Goal: Book appointment/travel/reservation

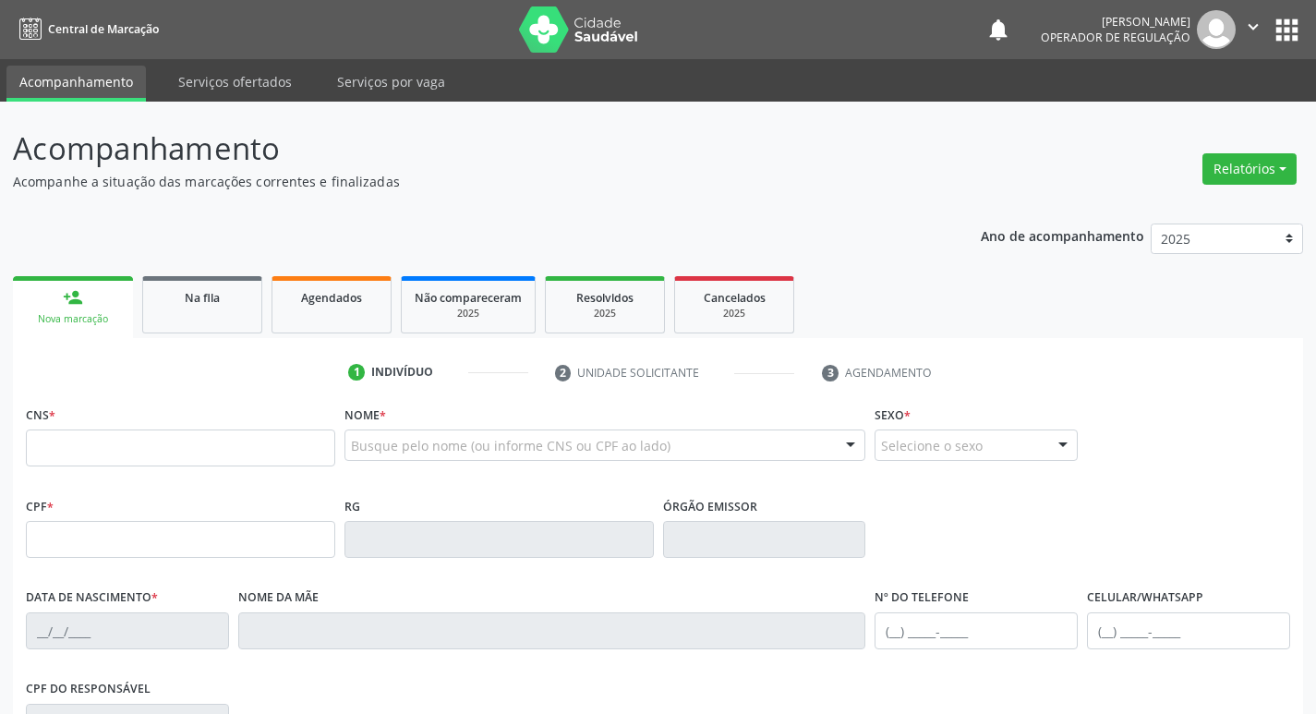
click at [66, 445] on input "text" at bounding box center [180, 447] width 309 height 37
click at [66, 456] on input "text" at bounding box center [180, 447] width 309 height 37
click at [86, 436] on input "text" at bounding box center [180, 447] width 309 height 37
type input "709 0018 3590 6514"
type input "058.497.704-29"
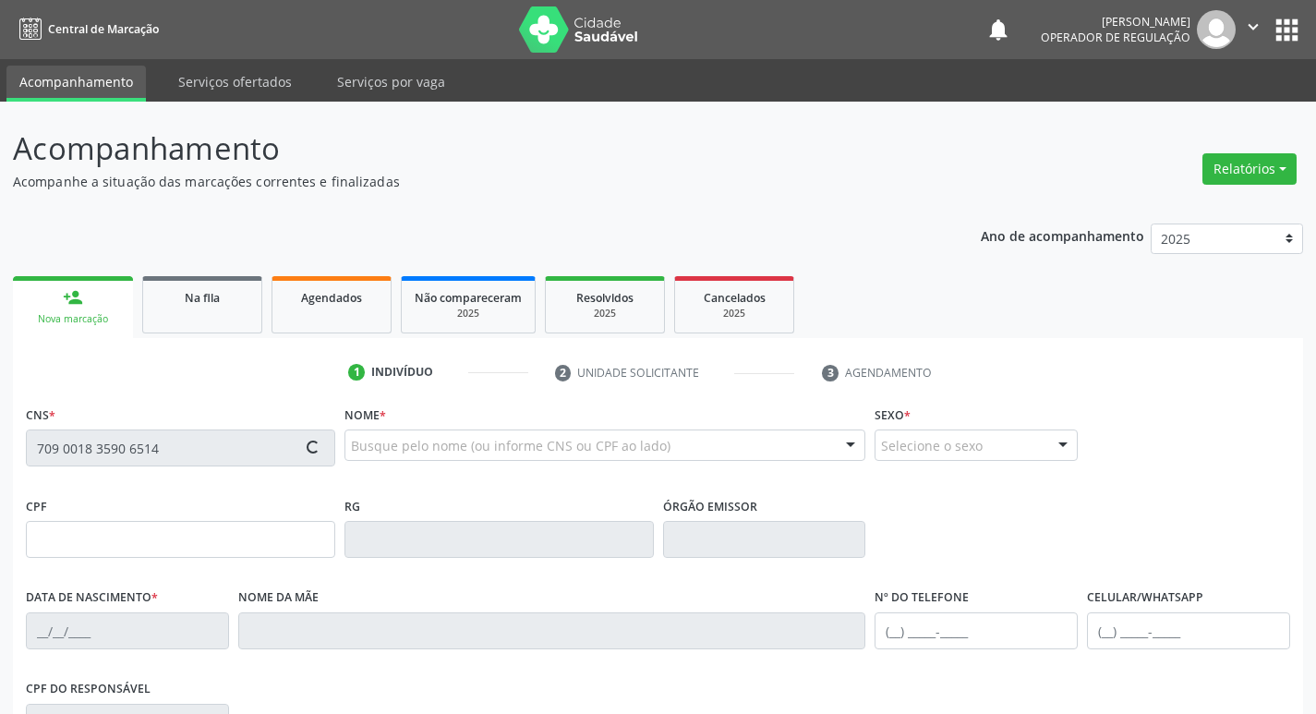
type input "22/05/1982"
type input "Maria do Socorro Tavares dos Santos"
type input "(83) 99157-8238"
type input "S/N"
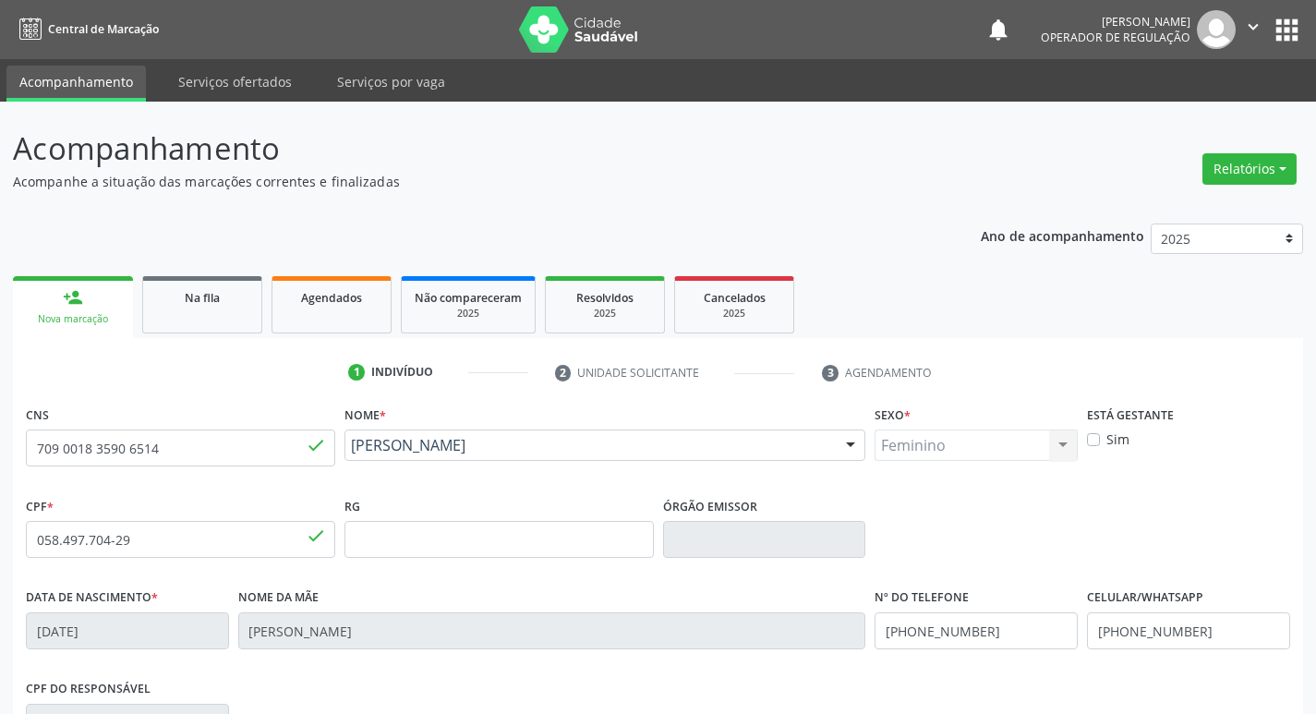
scroll to position [287, 0]
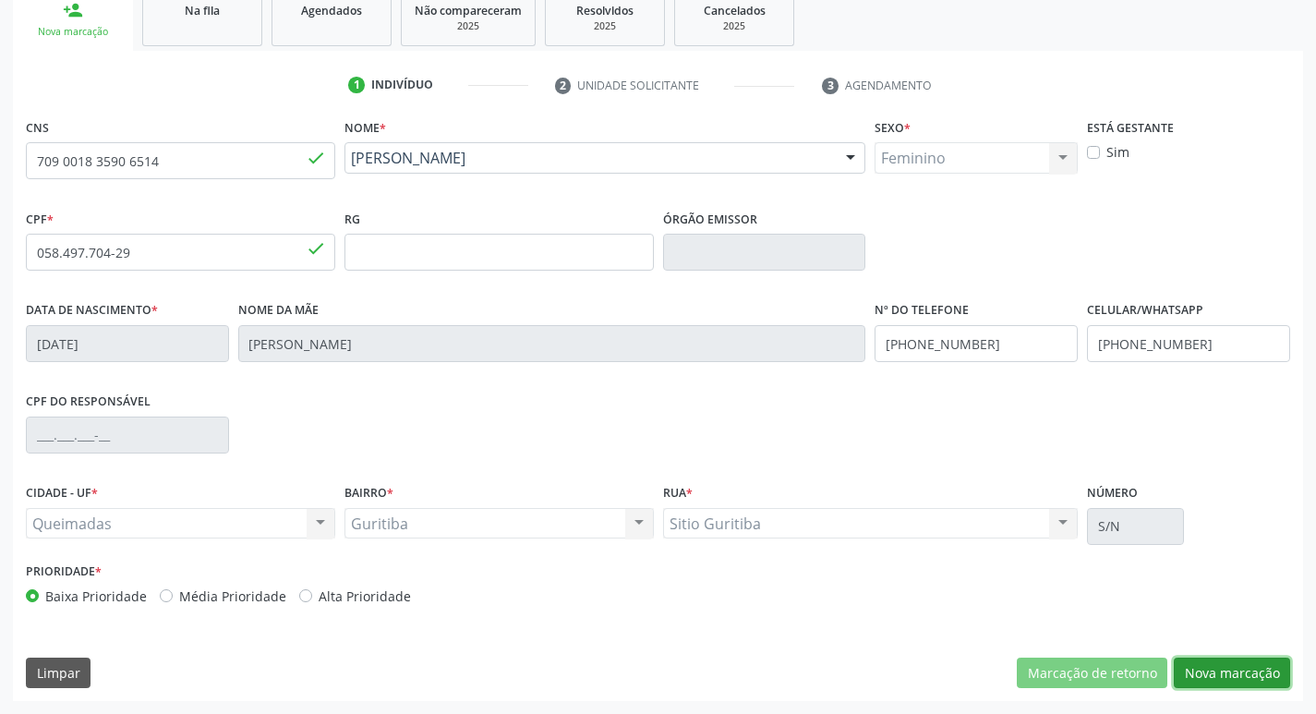
click at [1226, 668] on button "Nova marcação" at bounding box center [1231, 672] width 116 height 31
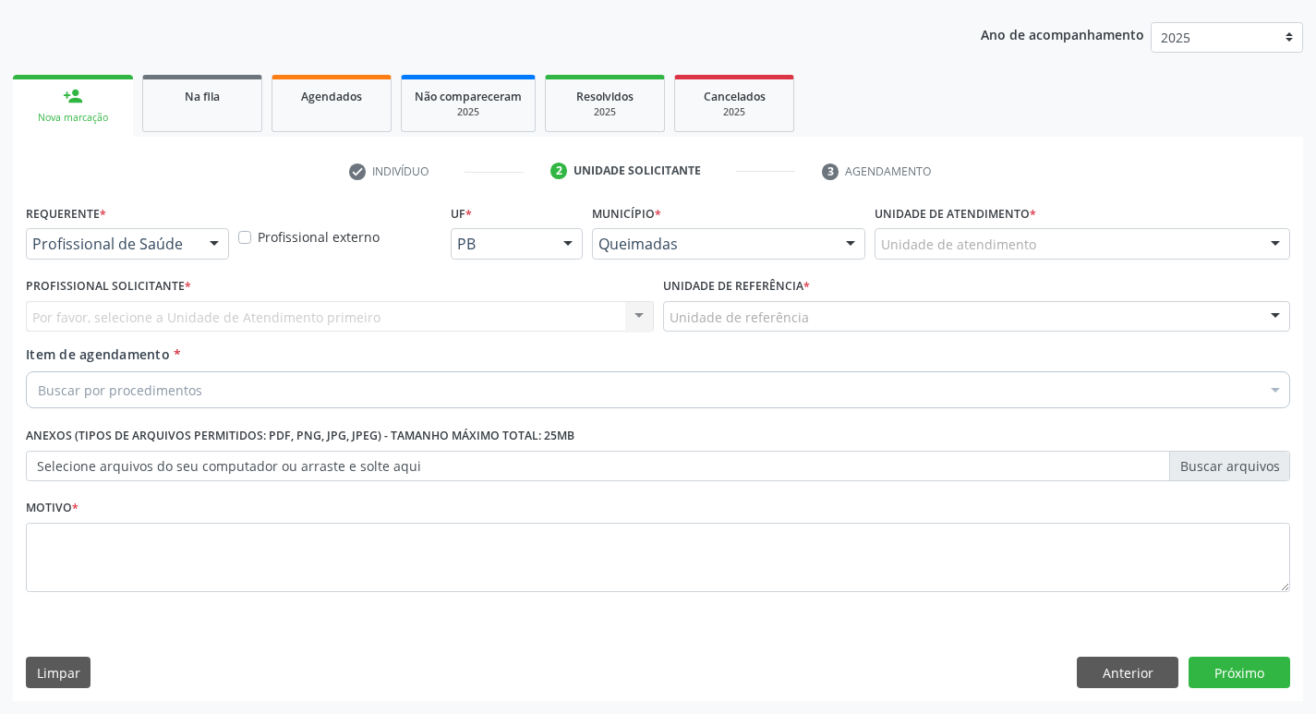
scroll to position [201, 0]
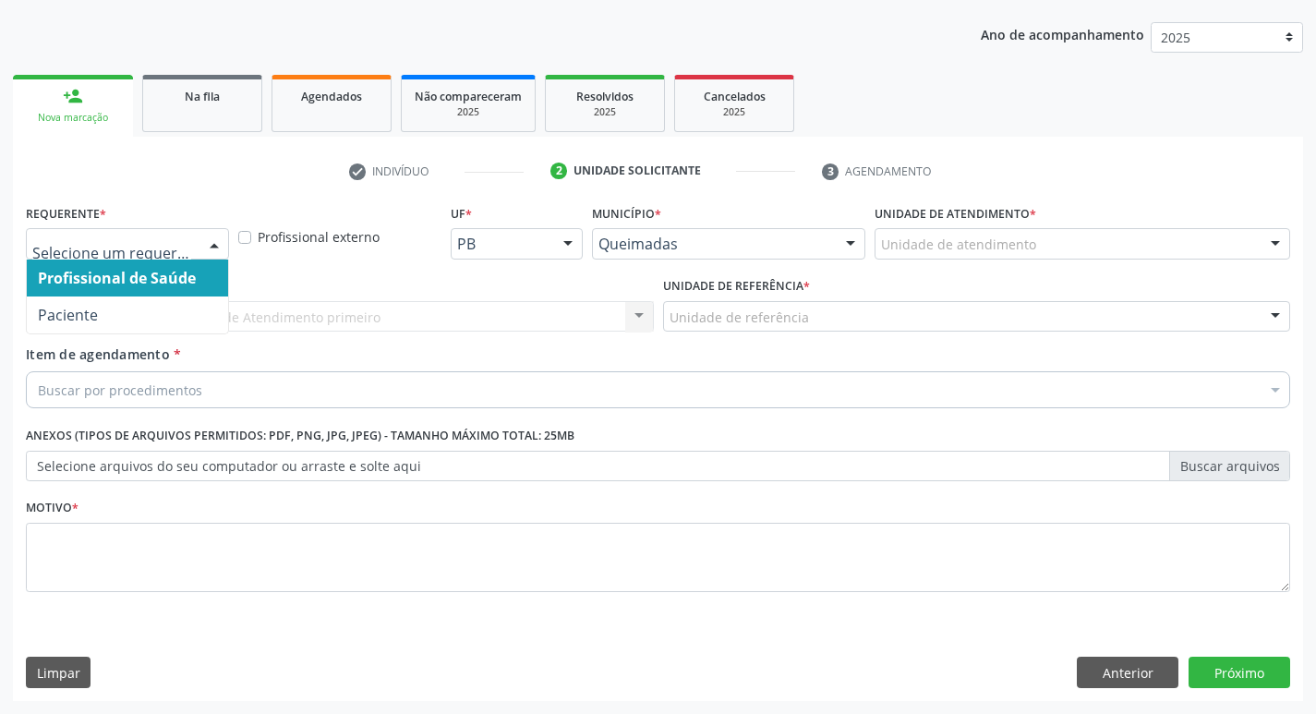
click at [216, 249] on div at bounding box center [214, 244] width 28 height 31
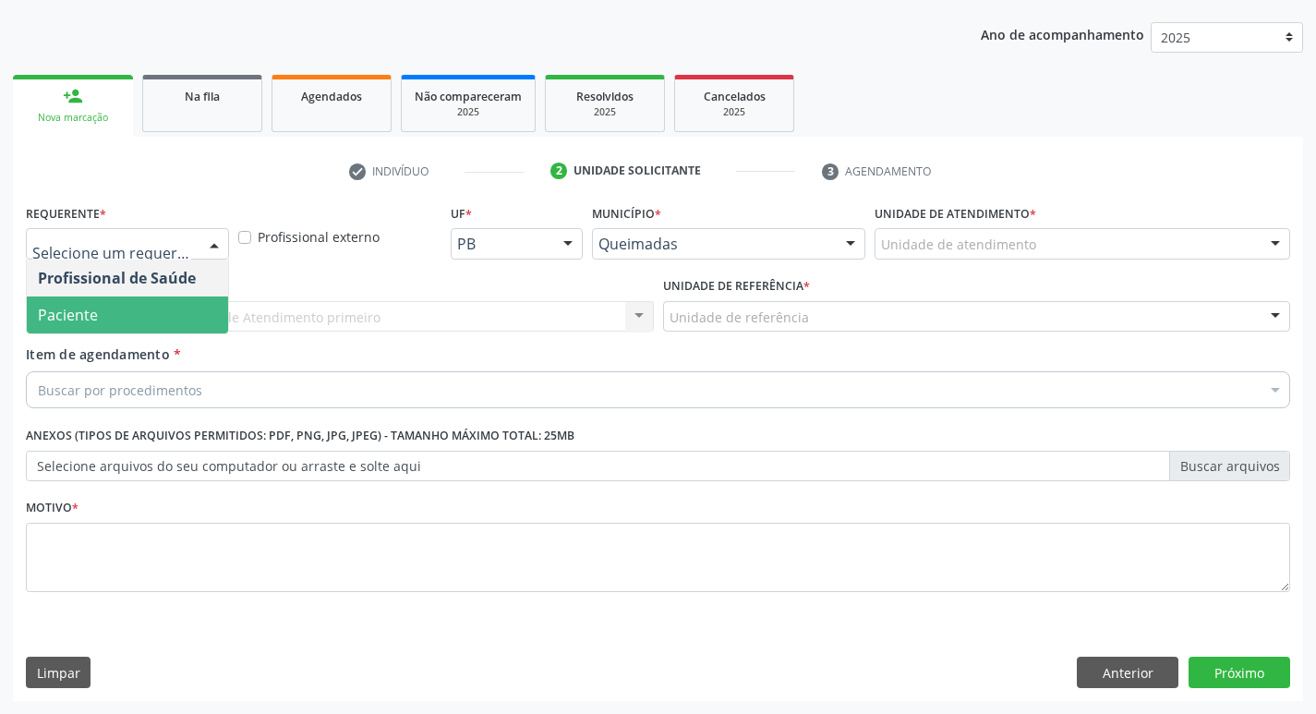
click at [180, 303] on span "Paciente" at bounding box center [127, 314] width 201 height 37
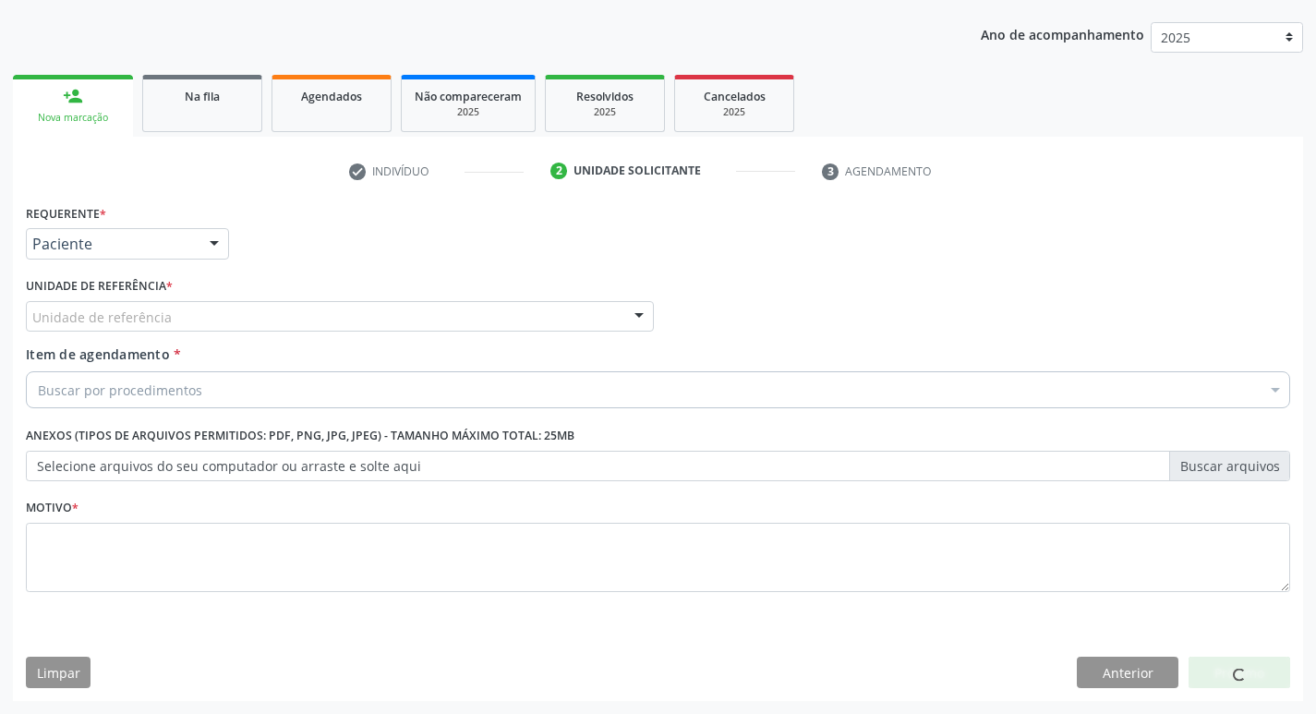
click at [175, 314] on div "Unidade de referência" at bounding box center [340, 316] width 628 height 31
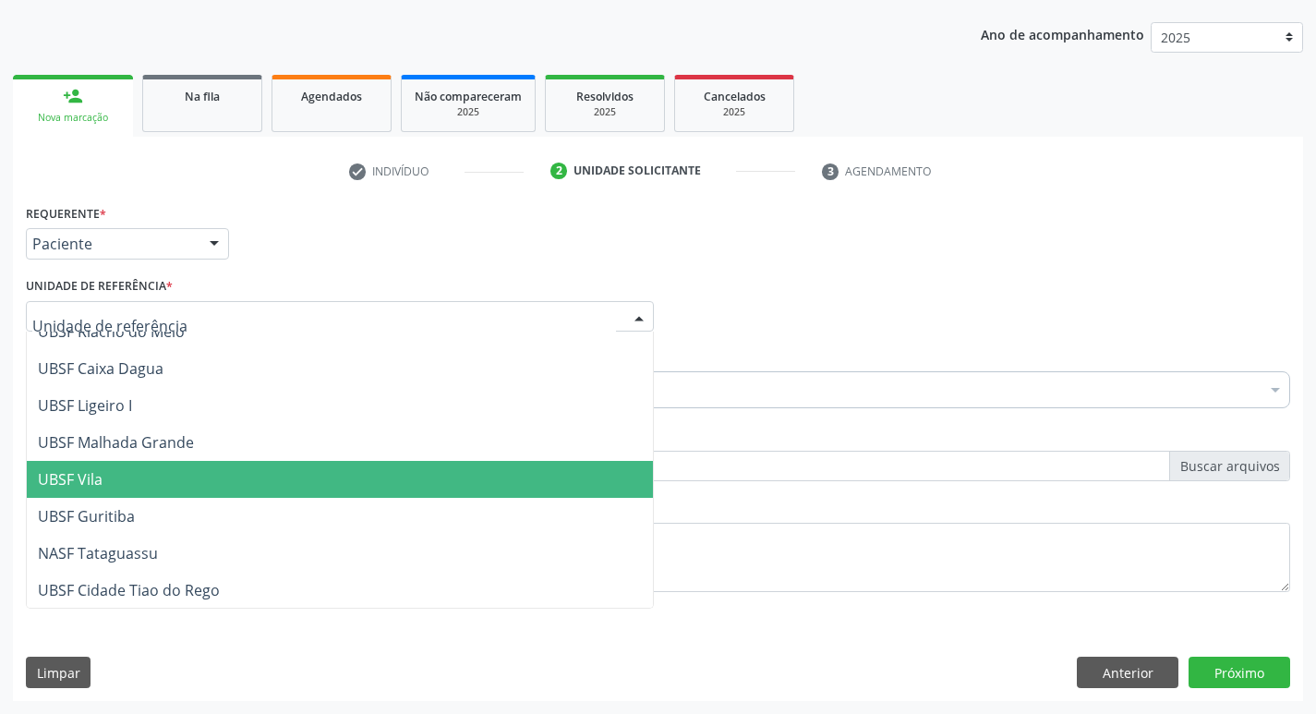
scroll to position [463, 0]
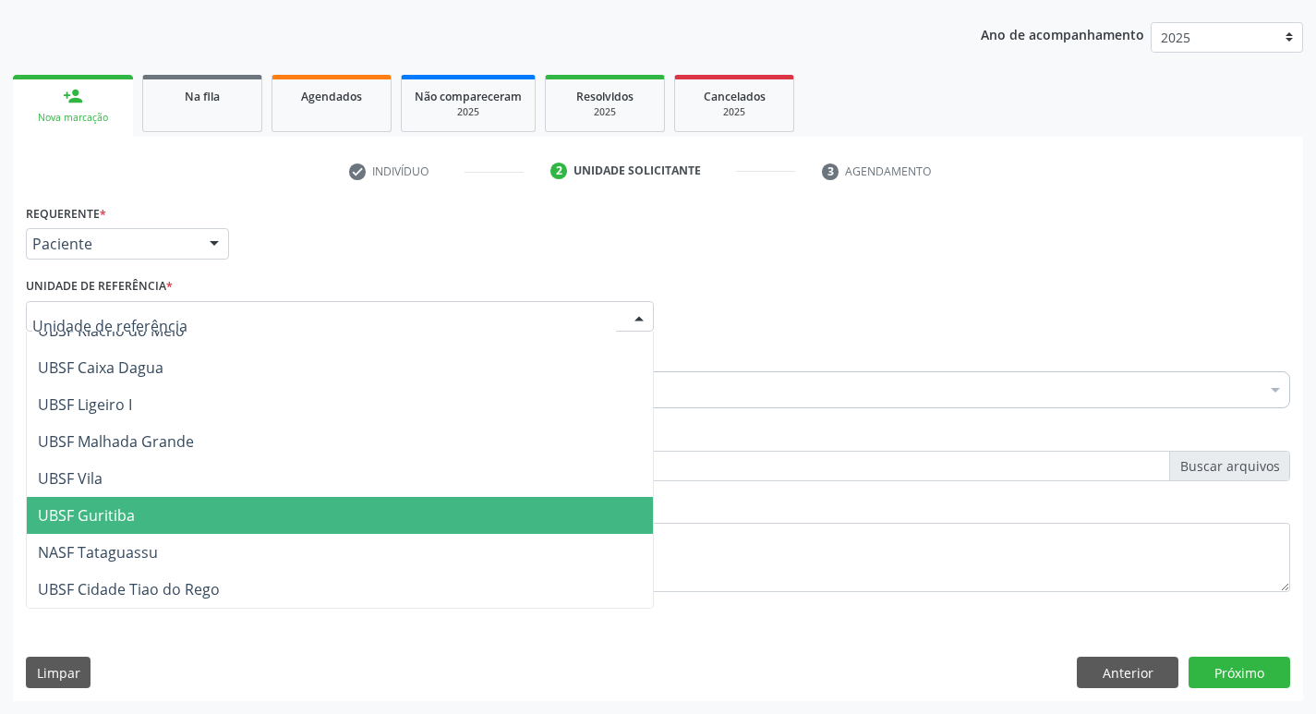
click at [129, 511] on span "UBSF Guritiba" at bounding box center [86, 515] width 97 height 20
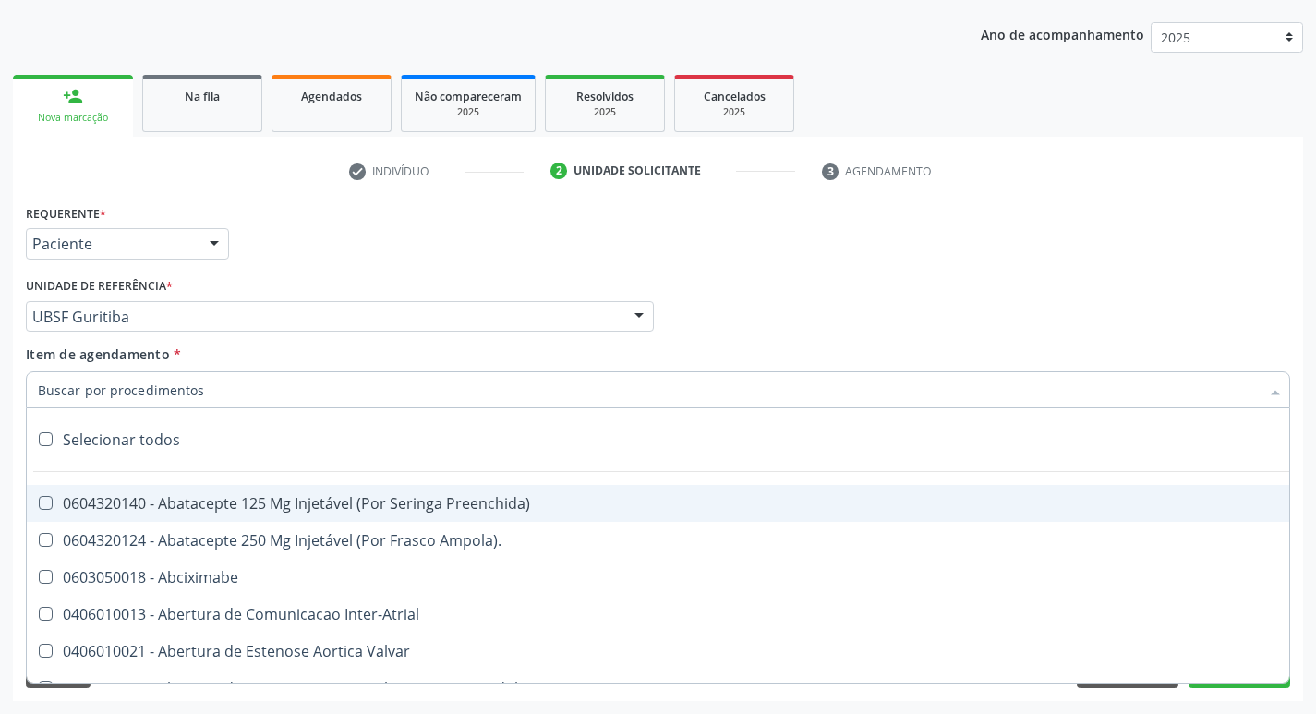
click at [135, 392] on input "Item de agendamento *" at bounding box center [648, 389] width 1221 height 37
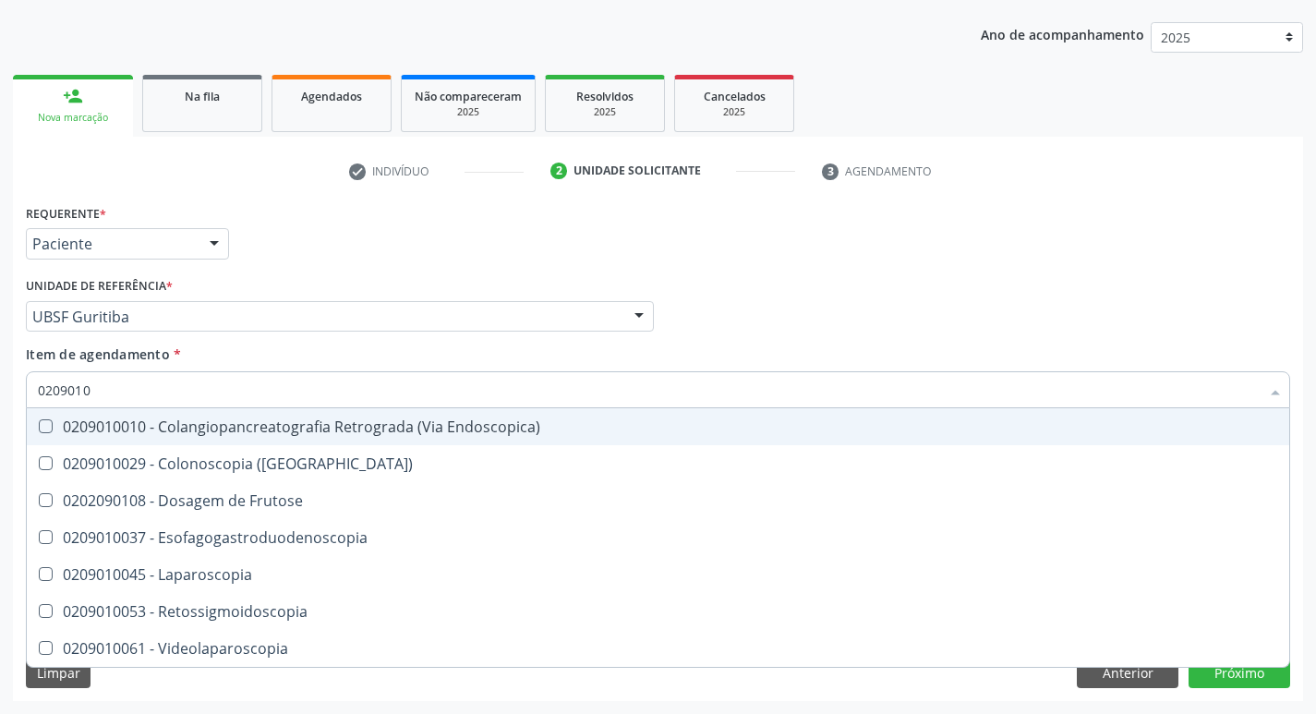
type input "02090100"
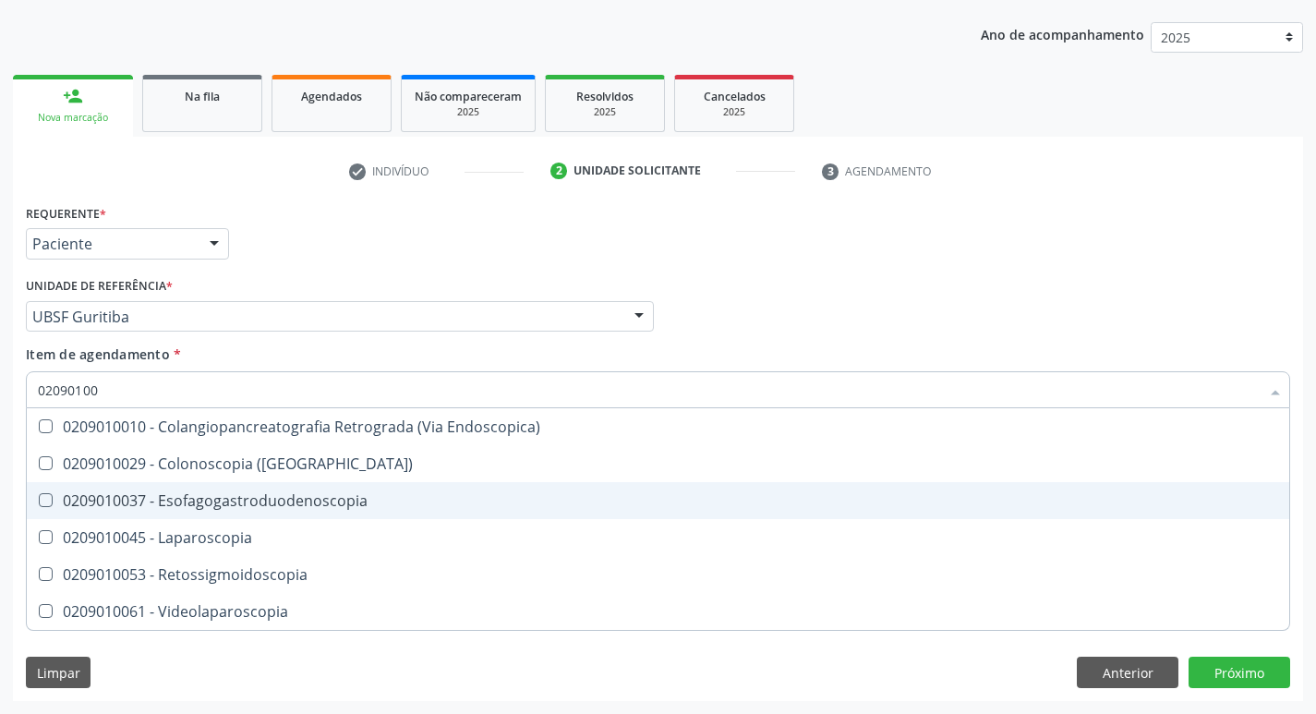
click at [42, 502] on Esofagogastroduodenoscopia at bounding box center [46, 500] width 14 height 14
click at [39, 502] on Esofagogastroduodenoscopia "checkbox" at bounding box center [33, 500] width 12 height 12
checkbox Esofagogastroduodenoscopia "true"
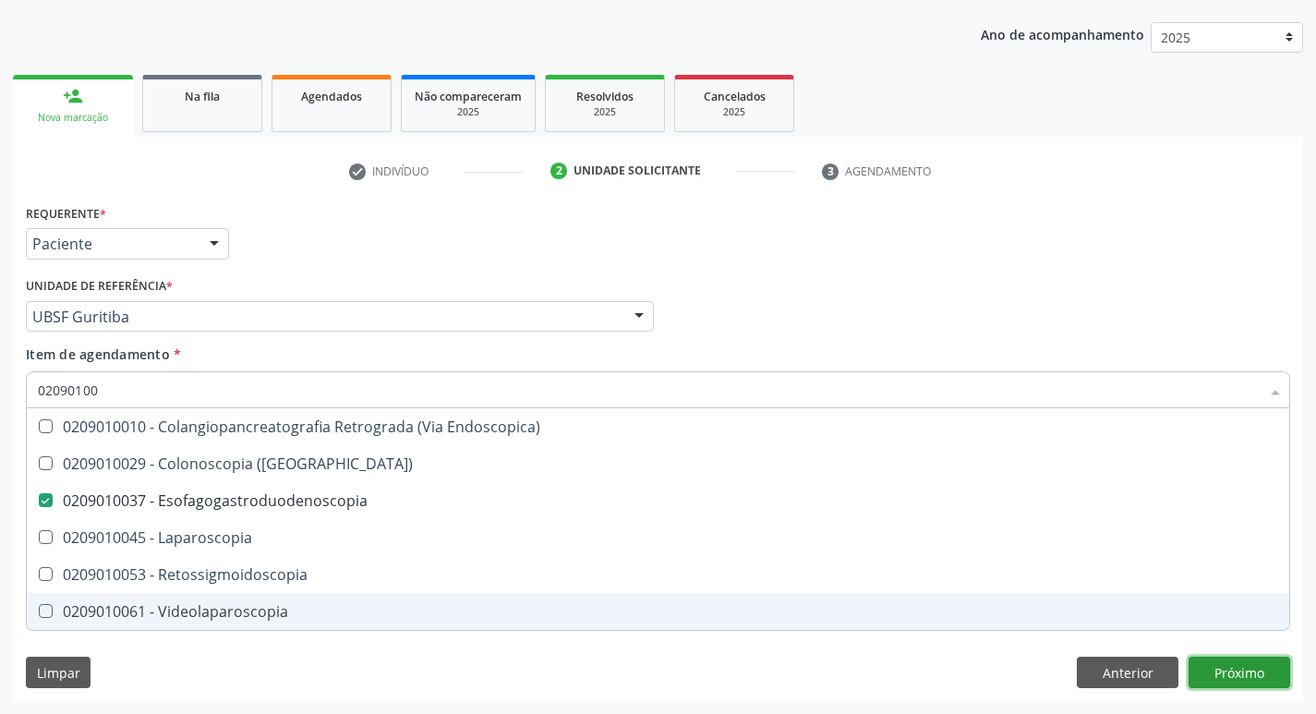
click at [1233, 676] on div "Requerente * Paciente Profissional de Saúde Paciente Nenhum resultado encontrad…" at bounding box center [658, 449] width 1290 height 501
checkbox \(Coloscopia\) "true"
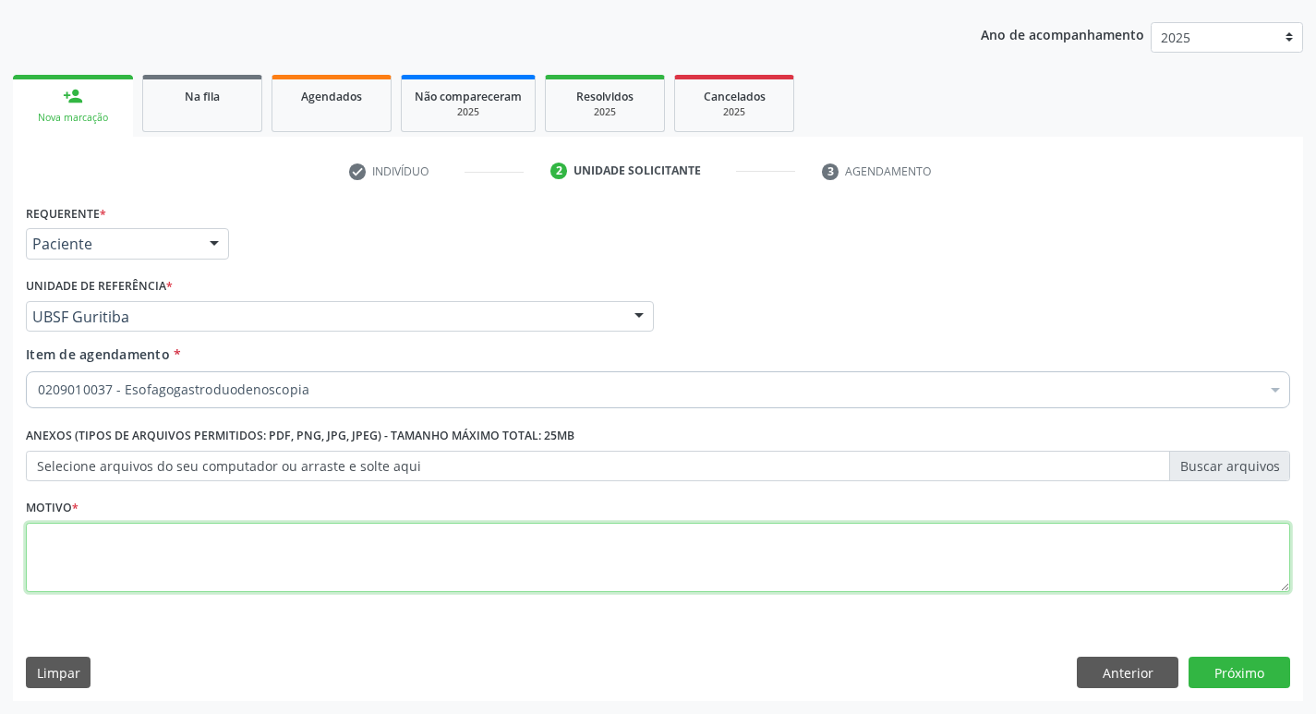
click at [148, 562] on textarea at bounding box center [658, 558] width 1264 height 70
type textarea "AVALIACAO"
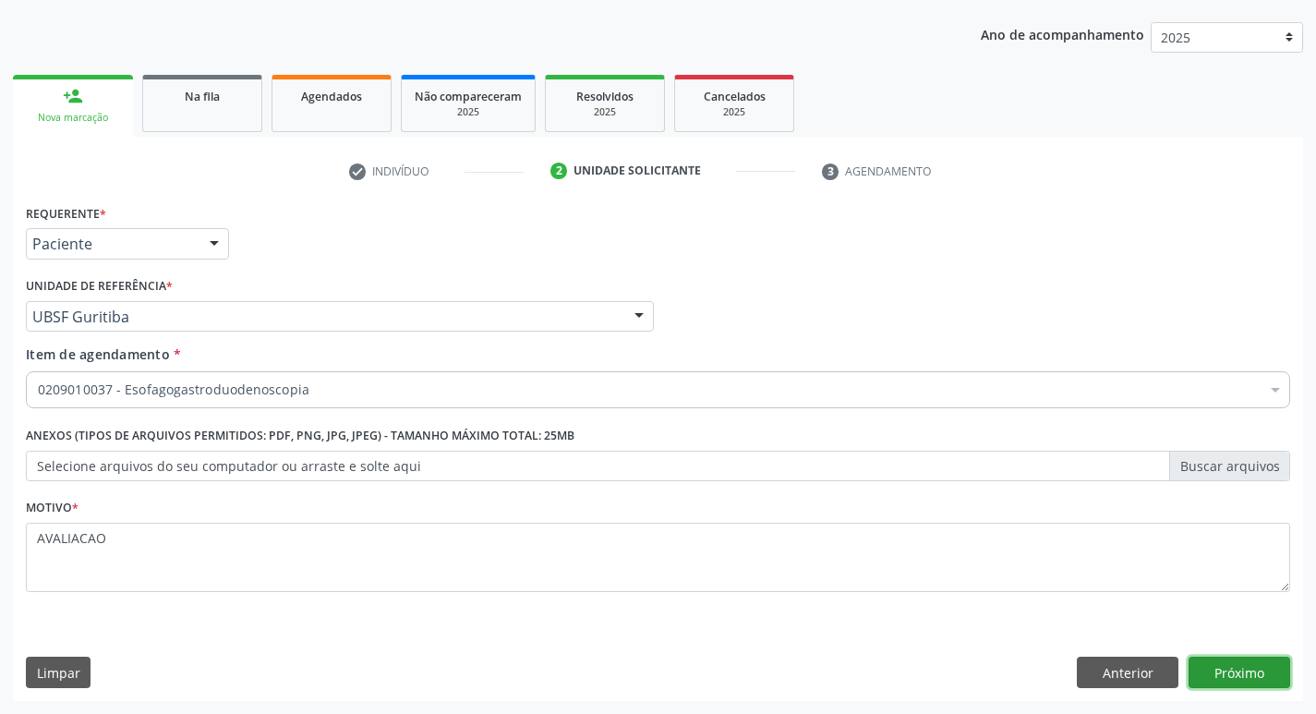
click at [1218, 675] on button "Próximo" at bounding box center [1239, 671] width 102 height 31
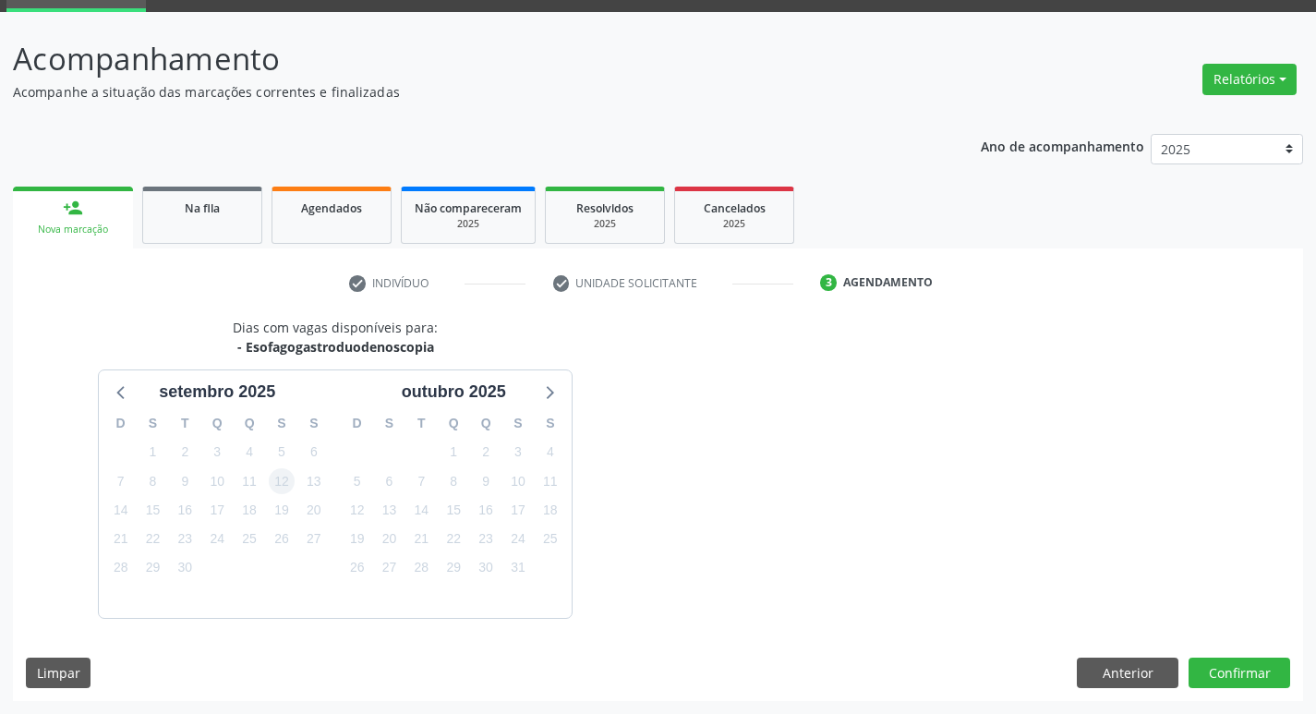
scroll to position [144, 0]
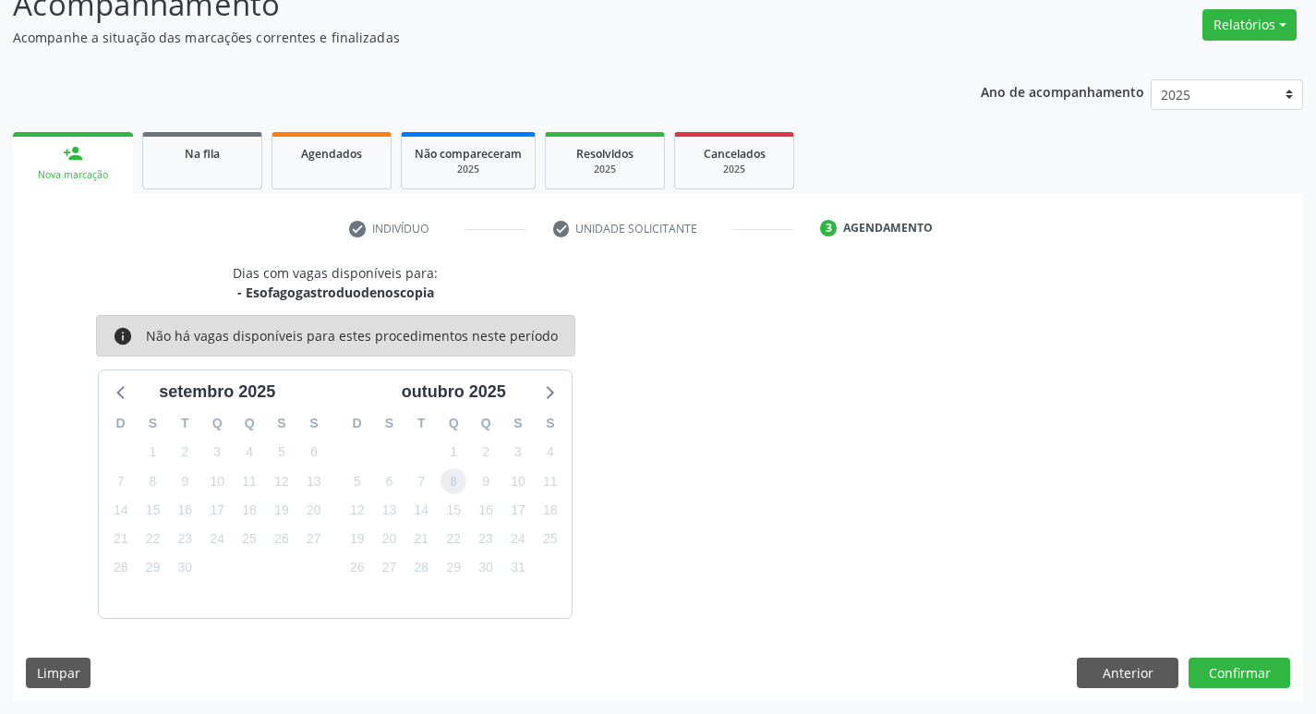
click at [446, 488] on span "8" at bounding box center [453, 481] width 26 height 26
click at [1251, 678] on button "Confirmar" at bounding box center [1239, 672] width 102 height 31
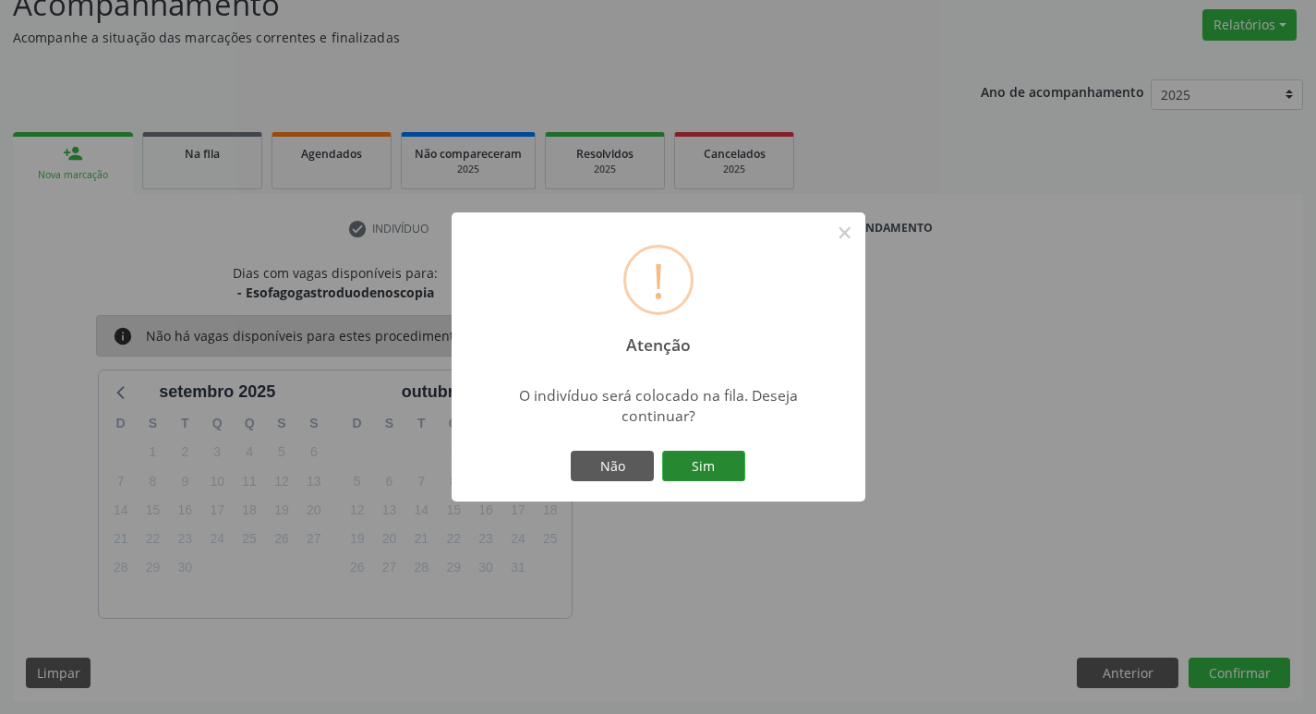
click at [722, 470] on button "Sim" at bounding box center [703, 466] width 83 height 31
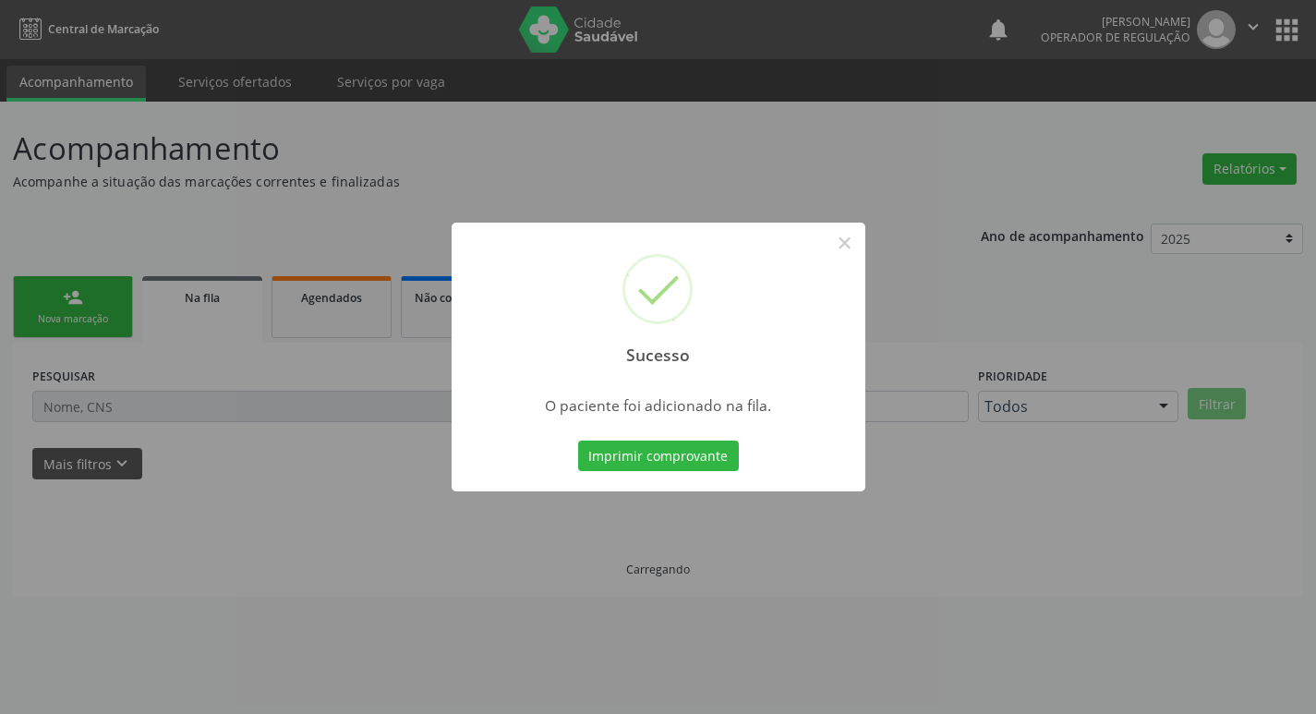
scroll to position [0, 0]
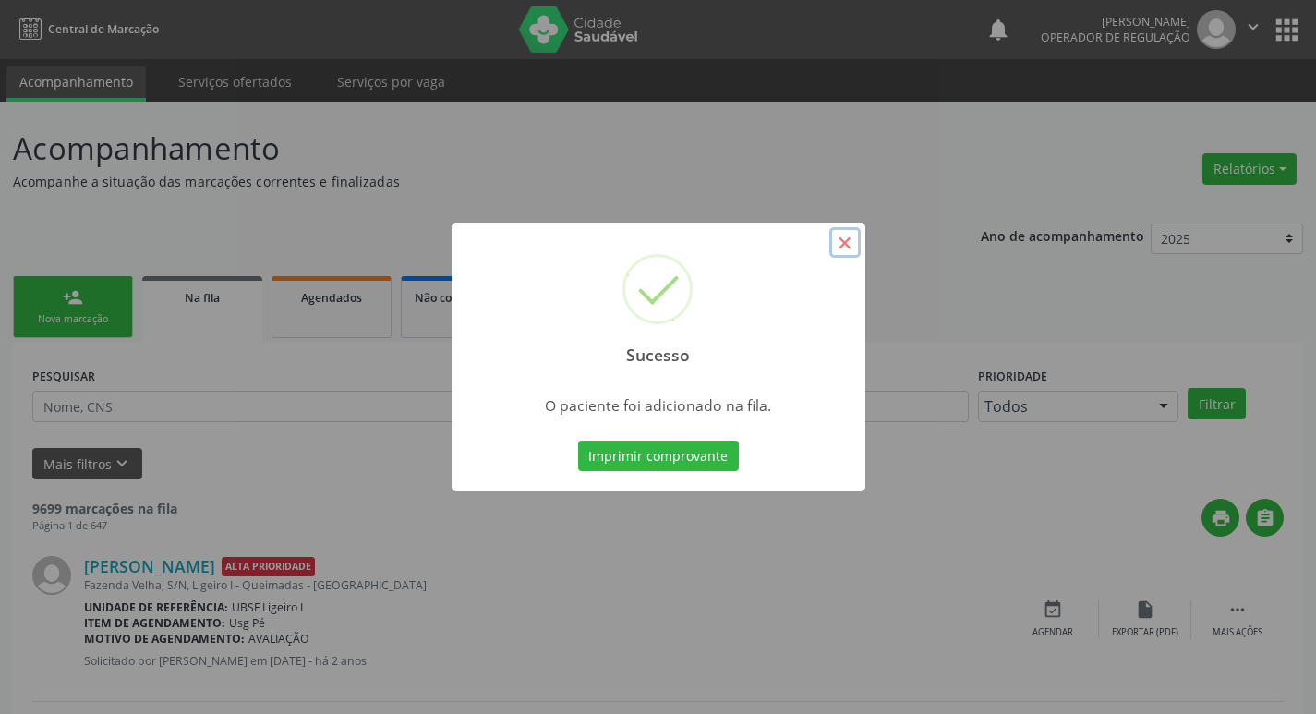
click at [852, 255] on button "×" at bounding box center [844, 242] width 31 height 31
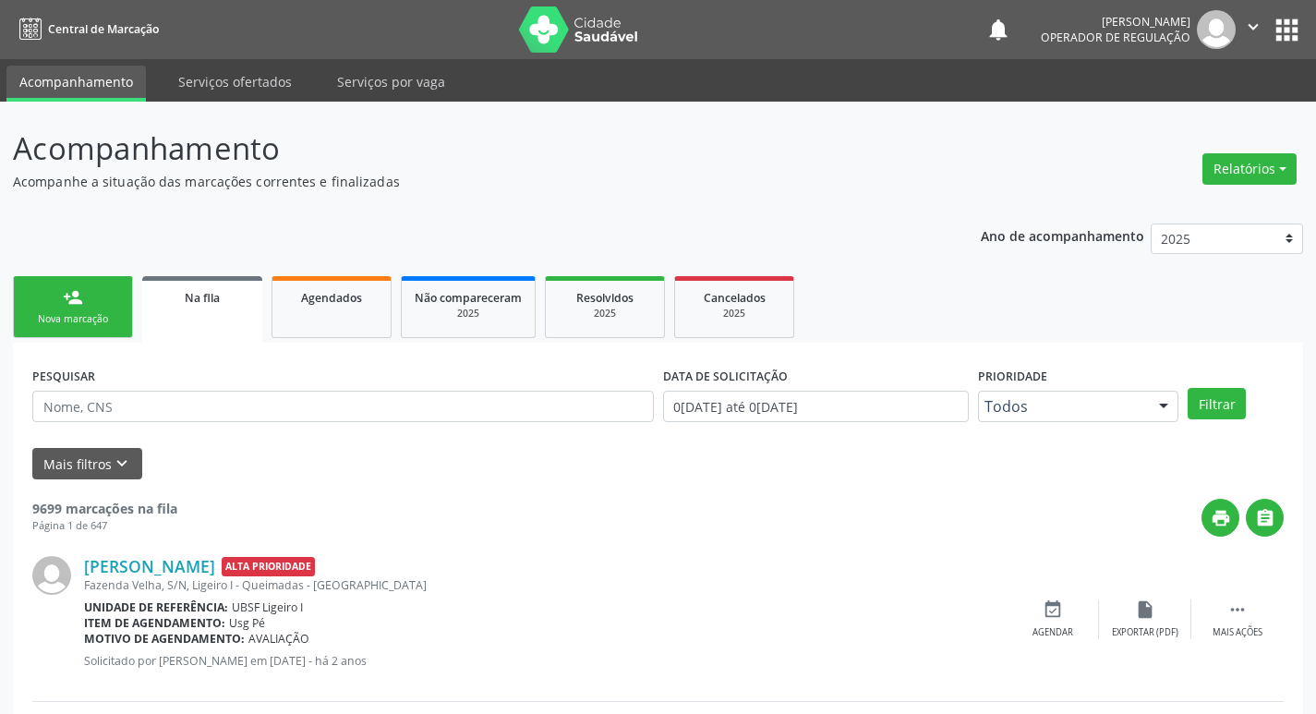
click at [91, 317] on div "Nova marcação" at bounding box center [73, 319] width 92 height 14
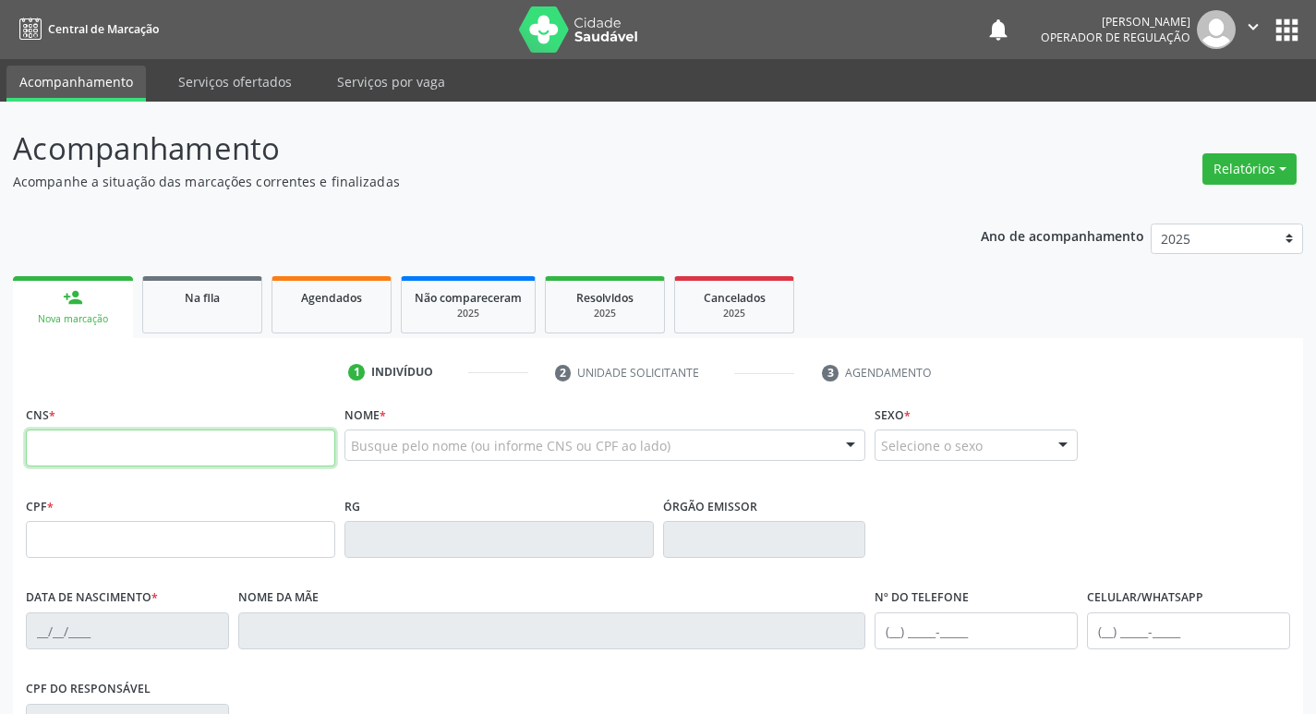
click at [45, 438] on input "text" at bounding box center [180, 447] width 309 height 37
type input "705 8074 7326 4832"
type input "034.177.544-45"
type input "26/11/1972"
type input "Maria das Neves do Egito Barbosa"
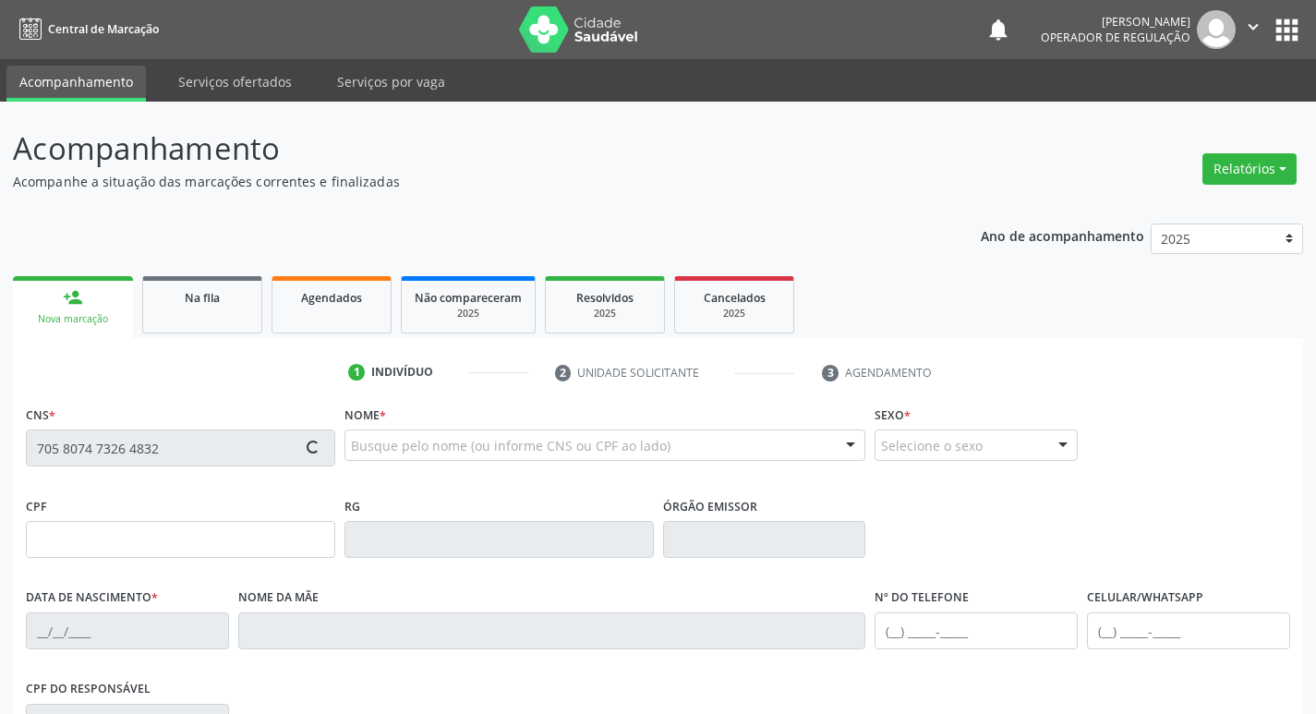
type input "(83) 99356-2837"
type input "2"
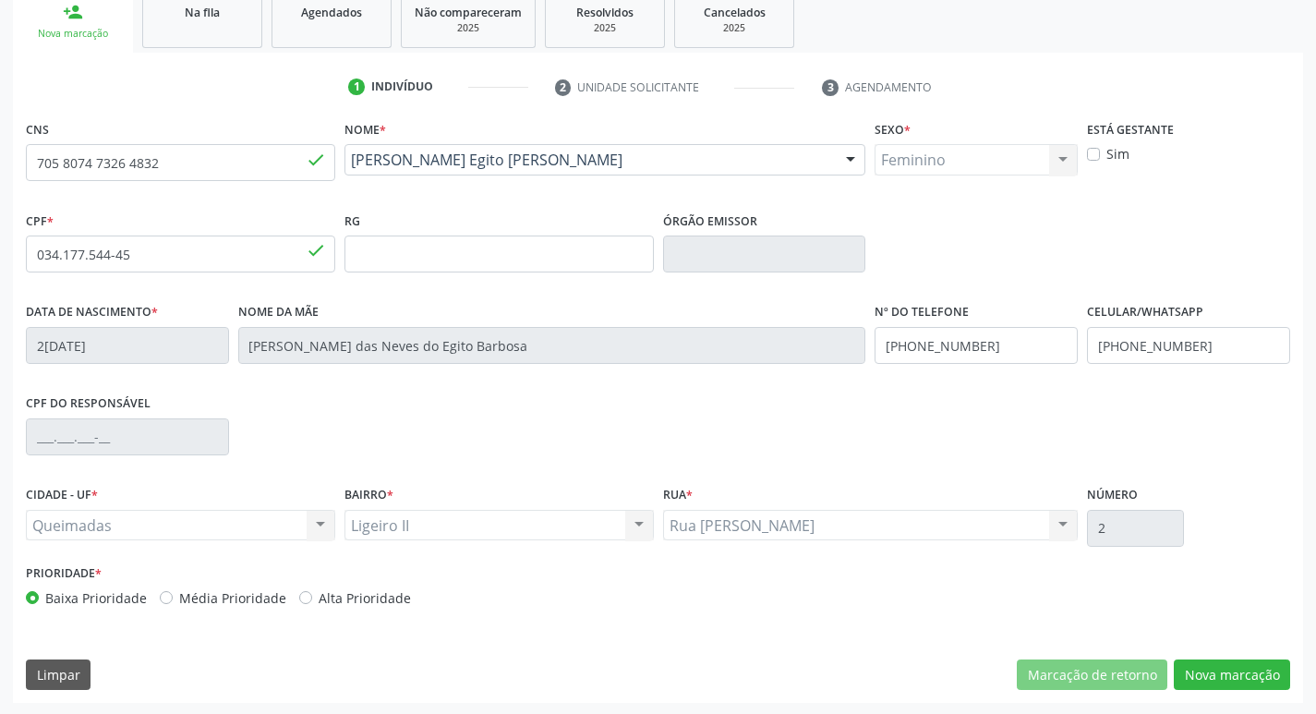
scroll to position [287, 0]
click at [1245, 671] on button "Nova marcação" at bounding box center [1231, 672] width 116 height 31
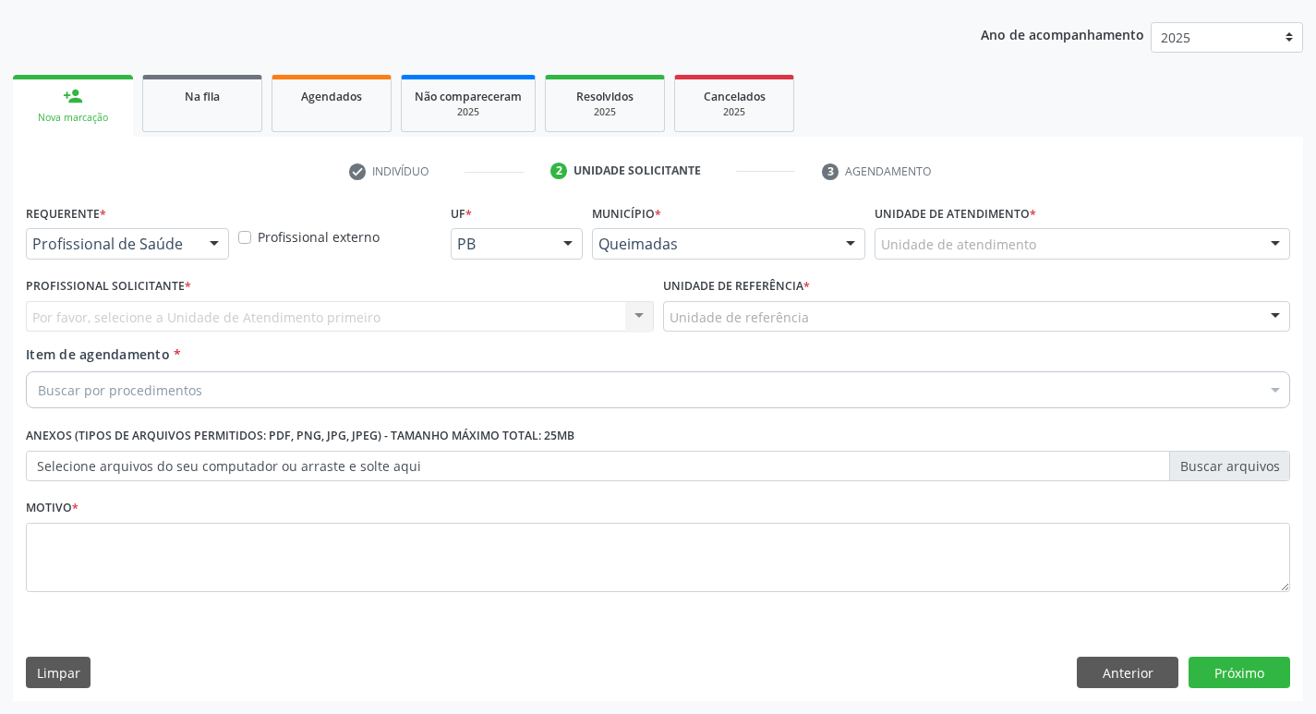
scroll to position [201, 0]
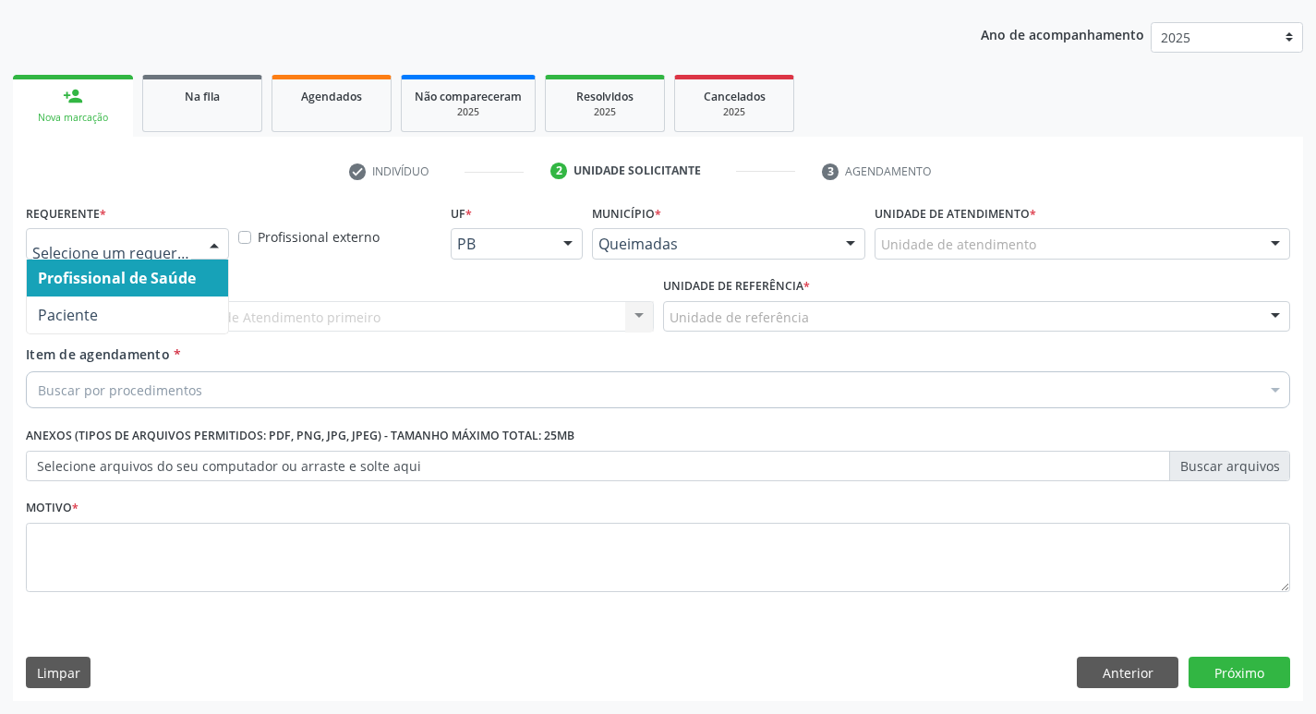
click at [222, 249] on div at bounding box center [214, 244] width 28 height 31
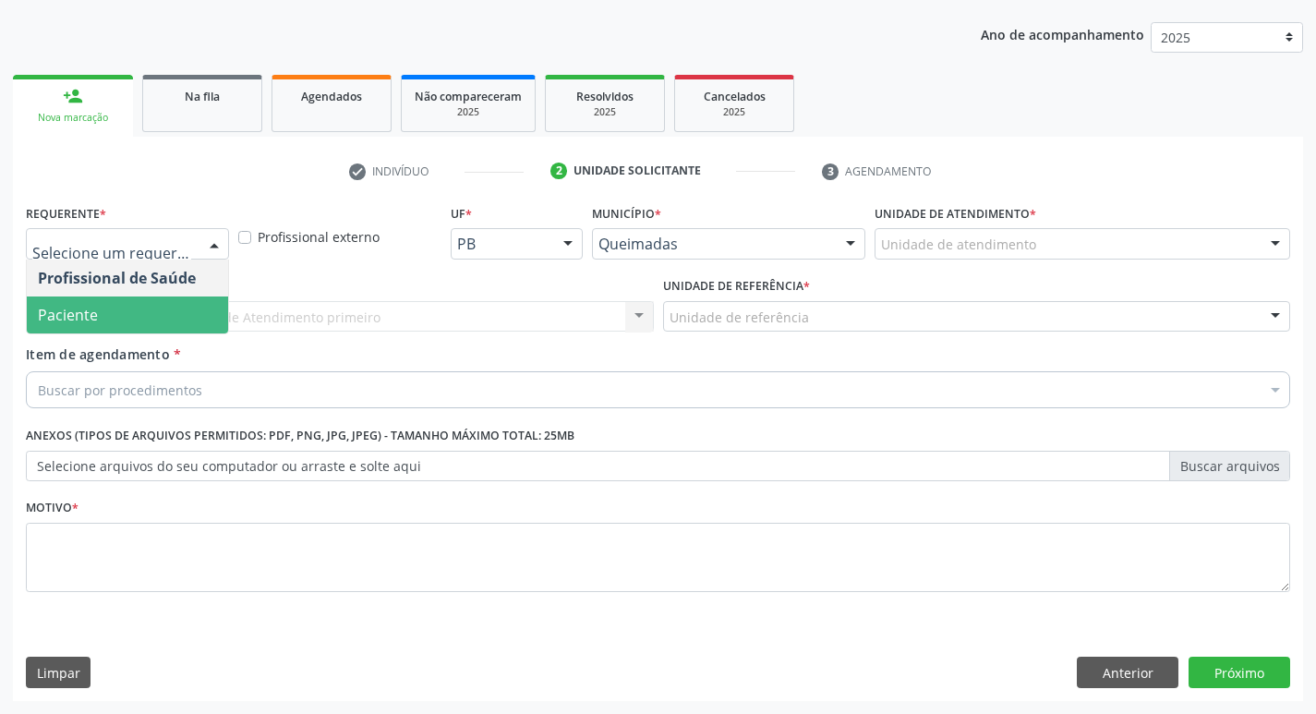
click at [198, 301] on span "Paciente" at bounding box center [127, 314] width 201 height 37
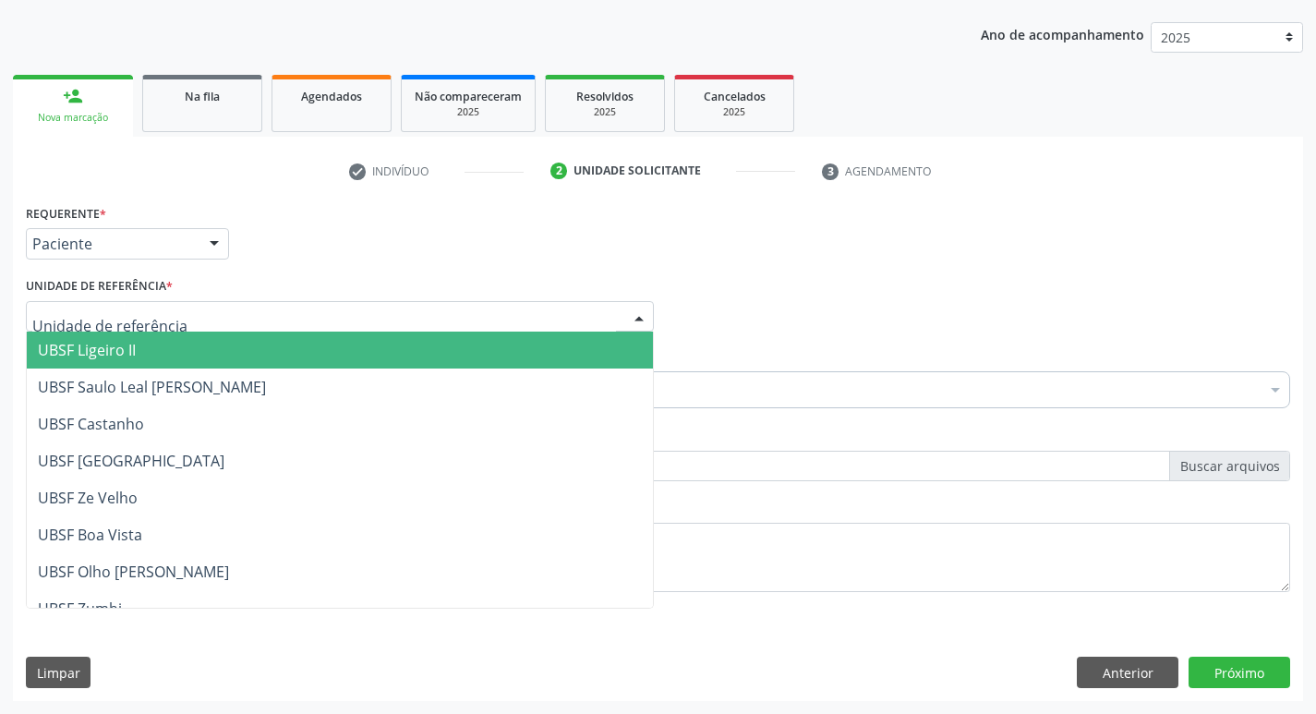
click at [186, 319] on div at bounding box center [340, 316] width 628 height 31
click at [168, 353] on span "UBSF Ligeiro II" at bounding box center [340, 349] width 626 height 37
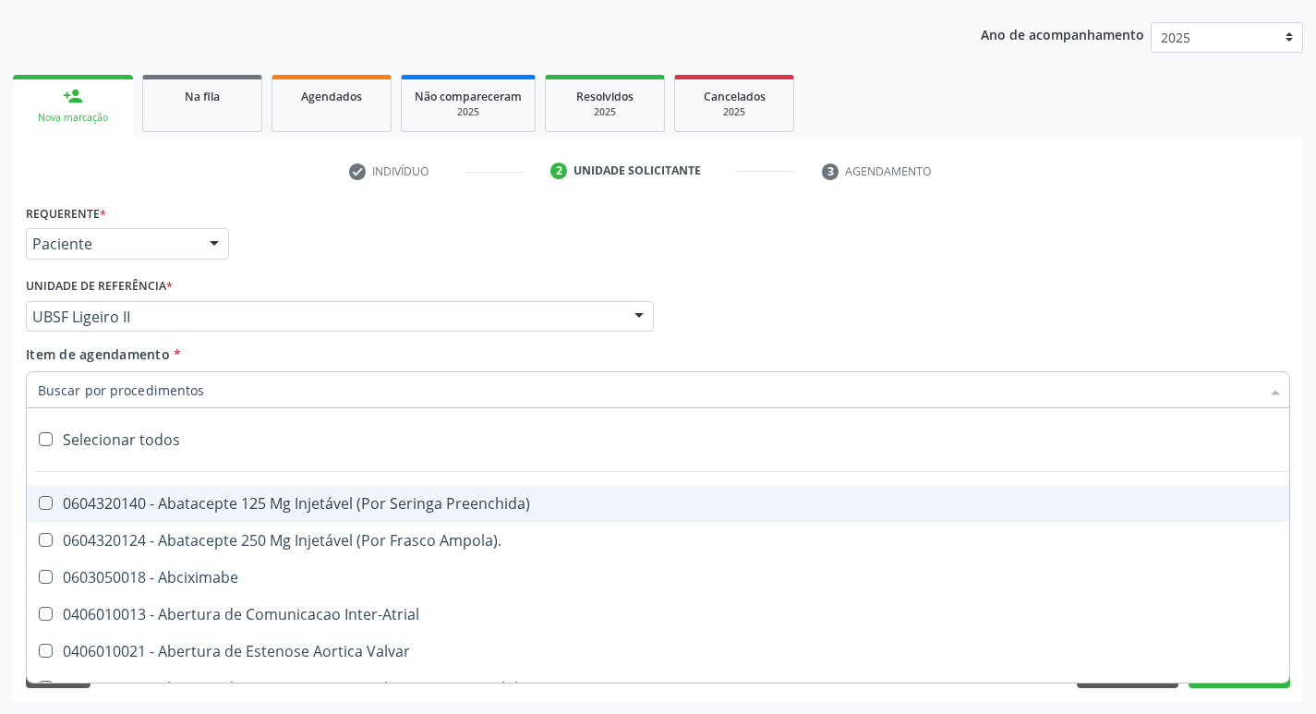
type input "A"
click at [90, 388] on input "Item de agendamento *" at bounding box center [648, 389] width 1221 height 37
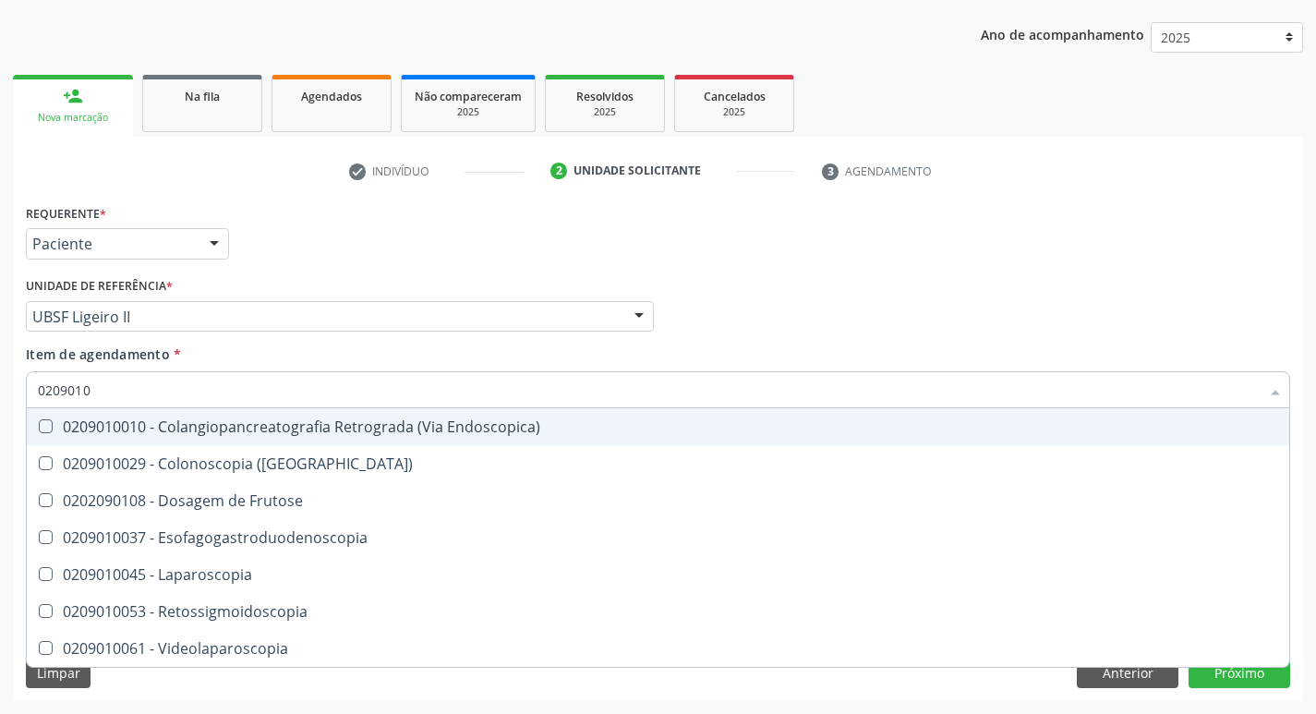
type input "02090100"
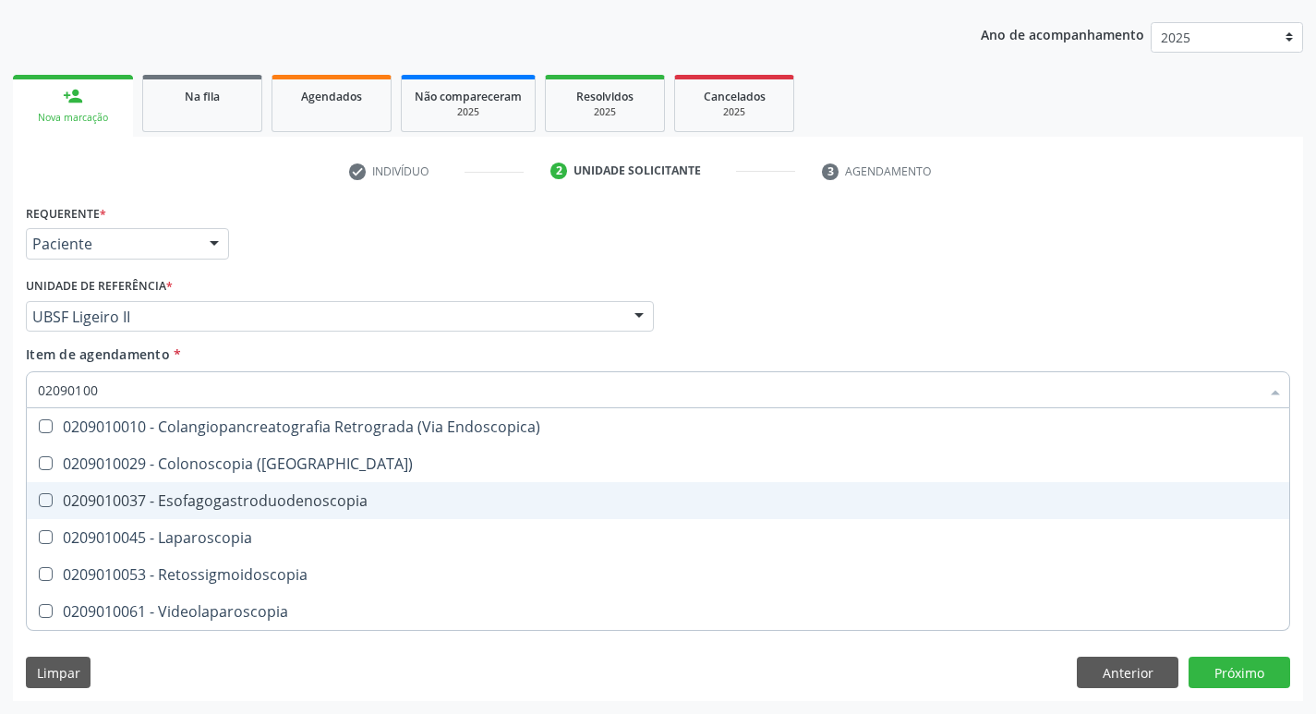
click at [40, 499] on Esofagogastroduodenoscopia at bounding box center [46, 500] width 14 height 14
click at [39, 499] on Esofagogastroduodenoscopia "checkbox" at bounding box center [33, 500] width 12 height 12
checkbox Esofagogastroduodenoscopia "true"
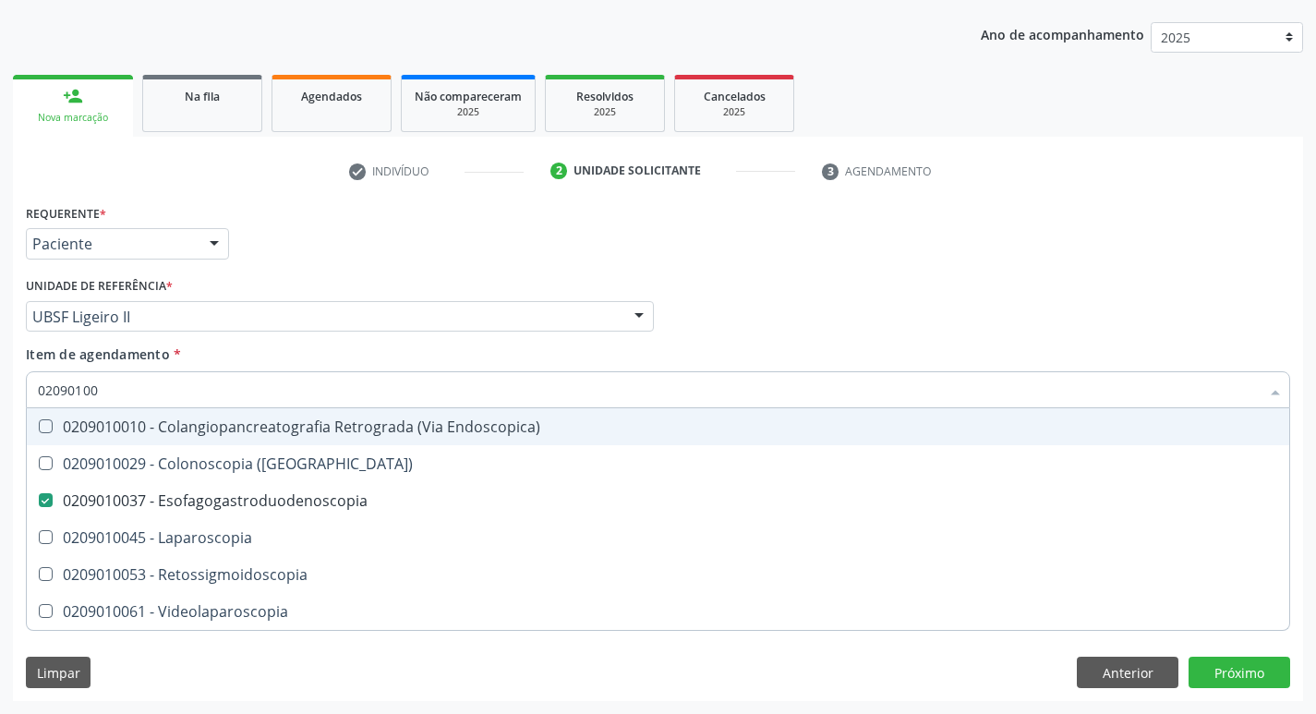
click at [885, 300] on div "Profissional Solicitante Por favor, selecione a Unidade de Atendimento primeiro…" at bounding box center [657, 308] width 1273 height 72
checkbox \(Coloscopia\) "true"
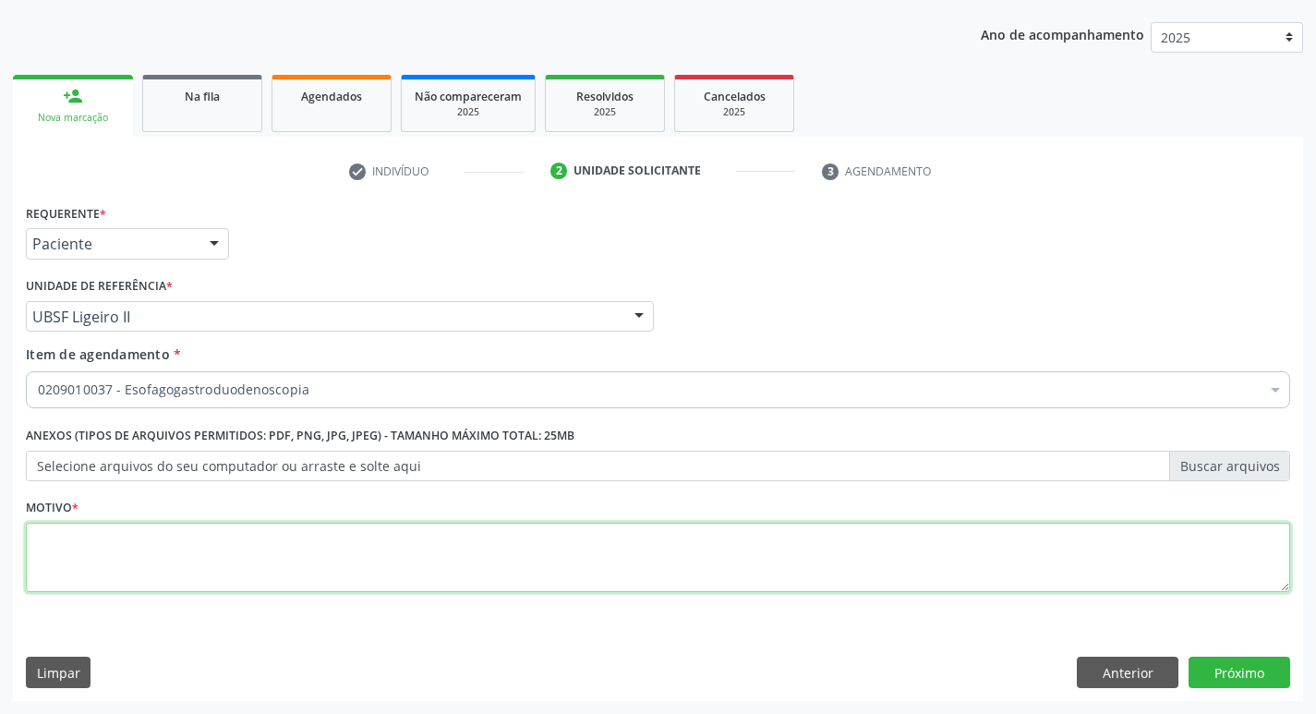
click at [93, 560] on textarea at bounding box center [658, 558] width 1264 height 70
type textarea "AVALIACAO"
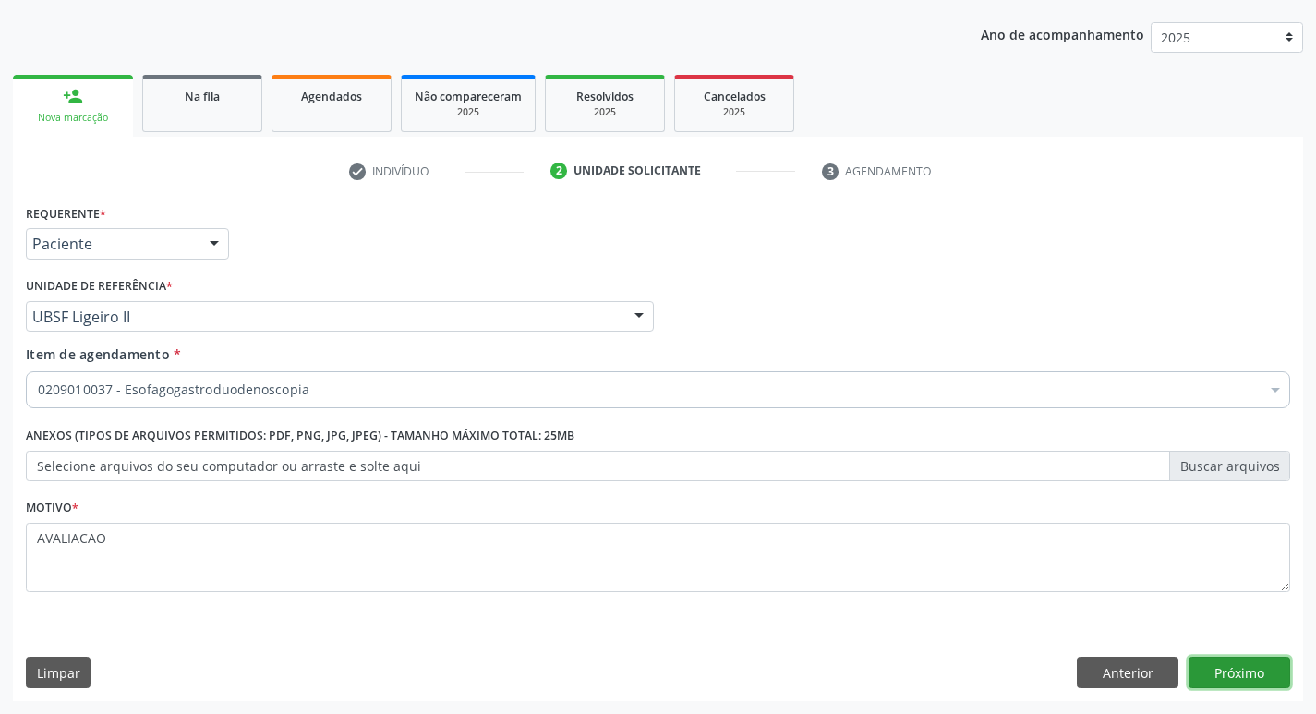
click at [1252, 684] on button "Próximo" at bounding box center [1239, 671] width 102 height 31
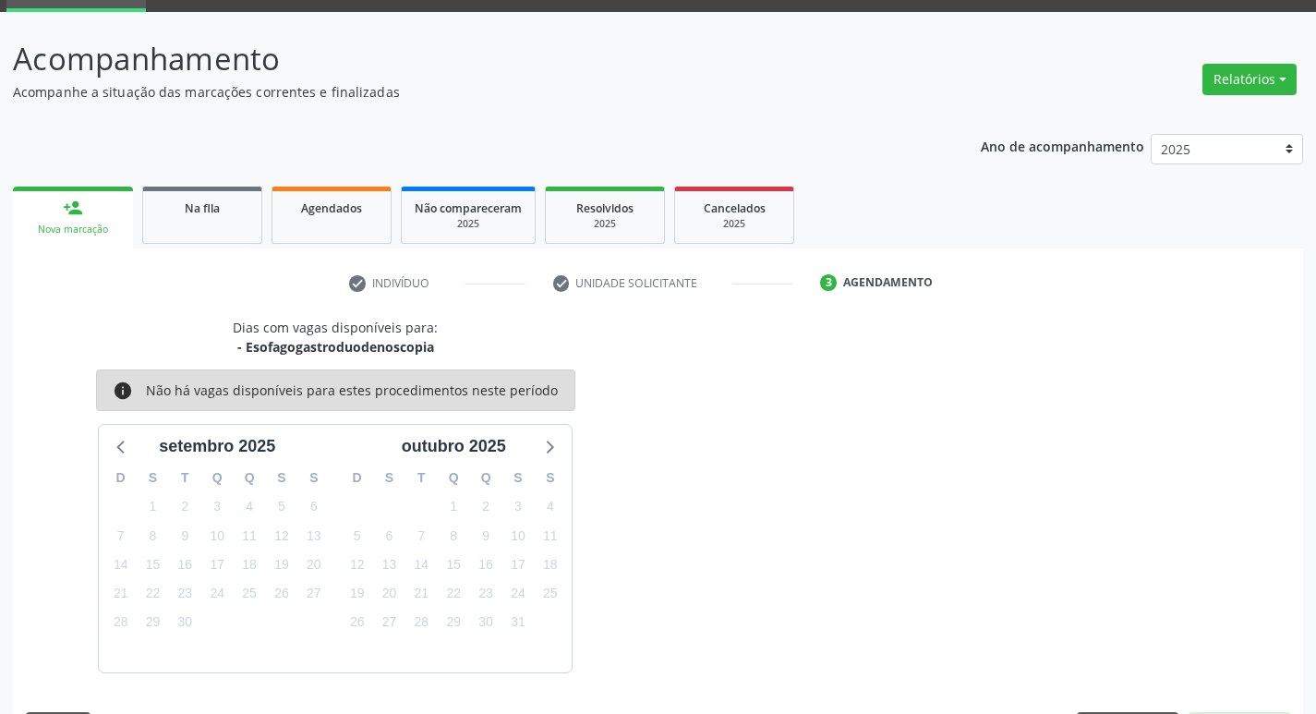
scroll to position [144, 0]
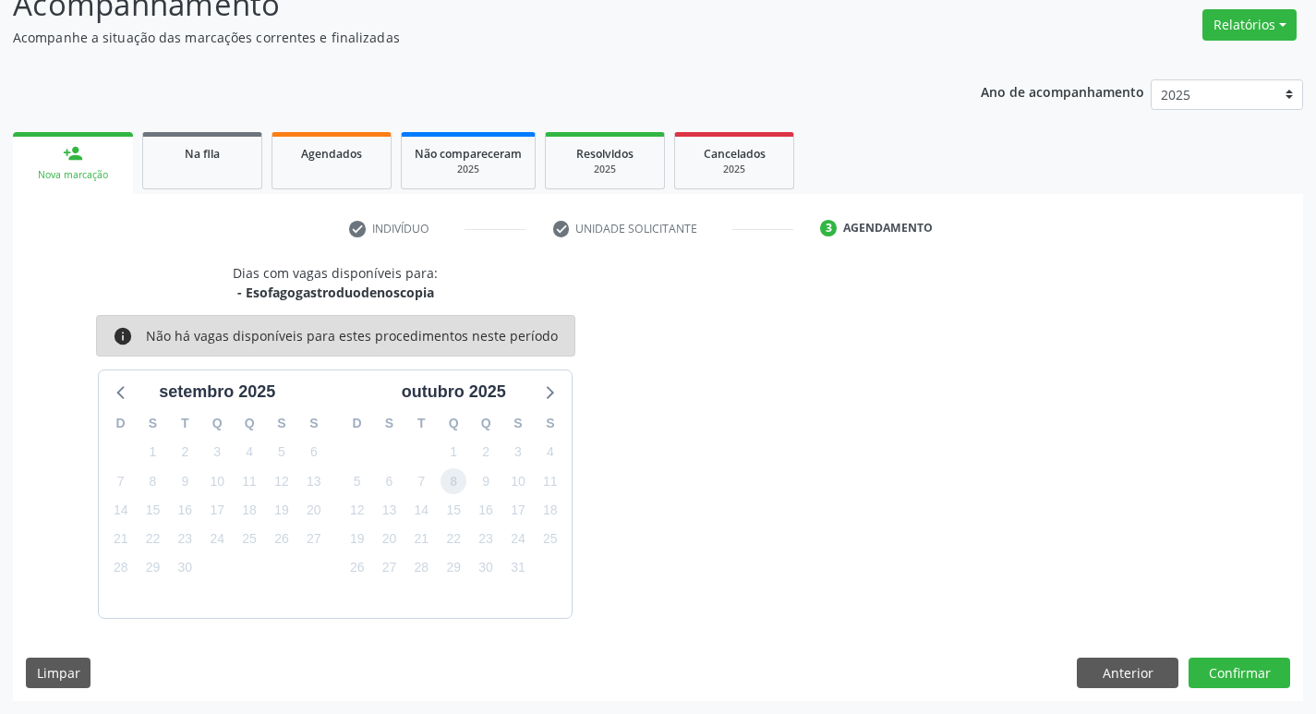
click at [448, 481] on span "8" at bounding box center [453, 481] width 26 height 26
click at [1230, 665] on button "Confirmar" at bounding box center [1239, 672] width 102 height 31
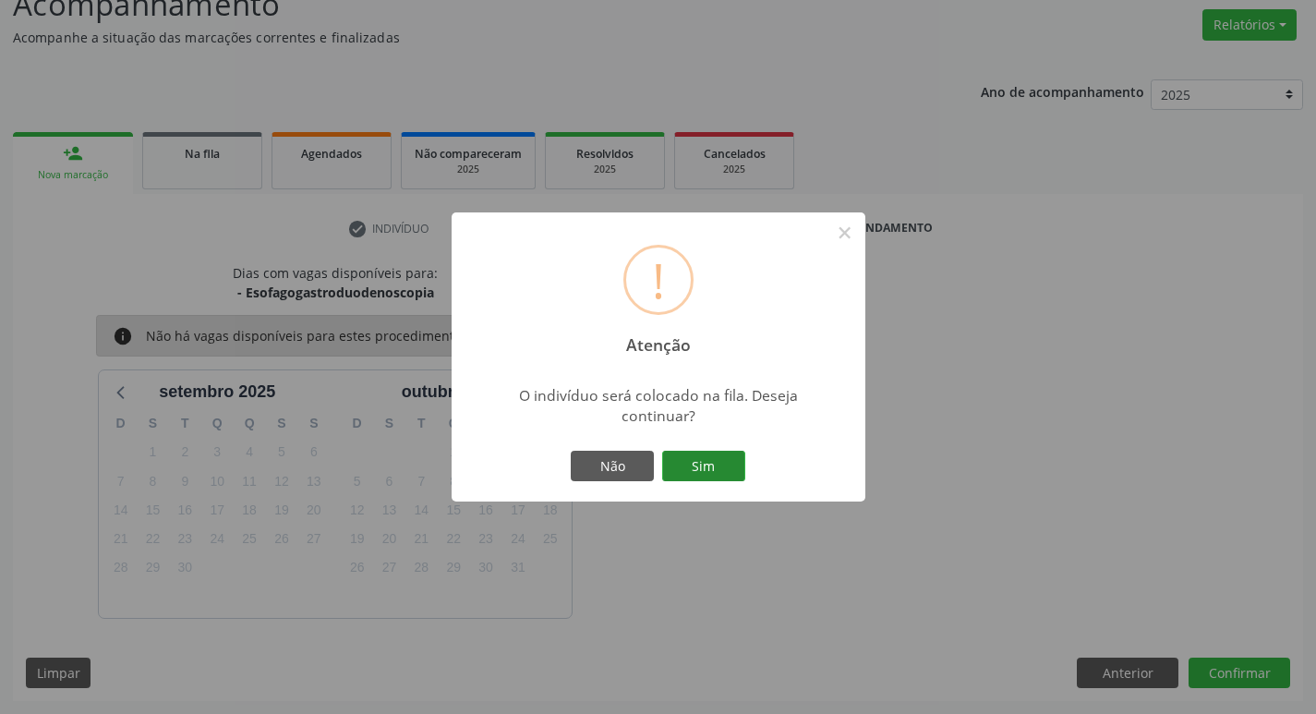
click at [703, 460] on button "Sim" at bounding box center [703, 466] width 83 height 31
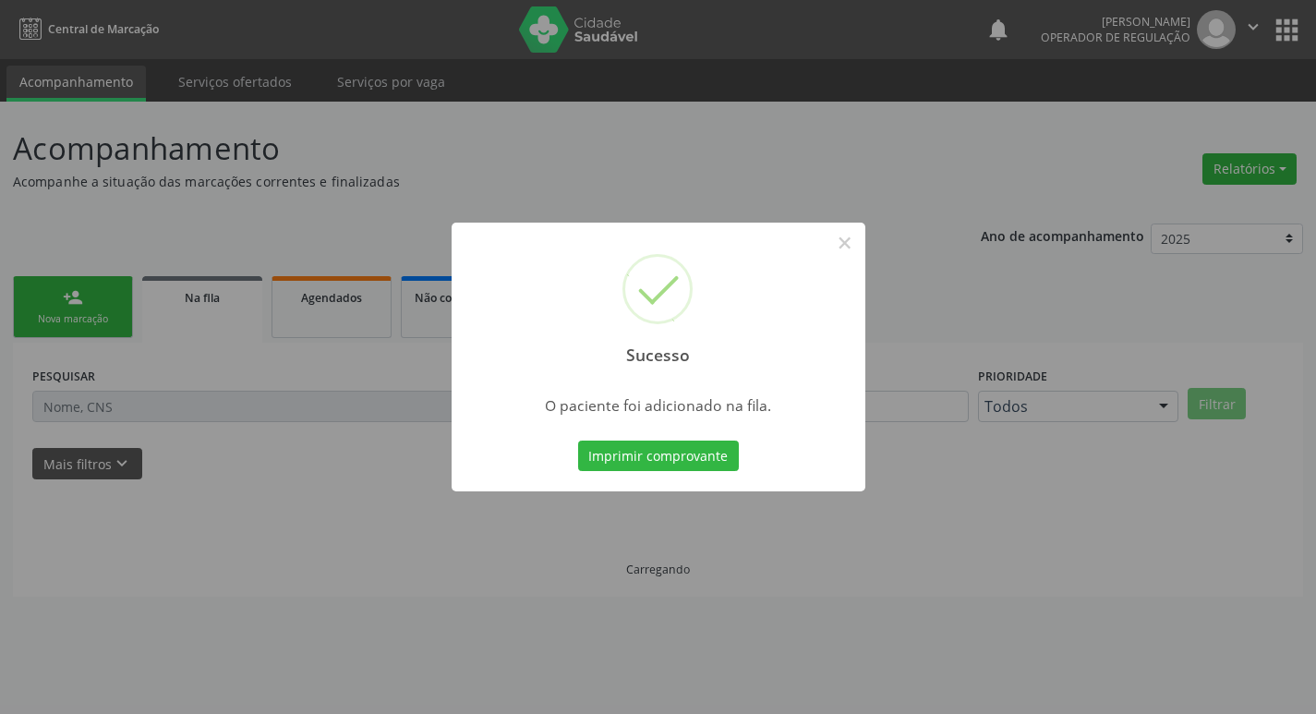
scroll to position [0, 0]
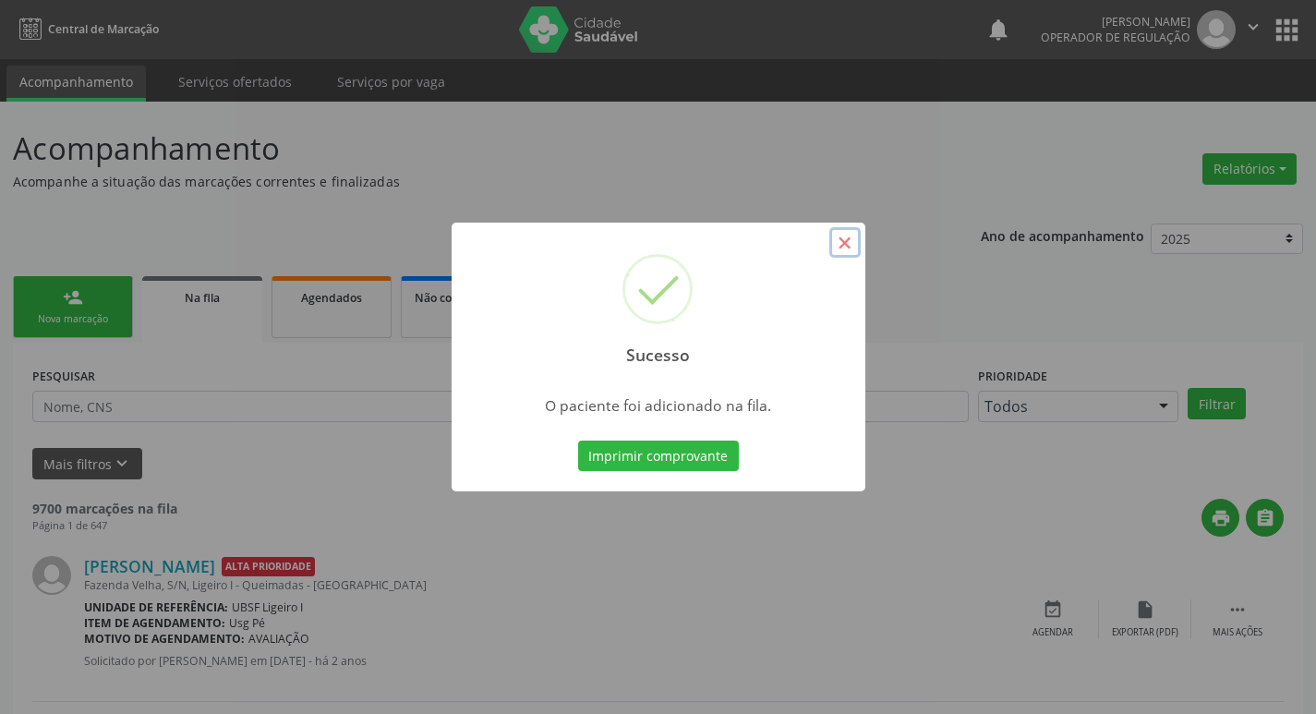
click at [853, 247] on button "×" at bounding box center [844, 242] width 31 height 31
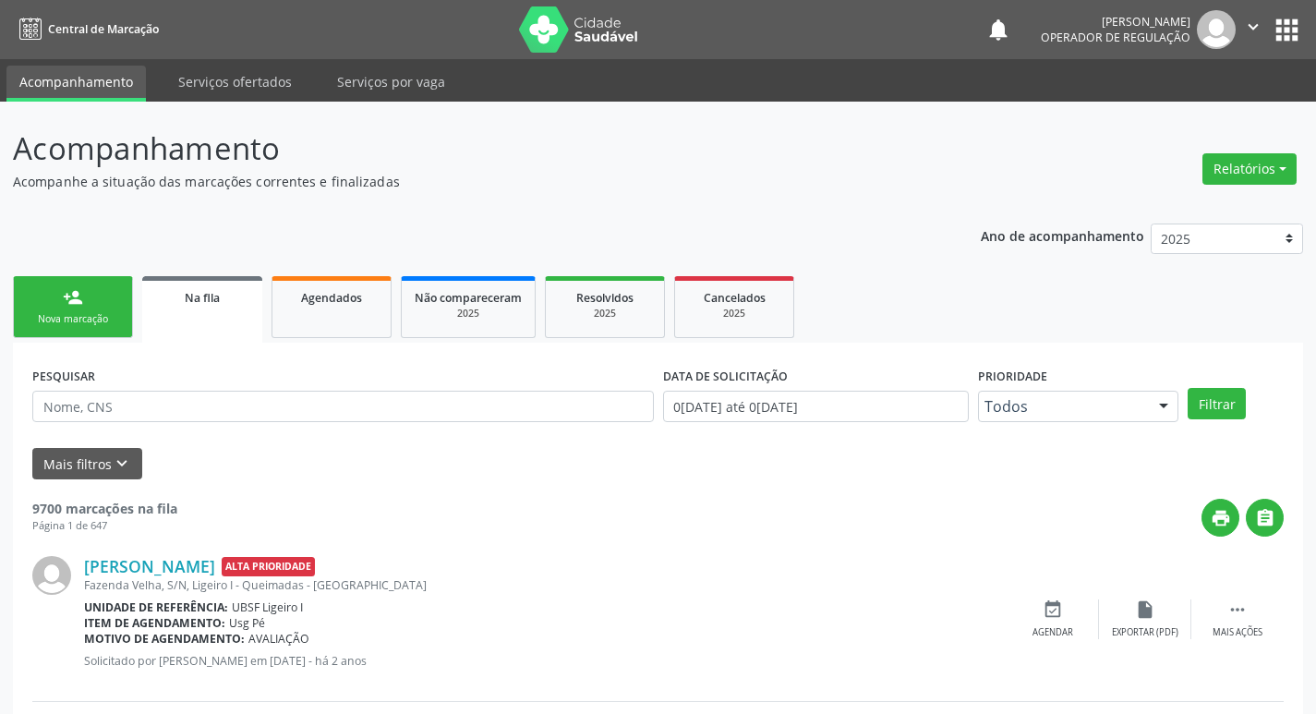
click at [113, 305] on link "person_add Nova marcação" at bounding box center [73, 307] width 120 height 62
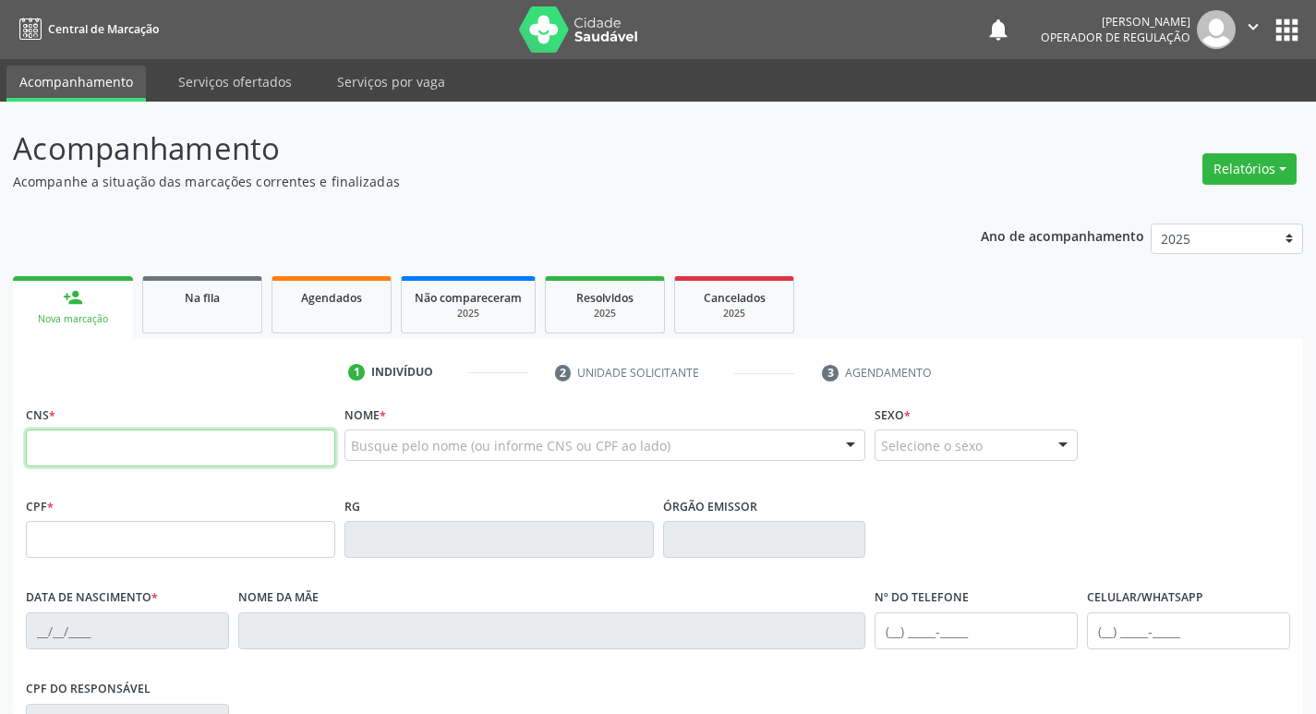
click at [102, 447] on input "text" at bounding box center [180, 447] width 309 height 37
click at [59, 441] on input "text" at bounding box center [180, 447] width 309 height 37
type input "706 8042 6501 3224"
type input "067.180.714-55"
type input "09/03/1975"
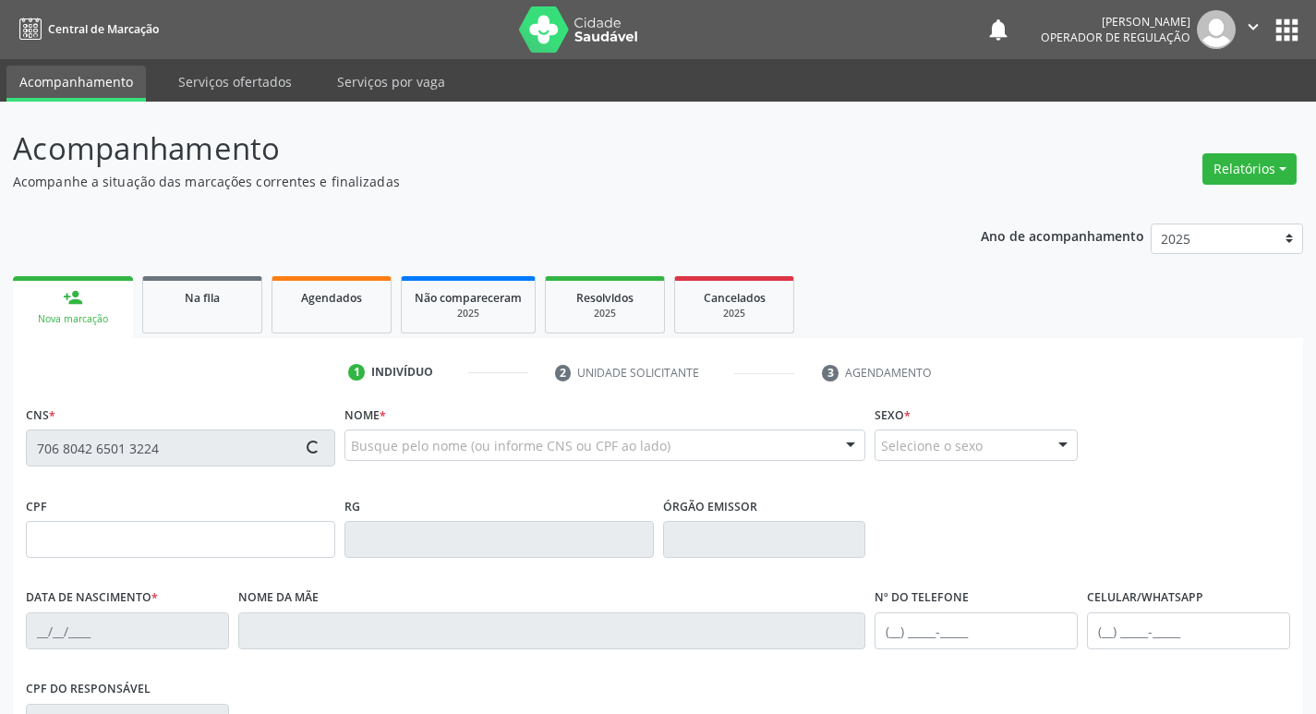
type input "Maria Vidal dos Santos"
type input "(83) 99167-7614"
type input "438"
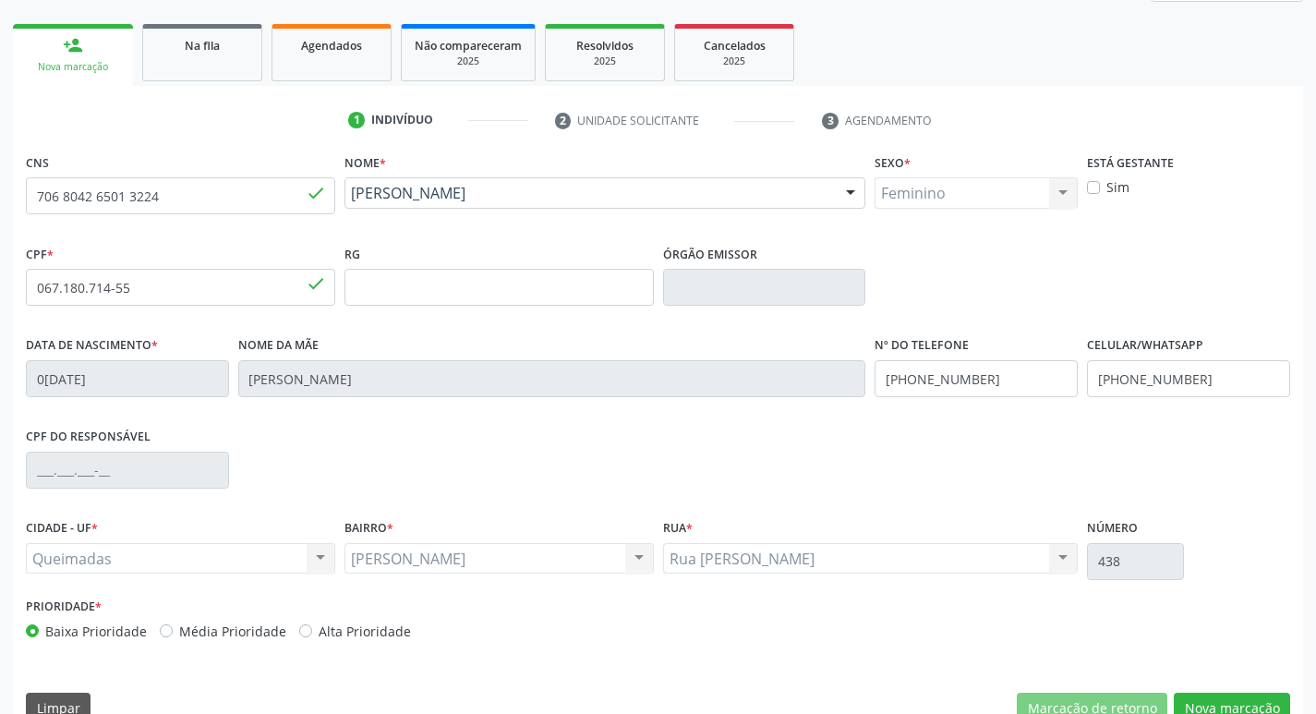
scroll to position [287, 0]
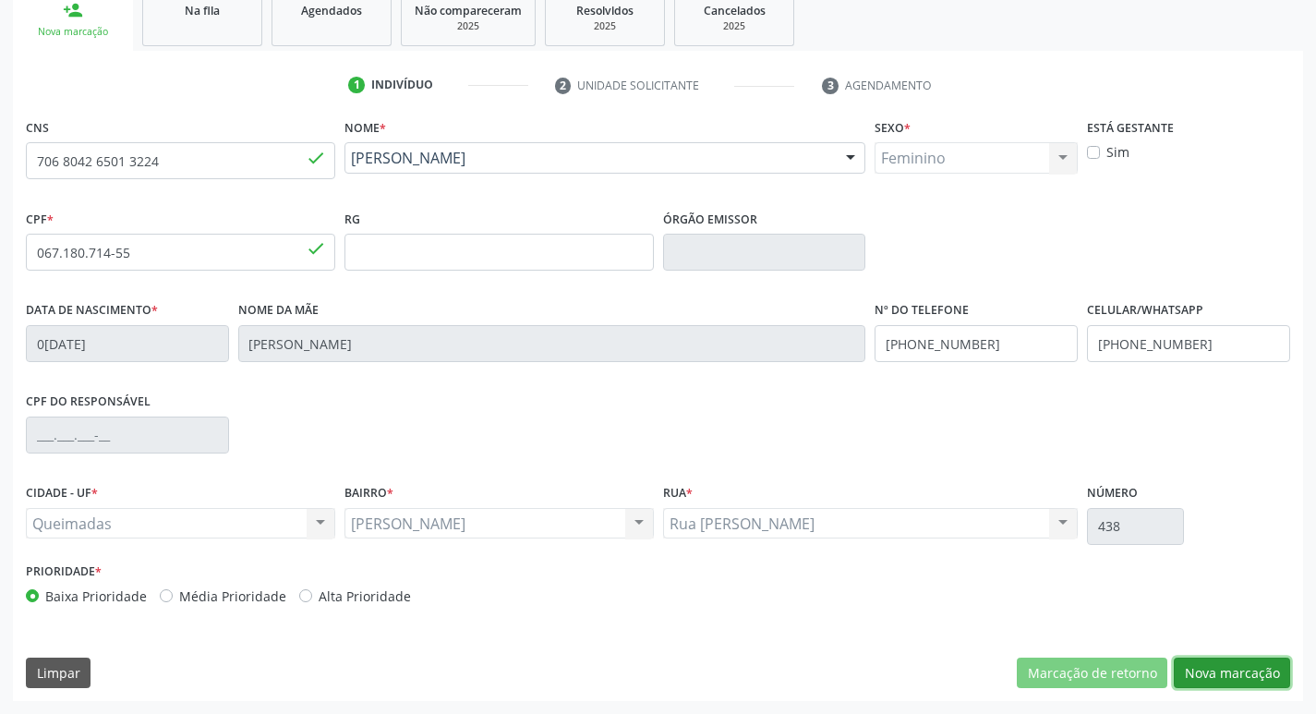
click at [1243, 671] on button "Nova marcação" at bounding box center [1231, 672] width 116 height 31
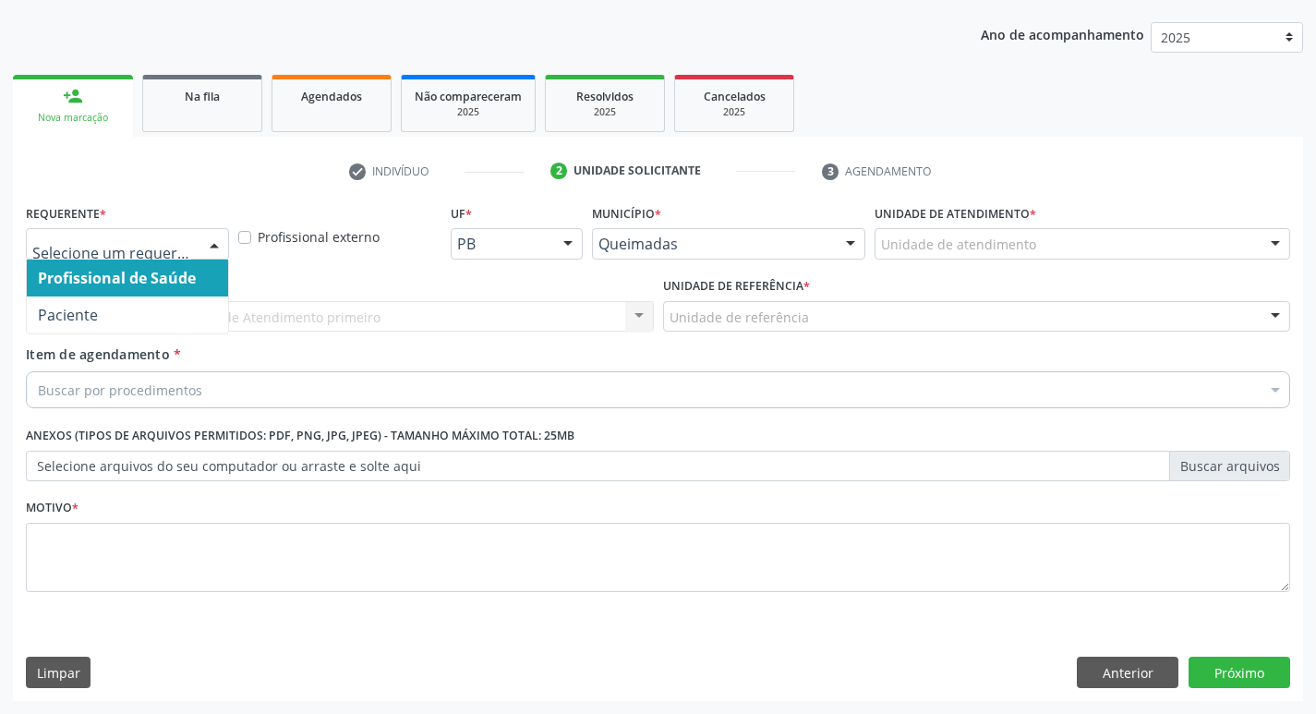
click at [221, 241] on div at bounding box center [214, 244] width 28 height 31
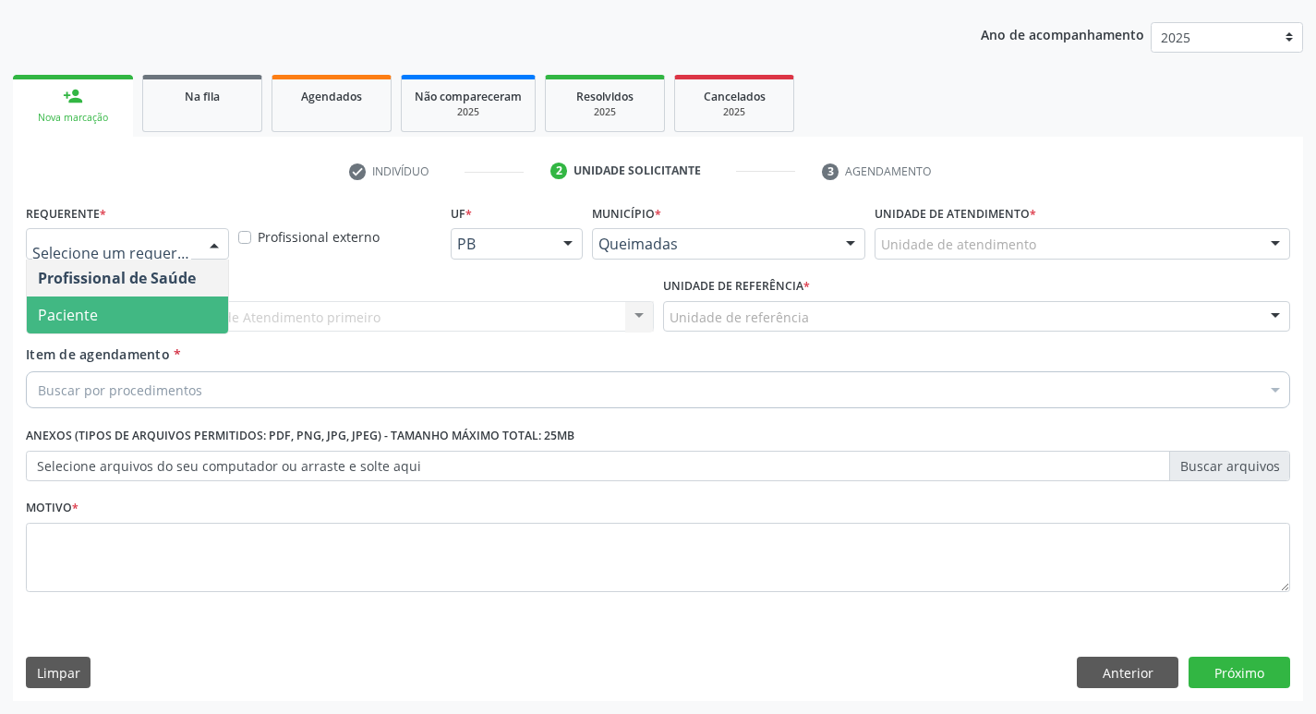
click at [194, 312] on span "Paciente" at bounding box center [127, 314] width 201 height 37
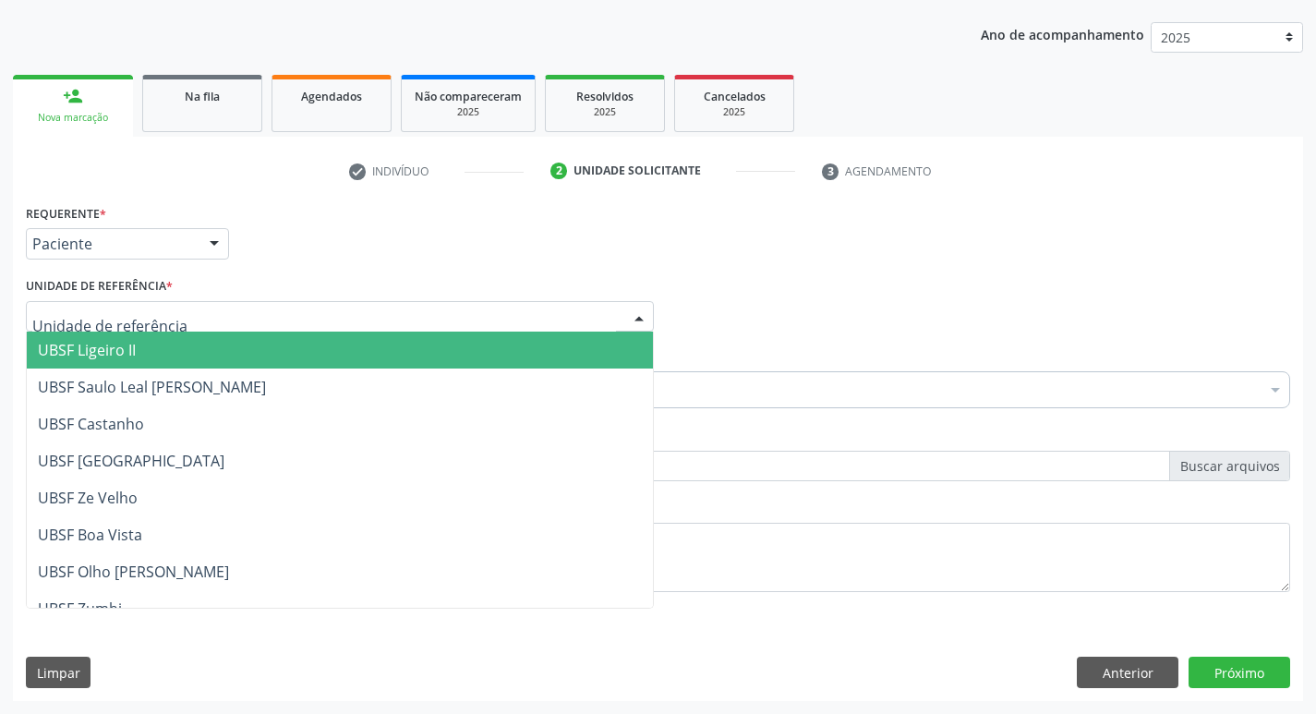
click at [168, 314] on div at bounding box center [340, 316] width 628 height 31
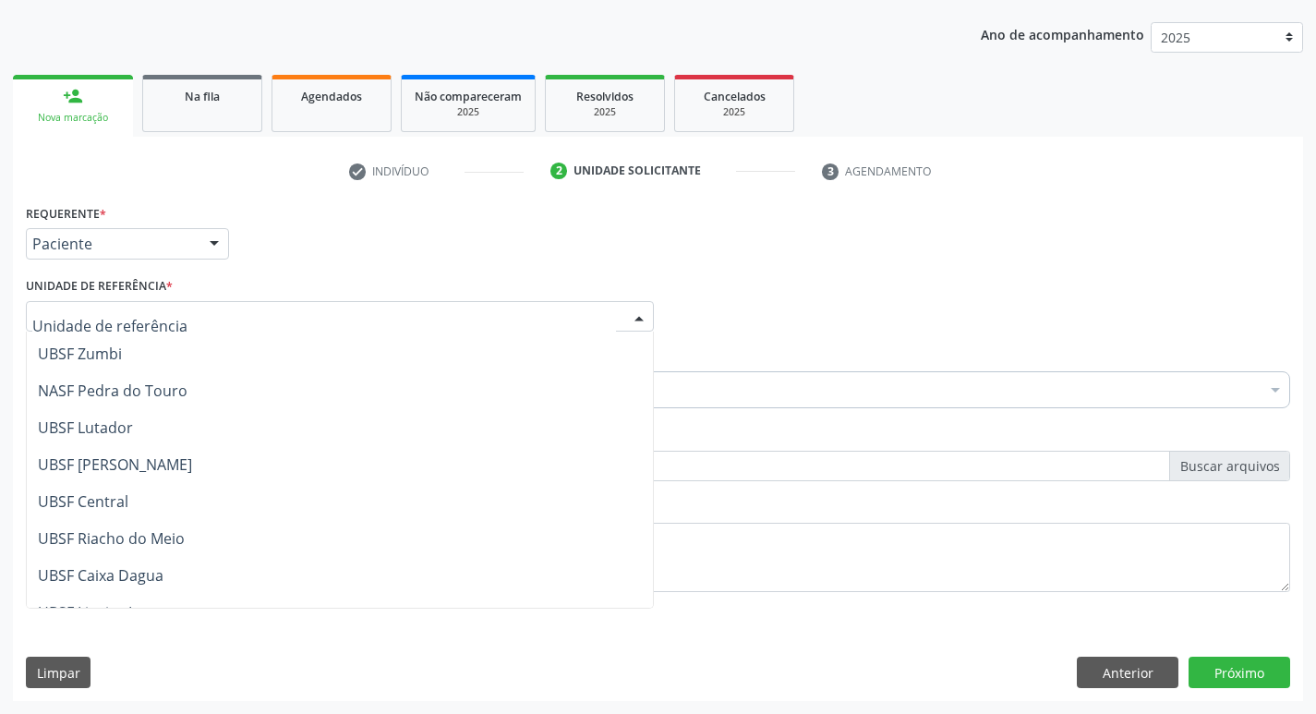
scroll to position [277, 0]
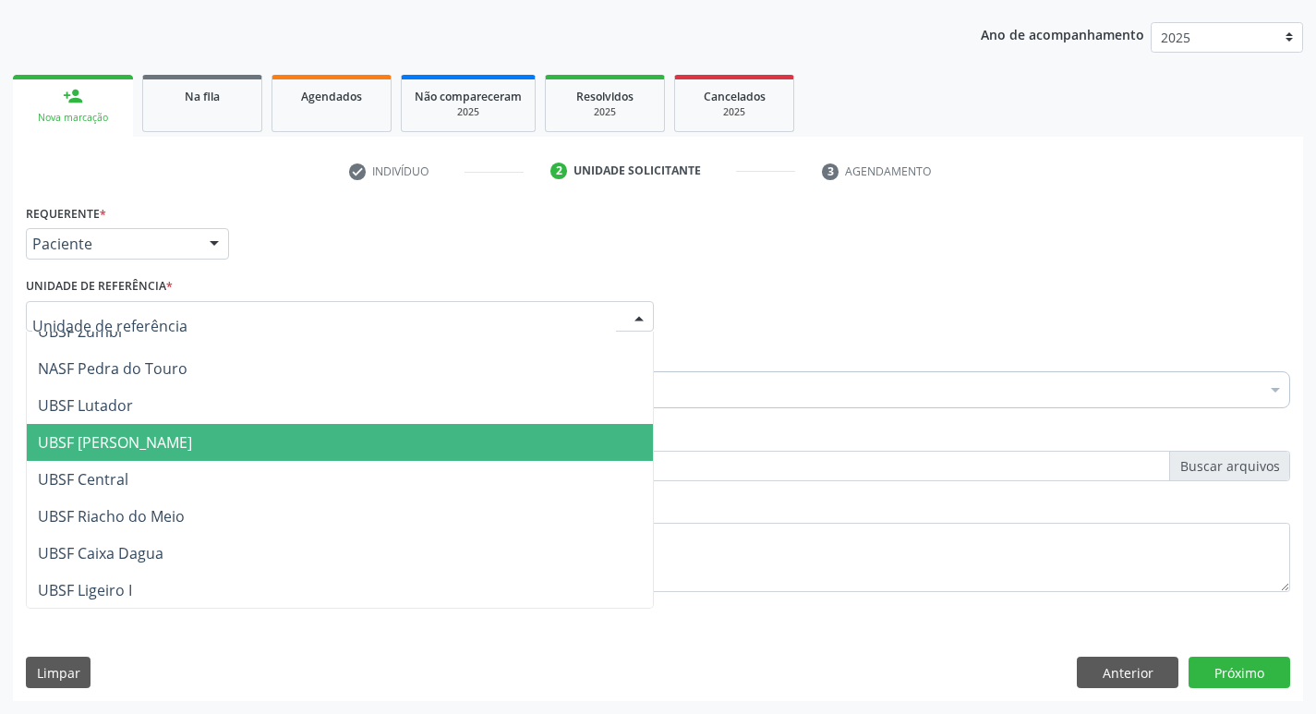
drag, startPoint x: 128, startPoint y: 449, endPoint x: 87, endPoint y: 374, distance: 85.5
click at [126, 449] on span "UBSF [PERSON_NAME]" at bounding box center [115, 442] width 154 height 20
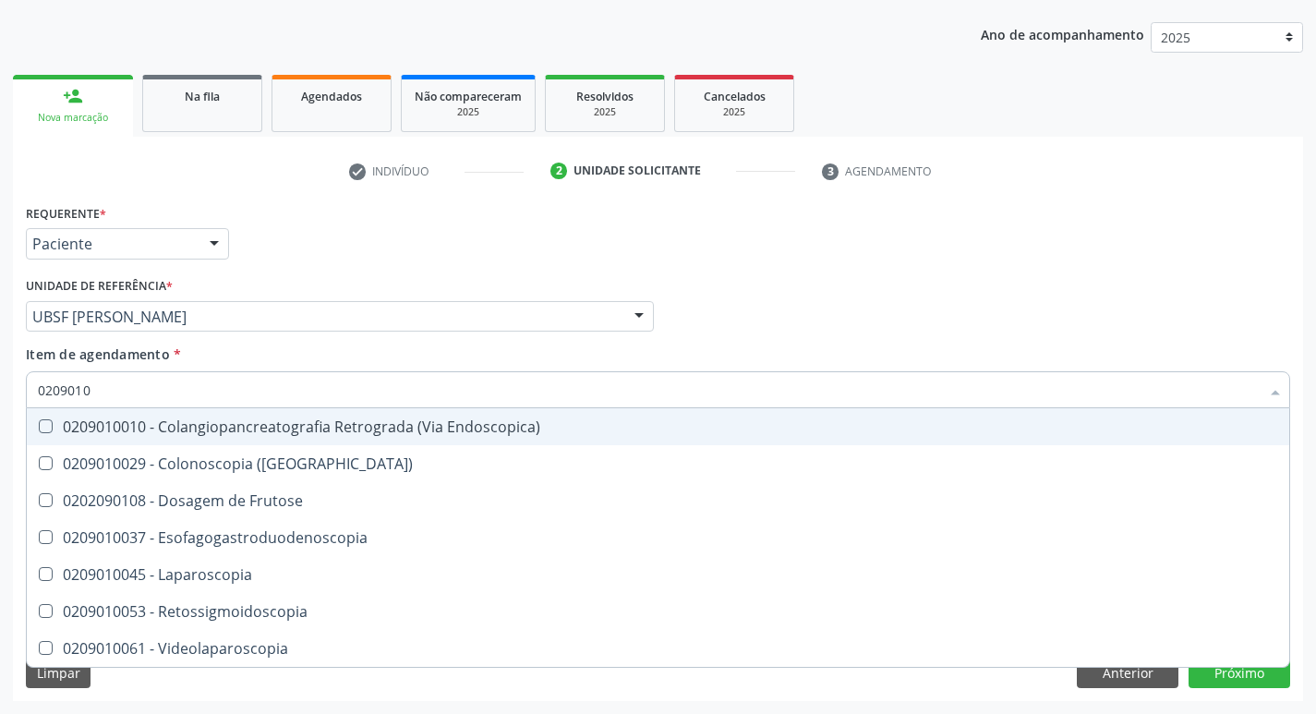
type input "02090100"
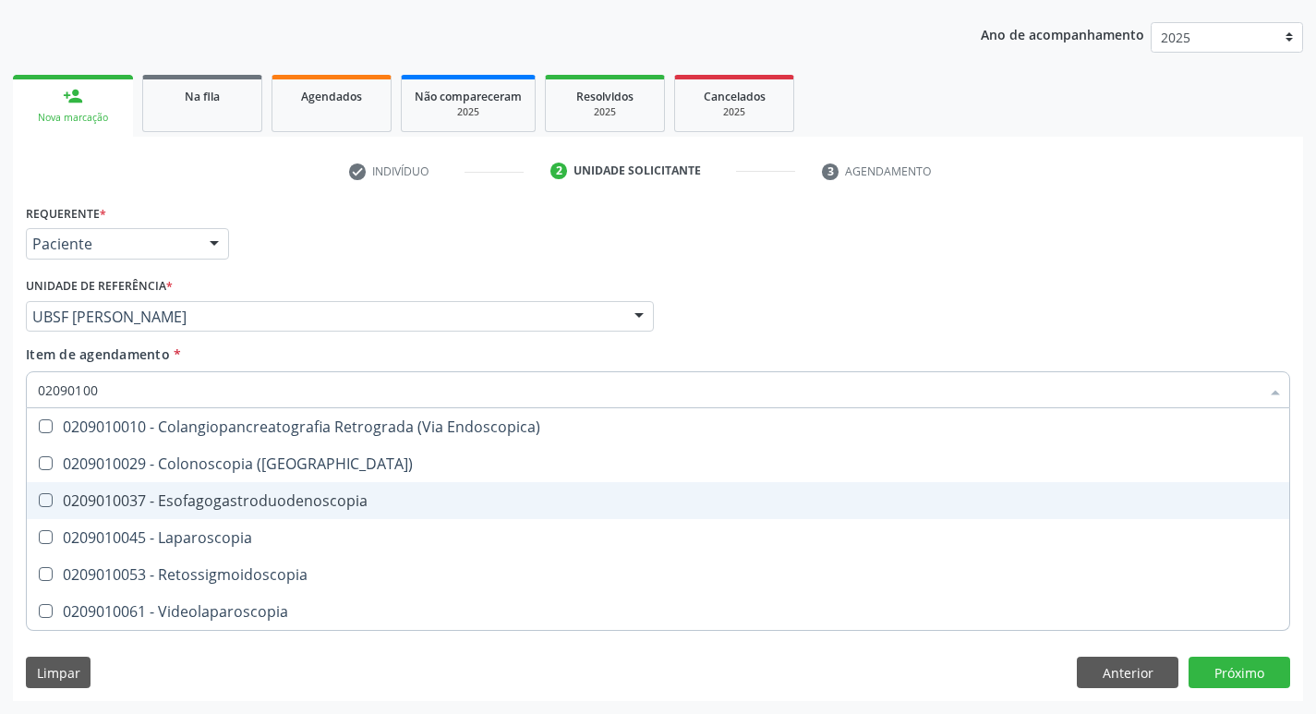
click at [45, 498] on Esofagogastroduodenoscopia at bounding box center [46, 500] width 14 height 14
click at [39, 498] on Esofagogastroduodenoscopia "checkbox" at bounding box center [33, 500] width 12 height 12
checkbox Esofagogastroduodenoscopia "true"
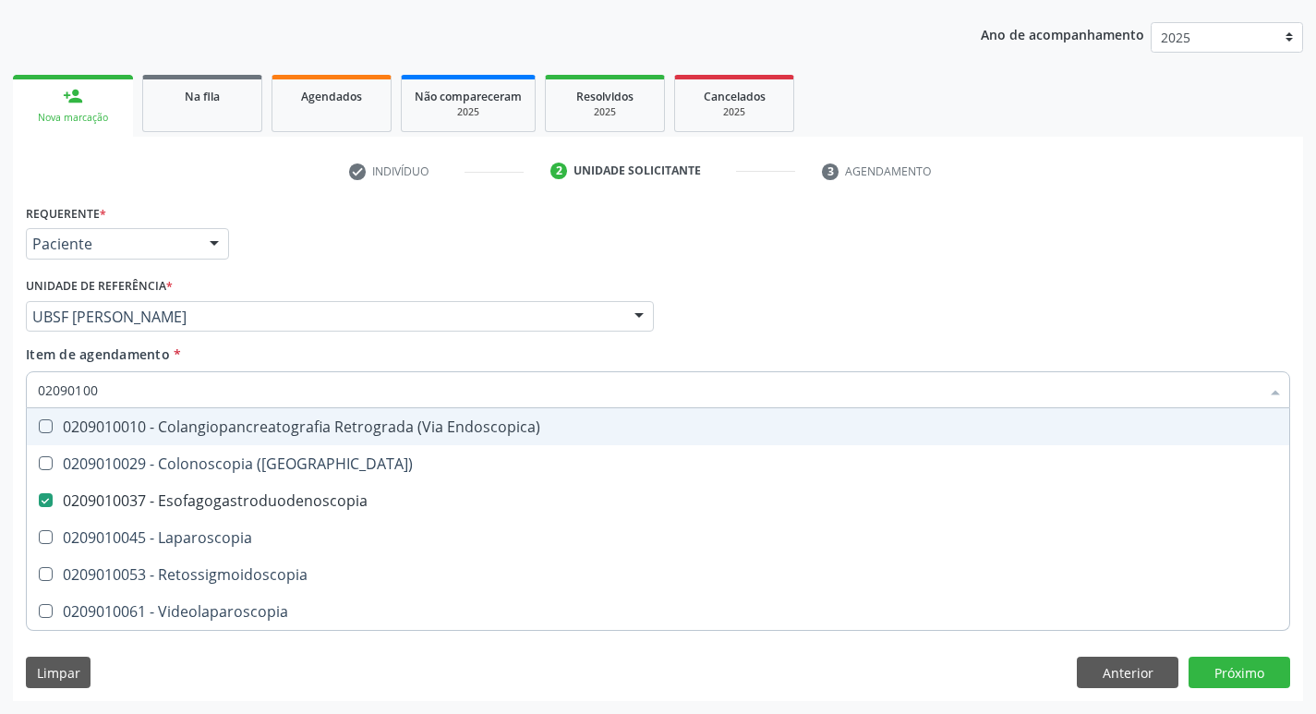
click at [913, 321] on div "Profissional Solicitante Por favor, selecione a Unidade de Atendimento primeiro…" at bounding box center [657, 308] width 1273 height 72
checkbox \(Coloscopia\) "true"
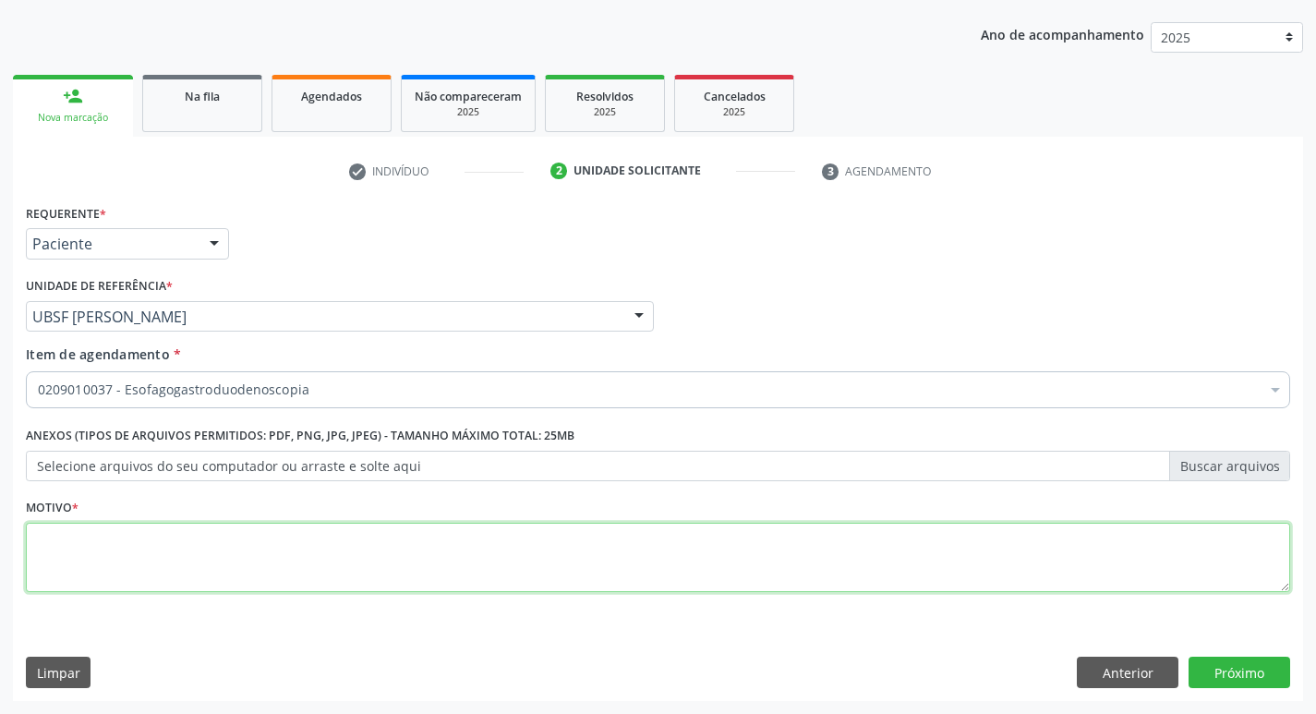
click at [117, 543] on textarea at bounding box center [658, 558] width 1264 height 70
type textarea "AVALIACAO"
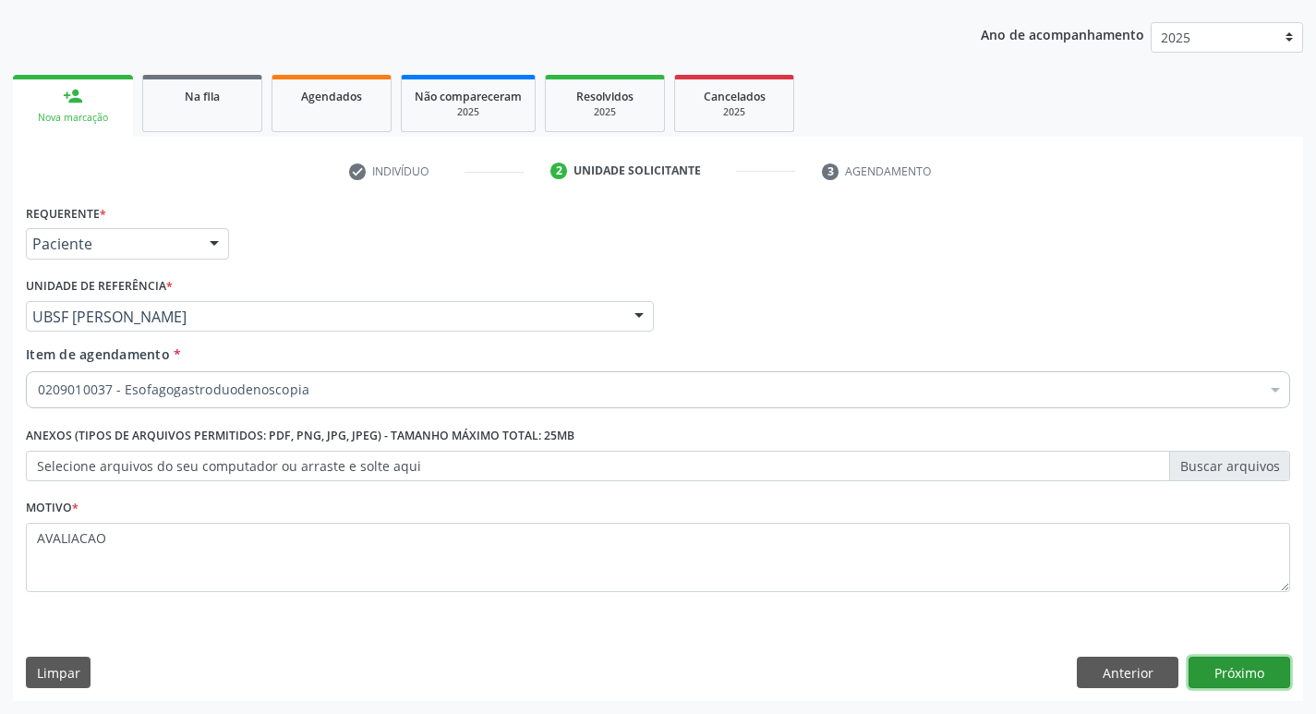
click at [1254, 674] on button "Próximo" at bounding box center [1239, 671] width 102 height 31
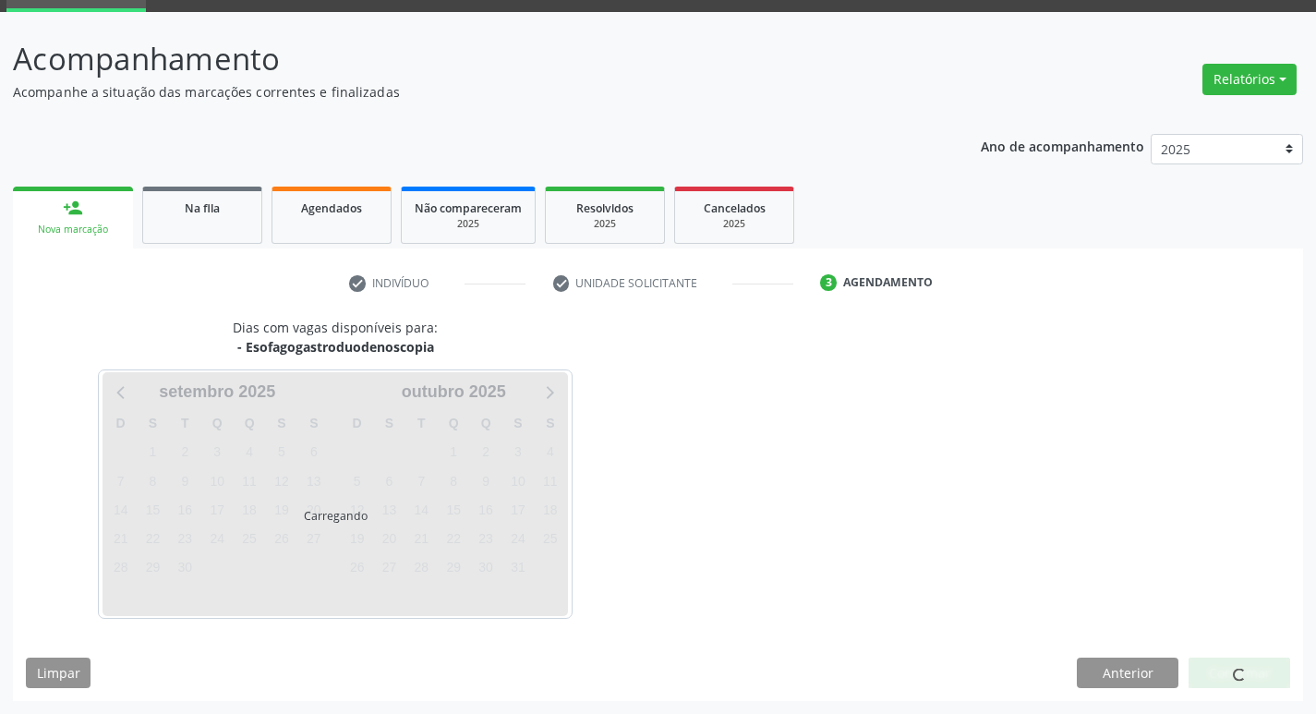
scroll to position [144, 0]
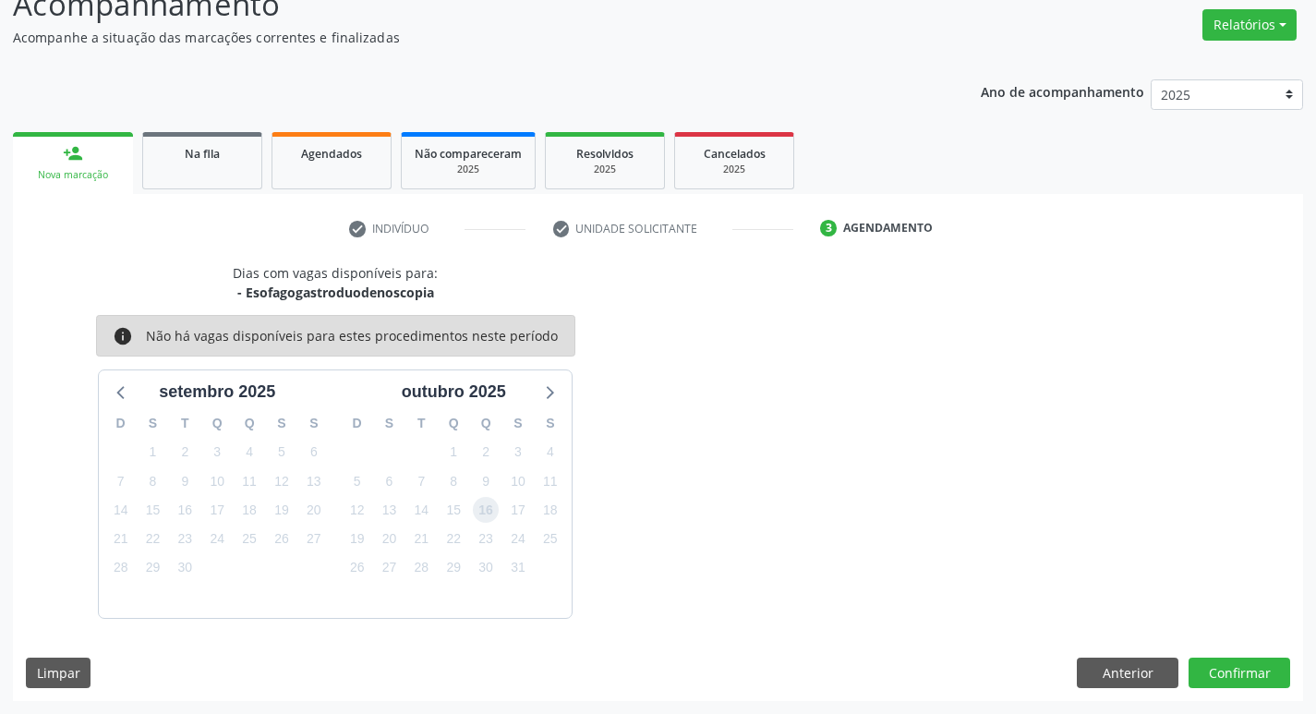
click at [489, 508] on span "16" at bounding box center [486, 510] width 26 height 26
click at [1218, 682] on button "Confirmar" at bounding box center [1239, 672] width 102 height 31
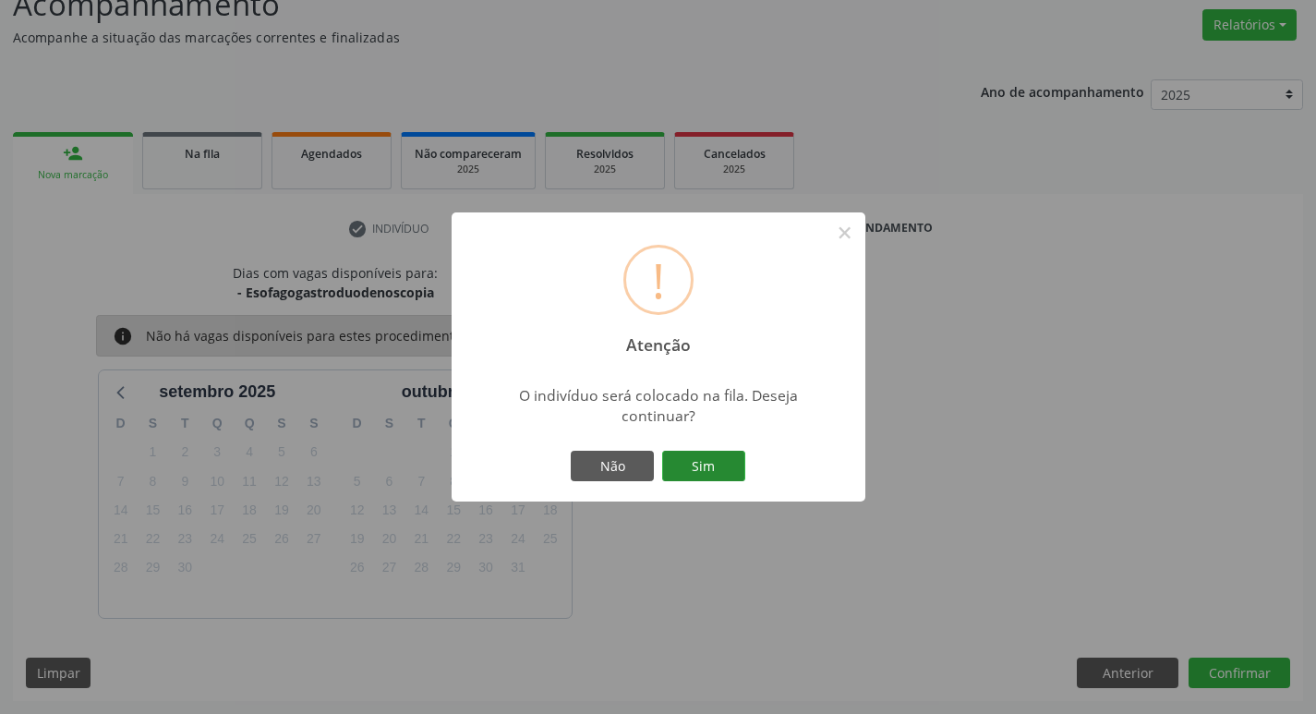
click at [701, 457] on button "Sim" at bounding box center [703, 466] width 83 height 31
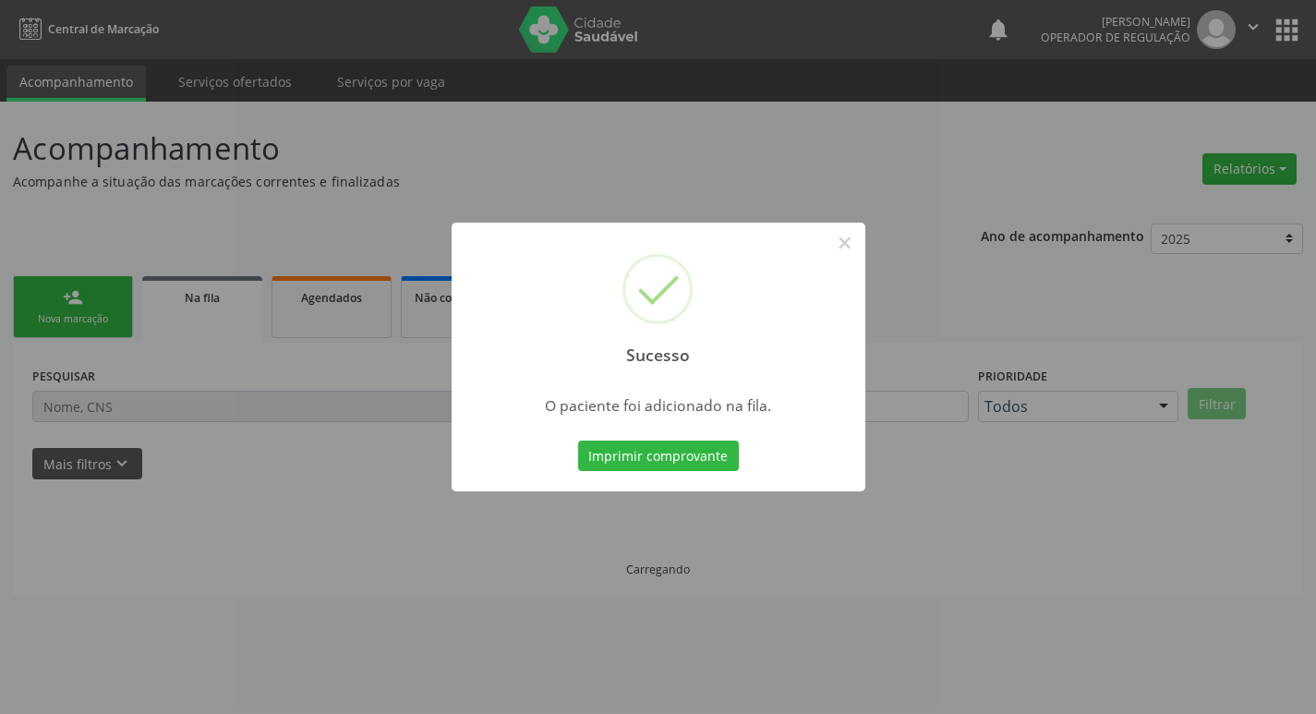
scroll to position [0, 0]
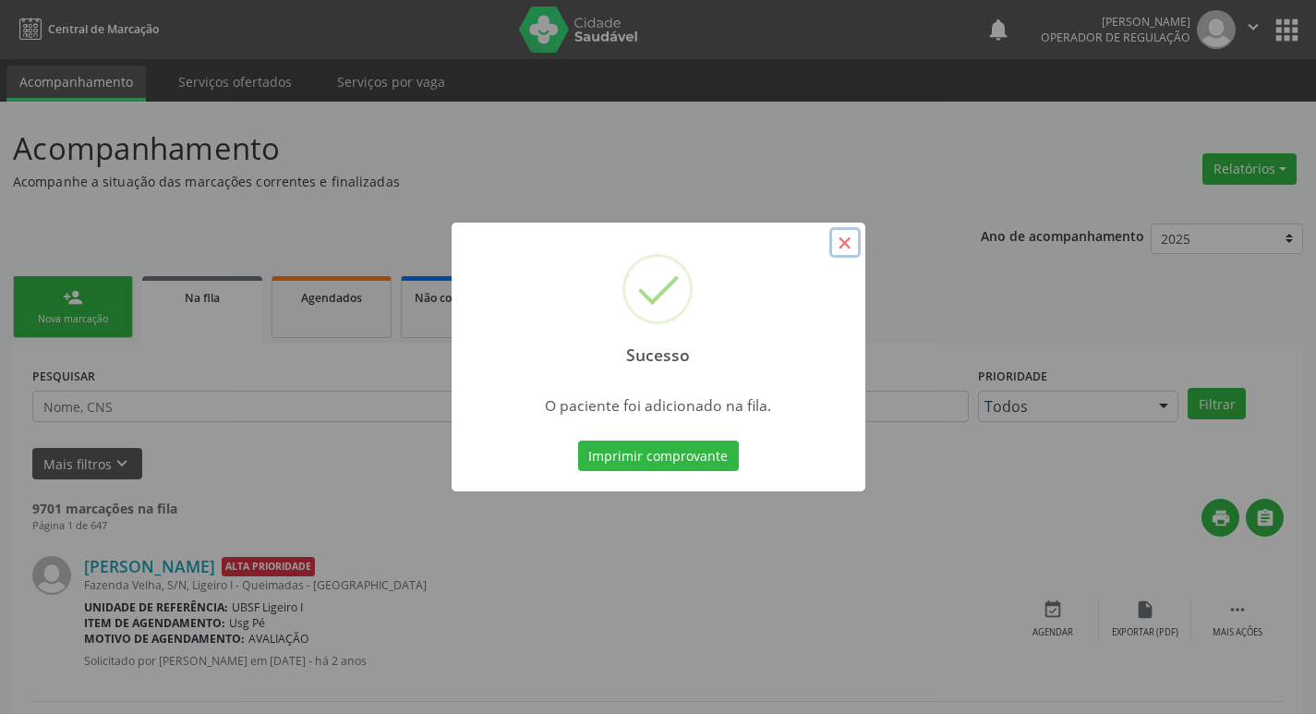
click at [848, 255] on button "×" at bounding box center [844, 242] width 31 height 31
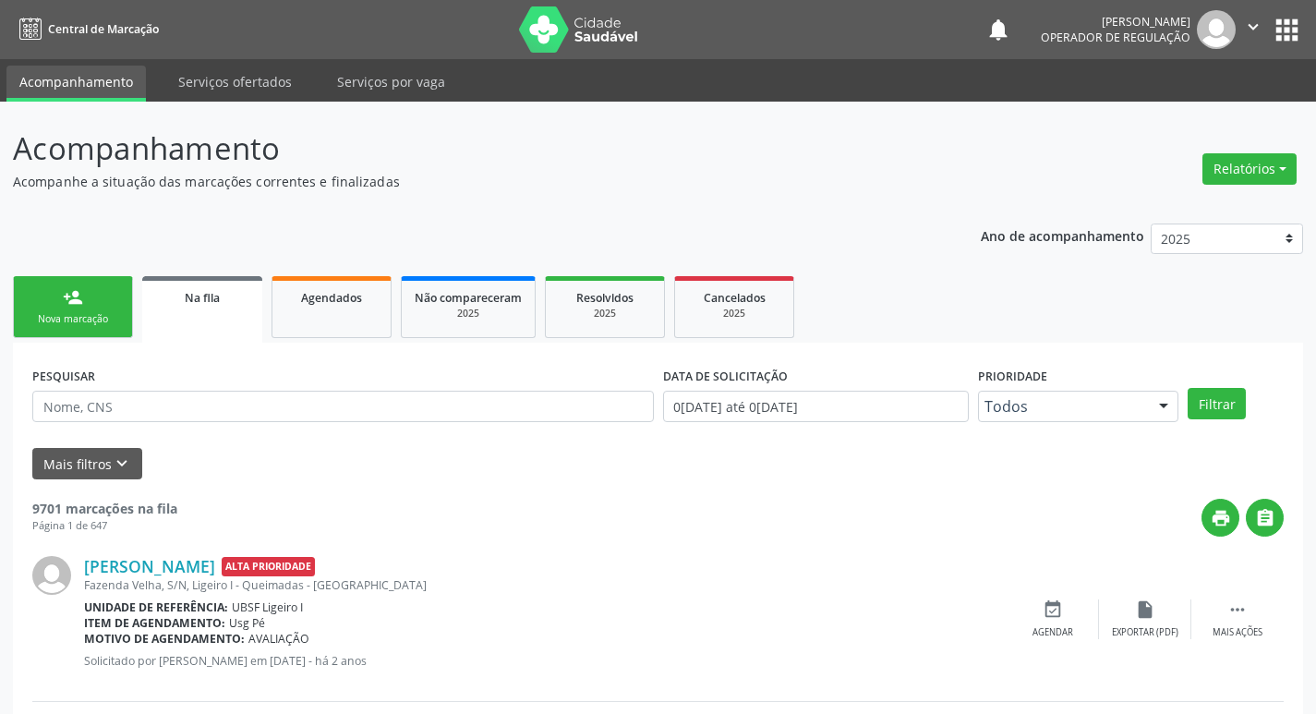
click at [92, 305] on link "person_add Nova marcação" at bounding box center [73, 307] width 120 height 62
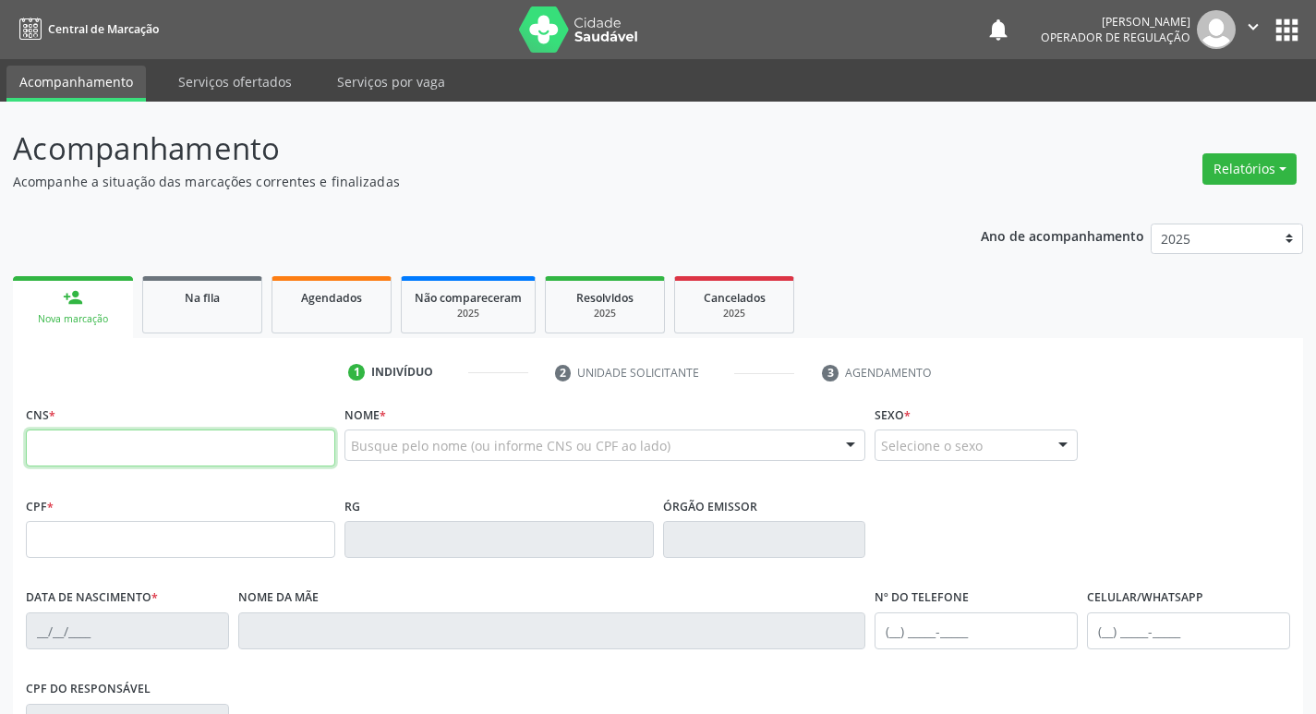
click at [101, 440] on input "text" at bounding box center [180, 447] width 309 height 37
type input "708 6080 8426 8389"
type input "021.159.464-48"
type input "29/05/1931"
type input "Viturina Maria de Jesus"
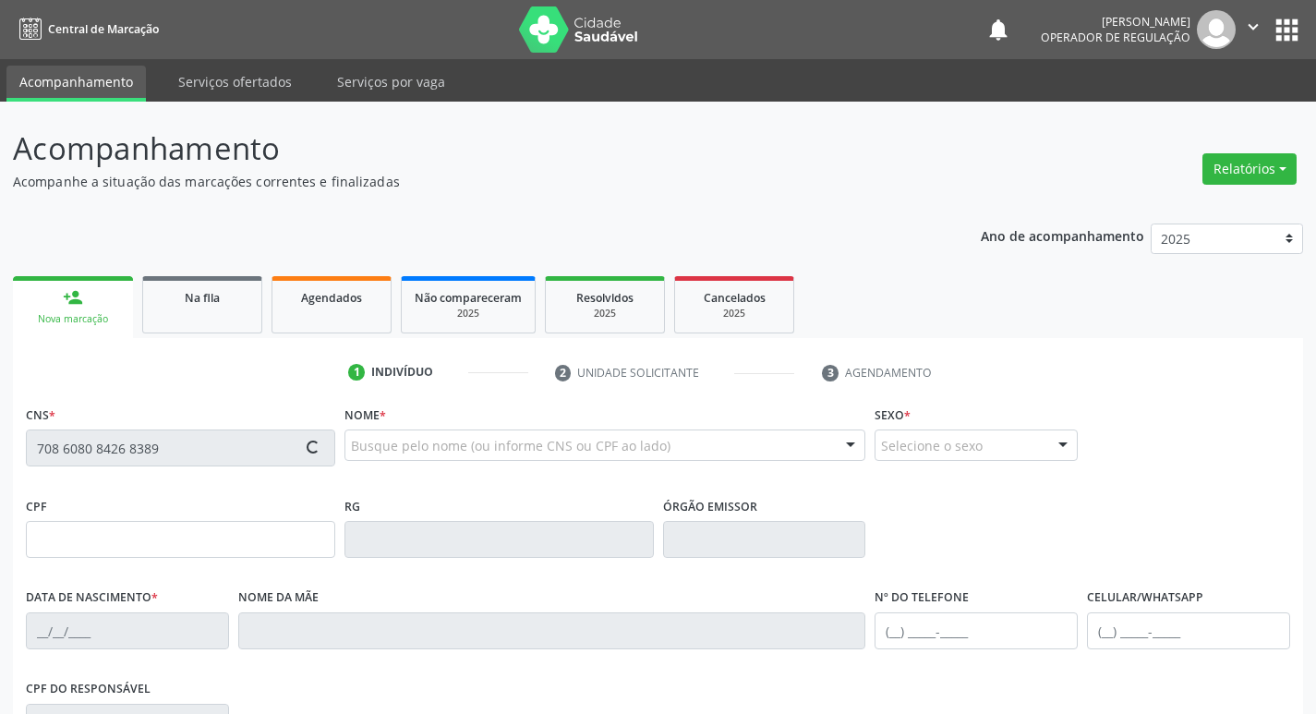
type input "(83) 99142-7162"
type input "45"
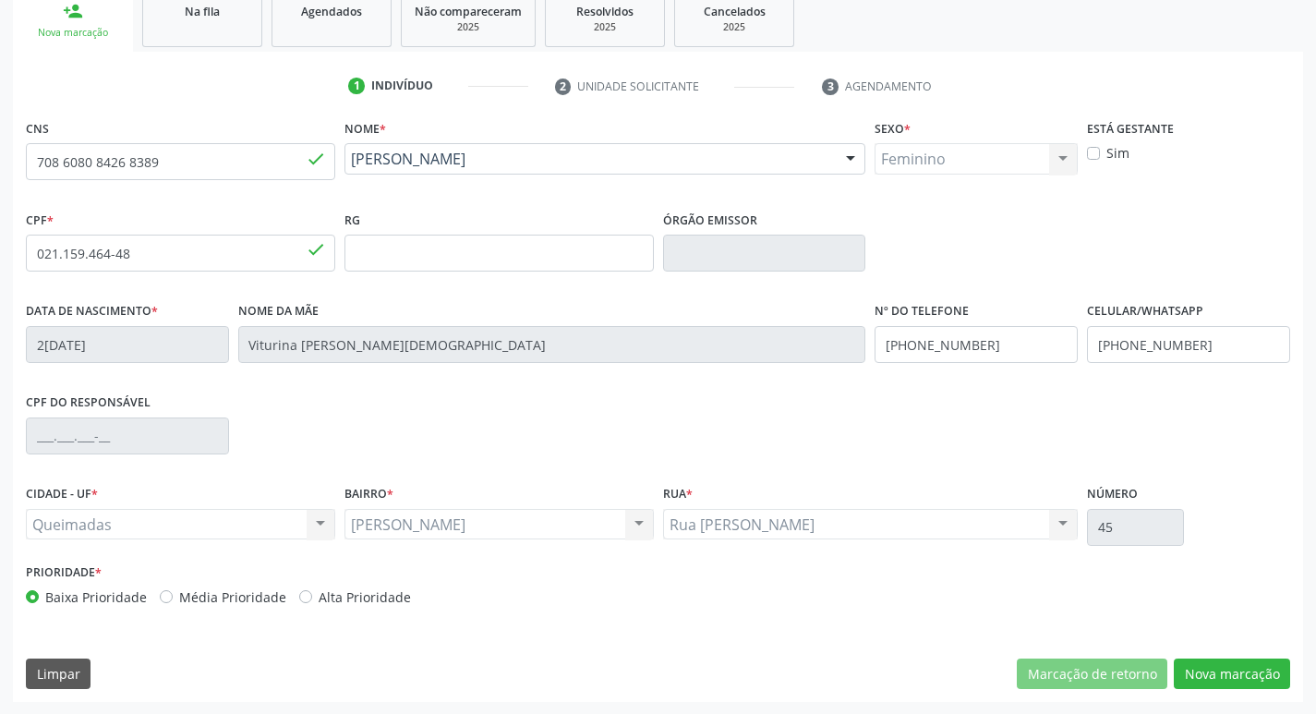
scroll to position [287, 0]
click at [1235, 679] on button "Nova marcação" at bounding box center [1231, 672] width 116 height 31
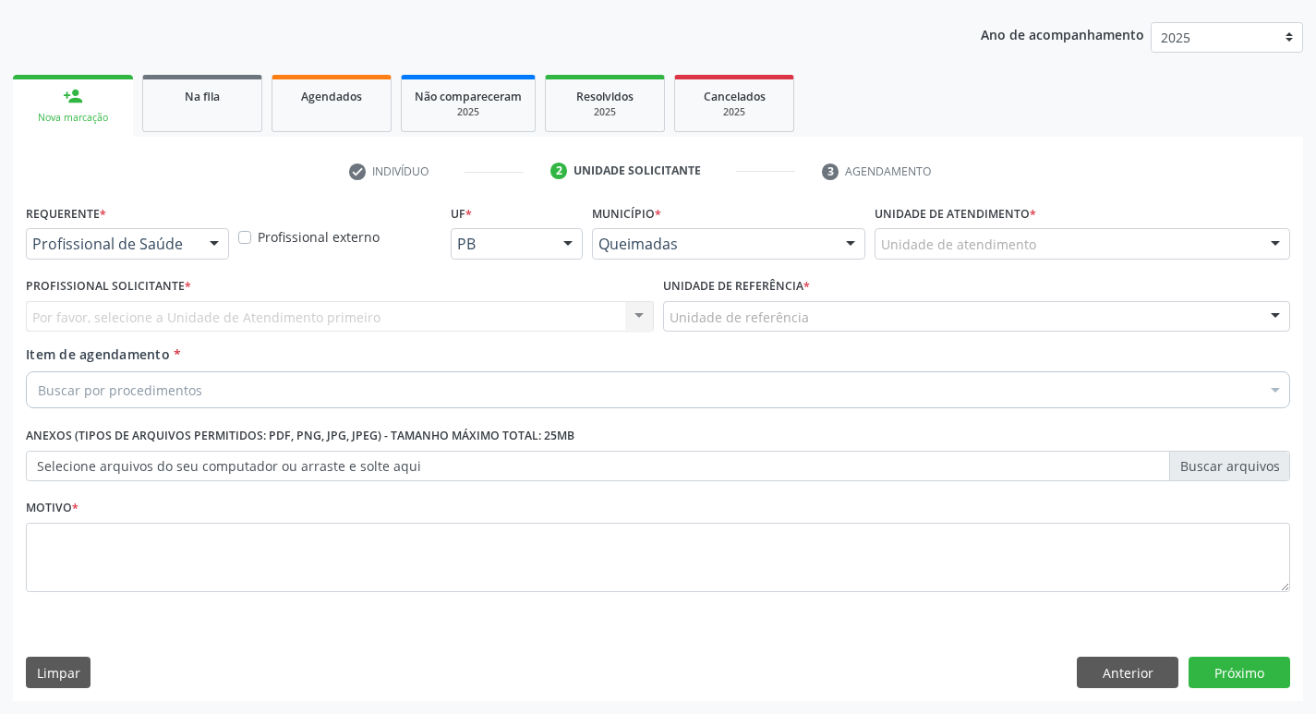
scroll to position [201, 0]
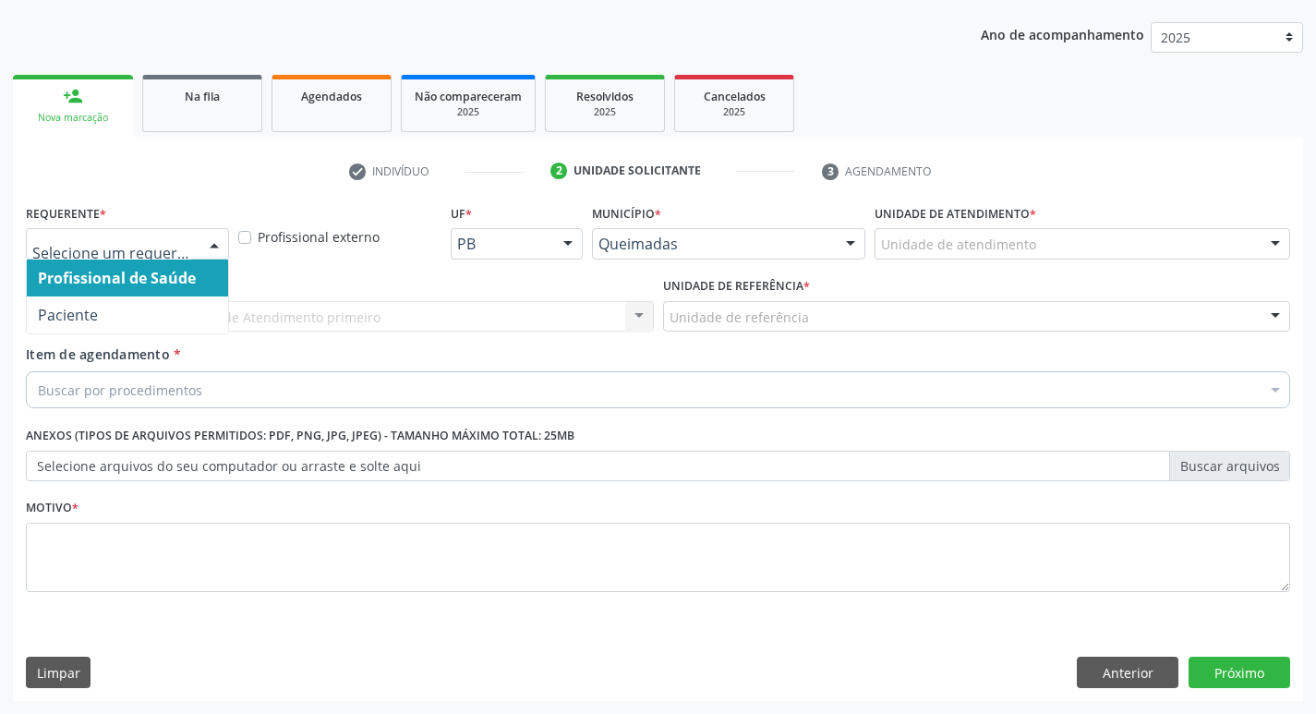
click at [218, 243] on div at bounding box center [214, 244] width 28 height 31
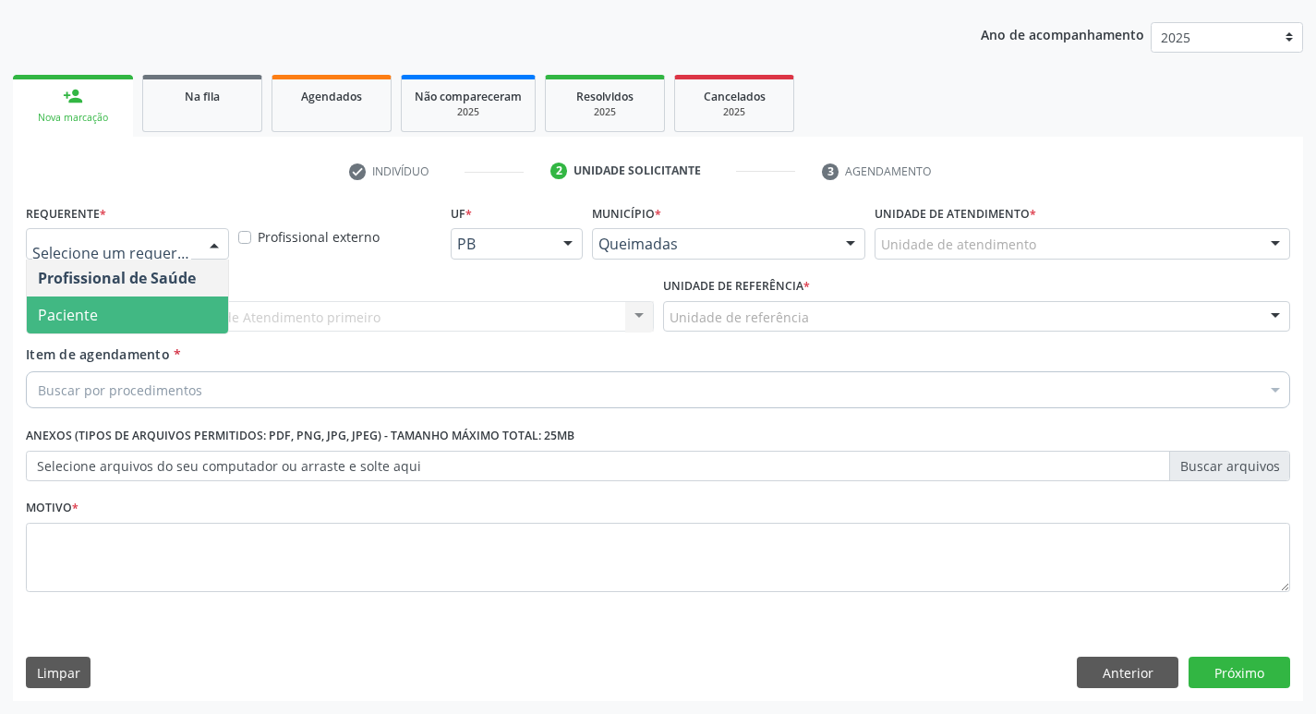
click at [190, 329] on span "Paciente" at bounding box center [127, 314] width 201 height 37
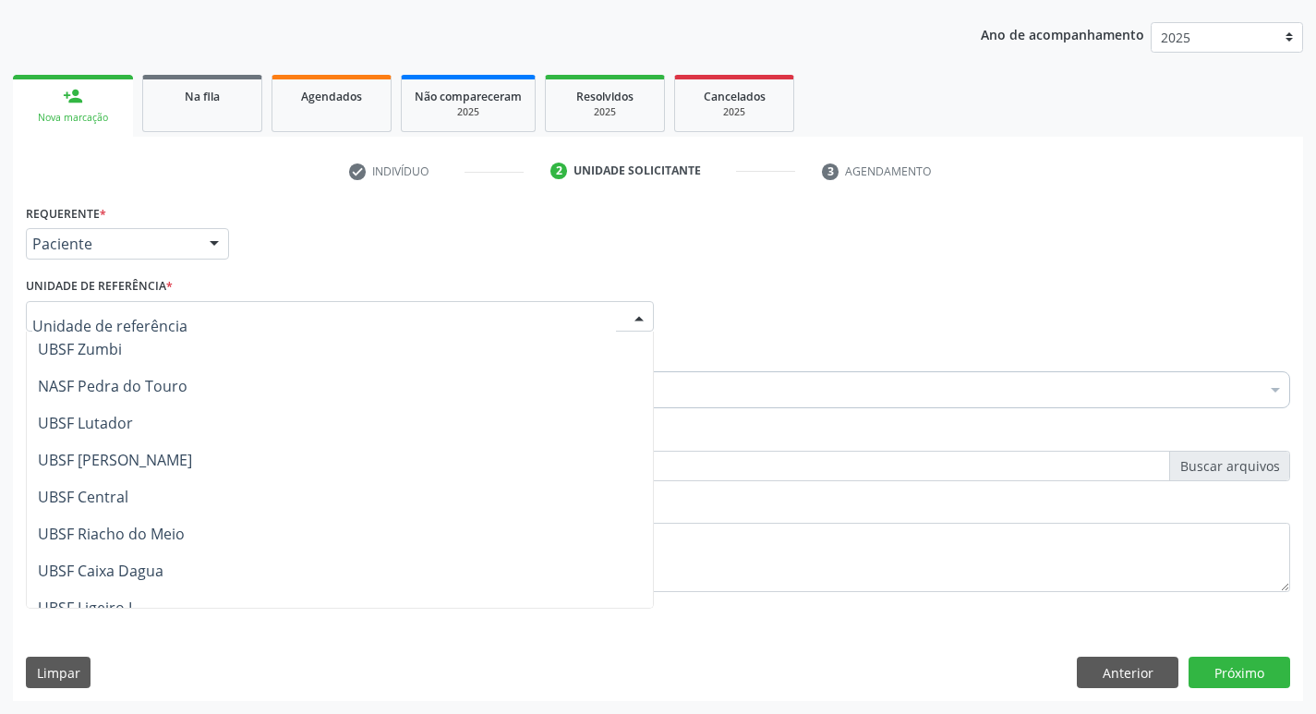
scroll to position [277, 0]
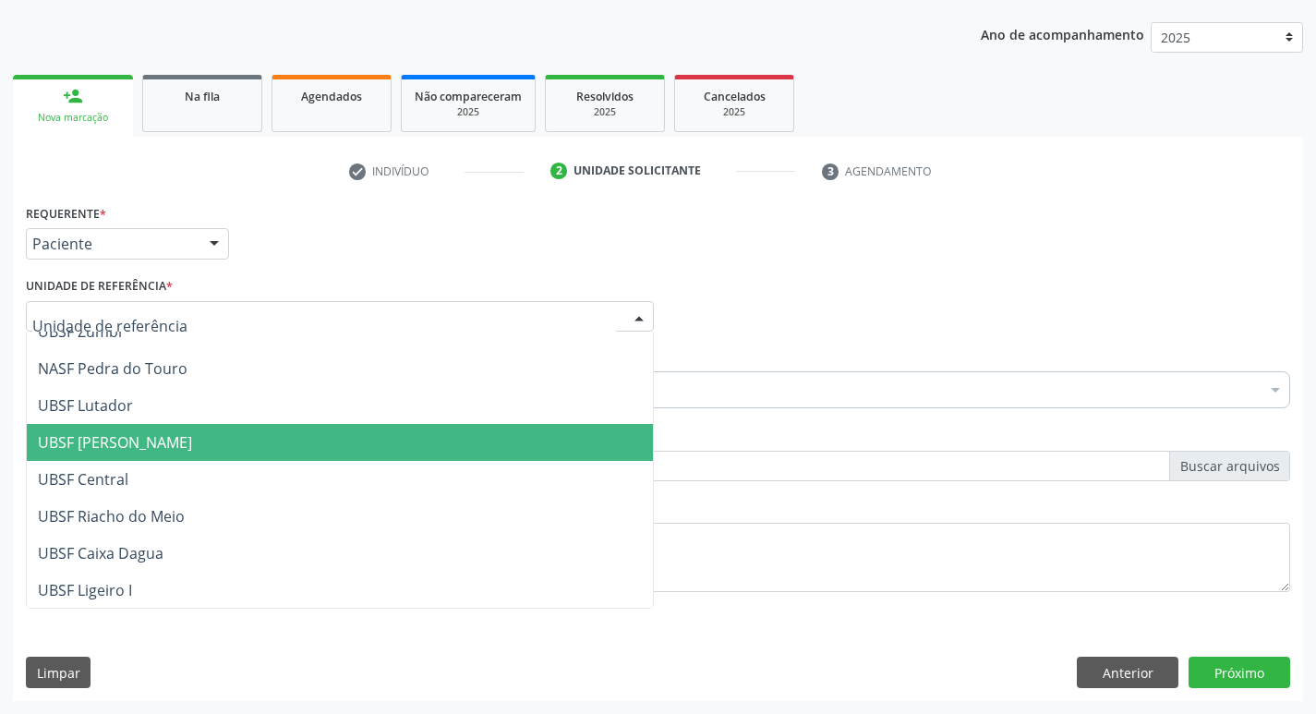
click at [156, 450] on span "UBSF [PERSON_NAME]" at bounding box center [115, 442] width 154 height 20
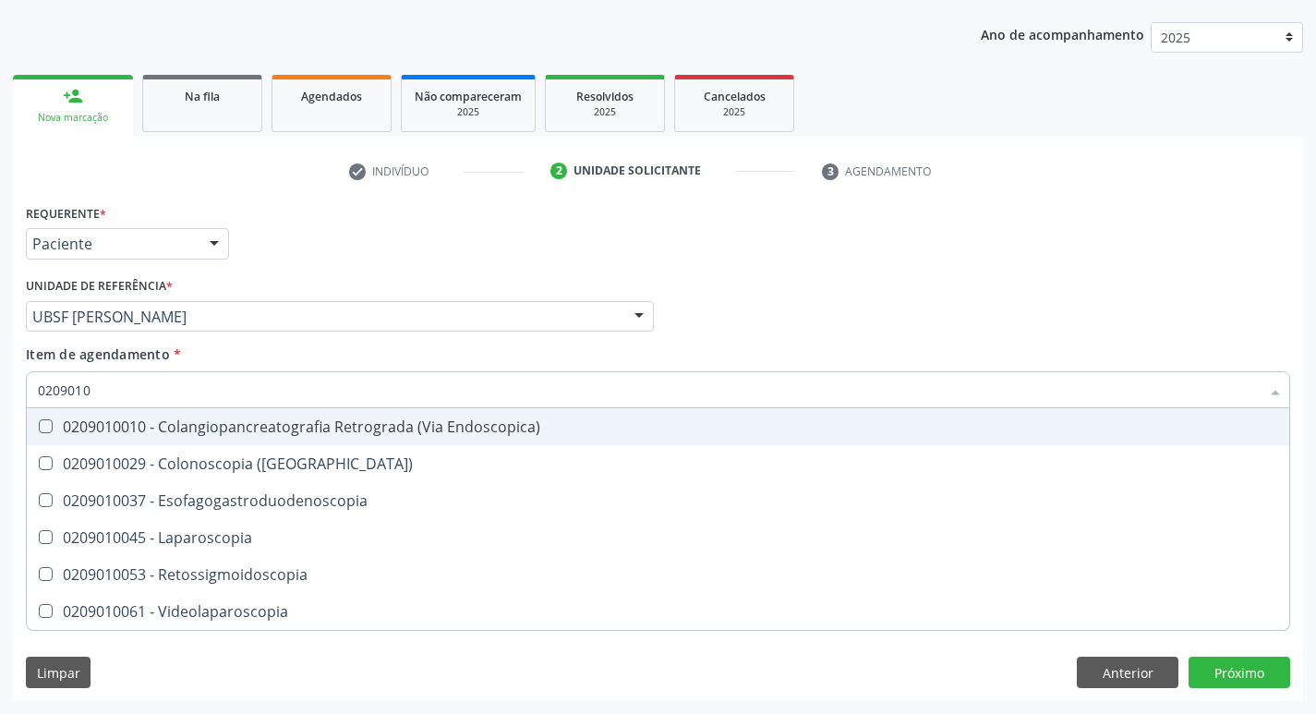
type input "02090100"
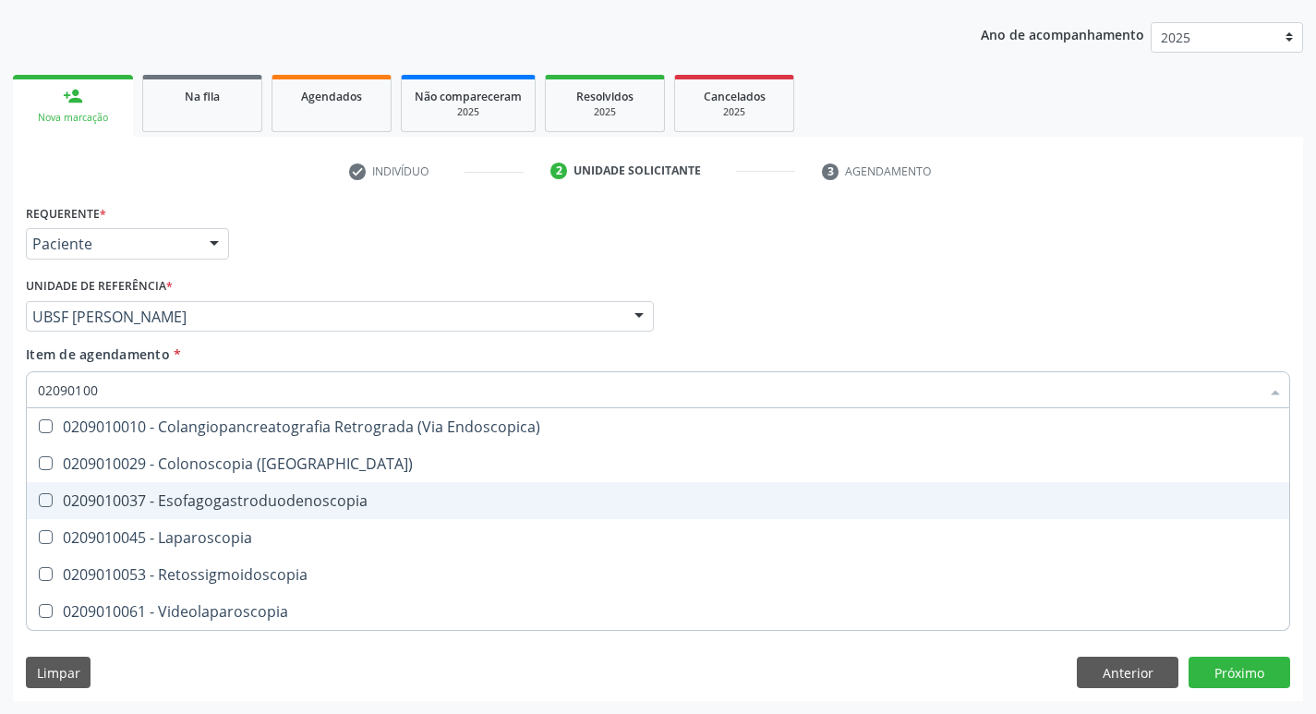
click at [50, 505] on Esofagogastroduodenoscopia at bounding box center [46, 500] width 14 height 14
click at [39, 505] on Esofagogastroduodenoscopia "checkbox" at bounding box center [33, 500] width 12 height 12
checkbox Esofagogastroduodenoscopia "true"
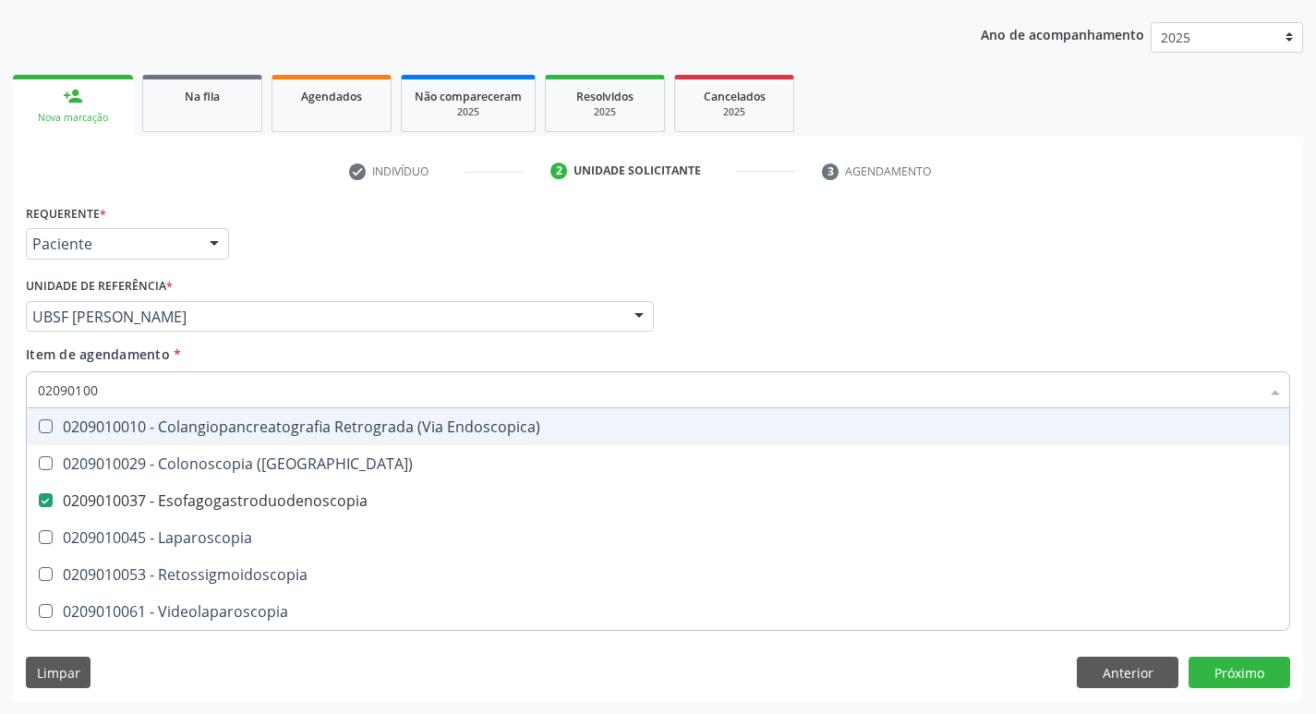
click at [1035, 330] on div "Profissional Solicitante Por favor, selecione a Unidade de Atendimento primeiro…" at bounding box center [657, 308] width 1273 height 72
checkbox \(Coloscopia\) "true"
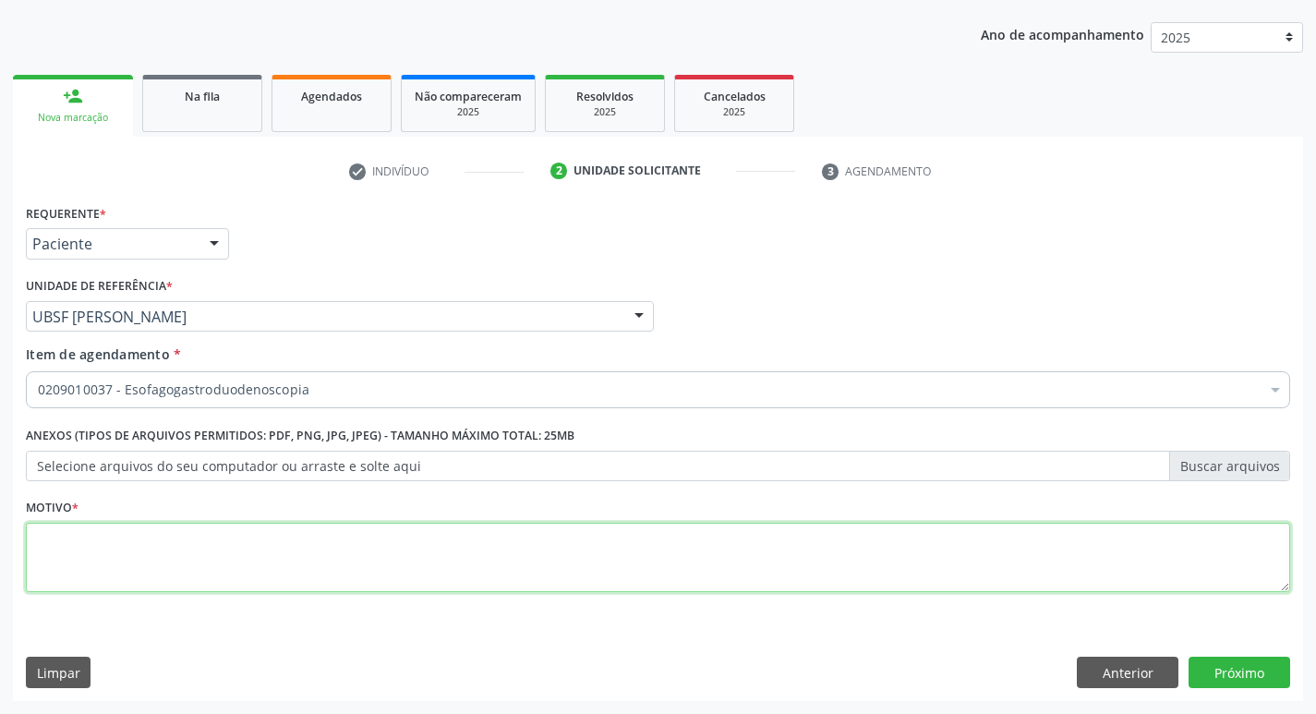
click at [59, 560] on textarea at bounding box center [658, 558] width 1264 height 70
type textarea "AVALIACAO"
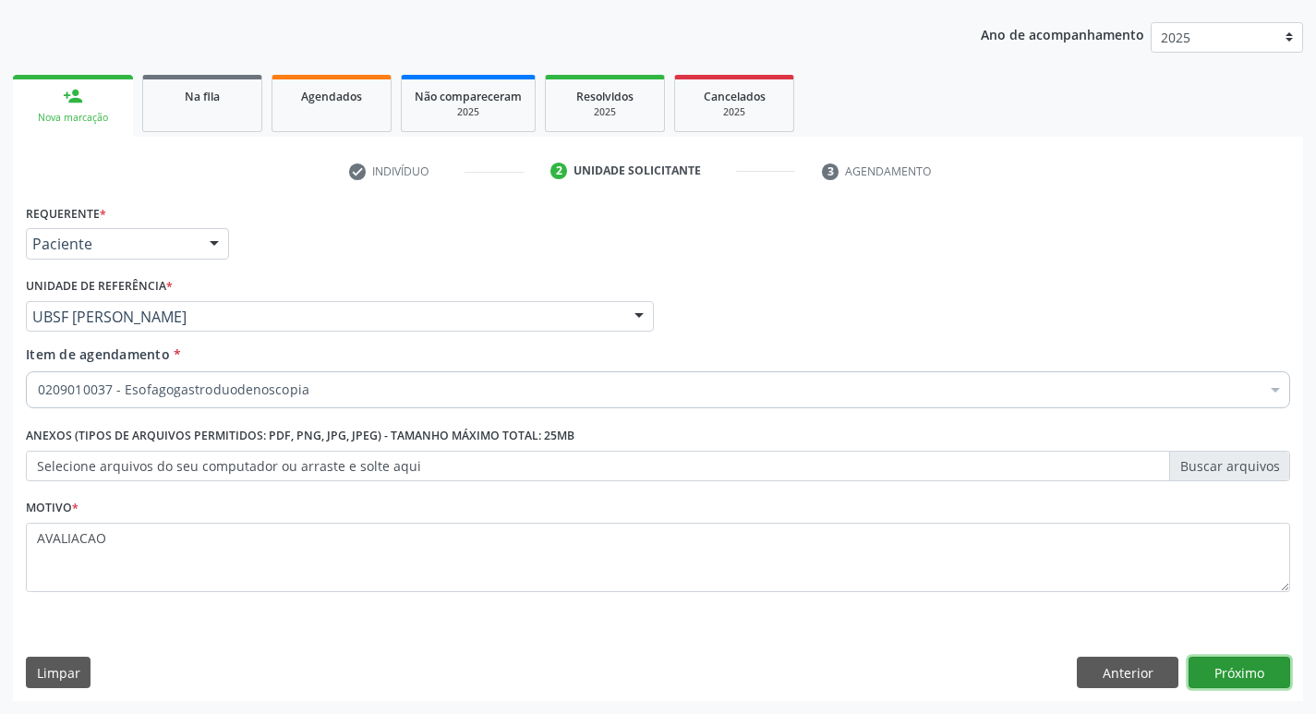
click at [1252, 684] on button "Próximo" at bounding box center [1239, 671] width 102 height 31
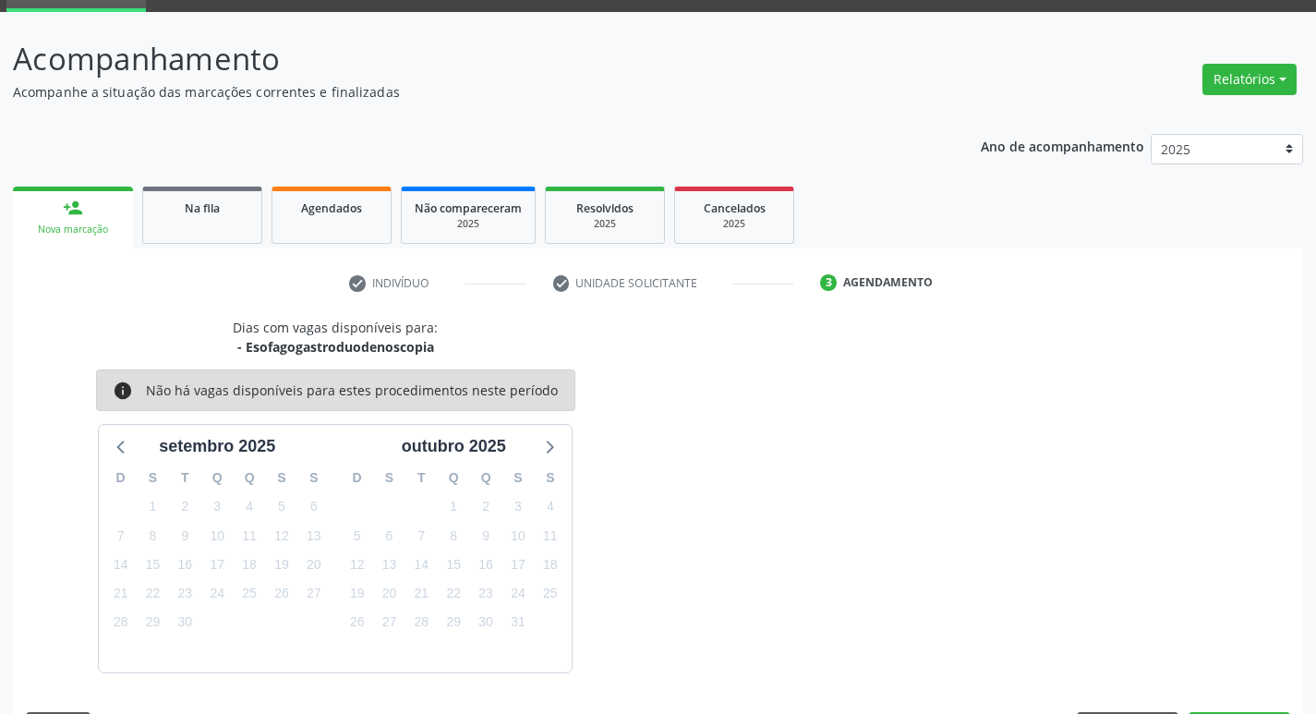
scroll to position [144, 0]
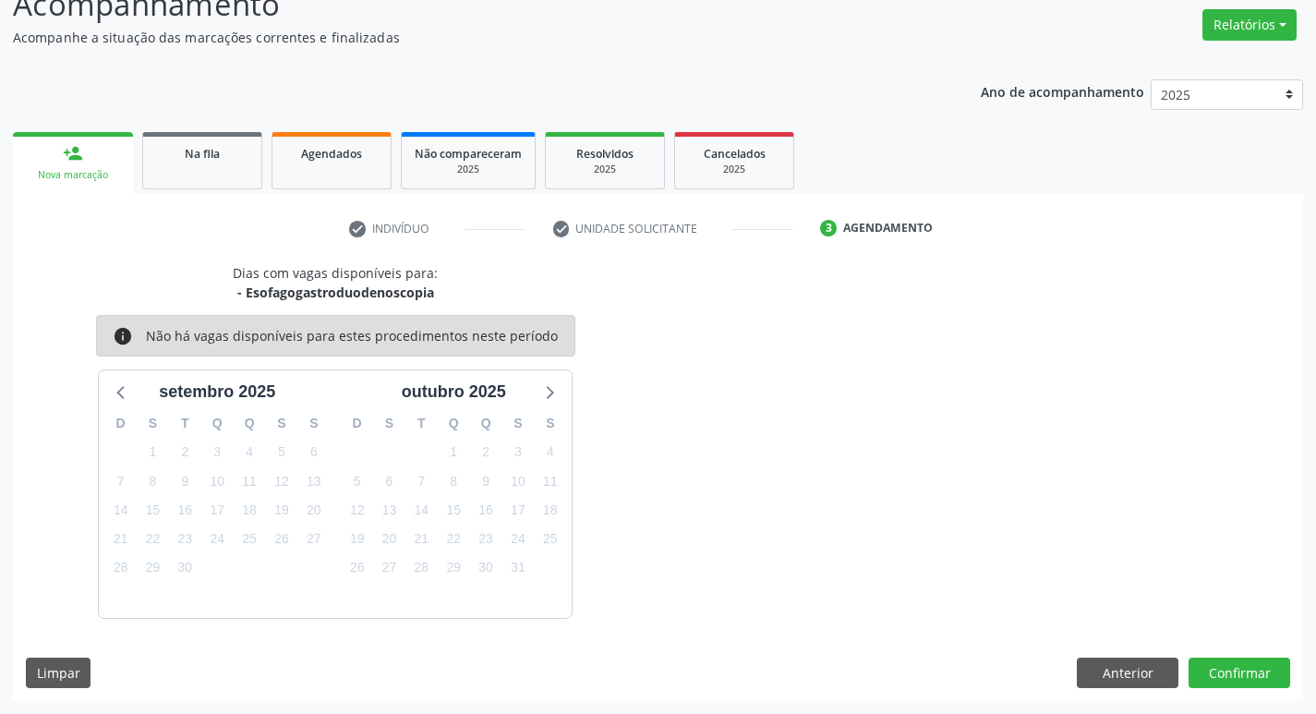
click at [496, 520] on div "16" at bounding box center [486, 510] width 26 height 29
click at [1211, 686] on button "Confirmar" at bounding box center [1239, 672] width 102 height 31
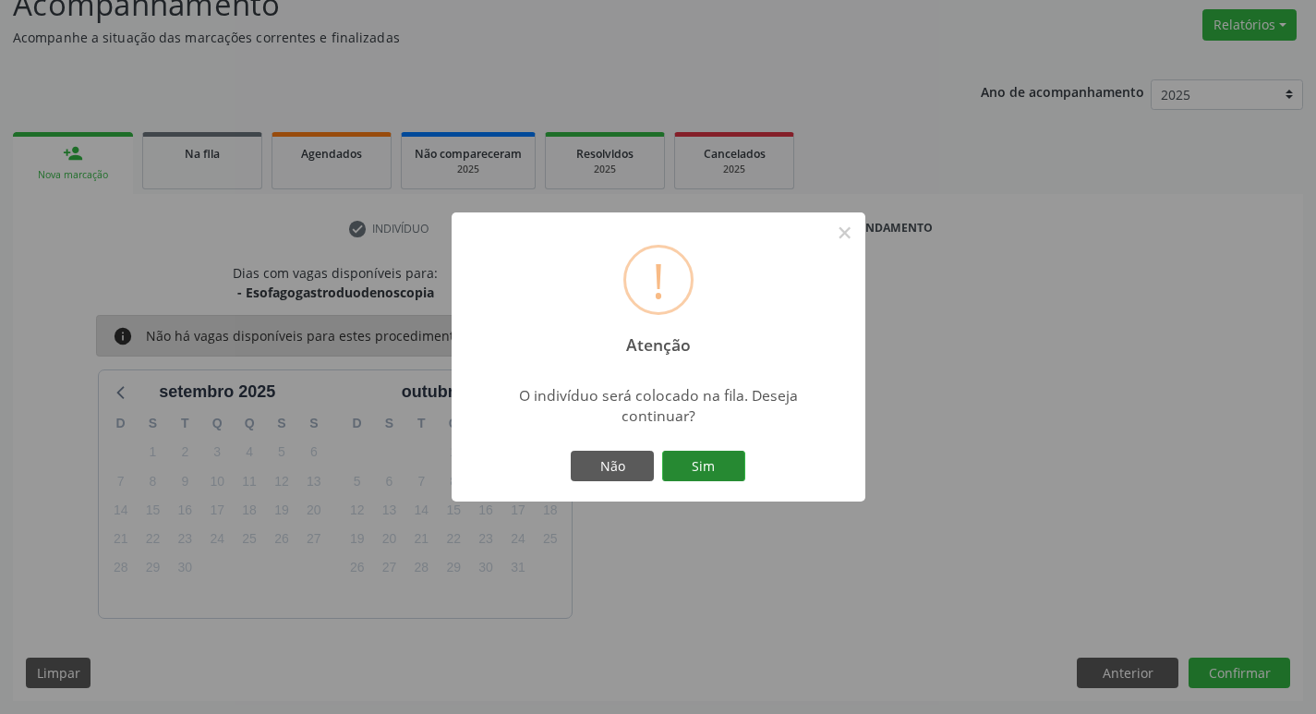
click at [687, 466] on button "Sim" at bounding box center [703, 466] width 83 height 31
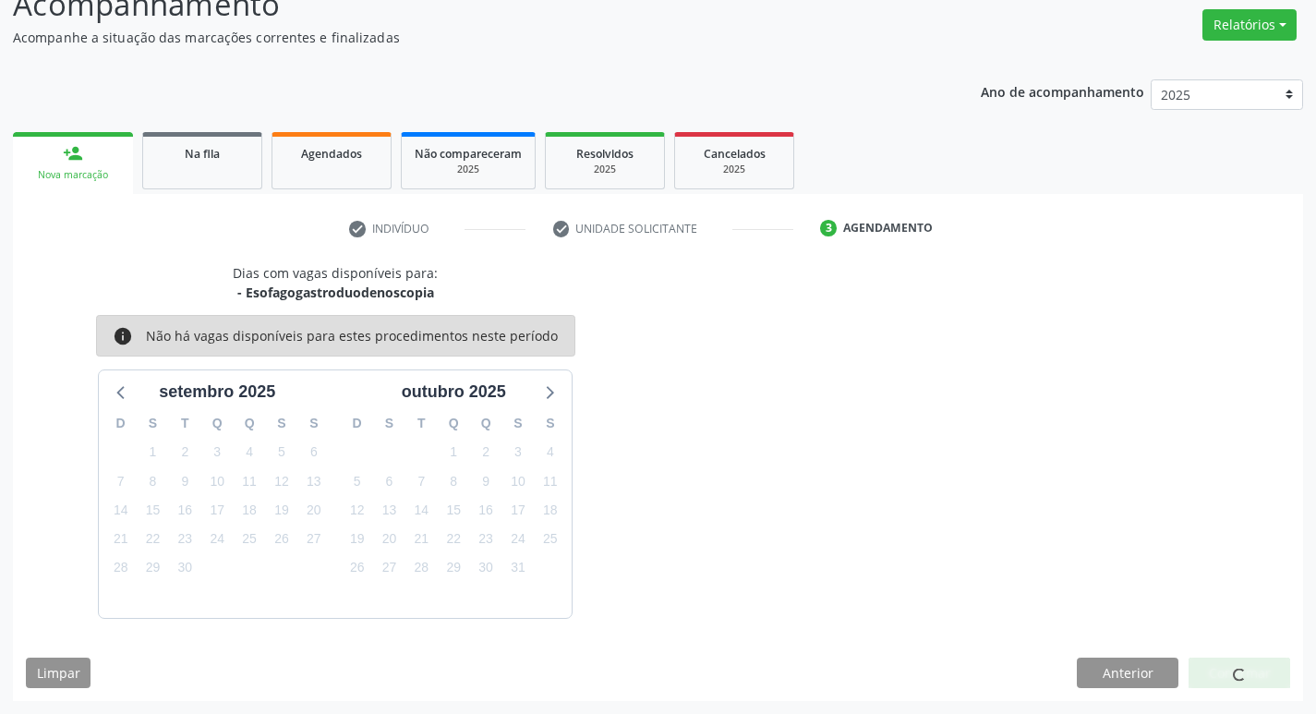
scroll to position [0, 0]
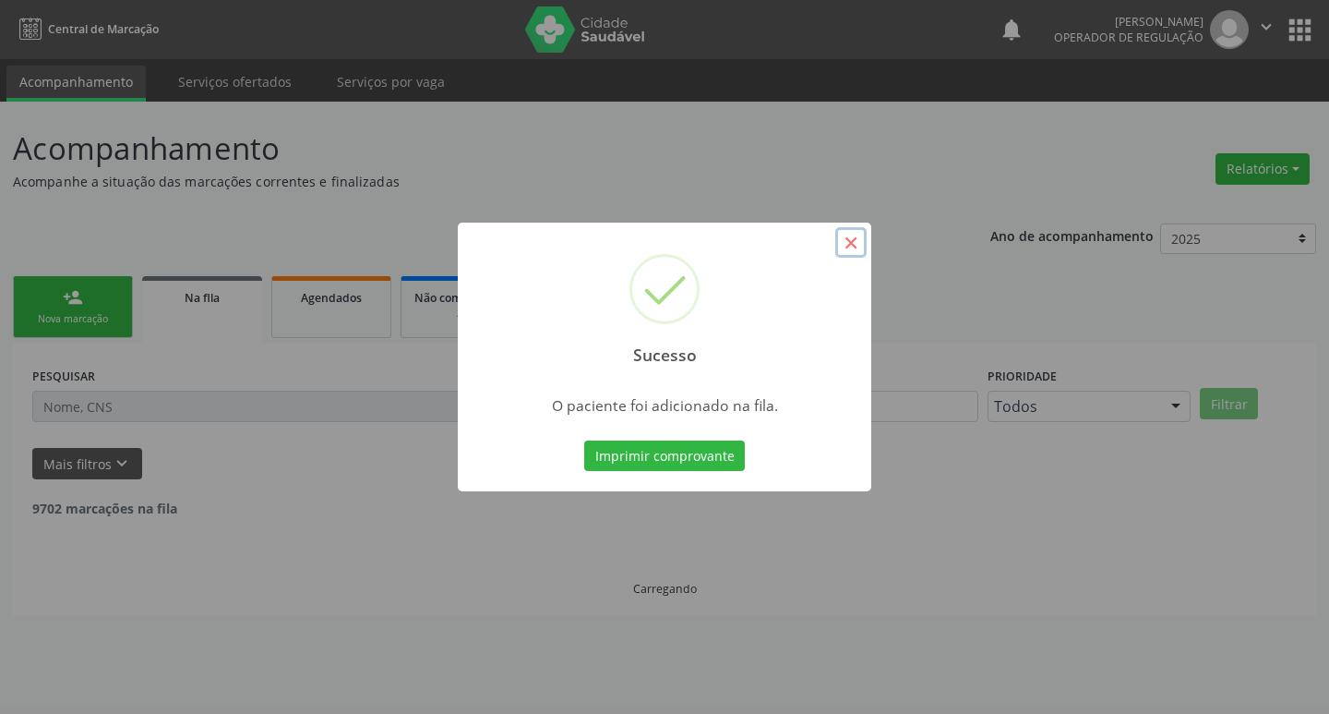
click at [846, 251] on button "×" at bounding box center [851, 242] width 31 height 31
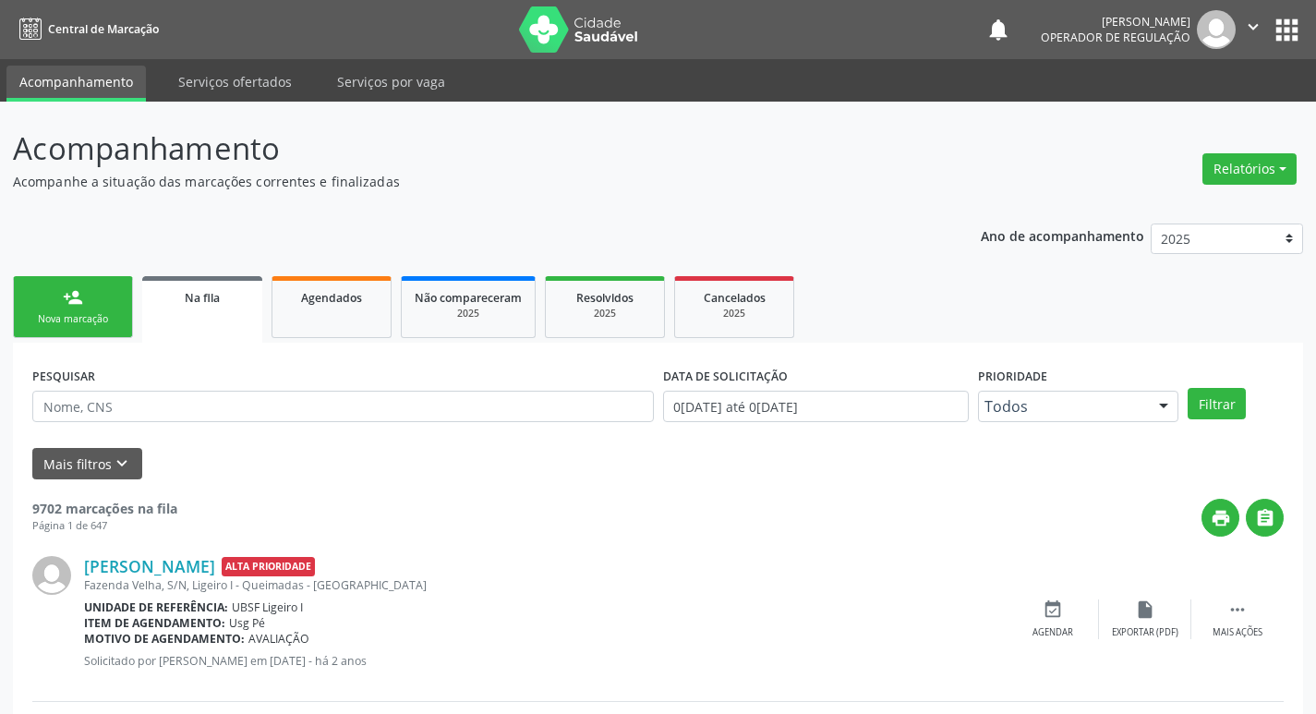
click at [105, 307] on link "person_add Nova marcação" at bounding box center [73, 307] width 120 height 62
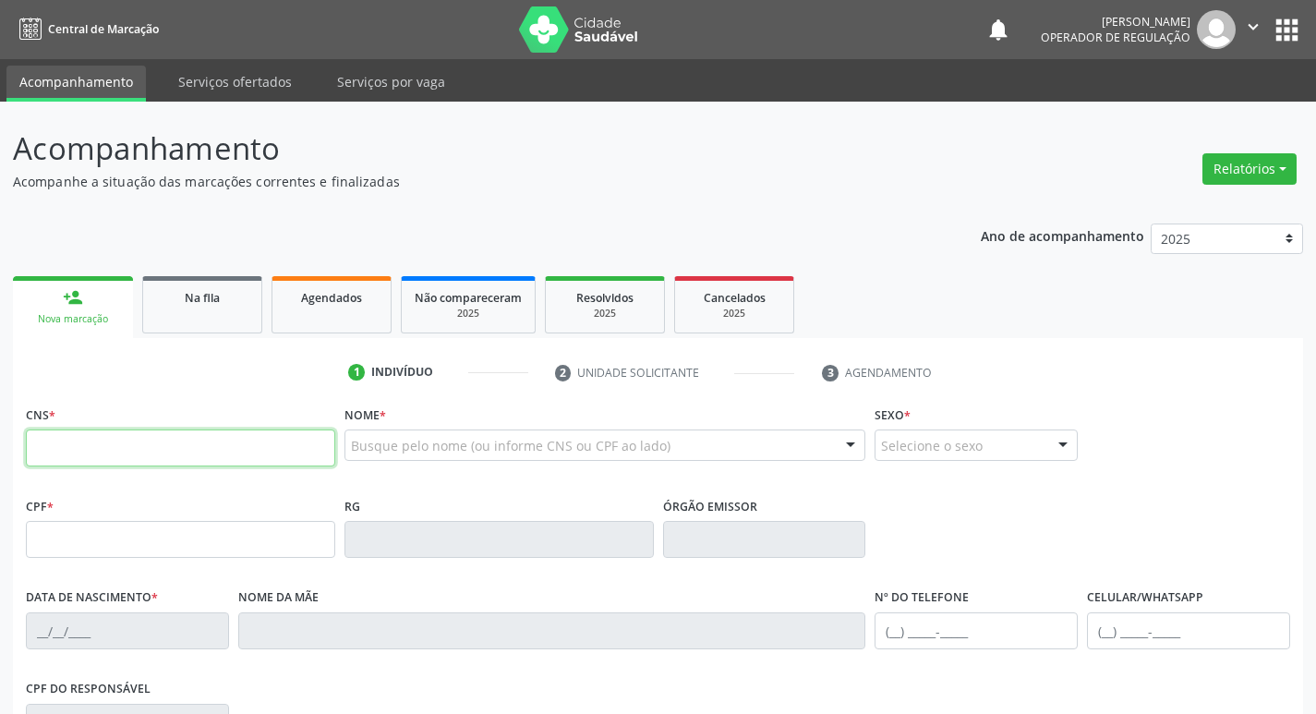
click at [57, 444] on input "text" at bounding box center [180, 447] width 309 height 37
type input "706 7022 9214 9920"
type input "114.930.394-82"
type input "03/03/1999"
type input "Joelma Agustinho da Nóbrega"
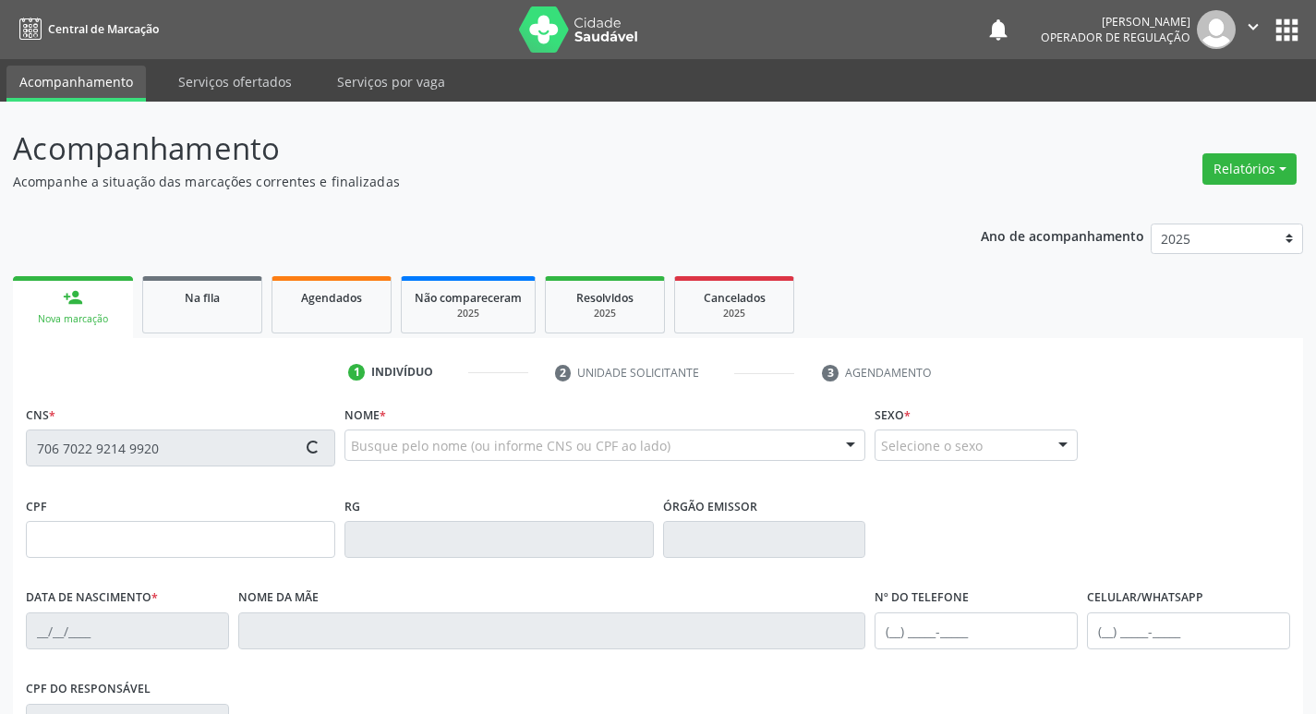
type input "(83) 99682-7388"
type input "65"
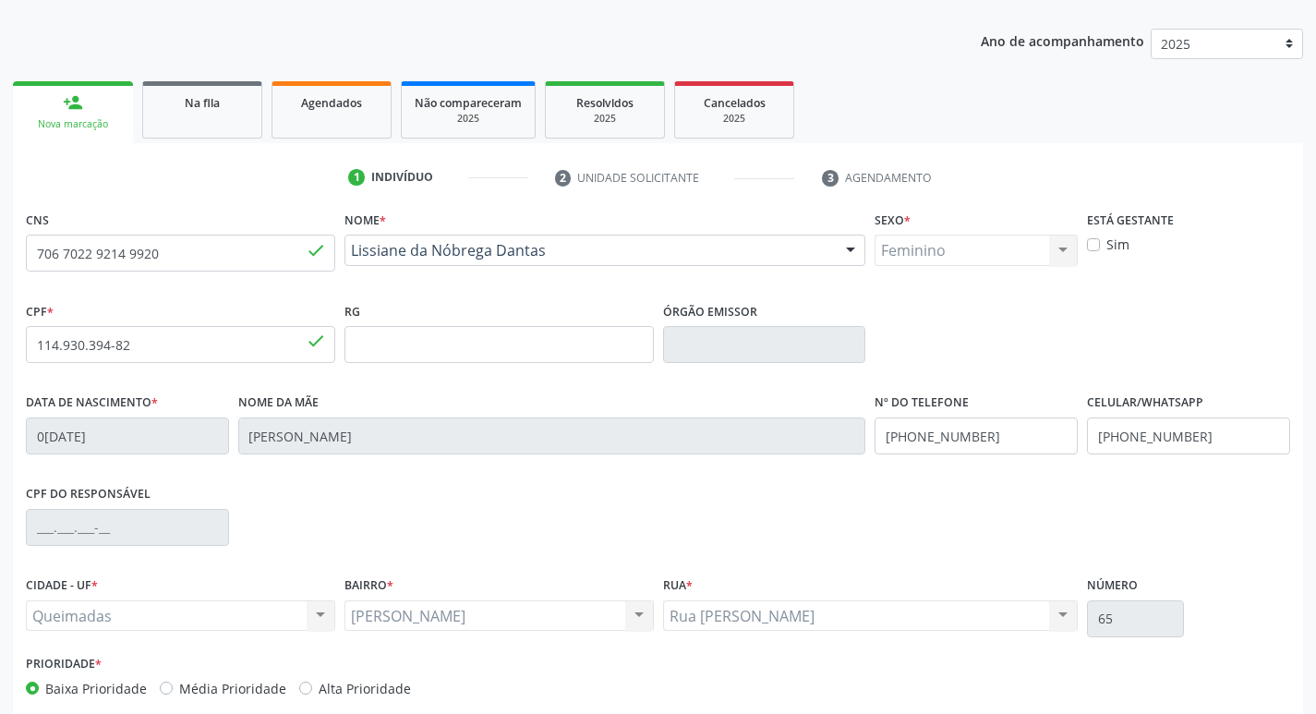
scroll to position [287, 0]
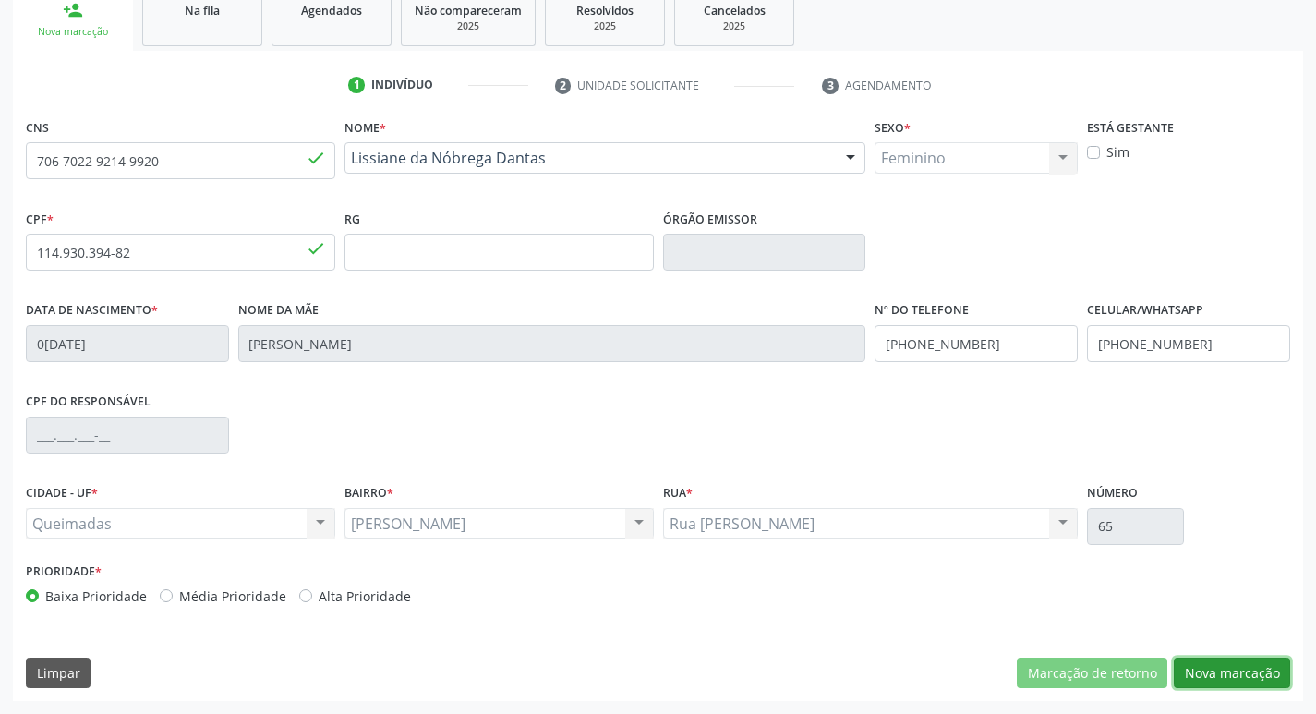
click at [1238, 669] on button "Nova marcação" at bounding box center [1231, 672] width 116 height 31
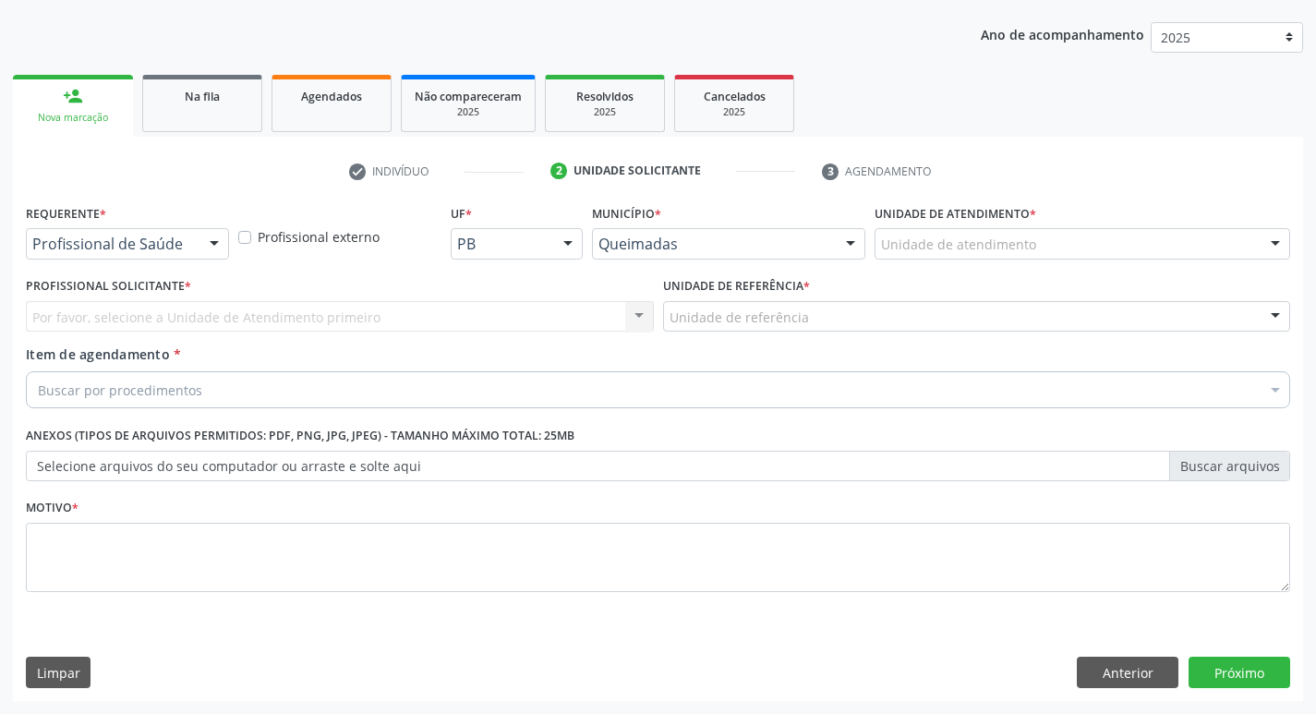
scroll to position [201, 0]
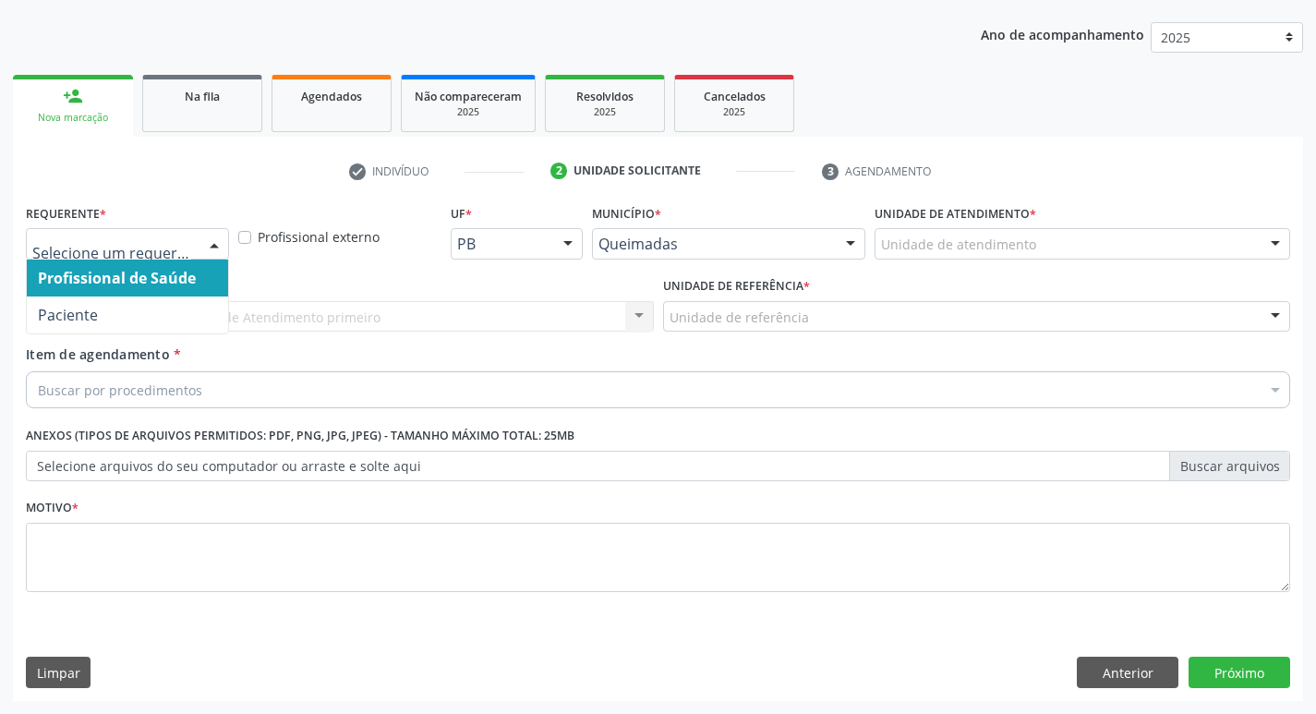
click at [211, 245] on div at bounding box center [214, 244] width 28 height 31
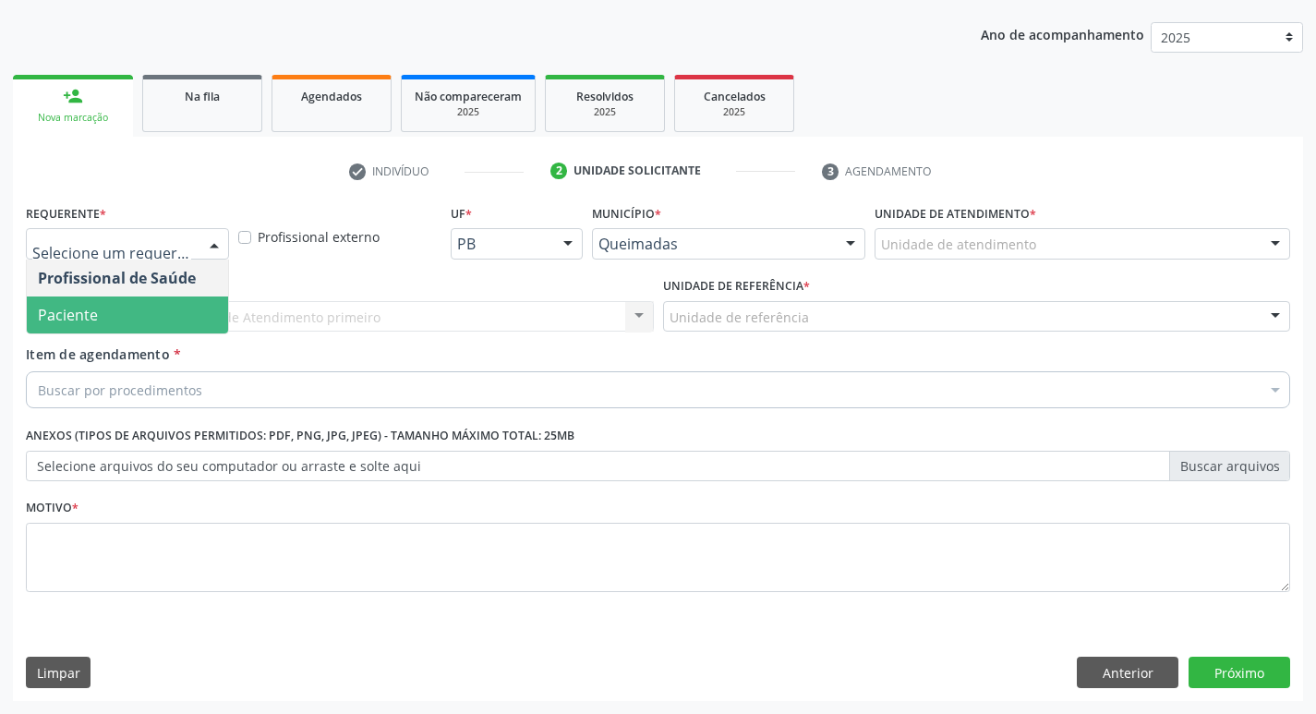
click at [198, 312] on span "Paciente" at bounding box center [127, 314] width 201 height 37
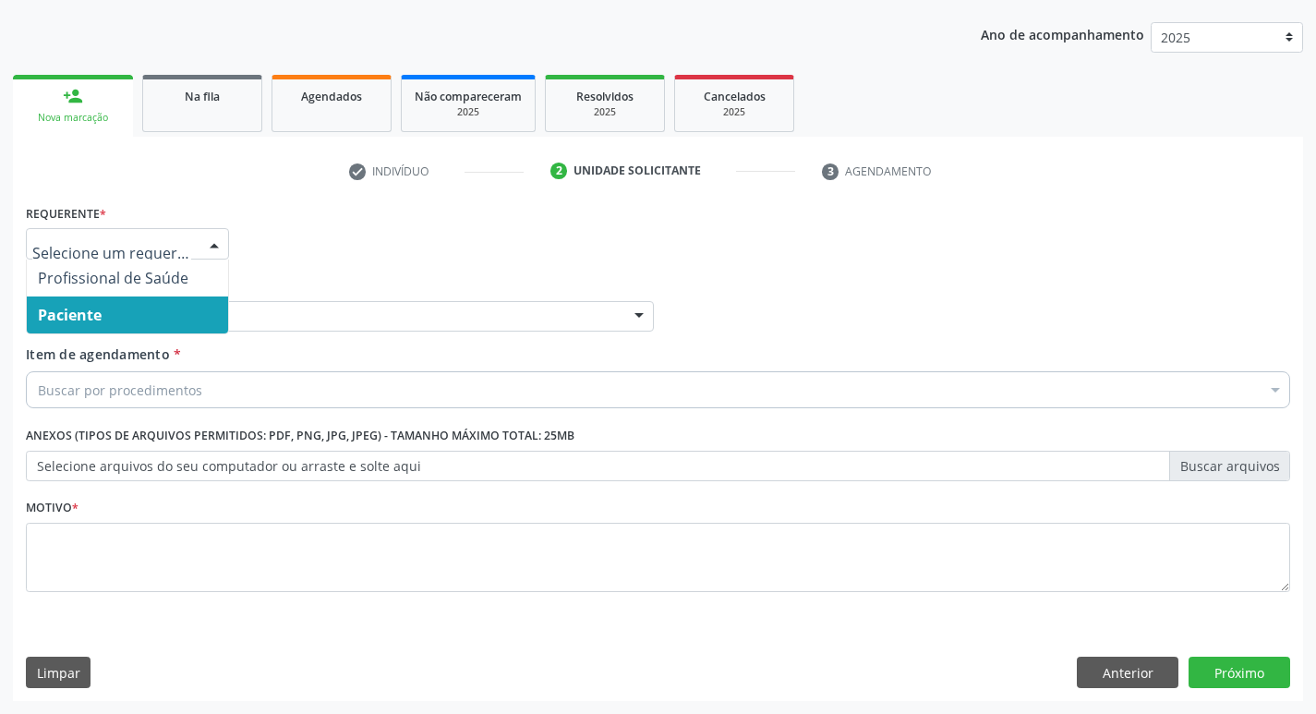
click at [210, 244] on div at bounding box center [214, 244] width 28 height 31
click at [210, 301] on span "Paciente" at bounding box center [127, 314] width 201 height 37
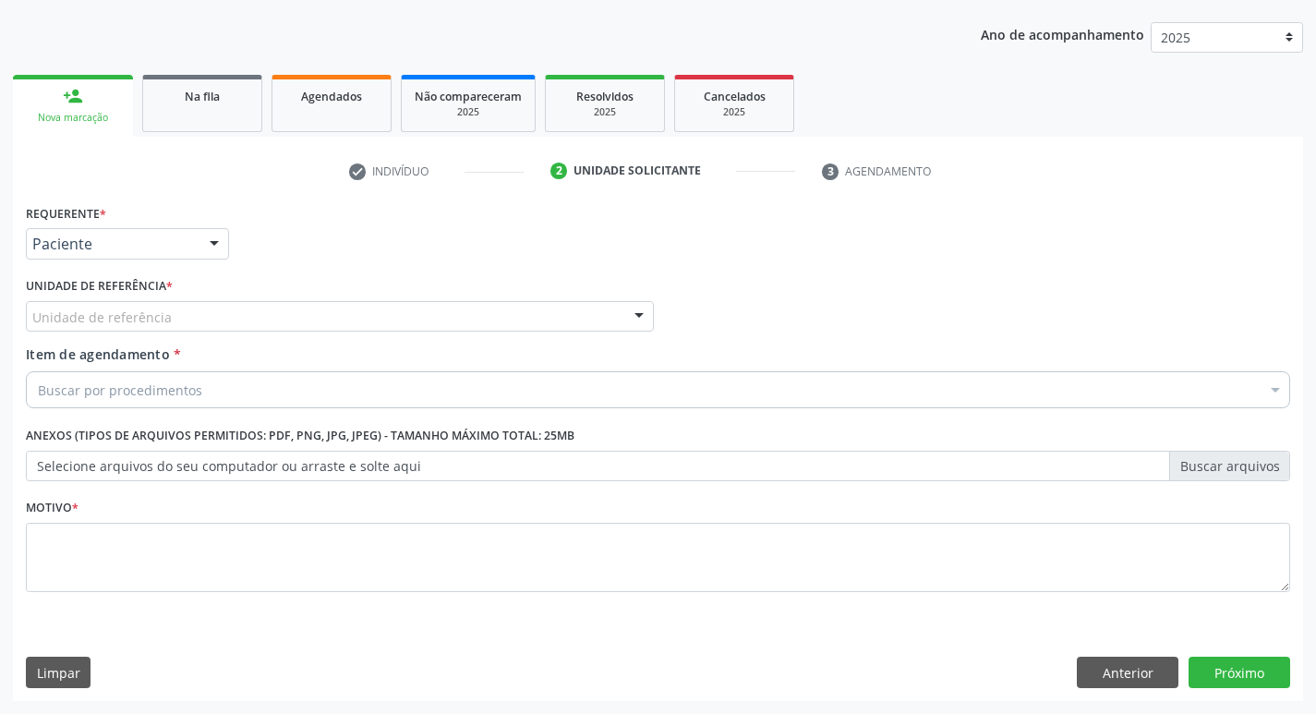
click at [197, 316] on div "Unidade de referência" at bounding box center [340, 316] width 628 height 31
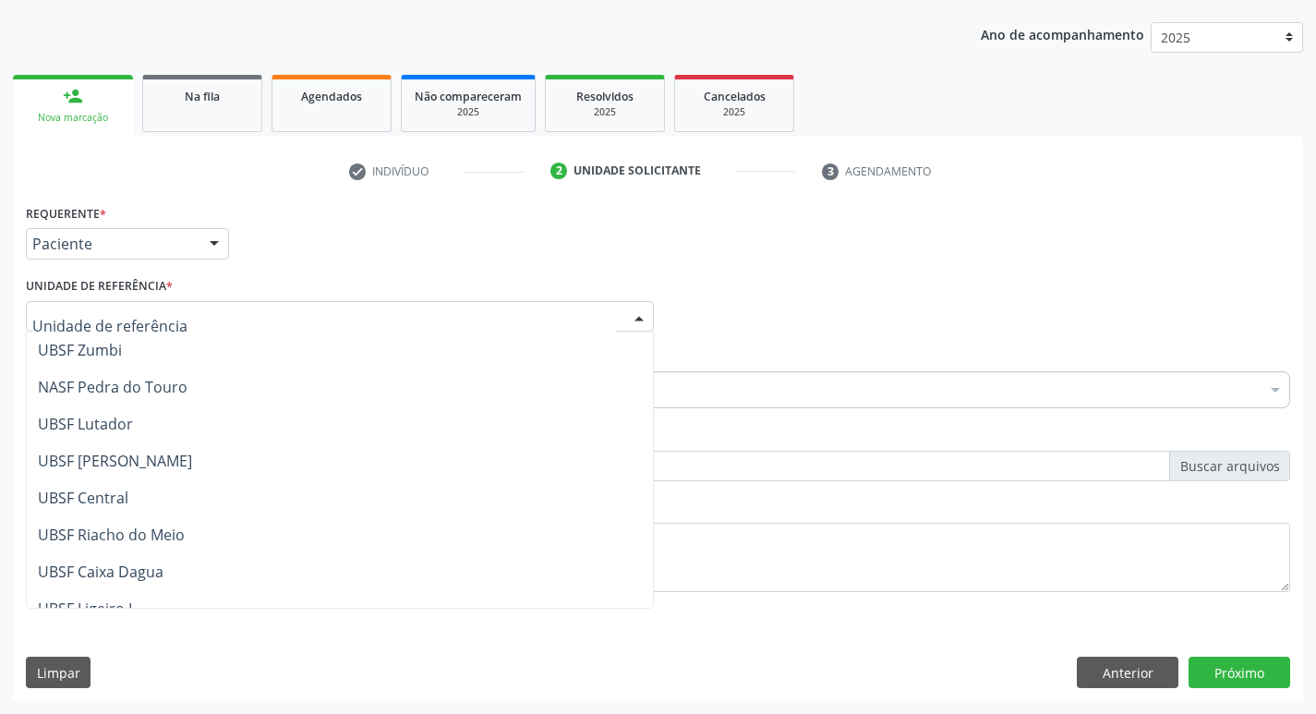
scroll to position [277, 0]
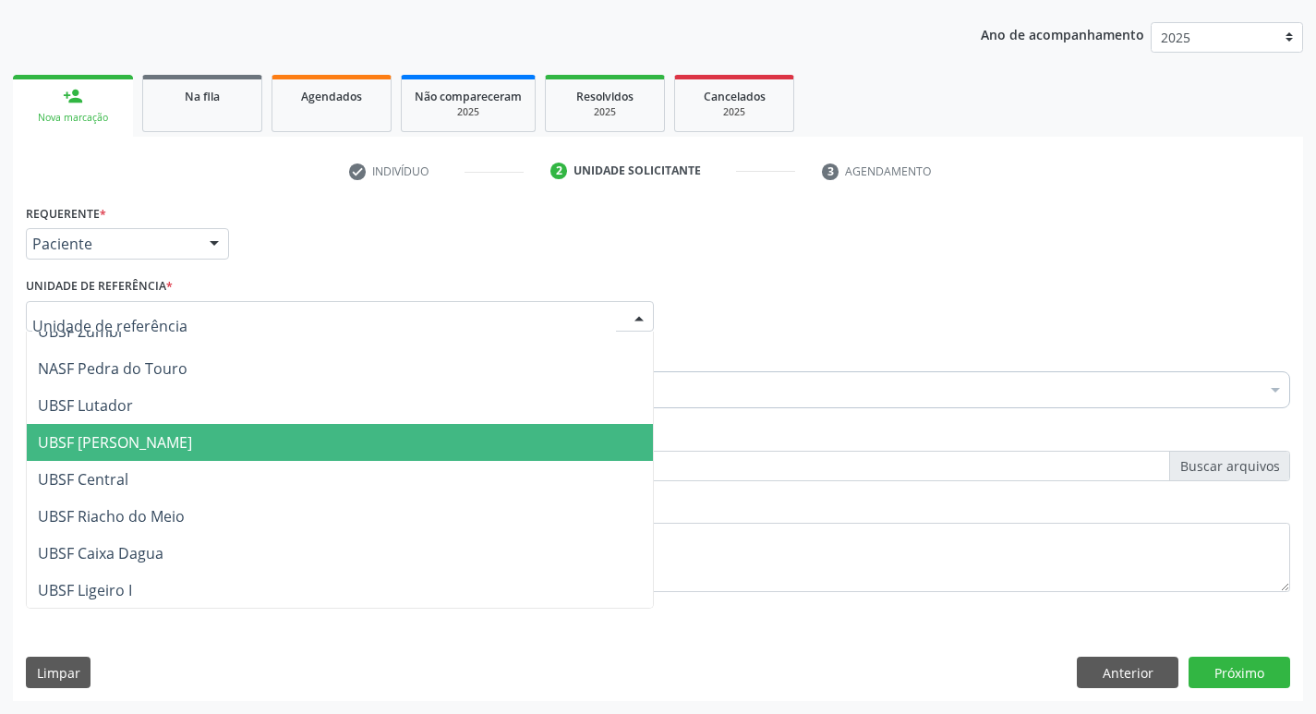
click at [167, 443] on span "UBSF [PERSON_NAME]" at bounding box center [115, 442] width 154 height 20
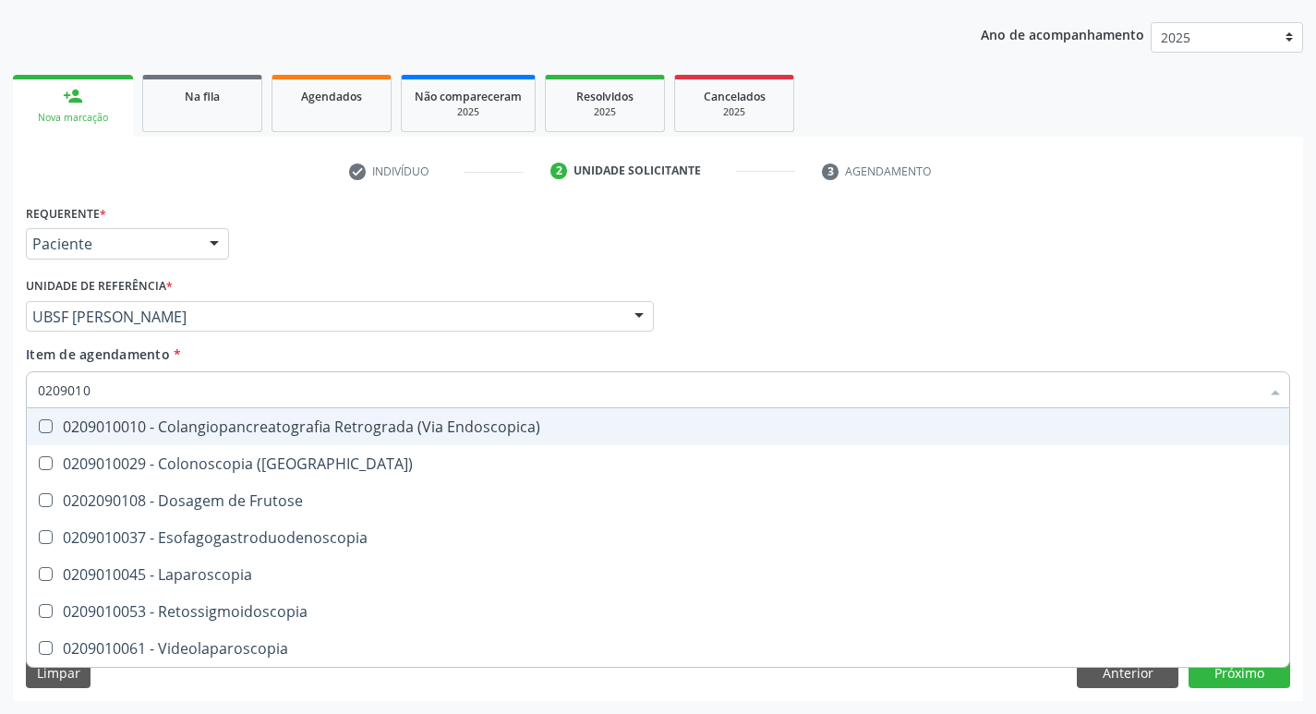
type input "02090100"
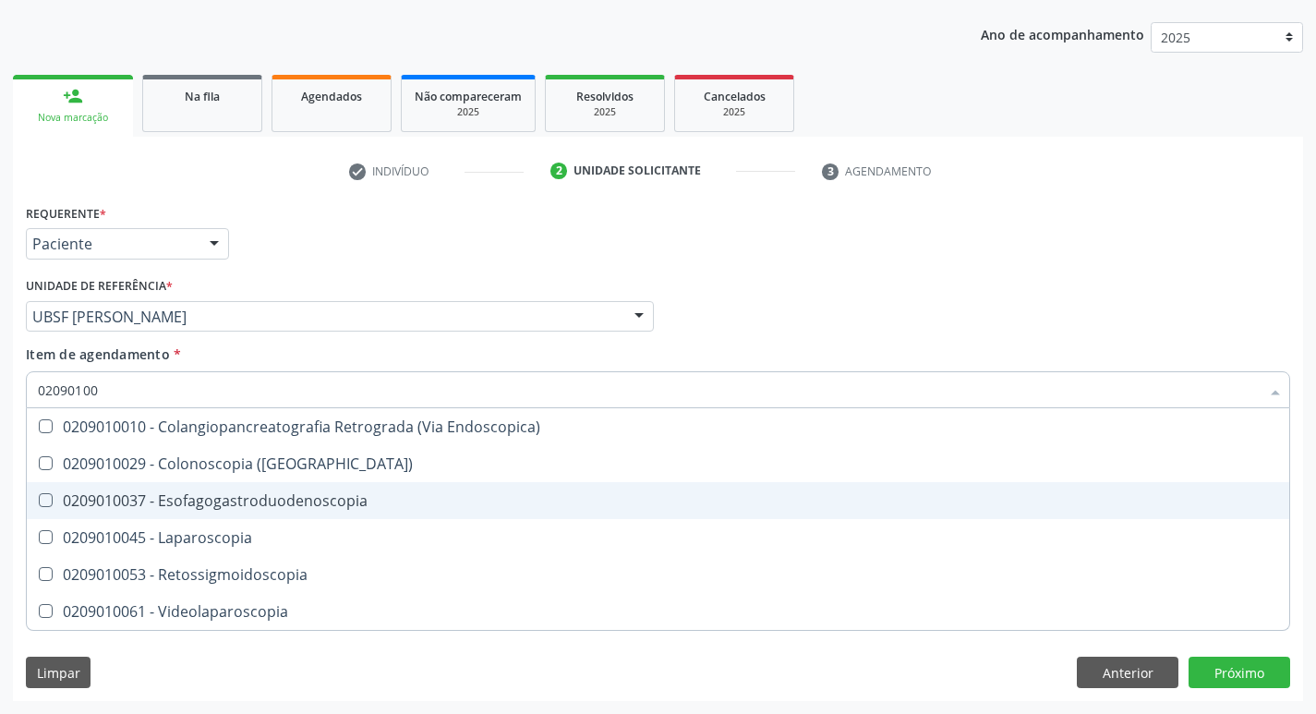
click at [34, 498] on div at bounding box center [34, 500] width 14 height 15
checkbox Esofagogastroduodenoscopia "true"
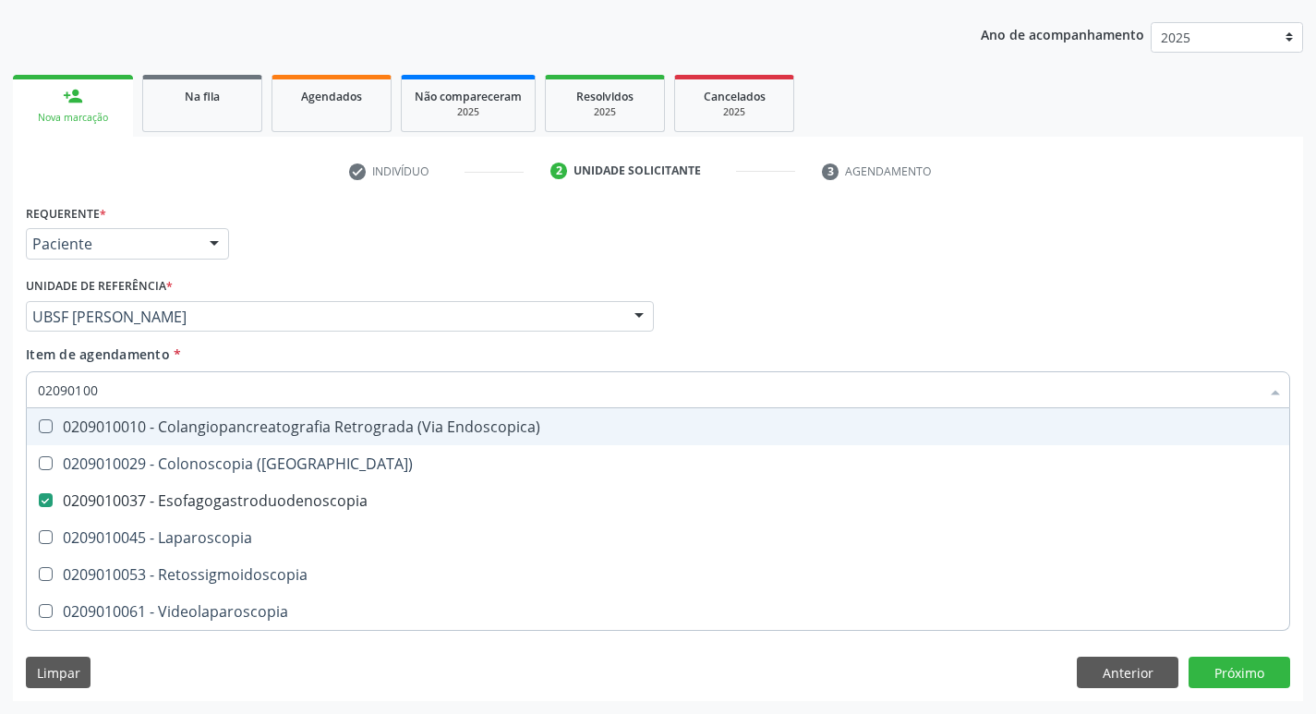
click at [840, 307] on div "Profissional Solicitante Por favor, selecione a Unidade de Atendimento primeiro…" at bounding box center [657, 308] width 1273 height 72
checkbox \(Coloscopia\) "true"
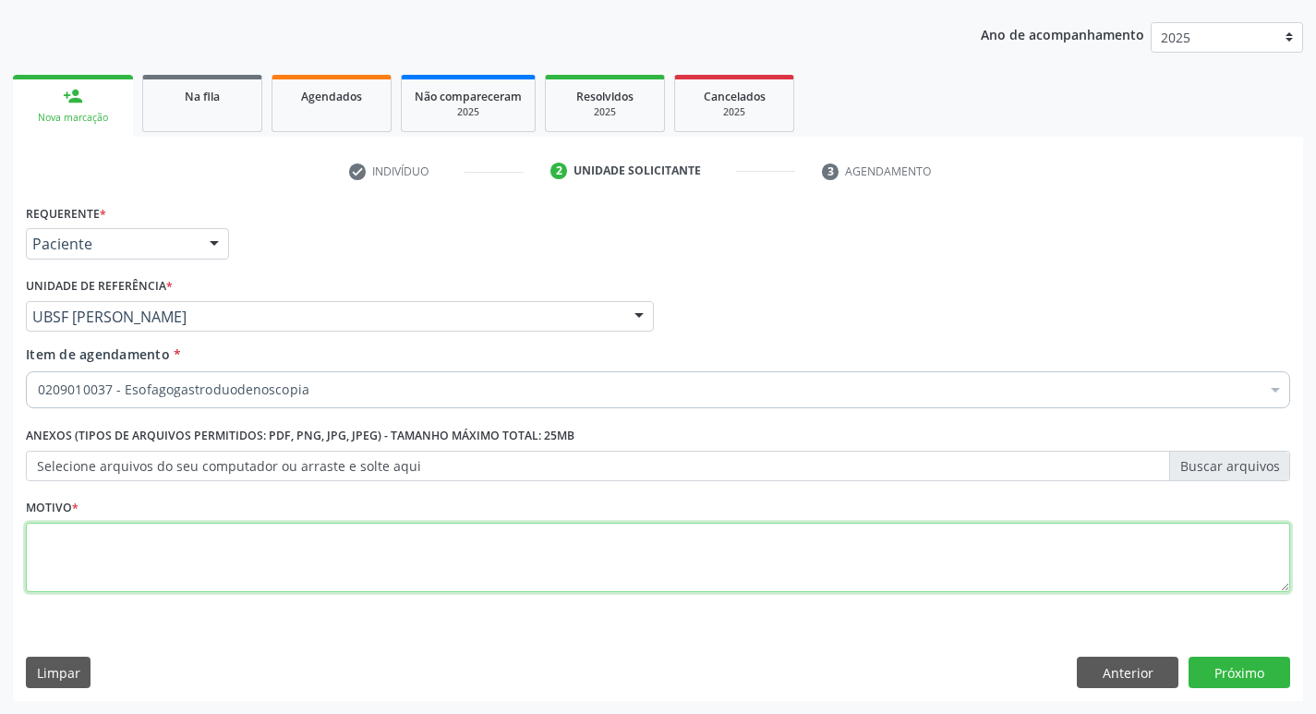
click at [122, 546] on textarea at bounding box center [658, 558] width 1264 height 70
type textarea "AVALIACAO"
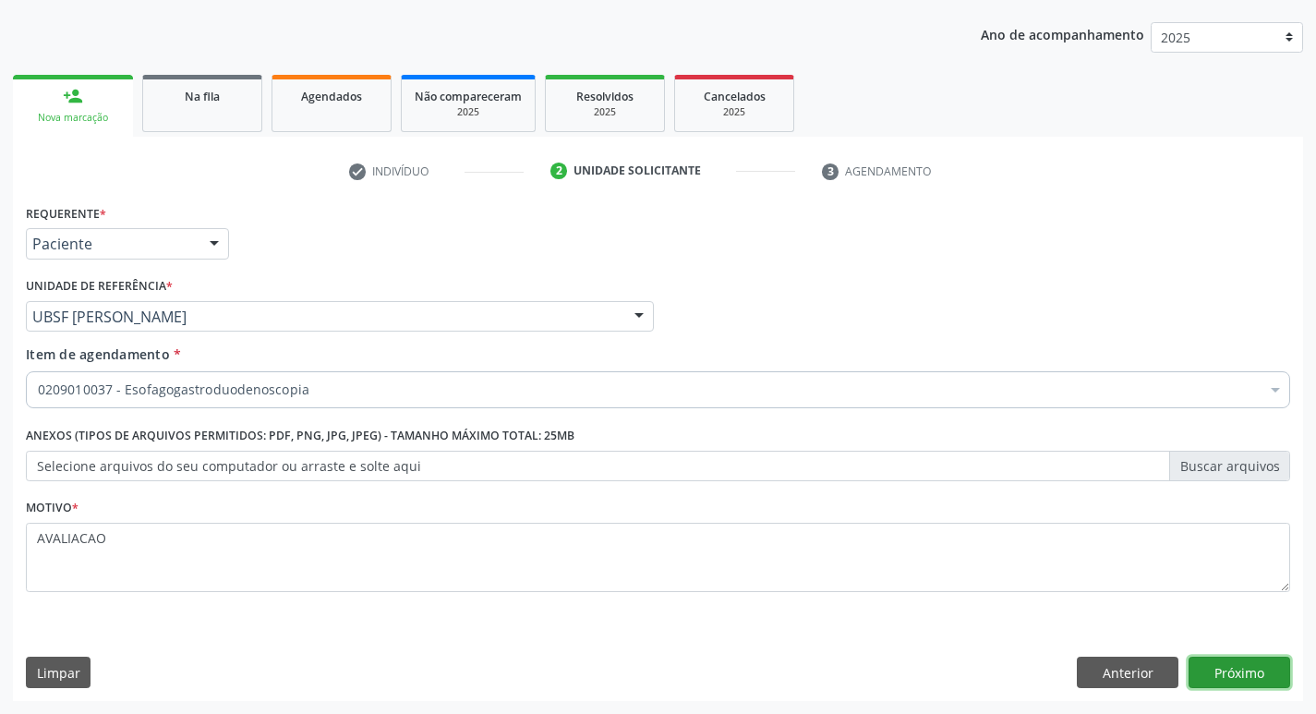
click at [1218, 674] on button "Próximo" at bounding box center [1239, 671] width 102 height 31
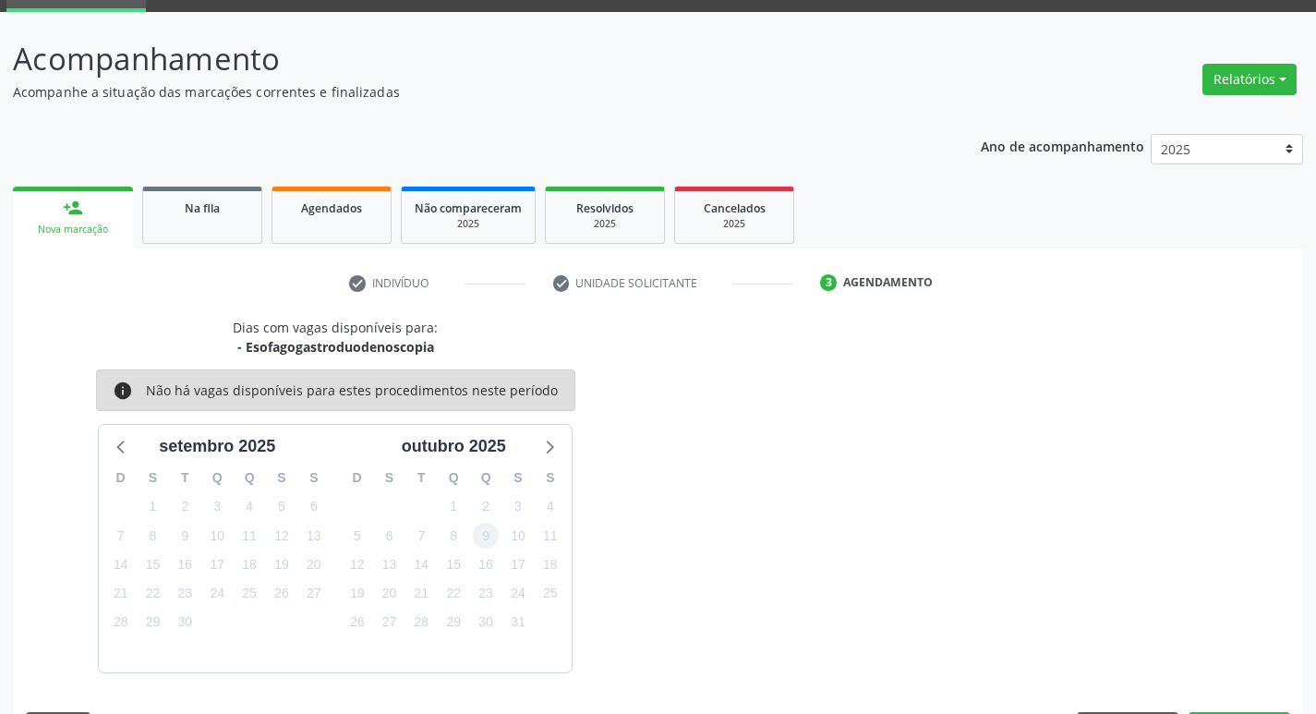
scroll to position [144, 0]
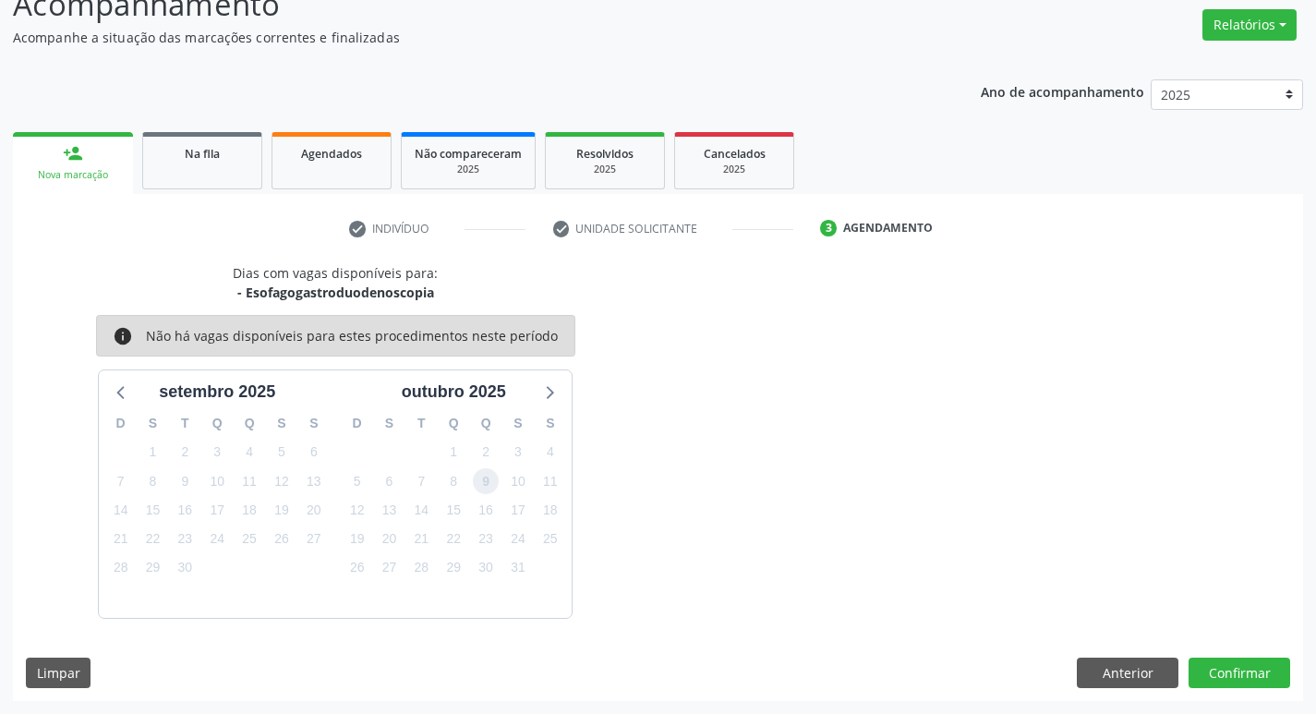
click at [483, 487] on span "9" at bounding box center [486, 481] width 26 height 26
click at [1255, 680] on button "Confirmar" at bounding box center [1239, 672] width 102 height 31
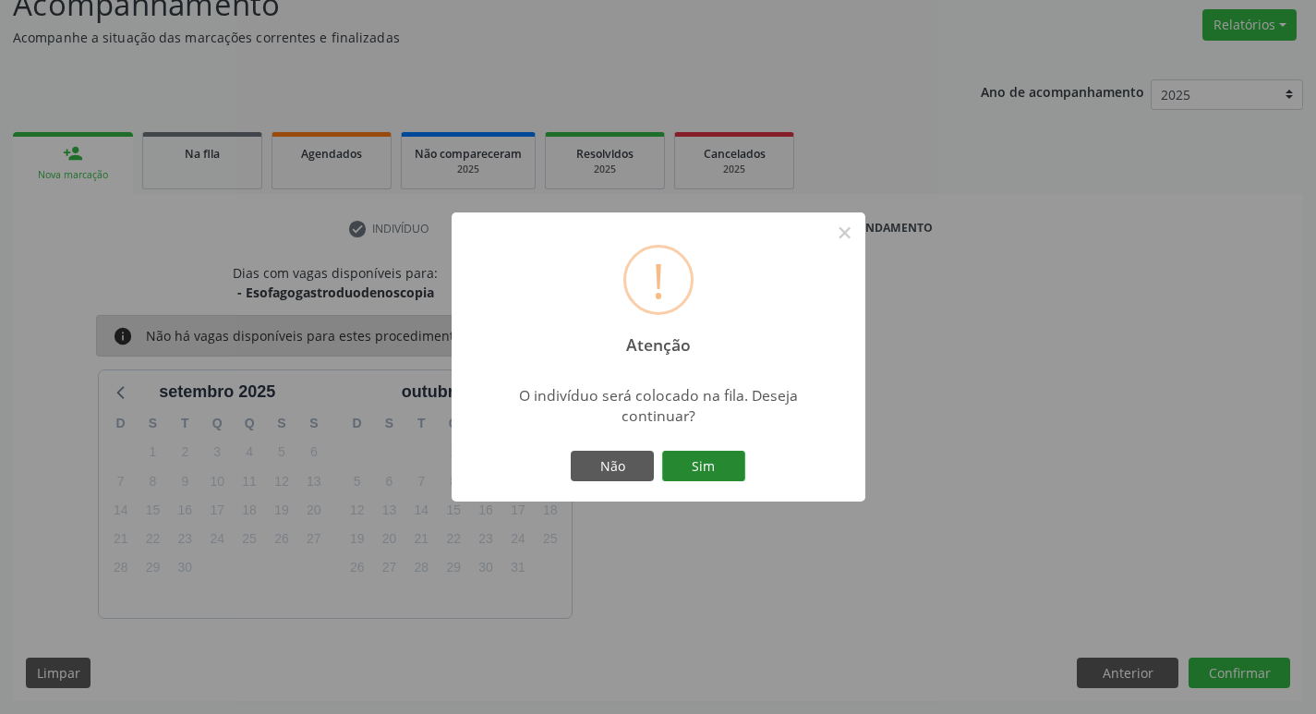
click at [714, 466] on button "Sim" at bounding box center [703, 466] width 83 height 31
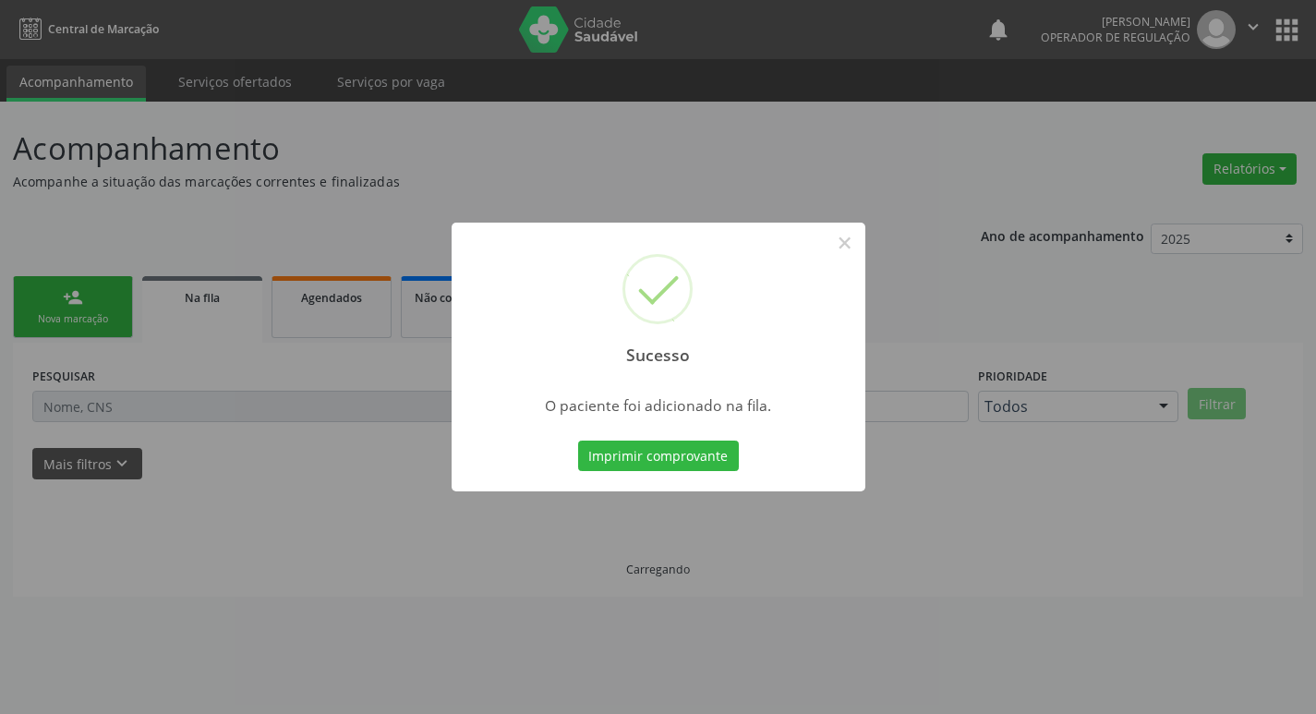
scroll to position [0, 0]
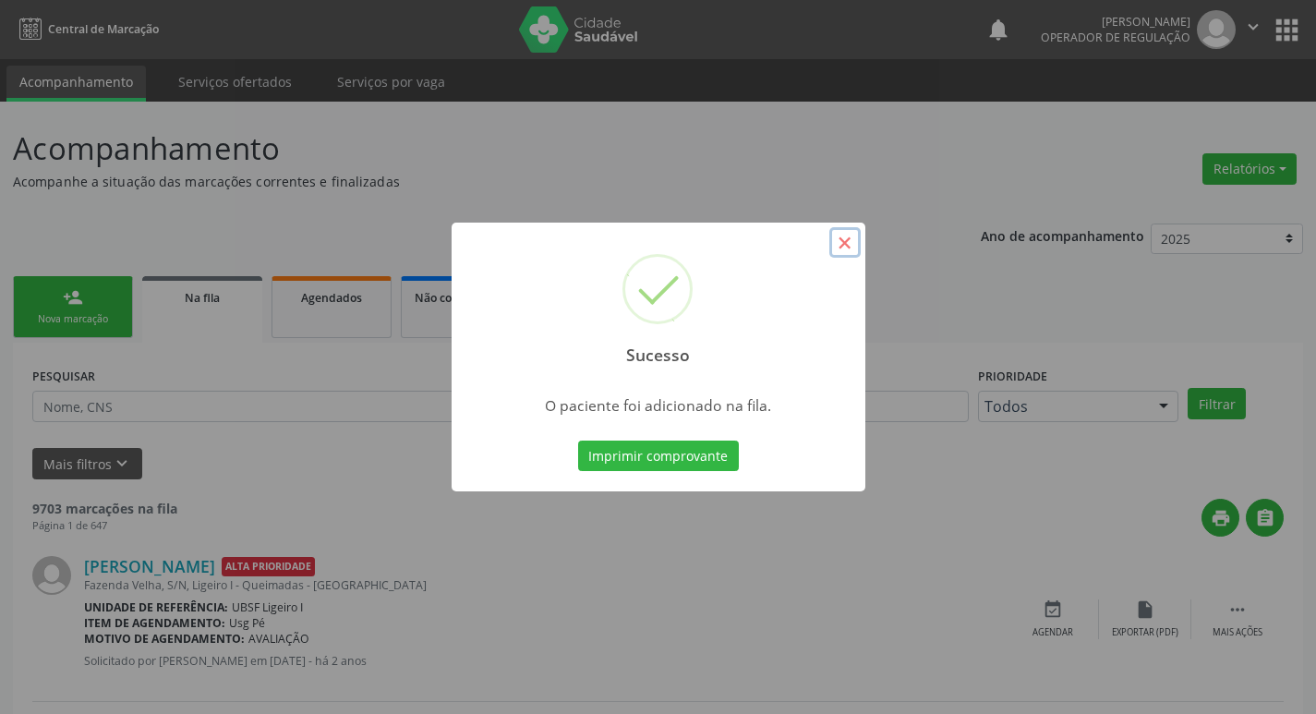
click at [844, 240] on button "×" at bounding box center [844, 242] width 31 height 31
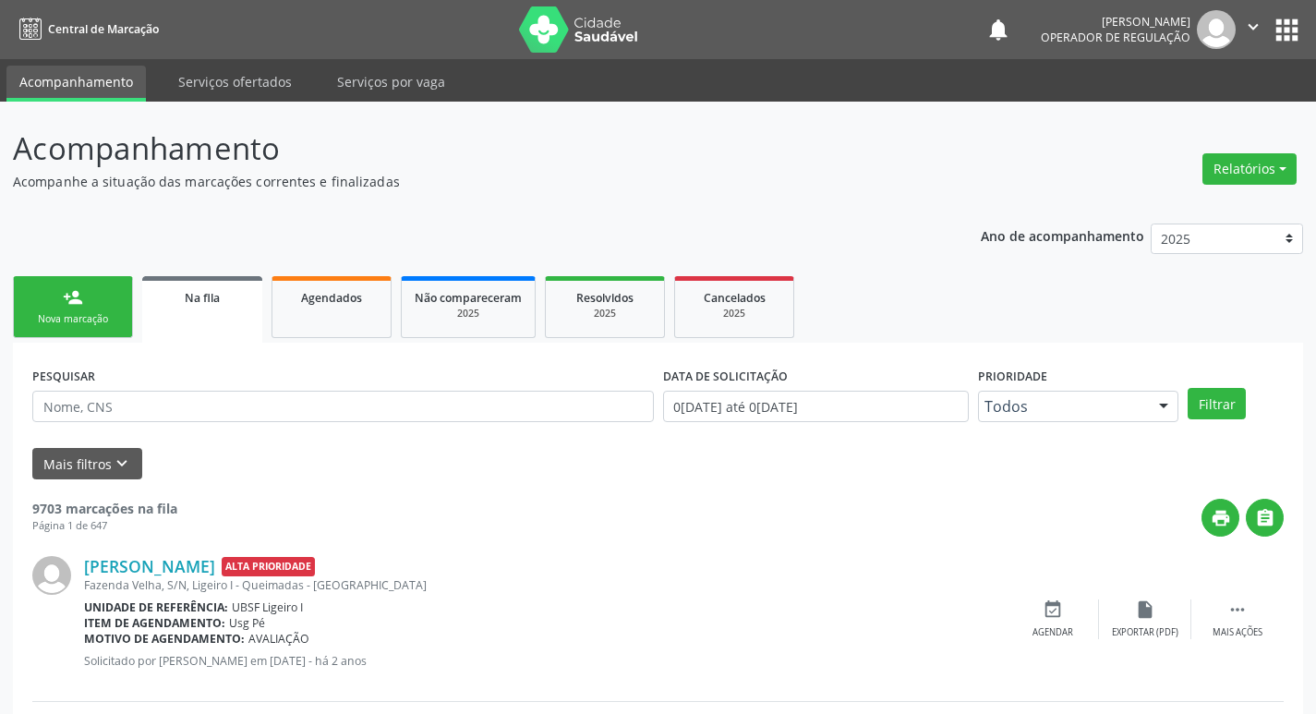
click at [81, 319] on div "Nova marcação" at bounding box center [73, 319] width 92 height 14
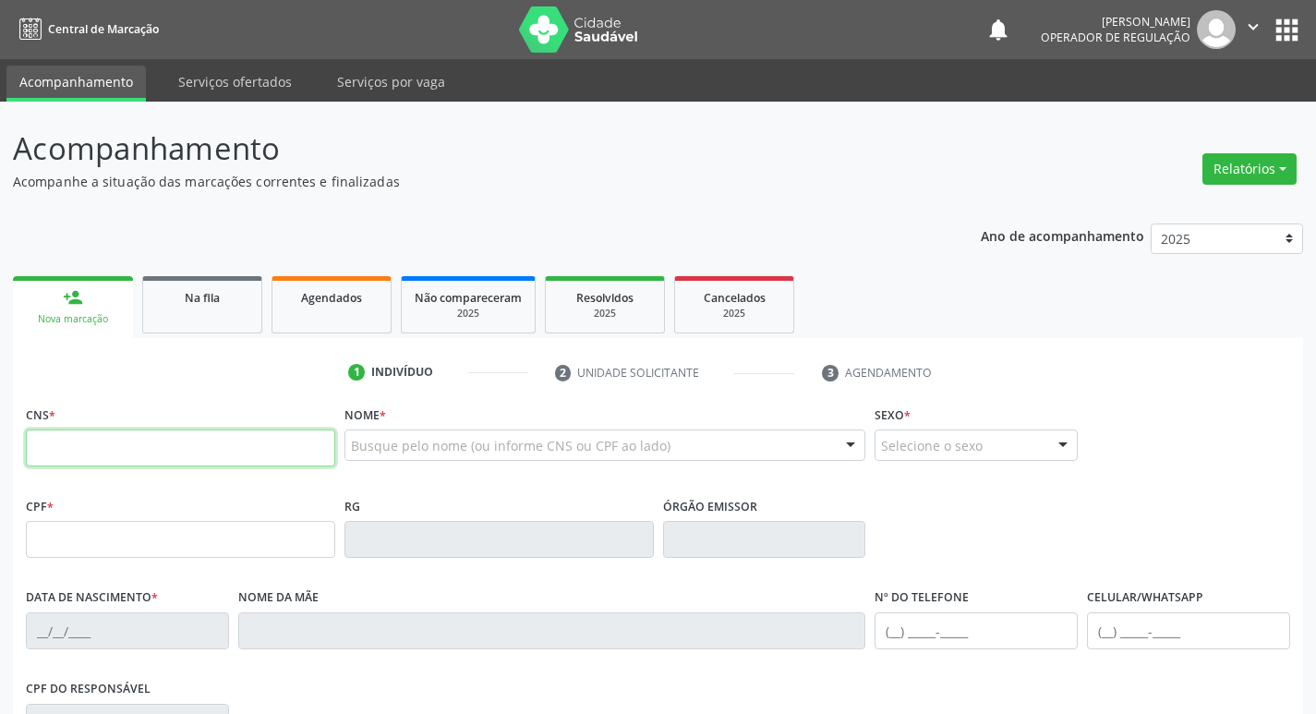
click at [60, 438] on input "text" at bounding box center [180, 447] width 309 height 37
click at [83, 455] on input "text" at bounding box center [180, 447] width 309 height 37
type input "700 0032 3765 9104"
type input "381.478.314-04"
type input "01/06/1960"
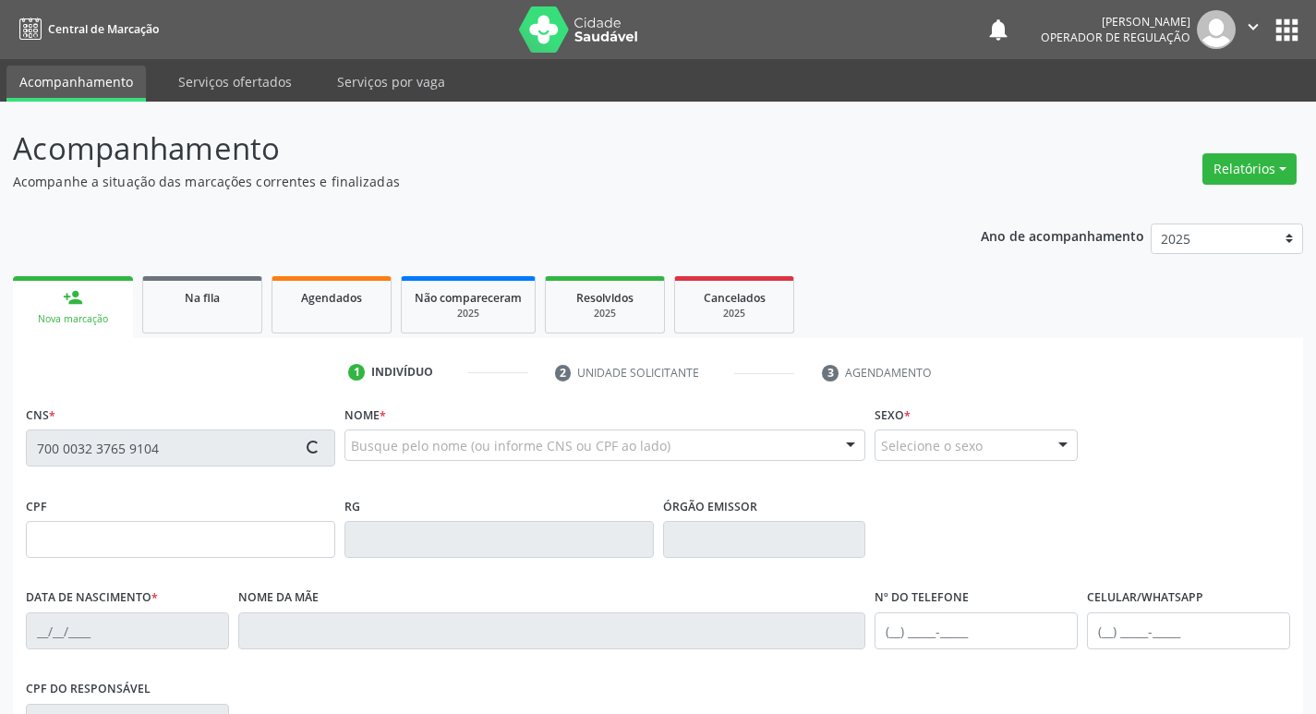
type input "Josefa da Silva Oliveira"
type input "(83) 99157-5947"
type input "103"
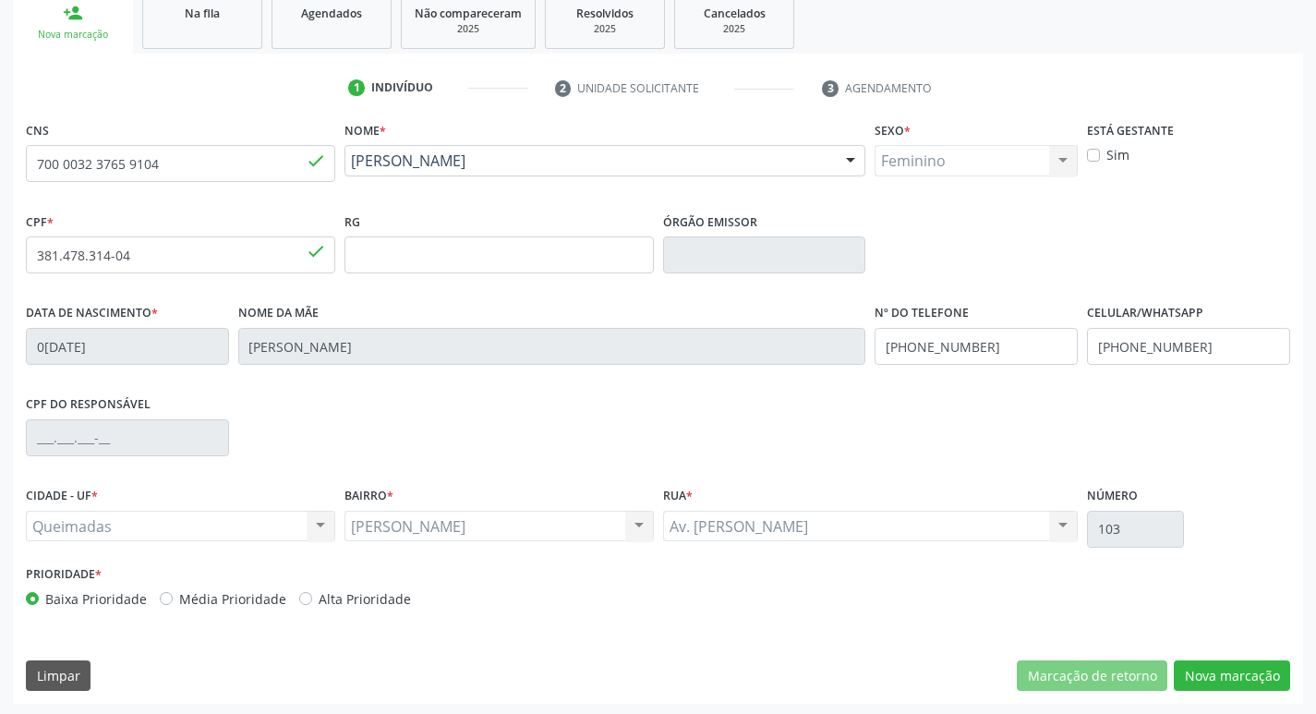
scroll to position [287, 0]
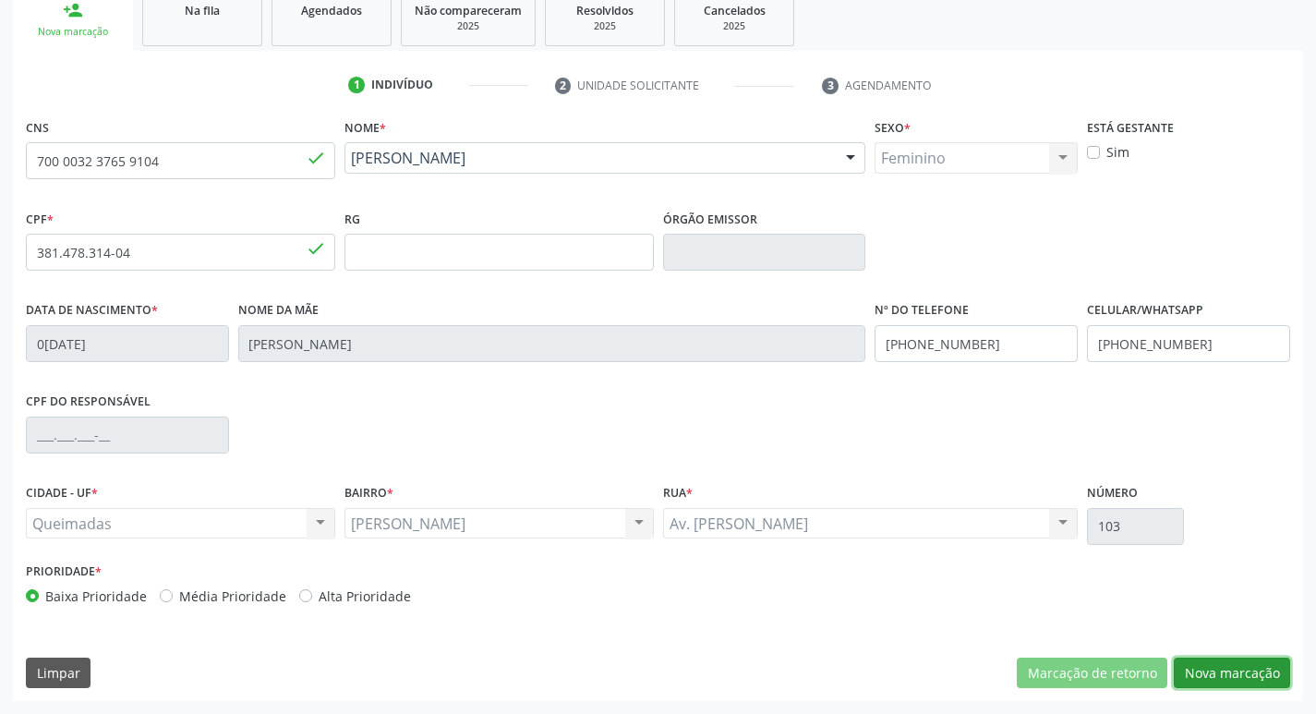
click at [1224, 684] on button "Nova marcação" at bounding box center [1231, 672] width 116 height 31
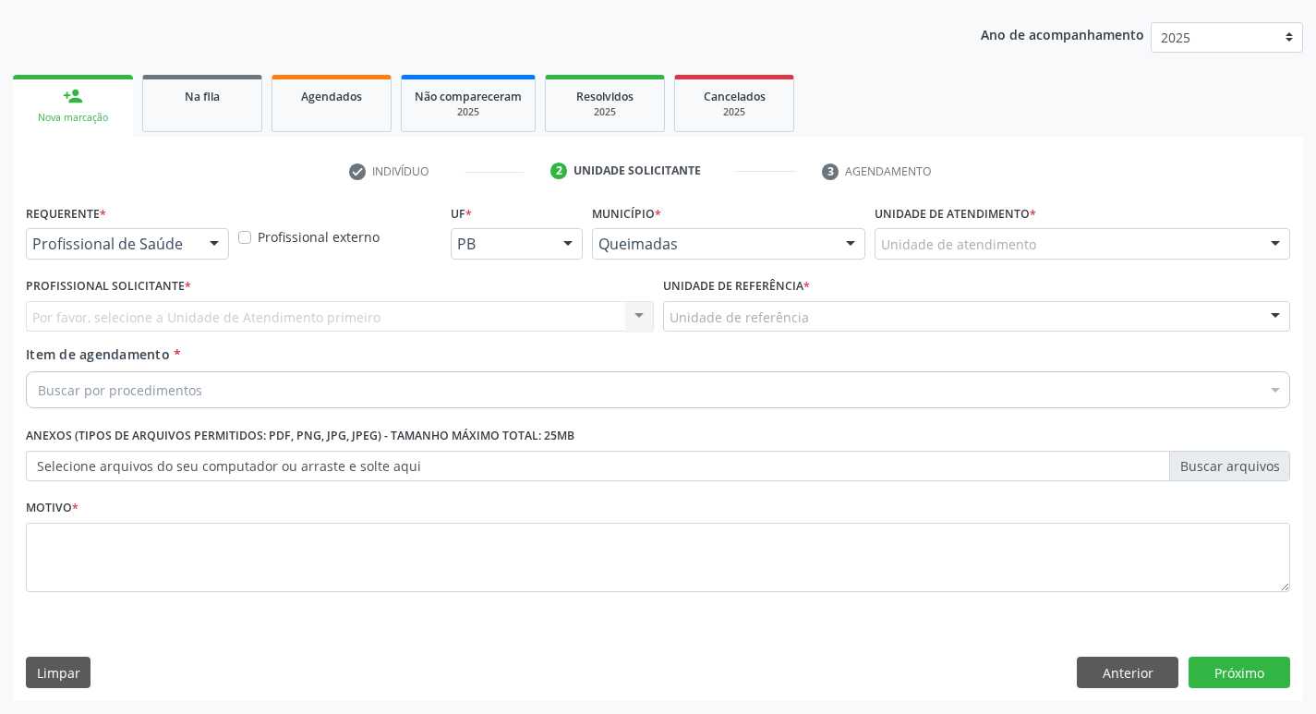
scroll to position [201, 0]
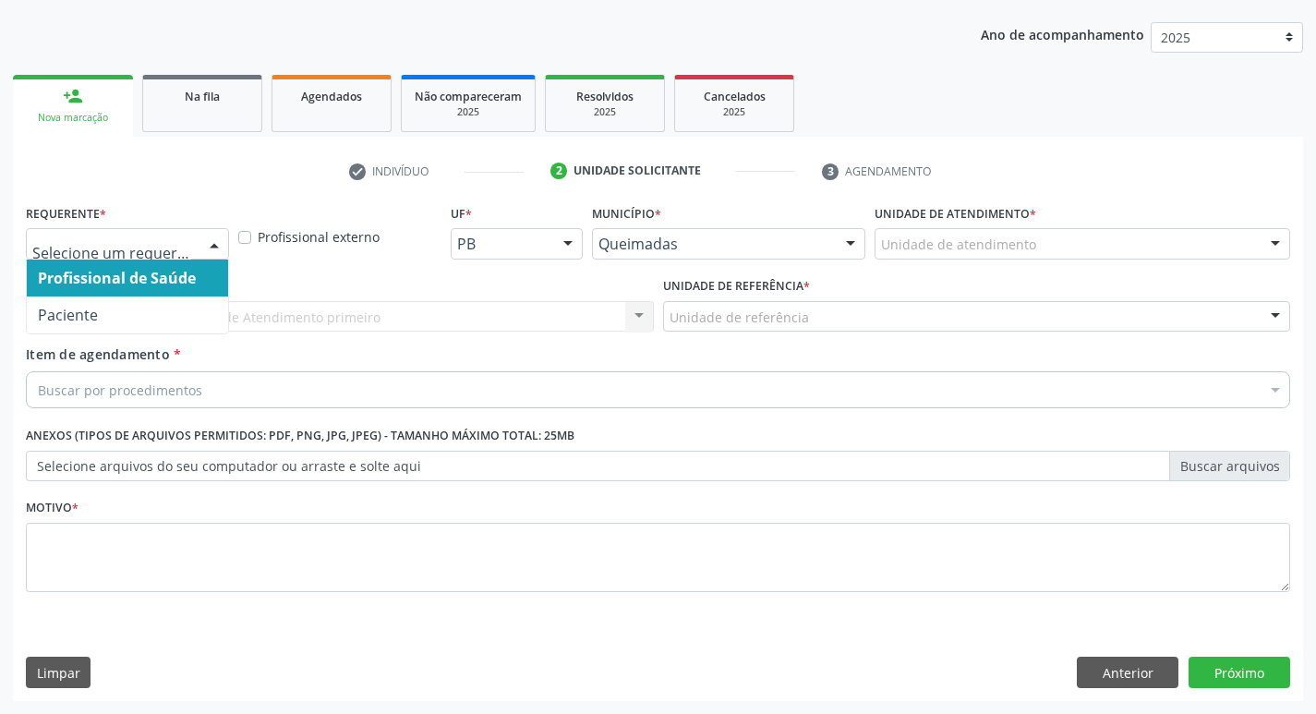
click at [217, 239] on div at bounding box center [214, 244] width 28 height 31
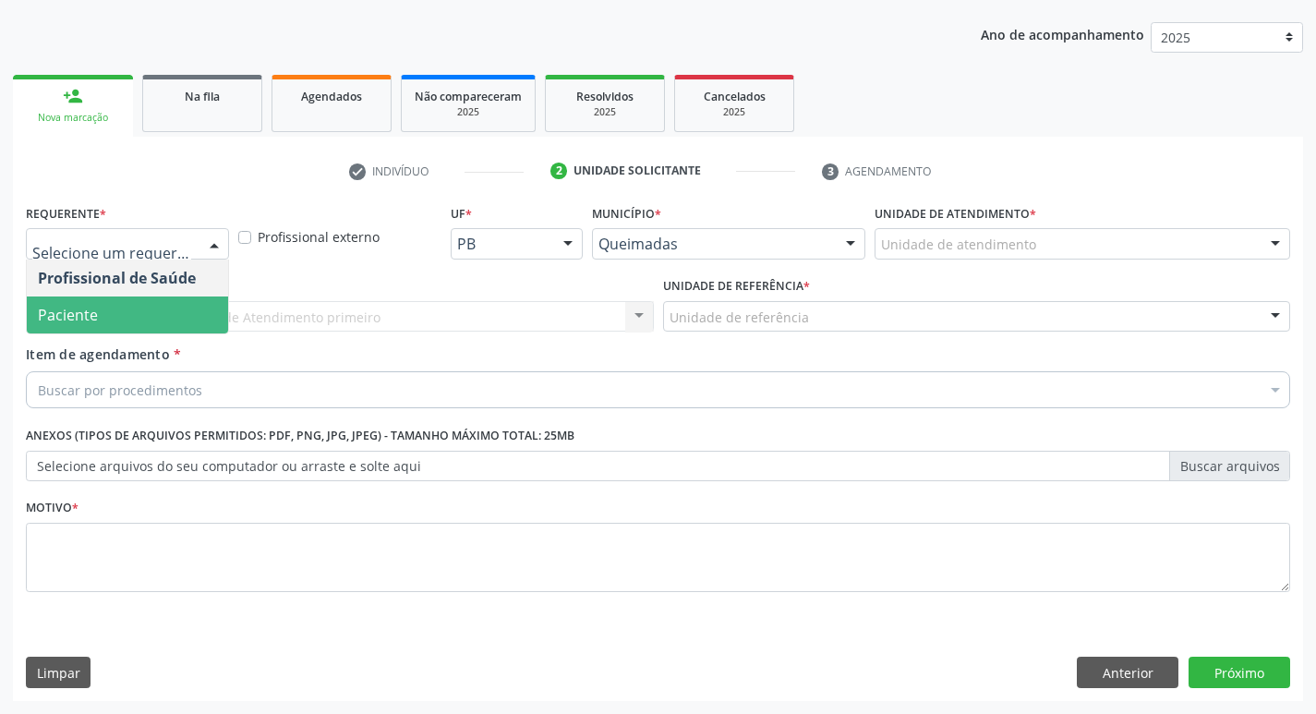
click at [180, 324] on span "Paciente" at bounding box center [127, 314] width 201 height 37
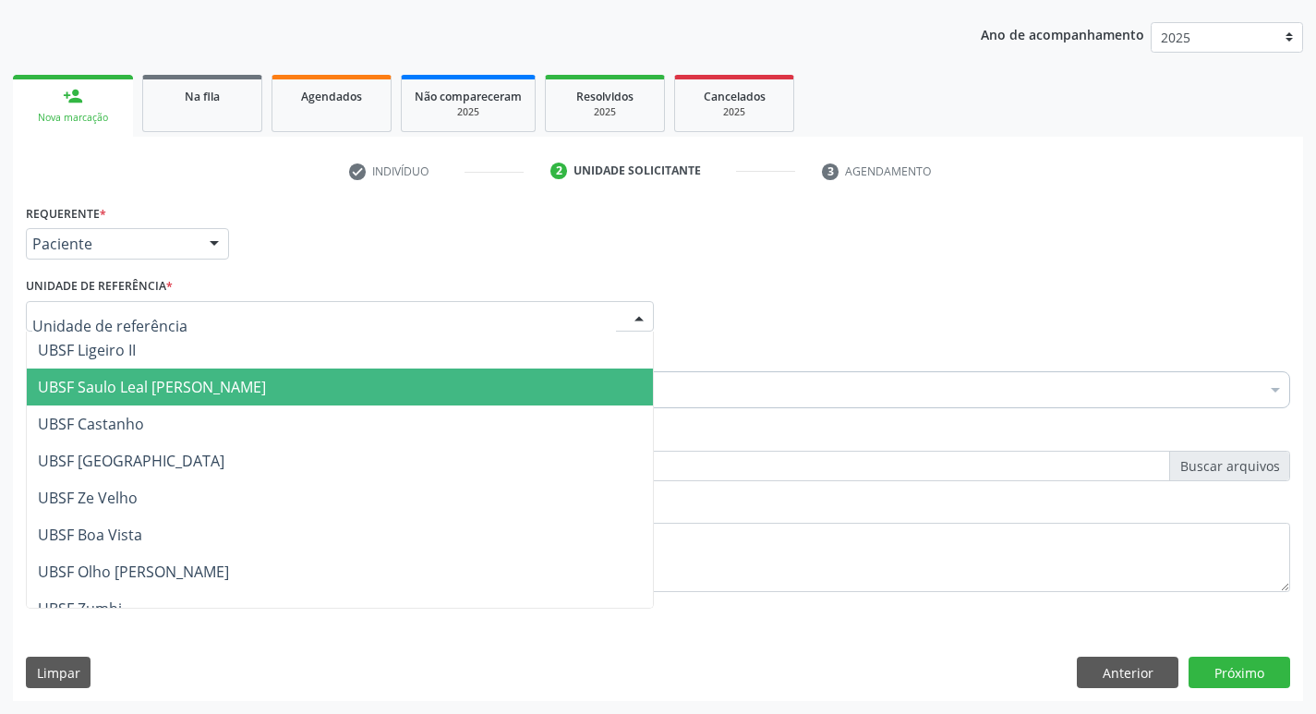
click at [123, 377] on span "UBSF Saulo Leal [PERSON_NAME]" at bounding box center [152, 387] width 228 height 20
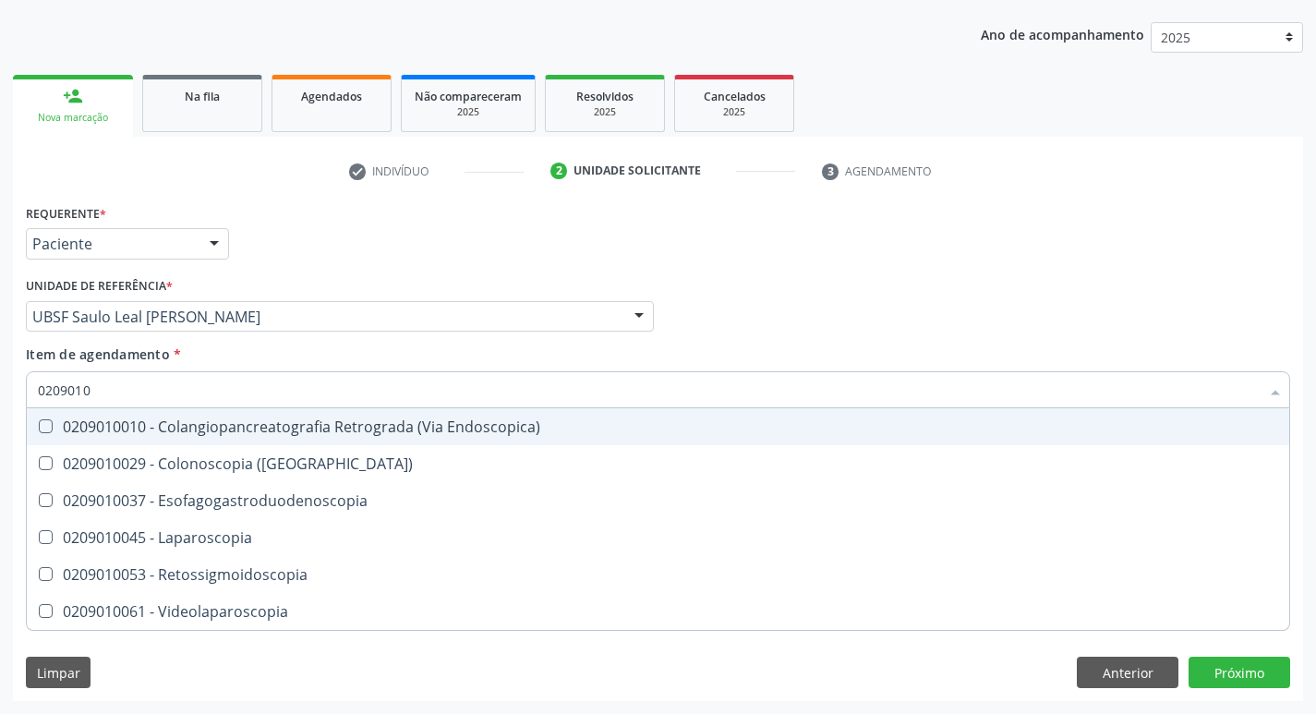
type input "02090100"
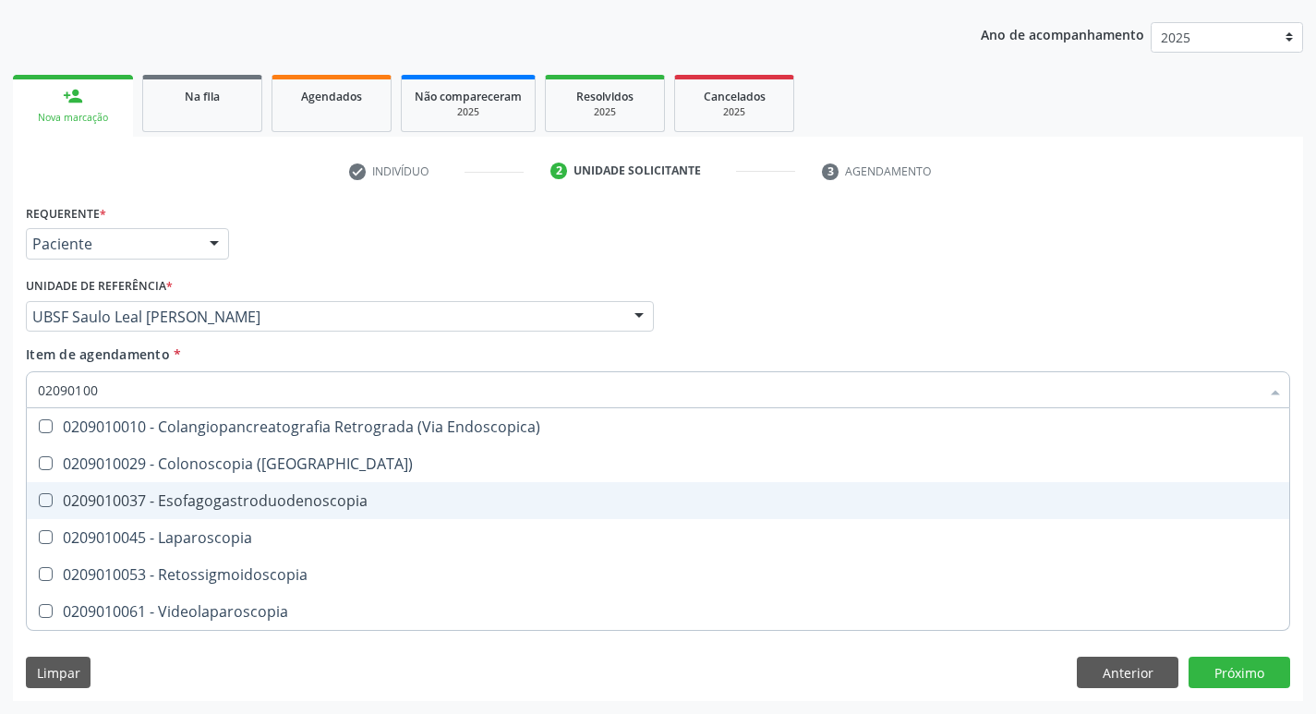
click at [42, 504] on Esofagogastroduodenoscopia at bounding box center [46, 500] width 14 height 14
click at [39, 504] on Esofagogastroduodenoscopia "checkbox" at bounding box center [33, 500] width 12 height 12
checkbox Esofagogastroduodenoscopia "true"
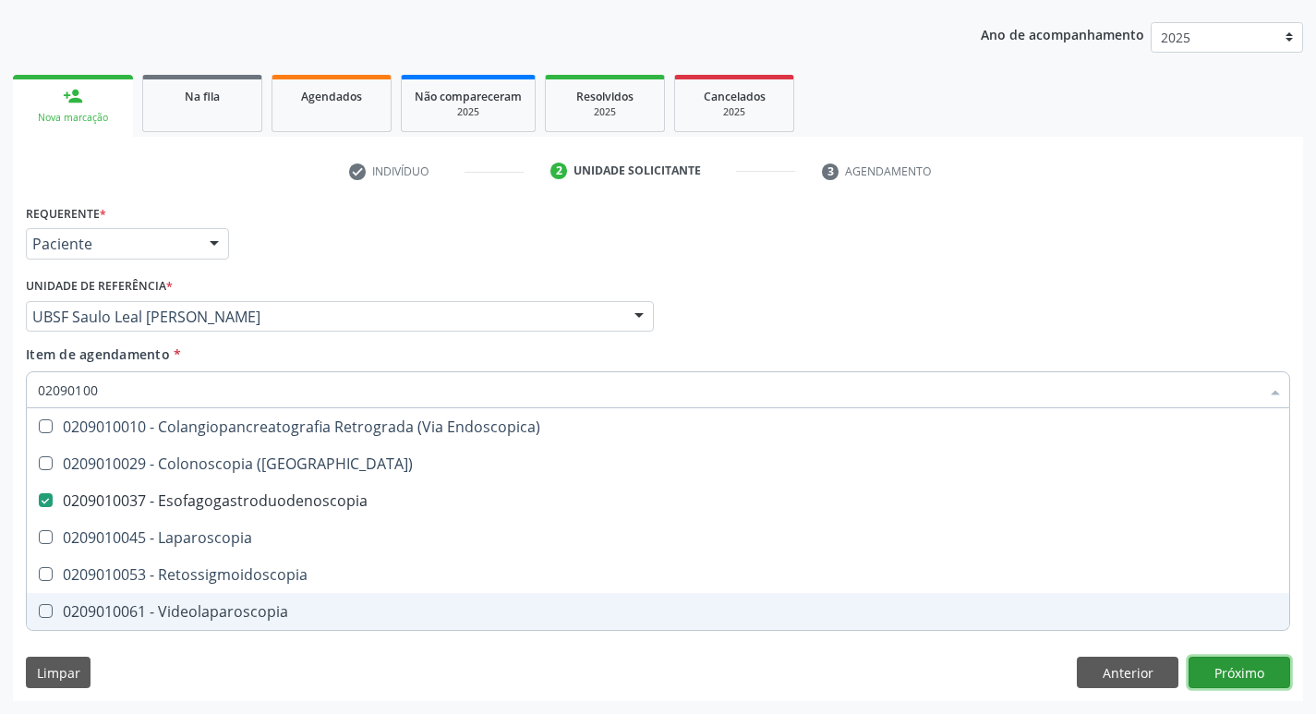
click at [1233, 681] on div "Requerente * Paciente Profissional de Saúde Paciente Nenhum resultado encontrad…" at bounding box center [658, 449] width 1290 height 501
checkbox \(Coloscopia\) "true"
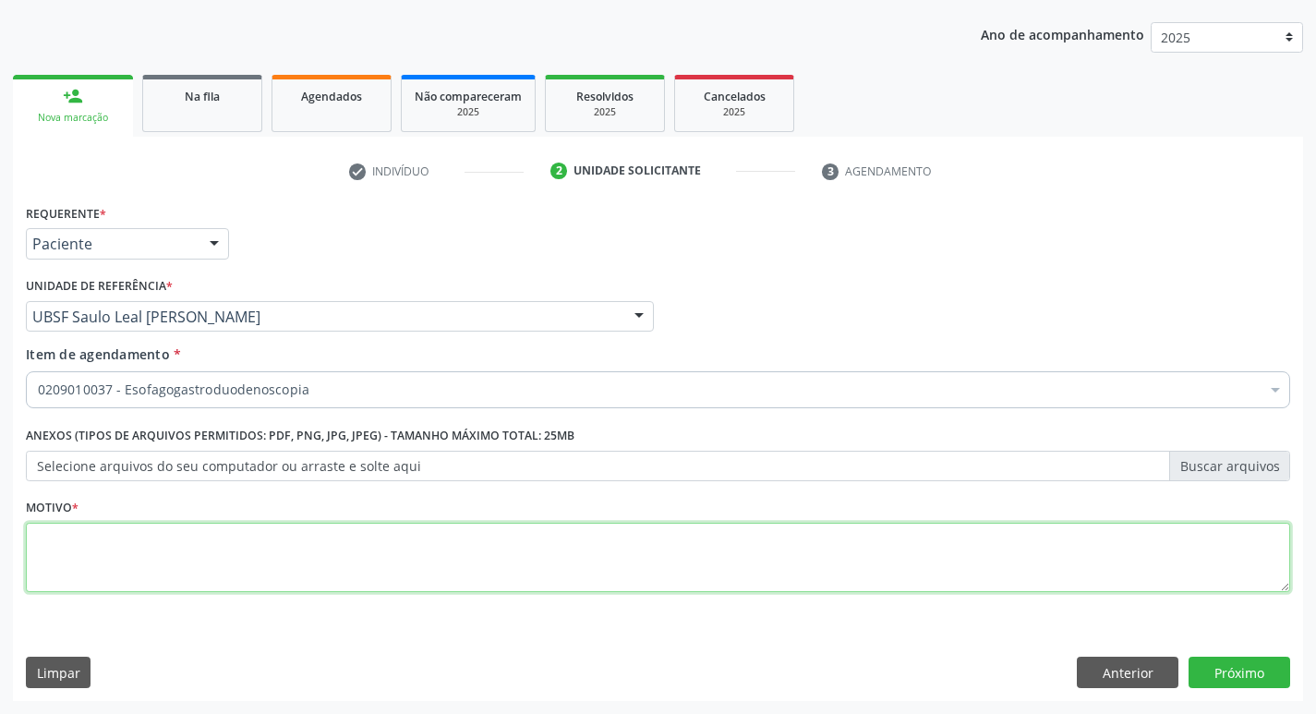
click at [93, 547] on textarea at bounding box center [658, 558] width 1264 height 70
type textarea "AVALIACAO"
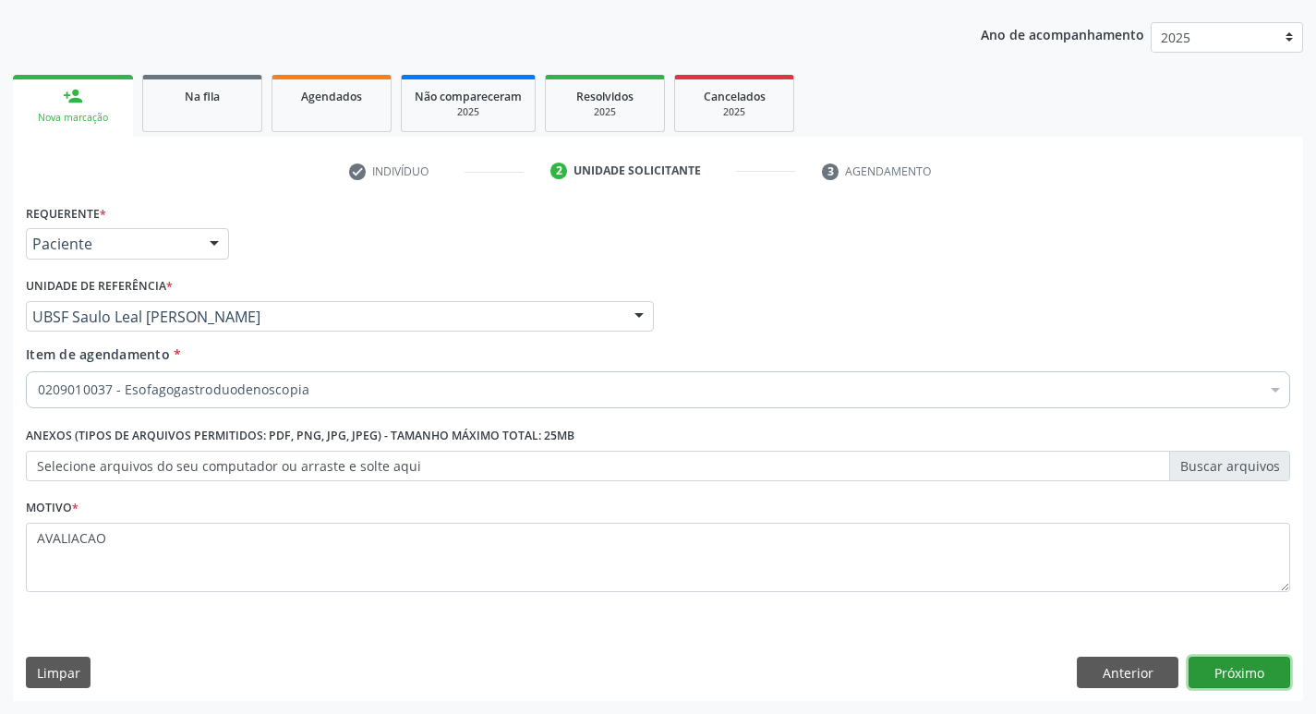
click at [1259, 671] on button "Próximo" at bounding box center [1239, 671] width 102 height 31
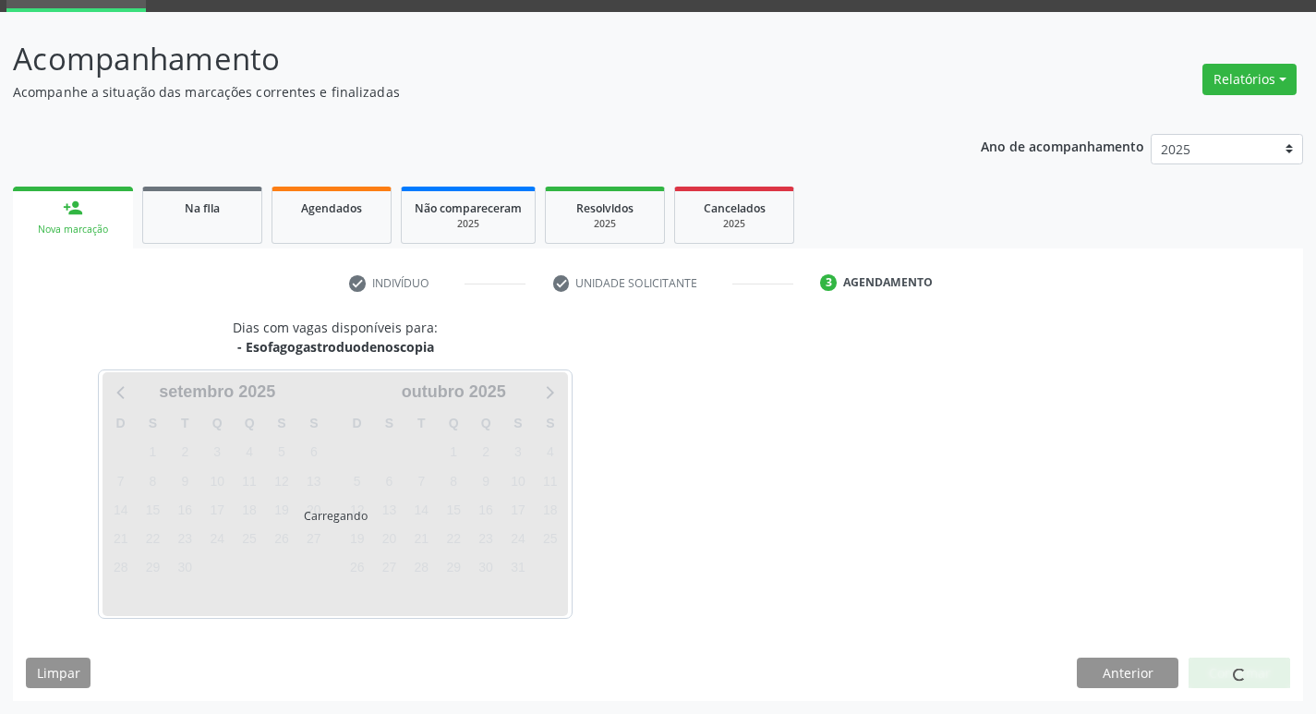
scroll to position [144, 0]
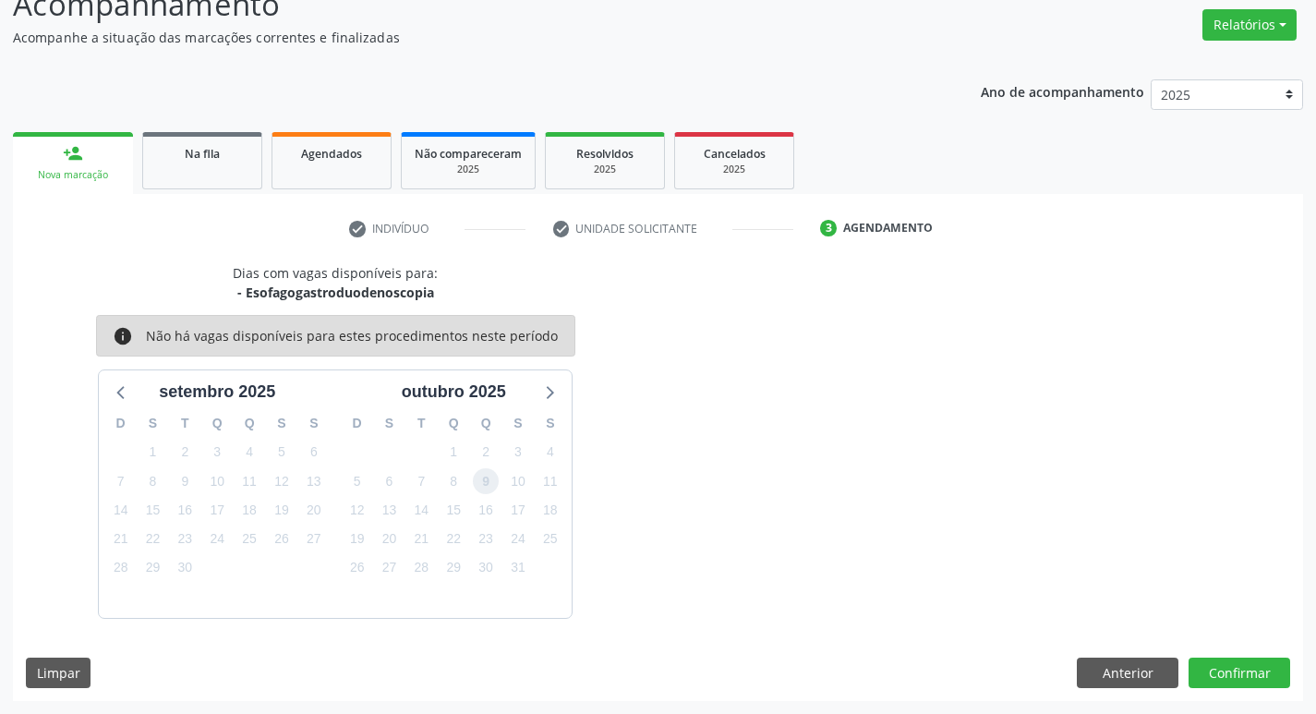
click at [489, 476] on span "9" at bounding box center [486, 481] width 26 height 26
click at [1266, 690] on div "Dias com vagas disponíveis para: - Esofagogastroduodenoscopia info Não há vagas…" at bounding box center [658, 482] width 1290 height 438
click at [1251, 672] on button "Confirmar" at bounding box center [1239, 672] width 102 height 31
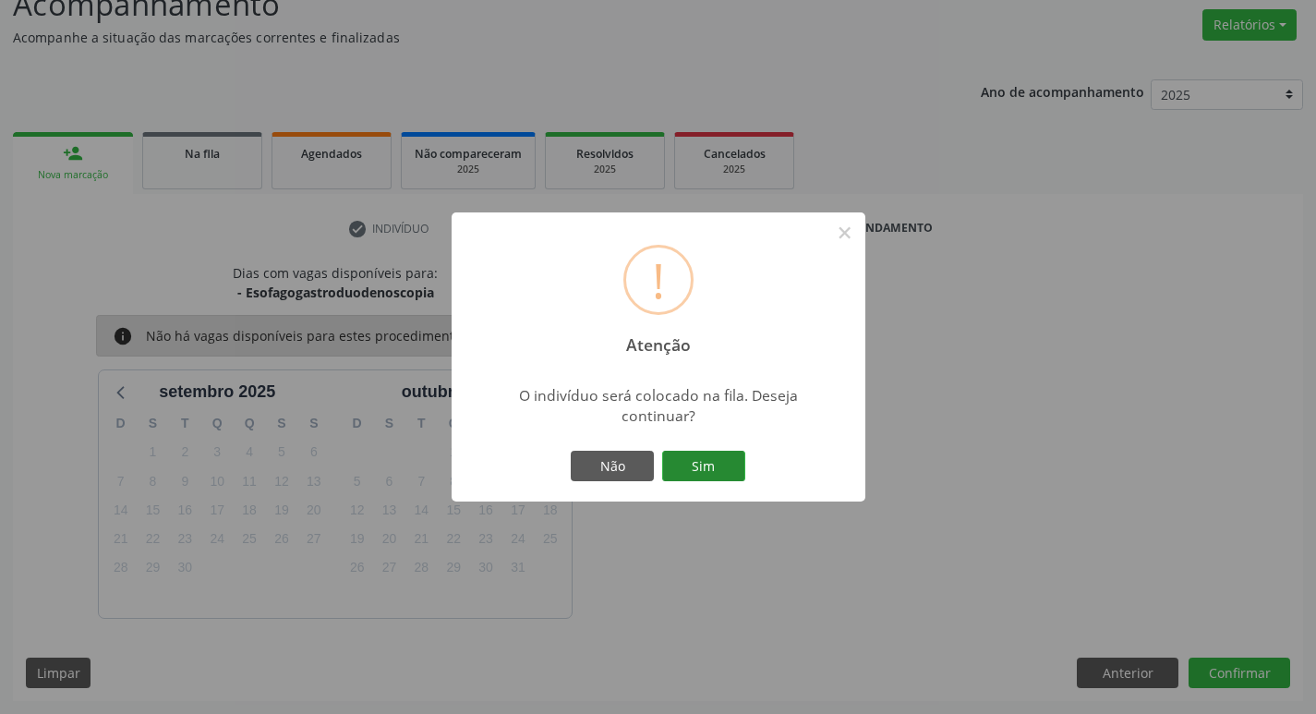
click at [720, 472] on button "Sim" at bounding box center [703, 466] width 83 height 31
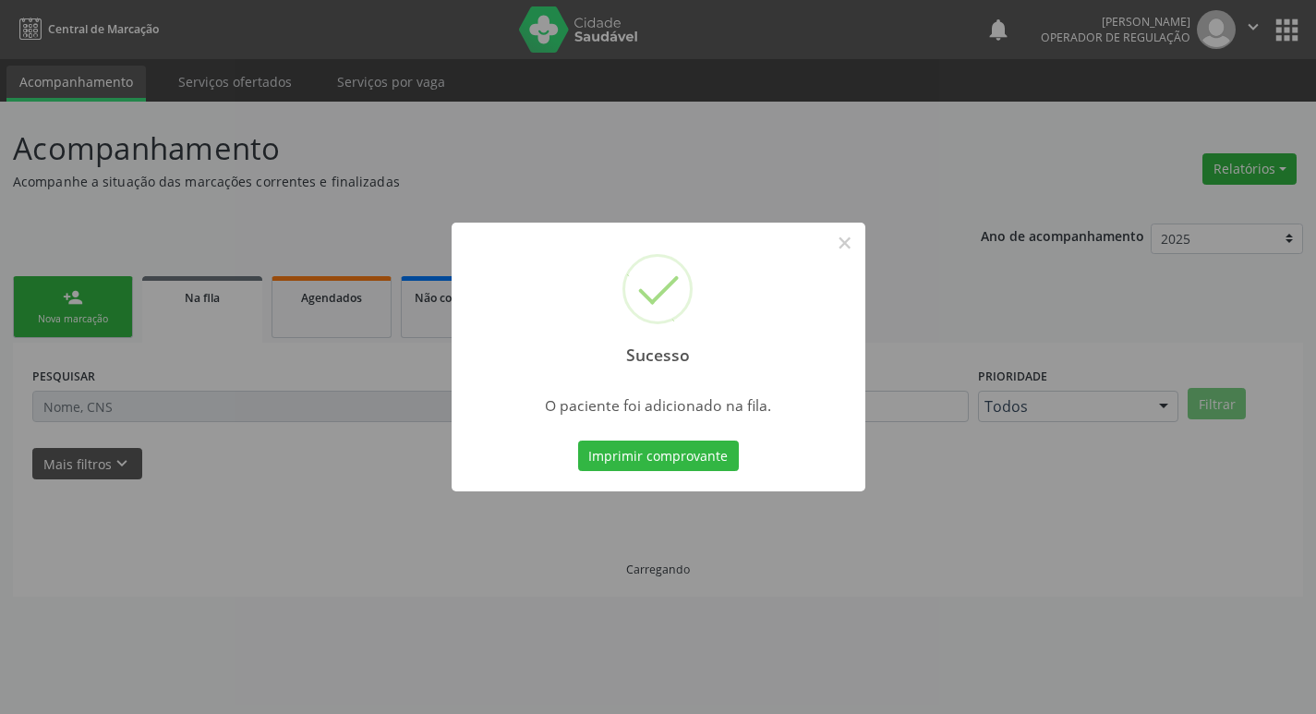
scroll to position [0, 0]
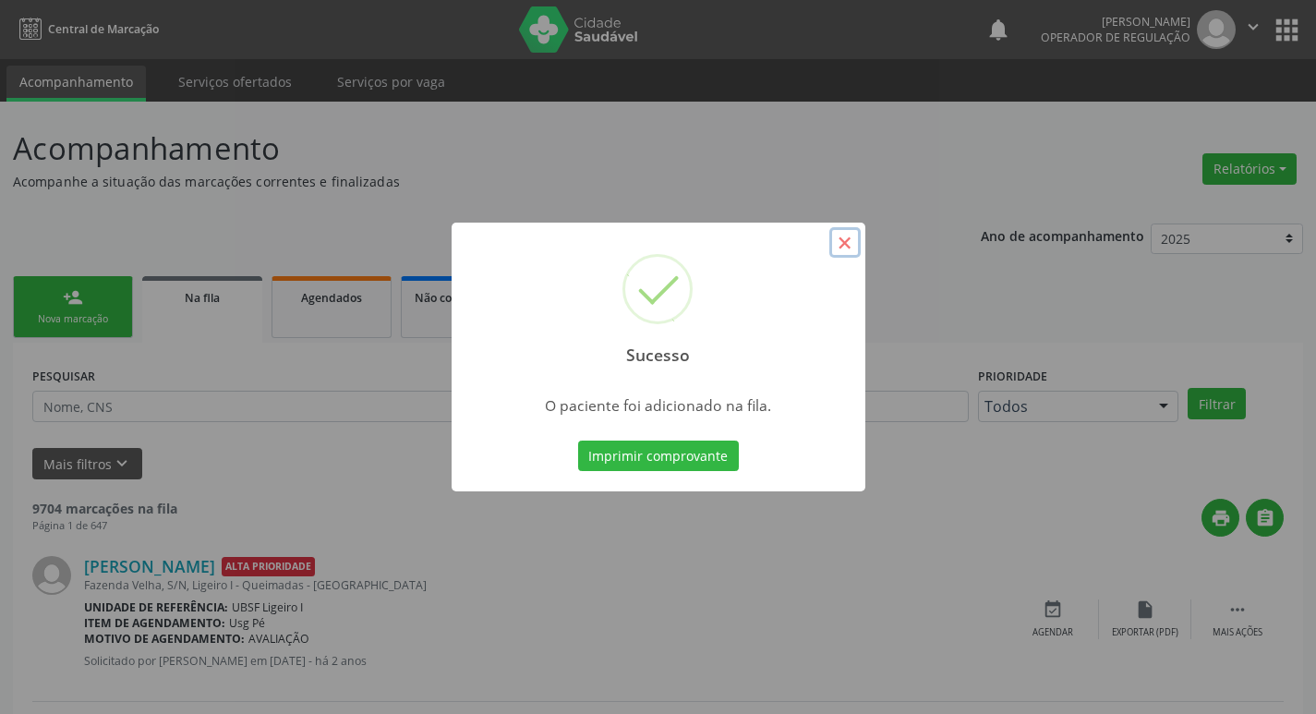
click at [845, 243] on button "×" at bounding box center [844, 242] width 31 height 31
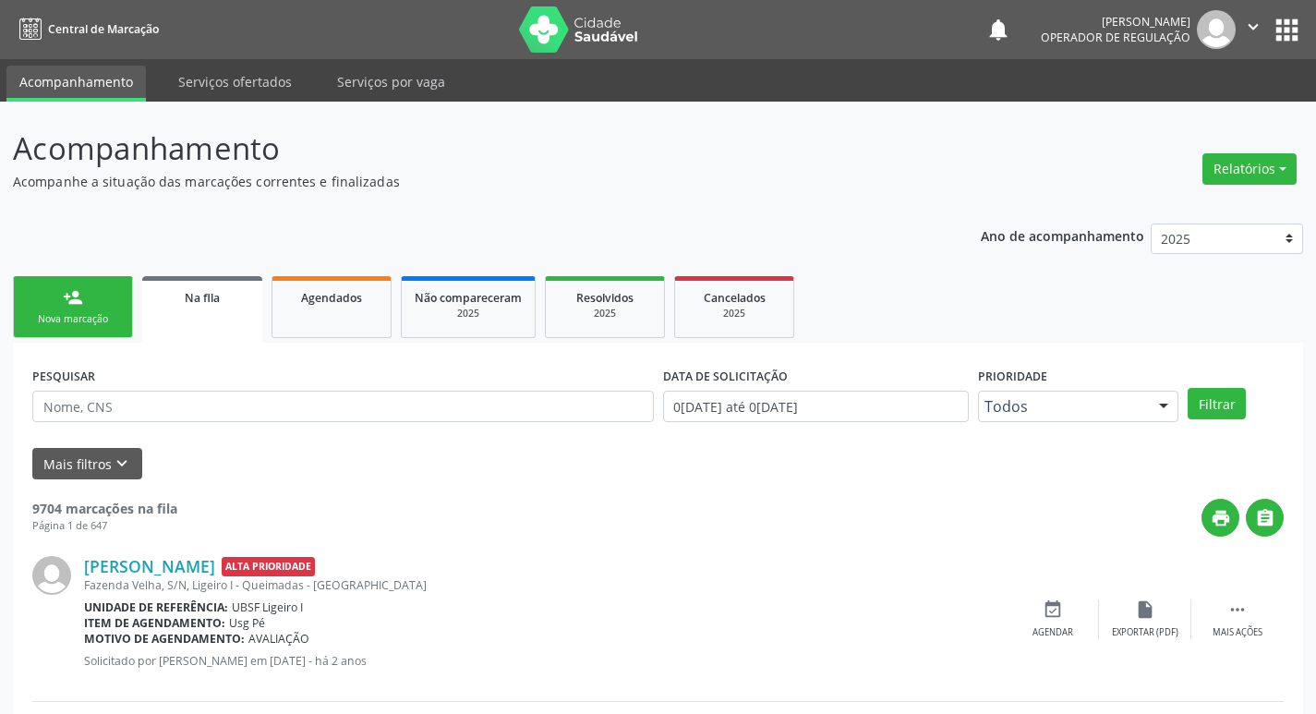
click at [101, 311] on link "person_add Nova marcação" at bounding box center [73, 307] width 120 height 62
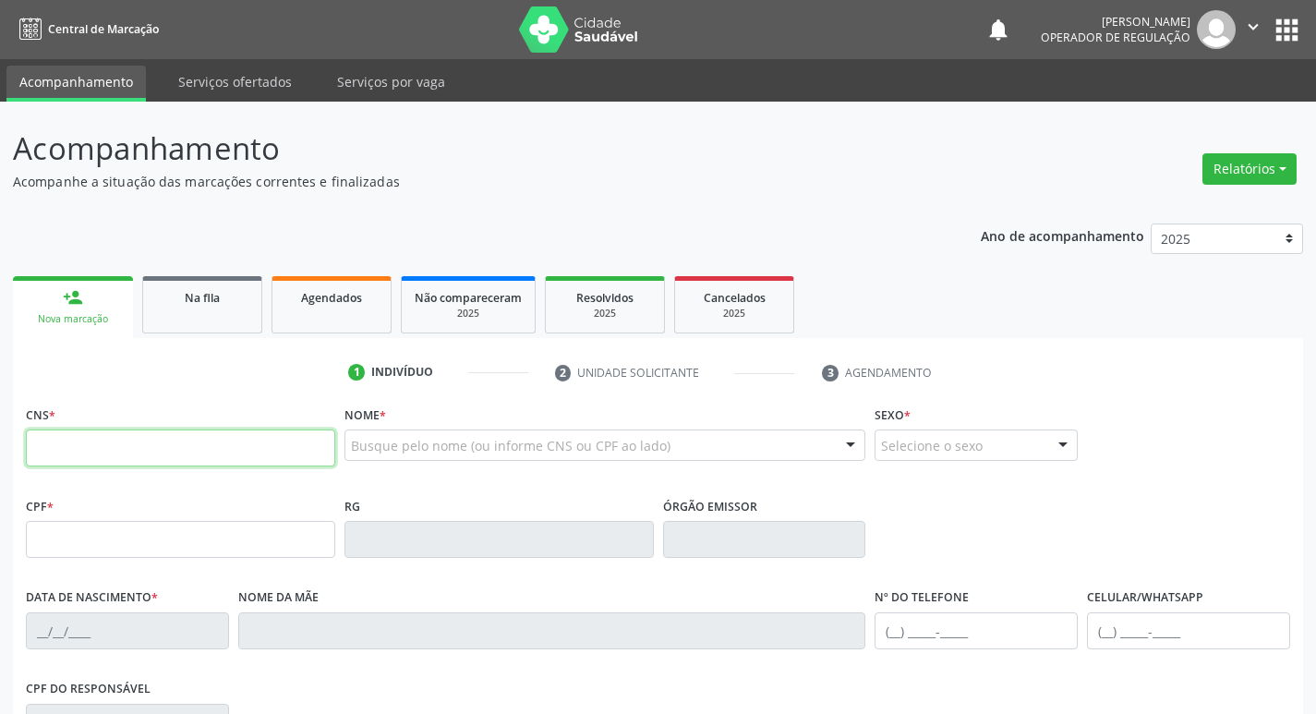
drag, startPoint x: 94, startPoint y: 449, endPoint x: 121, endPoint y: 379, distance: 75.1
click at [94, 448] on input "text" at bounding box center [180, 447] width 309 height 37
click at [129, 442] on input "text" at bounding box center [180, 447] width 309 height 37
type input "704 1011 9879 7777"
type input "000.732.584-31"
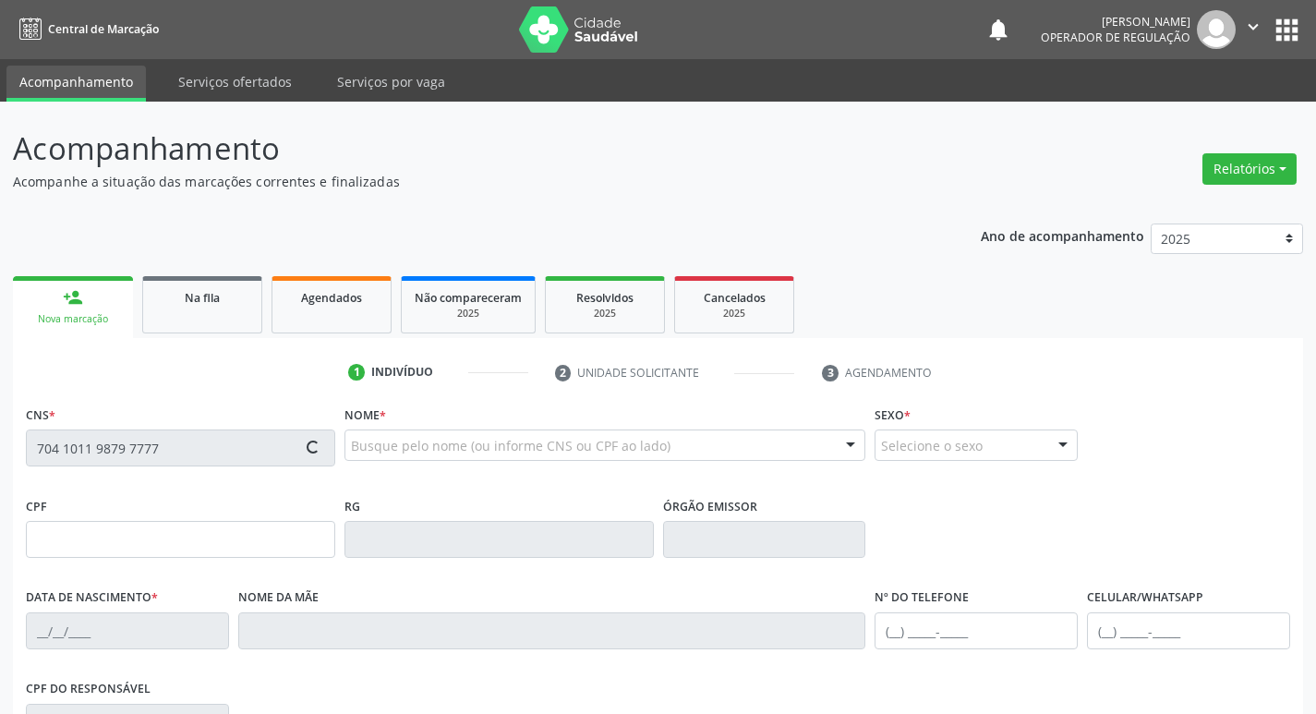
type input "06/05/1958"
type input "Antonia Maria da Conceição"
type input "(21) 98426-2736"
type input "30"
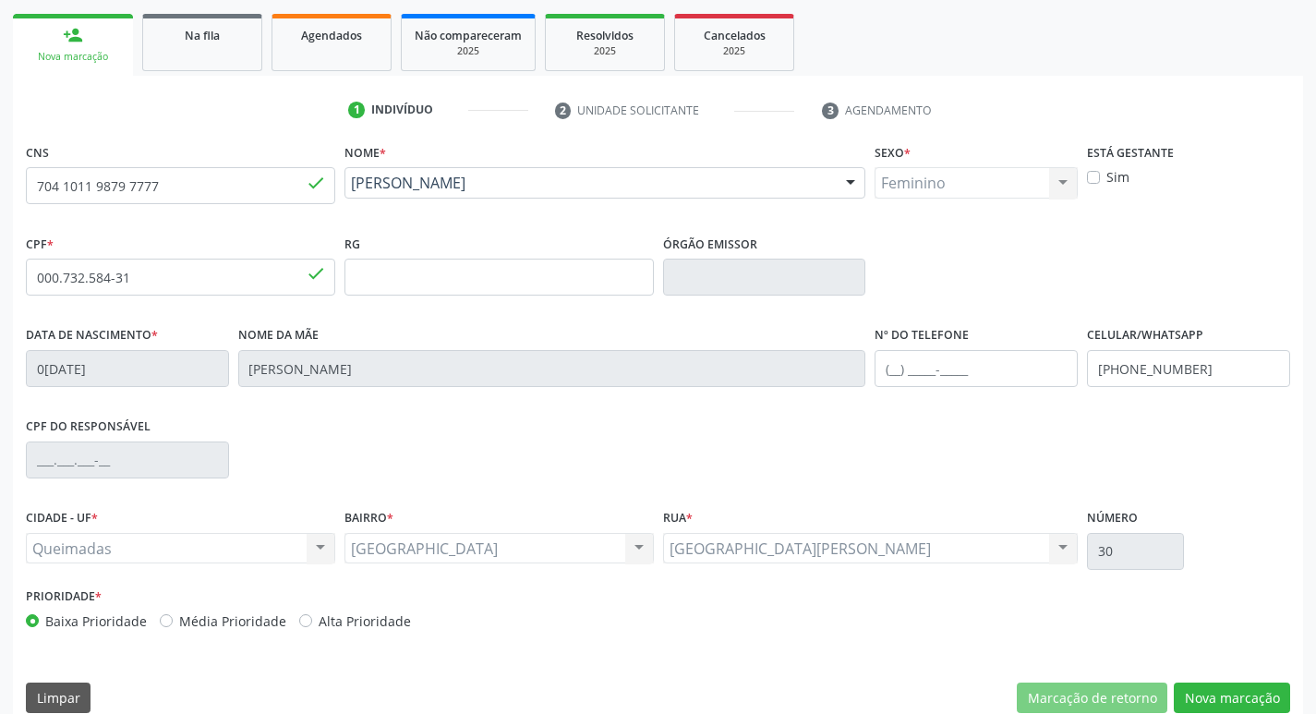
scroll to position [287, 0]
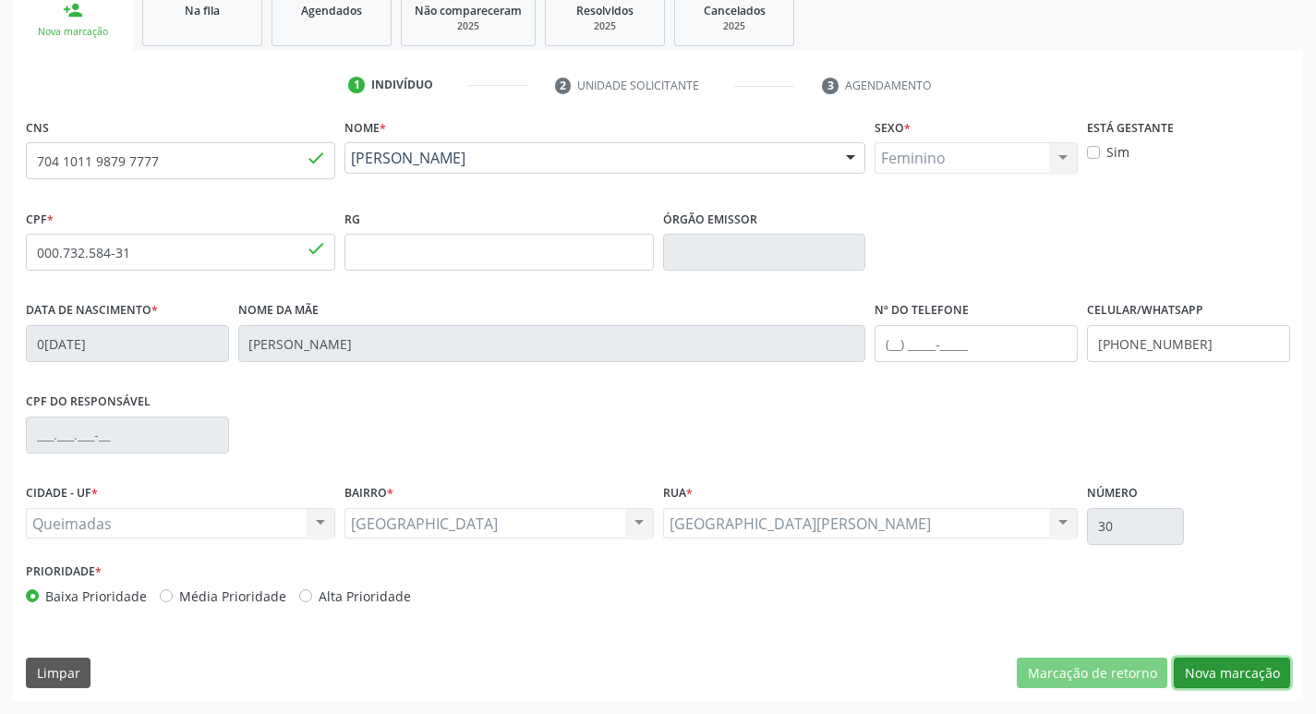
click at [1184, 678] on button "Nova marcação" at bounding box center [1231, 672] width 116 height 31
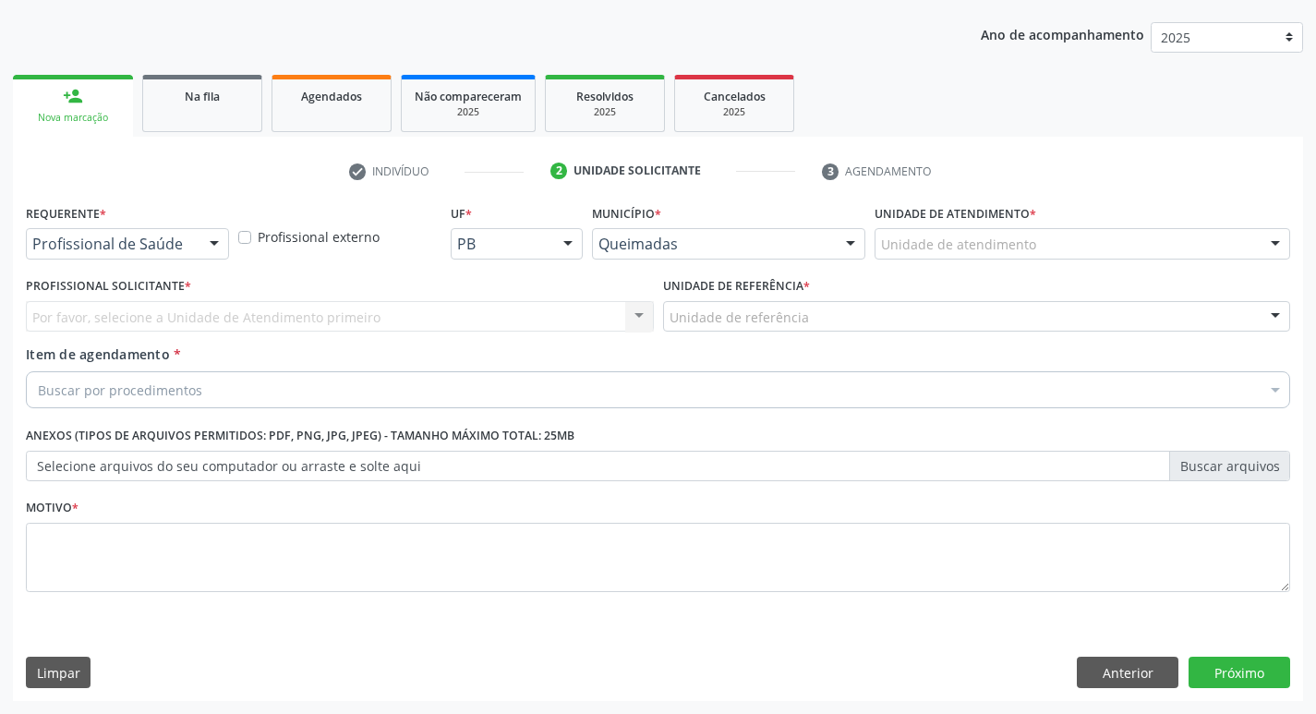
scroll to position [201, 0]
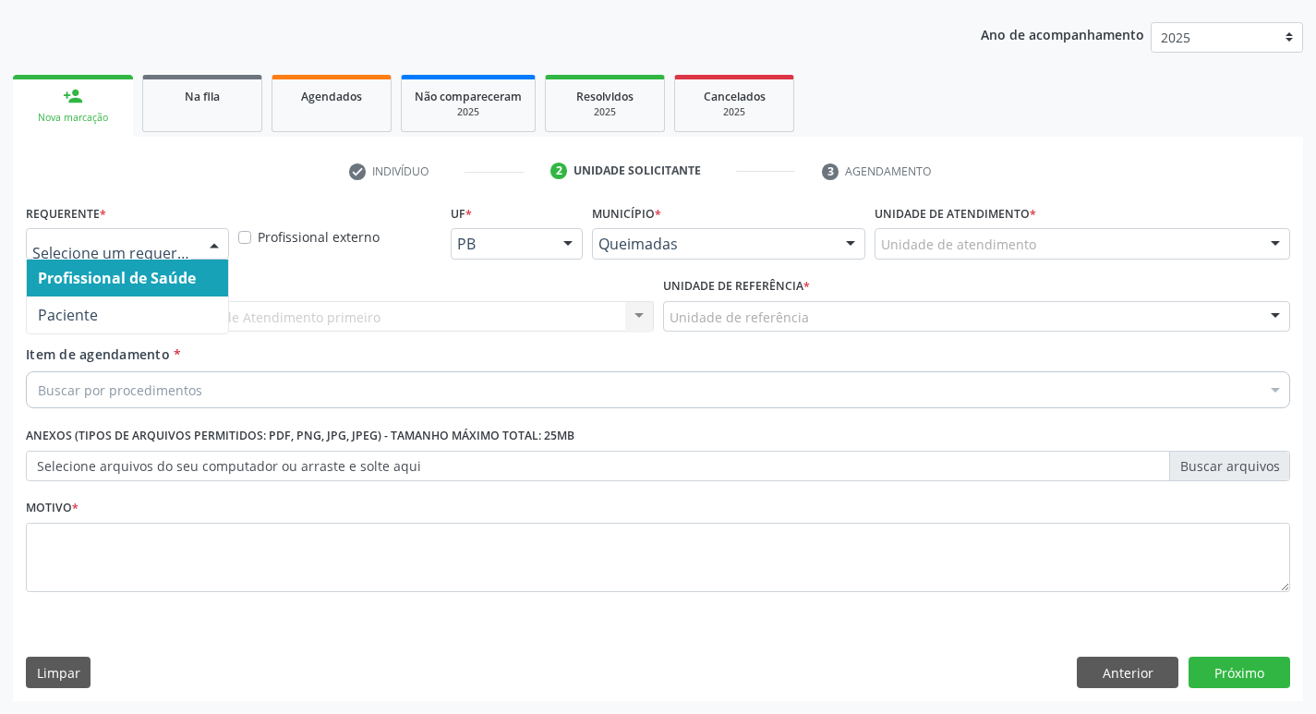
click at [210, 246] on div at bounding box center [214, 244] width 28 height 31
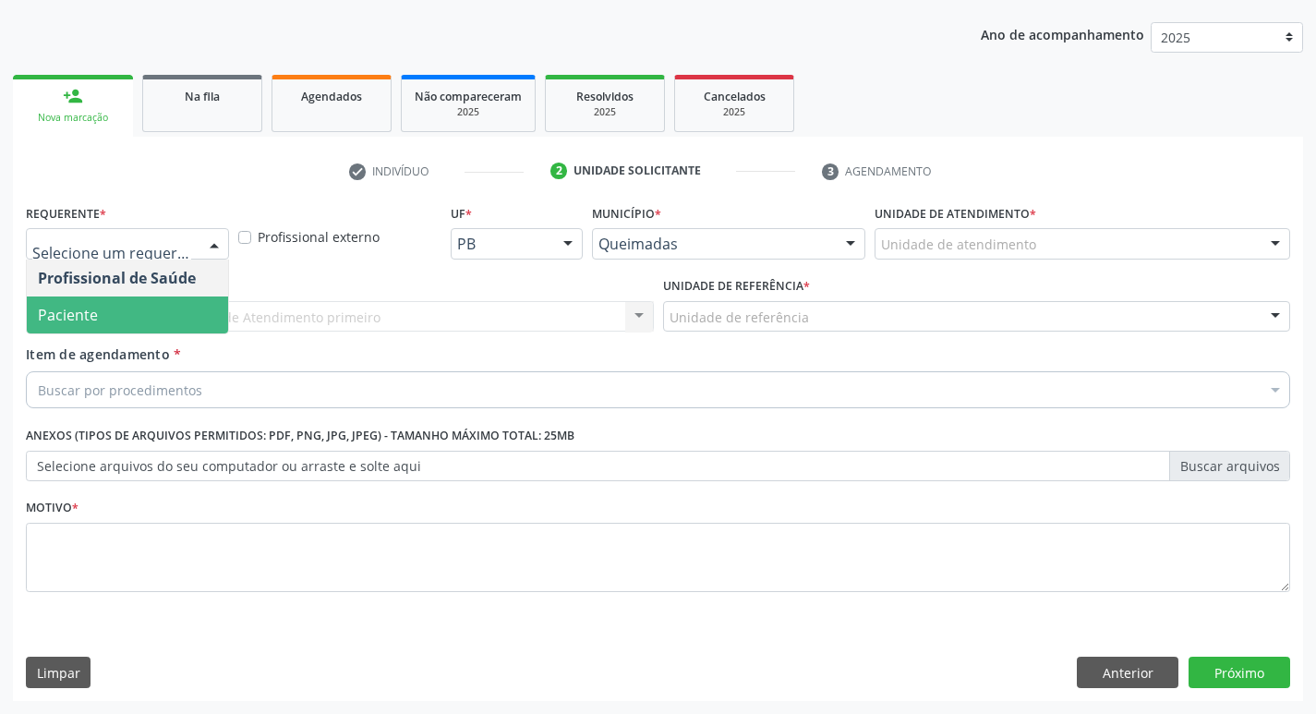
click at [188, 300] on span "Paciente" at bounding box center [127, 314] width 201 height 37
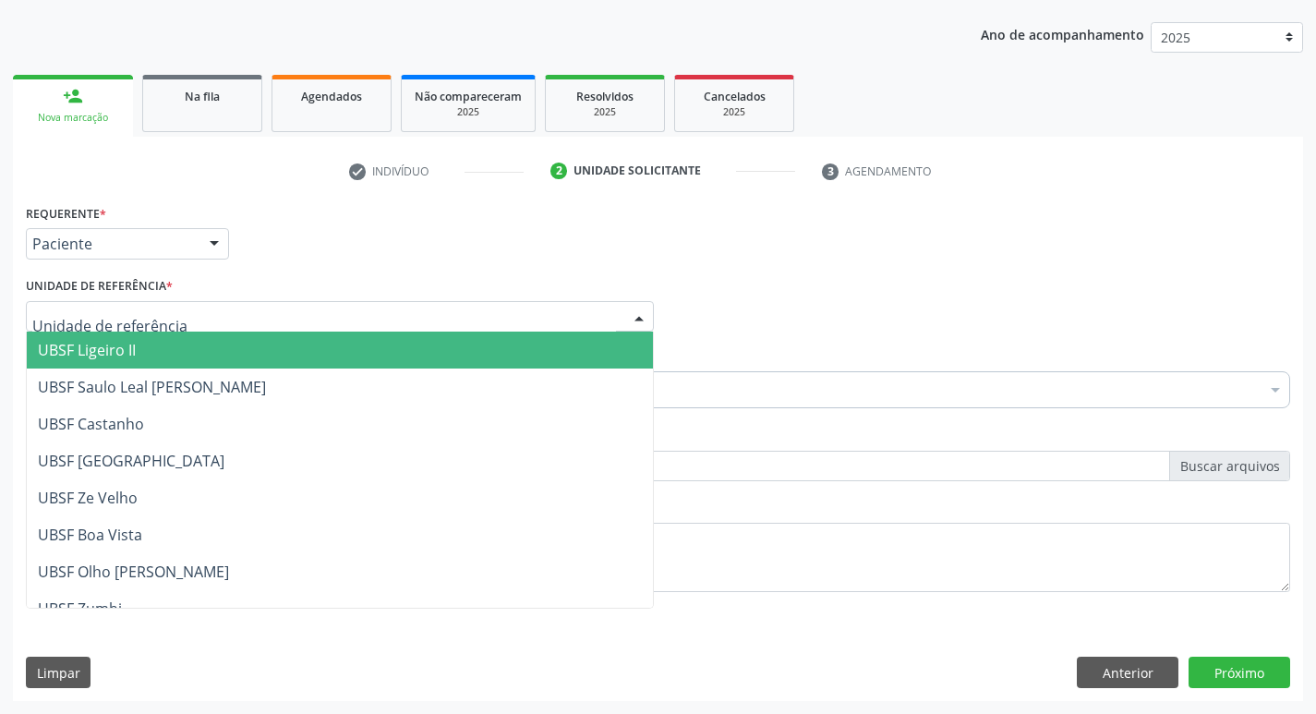
click at [177, 315] on div at bounding box center [340, 316] width 628 height 31
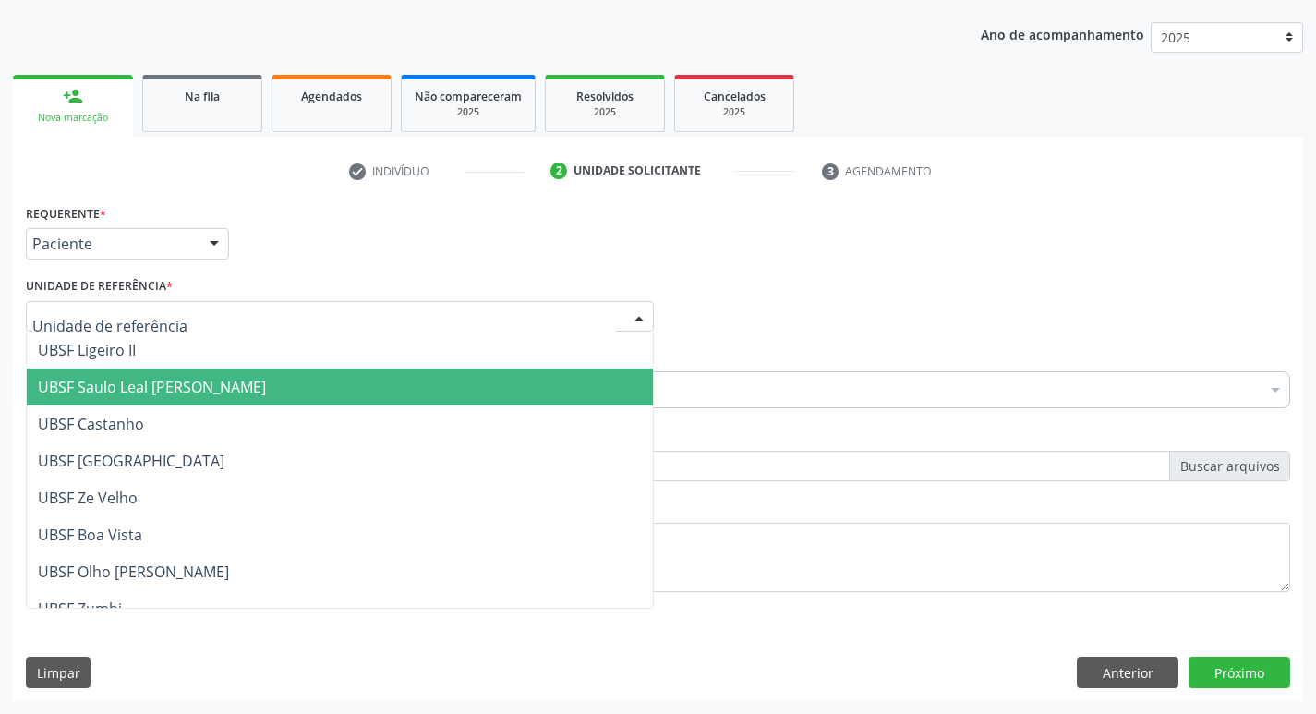
click at [145, 379] on span "UBSF Saulo Leal [PERSON_NAME]" at bounding box center [152, 387] width 228 height 20
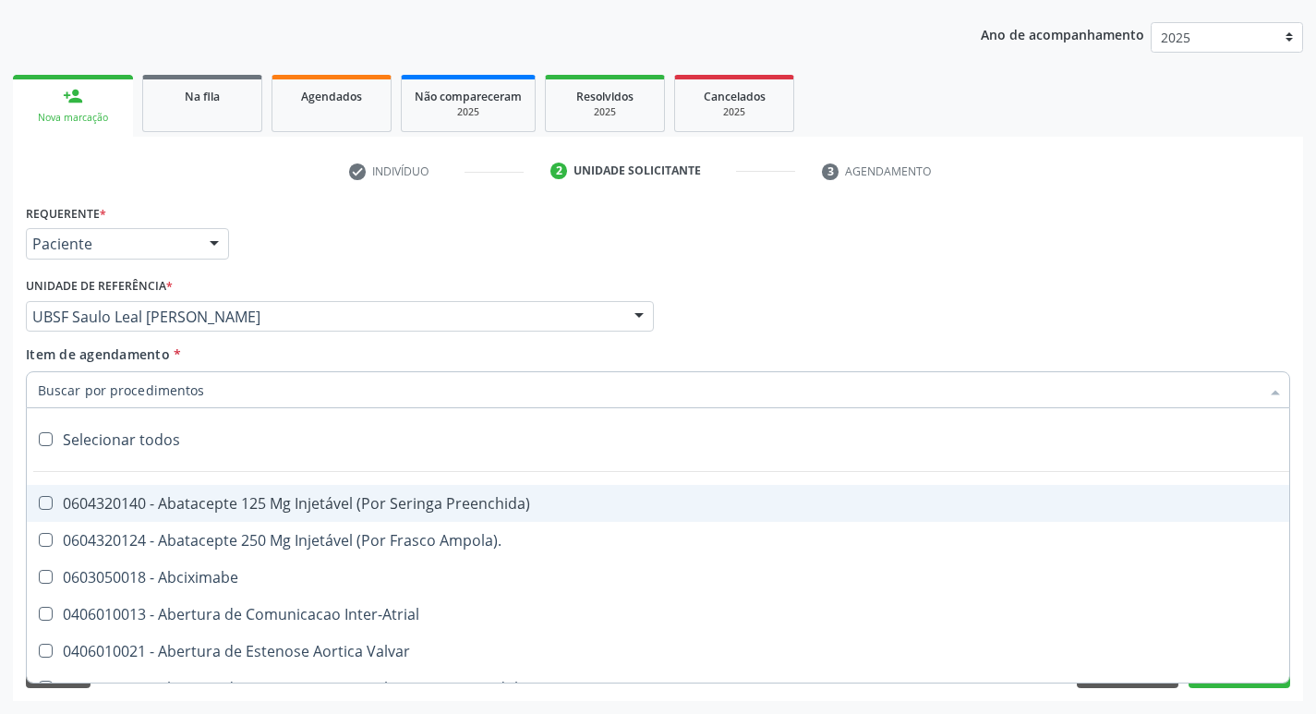
click at [145, 379] on div at bounding box center [658, 389] width 1264 height 37
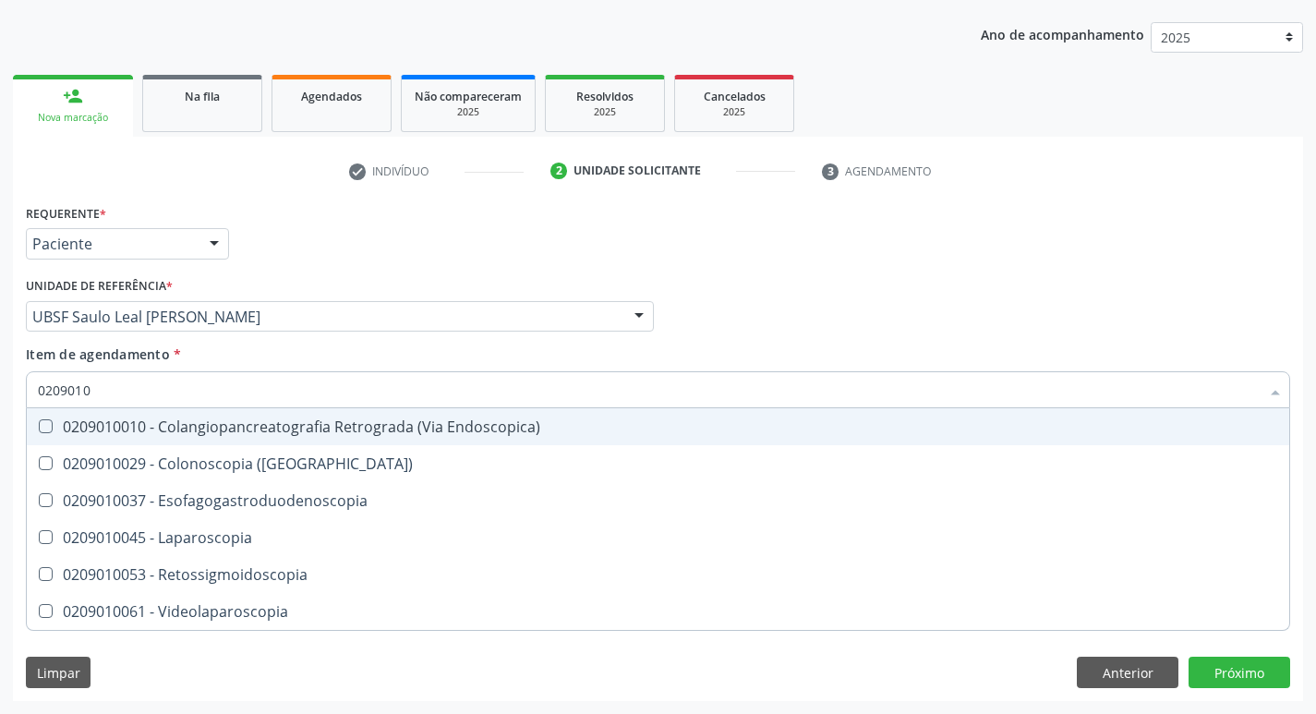
type input "02090100"
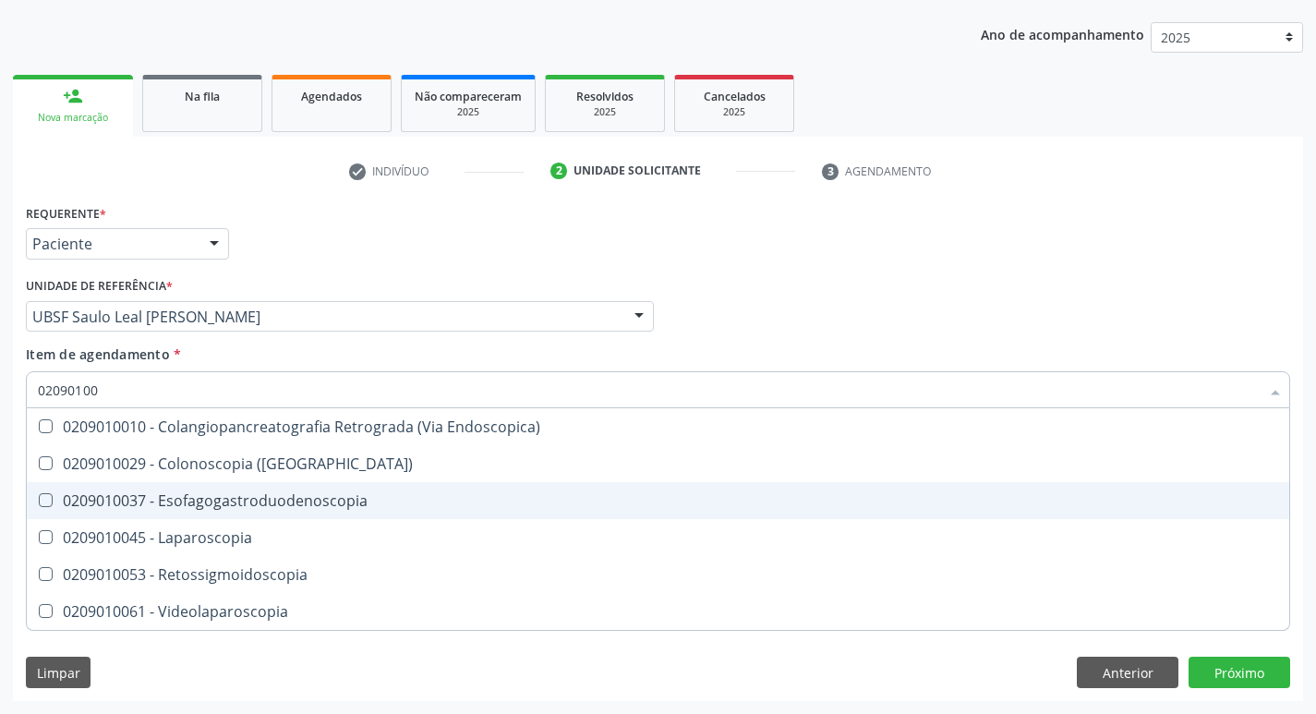
click at [42, 497] on Esofagogastroduodenoscopia at bounding box center [46, 500] width 14 height 14
click at [39, 497] on Esofagogastroduodenoscopia "checkbox" at bounding box center [33, 500] width 12 height 12
checkbox Esofagogastroduodenoscopia "true"
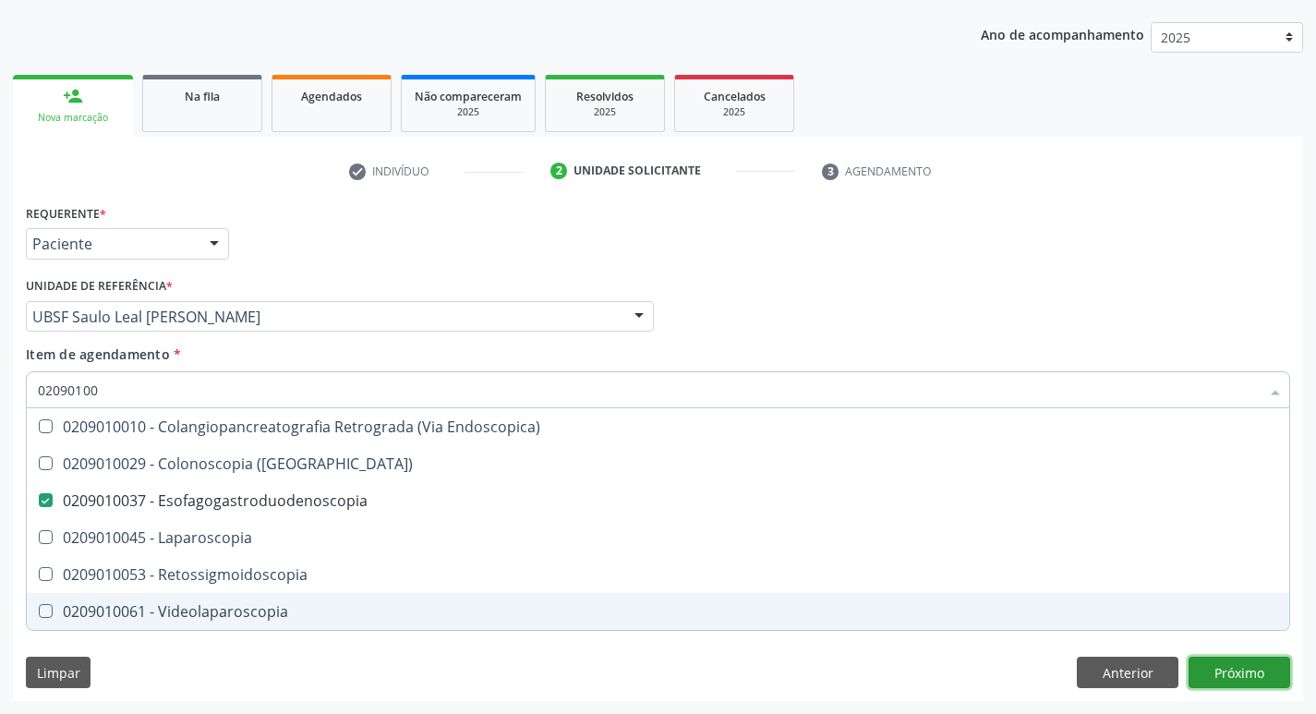
click at [1222, 661] on div "Requerente * Paciente Profissional de Saúde Paciente Nenhum resultado encontrad…" at bounding box center [658, 449] width 1290 height 501
checkbox \(Coloscopia\) "true"
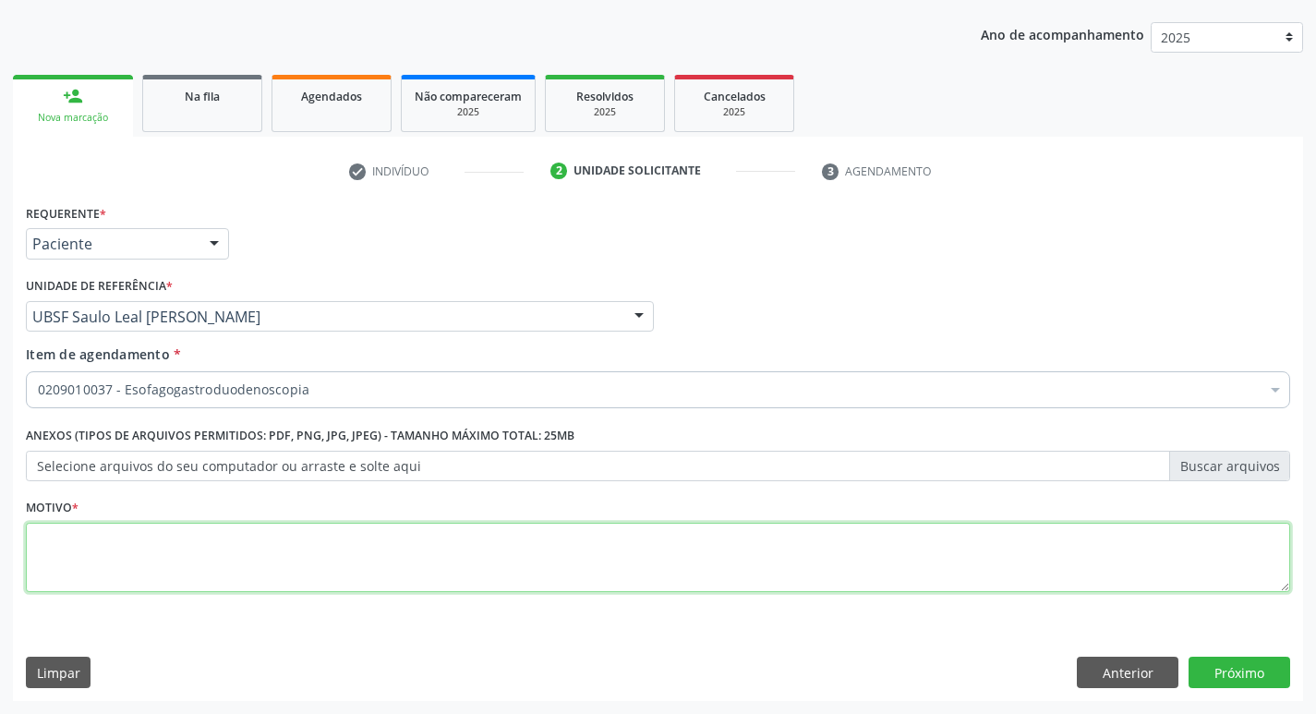
drag, startPoint x: 93, startPoint y: 558, endPoint x: 93, endPoint y: 481, distance: 76.6
click at [93, 555] on textarea at bounding box center [658, 558] width 1264 height 70
type textarea "AVALIACAO"
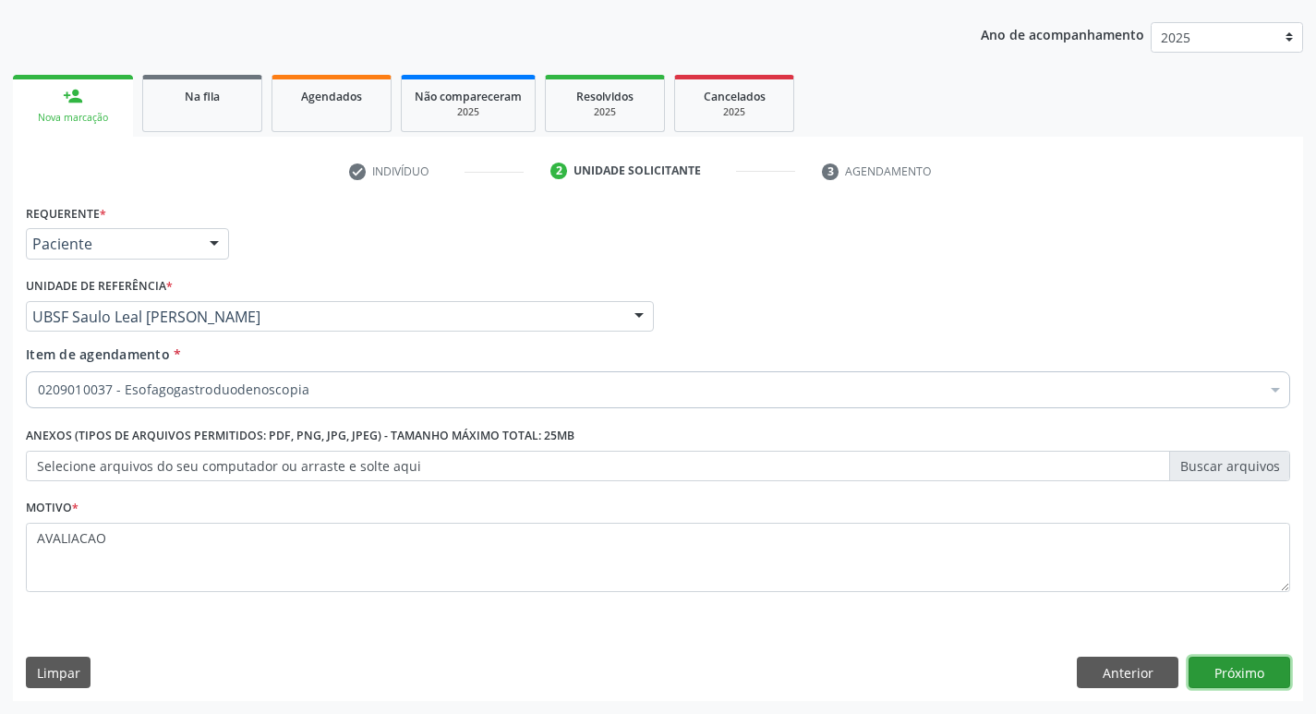
click at [1249, 675] on button "Próximo" at bounding box center [1239, 671] width 102 height 31
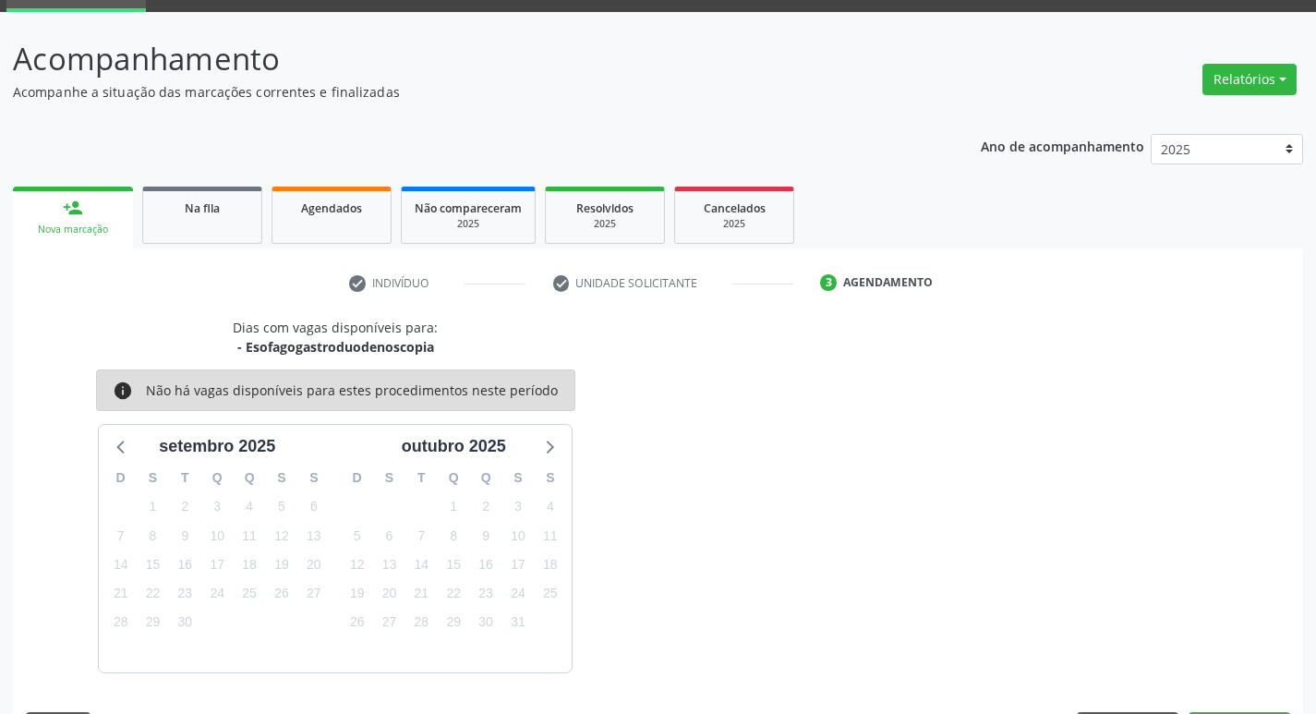
scroll to position [144, 0]
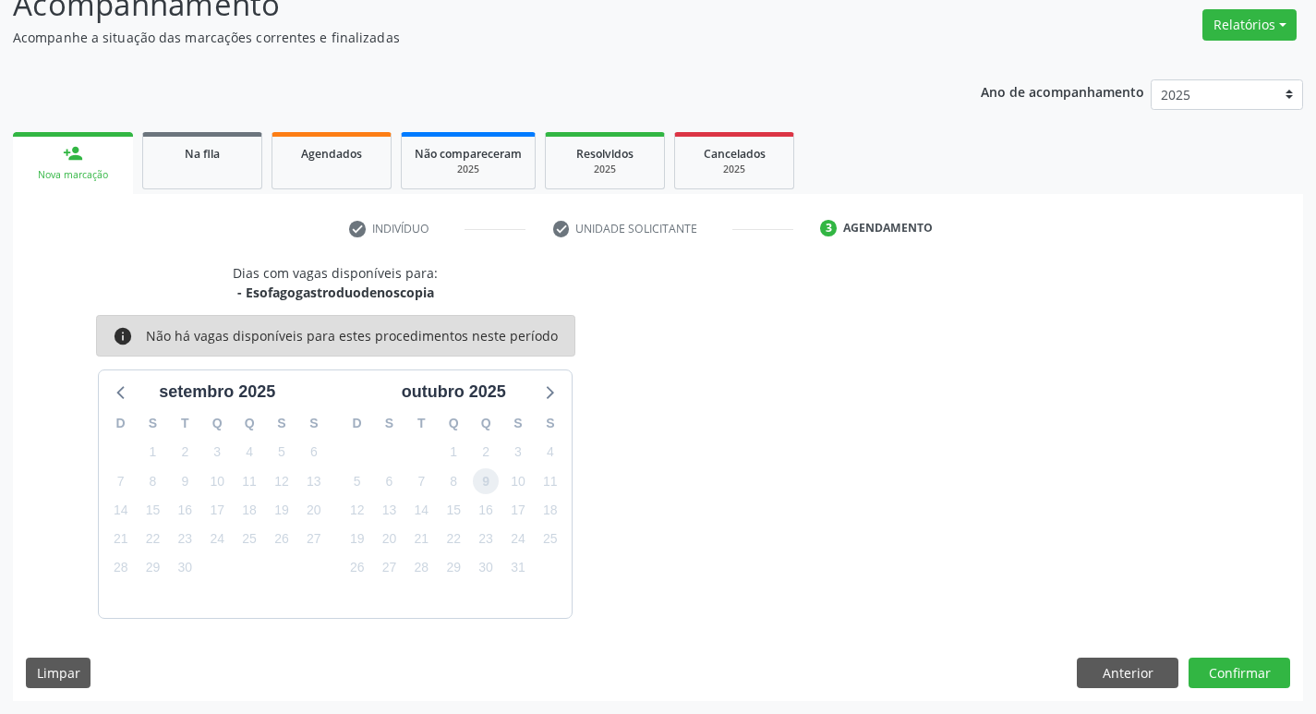
click at [481, 485] on span "9" at bounding box center [486, 481] width 26 height 26
click at [1217, 674] on button "Confirmar" at bounding box center [1239, 672] width 102 height 31
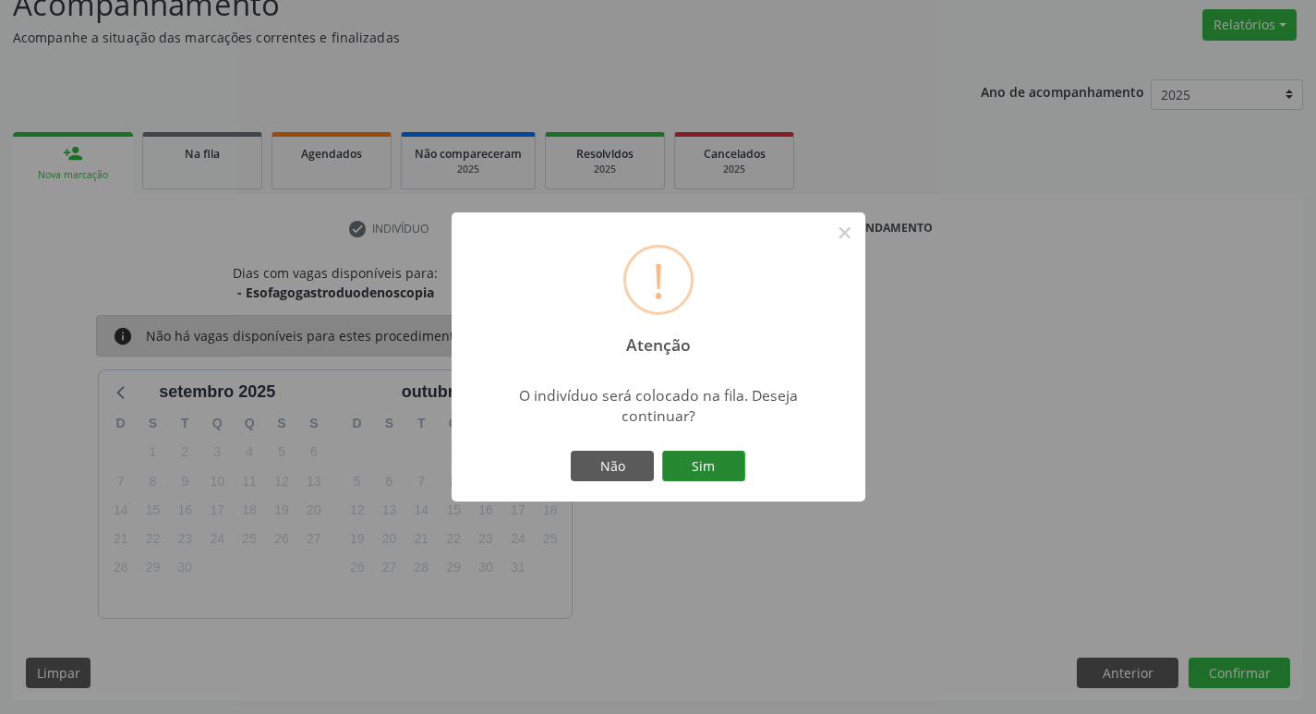
click at [739, 464] on button "Sim" at bounding box center [703, 466] width 83 height 31
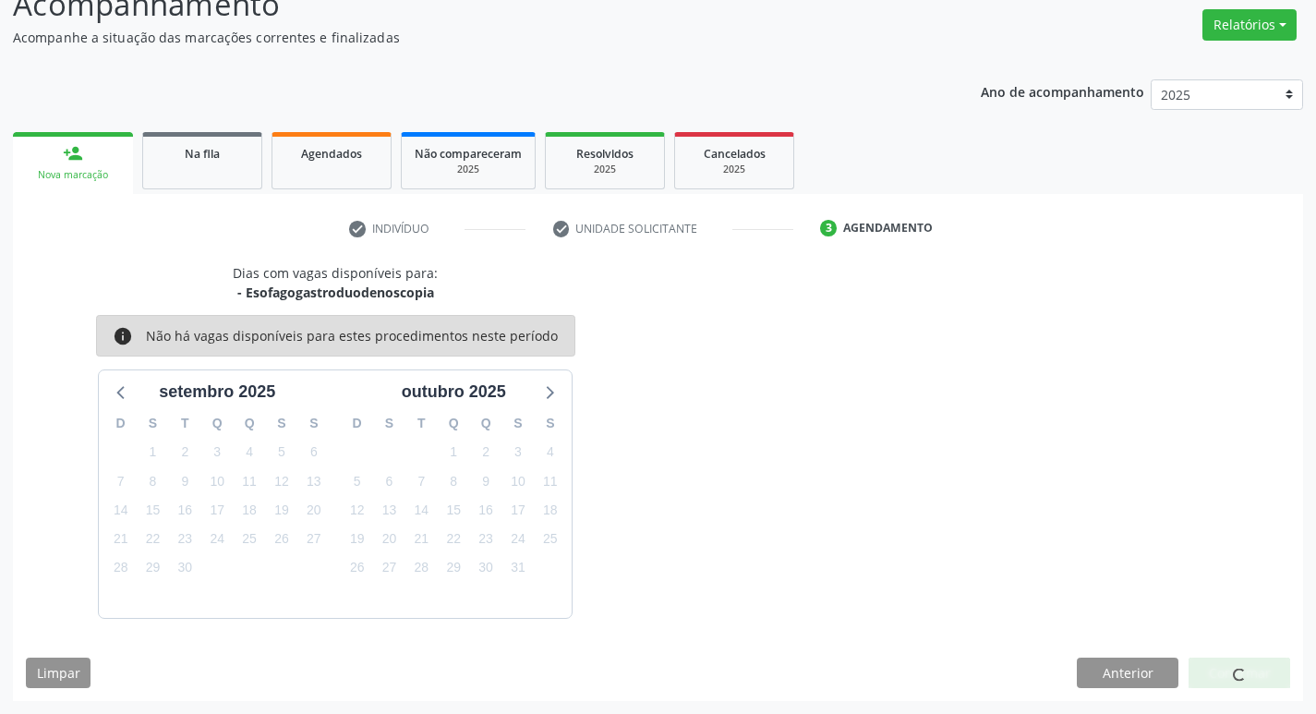
scroll to position [0, 0]
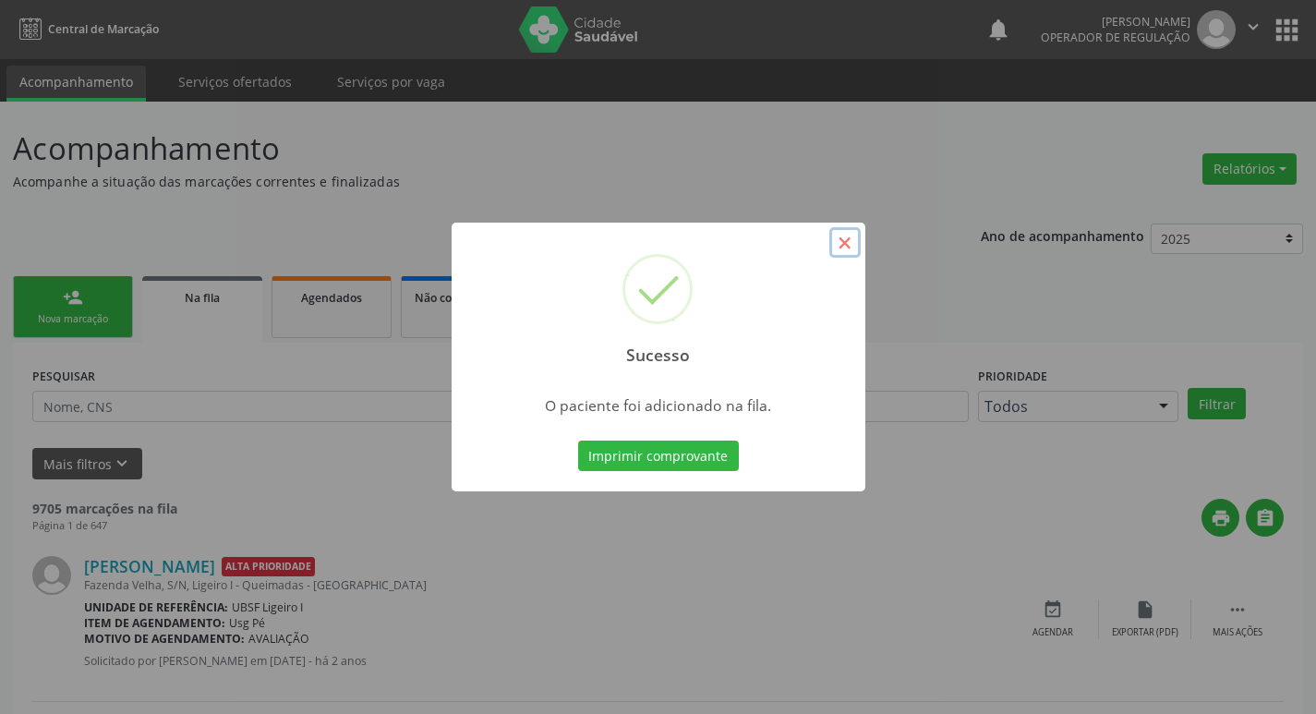
click at [840, 239] on button "×" at bounding box center [844, 242] width 31 height 31
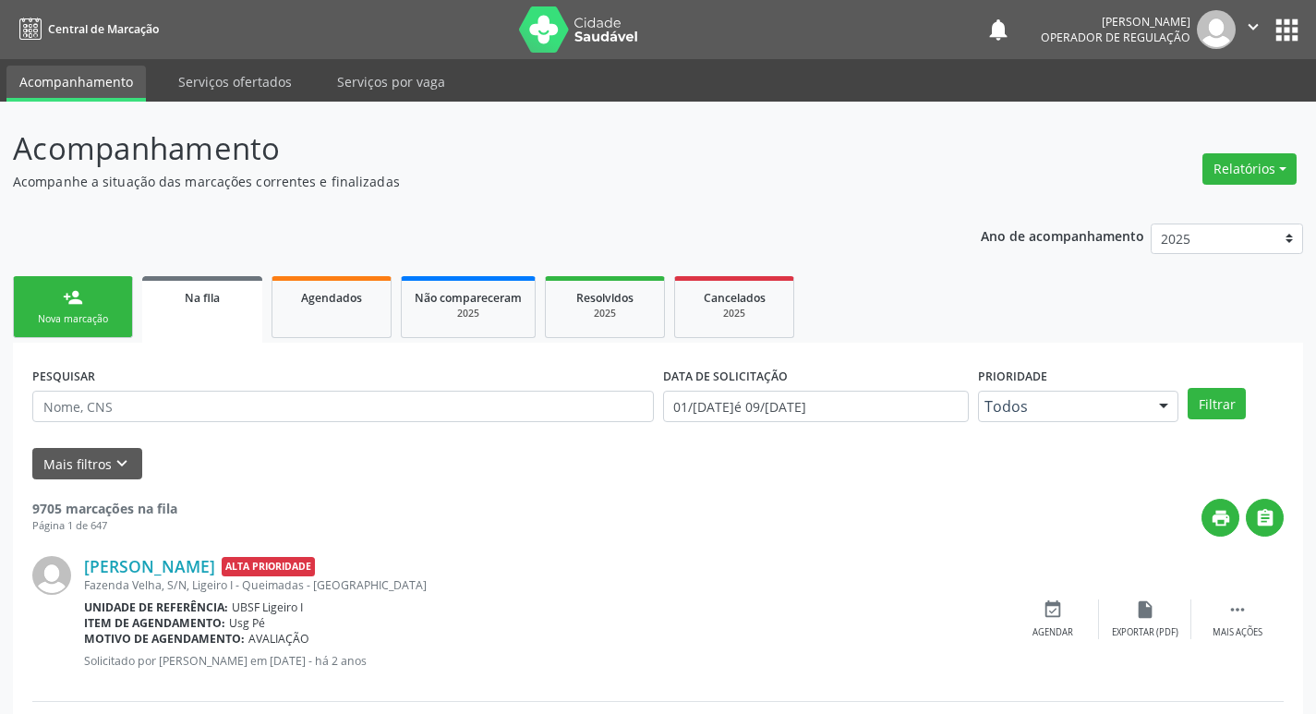
click at [83, 313] on div "Nova marcação" at bounding box center [73, 319] width 92 height 14
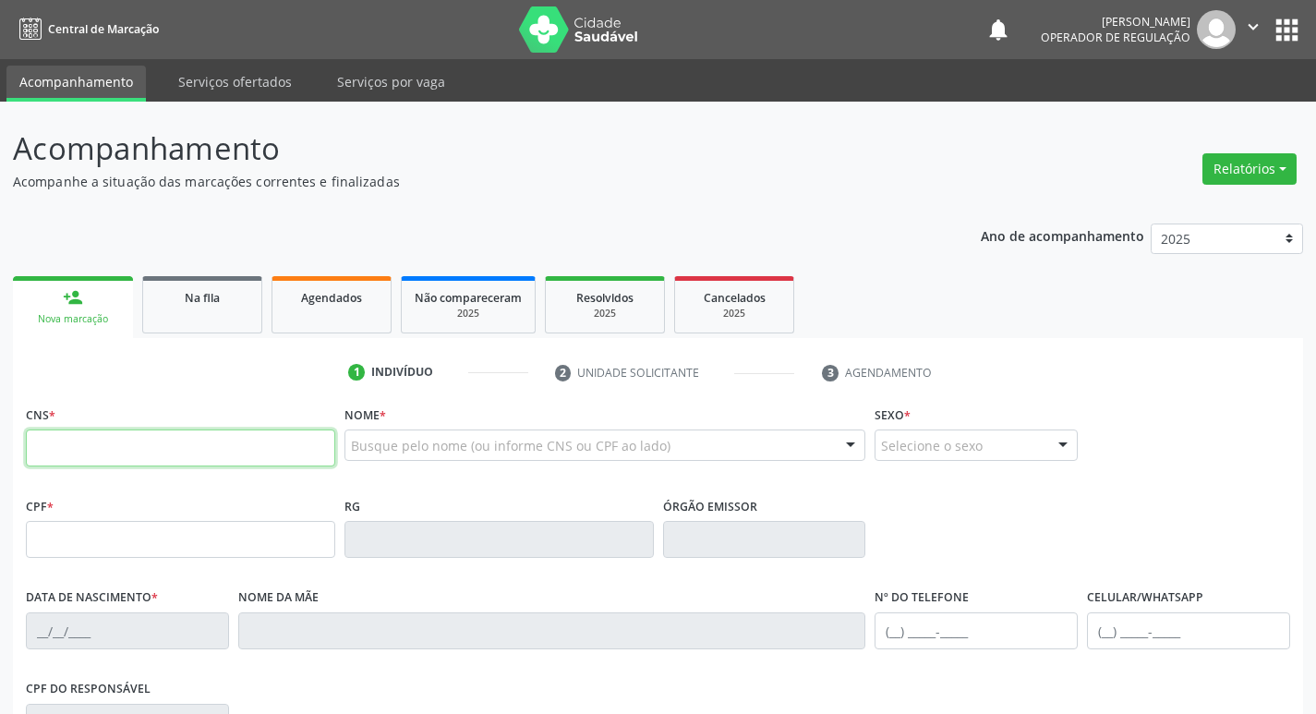
click at [115, 445] on input "text" at bounding box center [180, 447] width 309 height 37
type input "708 0063 8492 9422"
type input "082.666.597-70"
type input "14[DATE]"
type input "[PERSON_NAME]"
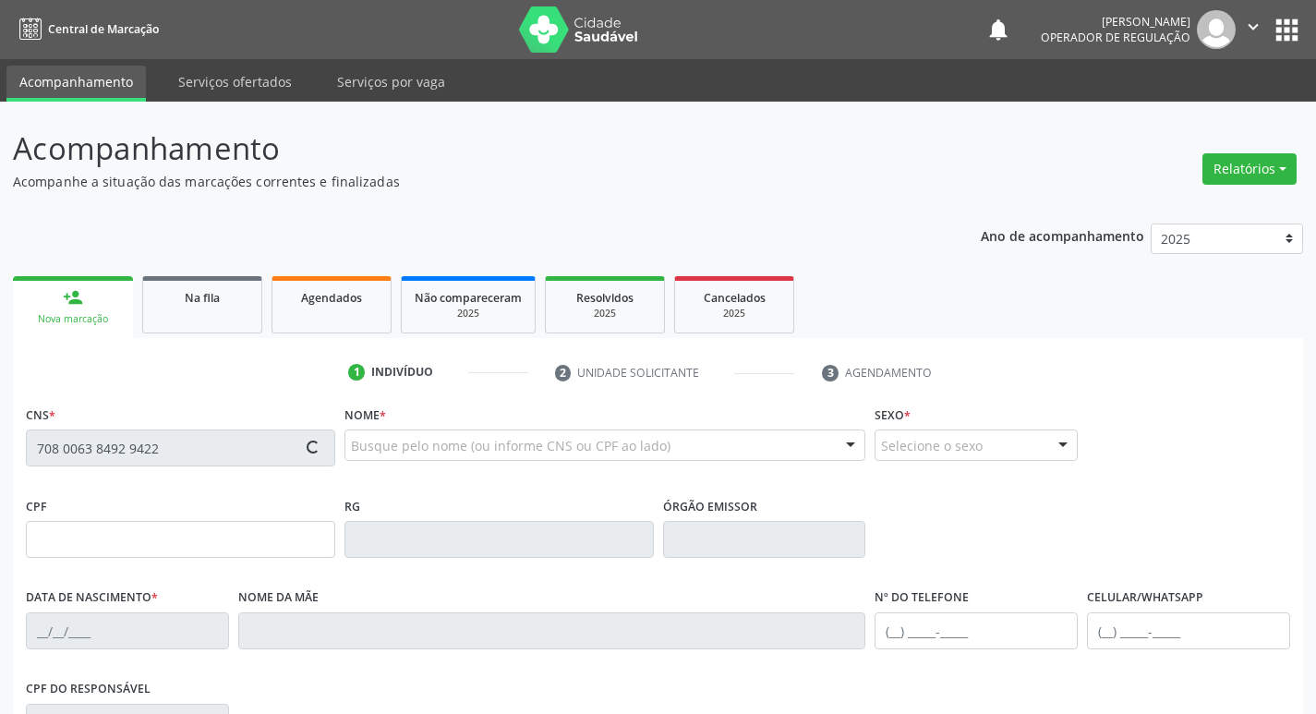
type input "[PHONE_NUMBER]"
type input "S/N"
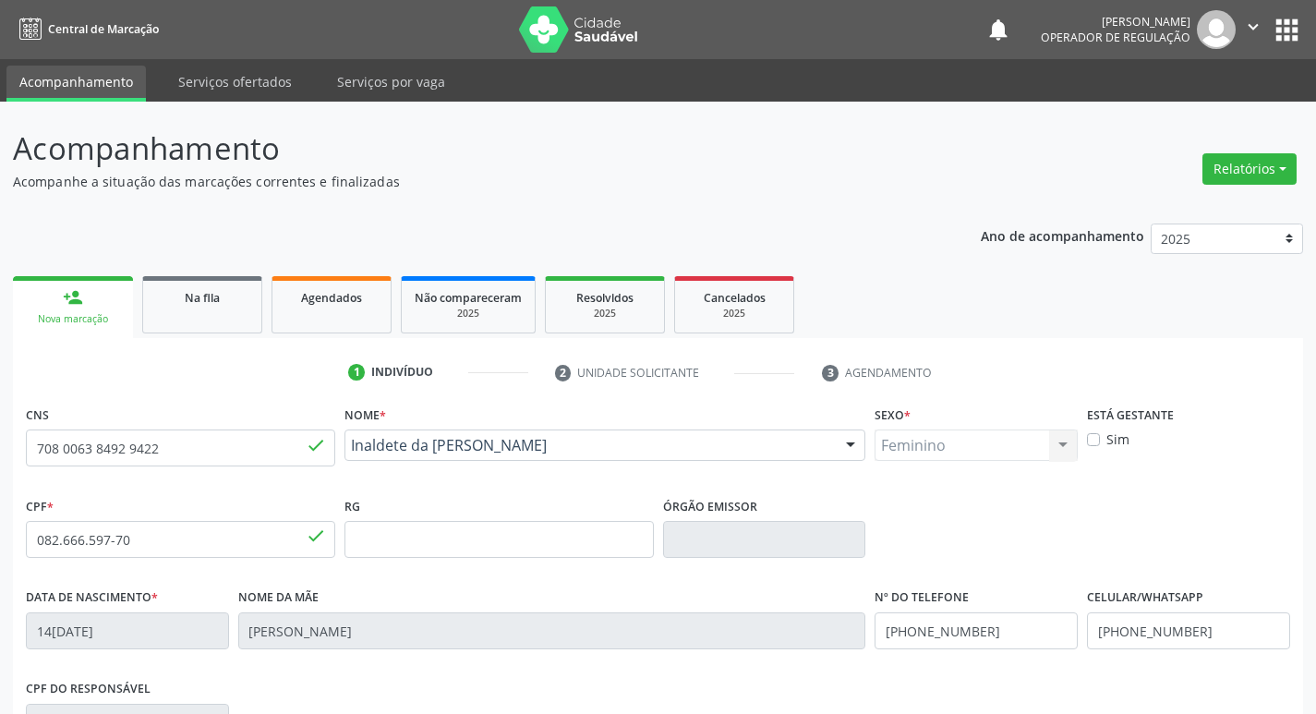
scroll to position [287, 0]
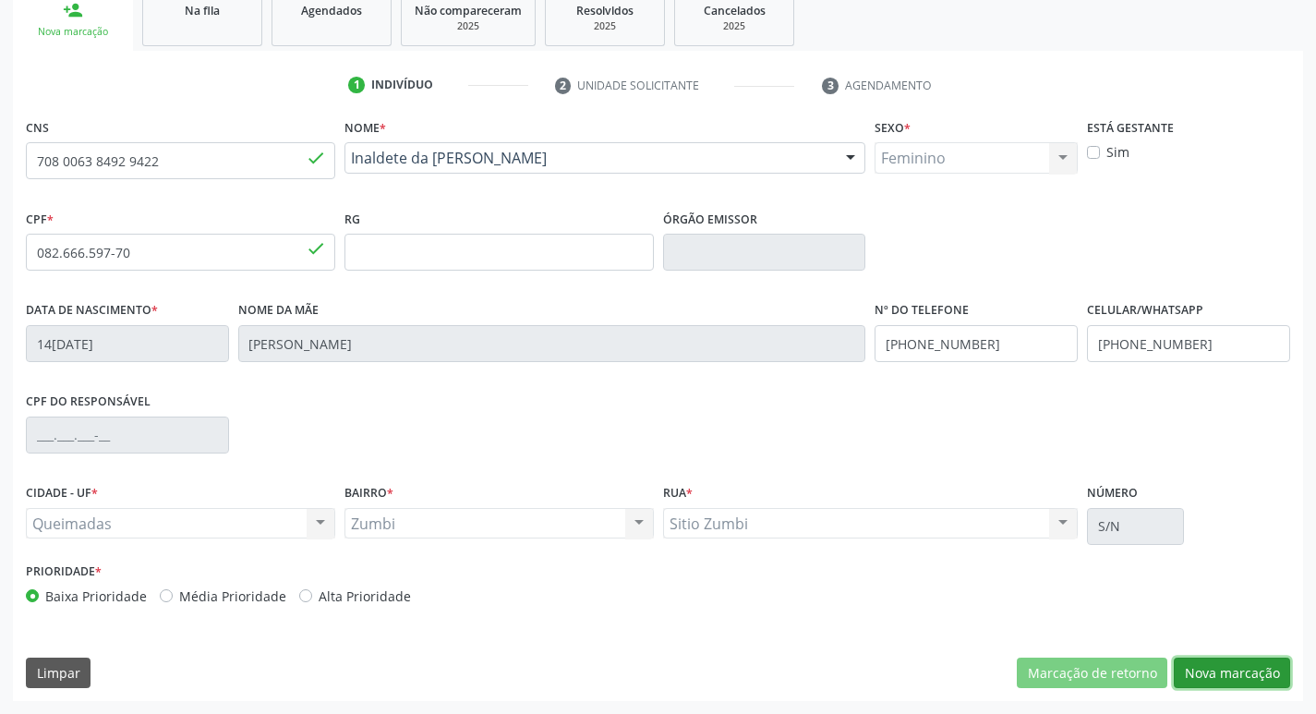
click at [1209, 676] on button "Nova marcação" at bounding box center [1231, 672] width 116 height 31
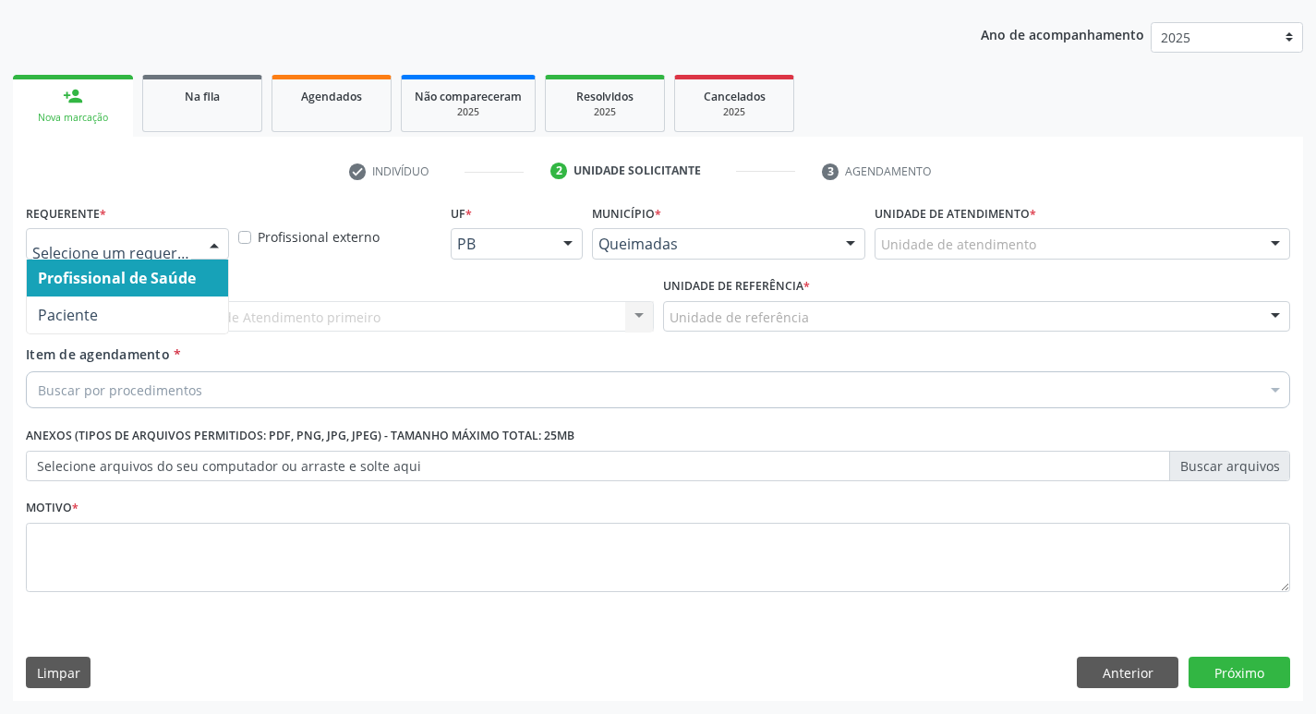
click at [210, 241] on div at bounding box center [214, 244] width 28 height 31
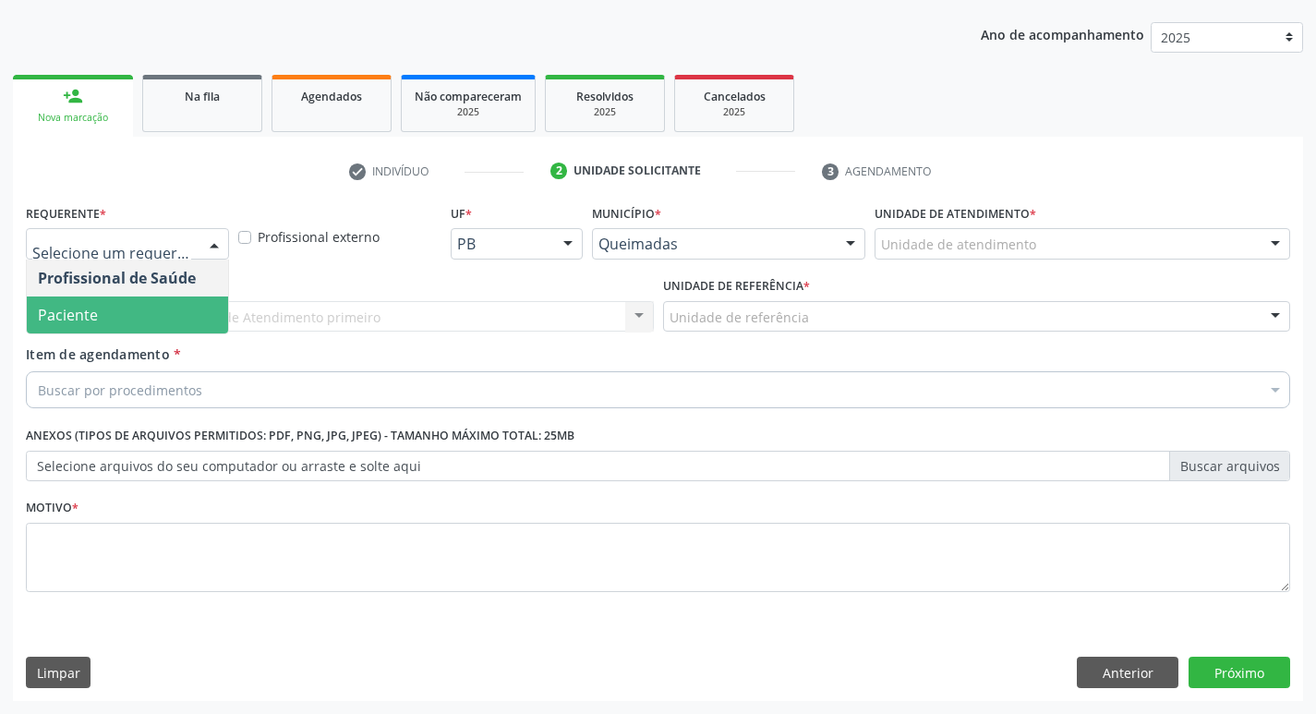
click at [204, 304] on span "Paciente" at bounding box center [127, 314] width 201 height 37
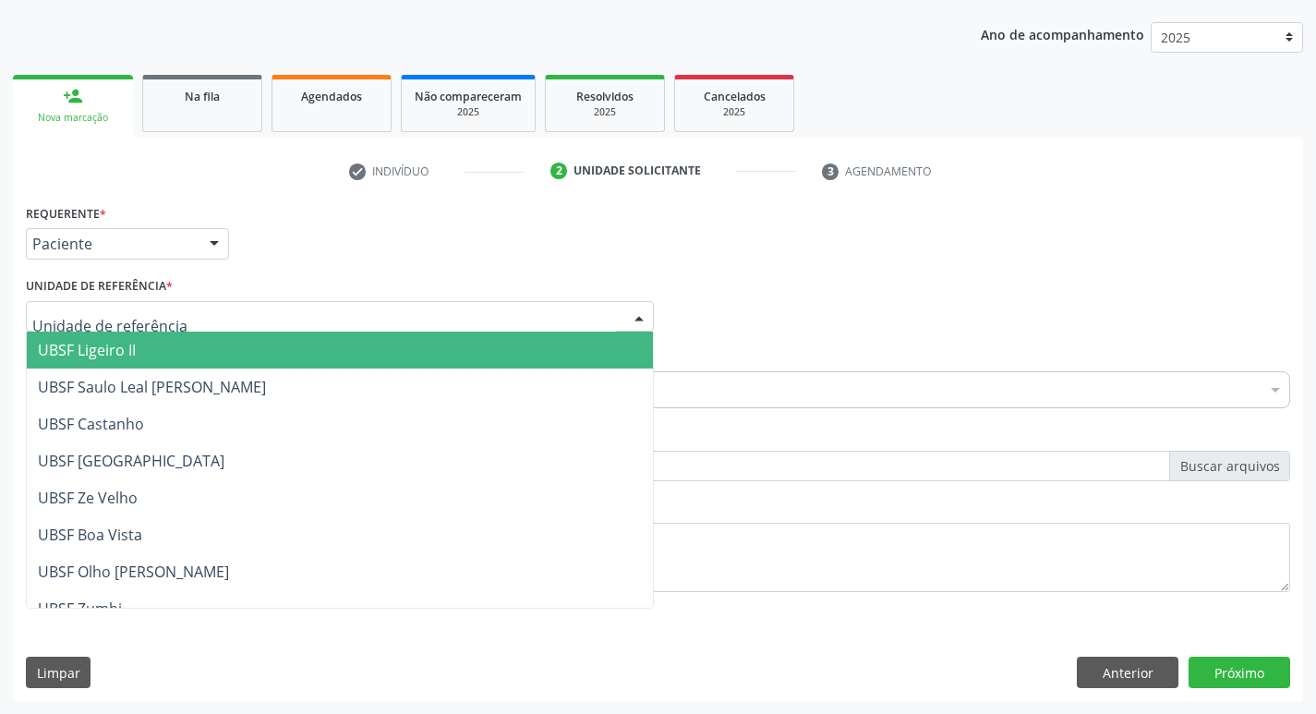
click at [168, 315] on div at bounding box center [340, 316] width 628 height 31
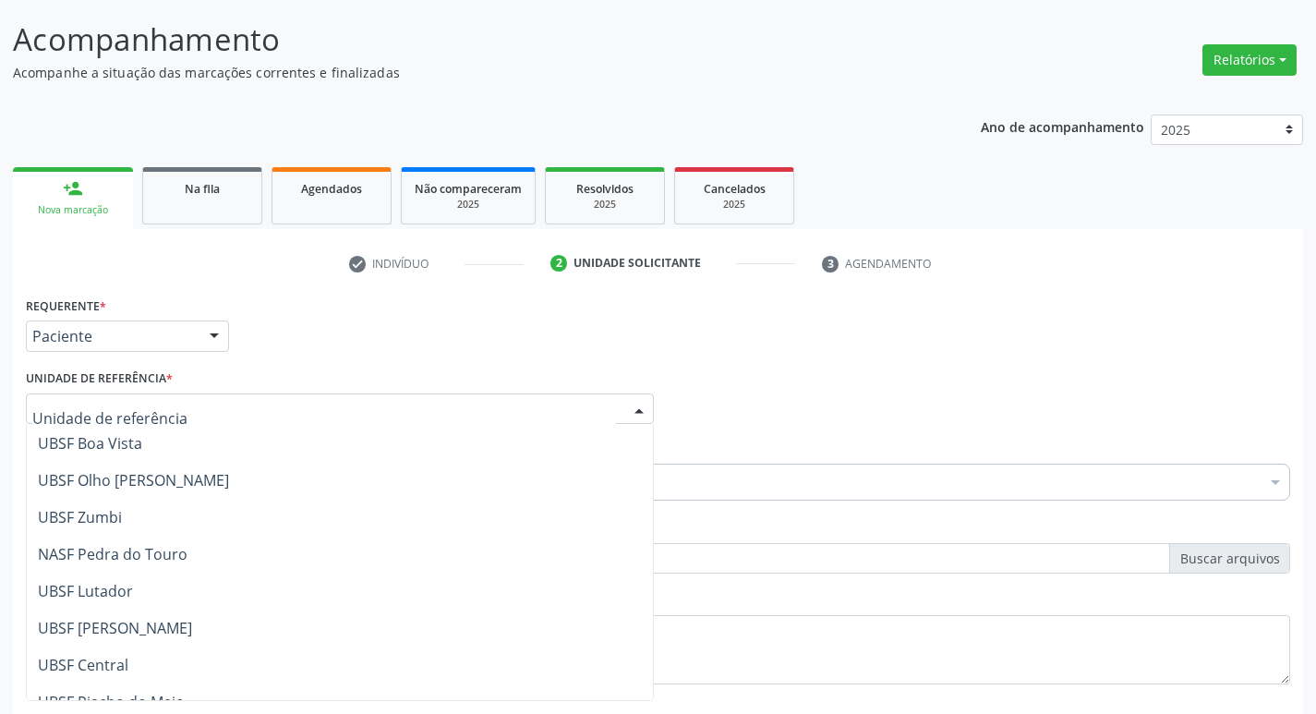
scroll to position [185, 0]
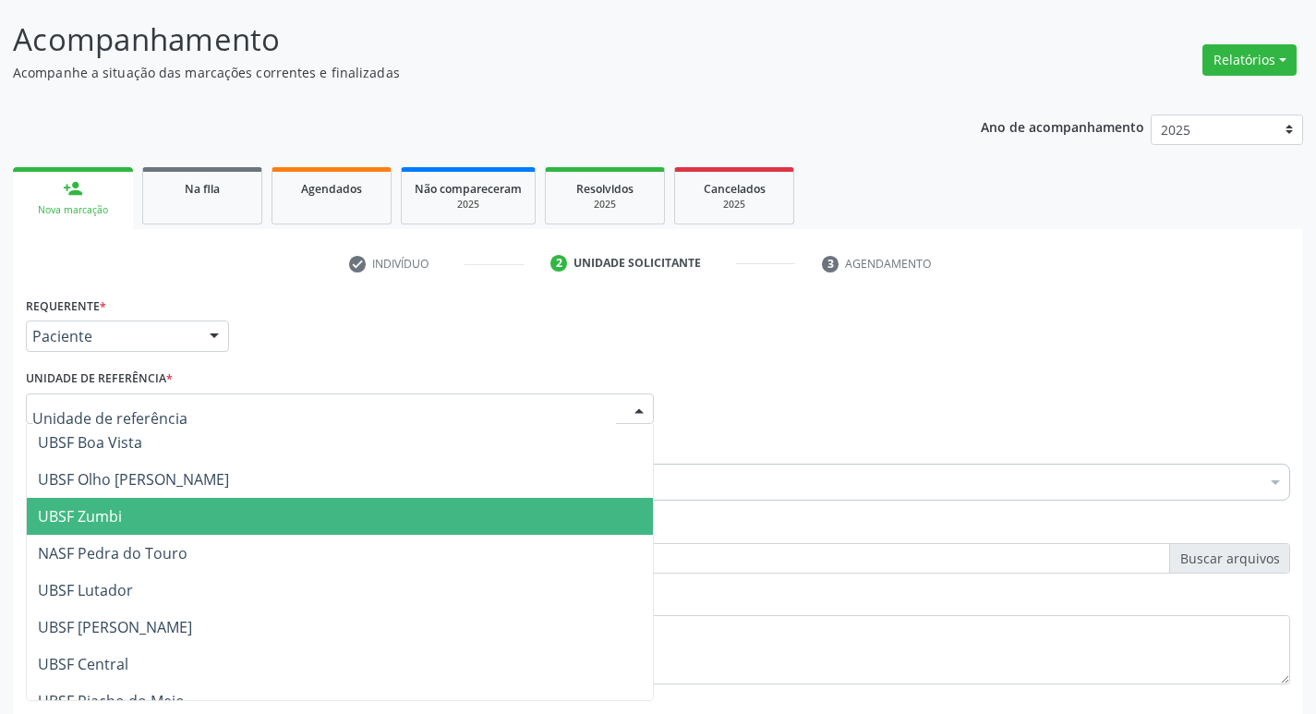
click at [136, 517] on span "UBSF Zumbi" at bounding box center [340, 516] width 626 height 37
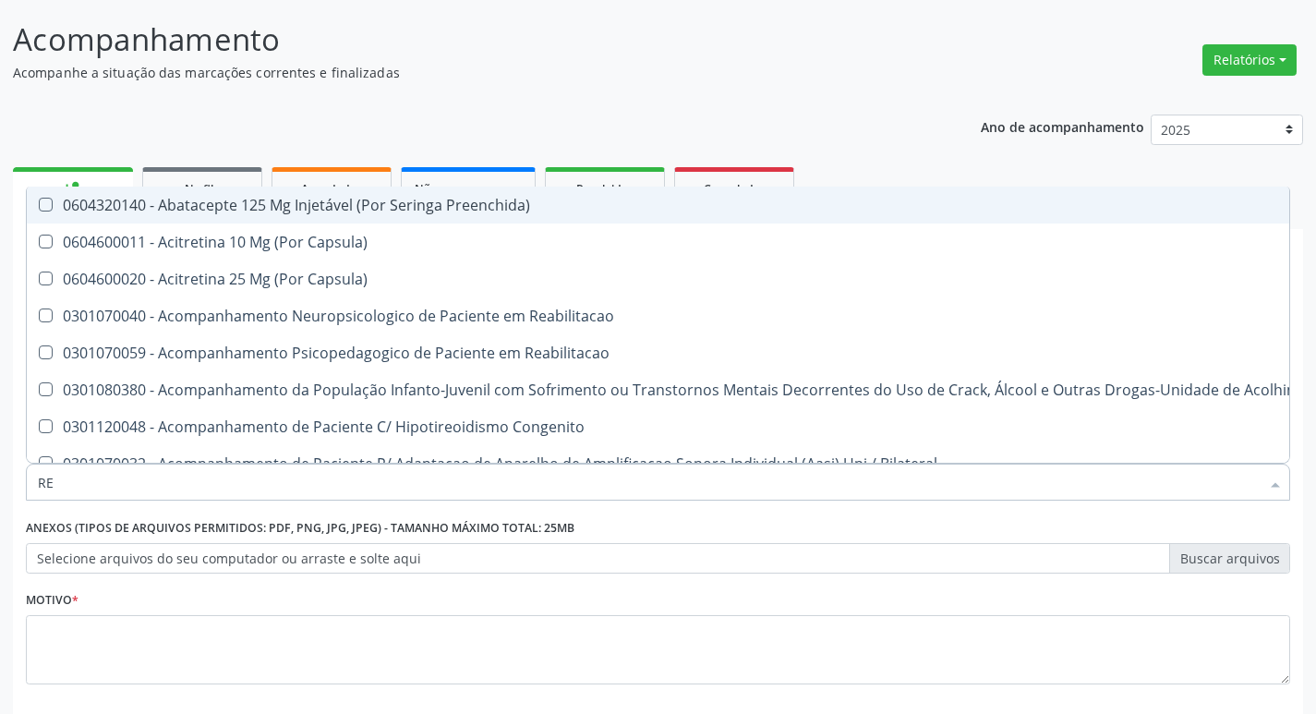
type input "REU"
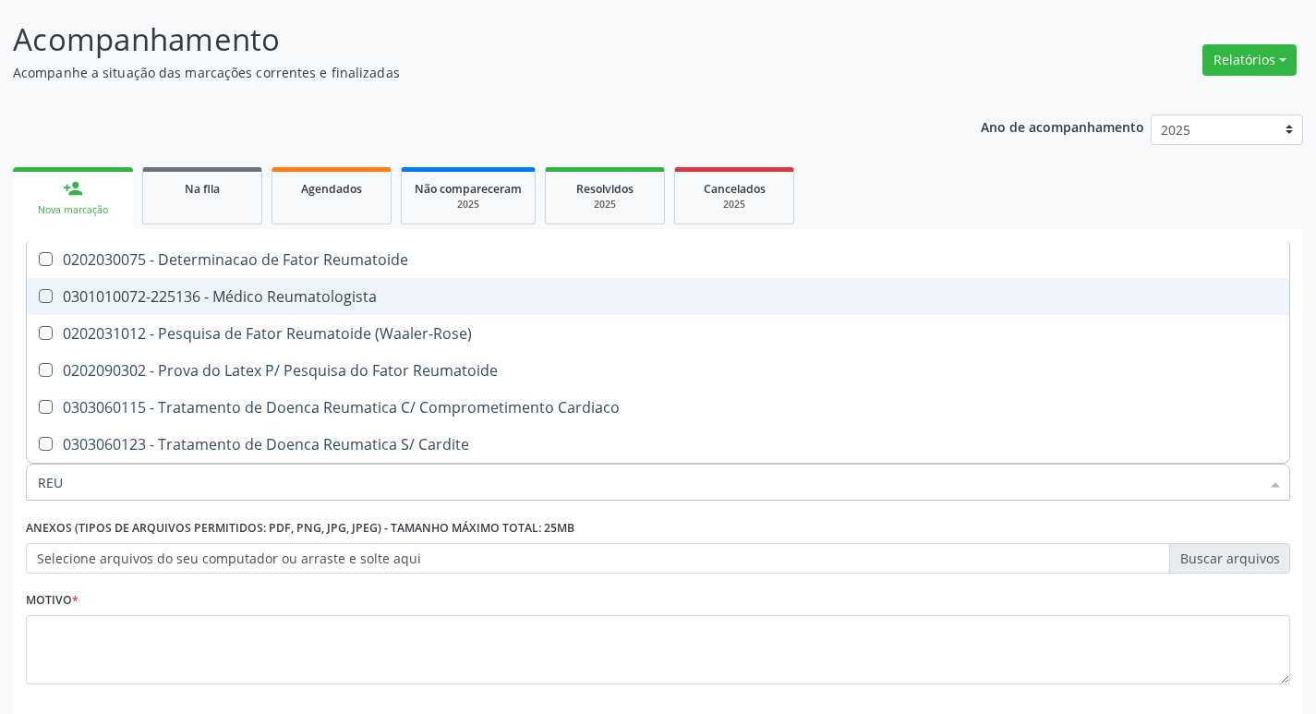
click at [48, 295] on Reumatologista at bounding box center [46, 296] width 14 height 14
click at [39, 295] on Reumatologista "checkbox" at bounding box center [33, 296] width 12 height 12
checkbox Reumatologista "true"
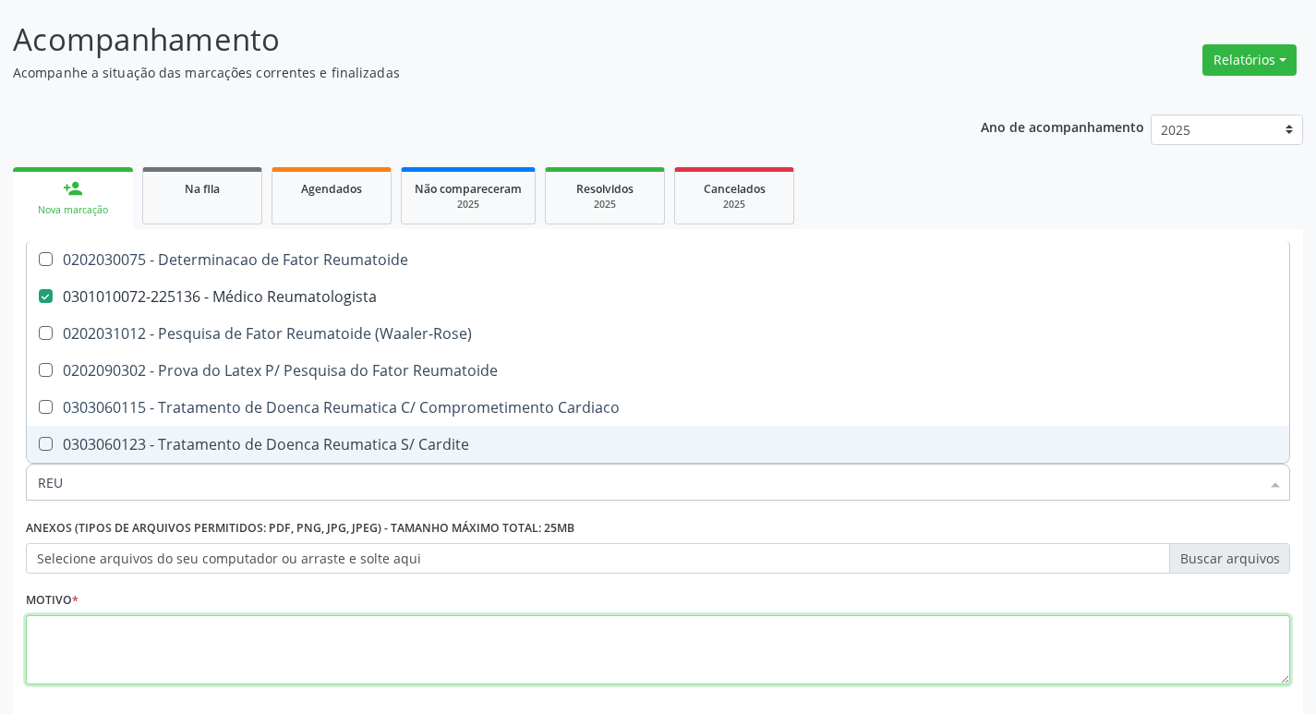
click at [383, 660] on textarea at bounding box center [658, 650] width 1264 height 70
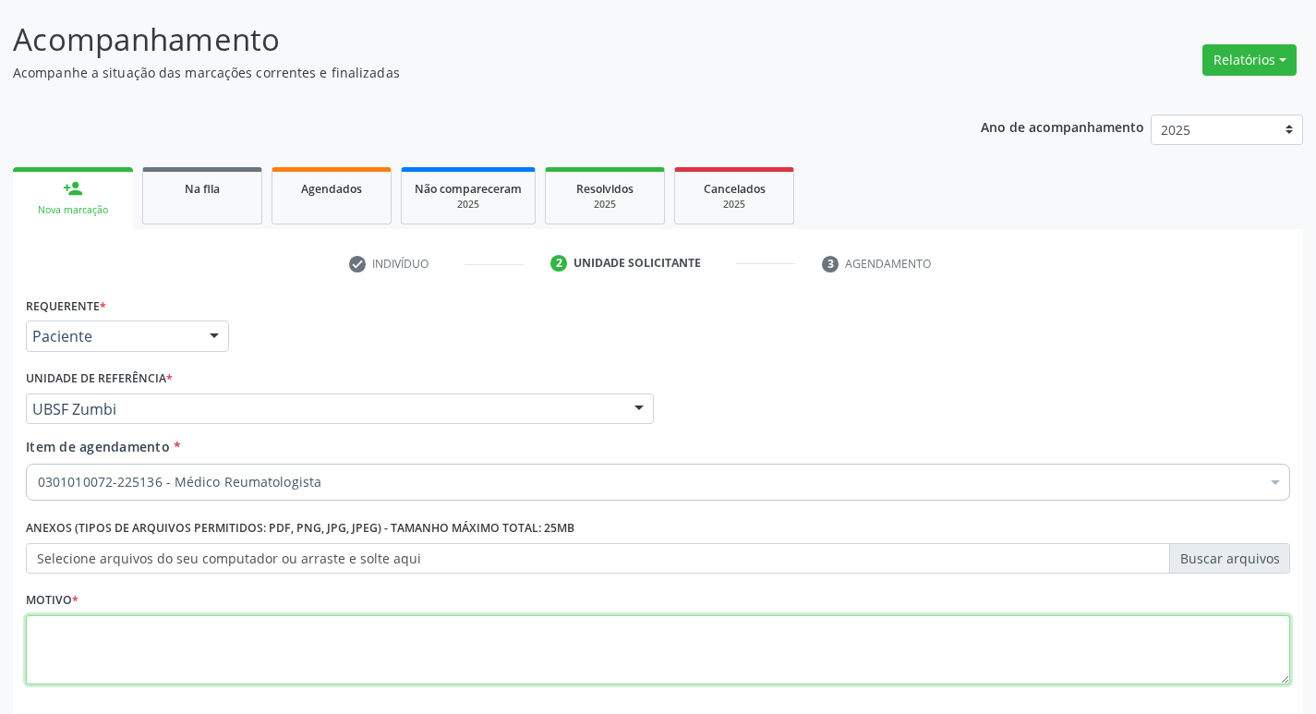
click at [123, 642] on textarea at bounding box center [658, 650] width 1264 height 70
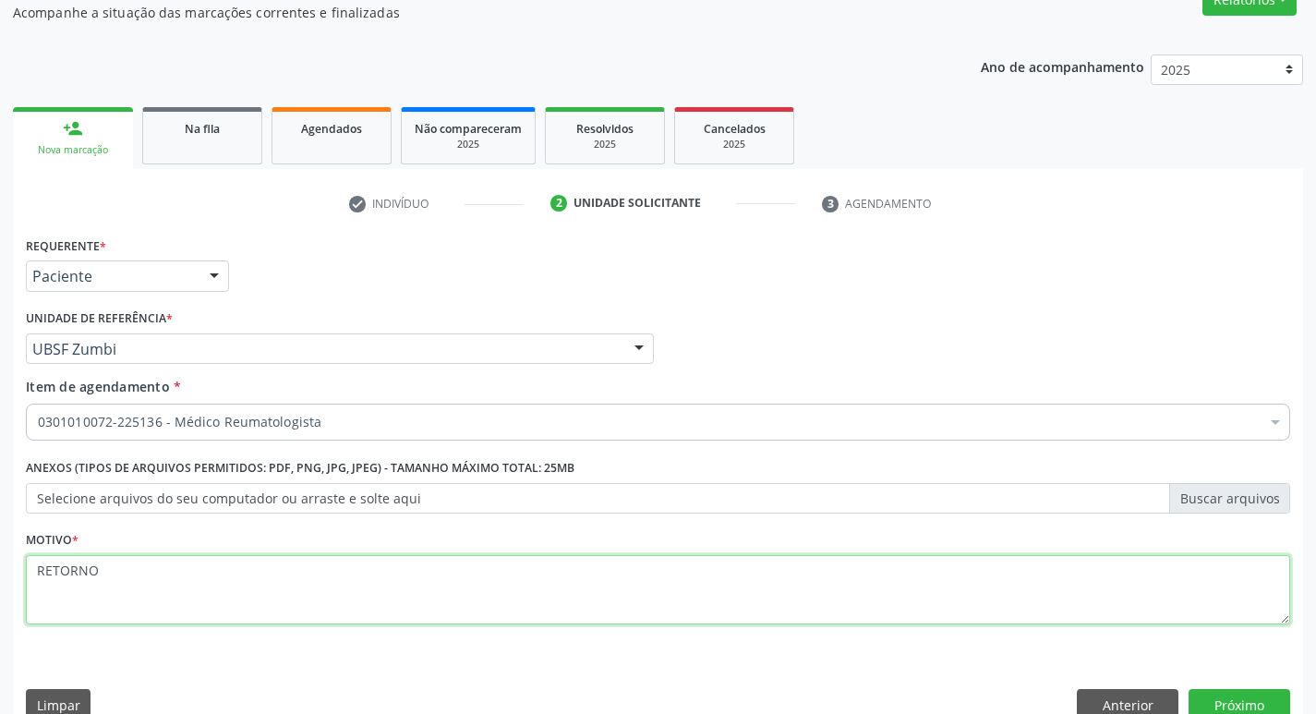
scroll to position [201, 0]
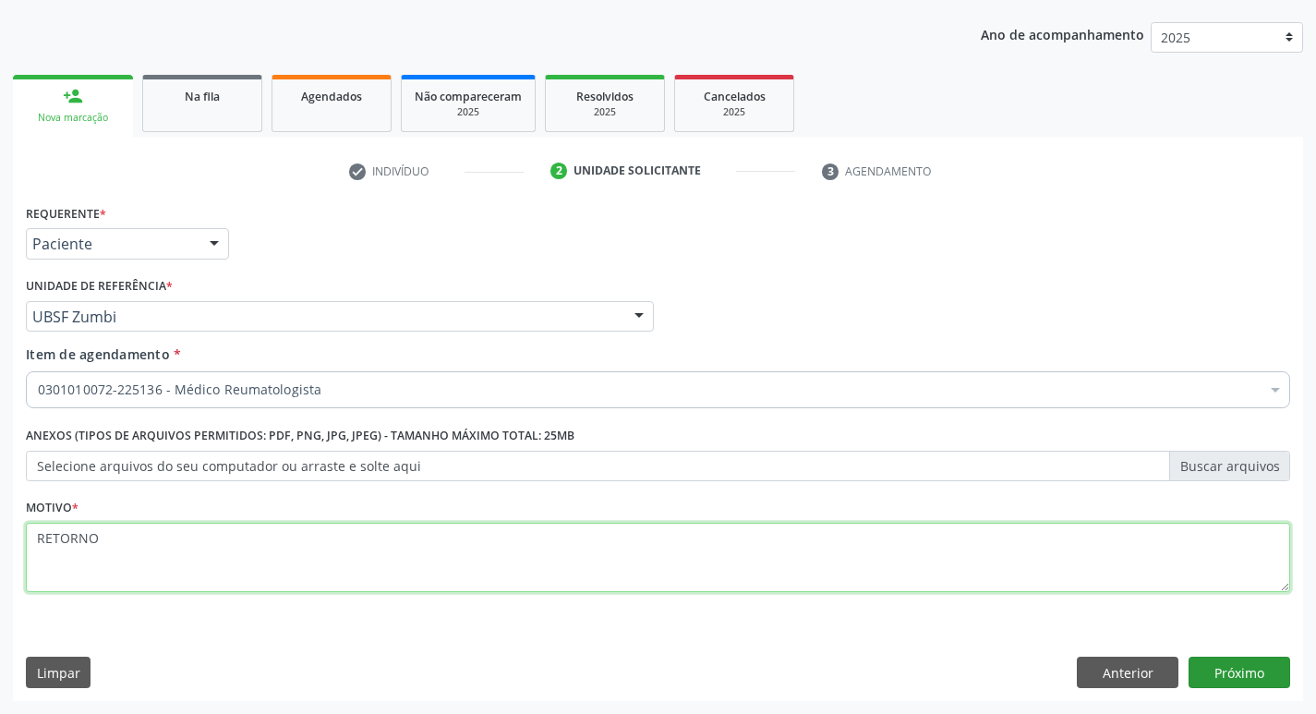
type textarea "RETORNO"
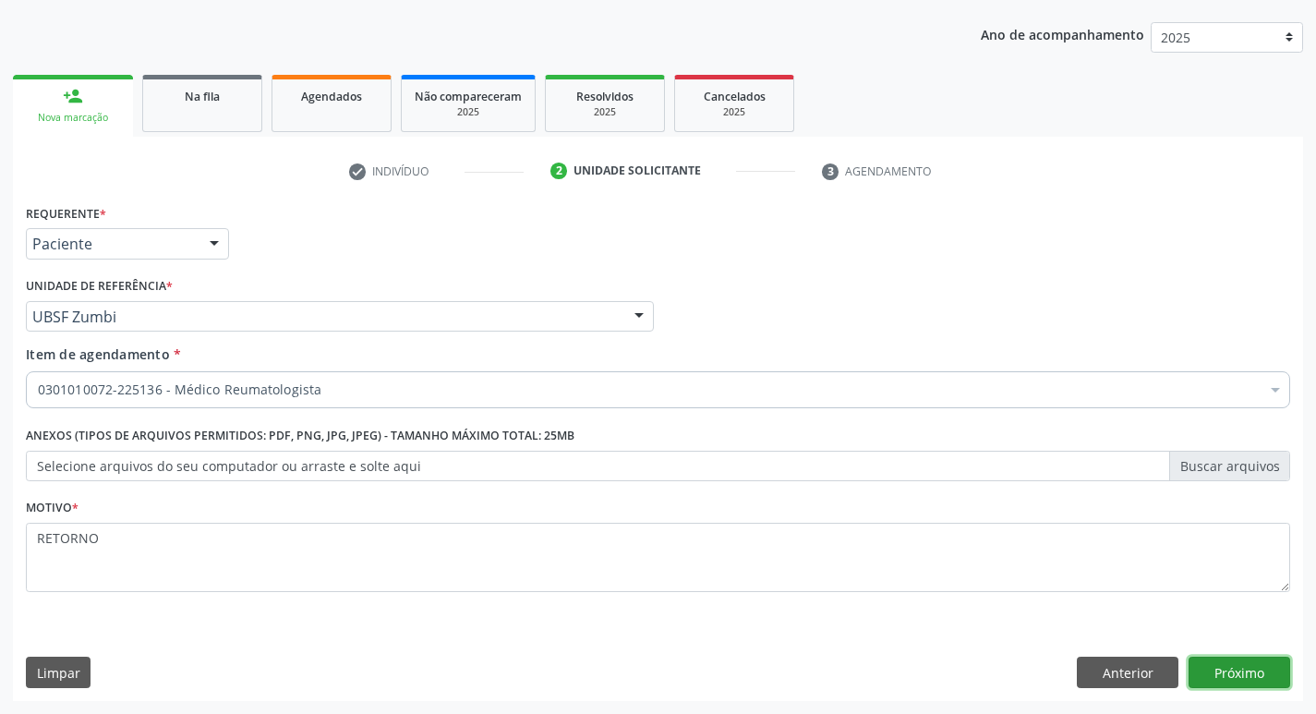
click at [1235, 666] on button "Próximo" at bounding box center [1239, 671] width 102 height 31
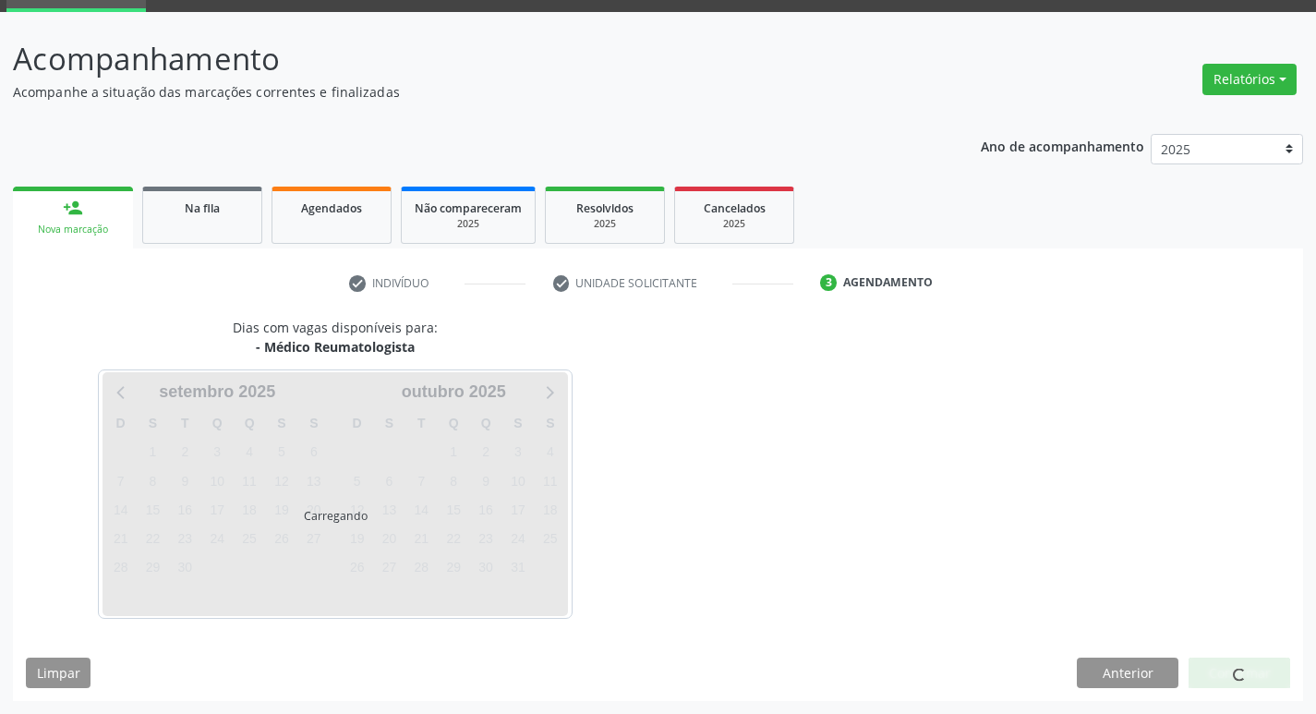
scroll to position [90, 0]
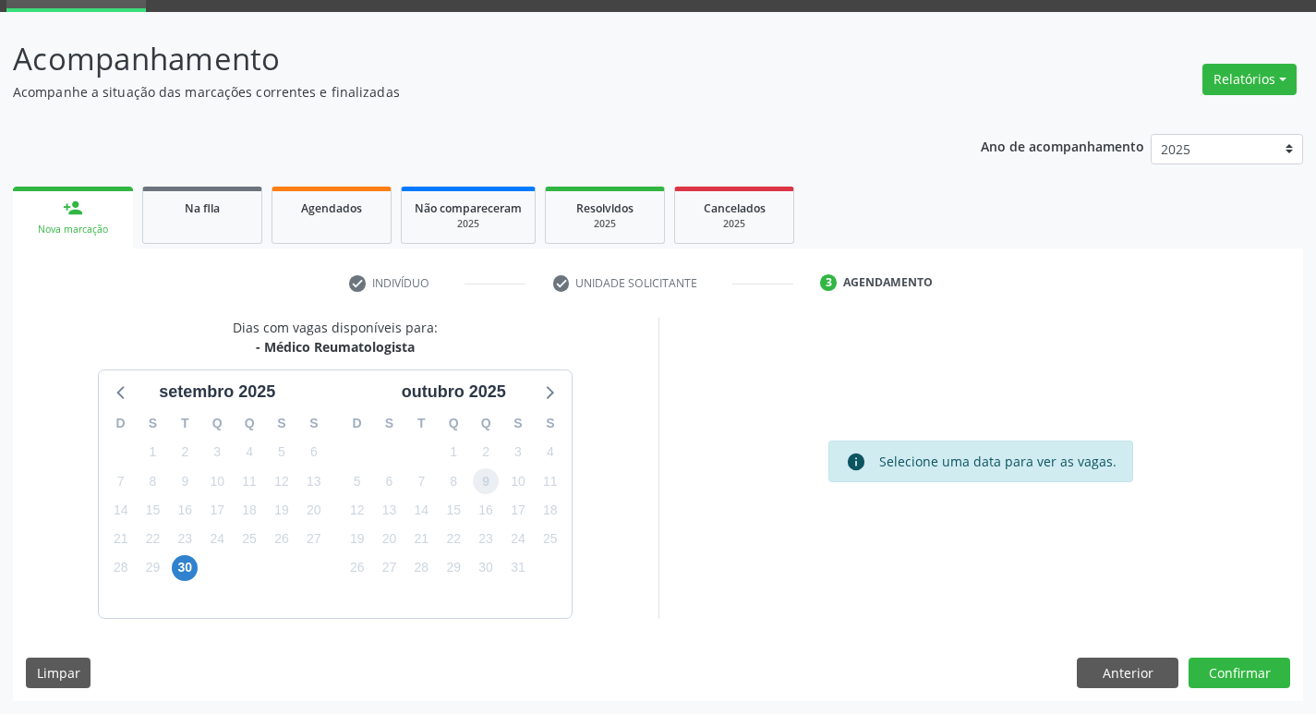
click at [483, 490] on span "9" at bounding box center [486, 481] width 26 height 26
click at [1257, 683] on button "Confirmar" at bounding box center [1239, 672] width 102 height 31
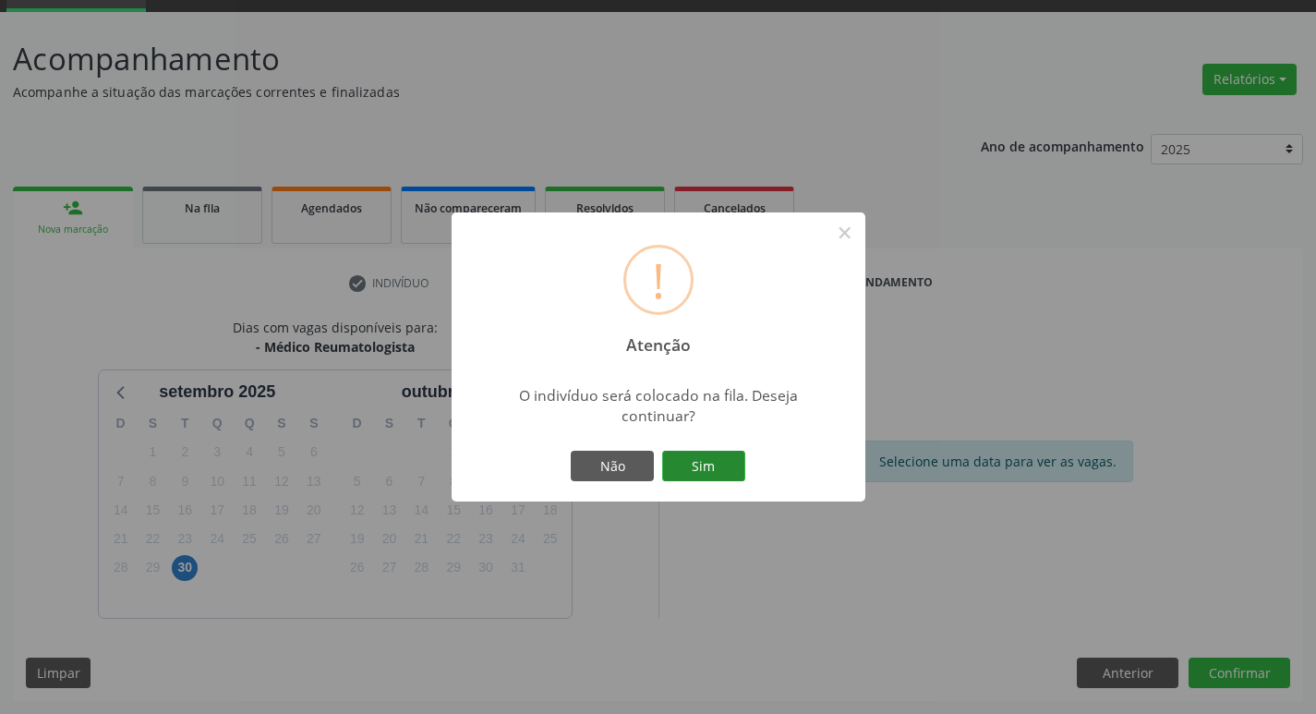
click at [704, 470] on button "Sim" at bounding box center [703, 466] width 83 height 31
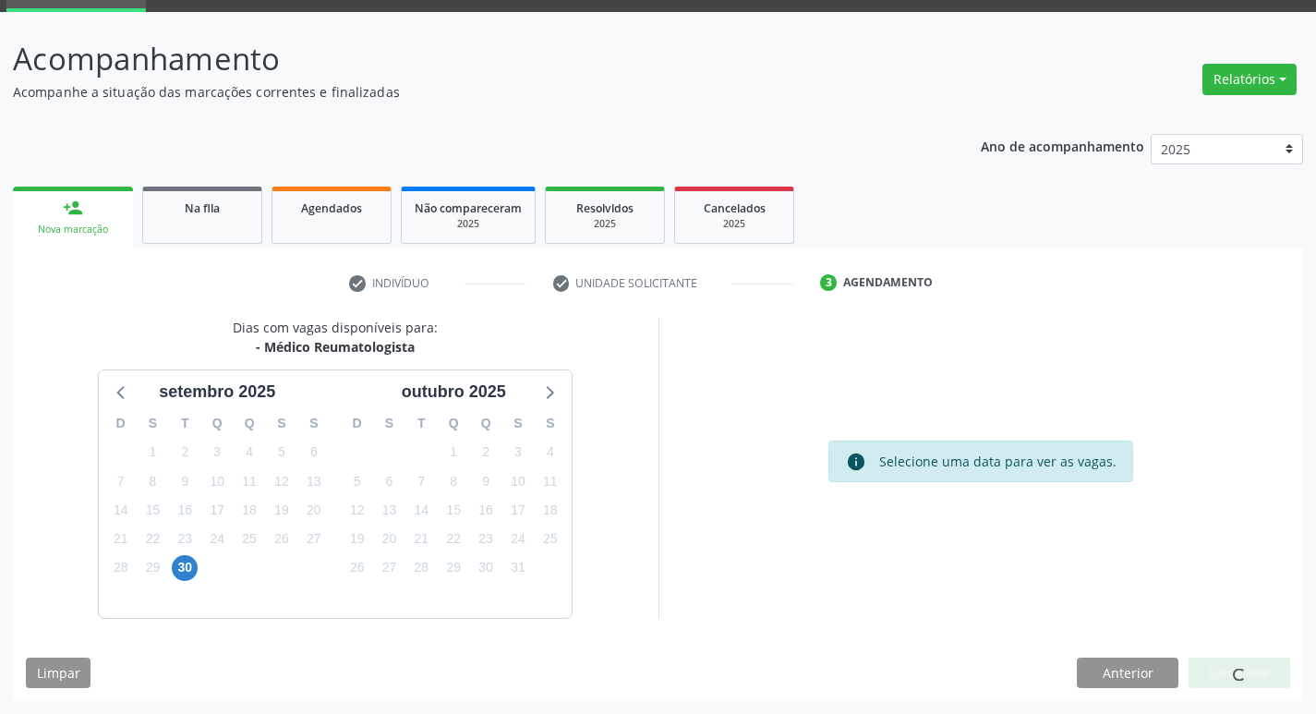
scroll to position [0, 0]
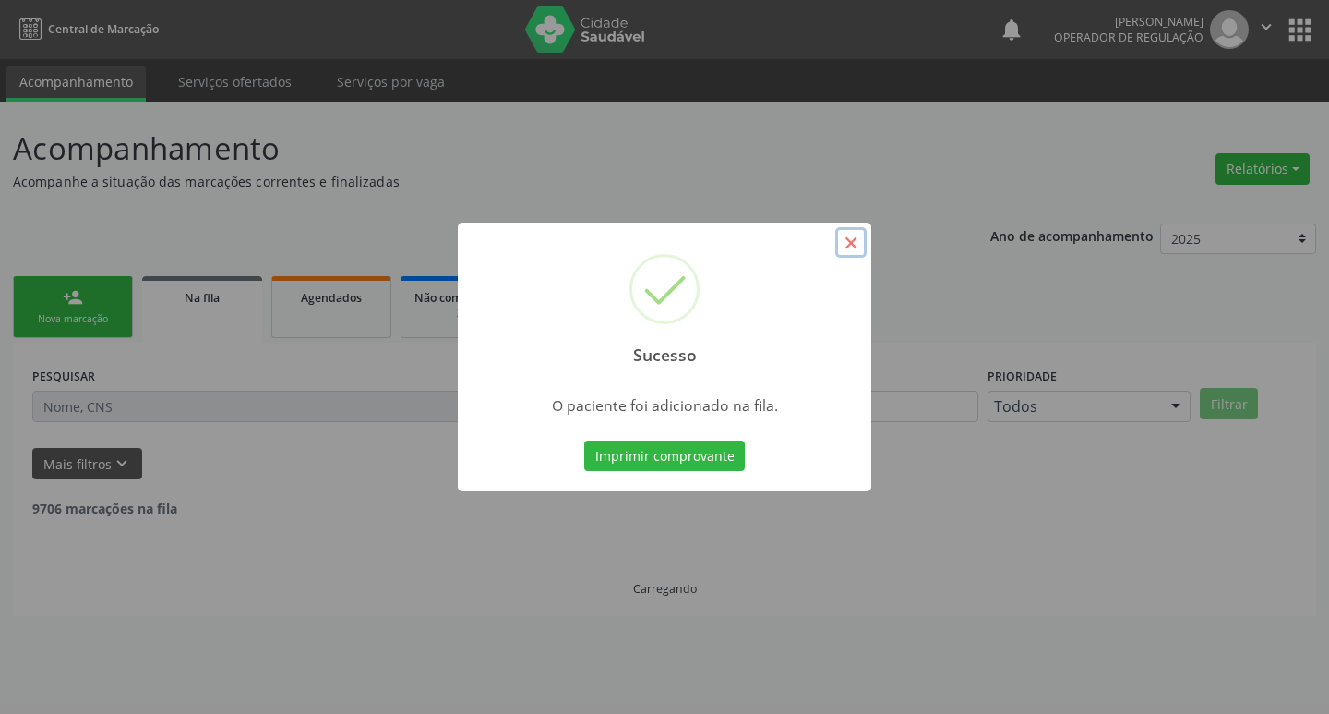
click at [860, 243] on button "×" at bounding box center [851, 242] width 31 height 31
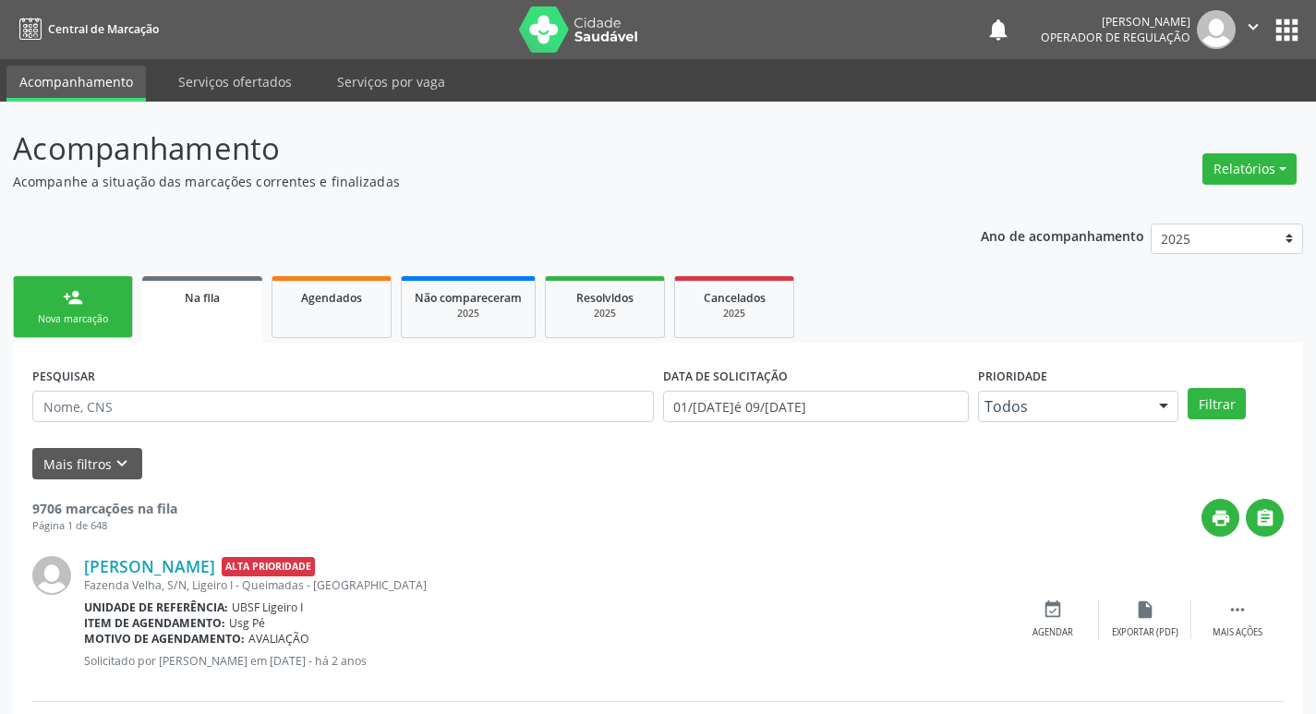
click at [101, 309] on link "person_add Nova marcação" at bounding box center [73, 307] width 120 height 62
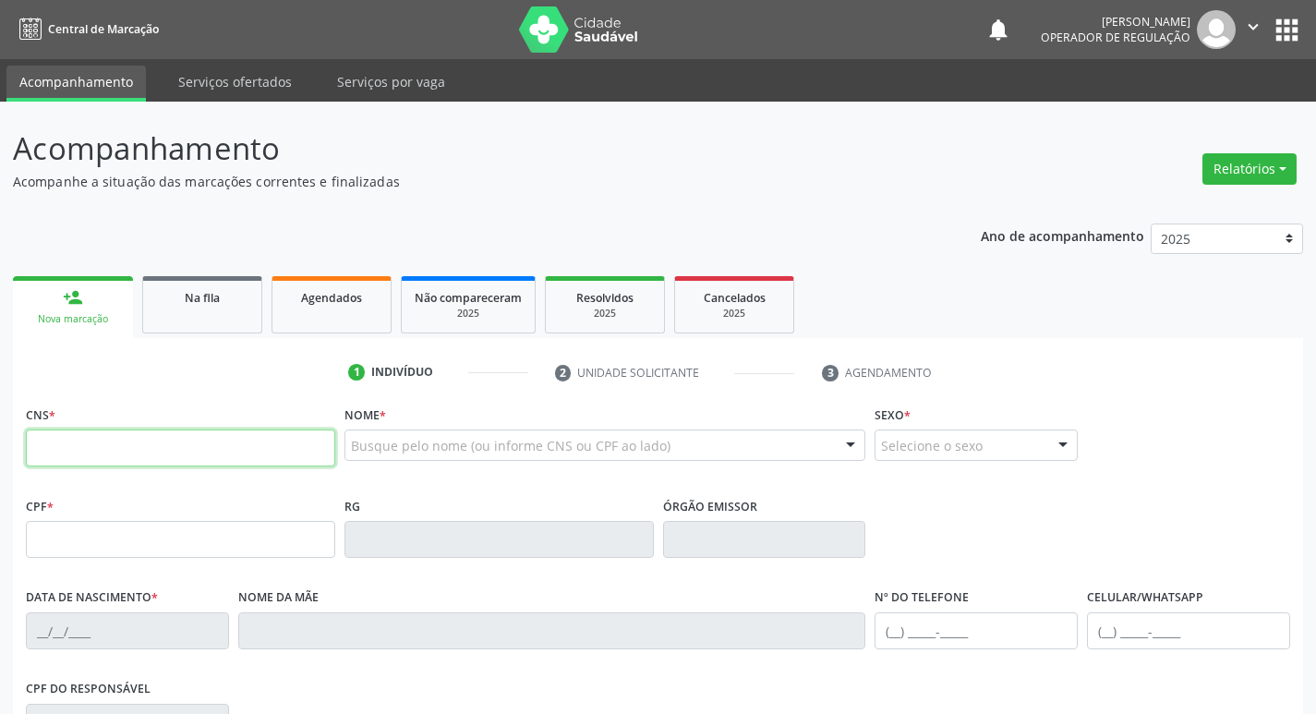
click at [49, 451] on input "text" at bounding box center [180, 447] width 309 height 37
type input "702 5063 2821 6536"
type input "049.798.444-05"
type input "27[DATE]"
type input "[PERSON_NAME]"
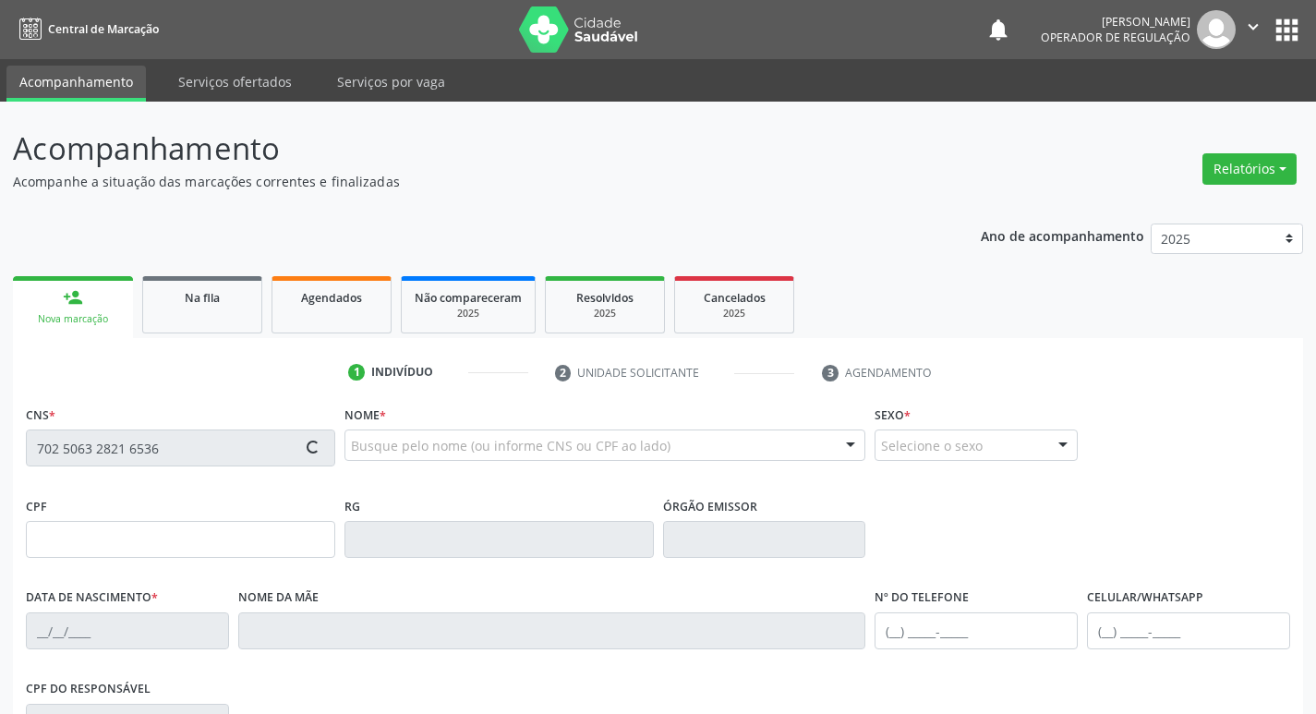
type input "[PHONE_NUMBER]"
type input "487"
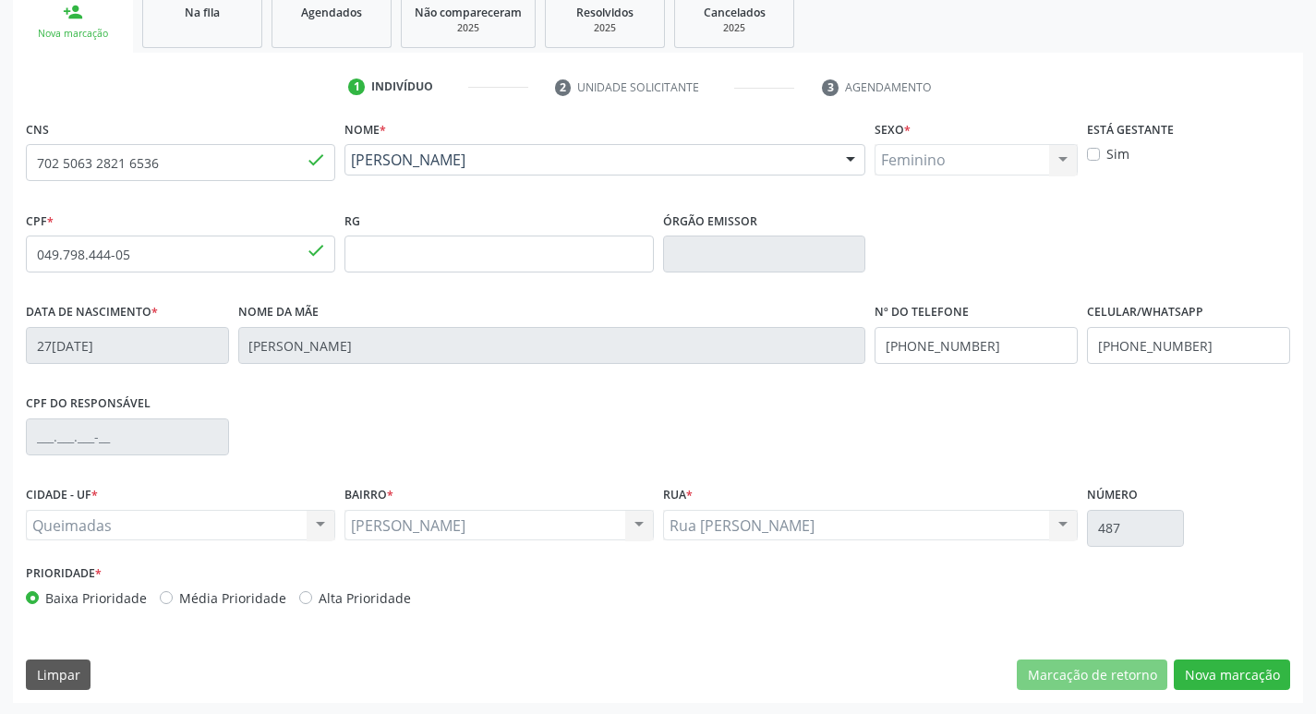
scroll to position [287, 0]
click at [1215, 678] on button "Nova marcação" at bounding box center [1231, 672] width 116 height 31
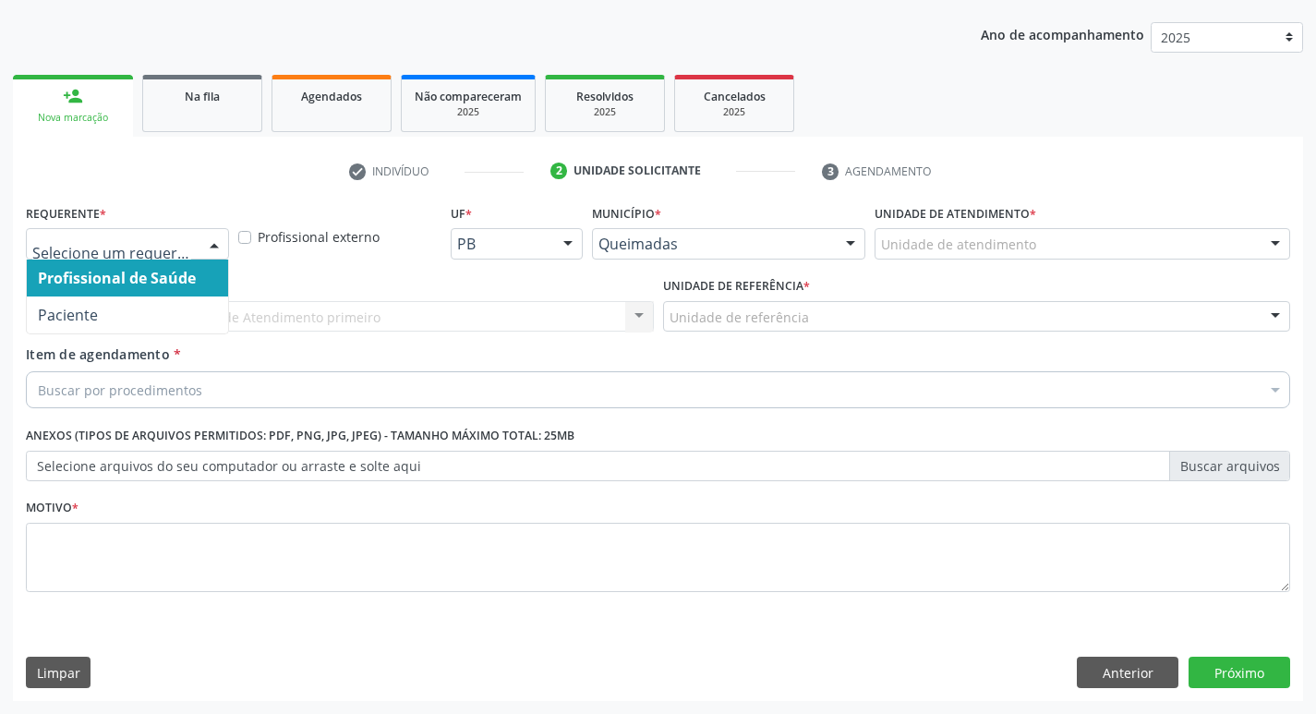
click at [214, 246] on div at bounding box center [214, 244] width 28 height 31
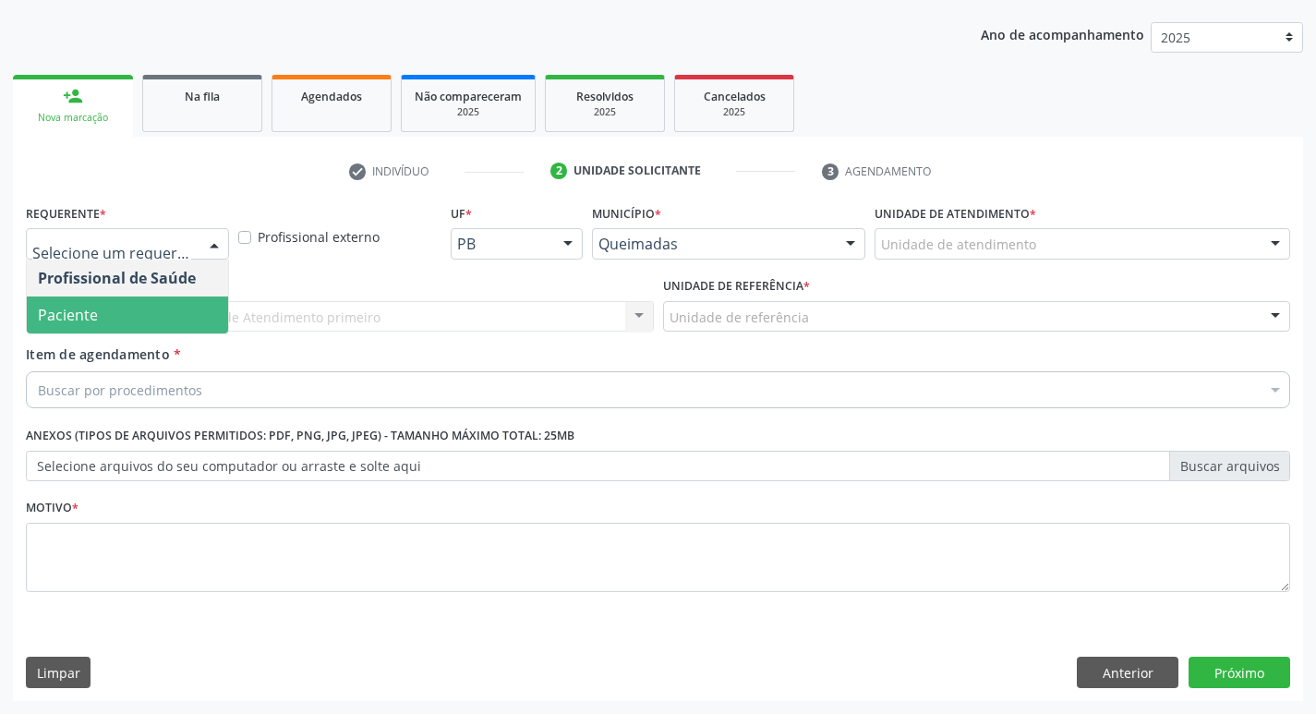
click at [191, 299] on span "Paciente" at bounding box center [127, 314] width 201 height 37
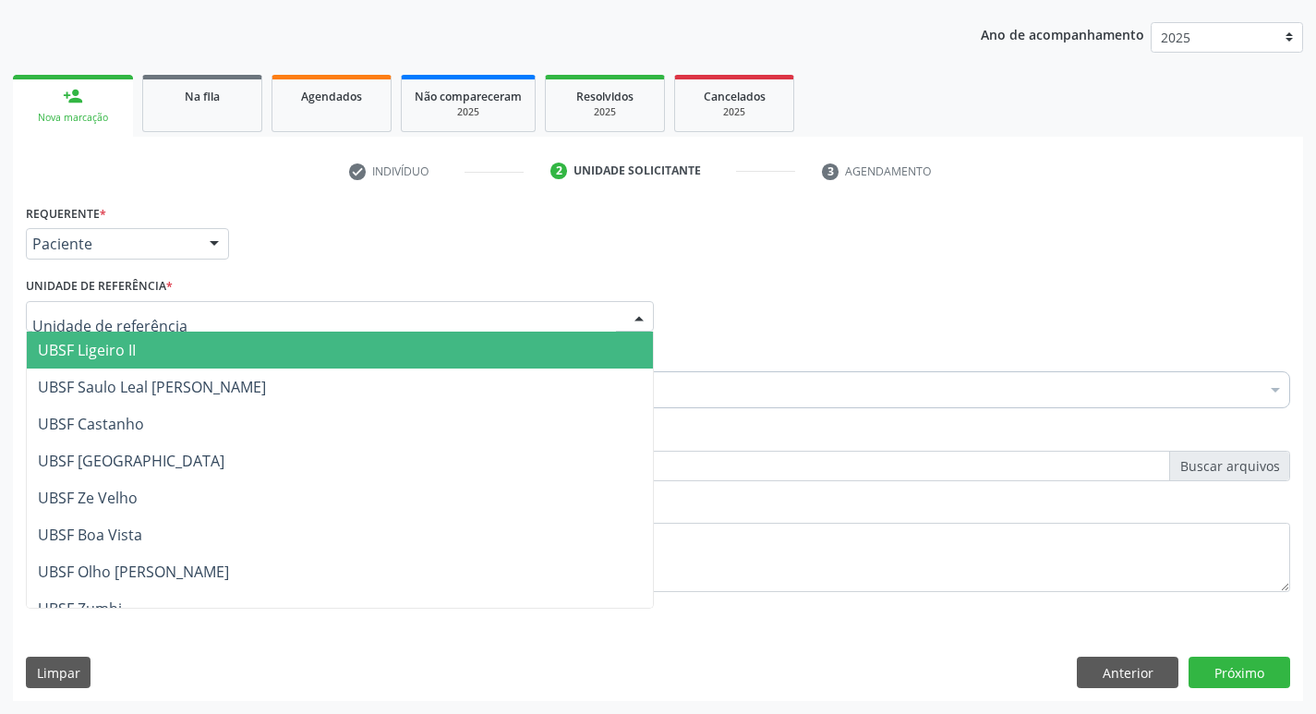
click at [180, 312] on div at bounding box center [340, 316] width 628 height 31
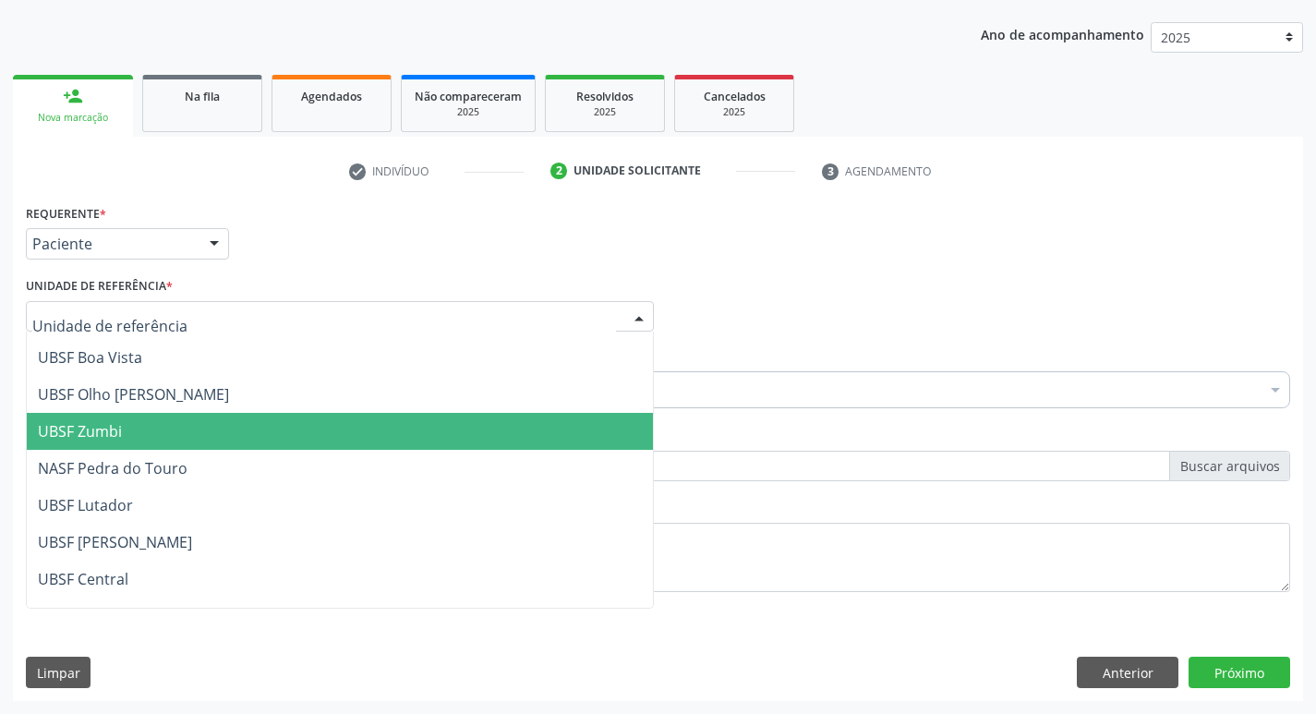
scroll to position [185, 0]
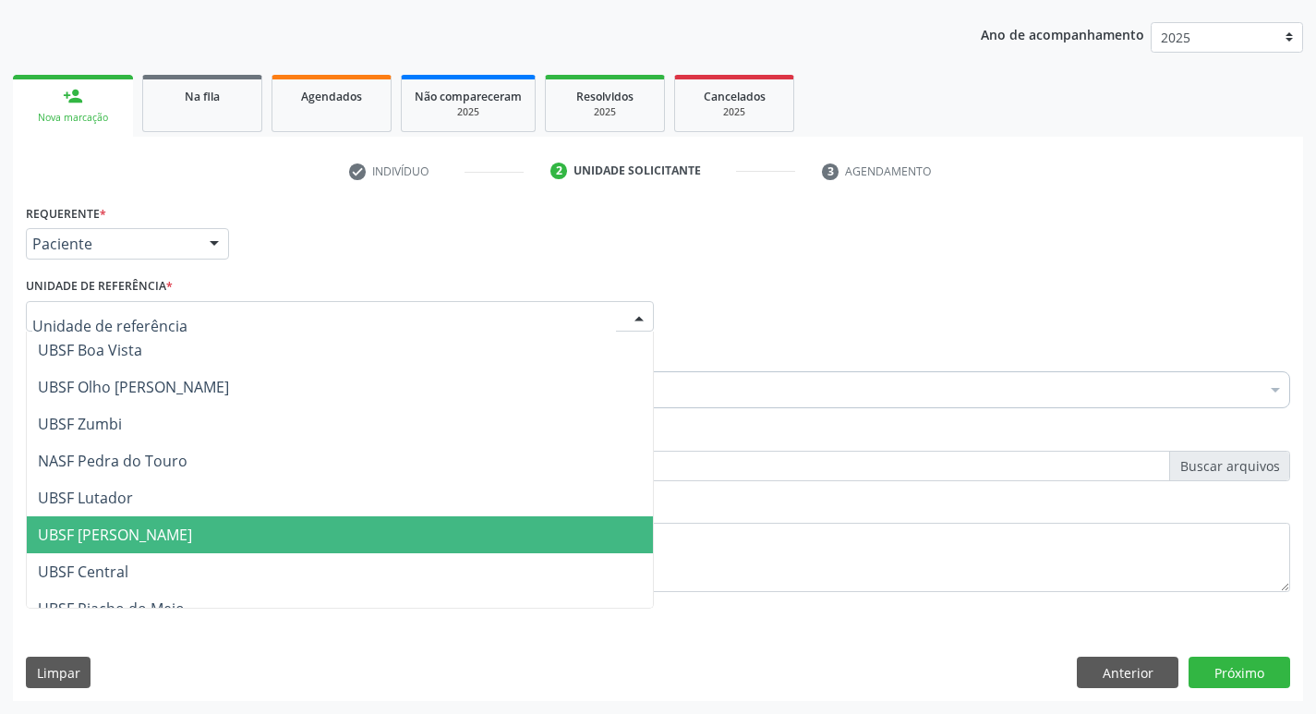
click at [180, 531] on span "UBSF [PERSON_NAME]" at bounding box center [340, 534] width 626 height 37
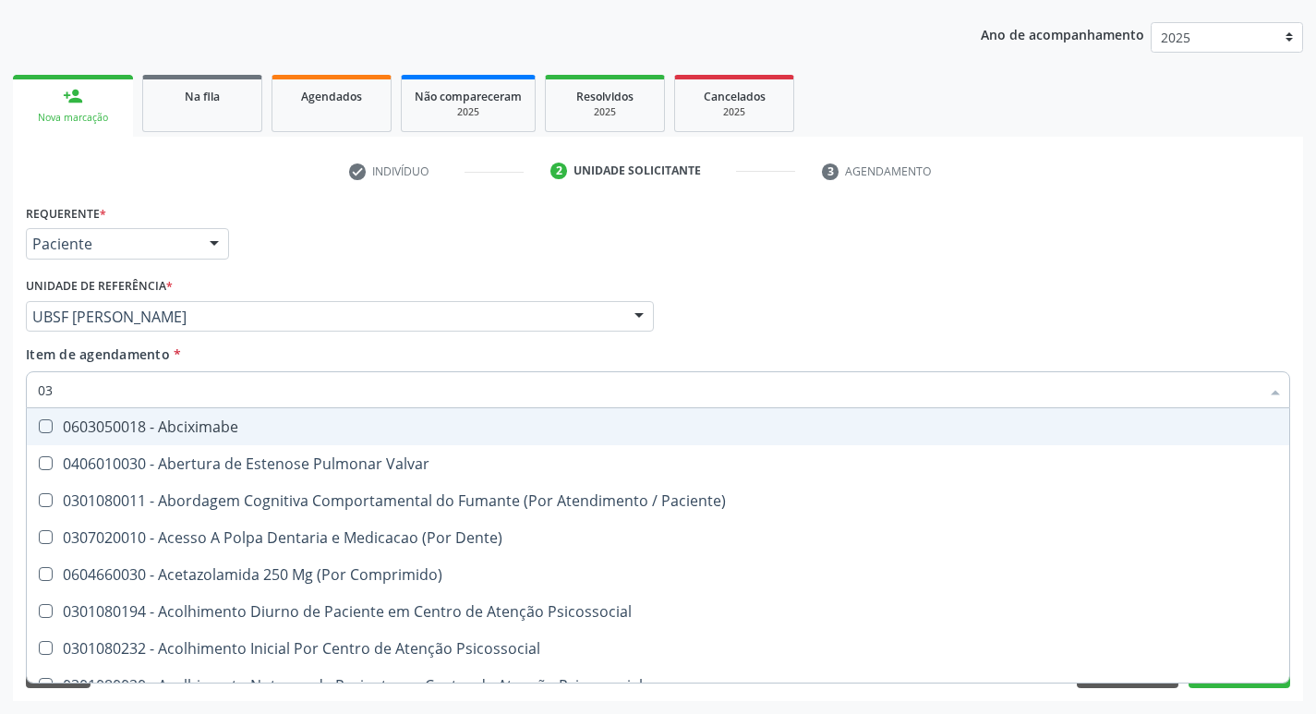
type input "0"
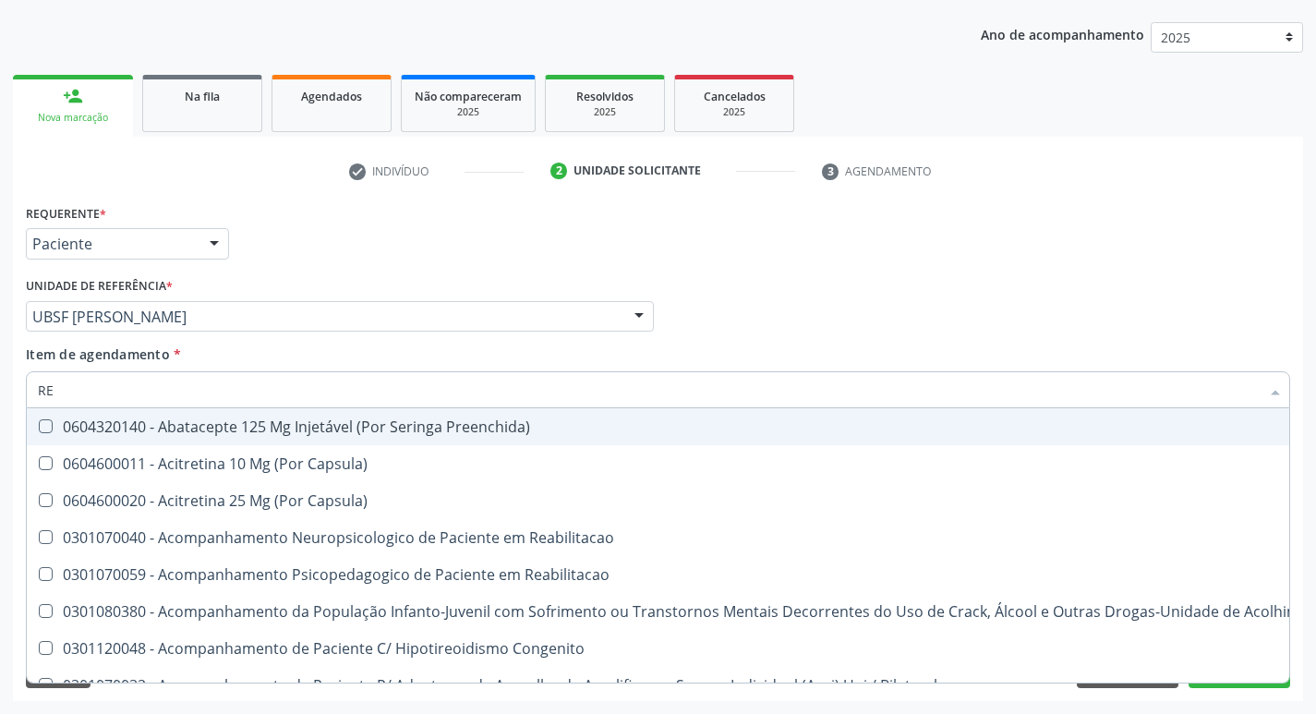
type input "REU"
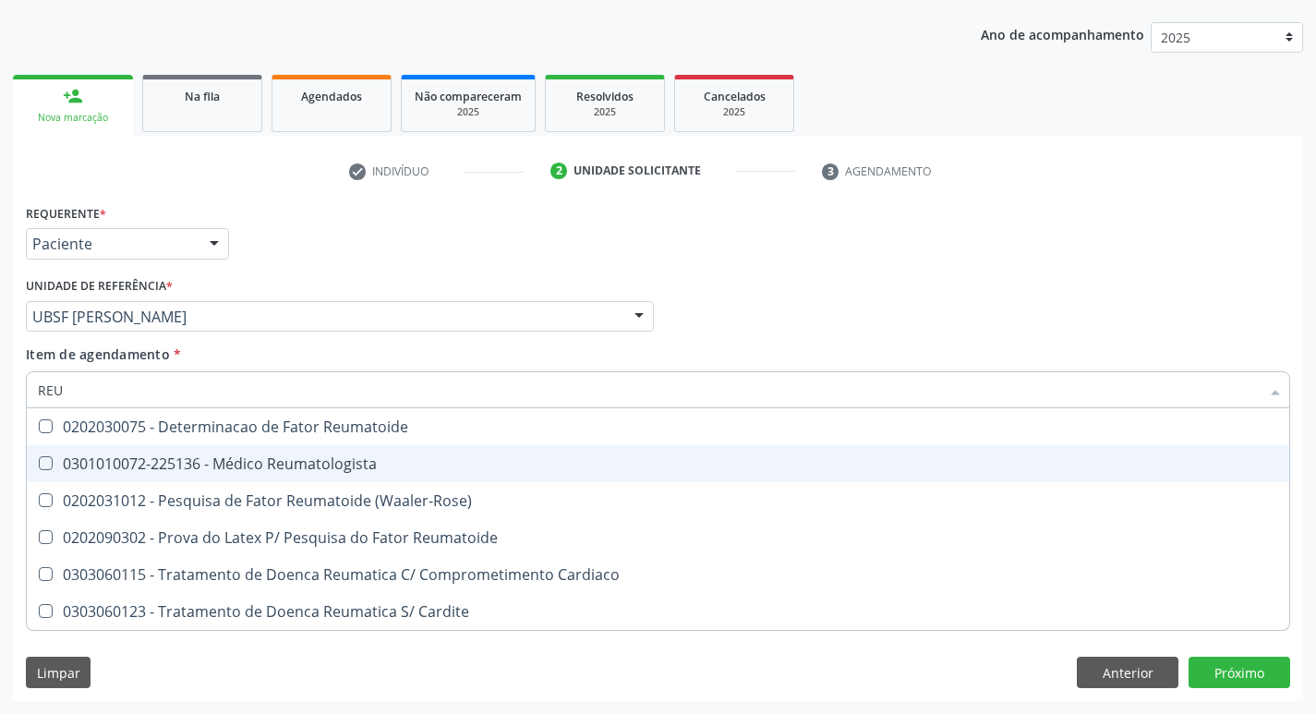
click at [49, 462] on Reumatologista at bounding box center [46, 463] width 14 height 14
click at [39, 462] on Reumatologista "checkbox" at bounding box center [33, 463] width 12 height 12
checkbox Reumatologista "true"
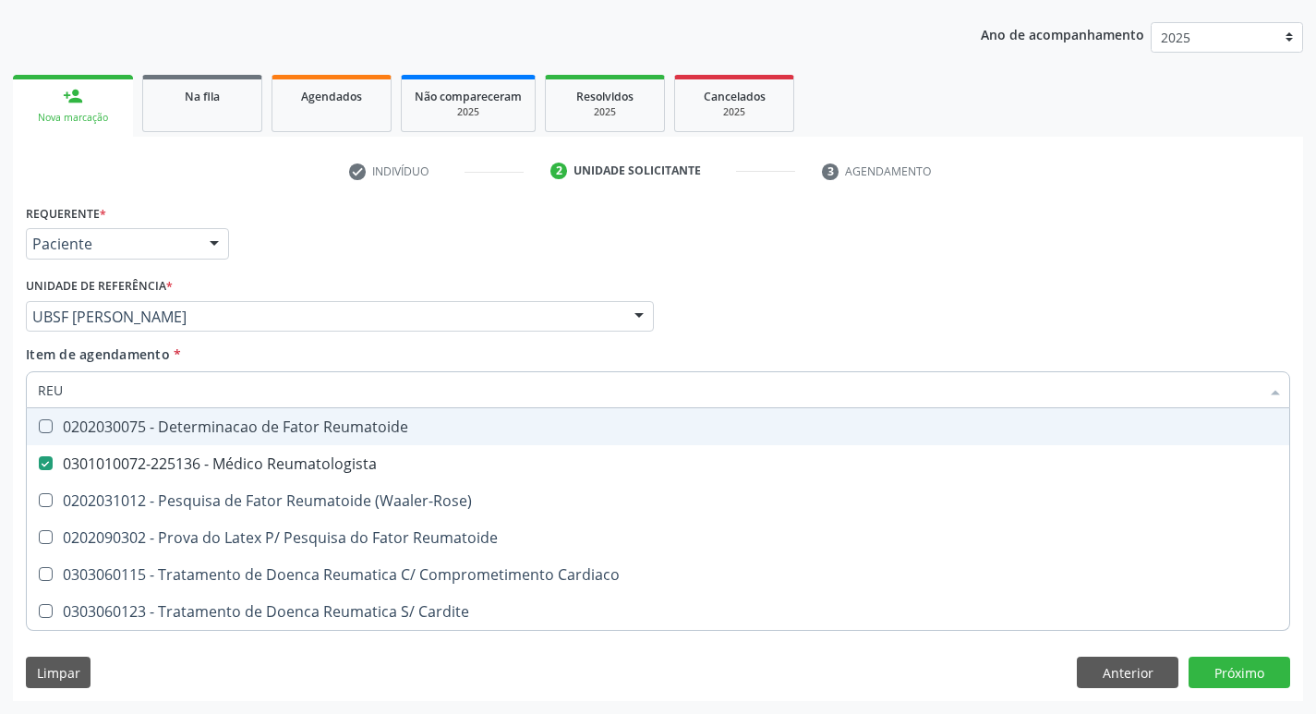
click at [1033, 336] on div "Profissional Solicitante Por favor, selecione a Unidade de Atendimento primeiro…" at bounding box center [657, 308] width 1273 height 72
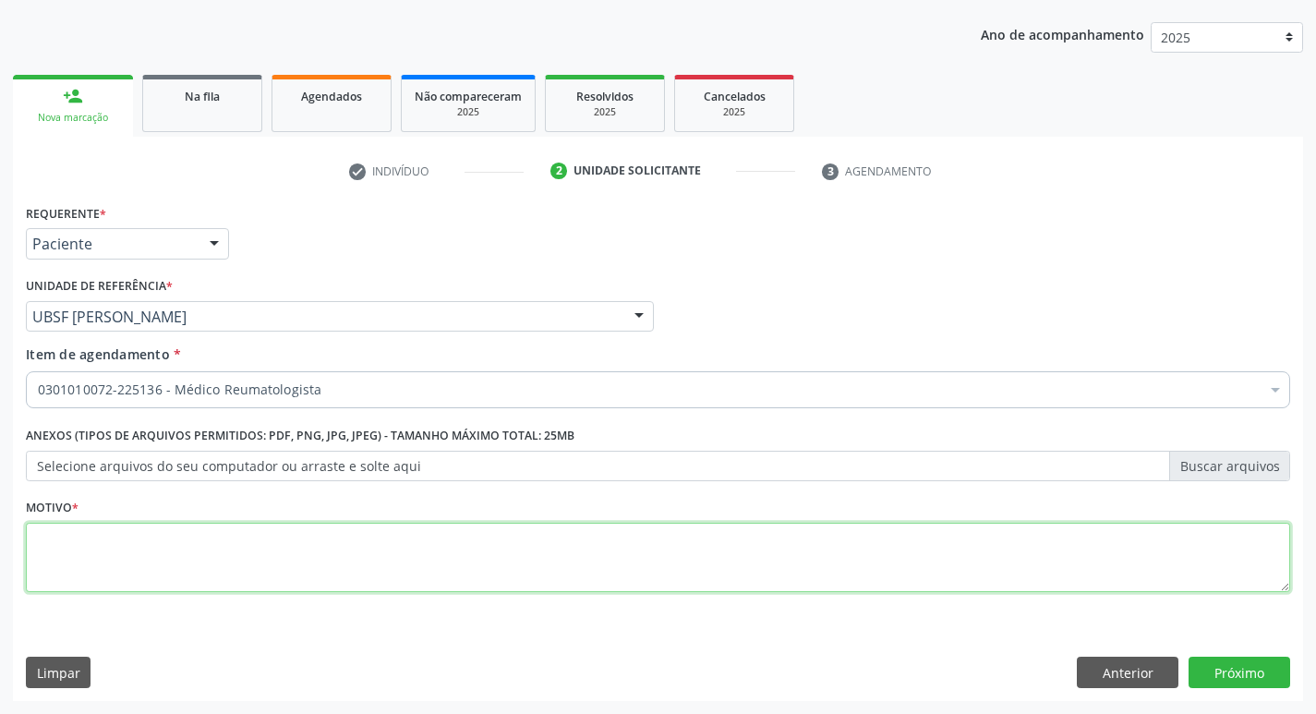
click at [157, 545] on textarea at bounding box center [658, 558] width 1264 height 70
type textarea "RETORNO"
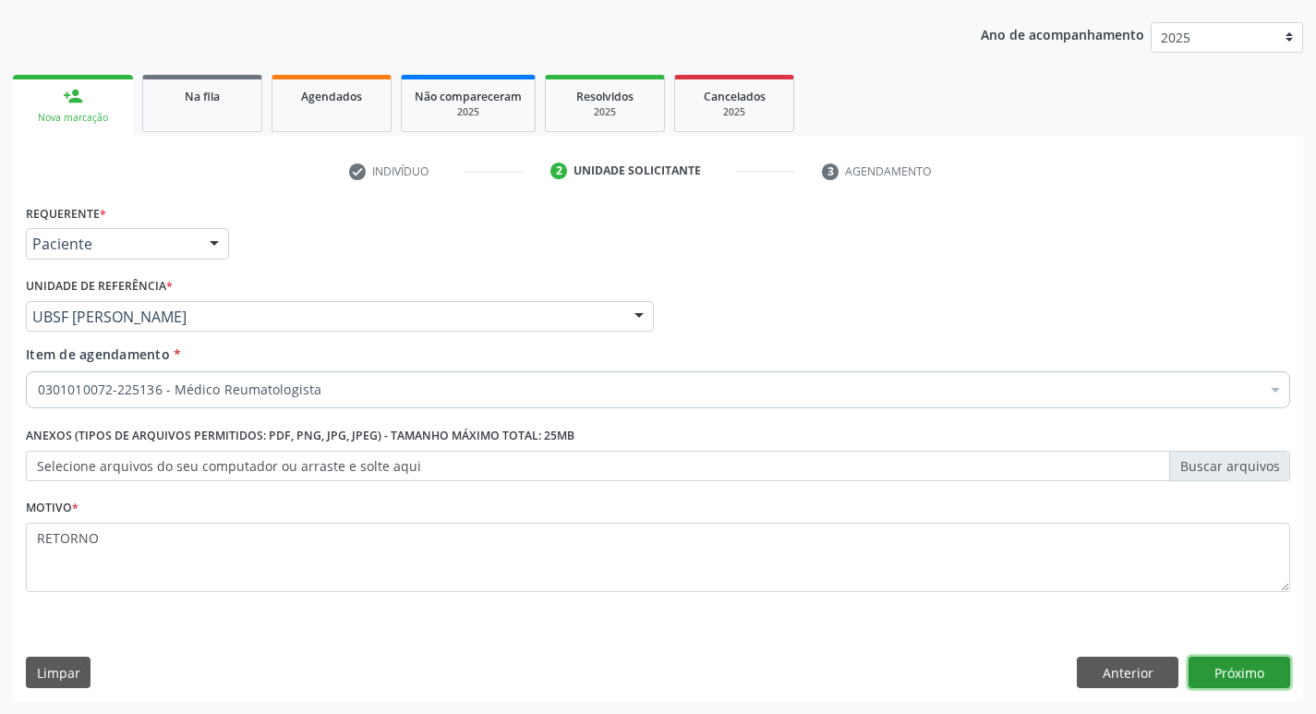
click at [1223, 665] on button "Próximo" at bounding box center [1239, 671] width 102 height 31
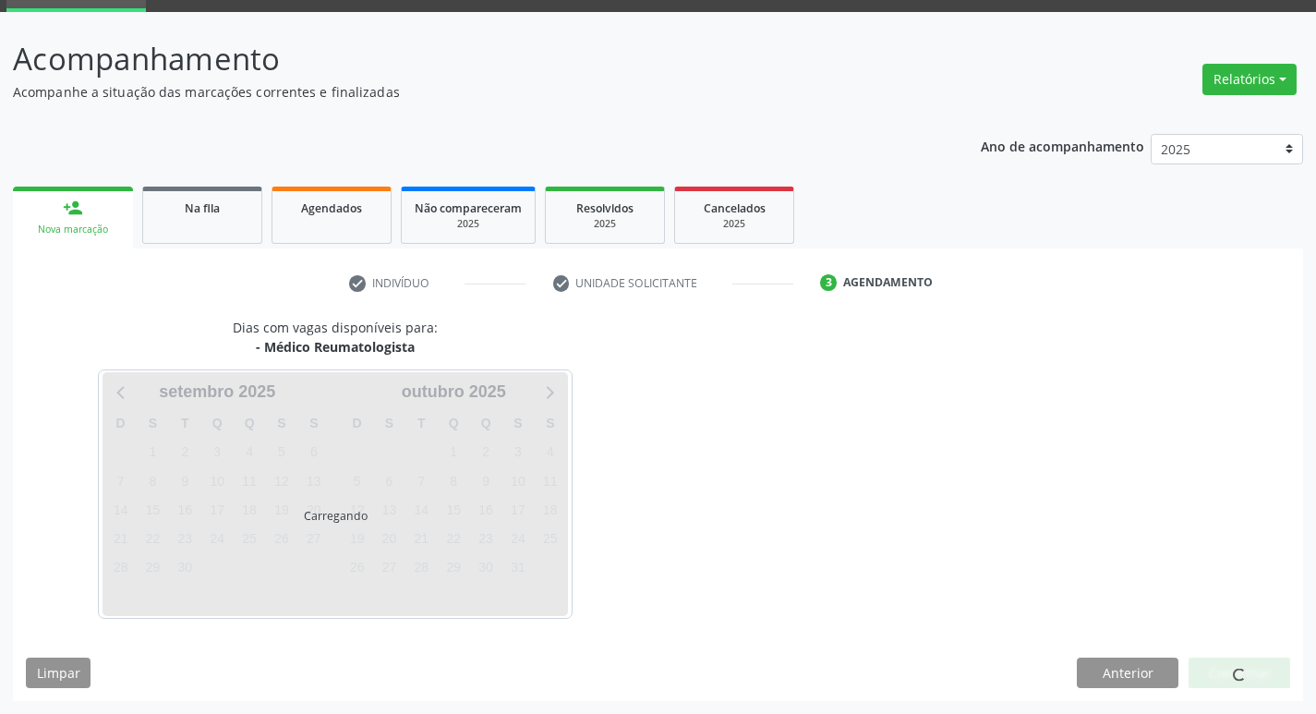
scroll to position [90, 0]
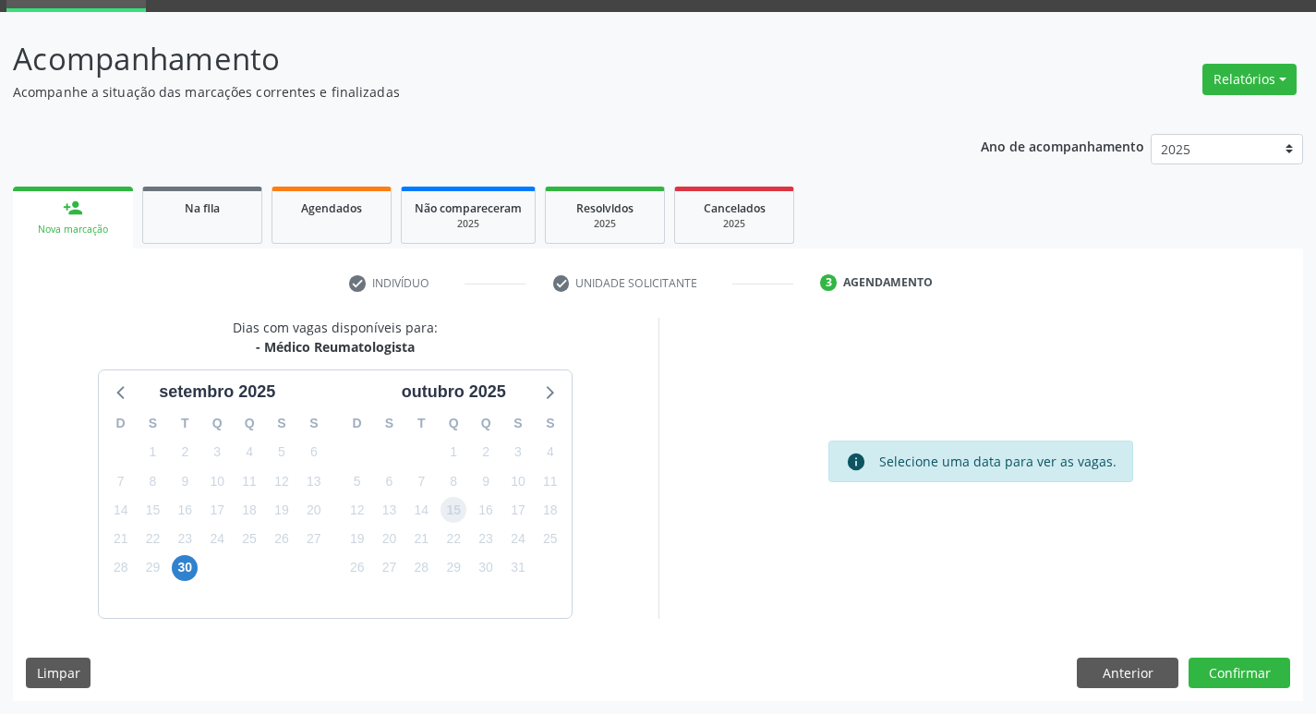
click at [449, 510] on span "15" at bounding box center [453, 510] width 26 height 26
click at [1227, 670] on button "Confirmar" at bounding box center [1239, 672] width 102 height 31
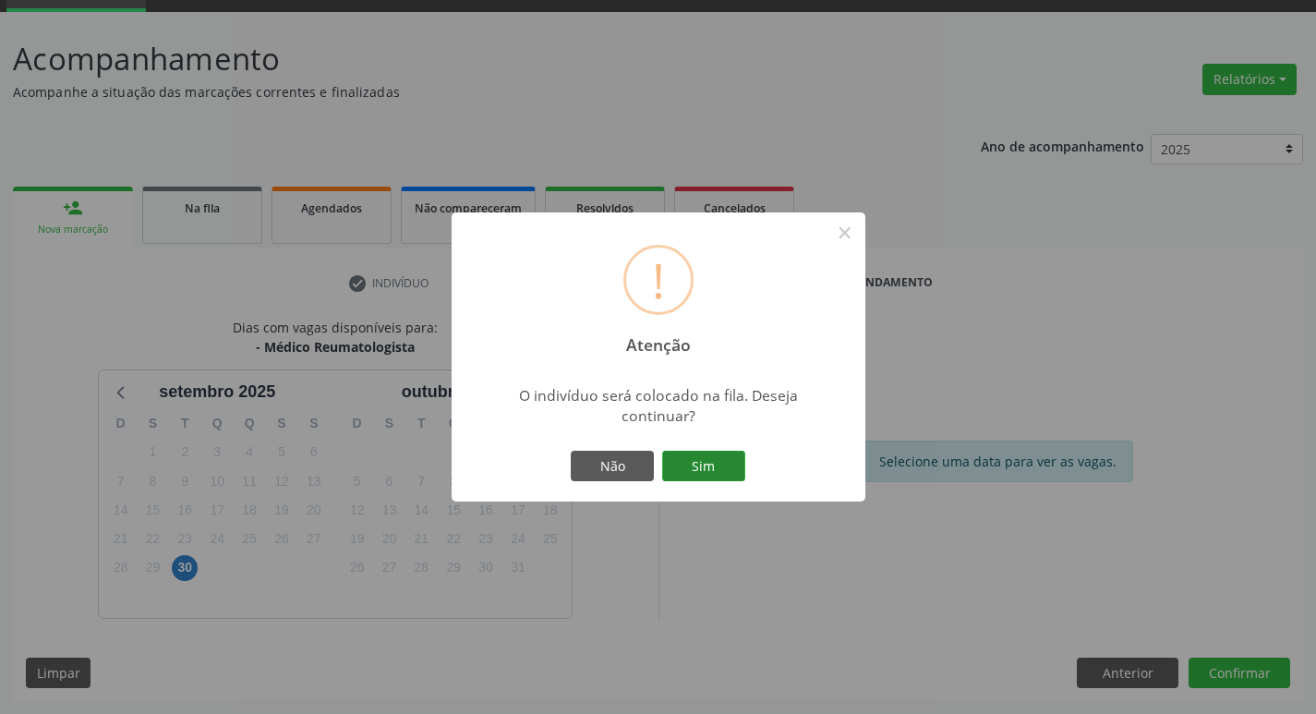
click at [724, 475] on button "Sim" at bounding box center [703, 466] width 83 height 31
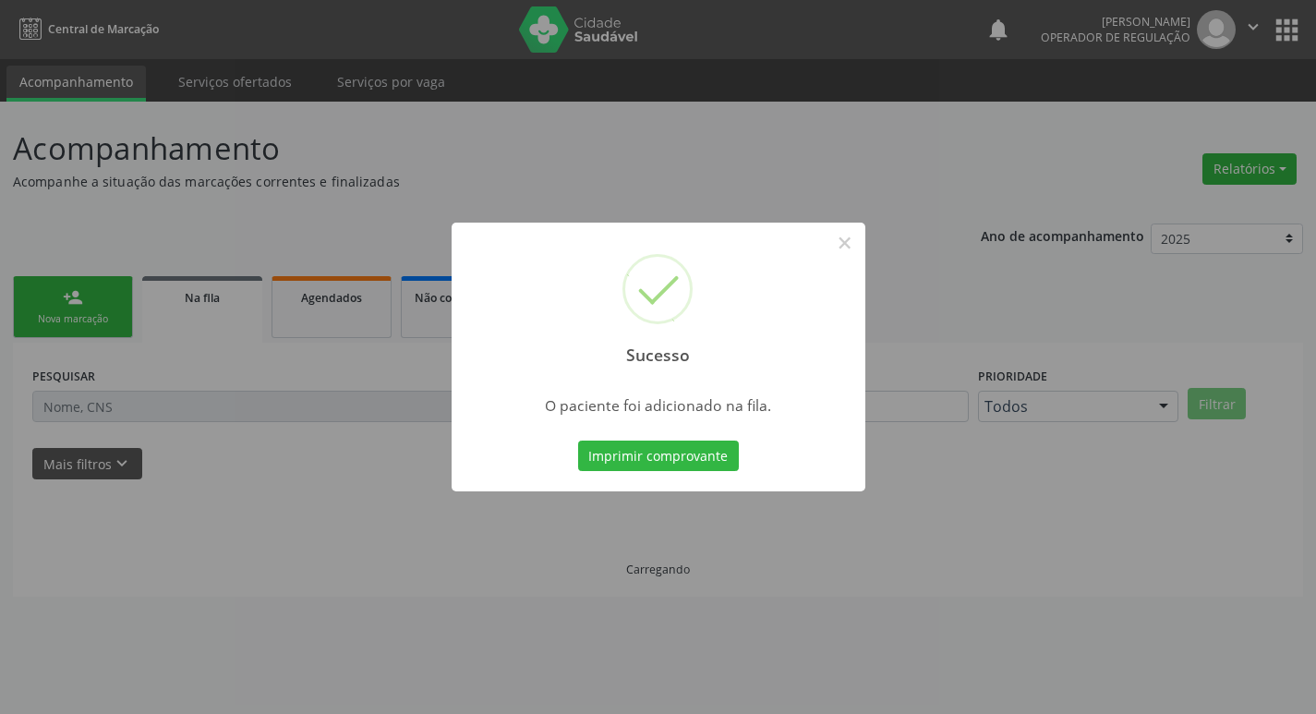
scroll to position [0, 0]
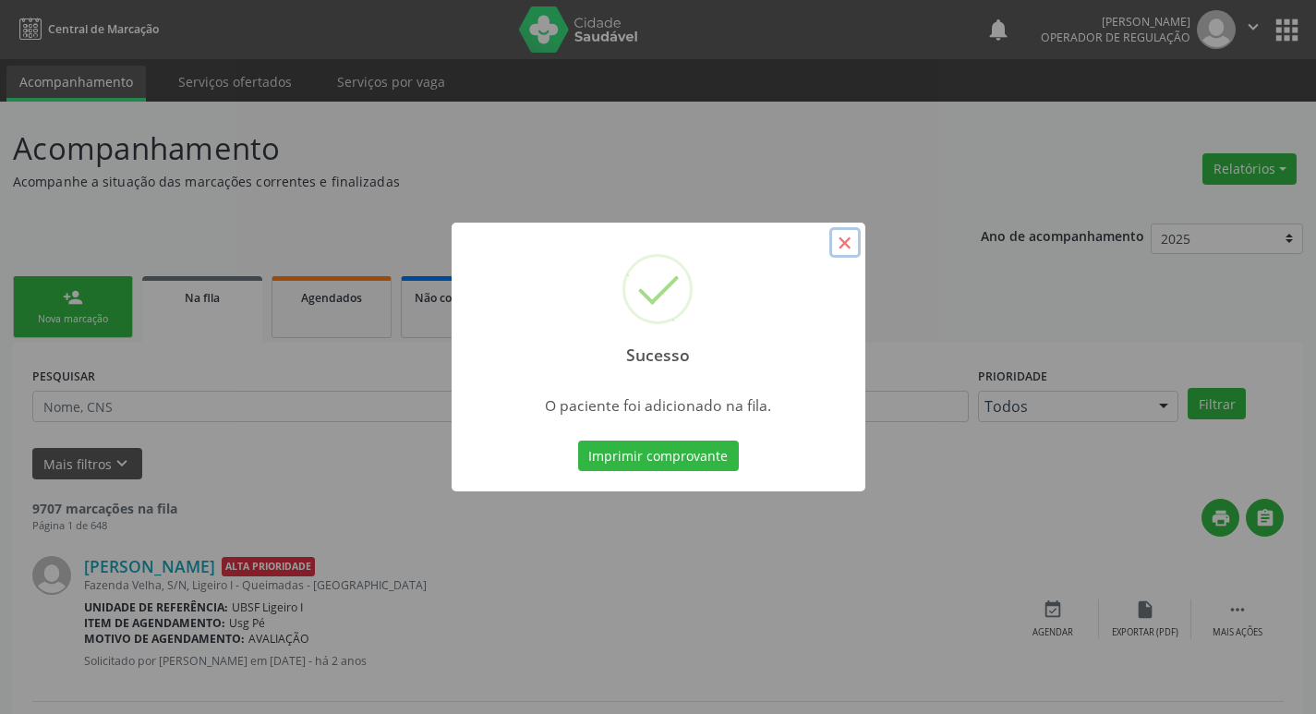
click at [840, 244] on button "×" at bounding box center [844, 242] width 31 height 31
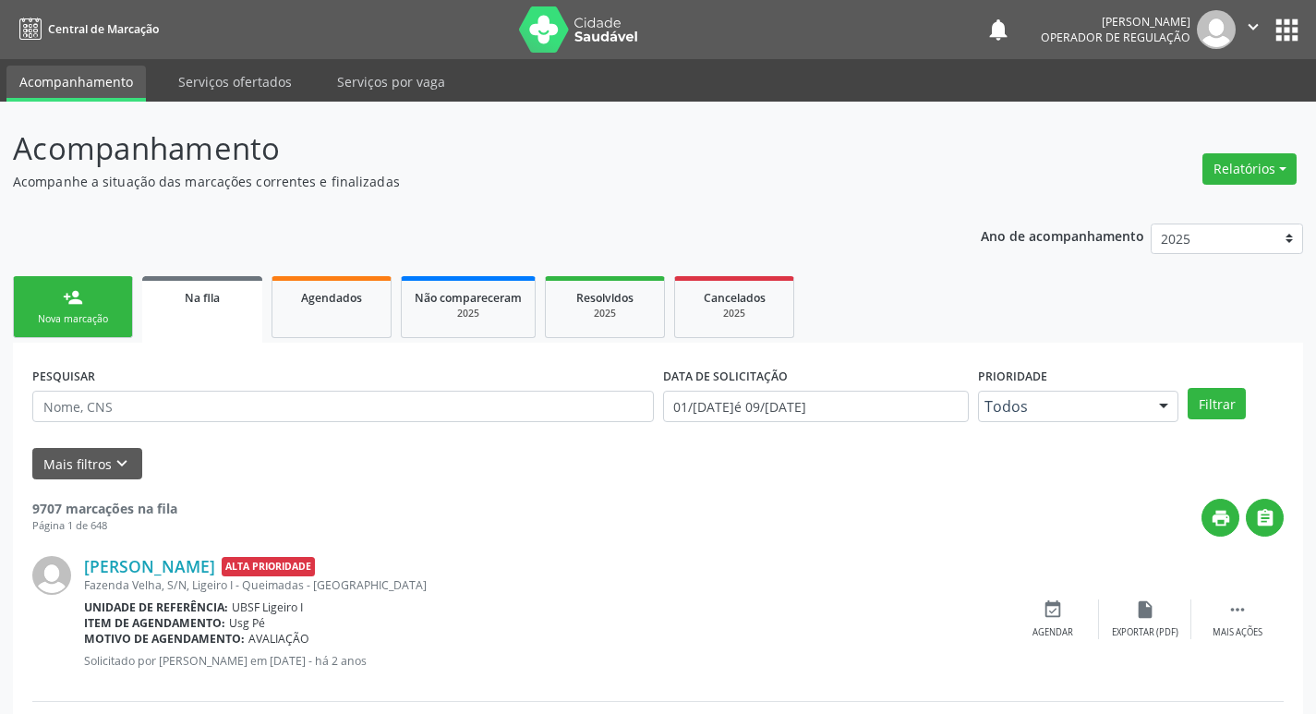
click at [50, 289] on link "person_add Nova marcação" at bounding box center [73, 307] width 120 height 62
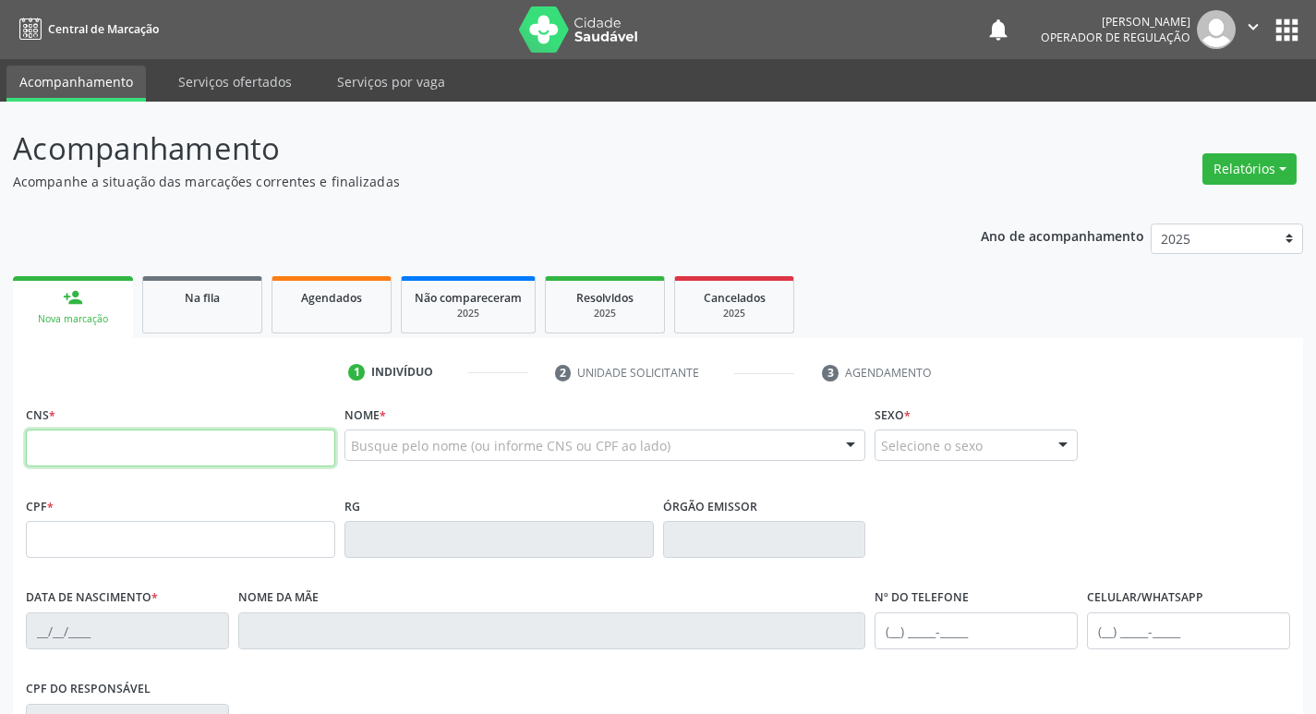
click at [125, 451] on input "text" at bounding box center [180, 447] width 309 height 37
type input "700 0097 3108 6107"
type input "030.681.574-55"
type input "16[DATE]"
type input "[PERSON_NAME]"
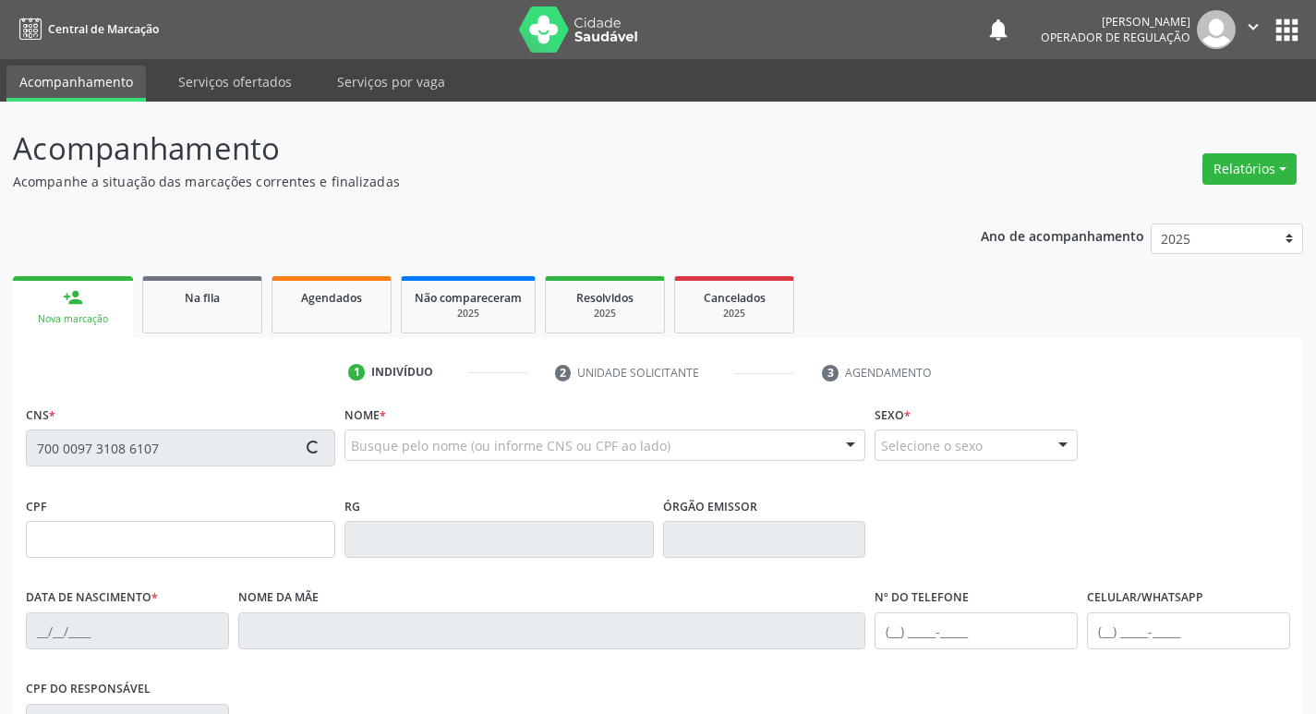
type input "[PHONE_NUMBER]"
type input "258"
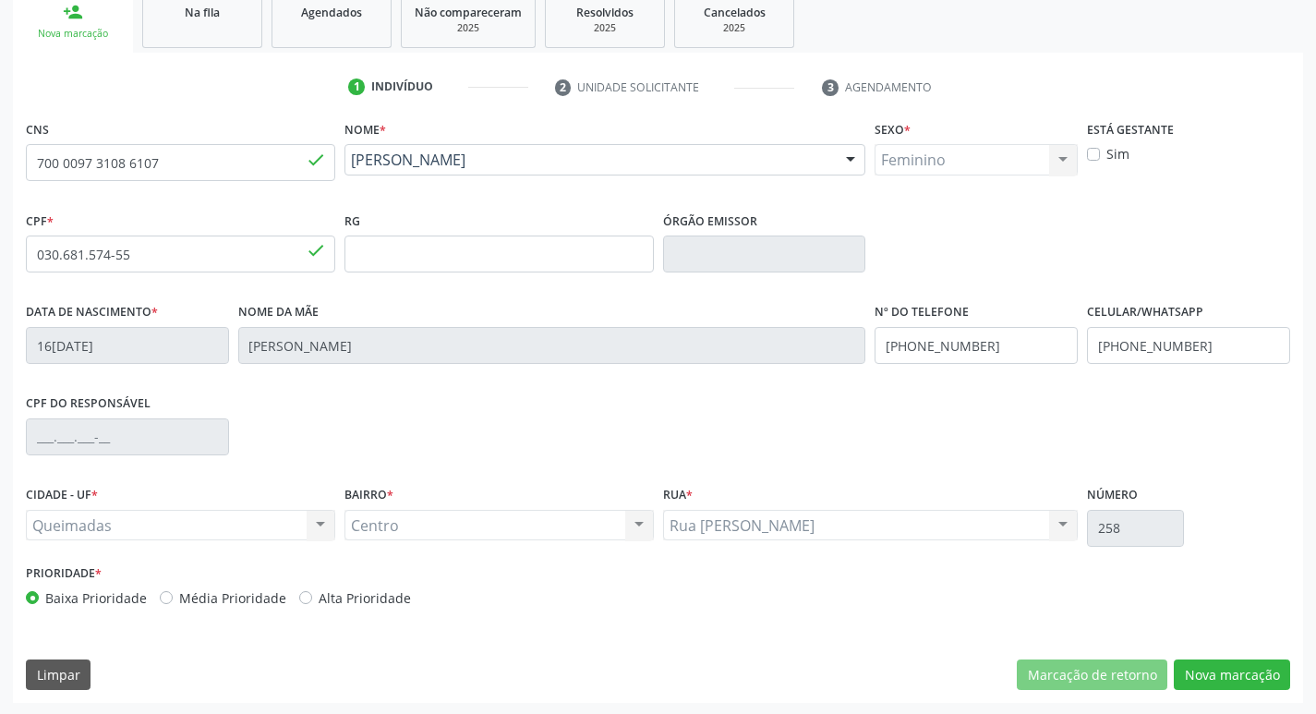
scroll to position [287, 0]
click at [1238, 674] on button "Nova marcação" at bounding box center [1231, 672] width 116 height 31
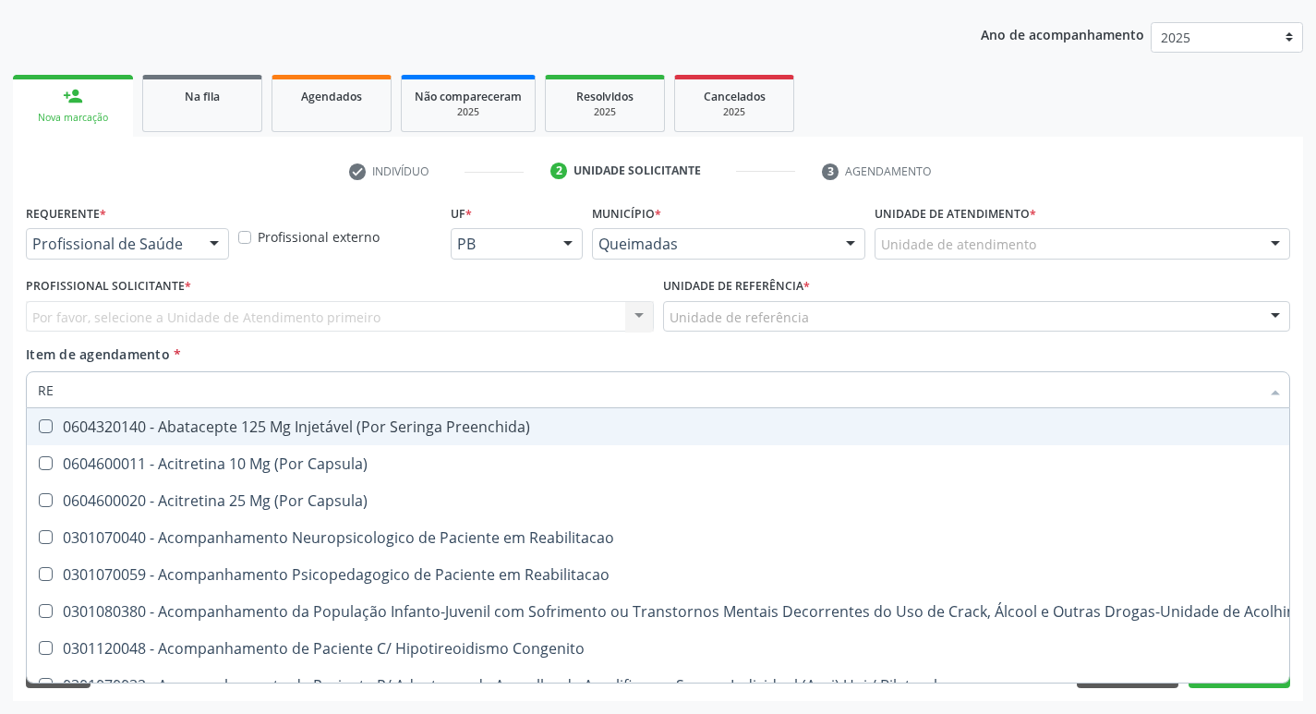
type input "REU"
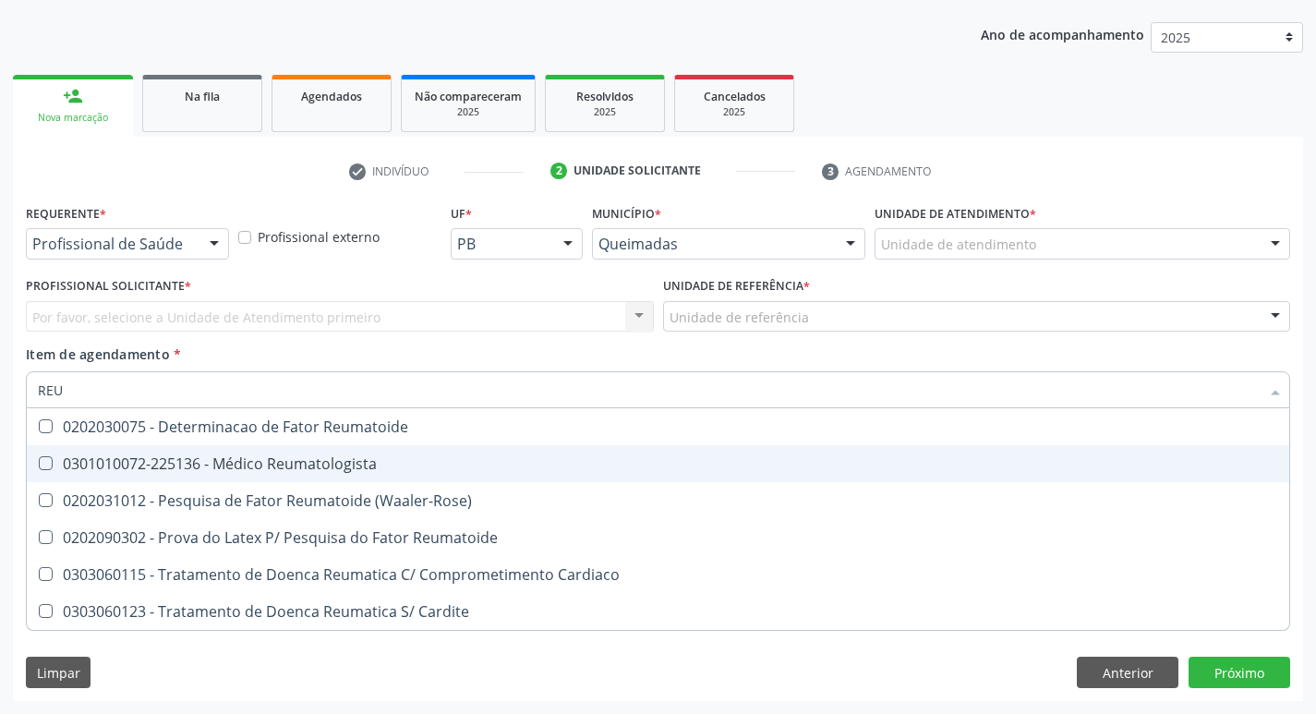
click at [44, 455] on span "0301010072-225136 - Médico Reumatologista" at bounding box center [658, 463] width 1262 height 37
checkbox Reumatologista "true"
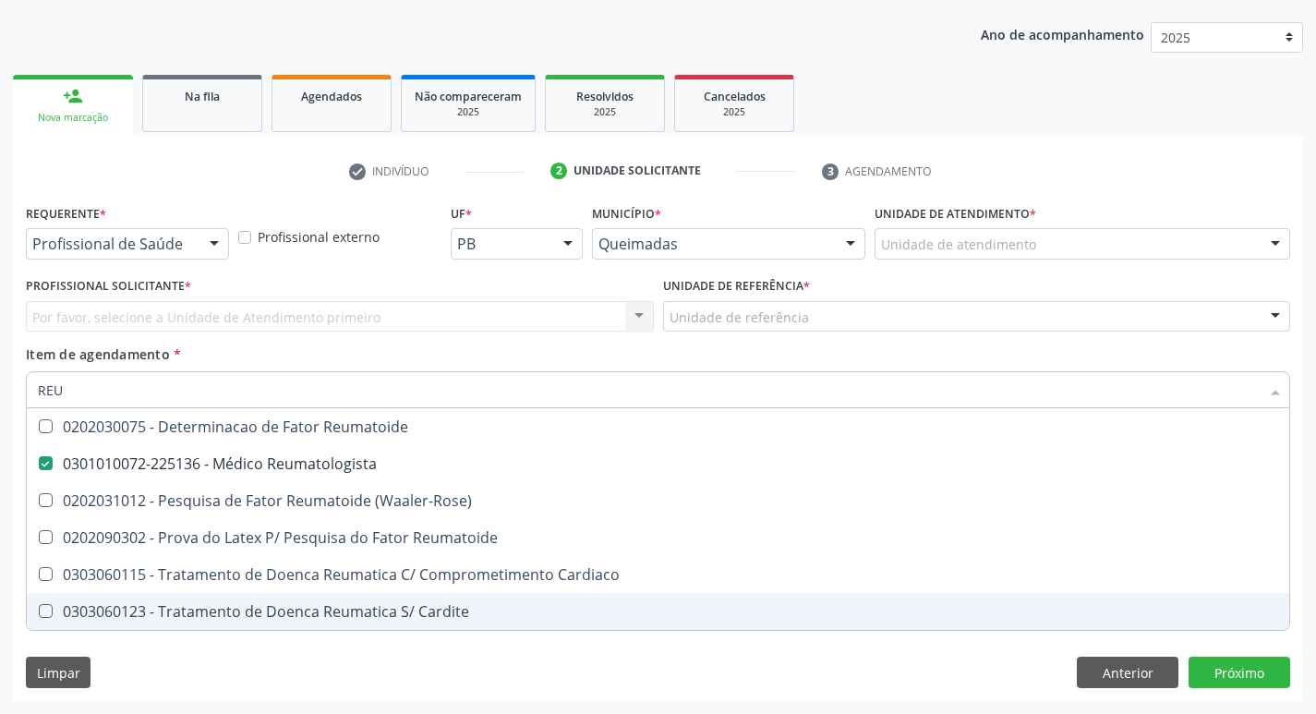
click at [452, 663] on div "Requerente * Profissional de Saúde Profissional de Saúde Paciente Nenhum result…" at bounding box center [658, 449] width 1290 height 501
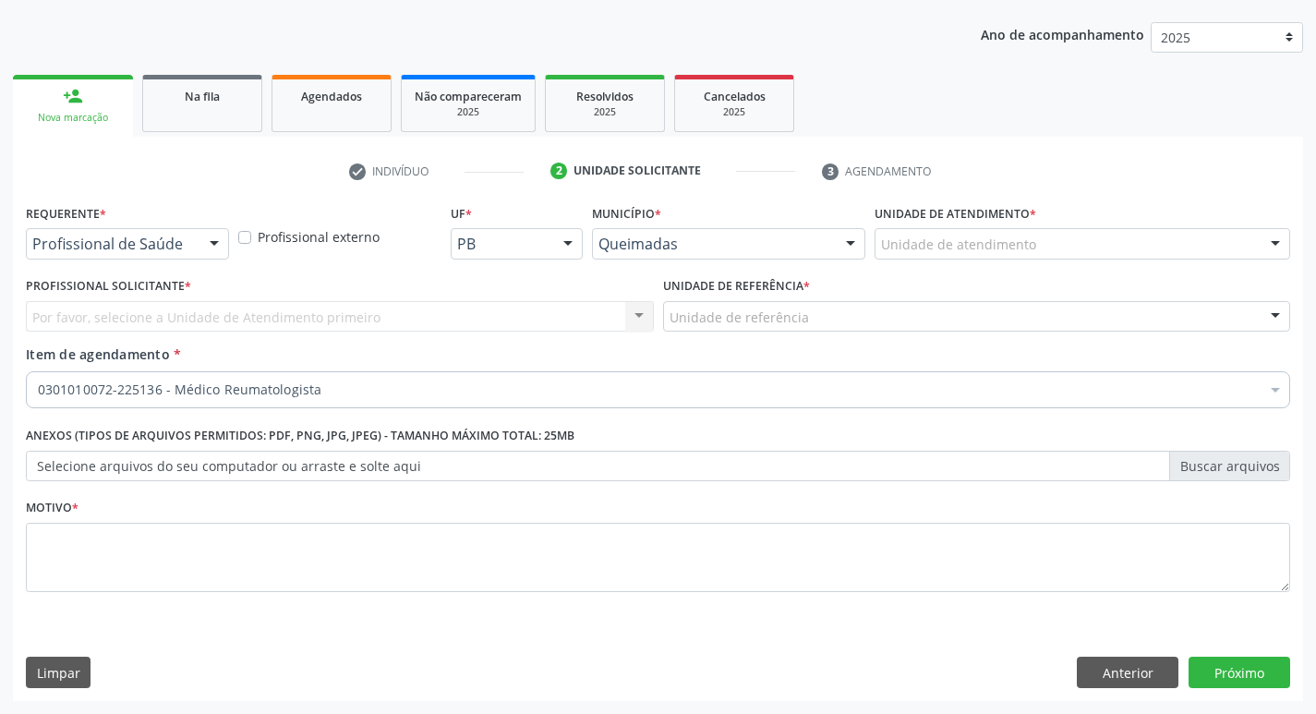
click at [197, 309] on div "Por favor, selecione a Unidade de Atendimento primeiro Nenhum resultado encontr…" at bounding box center [340, 316] width 628 height 31
click at [207, 238] on div at bounding box center [214, 244] width 28 height 31
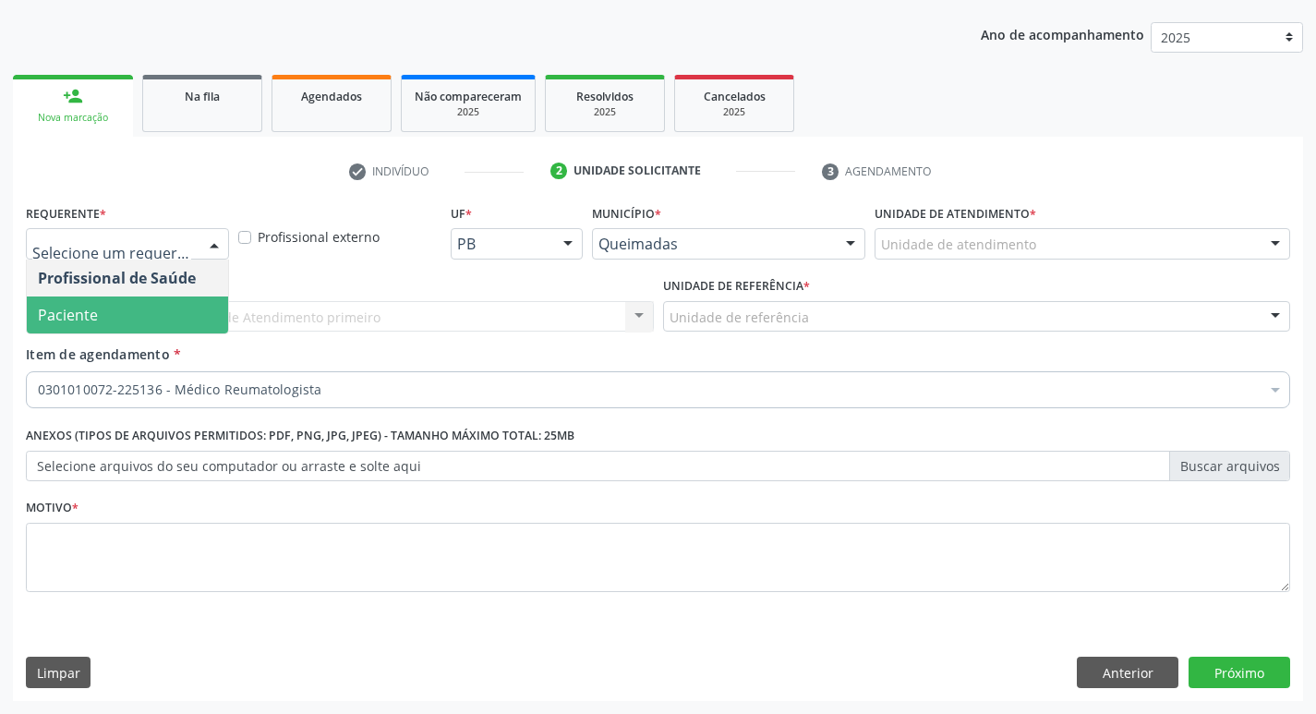
click at [169, 319] on span "Paciente" at bounding box center [127, 314] width 201 height 37
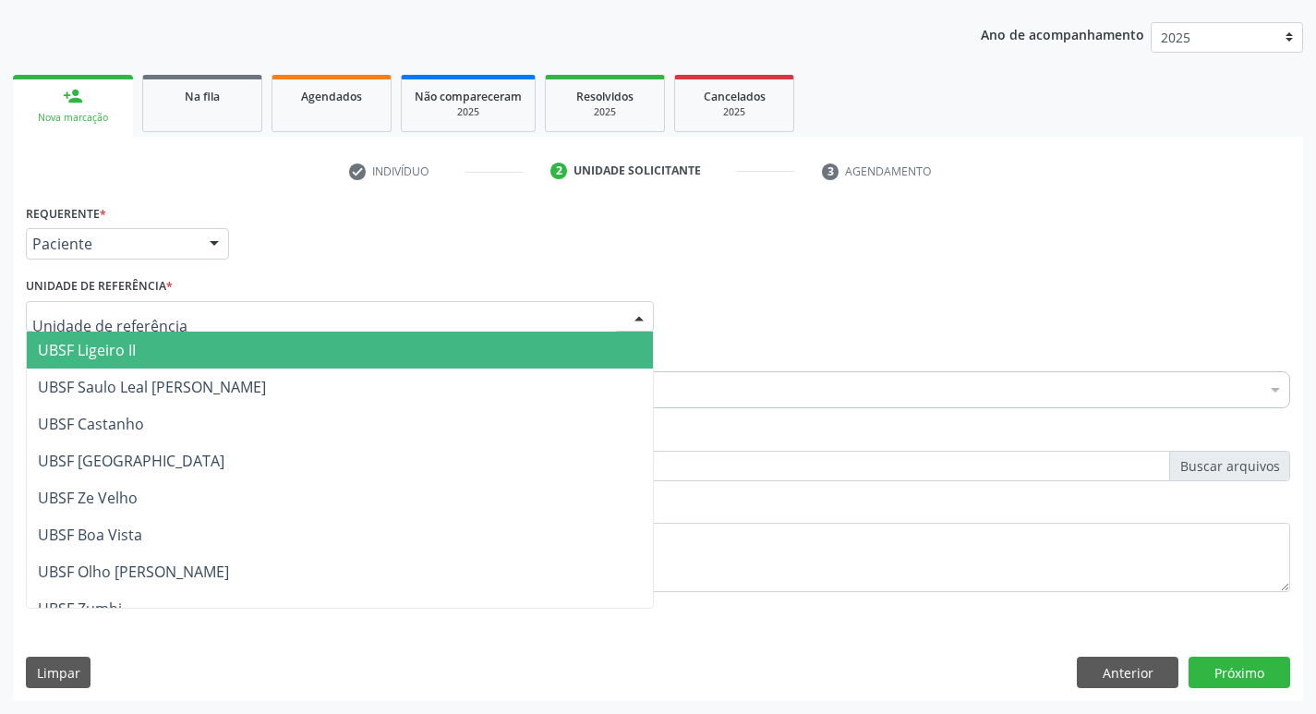
click at [169, 319] on div at bounding box center [340, 316] width 628 height 31
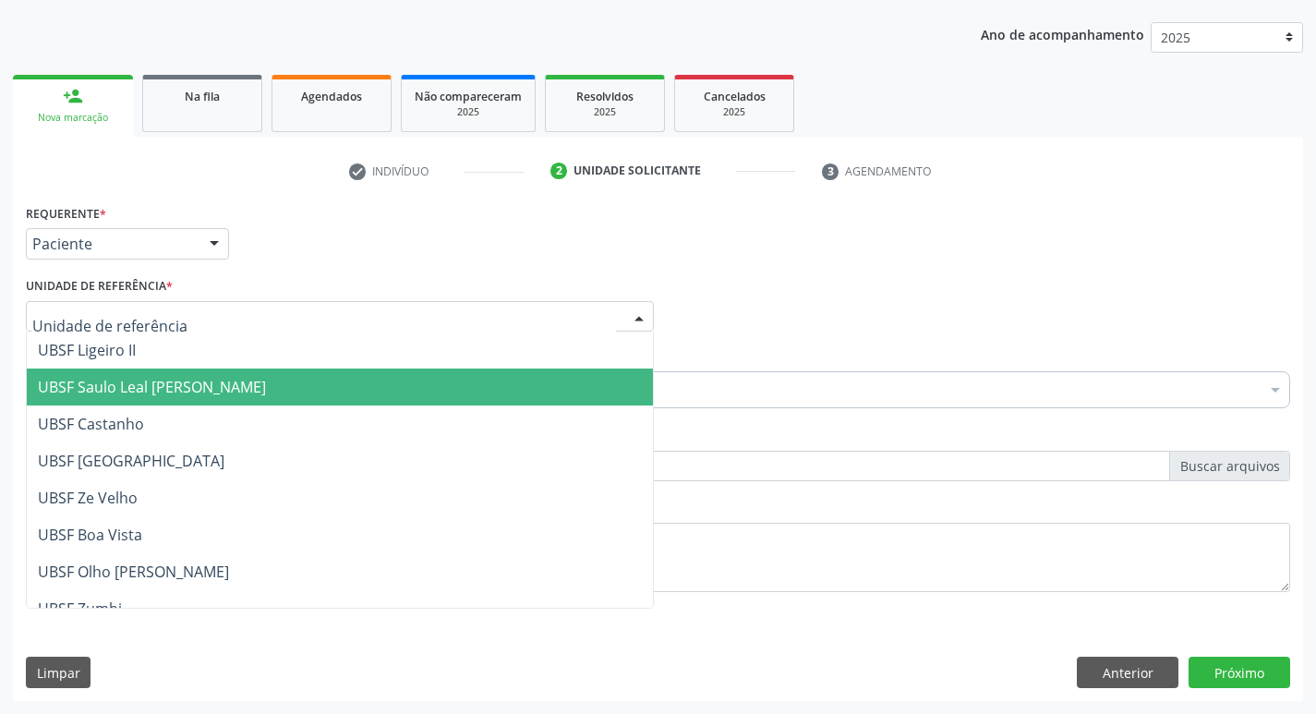
click at [179, 393] on span "UBSF Saulo Leal [PERSON_NAME]" at bounding box center [152, 387] width 228 height 20
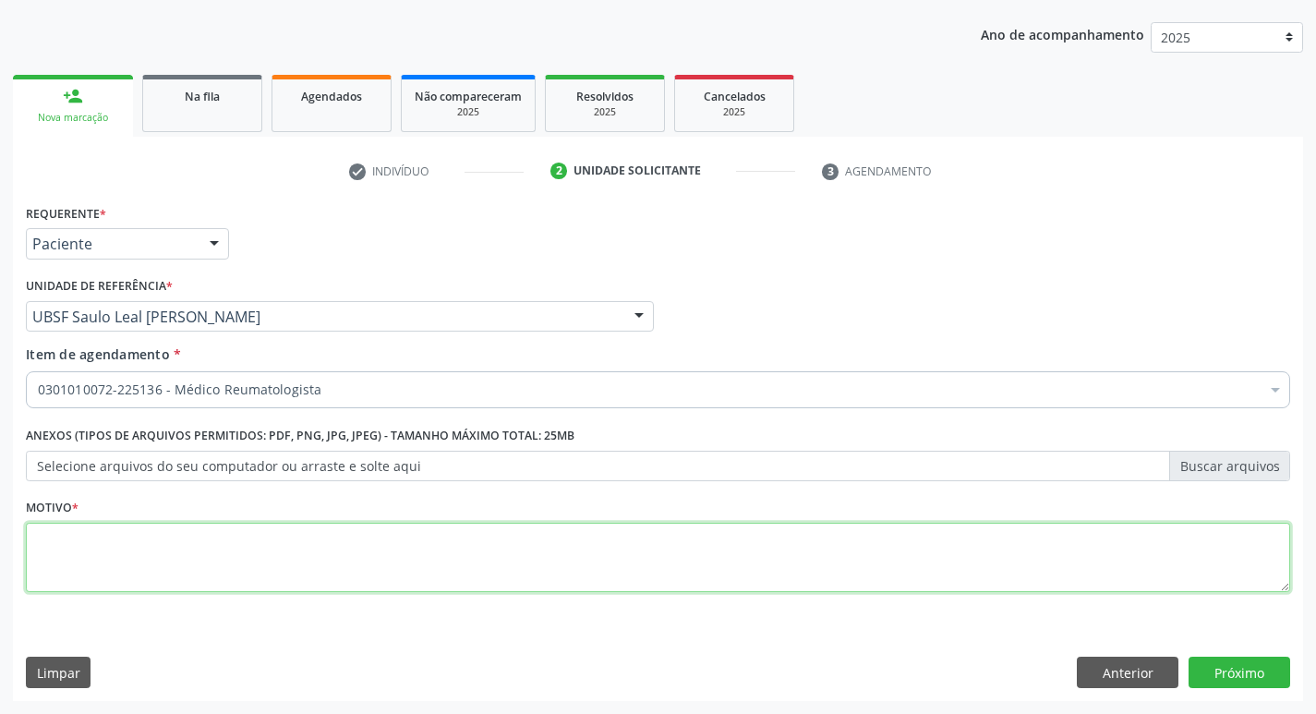
click at [124, 547] on textarea at bounding box center [658, 558] width 1264 height 70
type textarea "RETORNO"
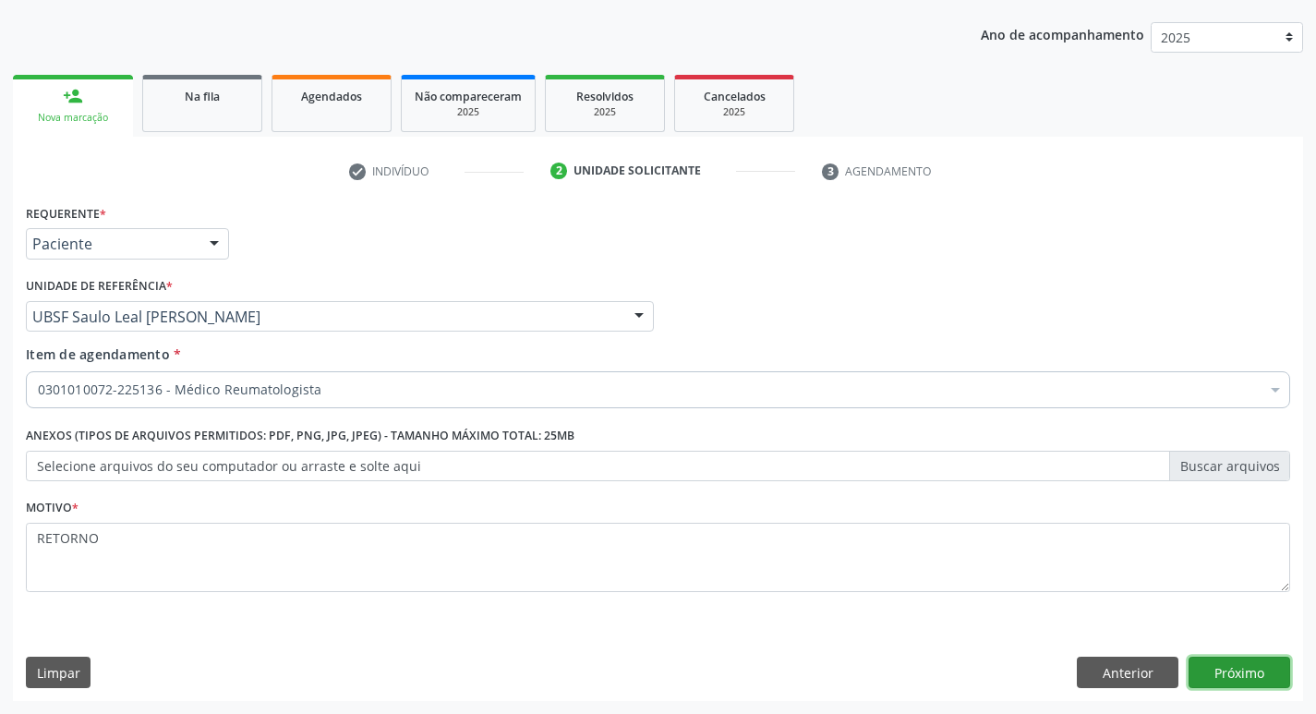
click at [1228, 668] on button "Próximo" at bounding box center [1239, 671] width 102 height 31
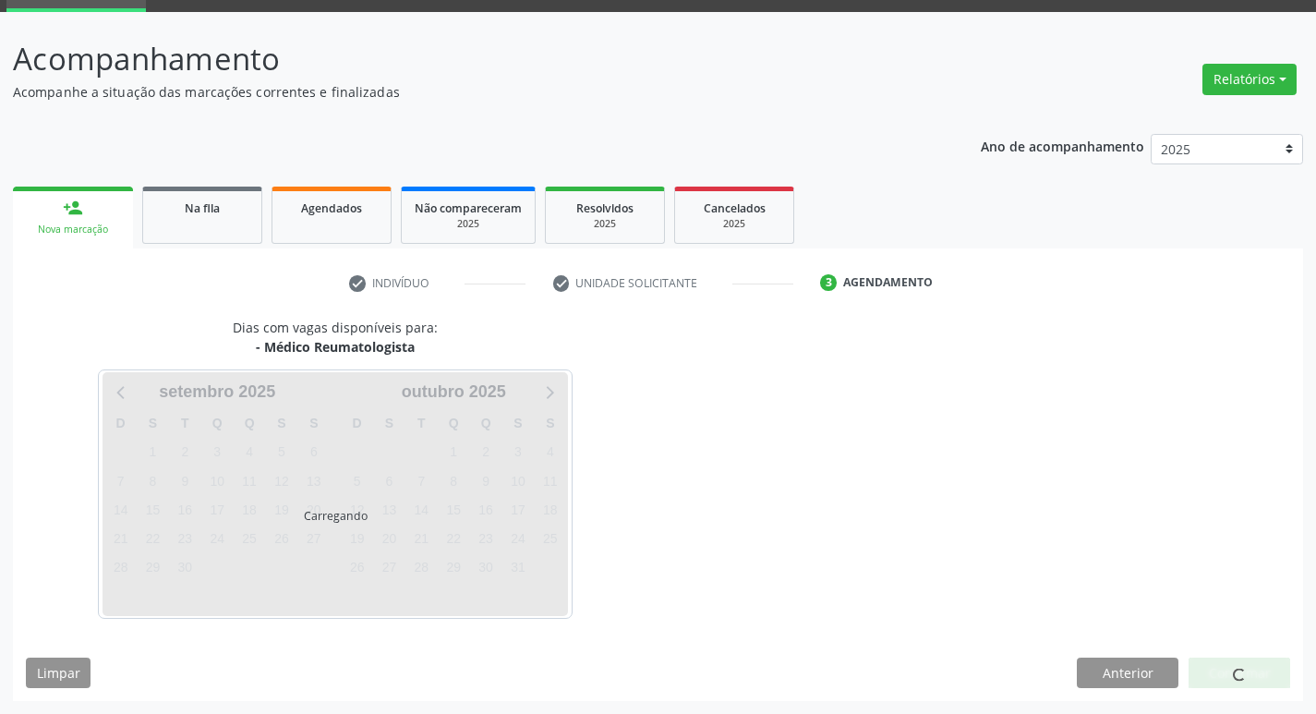
scroll to position [90, 0]
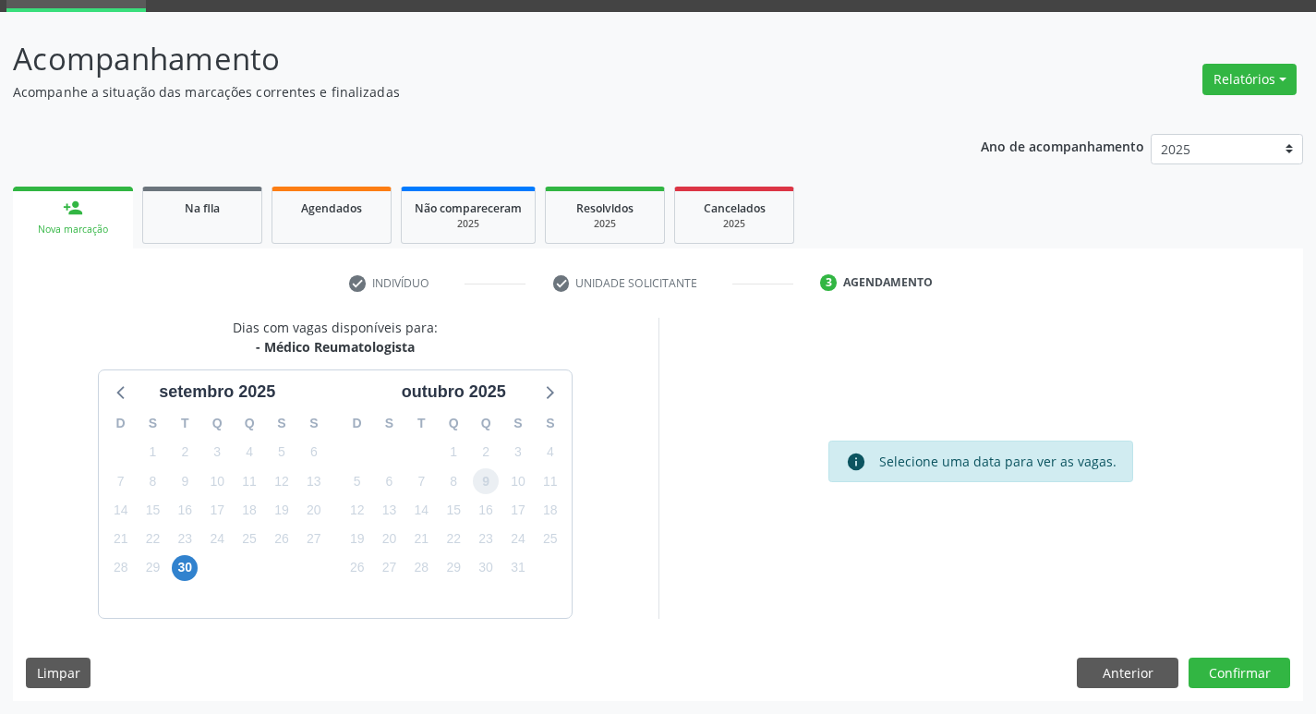
click at [482, 481] on span "9" at bounding box center [486, 481] width 26 height 26
click at [1221, 667] on button "Confirmar" at bounding box center [1239, 672] width 102 height 31
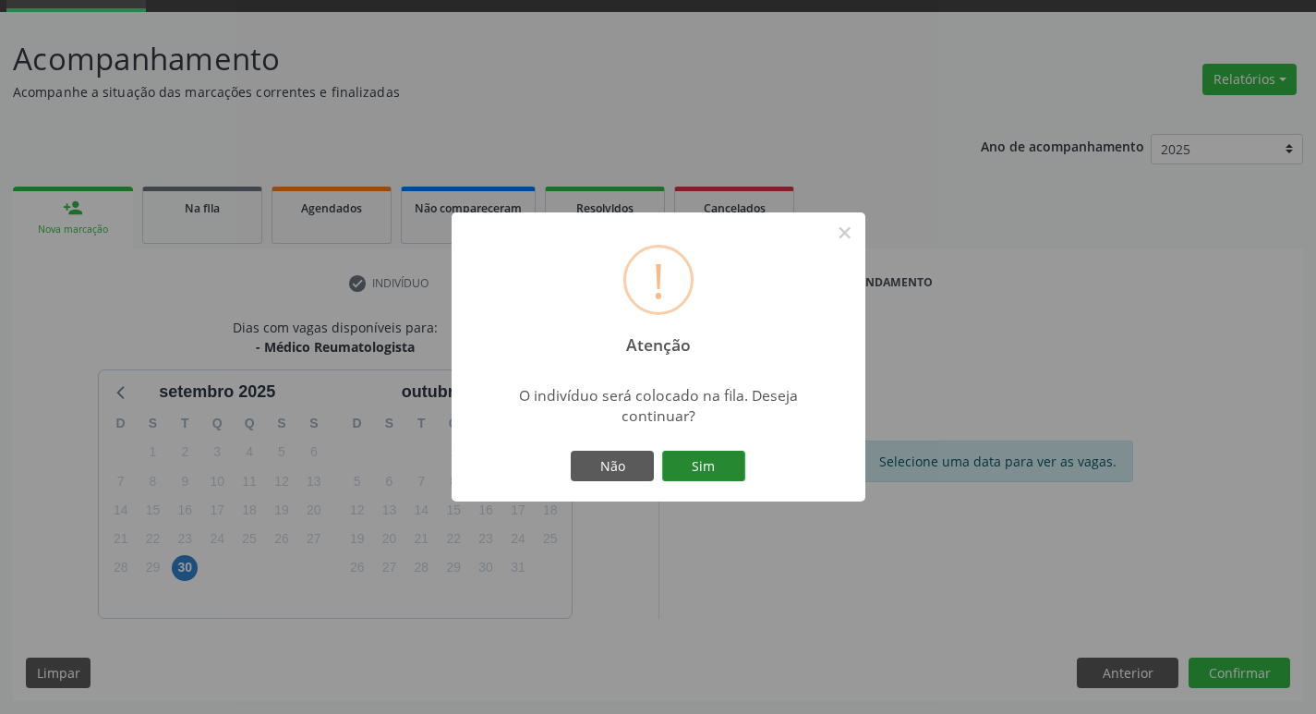
click at [710, 460] on button "Sim" at bounding box center [703, 466] width 83 height 31
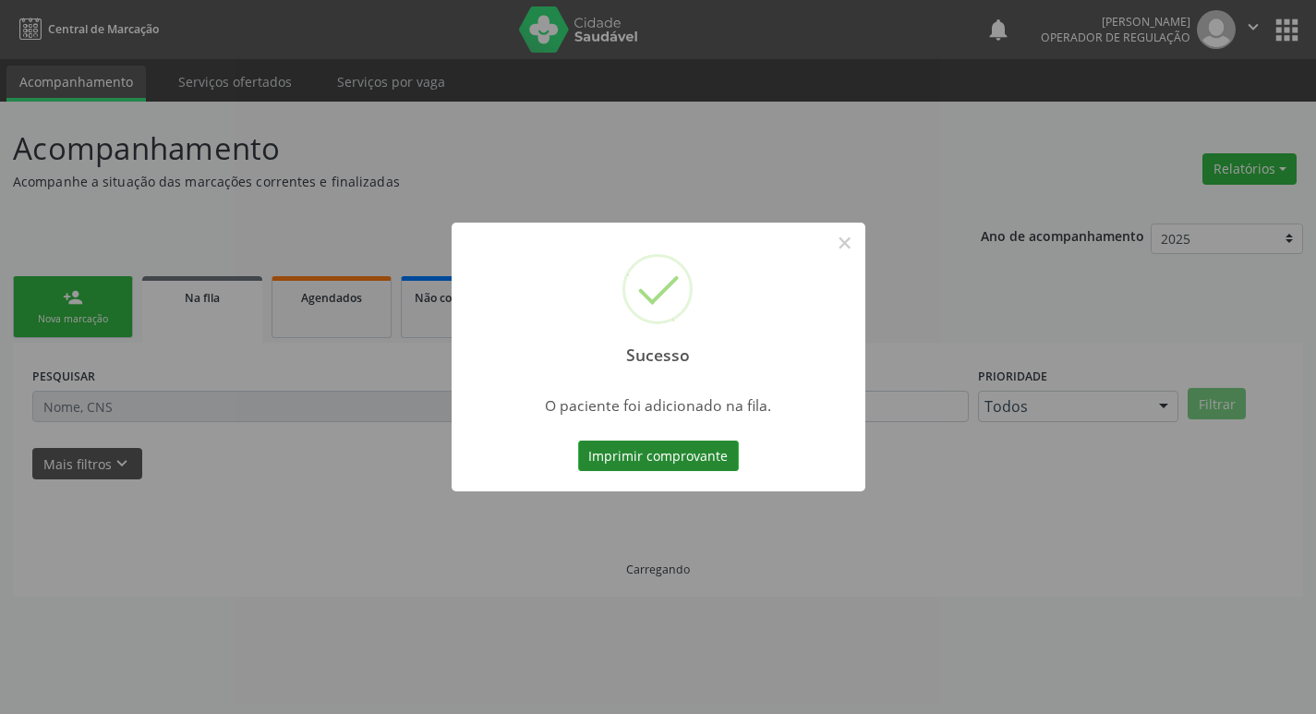
scroll to position [0, 0]
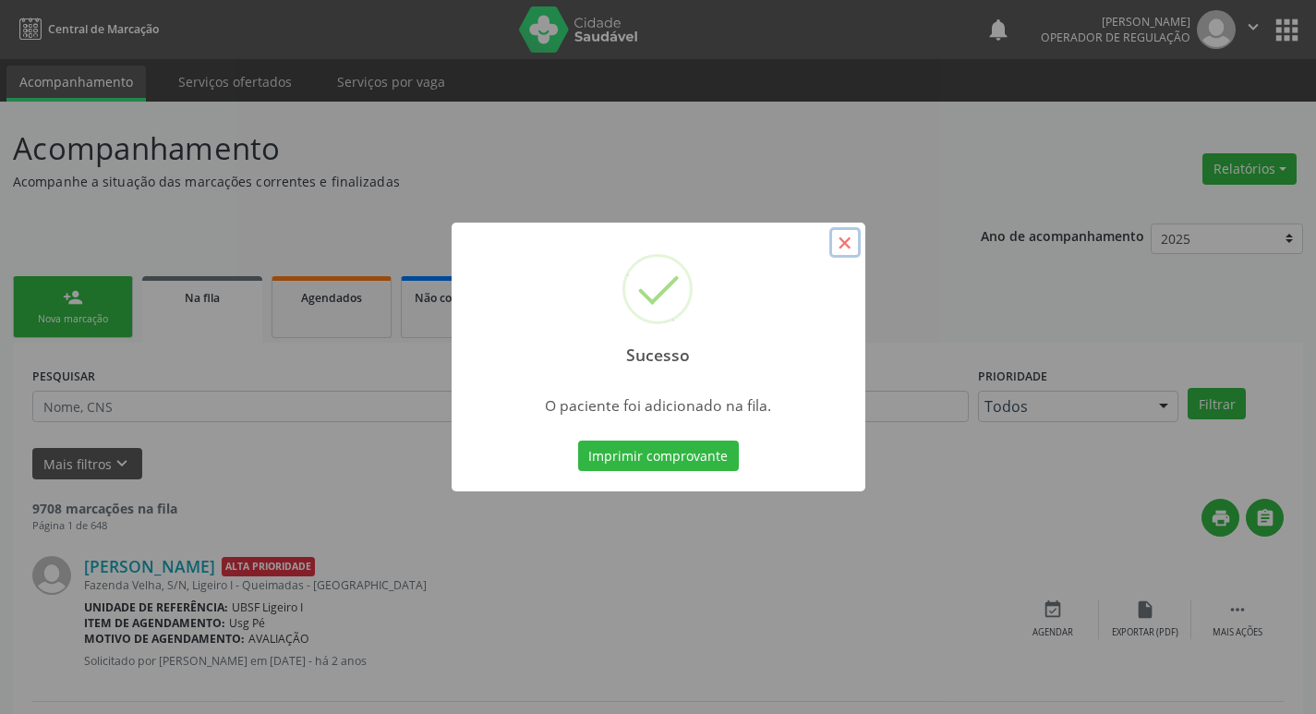
click at [846, 245] on button "×" at bounding box center [844, 242] width 31 height 31
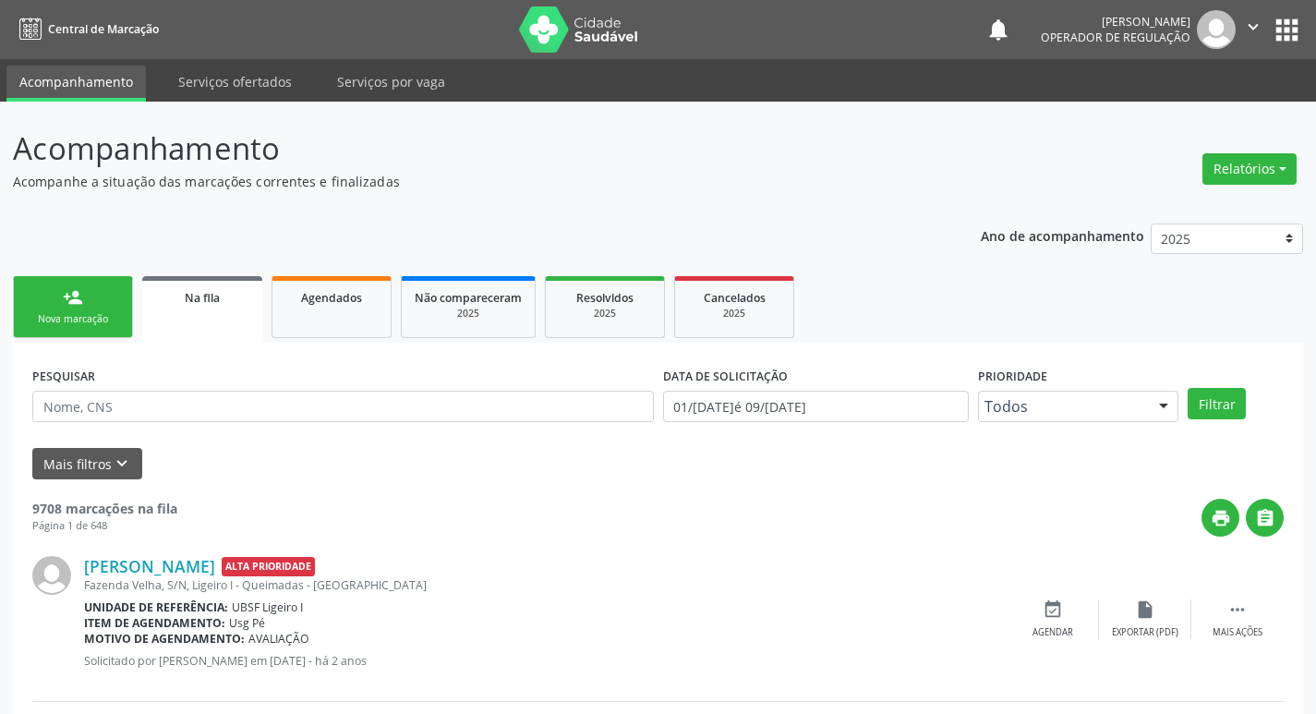
click at [105, 321] on div "Nova marcação" at bounding box center [73, 319] width 92 height 14
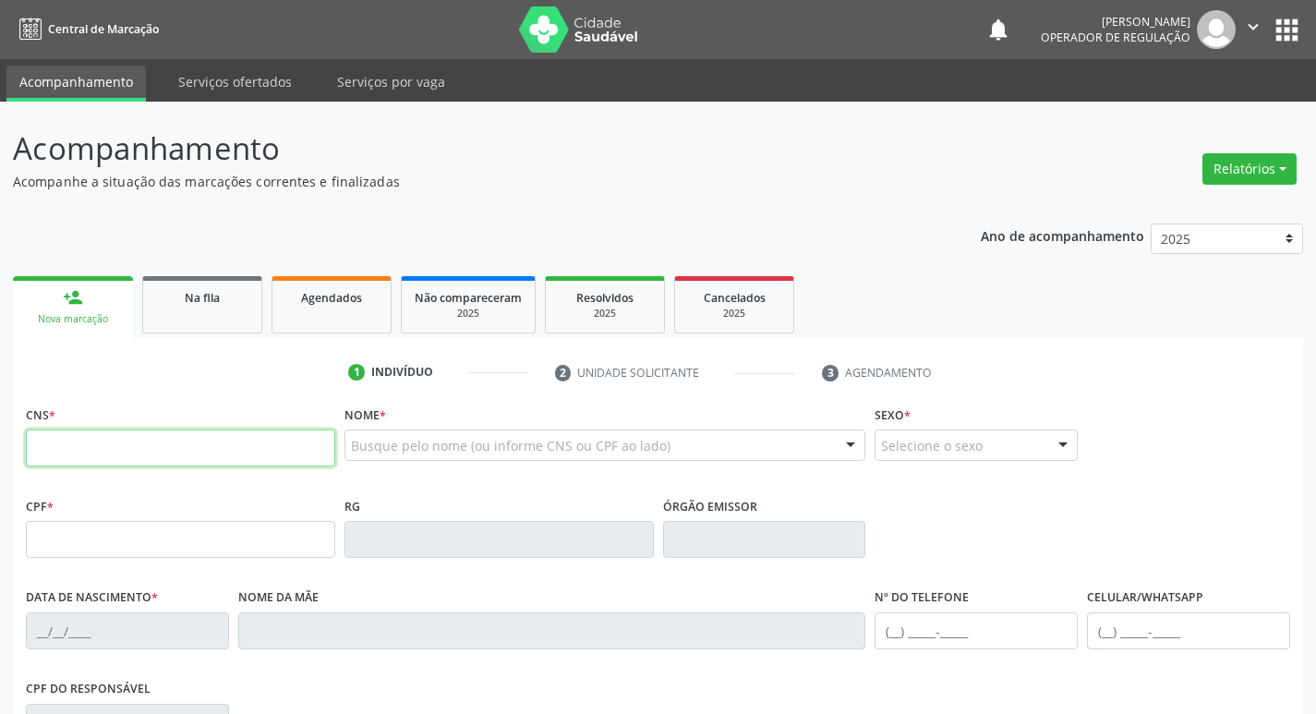
click at [85, 452] on input "text" at bounding box center [180, 447] width 309 height 37
type input "702 1077 2866 0691"
type input "080.483.904-26"
type input "23[DATE]"
type input "Cicera [PERSON_NAME]"
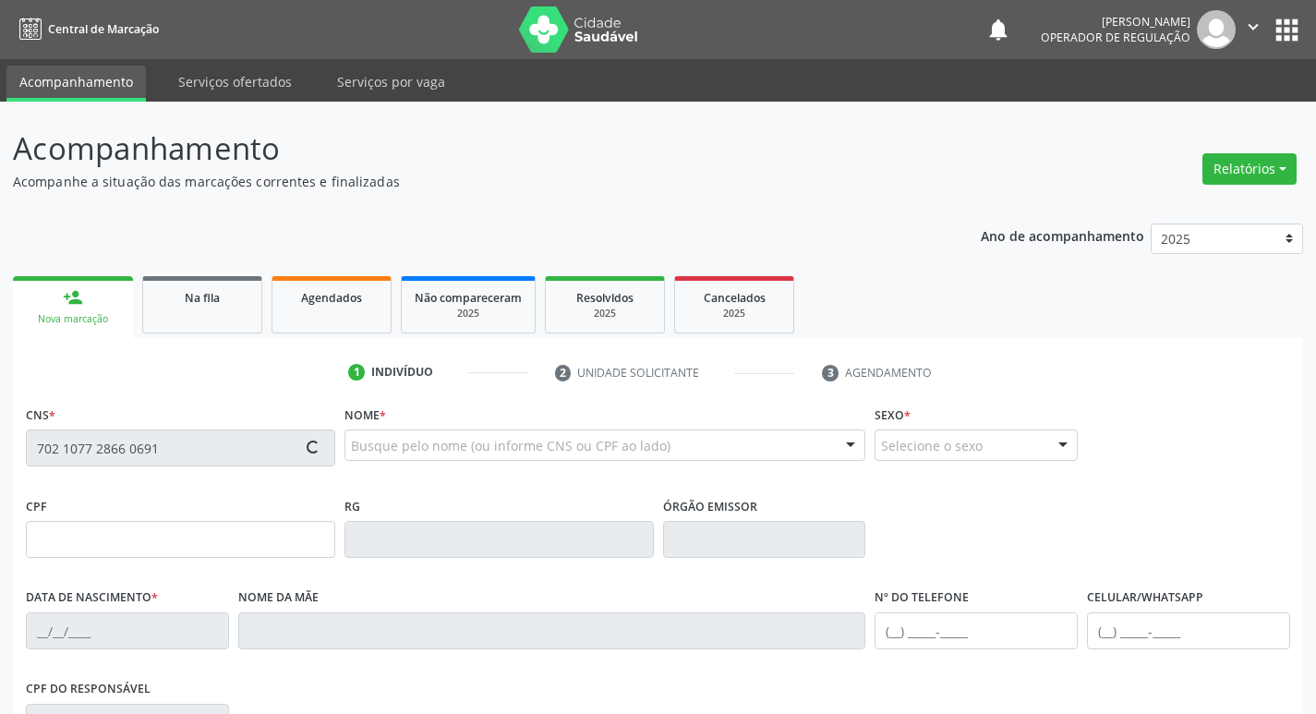
type input "[PHONE_NUMBER]"
type input "975.391.557-87"
type input "144"
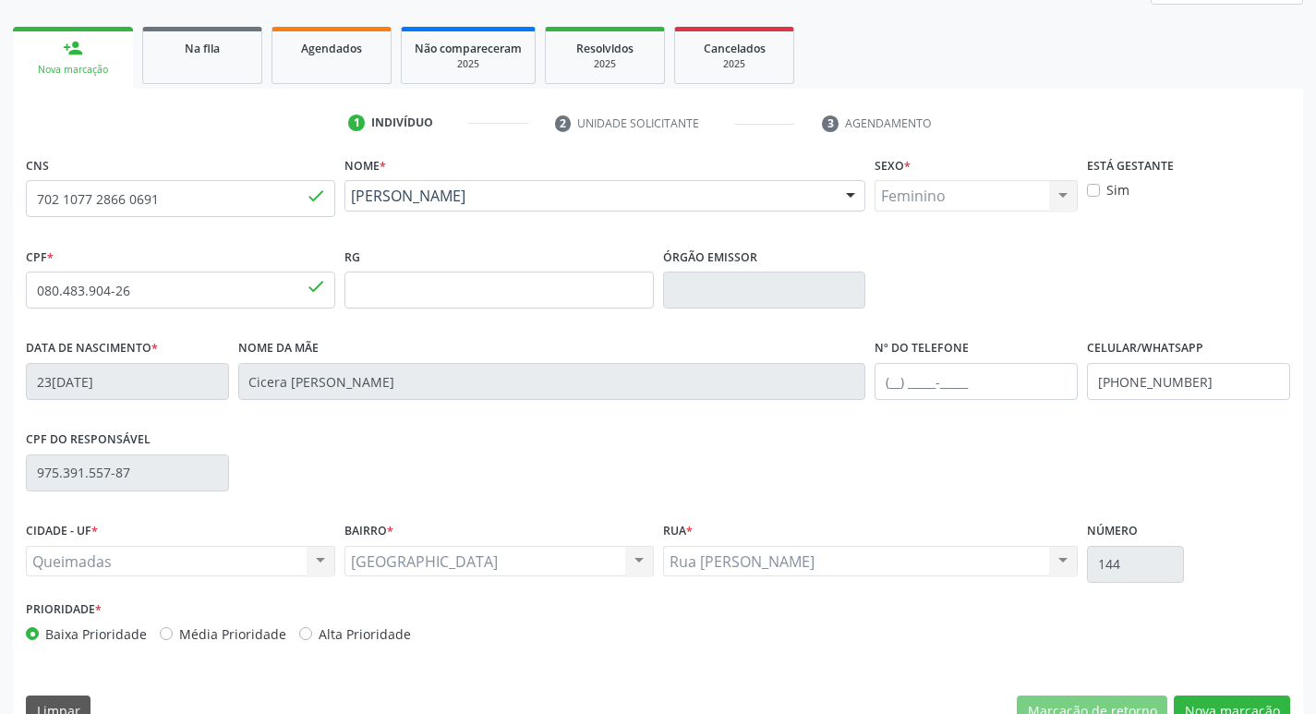
scroll to position [277, 0]
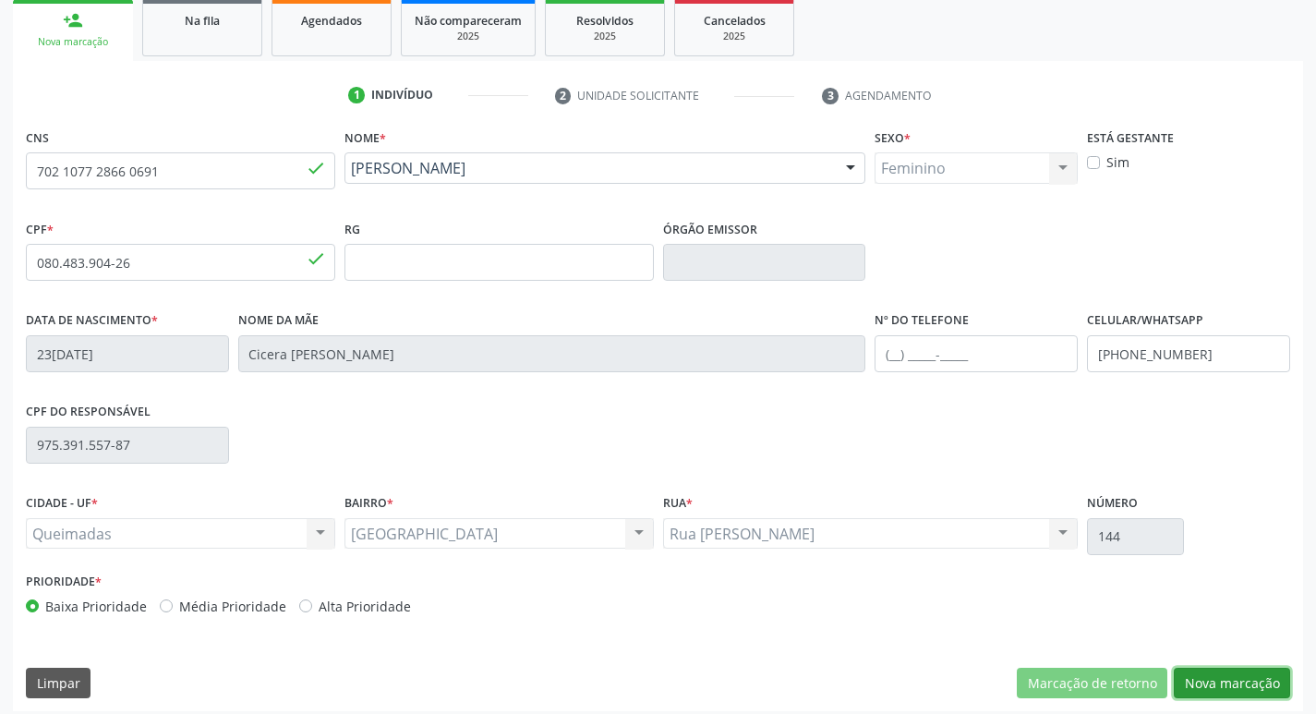
click at [1247, 684] on button "Nova marcação" at bounding box center [1231, 683] width 116 height 31
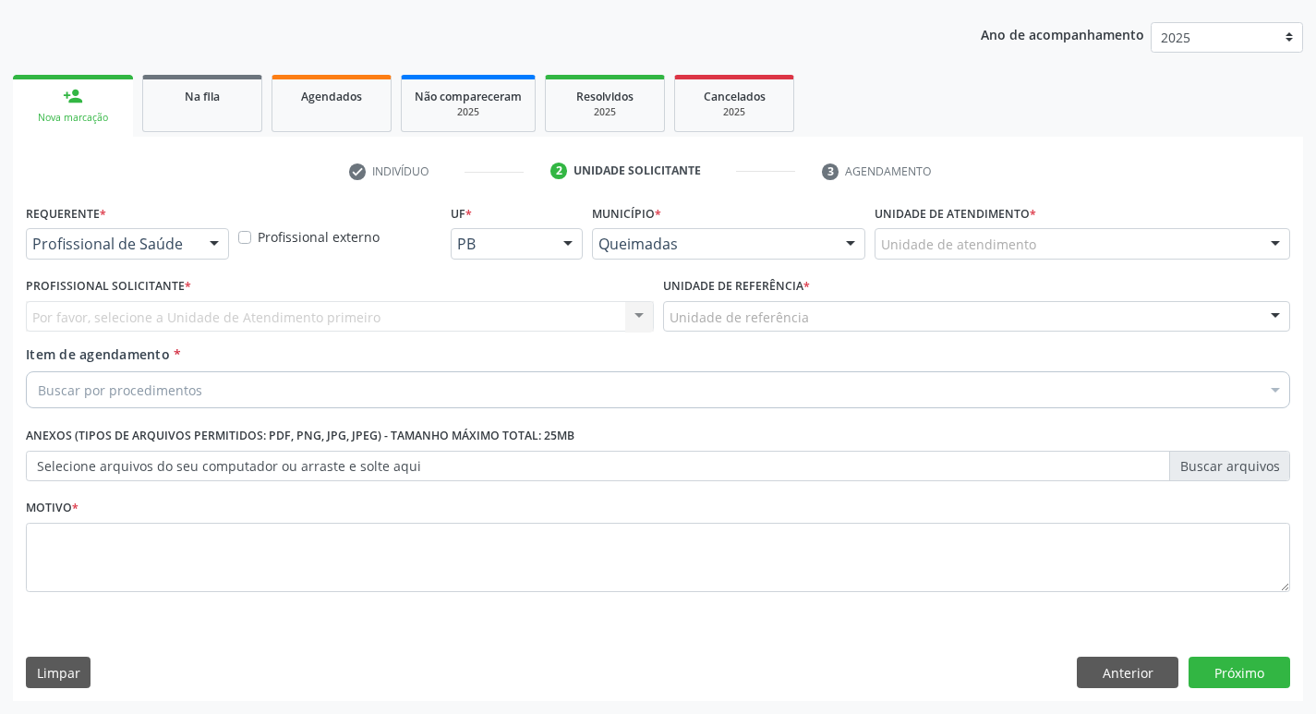
click at [213, 244] on div at bounding box center [214, 244] width 28 height 31
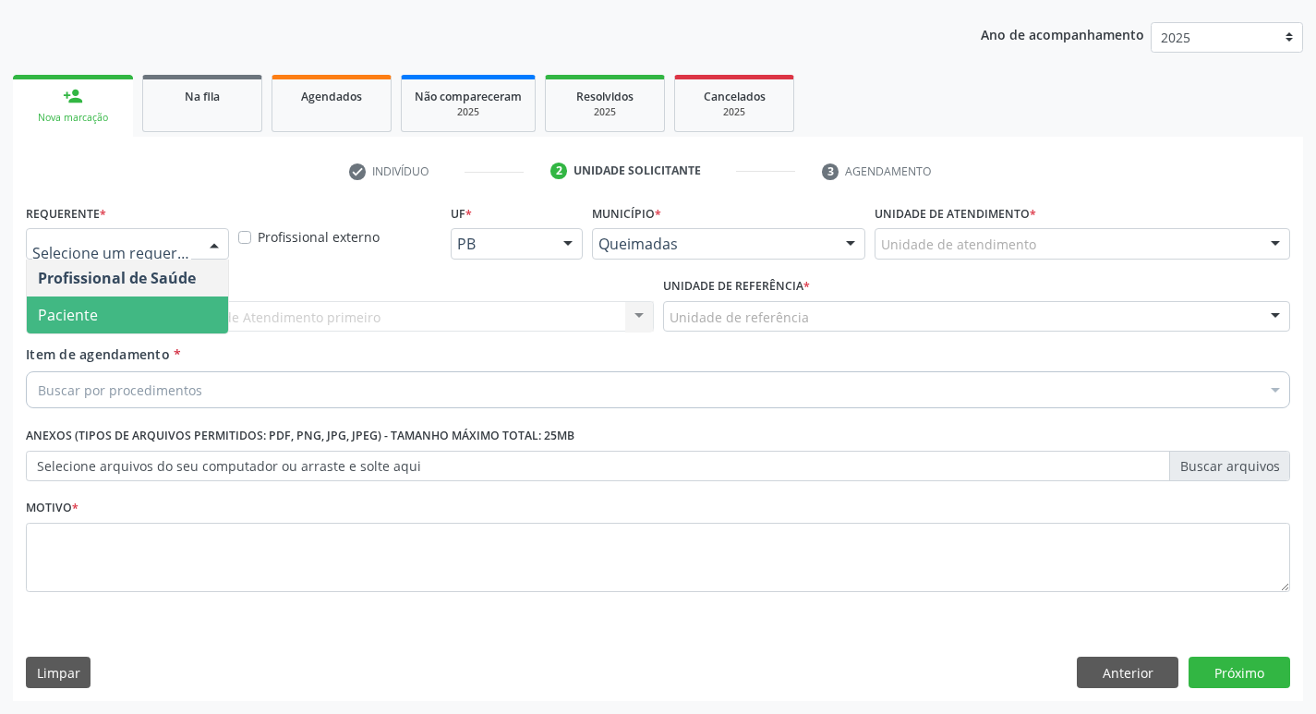
click at [185, 296] on span "Paciente" at bounding box center [127, 314] width 201 height 37
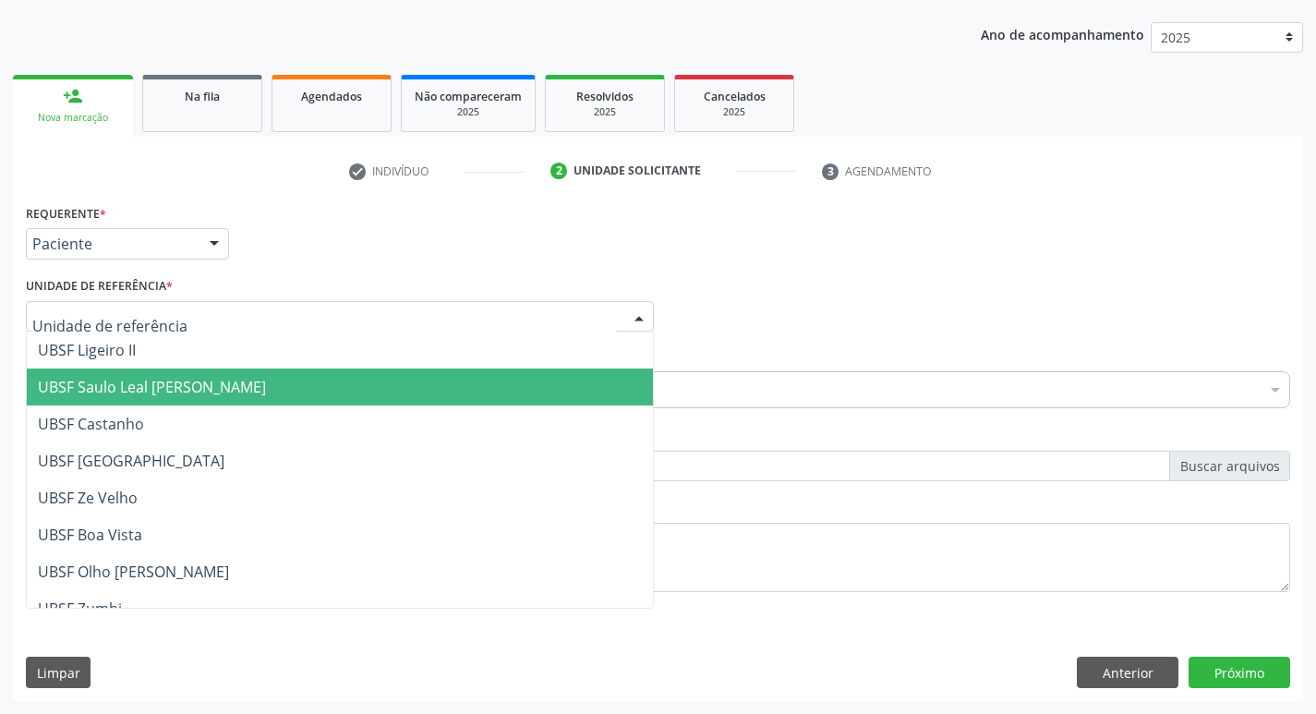
click at [134, 394] on span "UBSF Saulo Leal [PERSON_NAME]" at bounding box center [152, 387] width 228 height 20
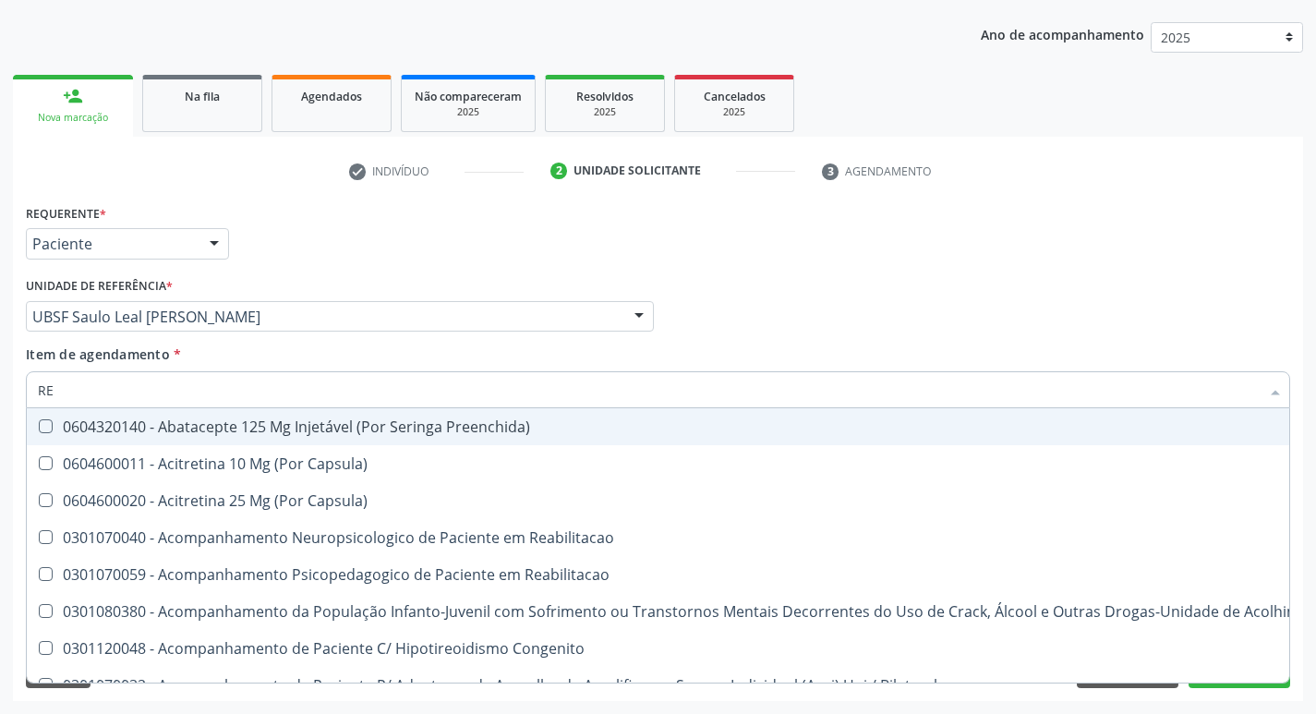
type input "REU"
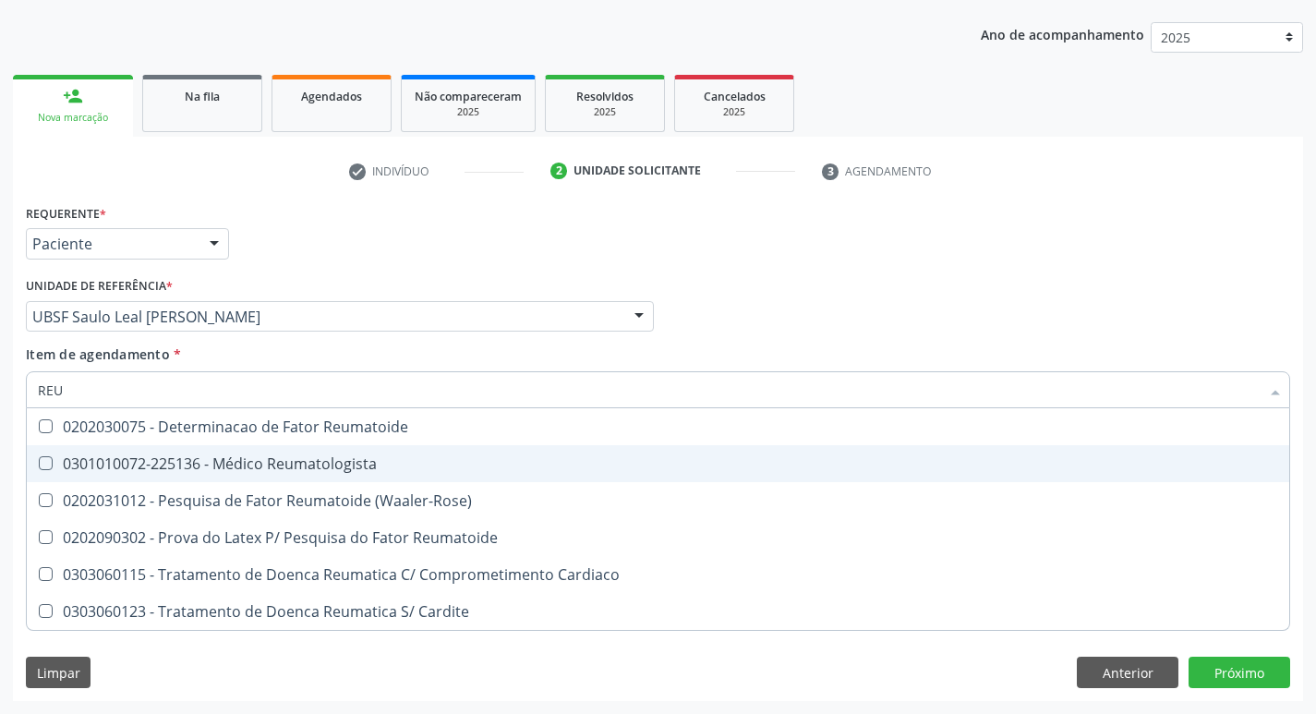
click at [46, 463] on Reumatologista at bounding box center [46, 463] width 14 height 14
click at [39, 463] on Reumatologista "checkbox" at bounding box center [33, 463] width 12 height 12
checkbox Reumatologista "true"
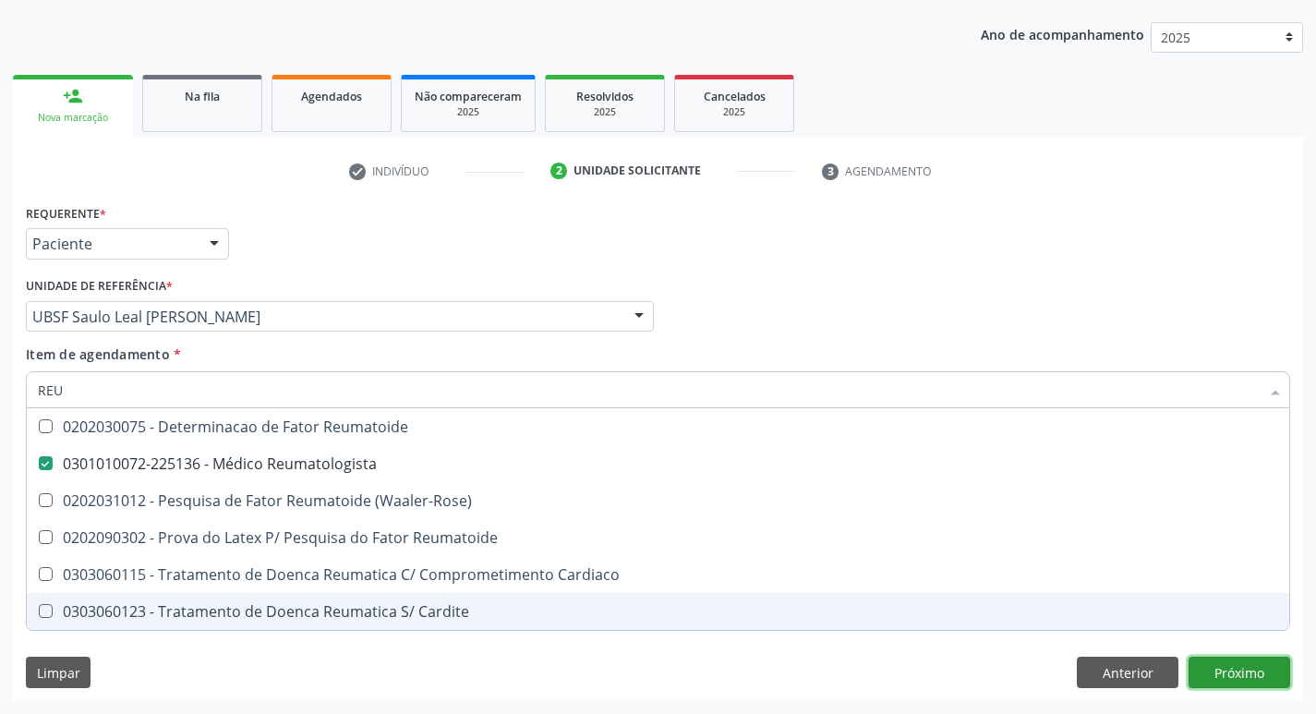
click at [1212, 669] on div "Requerente * Paciente Profissional de Saúde Paciente Nenhum resultado encontrad…" at bounding box center [658, 449] width 1290 height 501
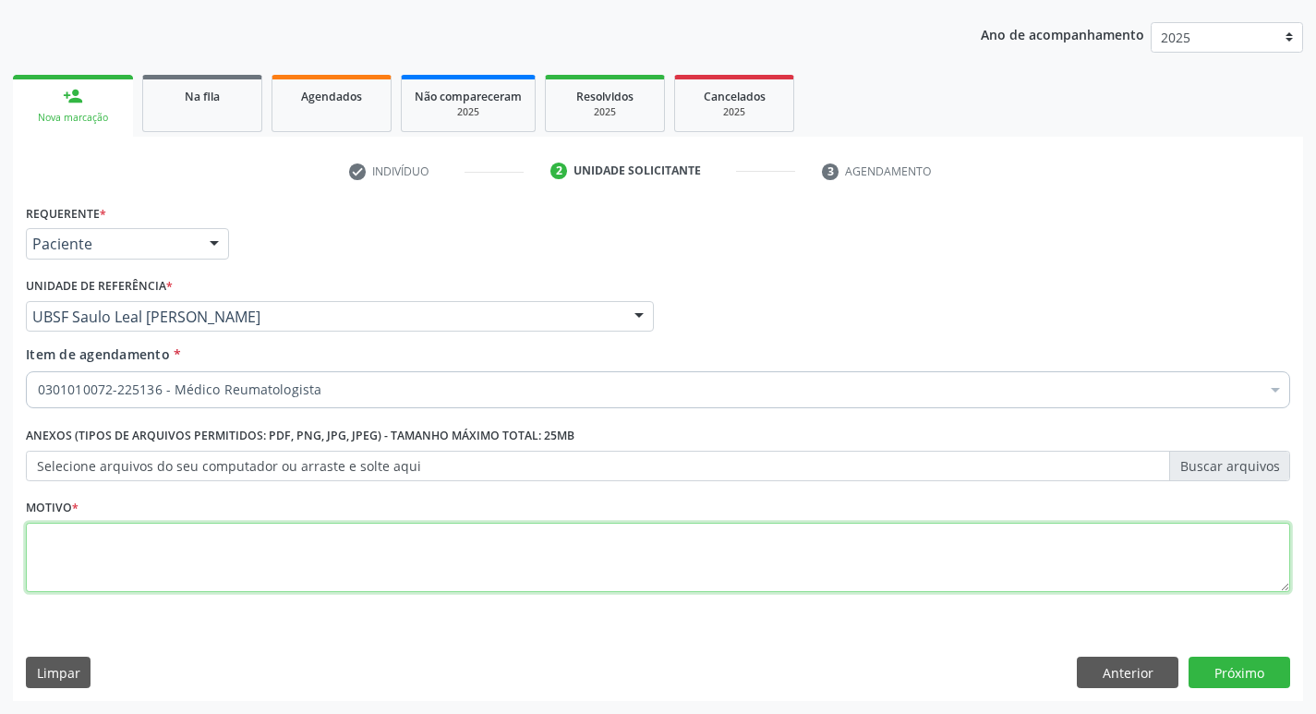
click at [57, 548] on textarea at bounding box center [658, 558] width 1264 height 70
type textarea "RETORNO"
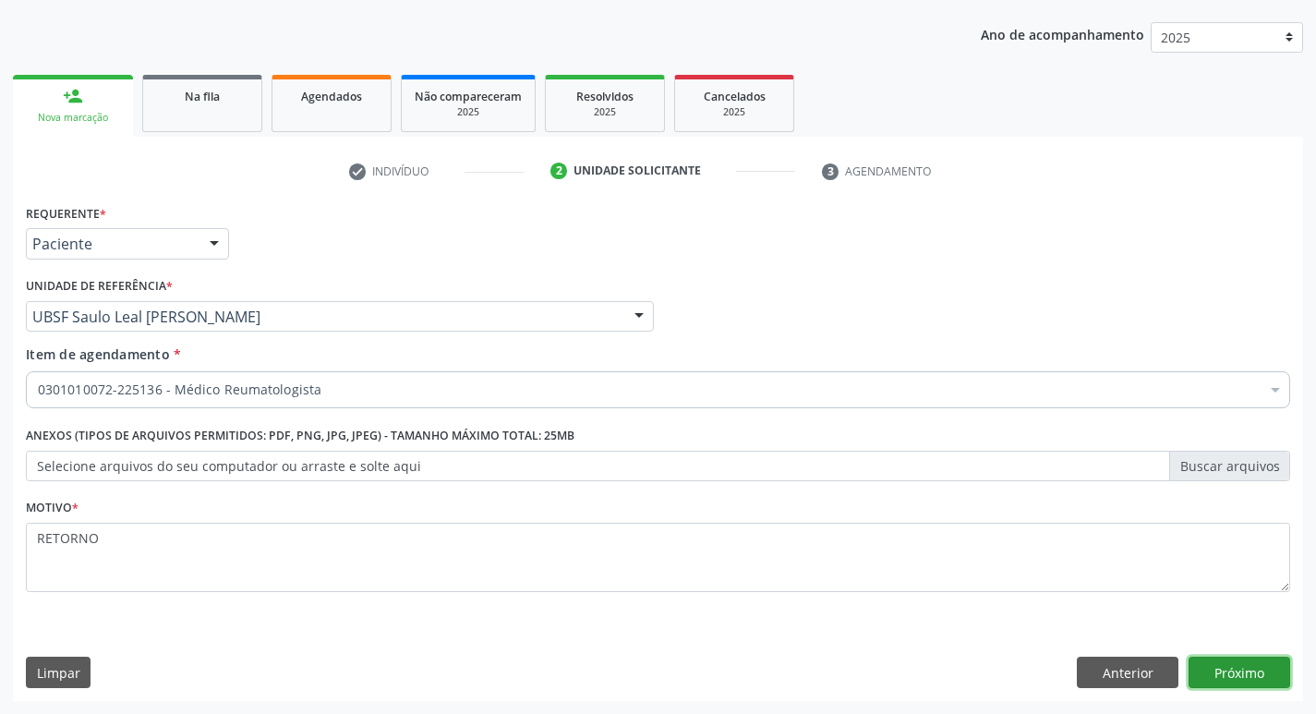
click at [1248, 680] on button "Próximo" at bounding box center [1239, 671] width 102 height 31
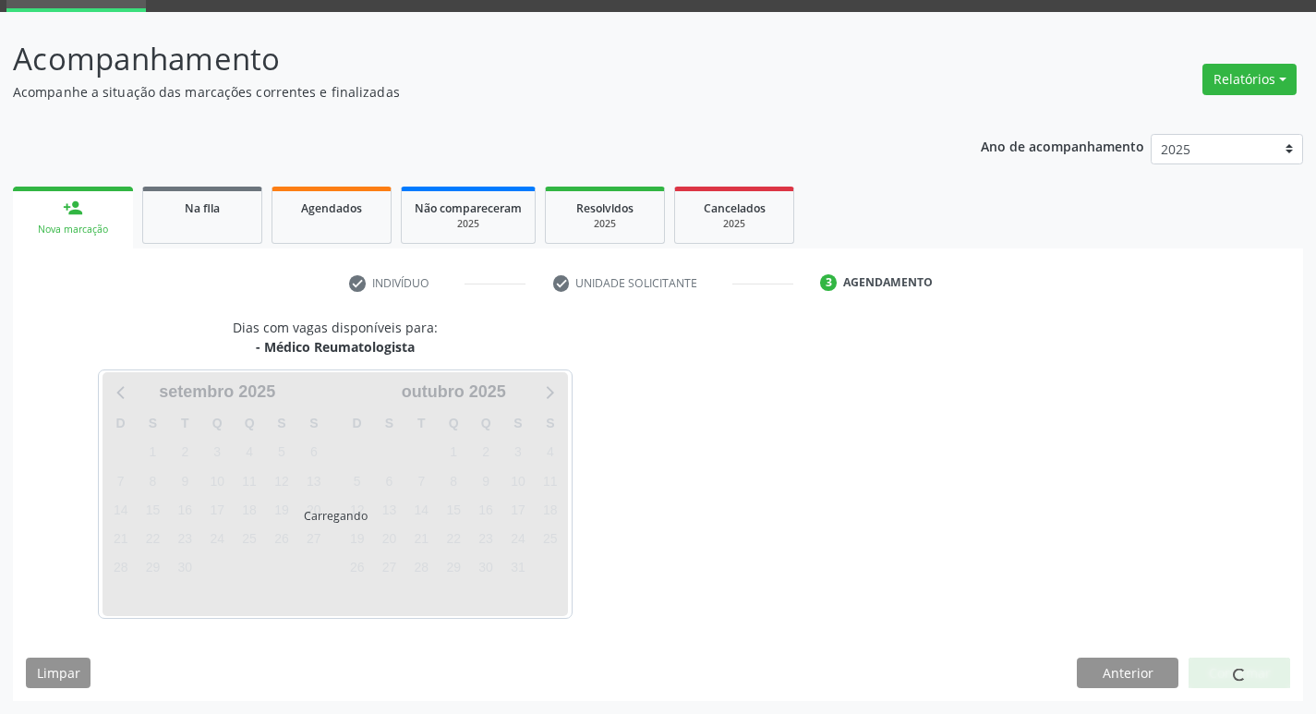
scroll to position [90, 0]
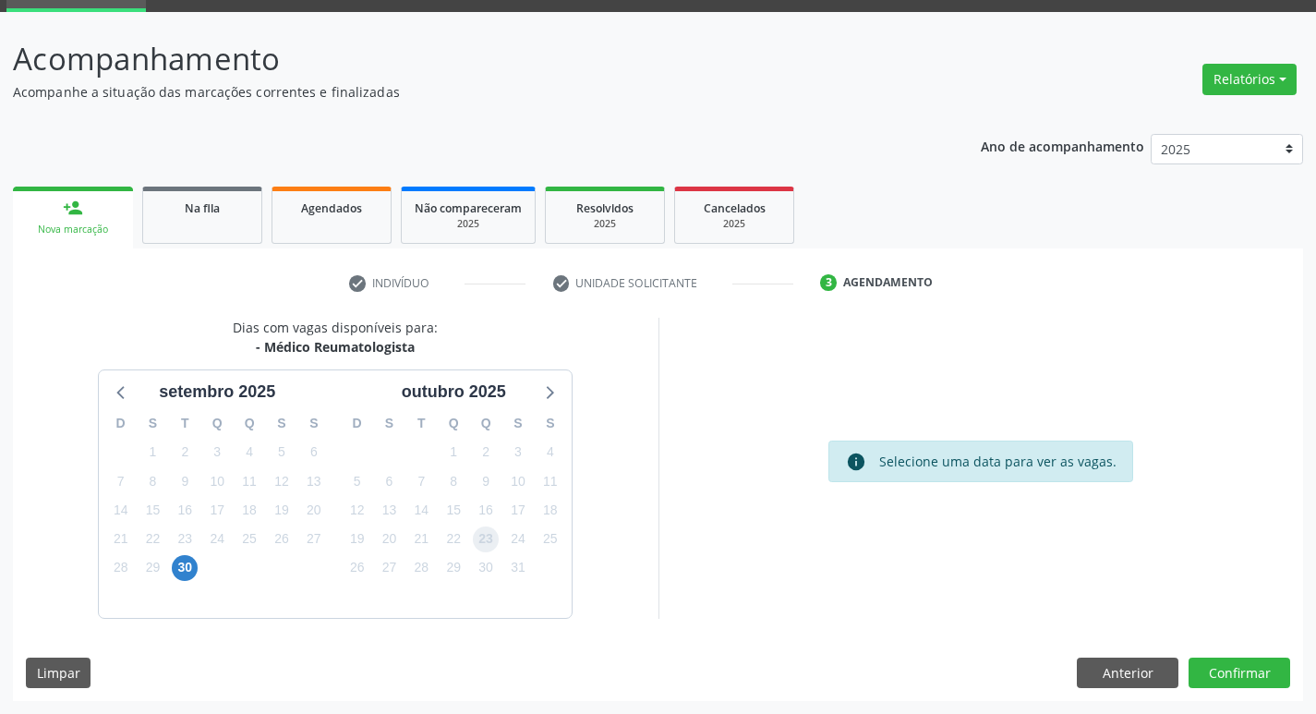
click at [491, 539] on span "23" at bounding box center [486, 539] width 26 height 26
click at [1232, 679] on button "Confirmar" at bounding box center [1239, 672] width 102 height 31
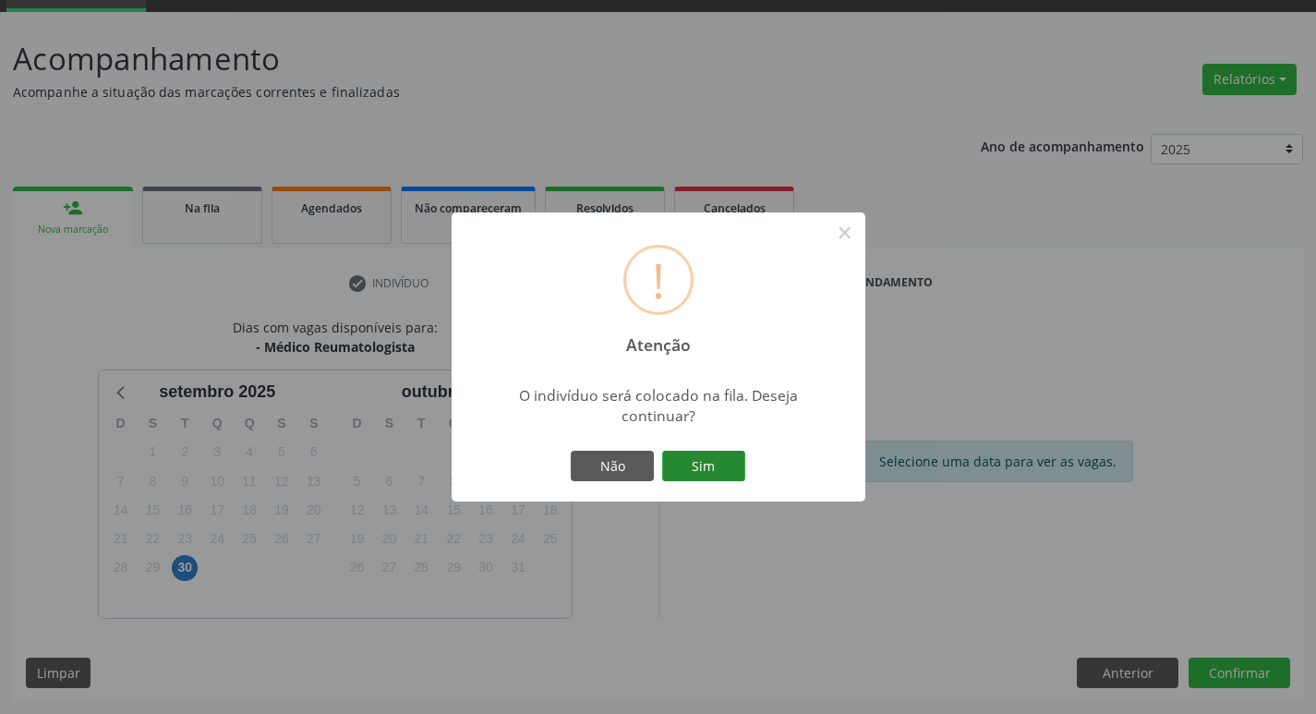
click at [711, 465] on button "Sim" at bounding box center [703, 466] width 83 height 31
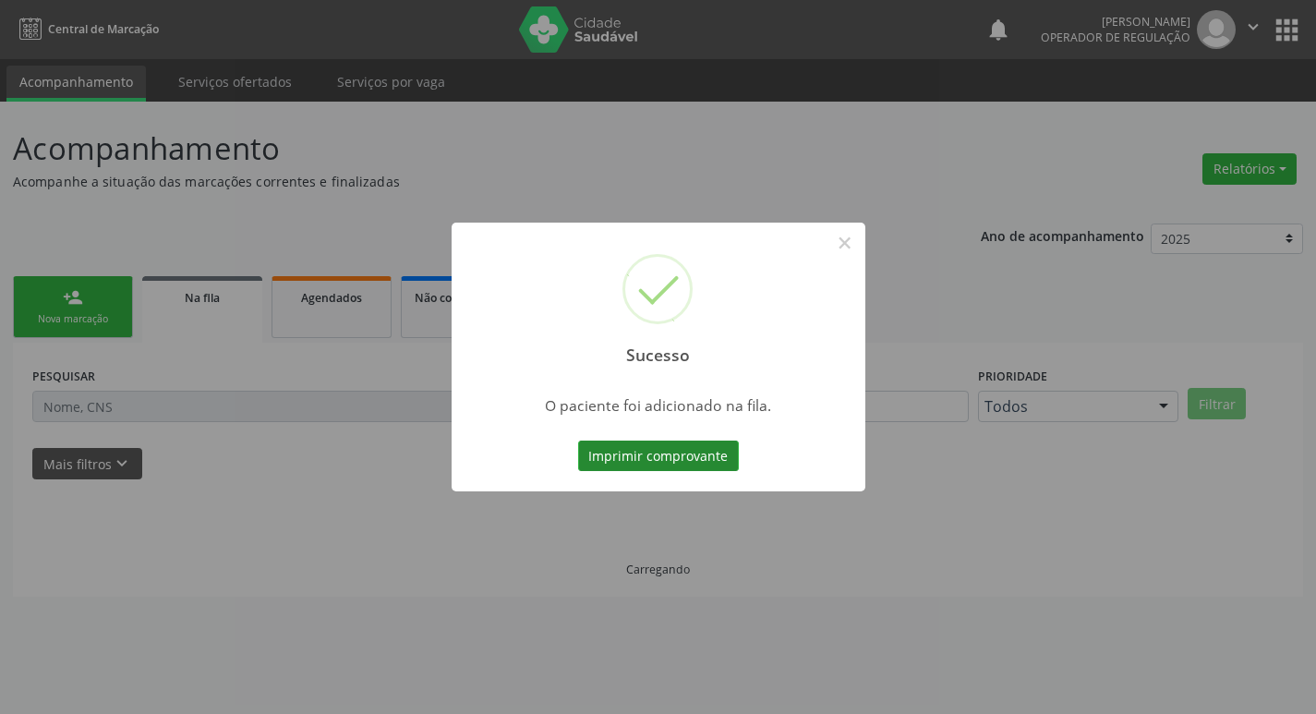
scroll to position [0, 0]
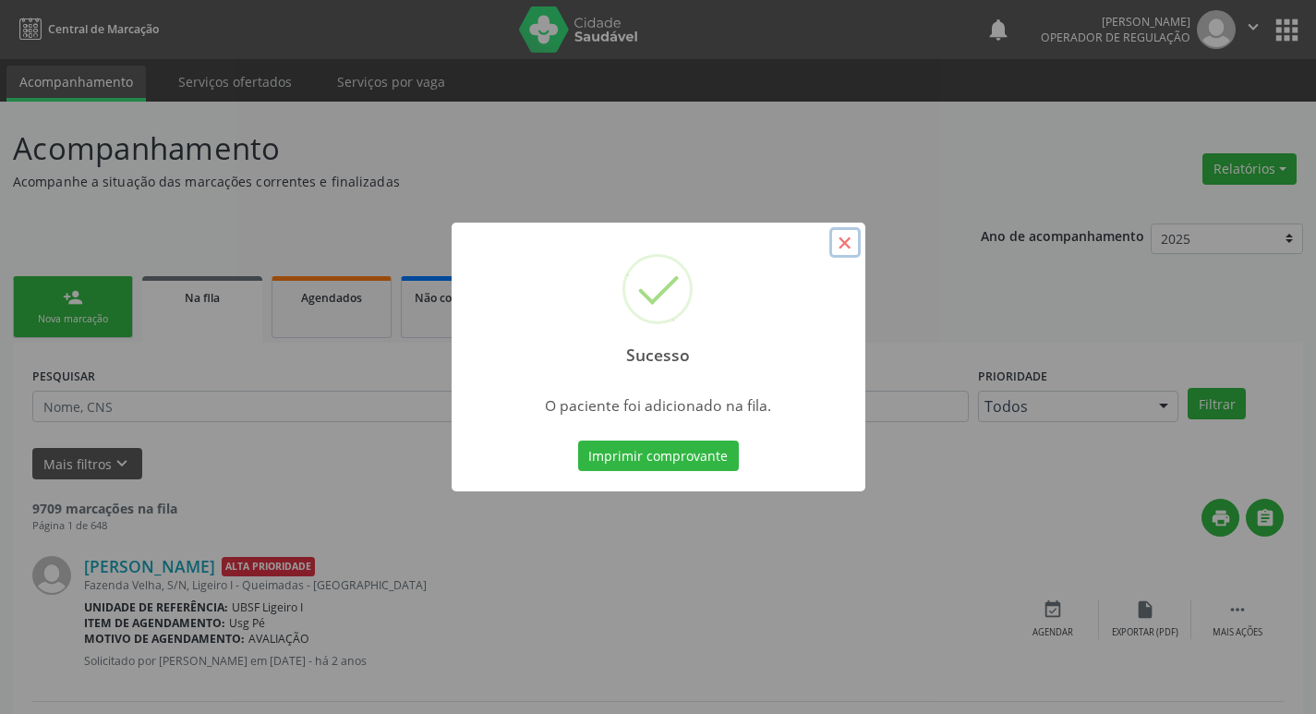
click at [850, 239] on button "×" at bounding box center [844, 242] width 31 height 31
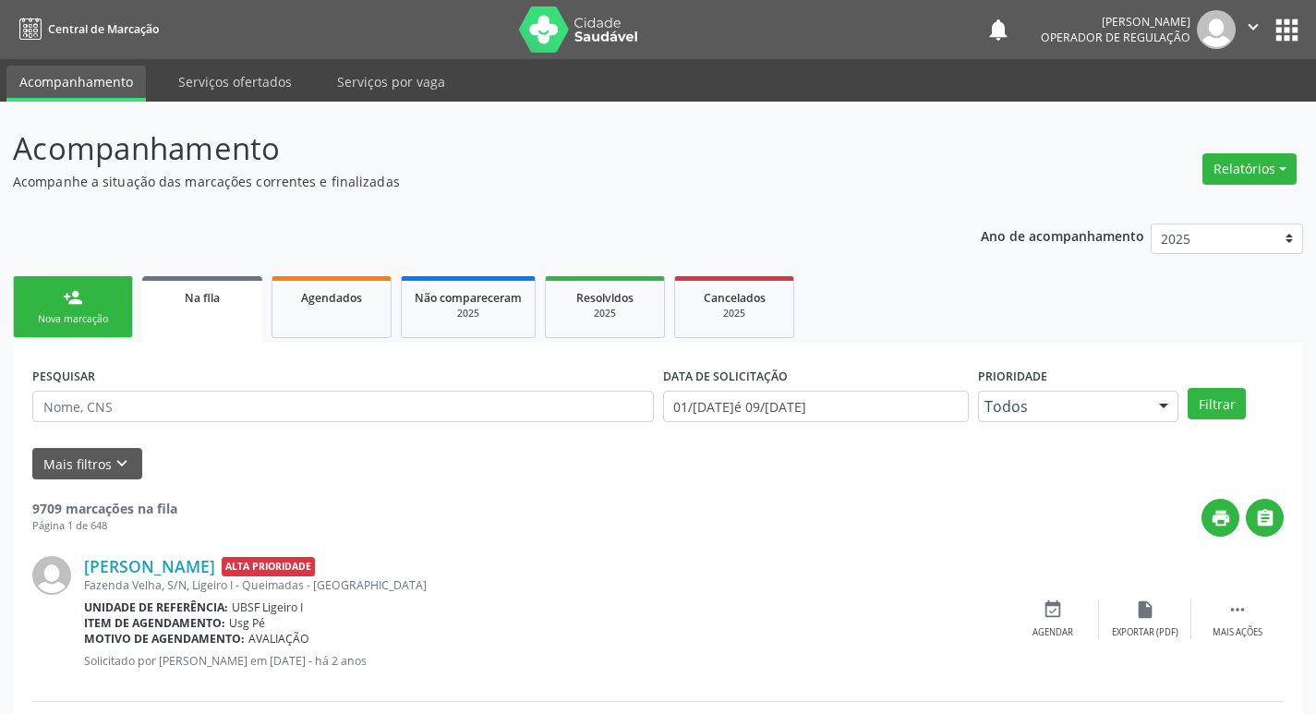
click at [87, 310] on link "person_add Nova marcação" at bounding box center [73, 307] width 120 height 62
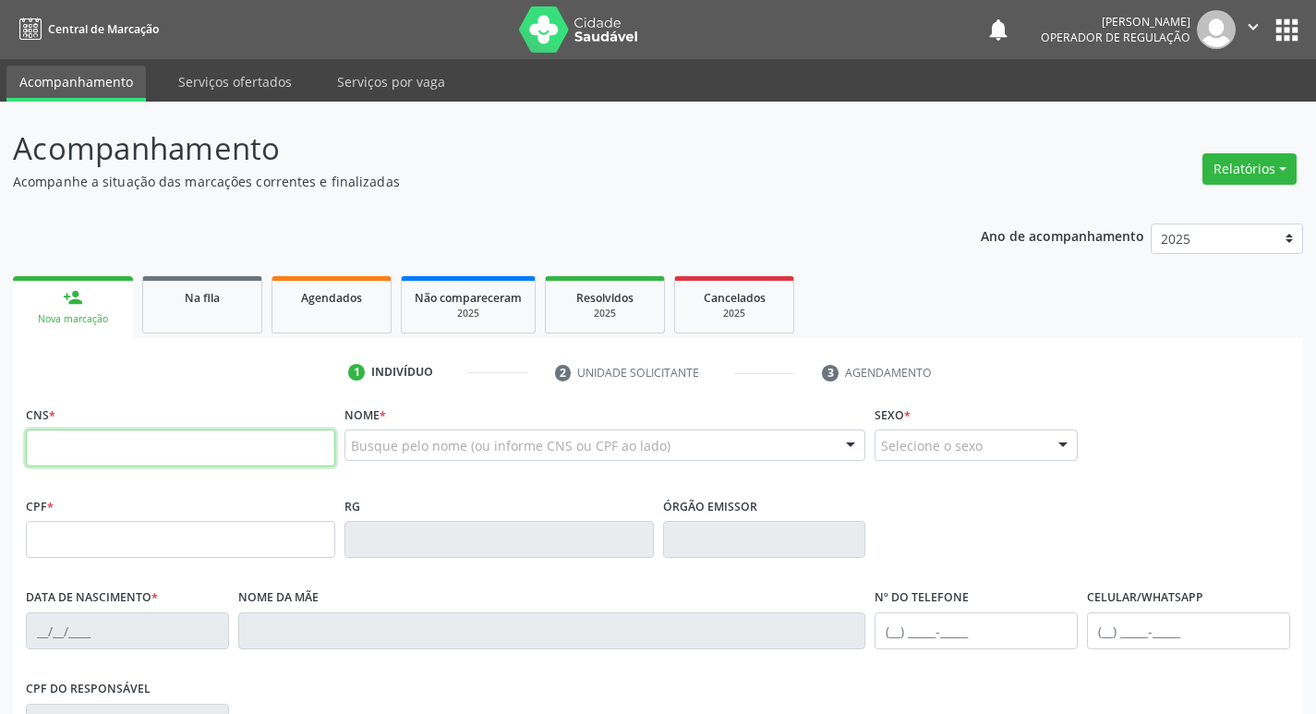
click at [114, 456] on input "text" at bounding box center [180, 447] width 309 height 37
type input "703 0038 6372 0570"
type input "063.960.634-25"
type input "06[DATE]"
type input "[PERSON_NAME]"
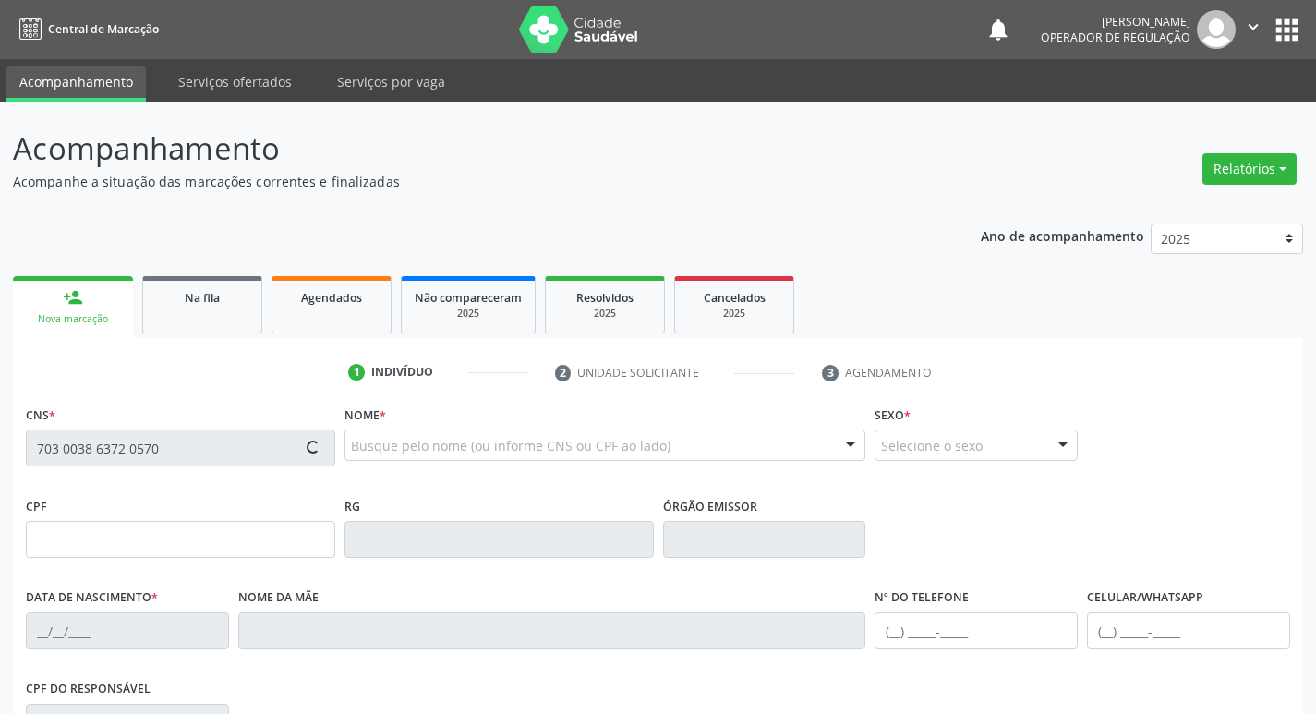
type input "[PHONE_NUMBER]"
type input "021.314.334-84"
type input "298"
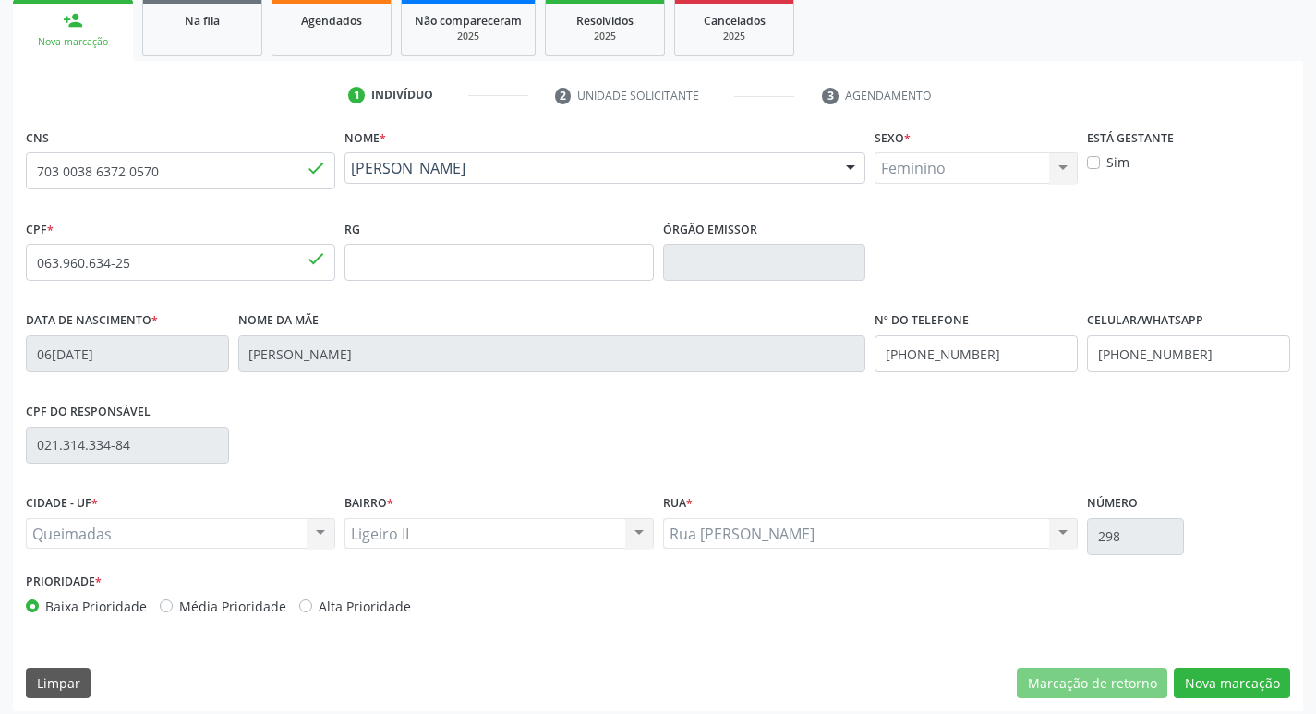
scroll to position [287, 0]
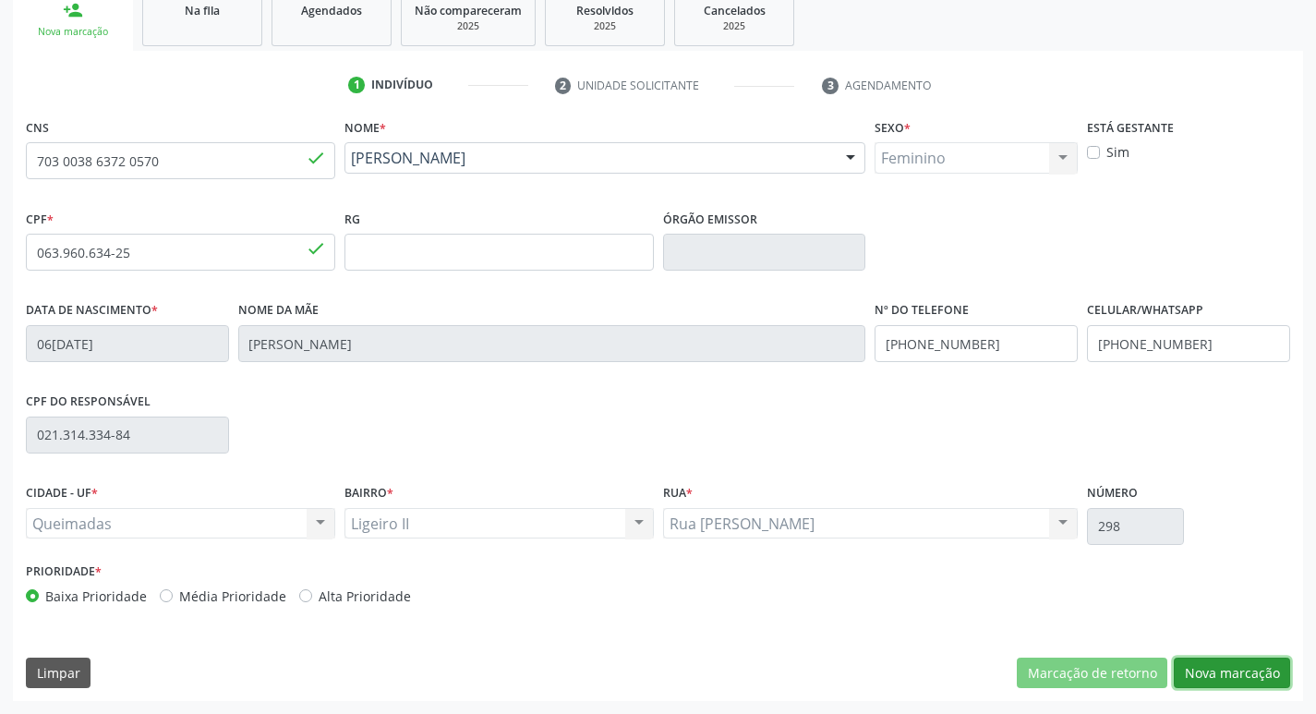
click at [1214, 669] on button "Nova marcação" at bounding box center [1231, 672] width 116 height 31
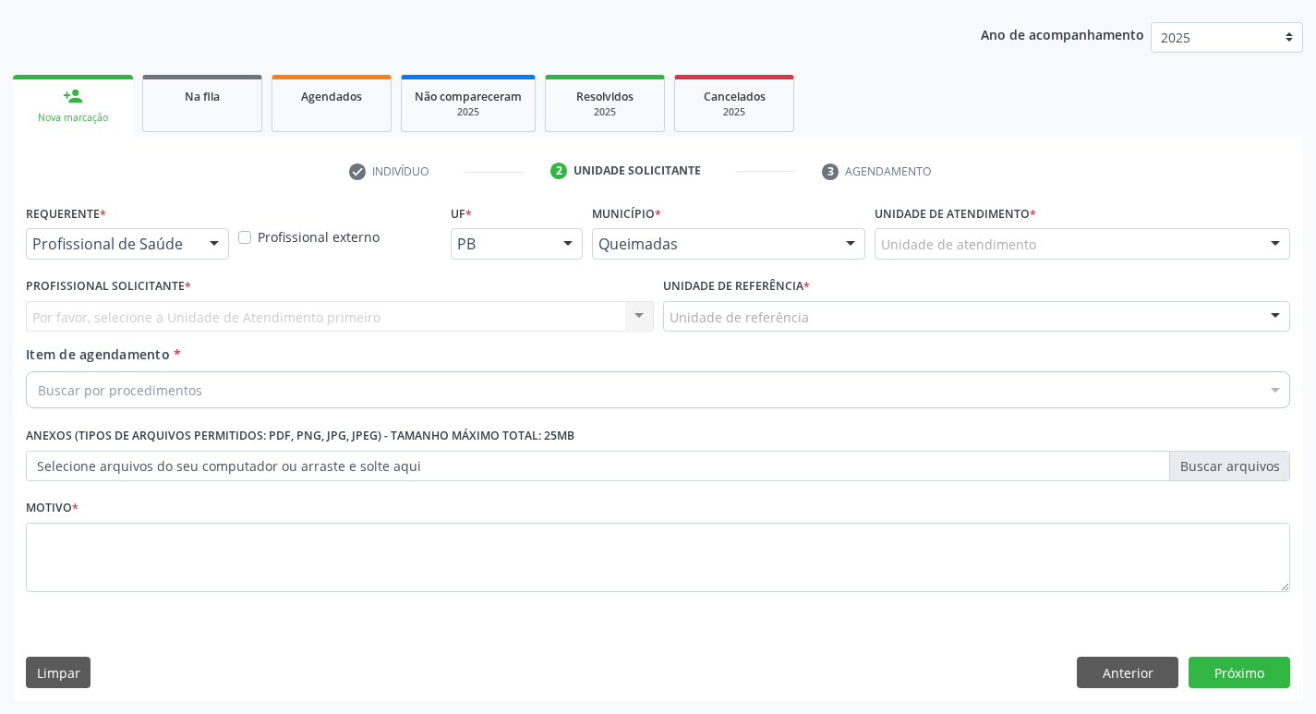
scroll to position [201, 0]
click at [218, 250] on div at bounding box center [214, 244] width 28 height 31
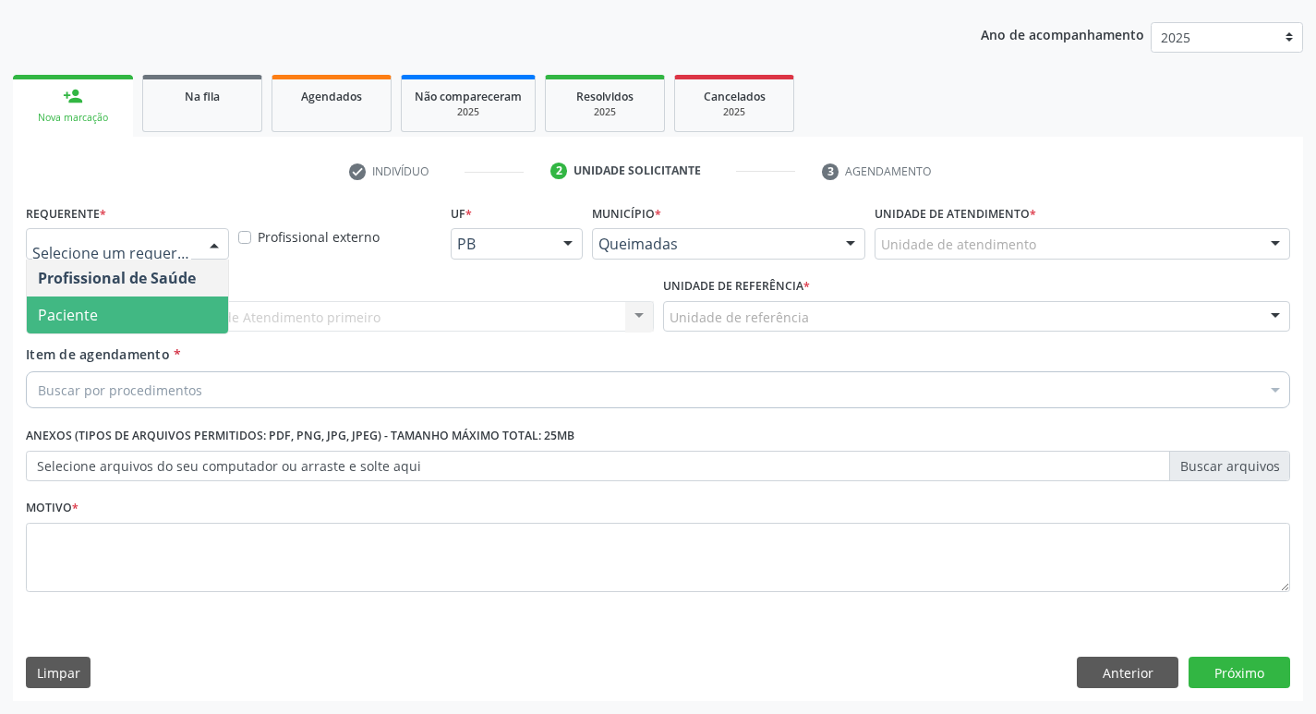
click at [186, 318] on span "Paciente" at bounding box center [127, 314] width 201 height 37
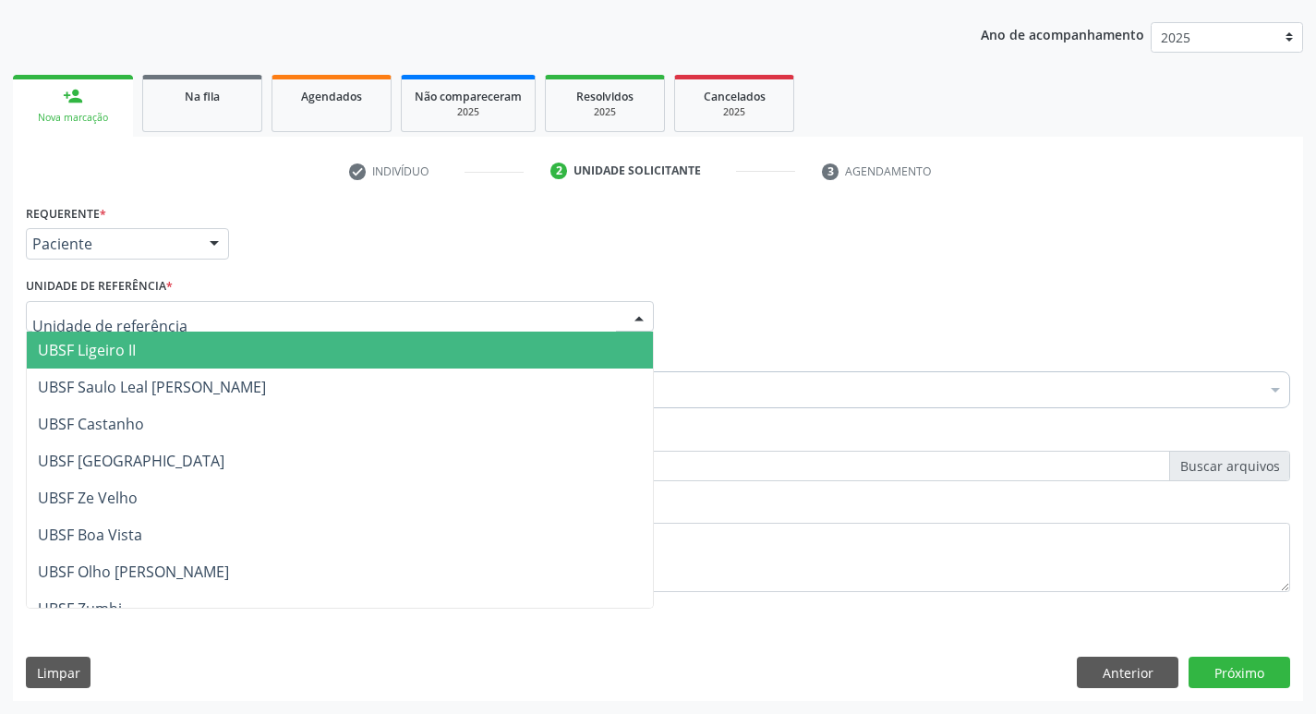
click at [135, 345] on span "UBSF Ligeiro II" at bounding box center [87, 350] width 98 height 20
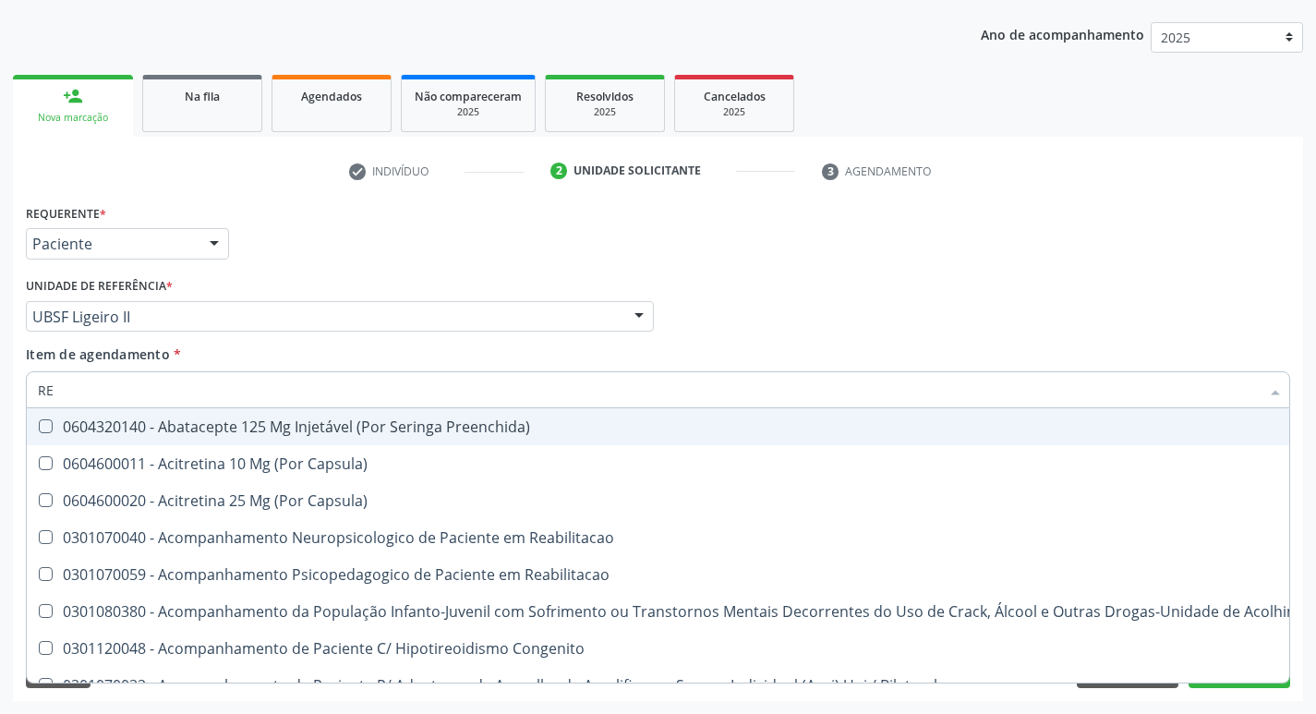
type input "REU"
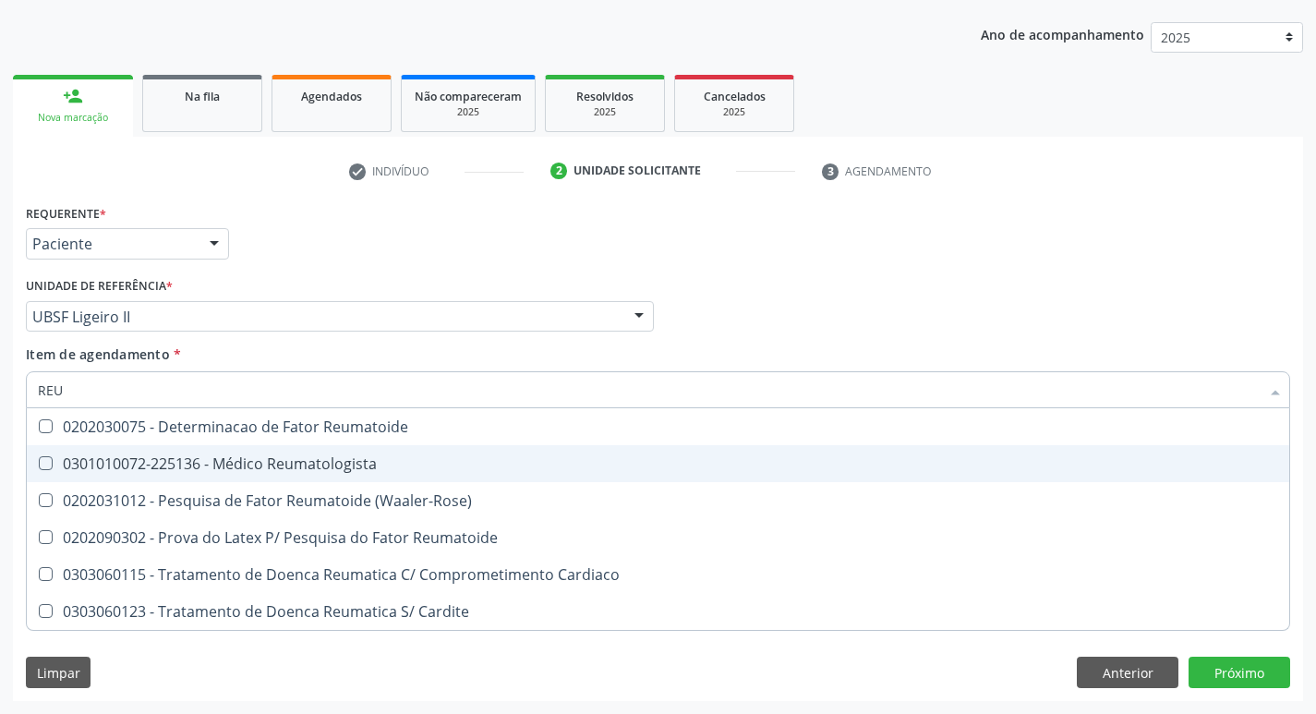
click at [44, 463] on Reumatologista at bounding box center [46, 463] width 14 height 14
click at [39, 463] on Reumatologista "checkbox" at bounding box center [33, 463] width 12 height 12
checkbox Reumatologista "true"
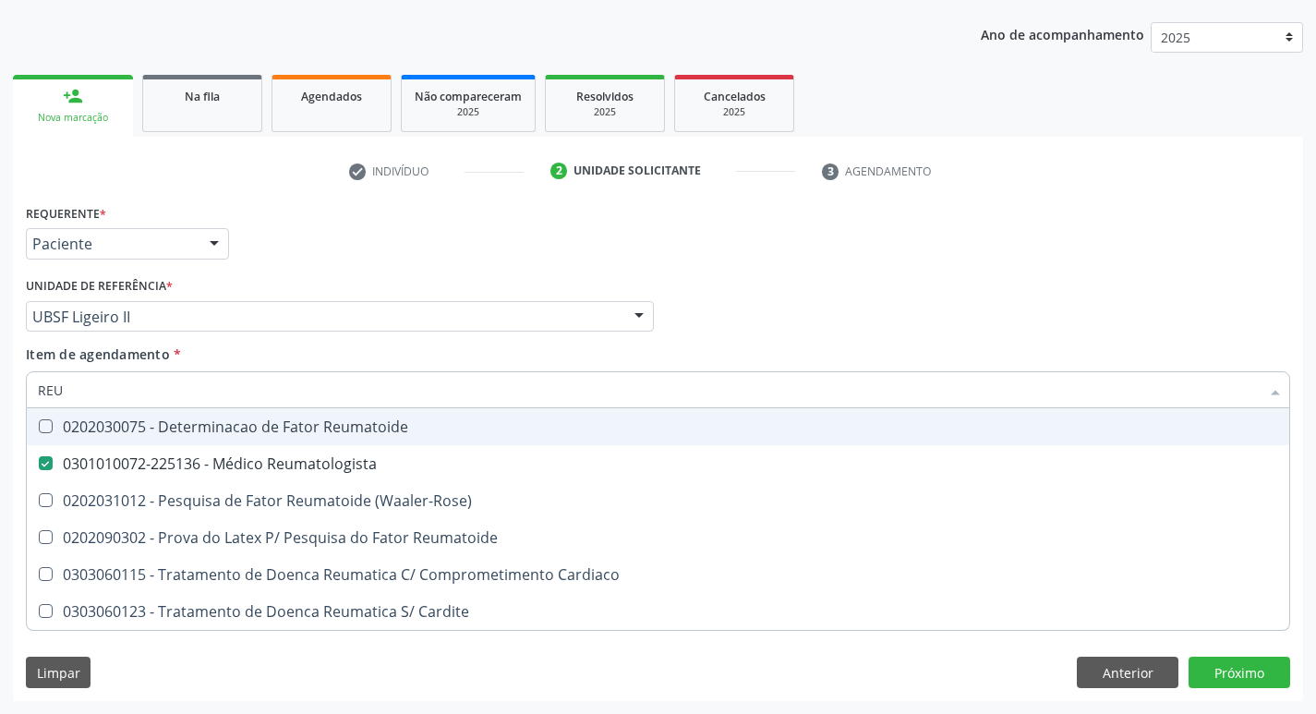
click at [790, 320] on div "Profissional Solicitante Por favor, selecione a Unidade de Atendimento primeiro…" at bounding box center [657, 308] width 1273 height 72
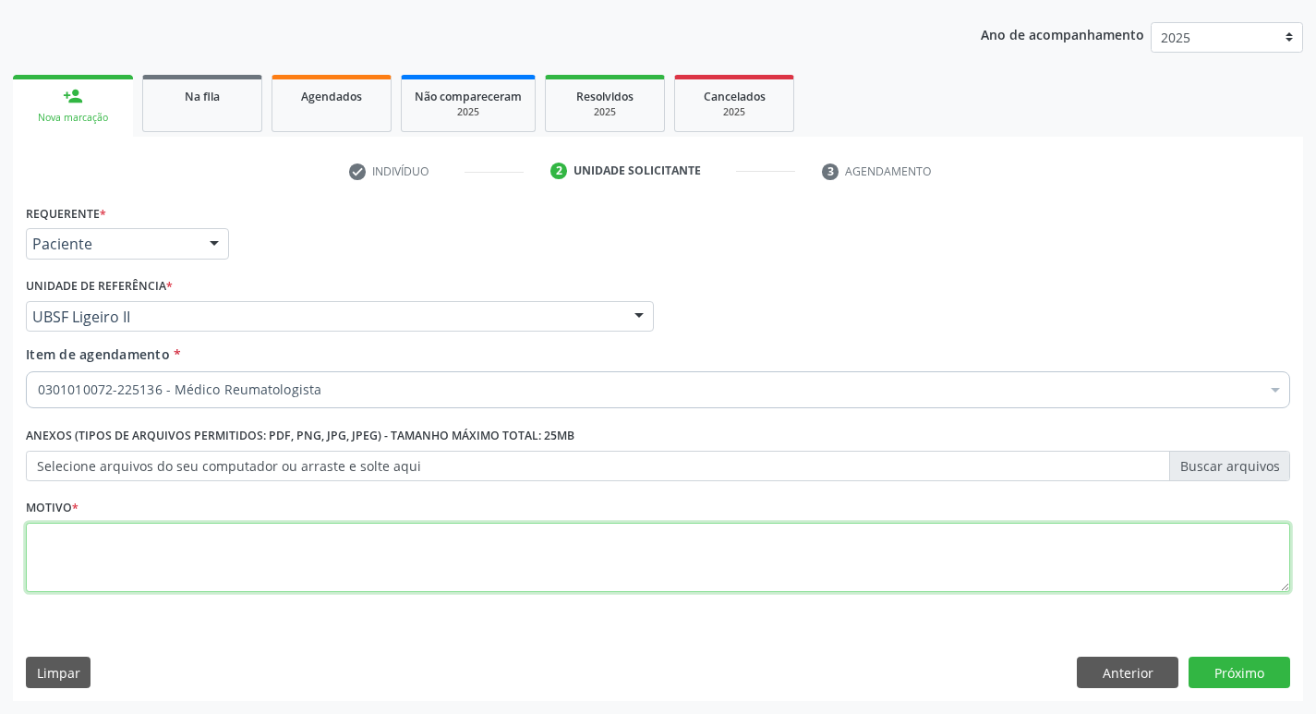
click at [115, 552] on textarea at bounding box center [658, 558] width 1264 height 70
type textarea "RETORNO"
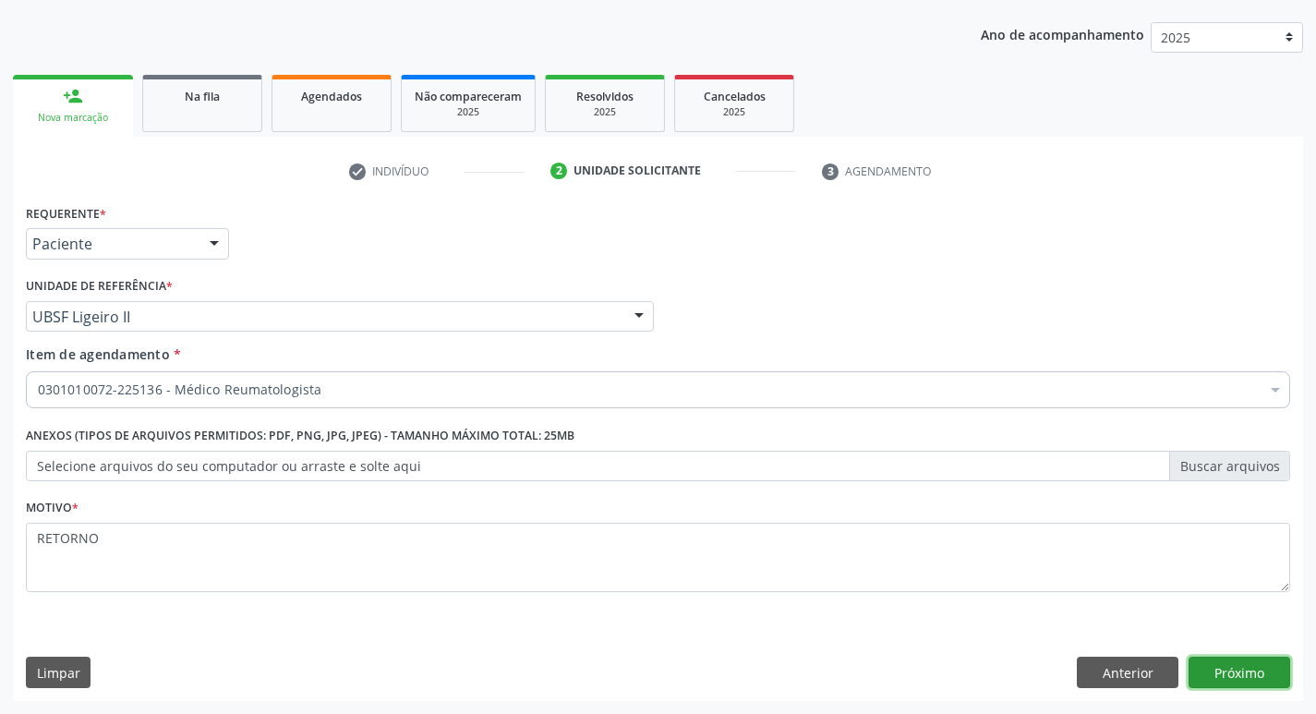
click at [1249, 676] on button "Próximo" at bounding box center [1239, 671] width 102 height 31
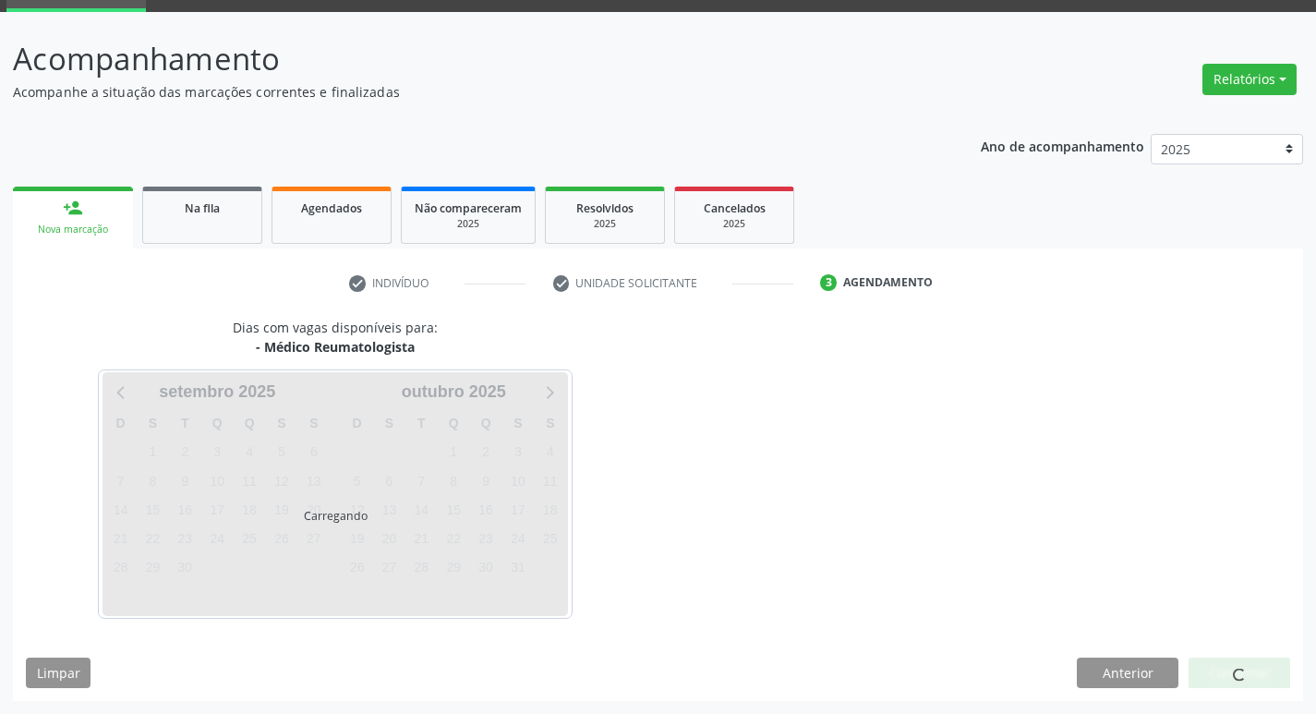
scroll to position [90, 0]
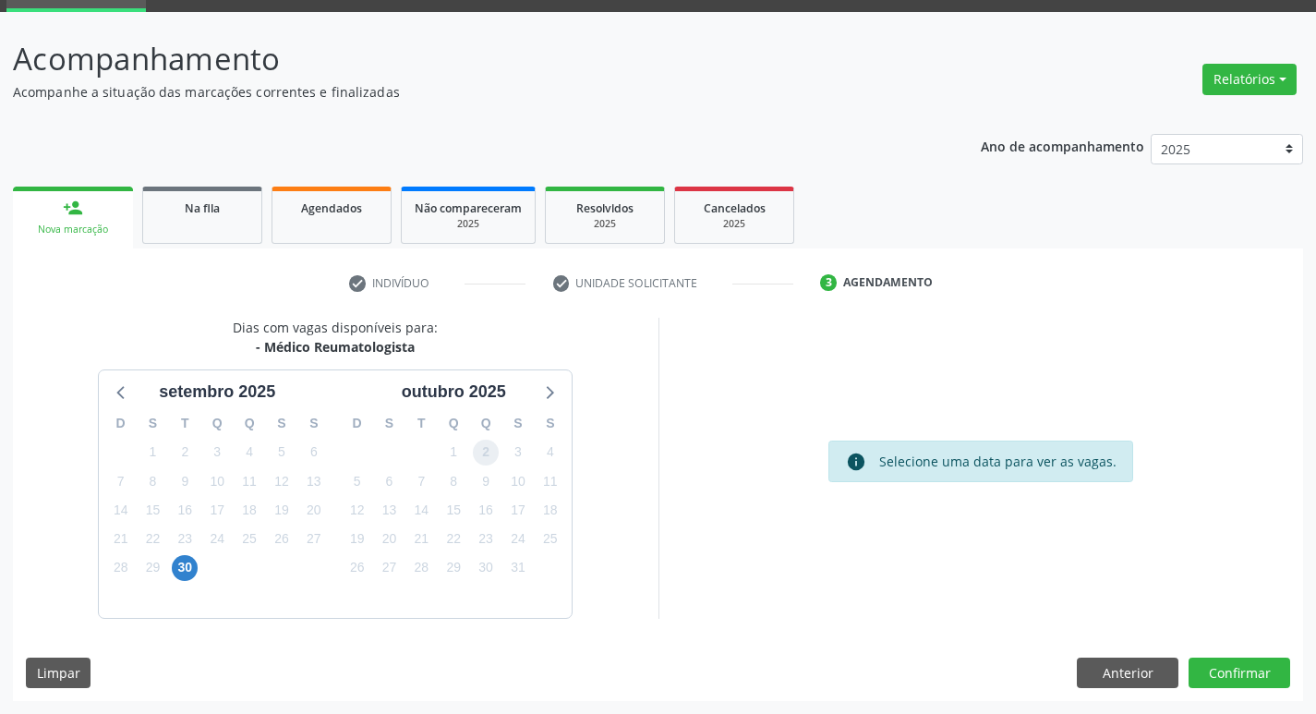
click at [482, 451] on span "2" at bounding box center [486, 452] width 26 height 26
click at [1243, 669] on button "Confirmar" at bounding box center [1239, 672] width 102 height 31
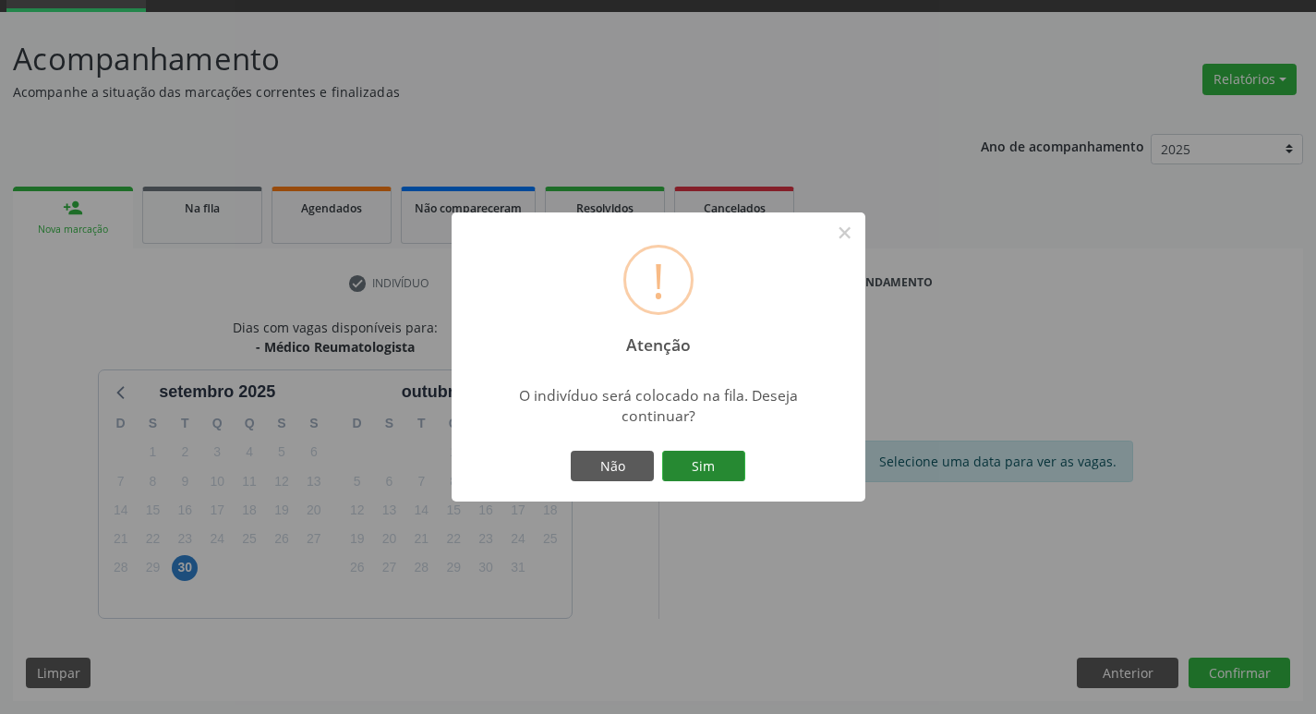
click at [728, 459] on button "Sim" at bounding box center [703, 466] width 83 height 31
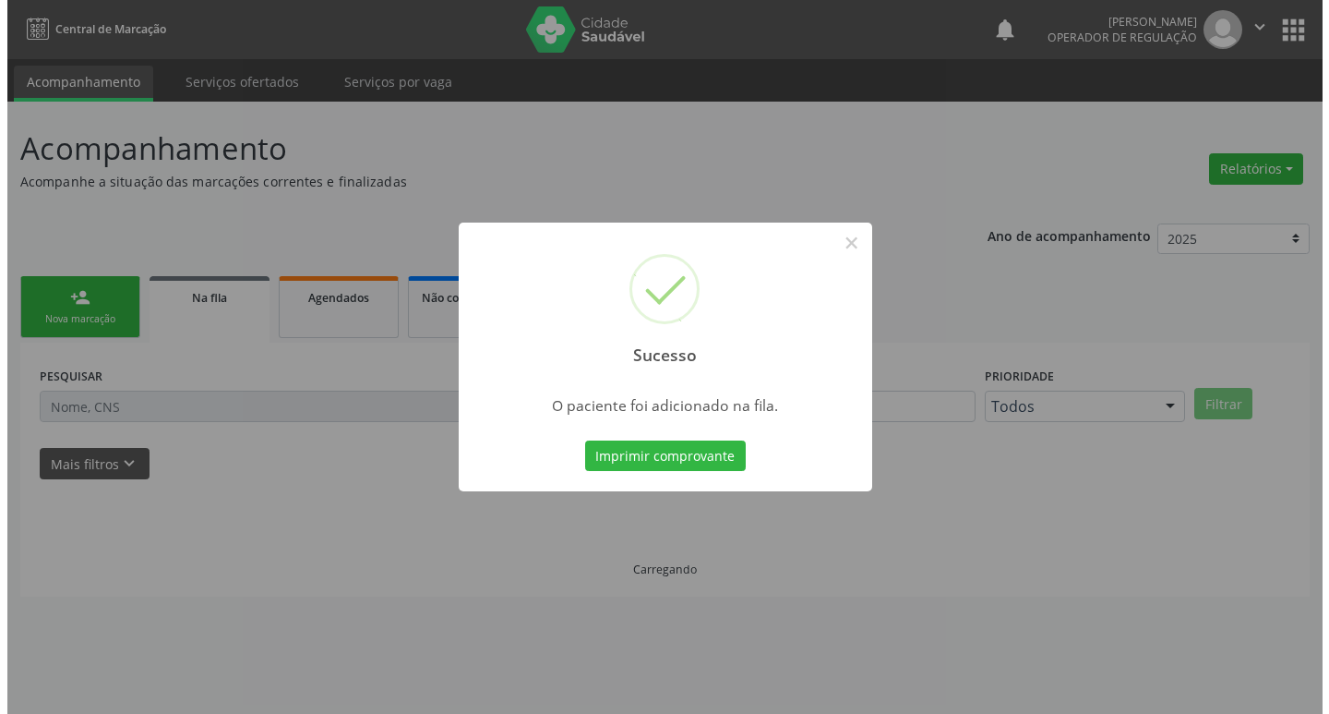
scroll to position [0, 0]
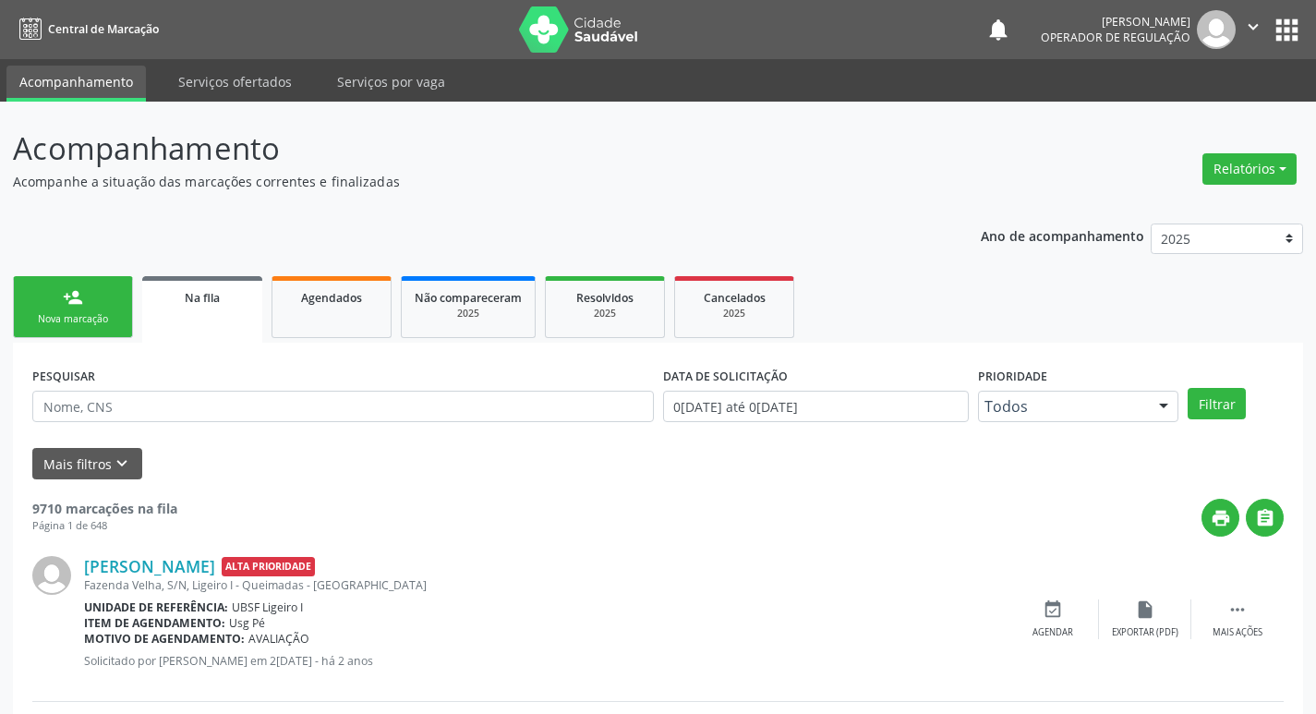
click at [66, 316] on div "Nova marcação" at bounding box center [73, 319] width 92 height 14
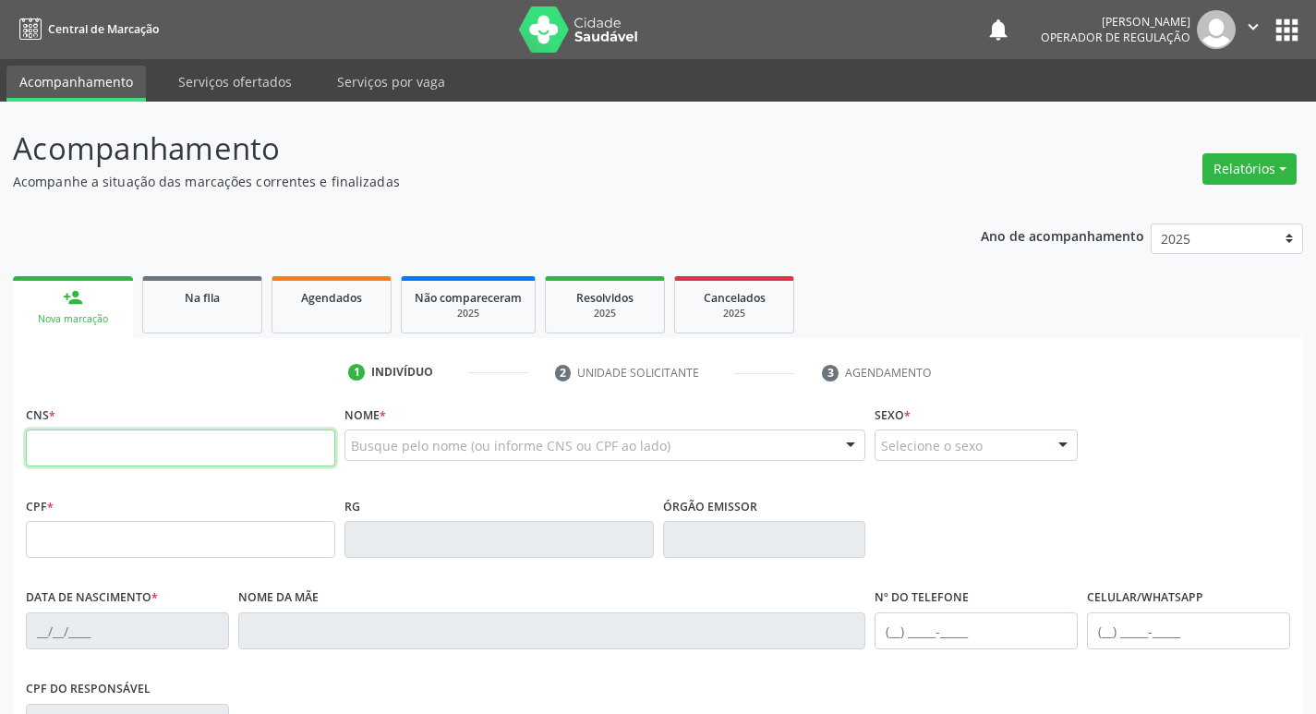
click at [132, 434] on input "text" at bounding box center [180, 447] width 309 height 37
type input "708 1035 8819 1630"
type input "768.740.364-91"
type input "07/03/1970"
type input "Josefa Antônia da Silva"
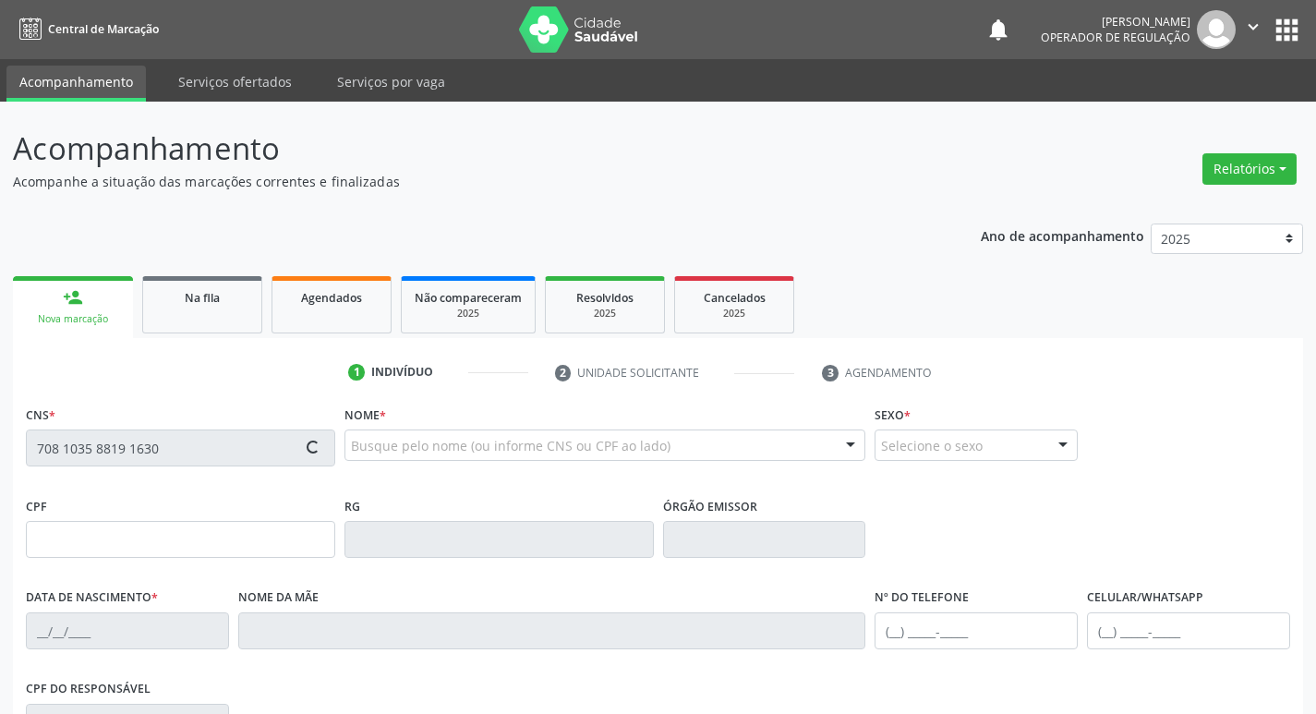
type input "(83) 98673-0693"
type input "056.074.694-68"
type input "48"
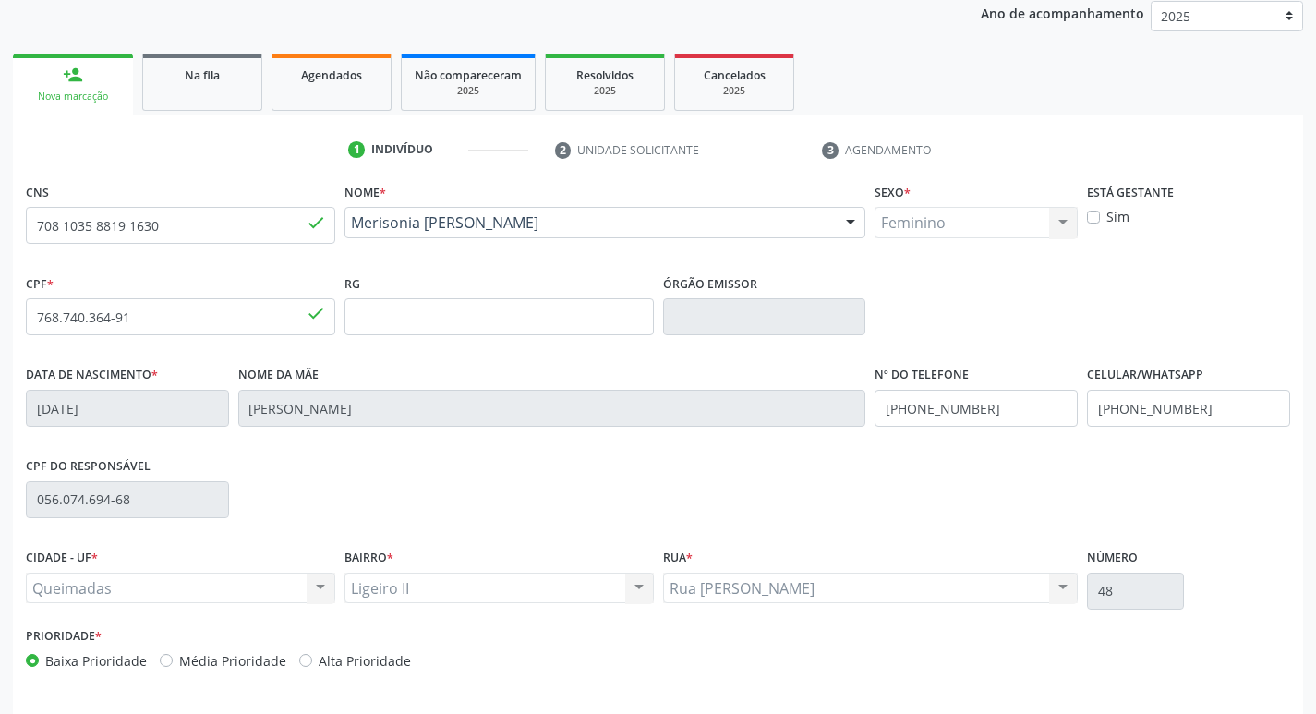
scroll to position [287, 0]
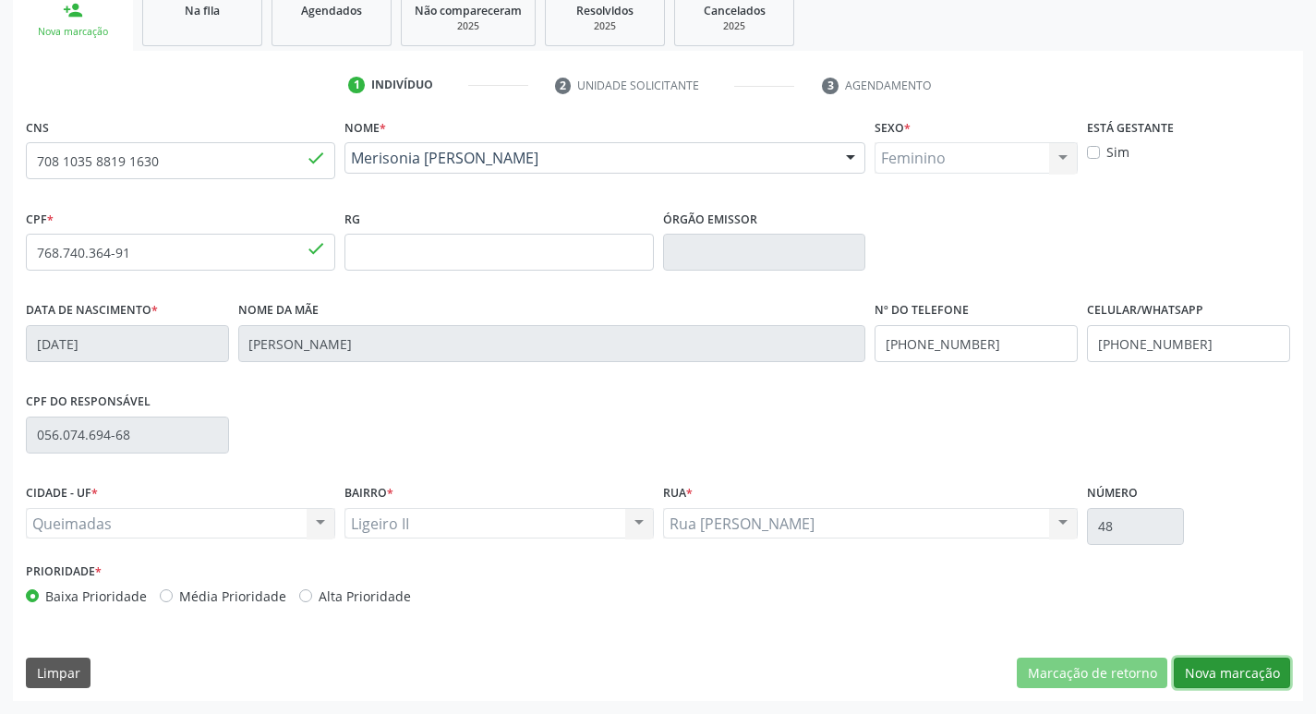
click at [1207, 678] on button "Nova marcação" at bounding box center [1231, 672] width 116 height 31
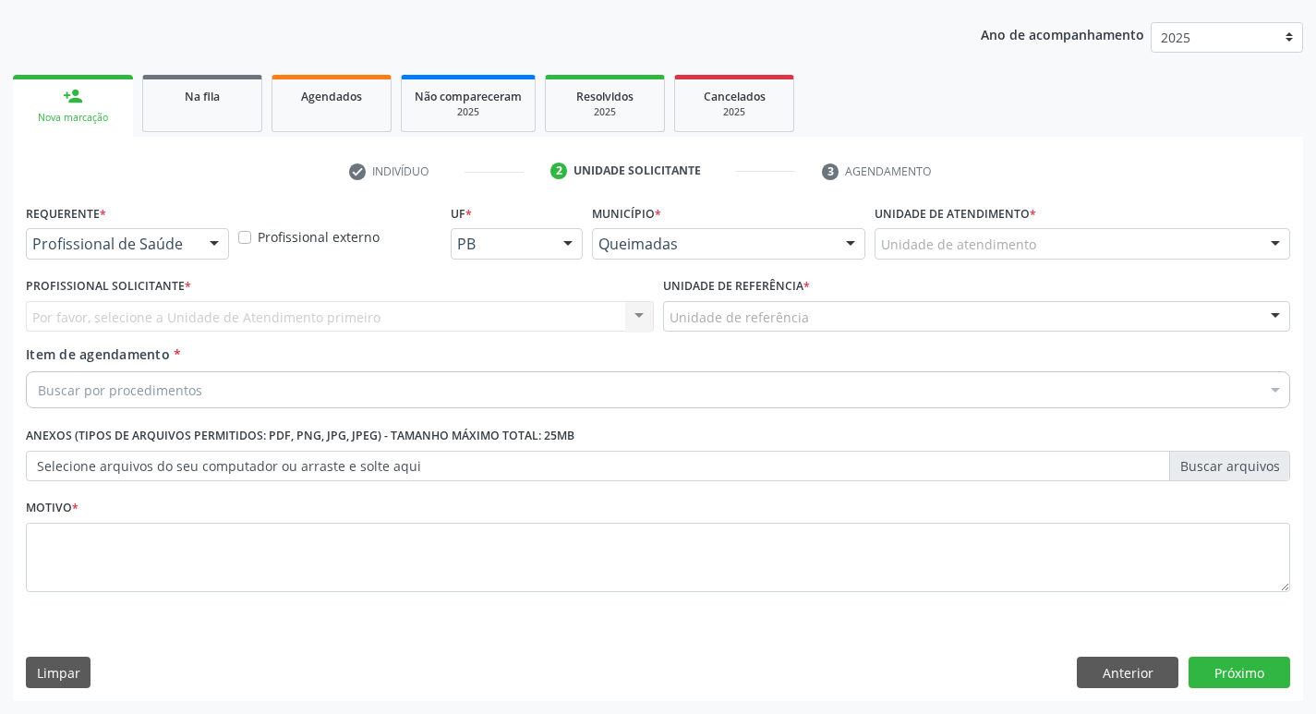
scroll to position [201, 0]
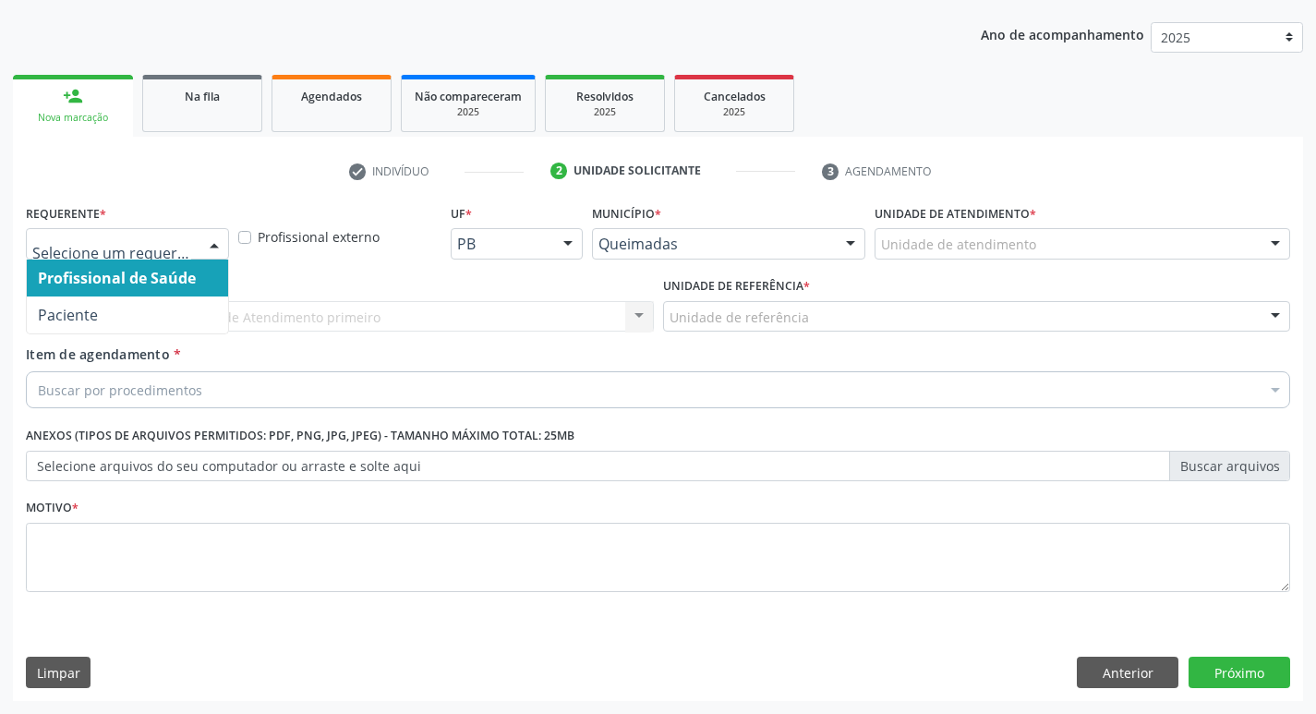
click at [213, 245] on div at bounding box center [214, 244] width 28 height 31
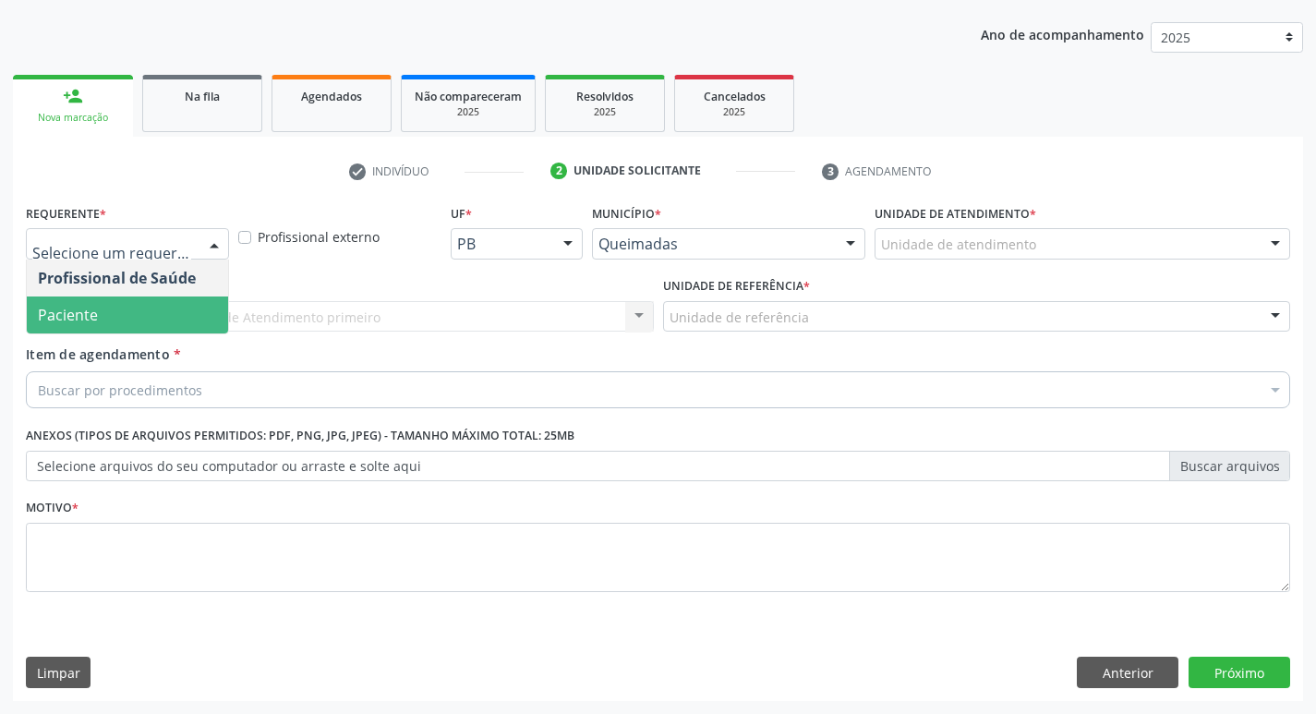
click at [187, 298] on span "Paciente" at bounding box center [127, 314] width 201 height 37
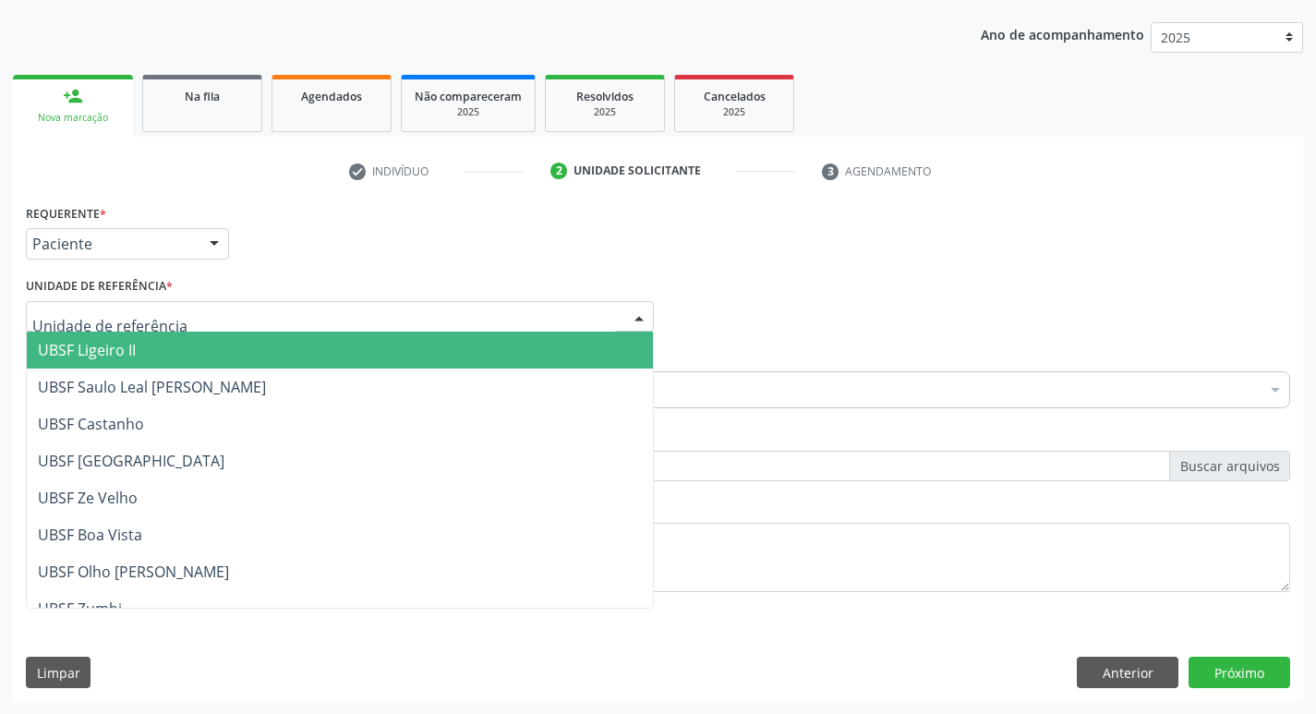
click at [146, 357] on span "UBSF Ligeiro II" at bounding box center [340, 349] width 626 height 37
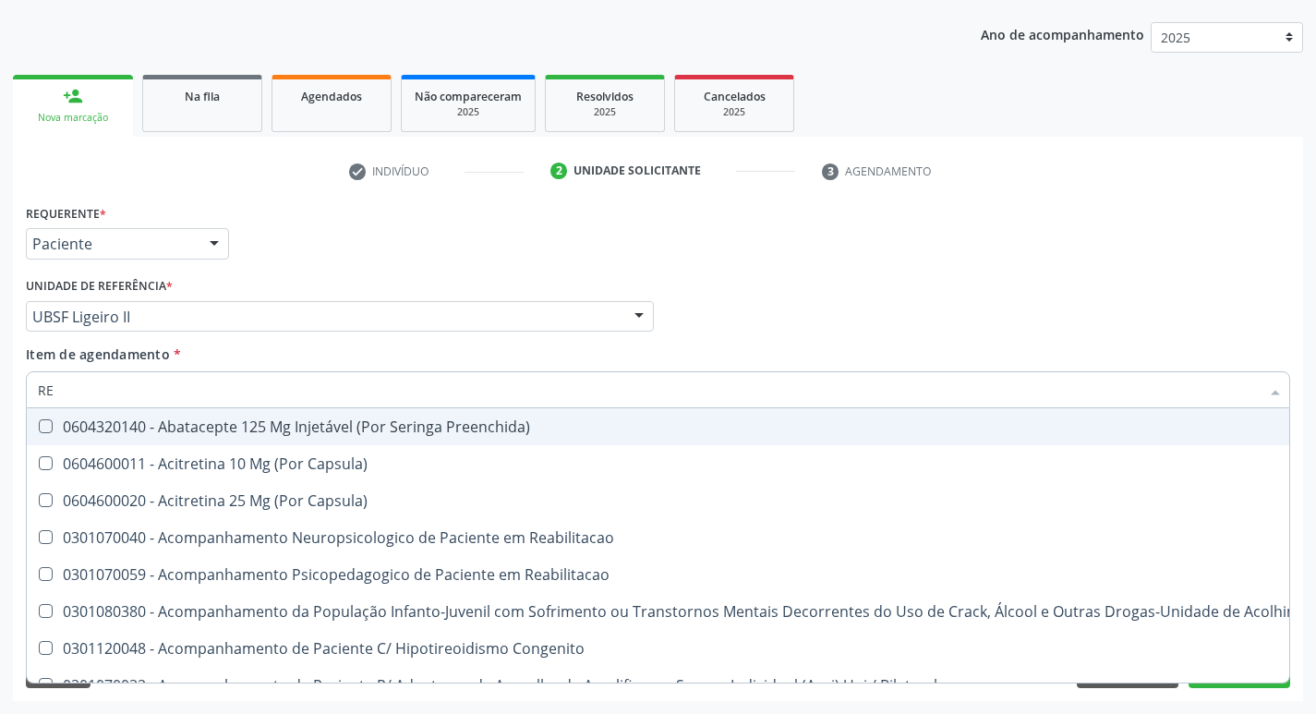
type input "REU"
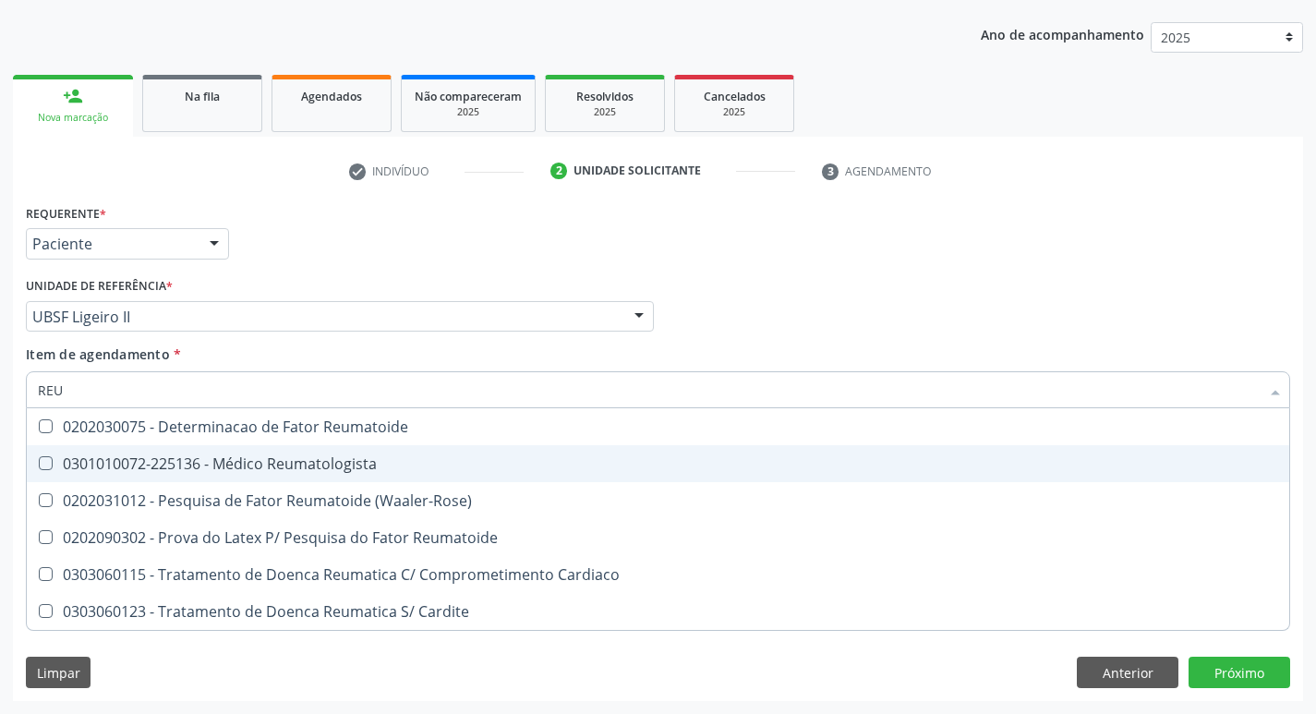
click at [43, 462] on Reumatologista at bounding box center [46, 463] width 14 height 14
click at [39, 462] on Reumatologista "checkbox" at bounding box center [33, 463] width 12 height 12
checkbox Reumatologista "true"
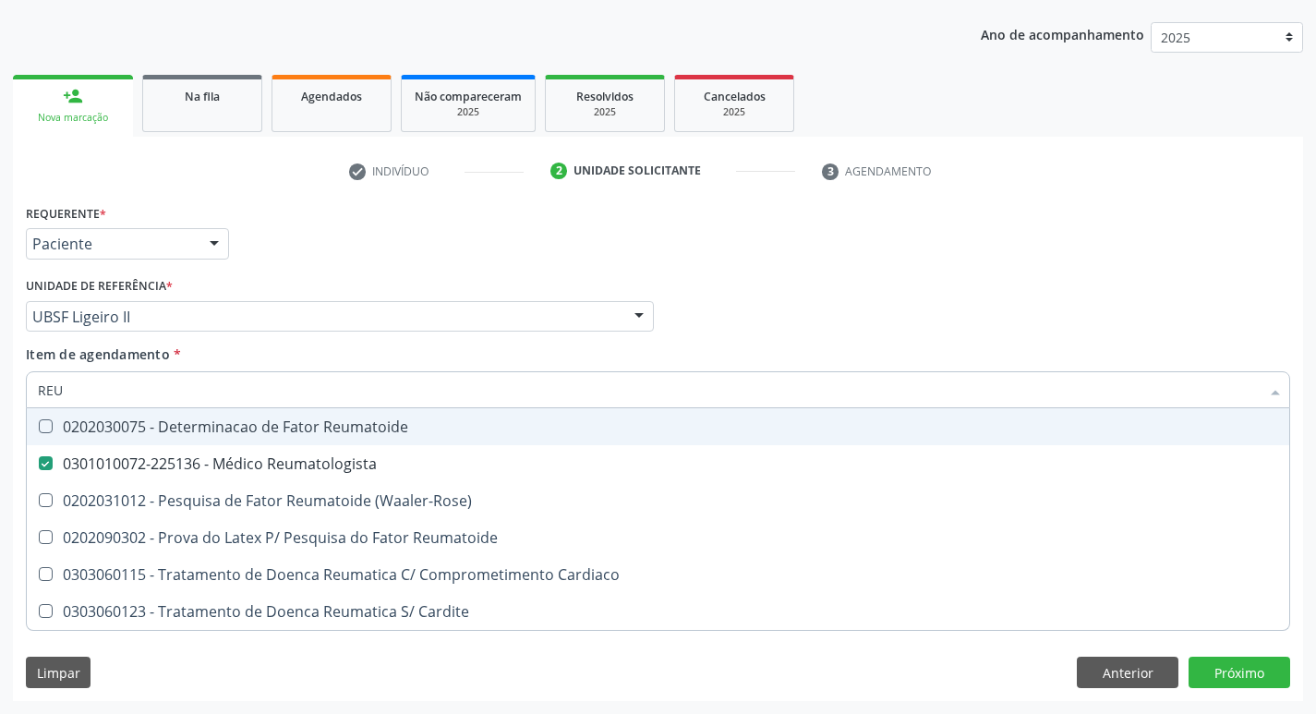
click at [909, 350] on div "Item de agendamento * REU Desfazer seleção 0202030075 - Determinacao de Fator R…" at bounding box center [658, 373] width 1264 height 58
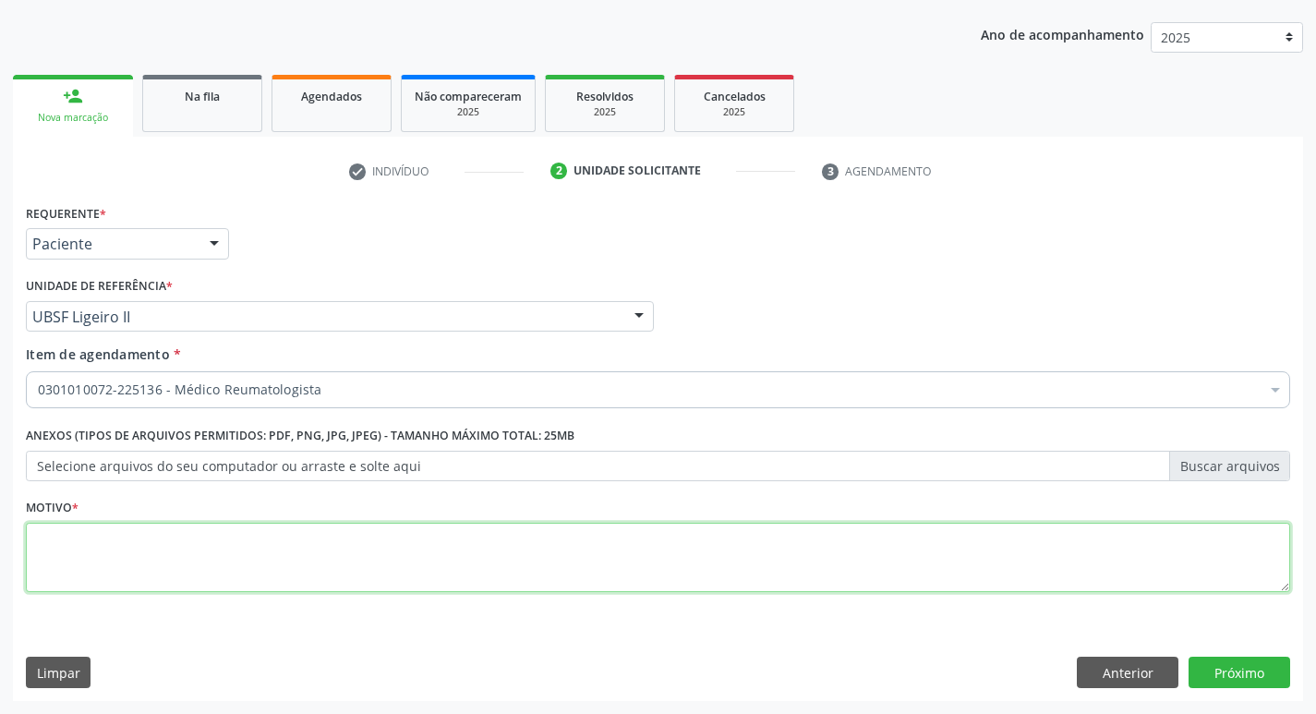
click at [83, 553] on textarea at bounding box center [658, 558] width 1264 height 70
type textarea "RETORNO"
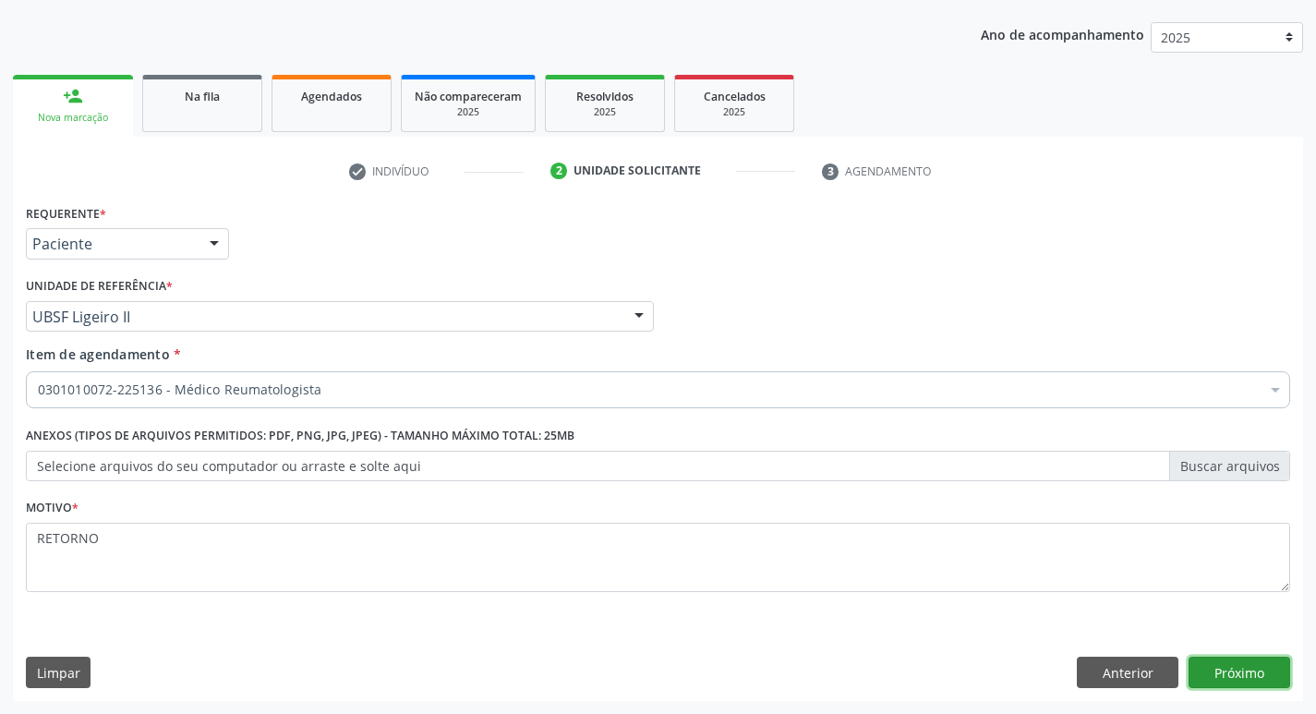
click at [1235, 680] on button "Próximo" at bounding box center [1239, 671] width 102 height 31
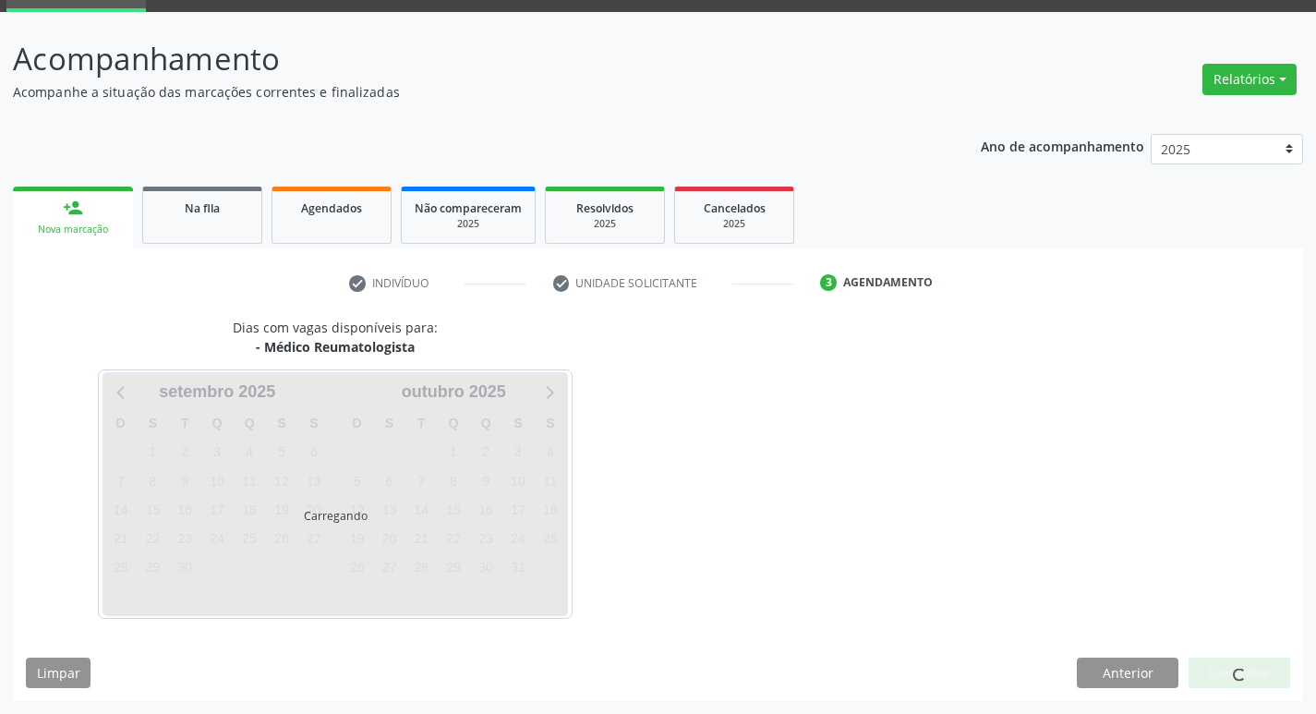
scroll to position [90, 0]
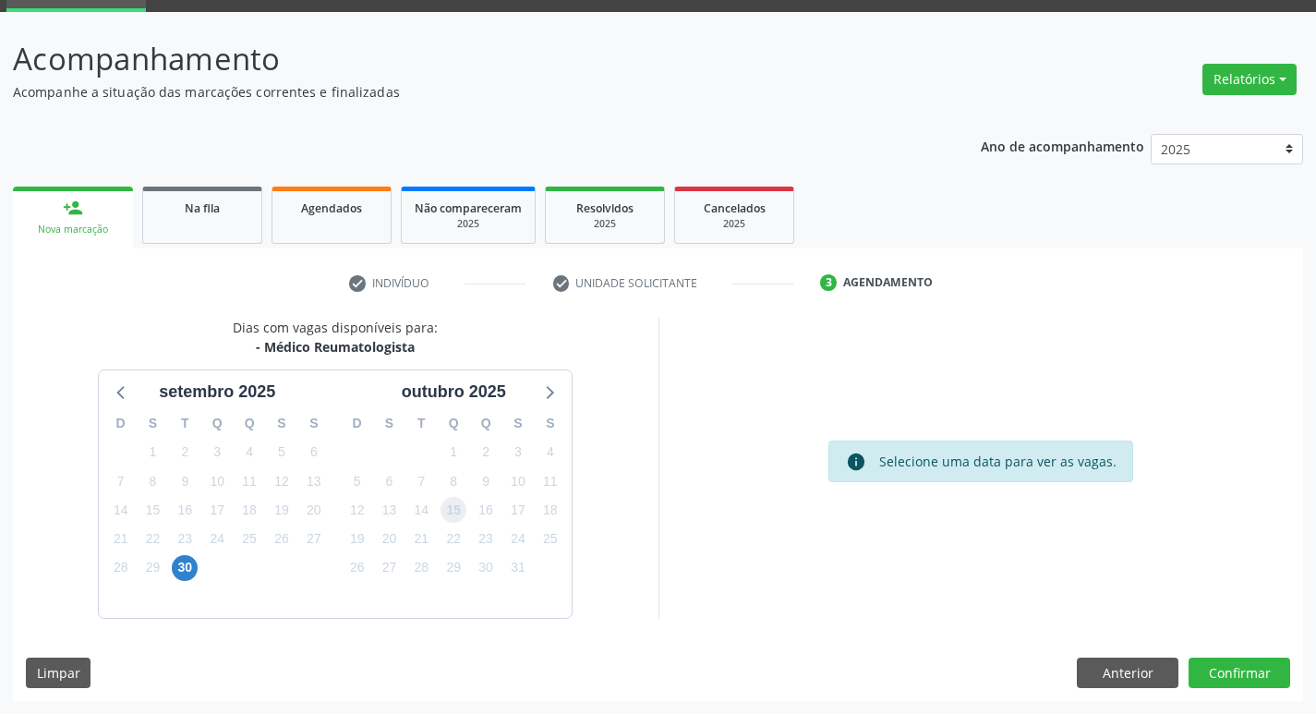
click at [458, 510] on span "15" at bounding box center [453, 510] width 26 height 26
click at [1263, 670] on button "Confirmar" at bounding box center [1239, 672] width 102 height 31
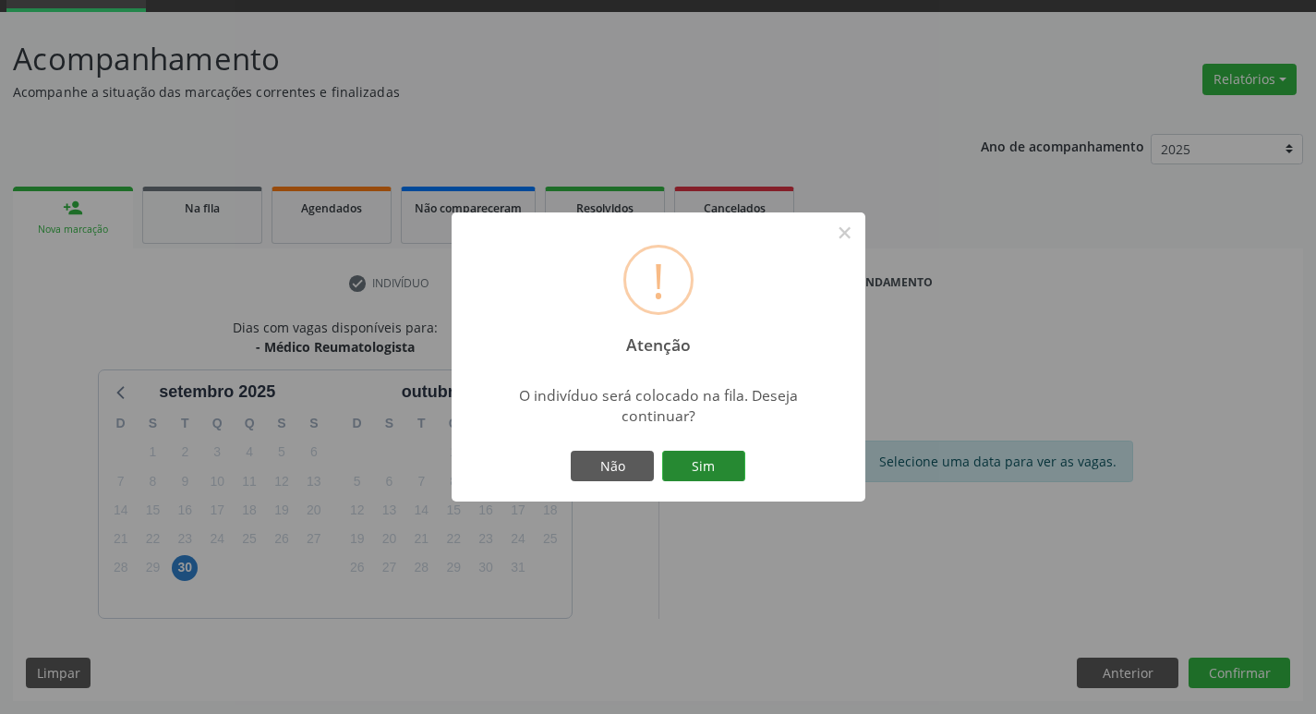
click at [734, 464] on button "Sim" at bounding box center [703, 466] width 83 height 31
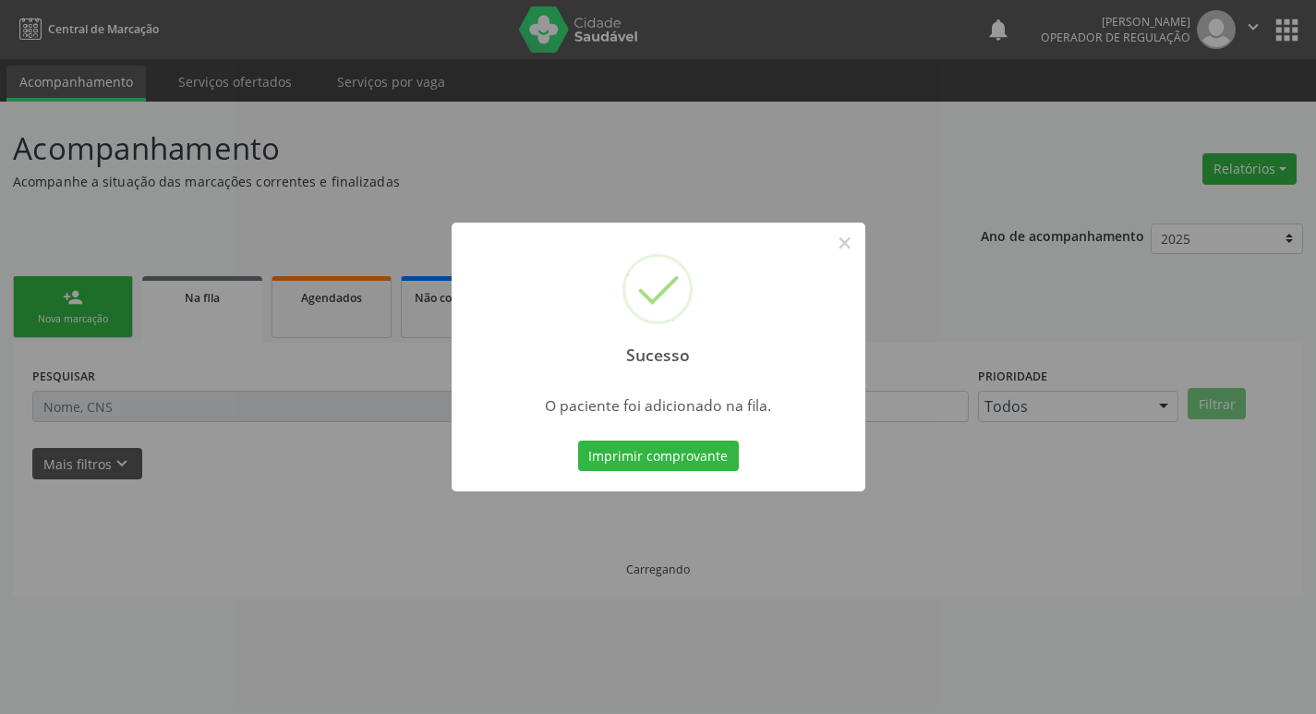
scroll to position [0, 0]
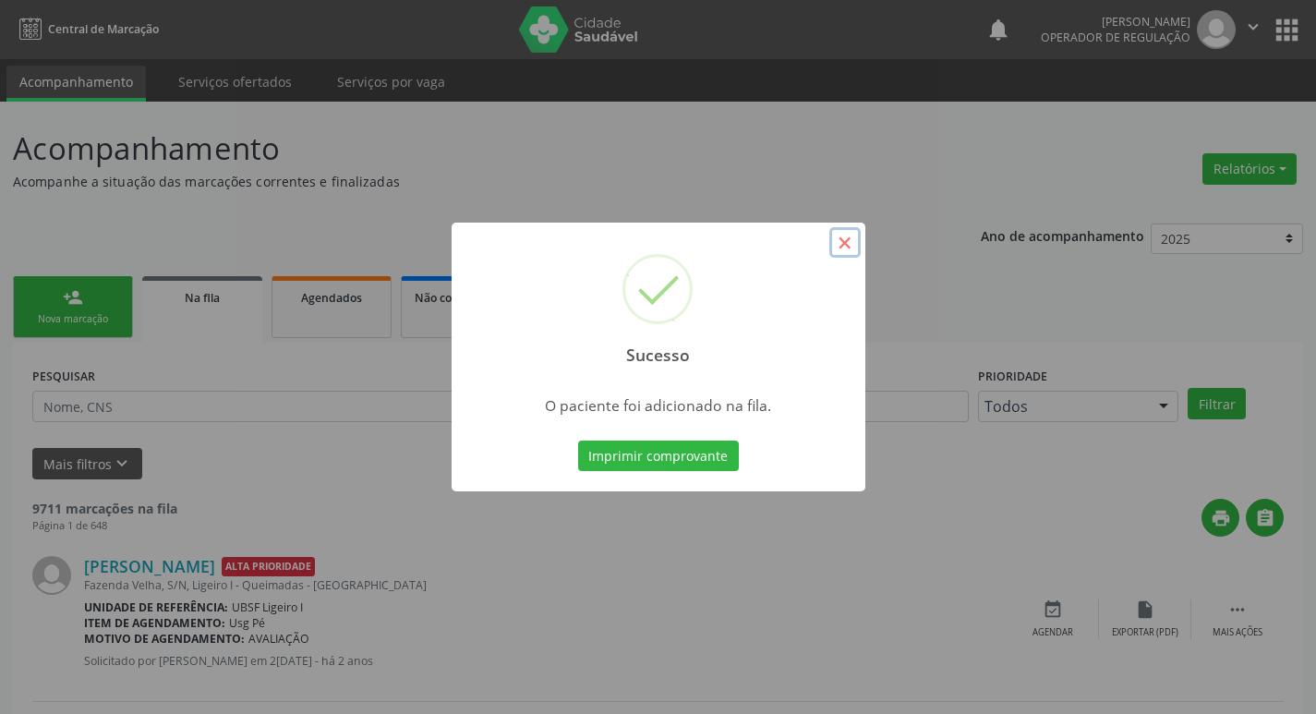
click at [850, 248] on button "×" at bounding box center [844, 242] width 31 height 31
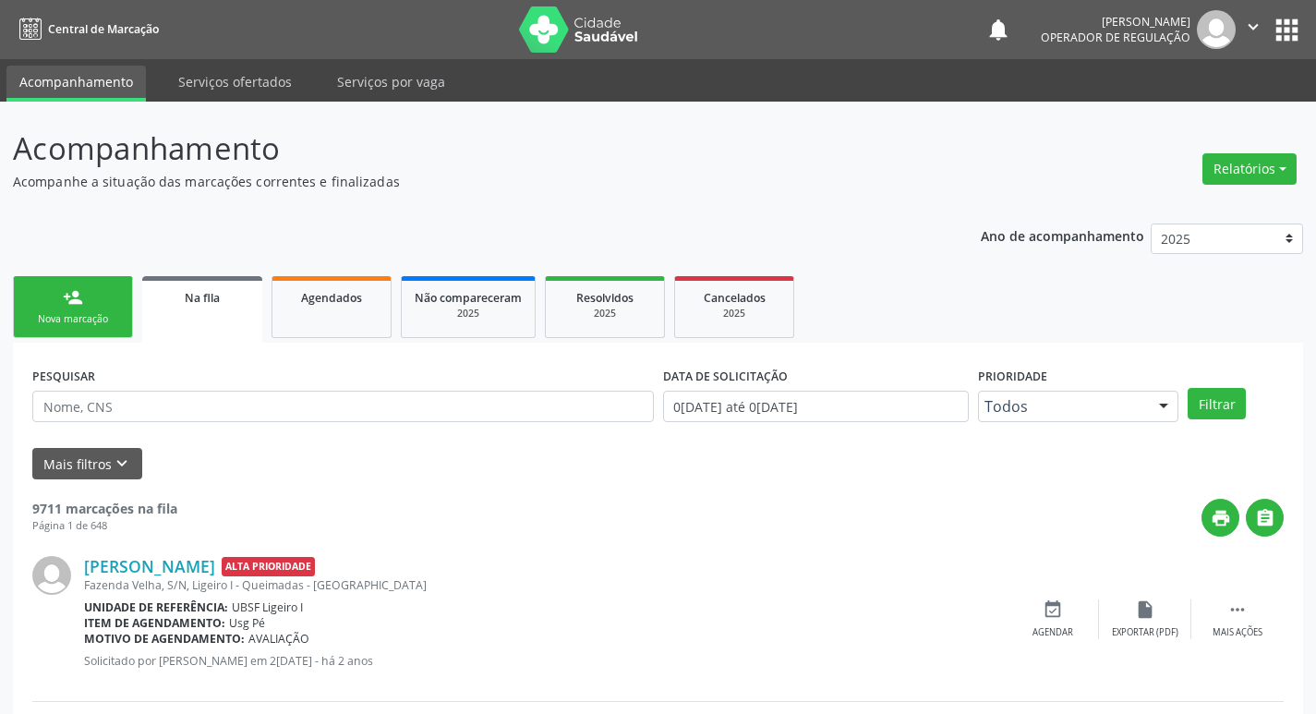
click at [61, 322] on div "Nova marcação" at bounding box center [73, 319] width 92 height 14
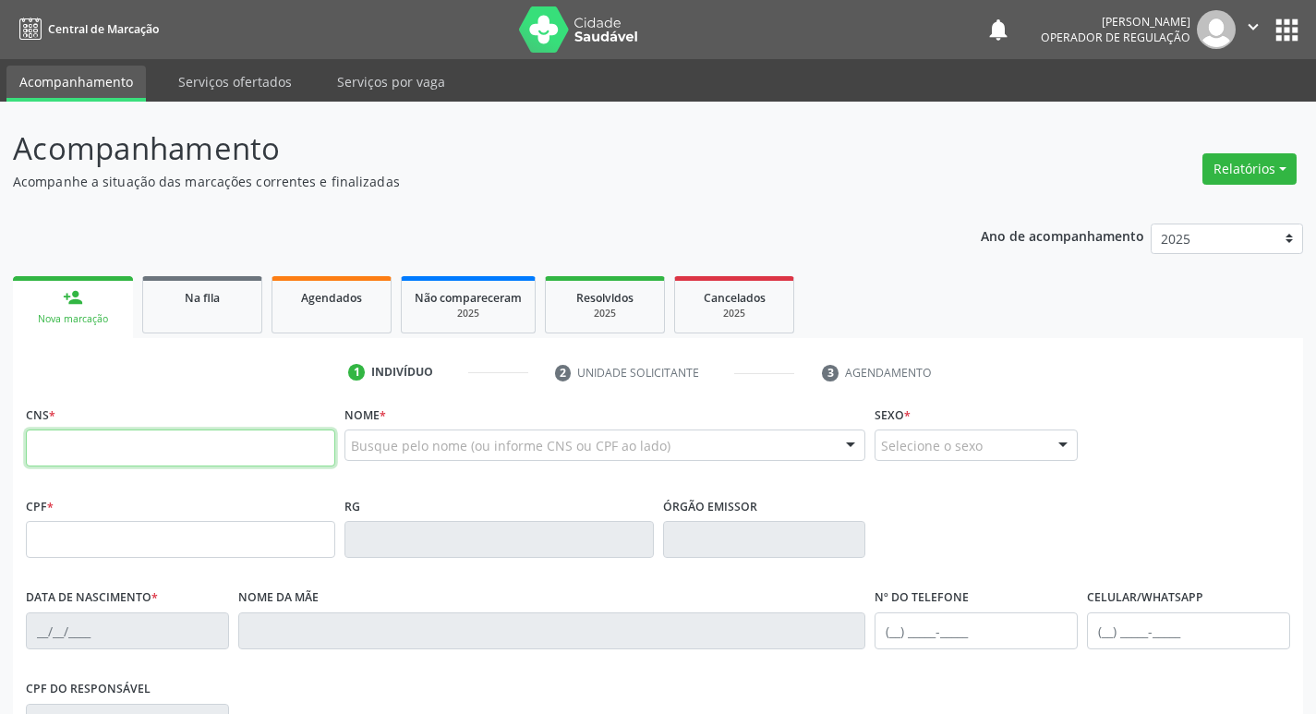
click at [71, 456] on input "text" at bounding box center [180, 447] width 309 height 37
click at [68, 458] on input "text" at bounding box center [180, 447] width 309 height 37
type input "702 4095 5161 0625"
type input "872.398.684-00"
type input "27/09/1972"
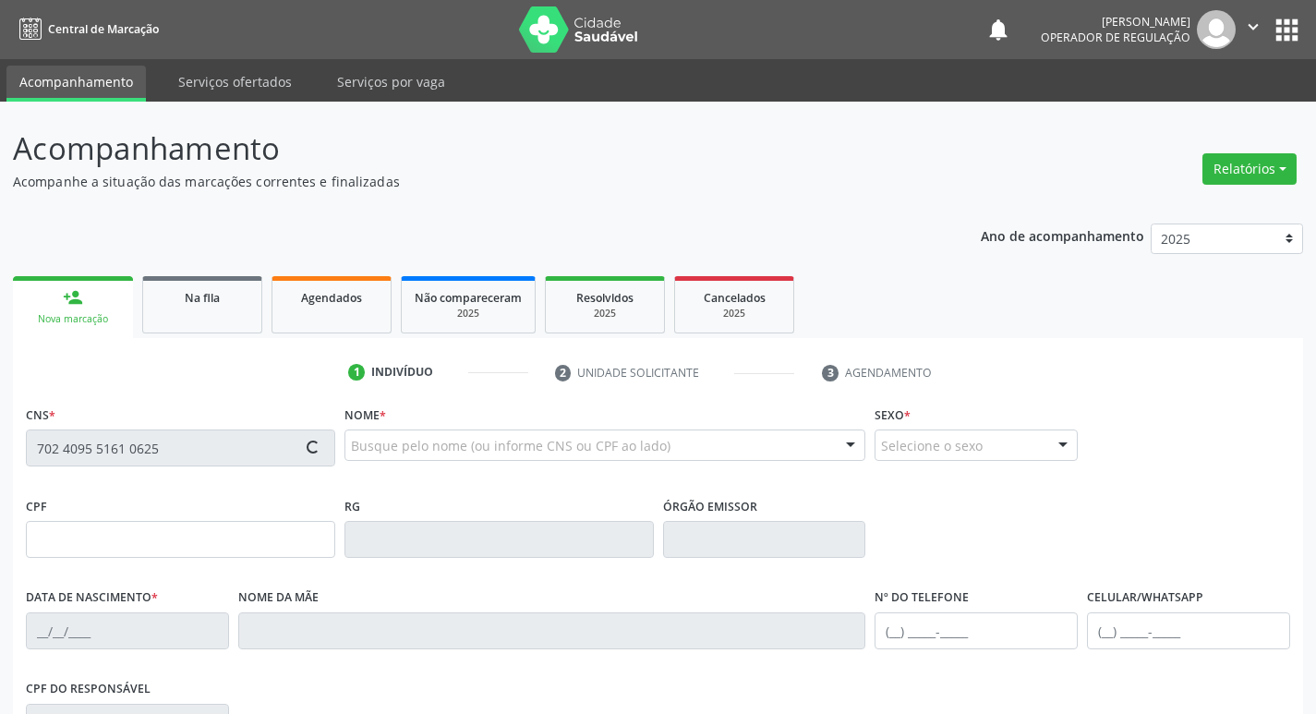
type input "Maria de Lurdes Oliveira Nobrega"
type input "(83) 99176-0400"
type input "000.196.694-45"
type input "280"
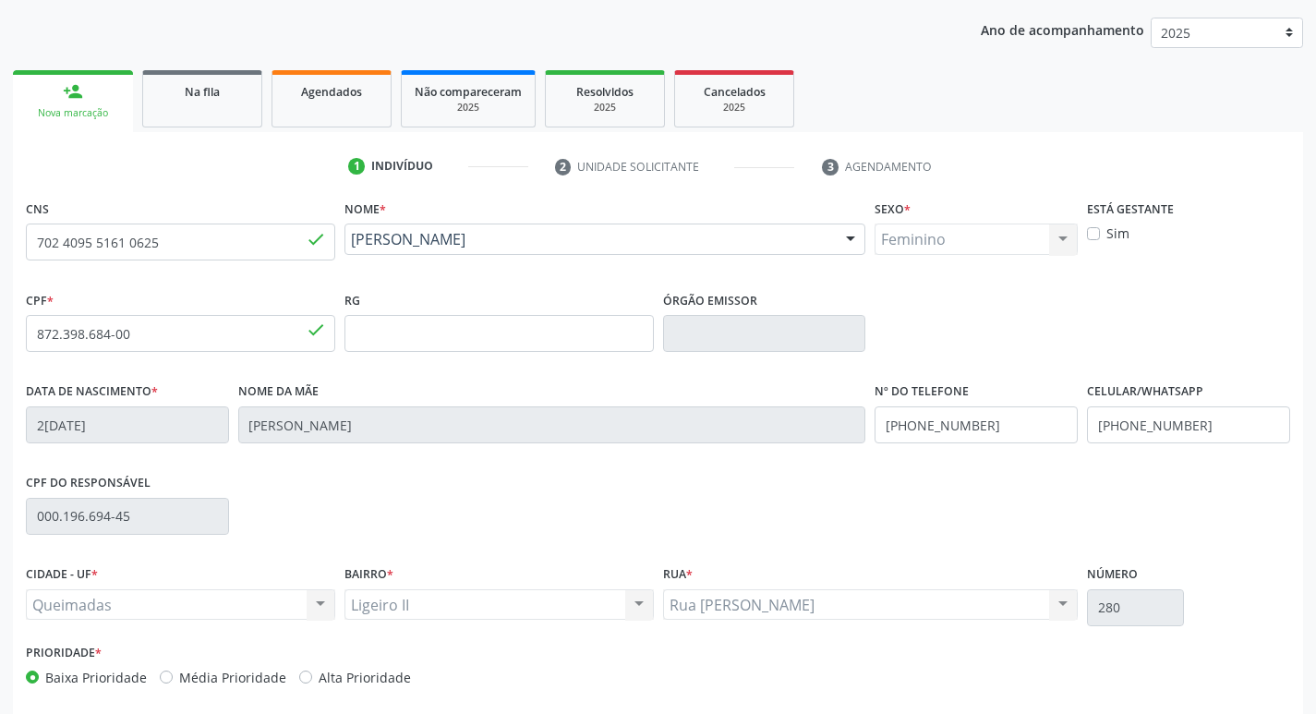
scroll to position [287, 0]
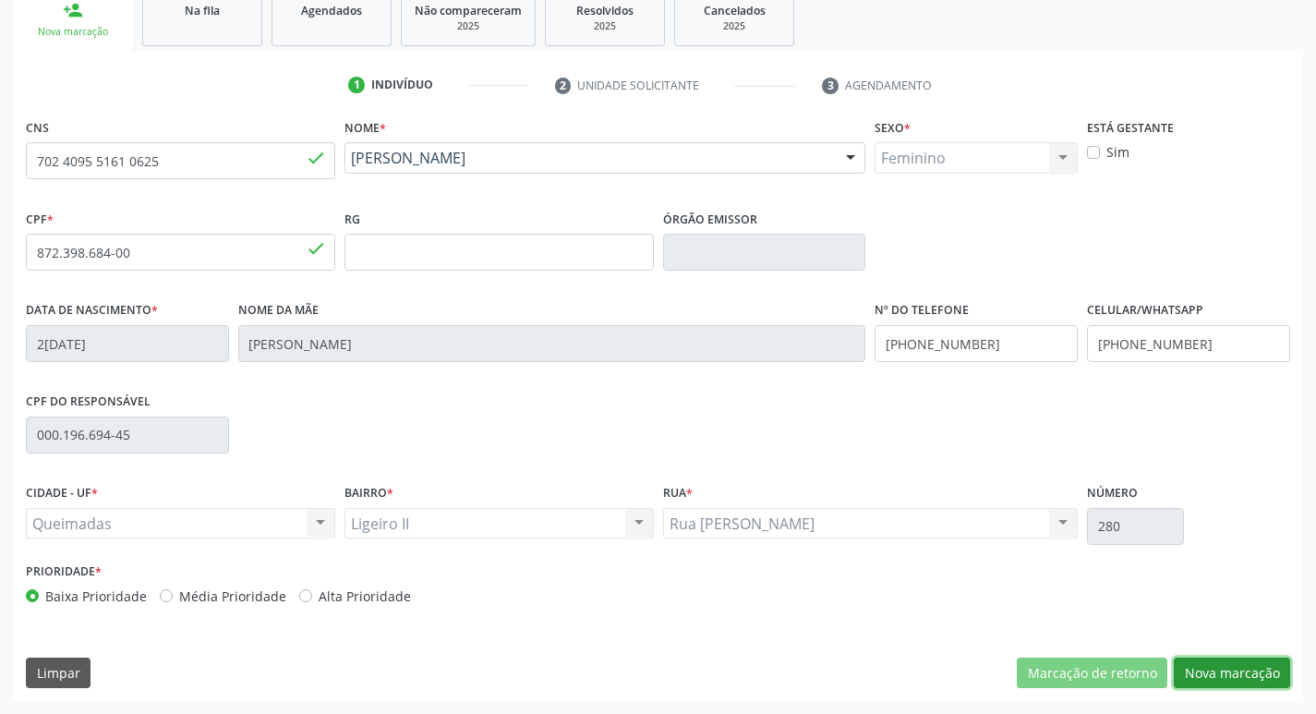
click at [1242, 672] on button "Nova marcação" at bounding box center [1231, 672] width 116 height 31
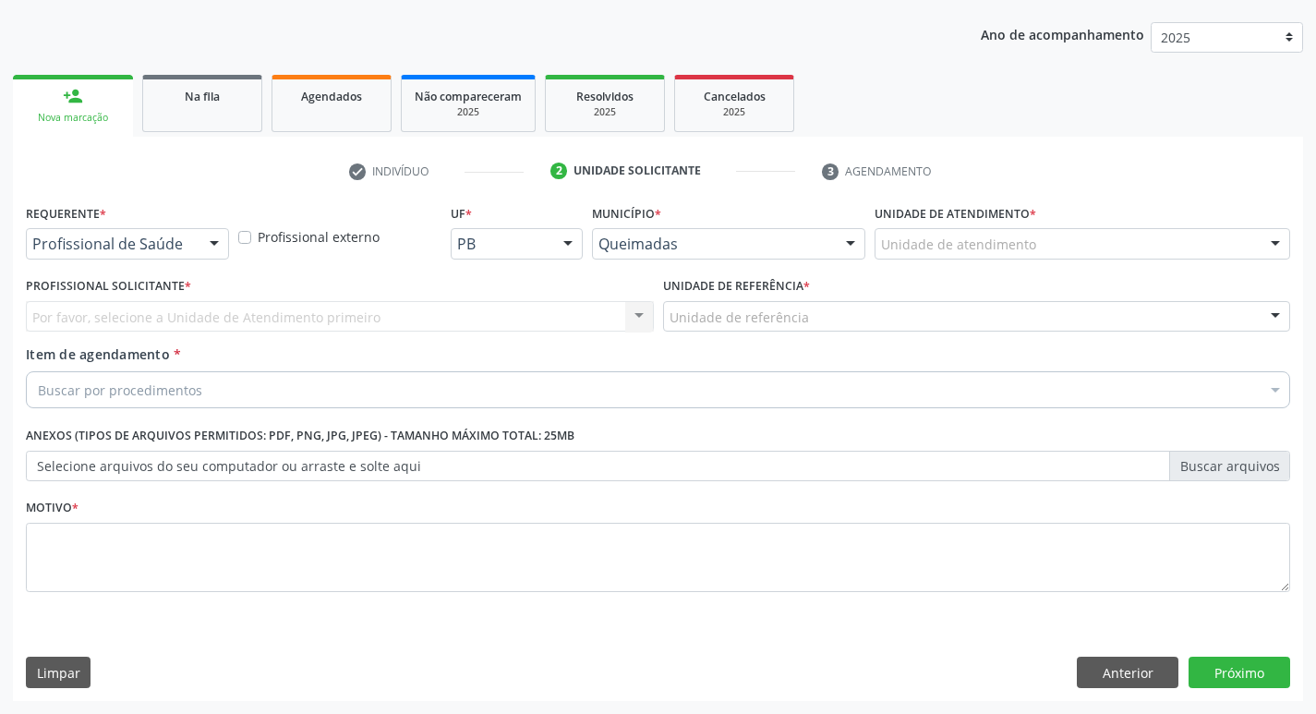
scroll to position [201, 0]
click at [217, 239] on div at bounding box center [214, 244] width 28 height 31
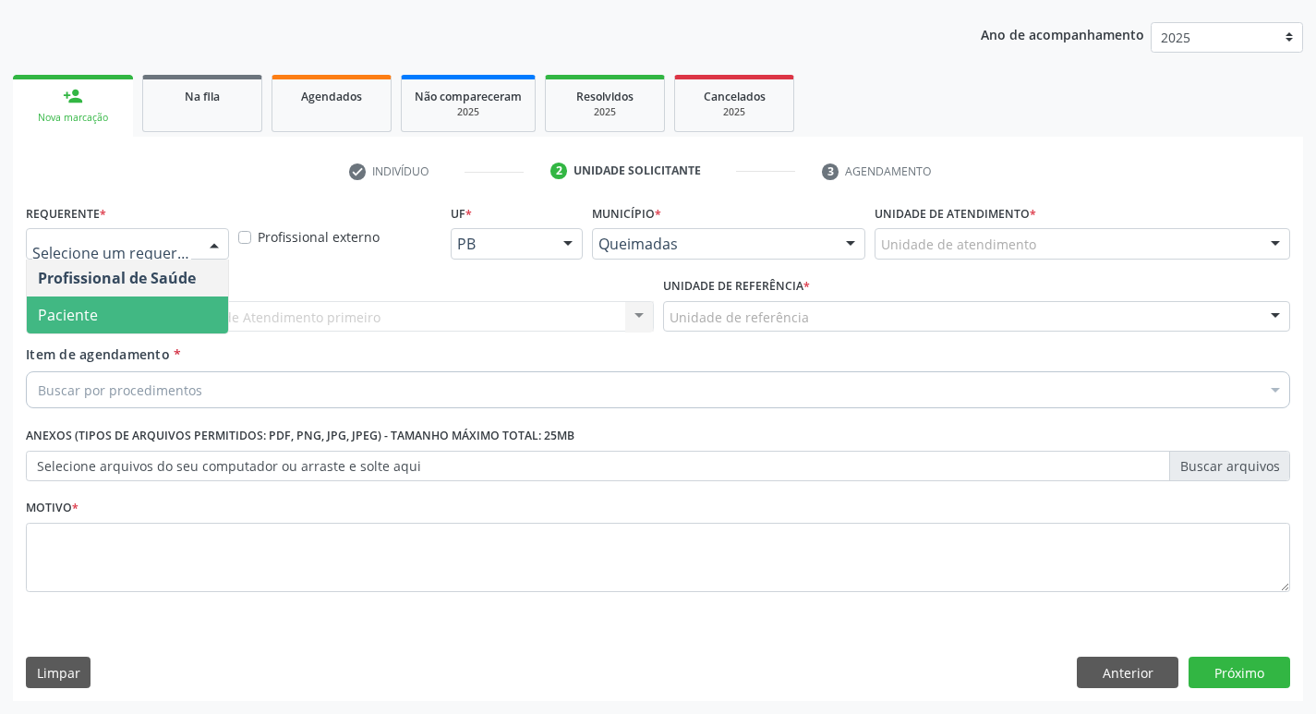
click at [198, 307] on span "Paciente" at bounding box center [127, 314] width 201 height 37
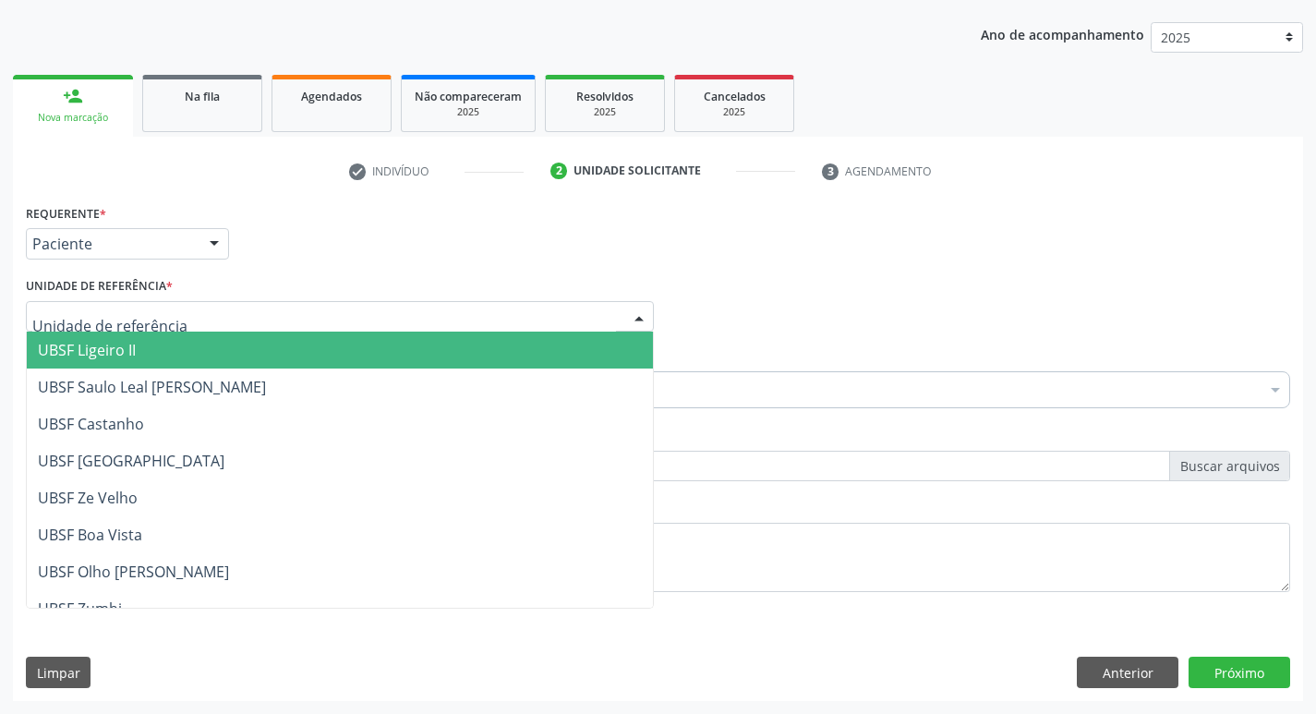
click at [133, 347] on span "UBSF Ligeiro II" at bounding box center [87, 350] width 98 height 20
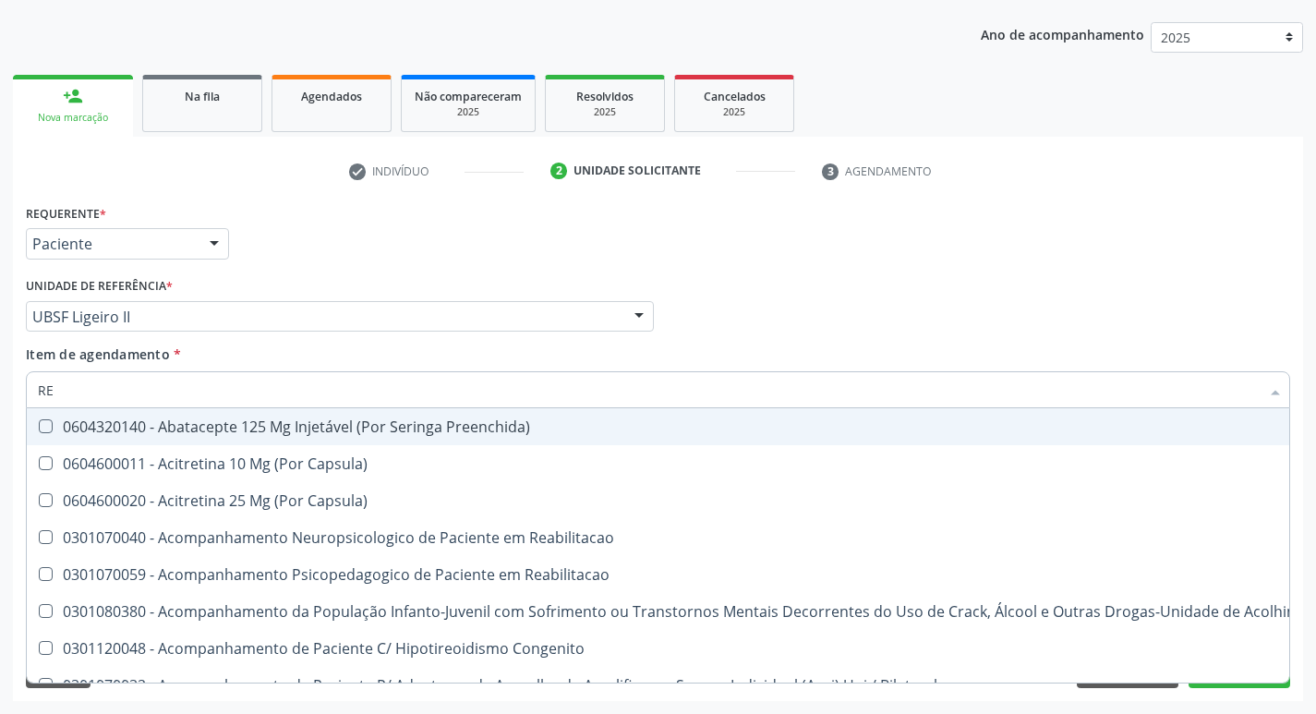
type input "REU"
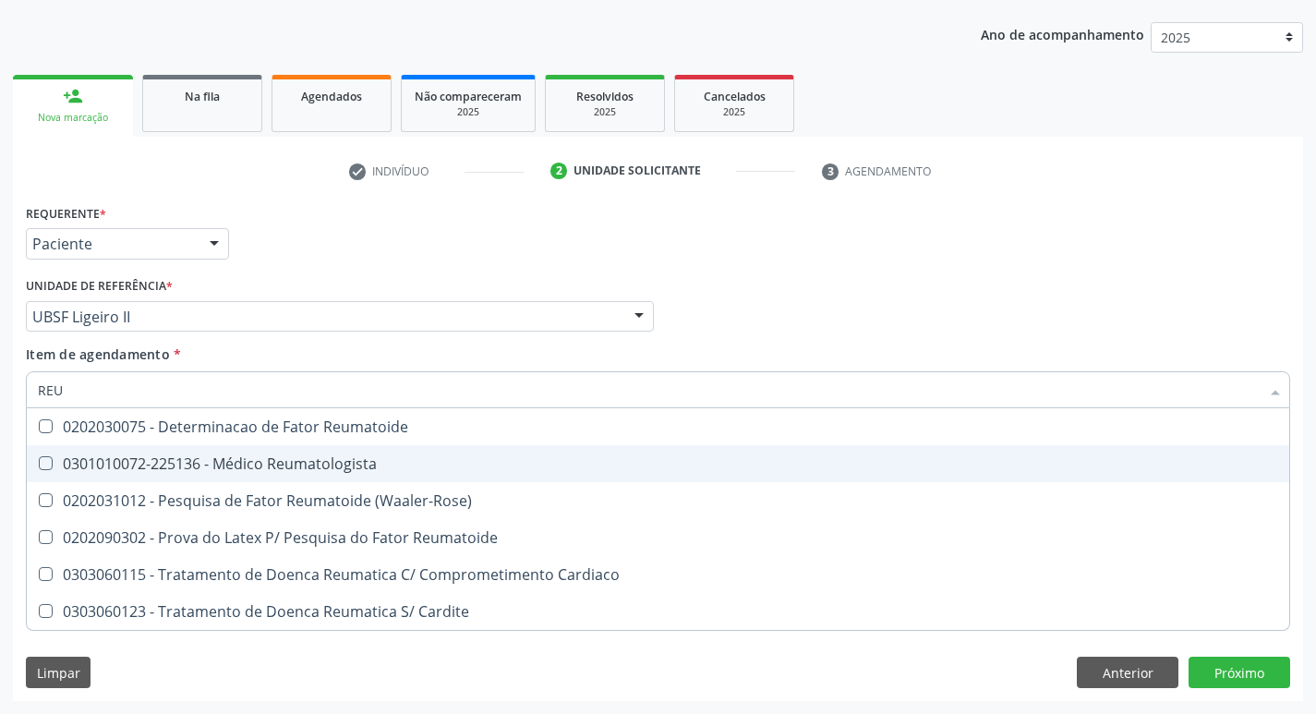
click at [41, 458] on Reumatologista at bounding box center [46, 463] width 14 height 14
click at [39, 458] on Reumatologista "checkbox" at bounding box center [33, 463] width 12 height 12
checkbox Reumatologista "true"
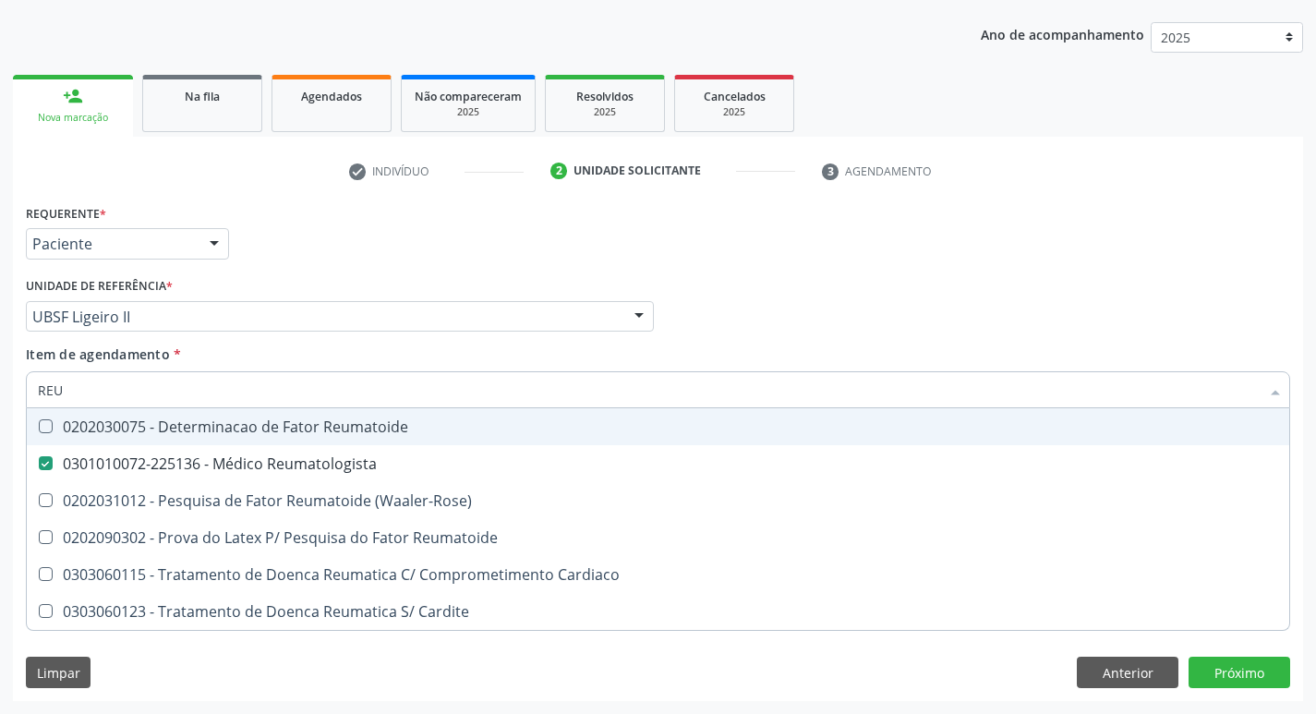
click at [752, 333] on div "Profissional Solicitante Por favor, selecione a Unidade de Atendimento primeiro…" at bounding box center [657, 308] width 1273 height 72
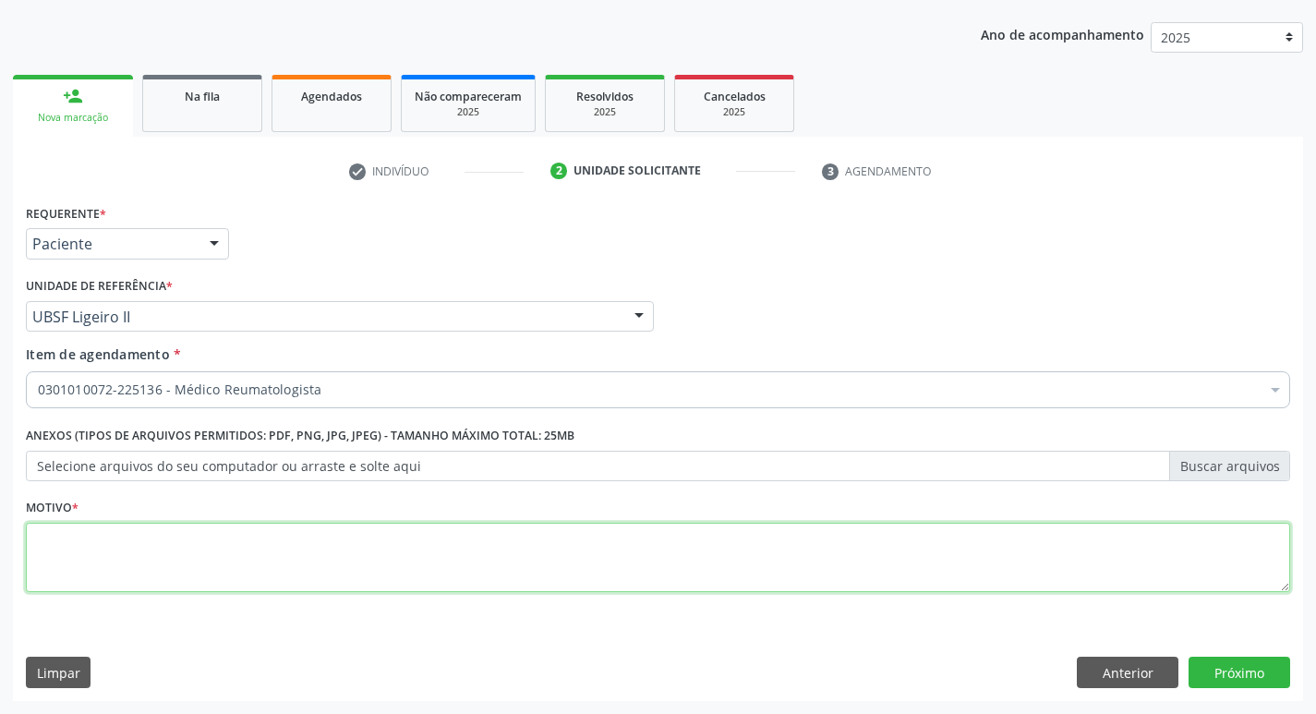
drag, startPoint x: 185, startPoint y: 581, endPoint x: 195, endPoint y: 576, distance: 11.2
click at [195, 576] on textarea at bounding box center [658, 558] width 1264 height 70
type textarea "R"
type textarea "RETORNO"
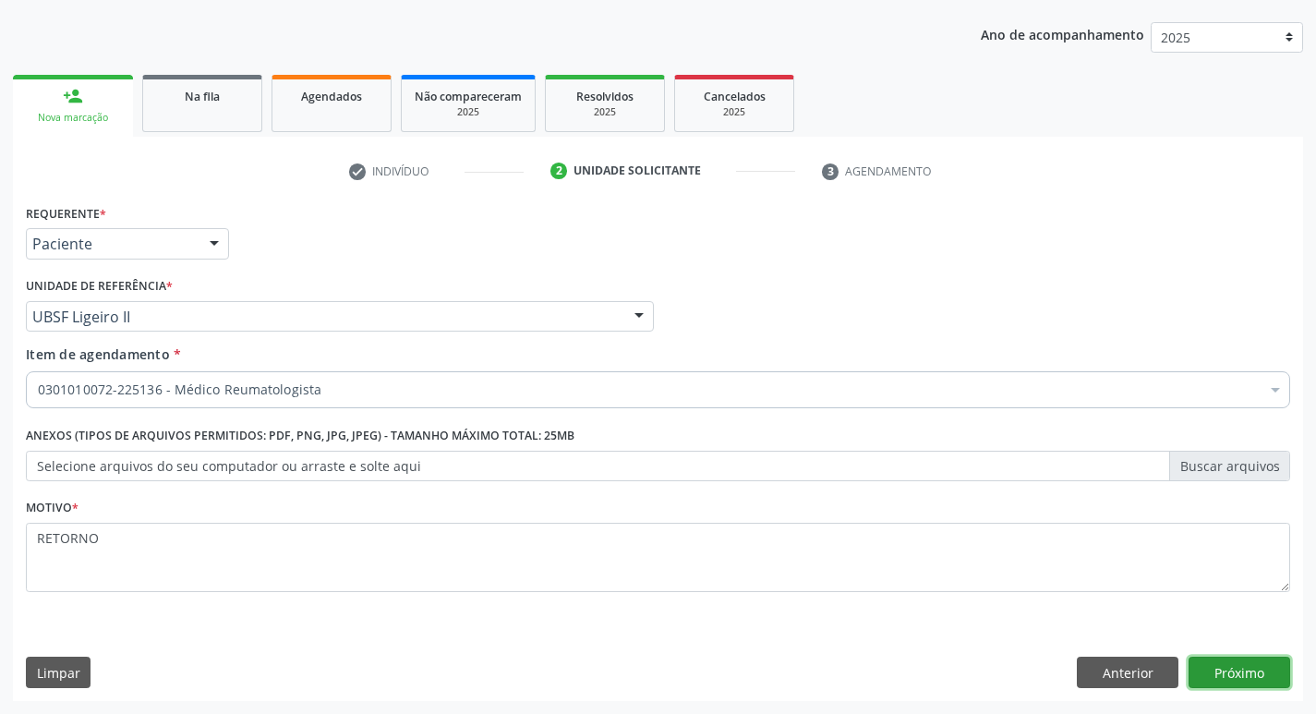
click at [1229, 680] on button "Próximo" at bounding box center [1239, 671] width 102 height 31
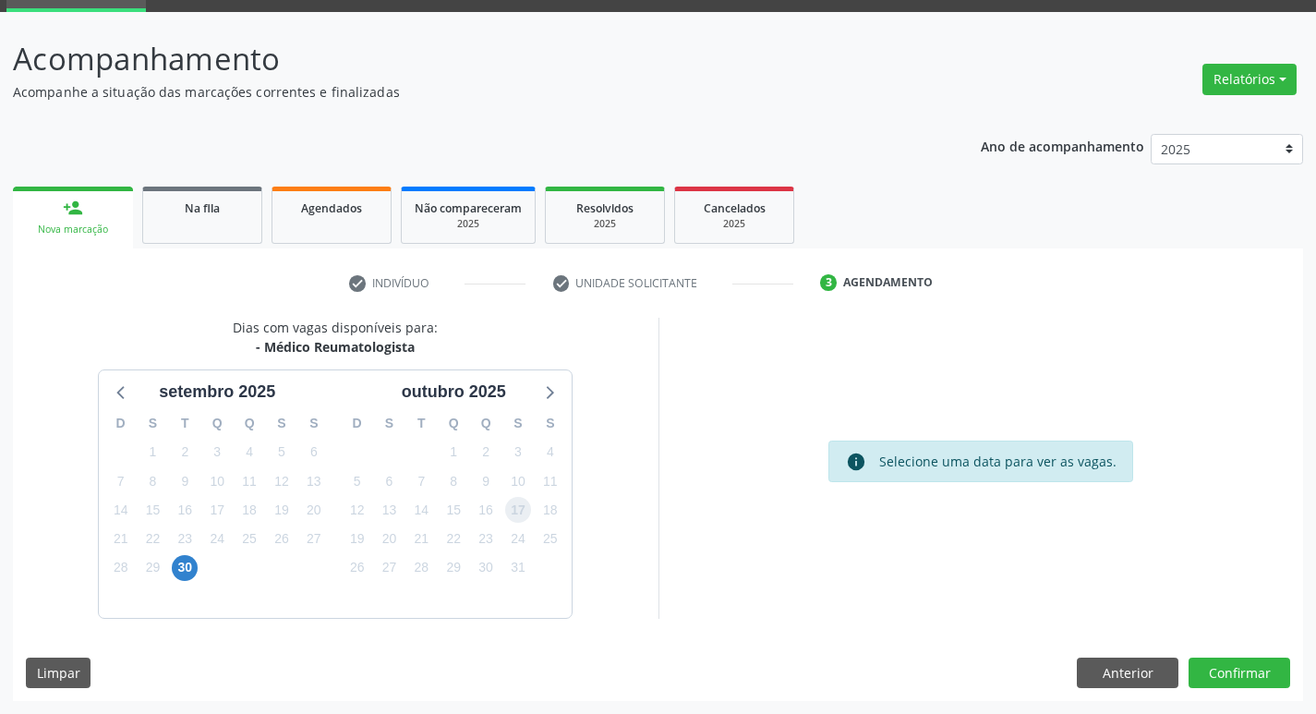
click at [524, 521] on span "17" at bounding box center [518, 510] width 26 height 26
click at [1209, 667] on button "Confirmar" at bounding box center [1239, 672] width 102 height 31
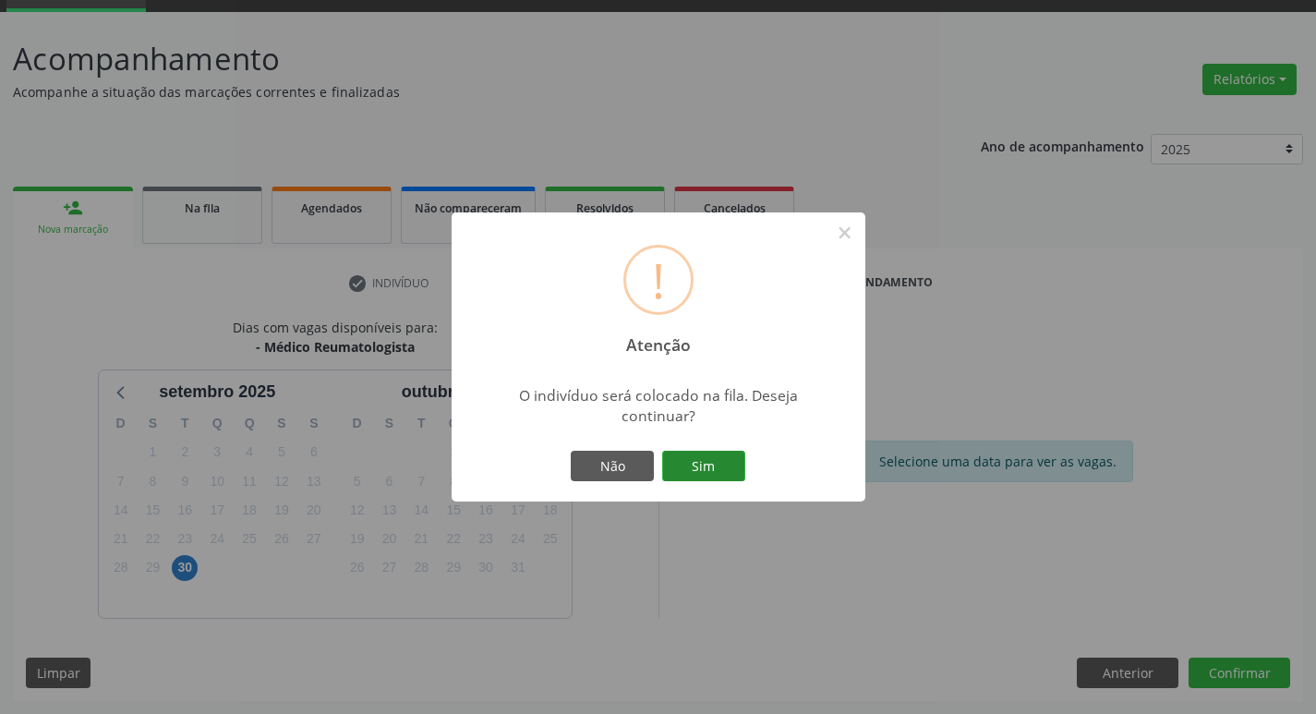
click at [716, 467] on button "Sim" at bounding box center [703, 466] width 83 height 31
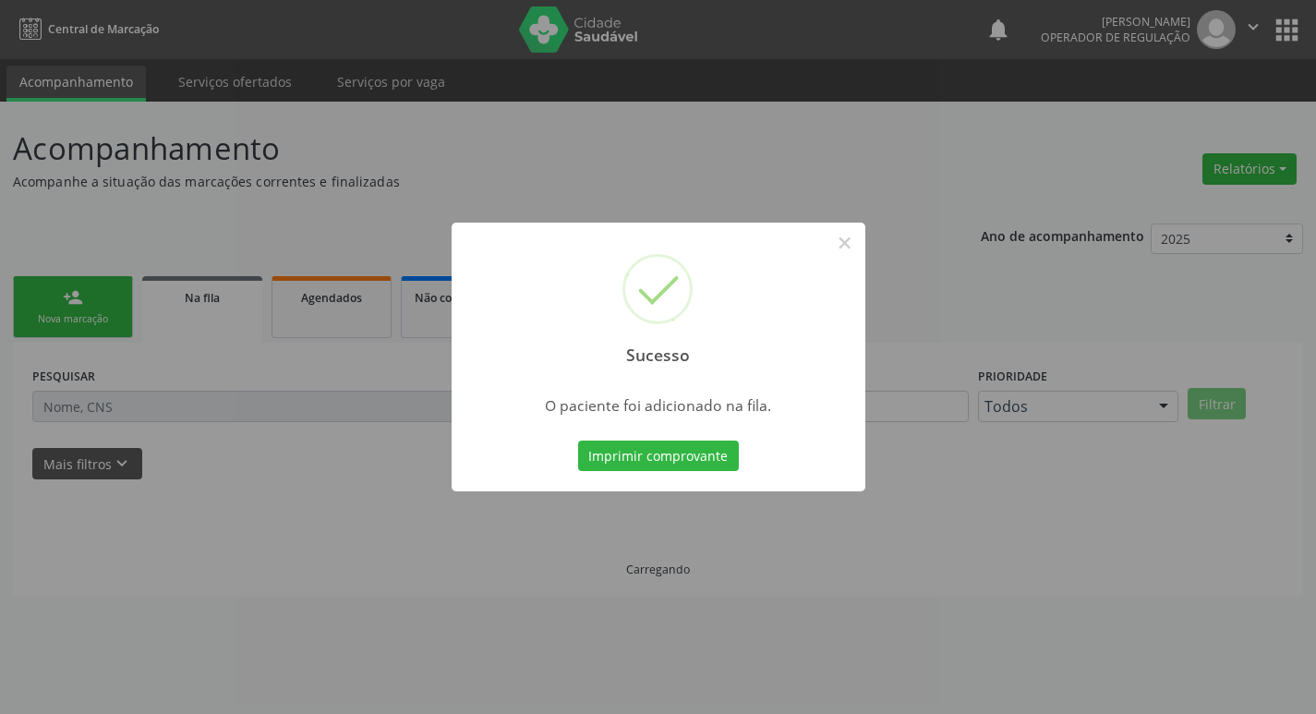
scroll to position [0, 0]
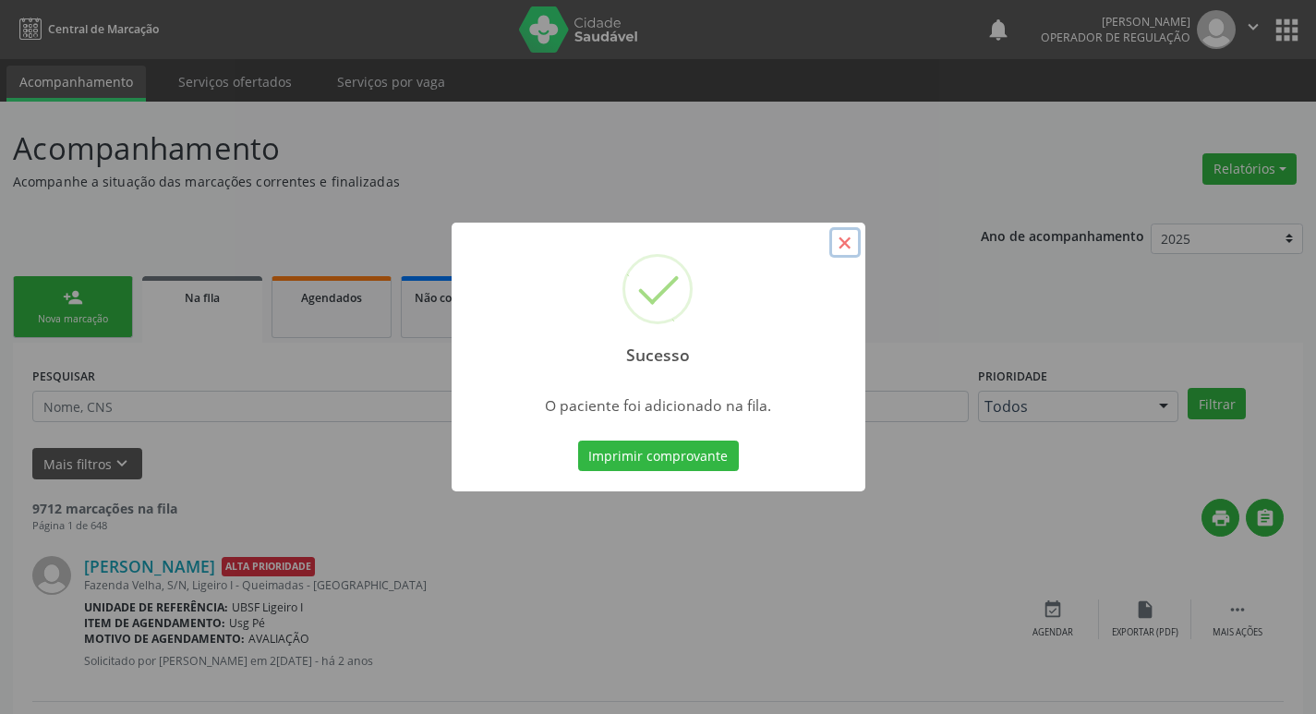
click at [848, 236] on button "×" at bounding box center [844, 242] width 31 height 31
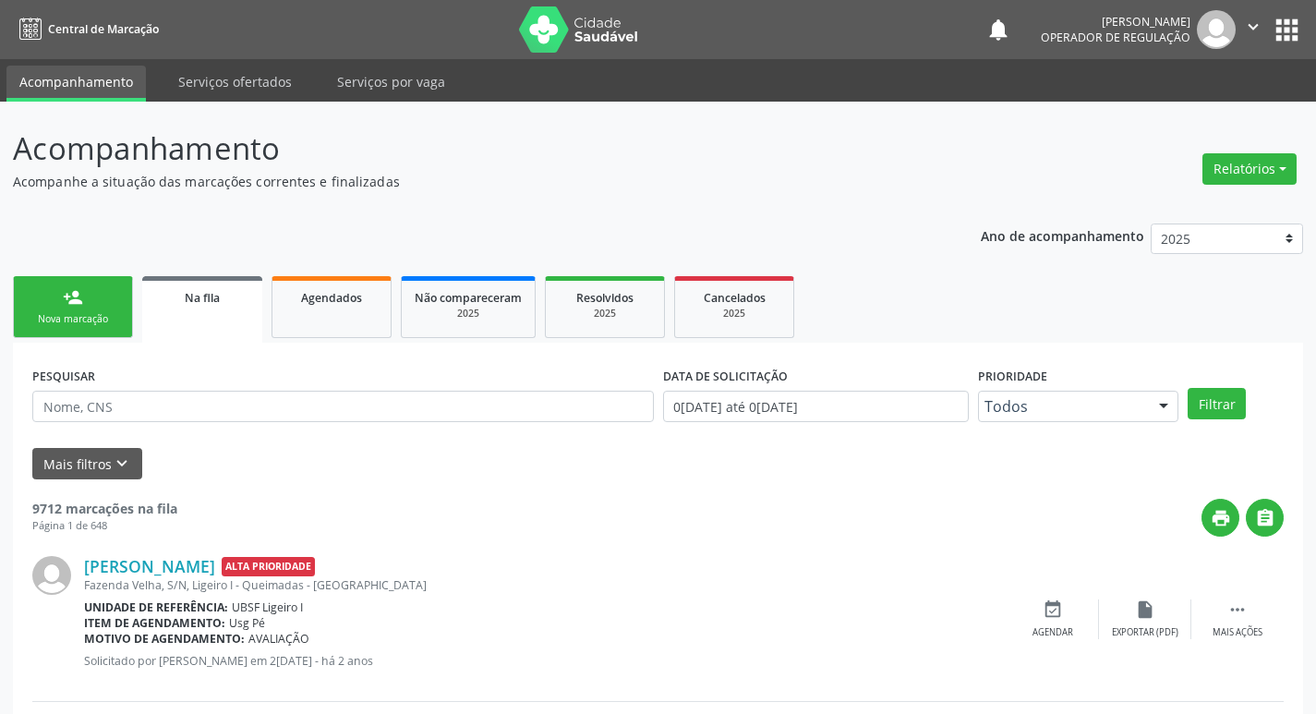
click at [21, 307] on link "person_add Nova marcação" at bounding box center [73, 307] width 120 height 62
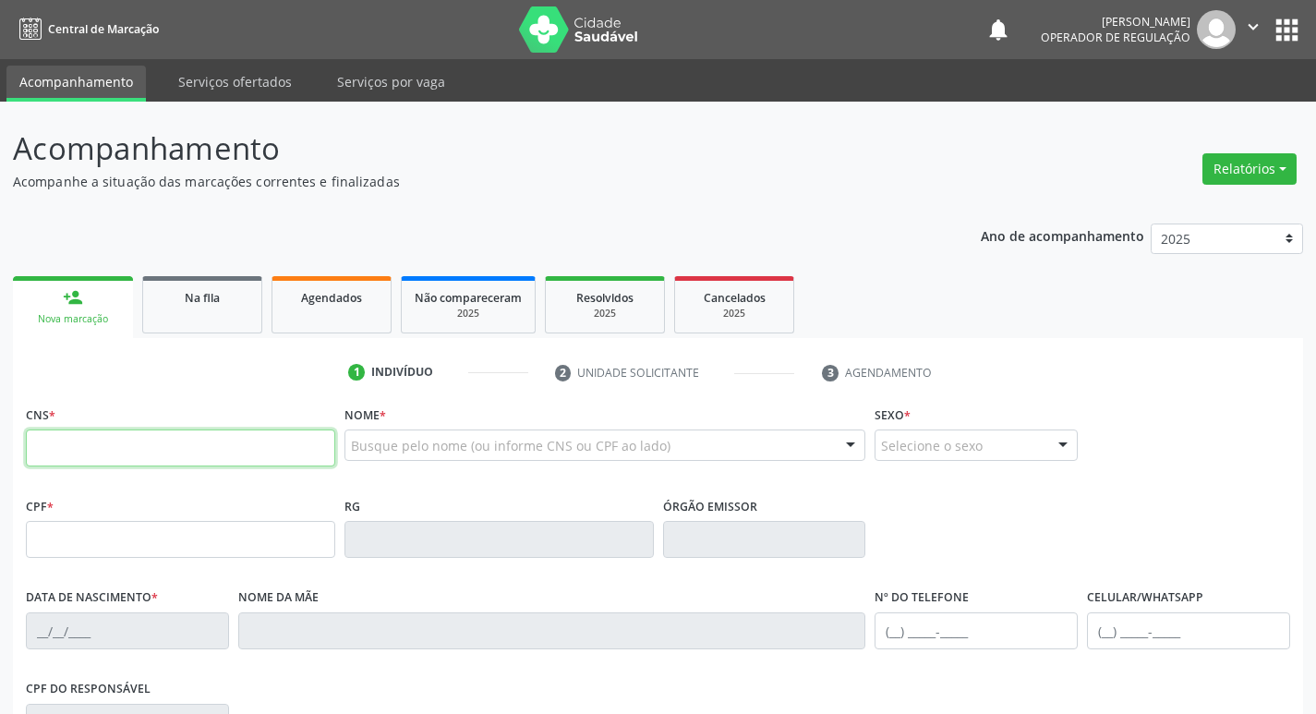
click at [96, 451] on input "text" at bounding box center [180, 447] width 309 height 37
type input "705 8034 1401 8134"
type input "504.035.834-20"
type input "25/04/1956"
type input "Josefa Gomes de Andrade"
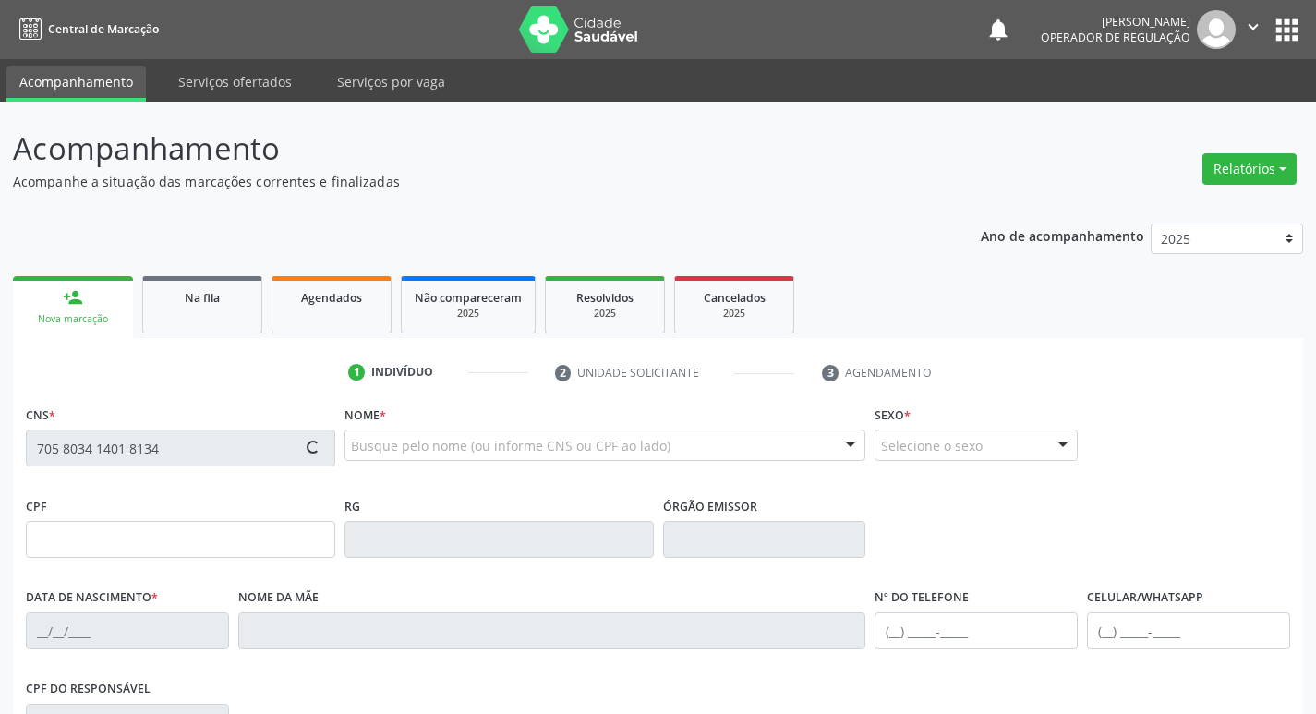
type input "(83) 99126-0650"
type input "83"
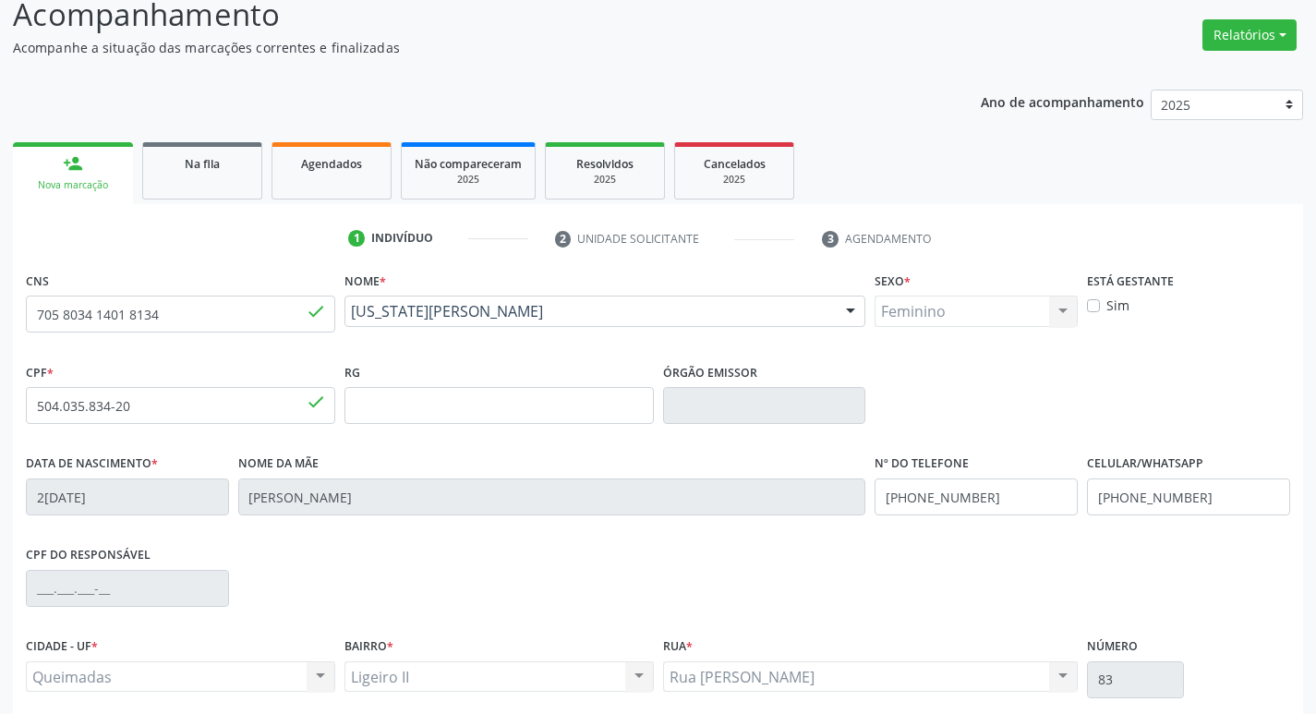
scroll to position [287, 0]
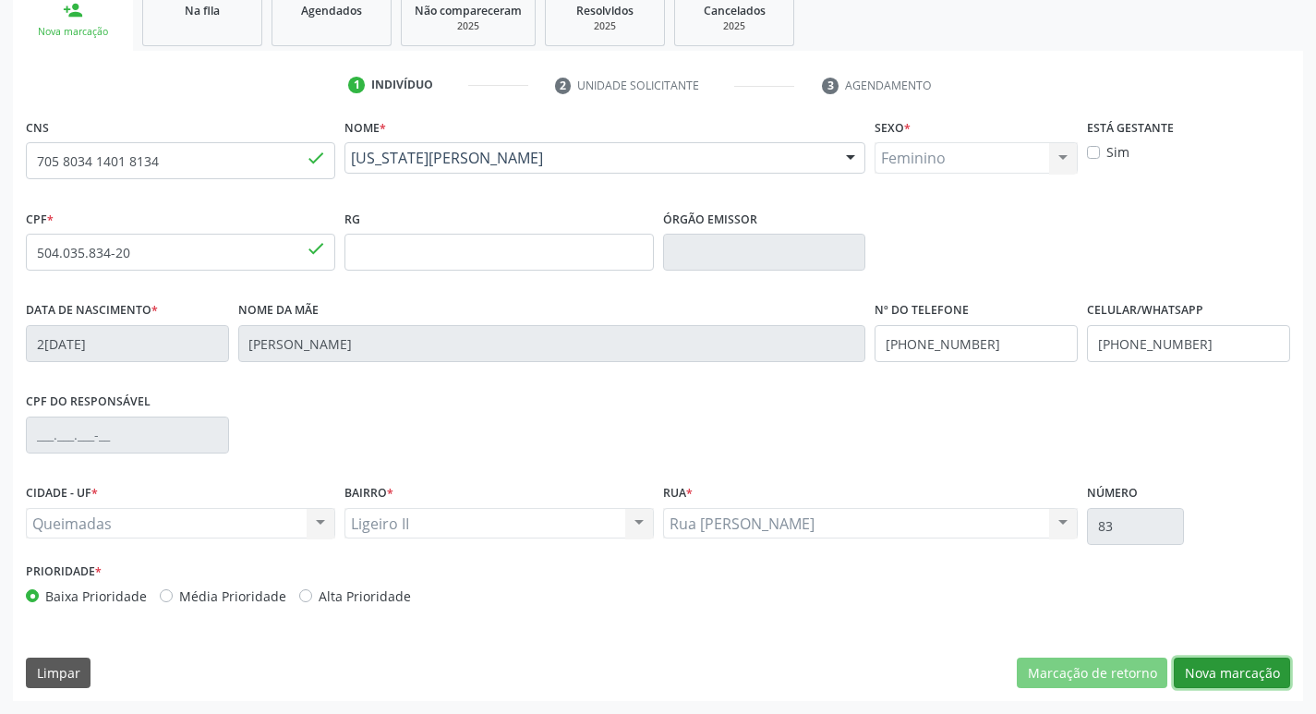
click at [1230, 669] on button "Nova marcação" at bounding box center [1231, 672] width 116 height 31
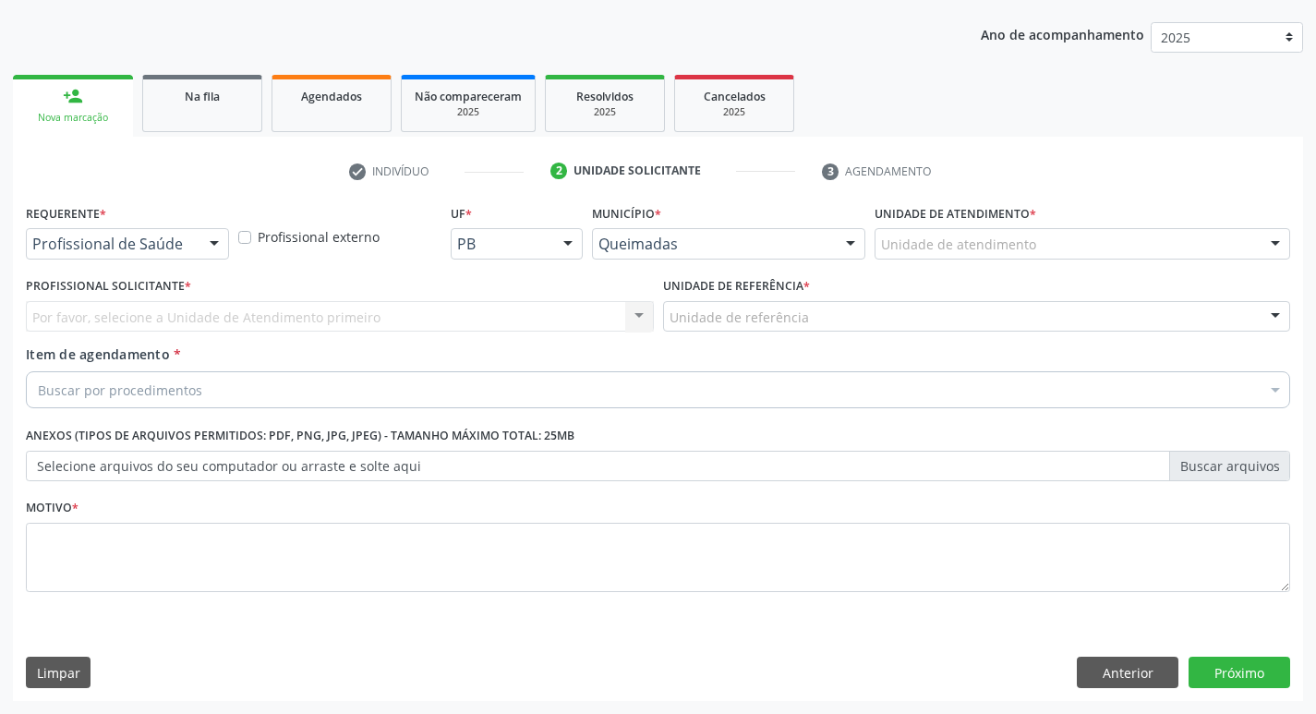
scroll to position [201, 0]
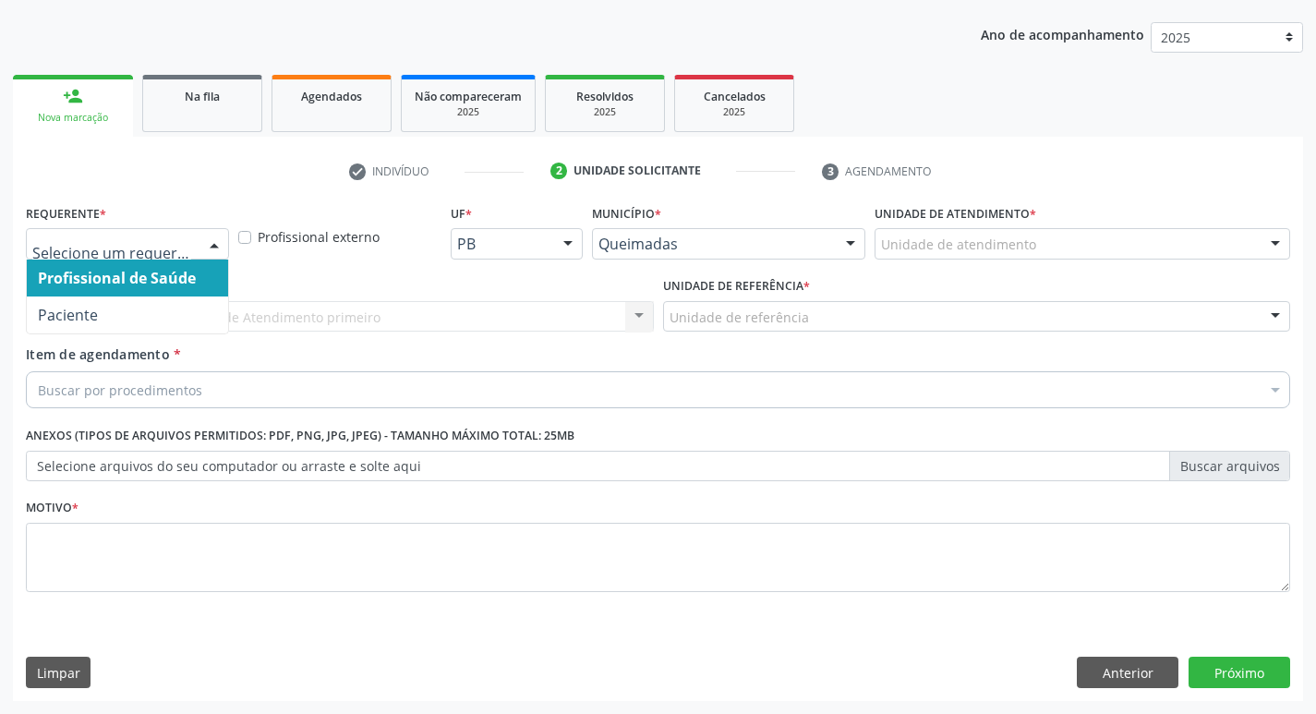
click at [215, 243] on div at bounding box center [214, 244] width 28 height 31
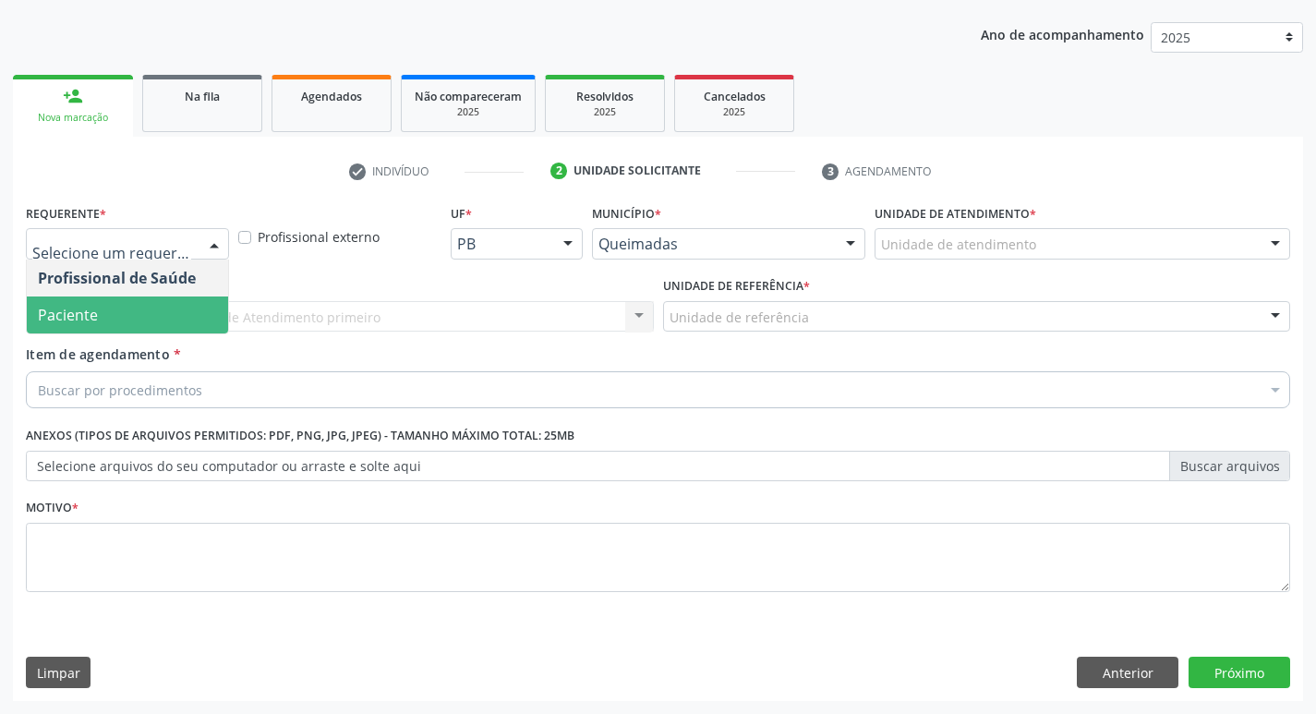
click at [200, 302] on span "Paciente" at bounding box center [127, 314] width 201 height 37
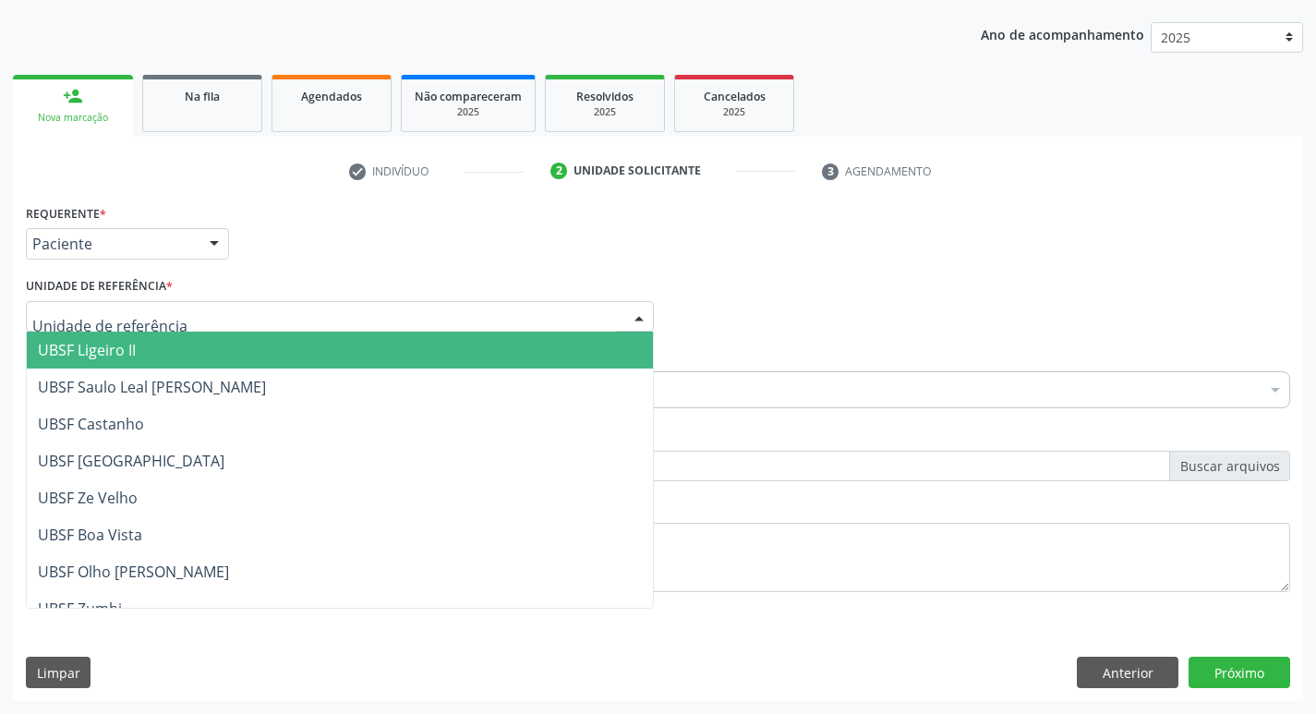
click at [158, 353] on span "UBSF Ligeiro II" at bounding box center [340, 349] width 626 height 37
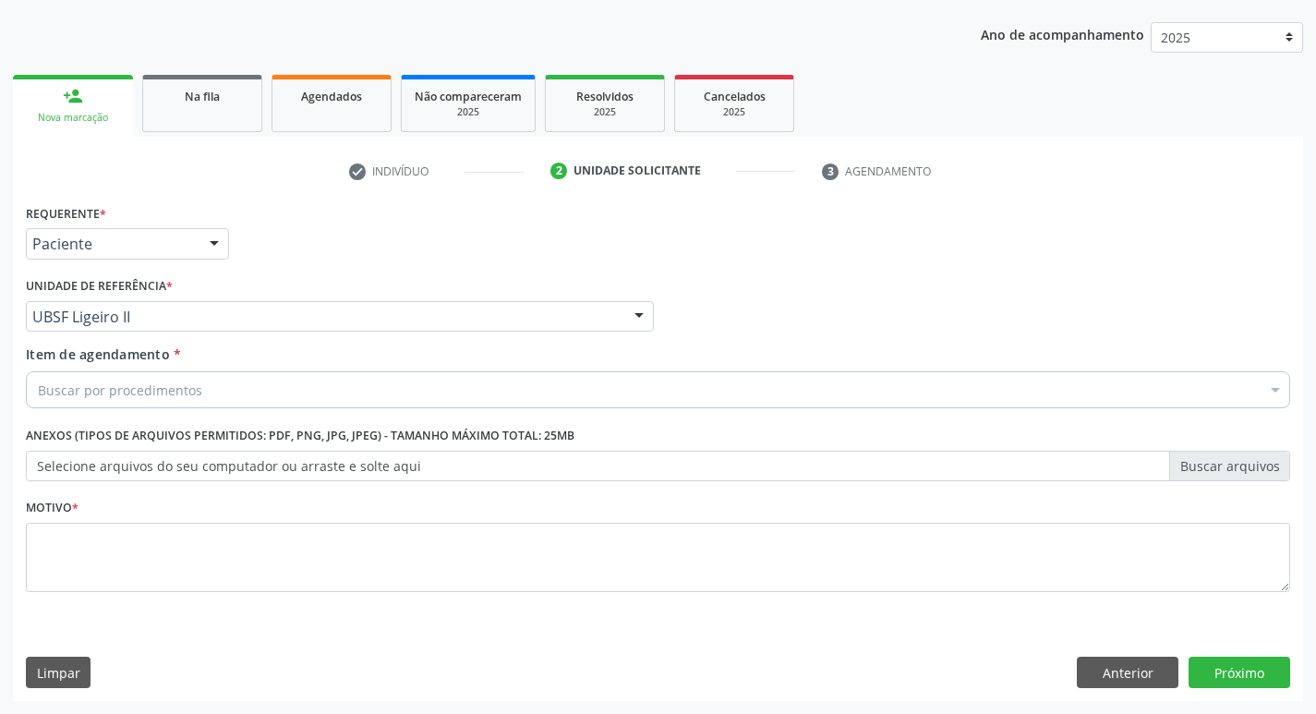
click at [152, 355] on span "Item de agendamento" at bounding box center [98, 354] width 144 height 18
click at [38, 371] on input "Item de agendamento *" at bounding box center [38, 389] width 0 height 37
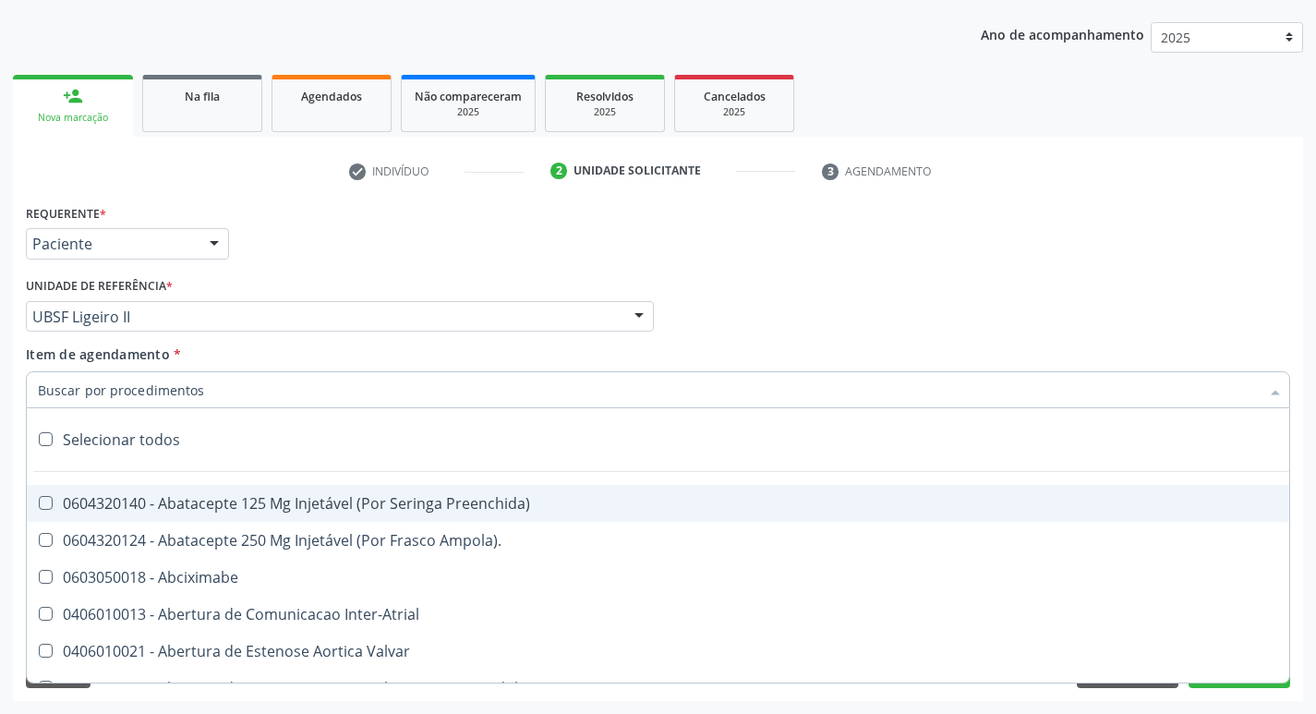
click at [147, 382] on input "Item de agendamento *" at bounding box center [648, 389] width 1221 height 37
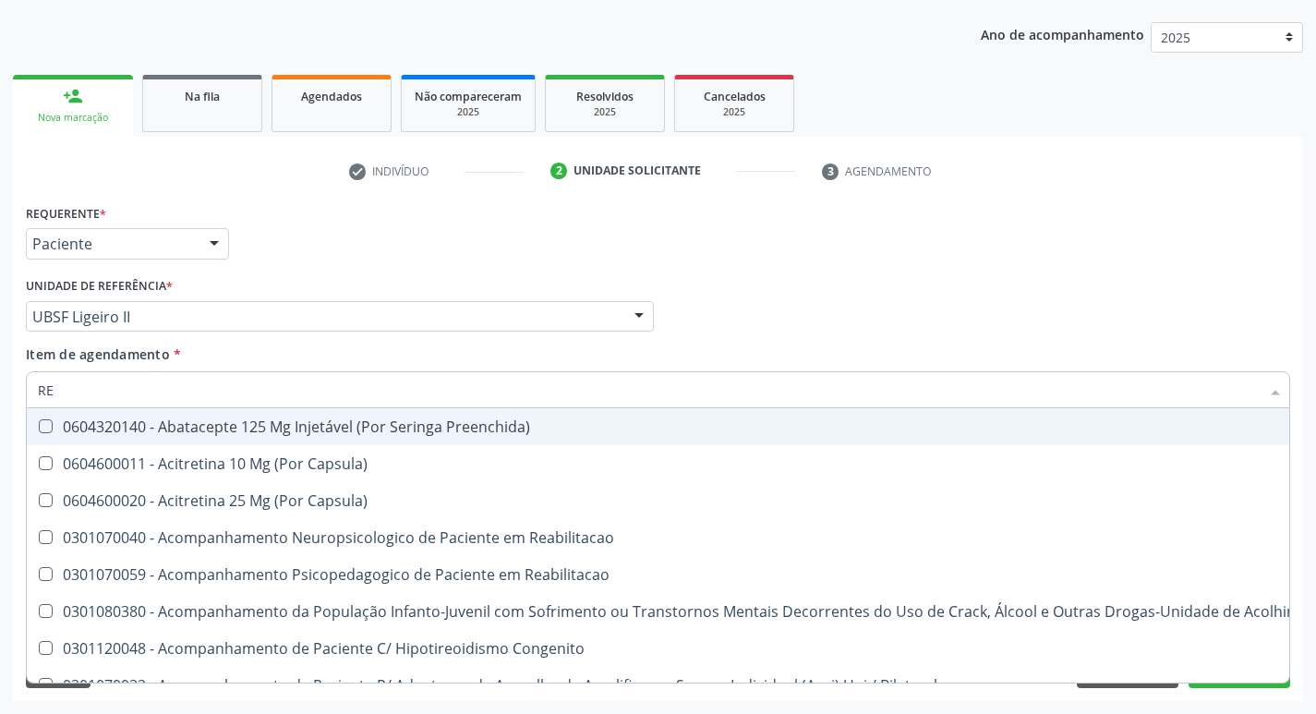
type input "REU"
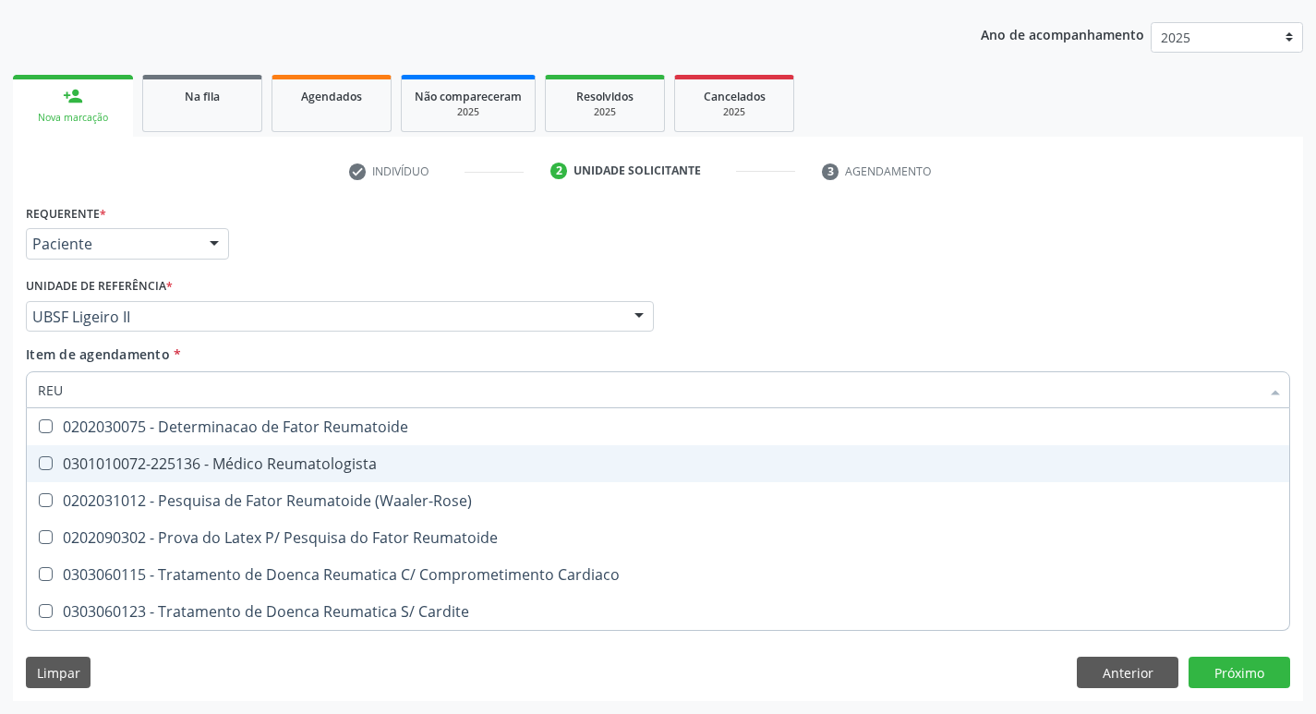
click at [48, 460] on Reumatologista at bounding box center [46, 463] width 14 height 14
click at [39, 460] on Reumatologista "checkbox" at bounding box center [33, 463] width 12 height 12
checkbox Reumatologista "true"
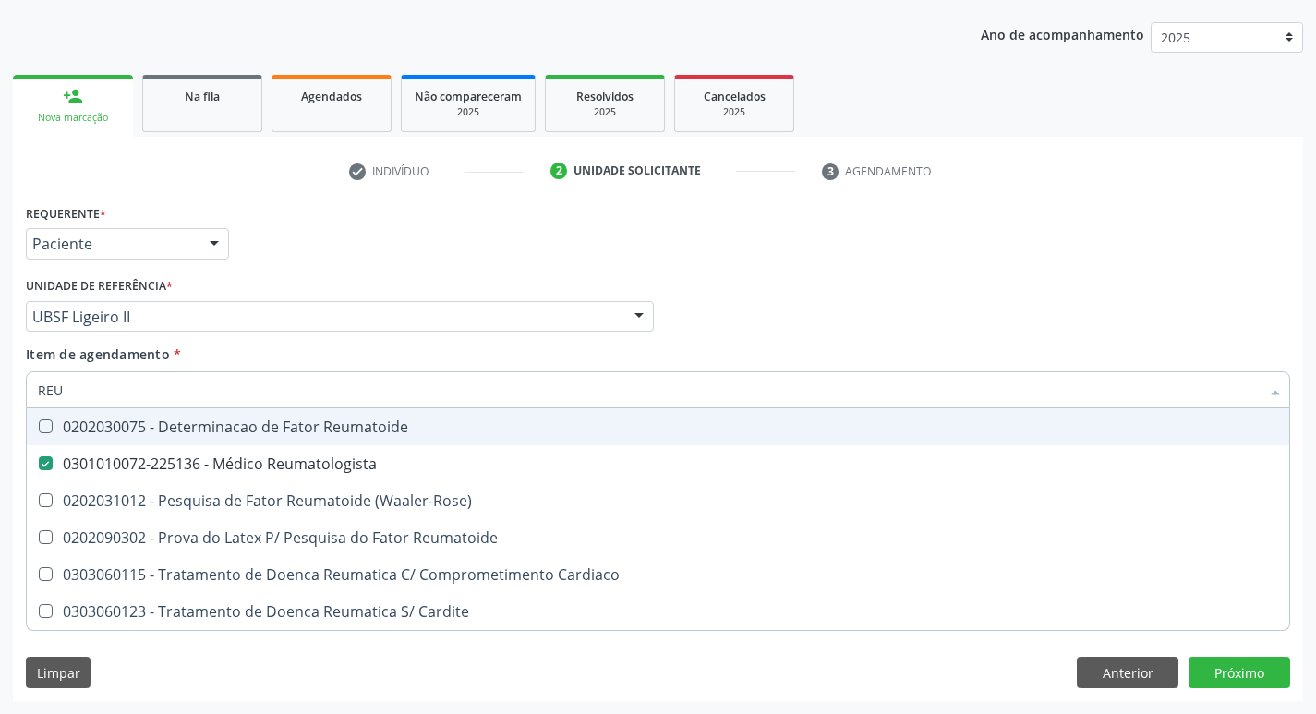
click at [858, 348] on div "Item de agendamento * REU Desfazer seleção 0202030075 - Determinacao de Fator R…" at bounding box center [658, 373] width 1264 height 58
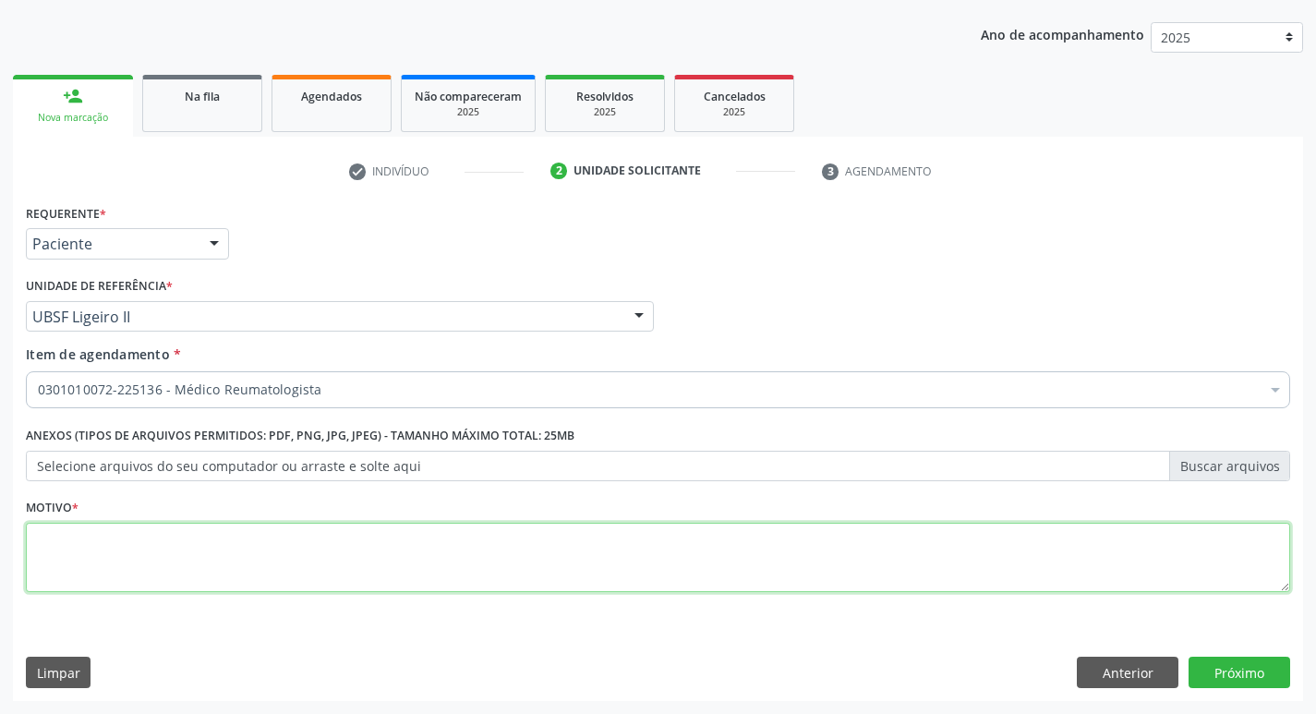
click at [235, 585] on textarea at bounding box center [658, 558] width 1264 height 70
type textarea "RETORNO"
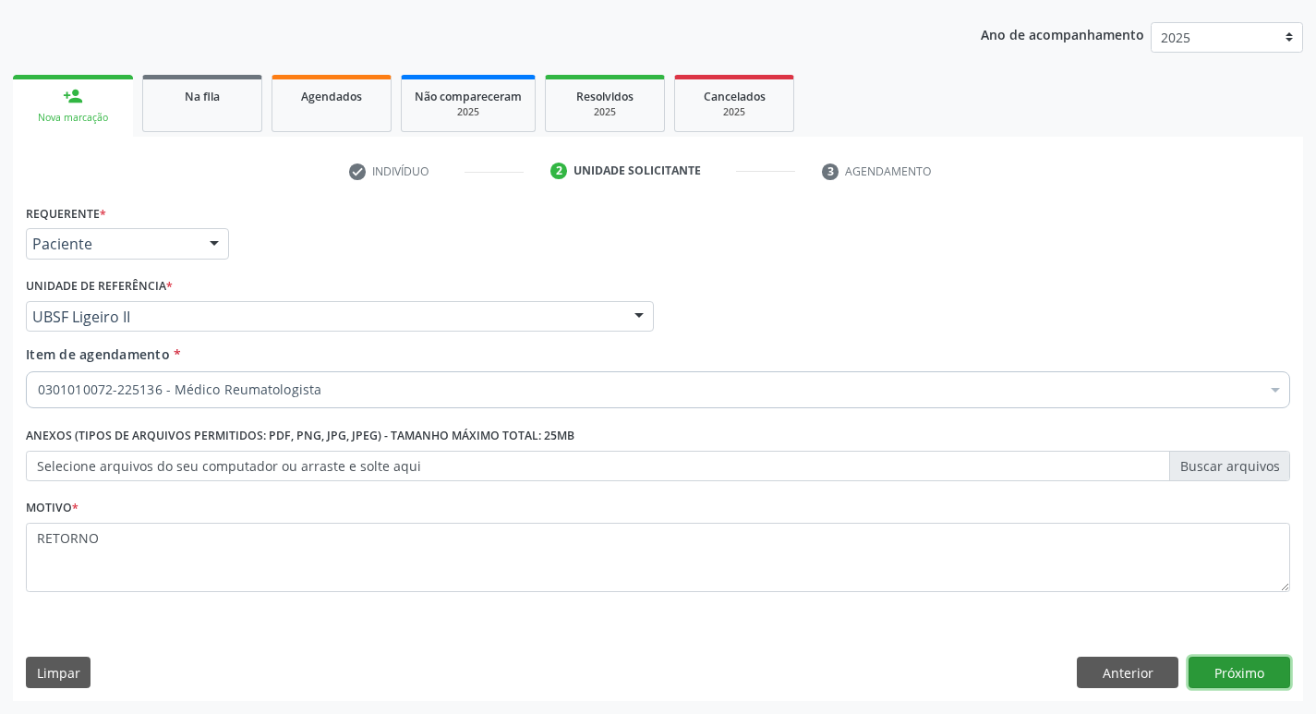
click at [1242, 676] on button "Próximo" at bounding box center [1239, 671] width 102 height 31
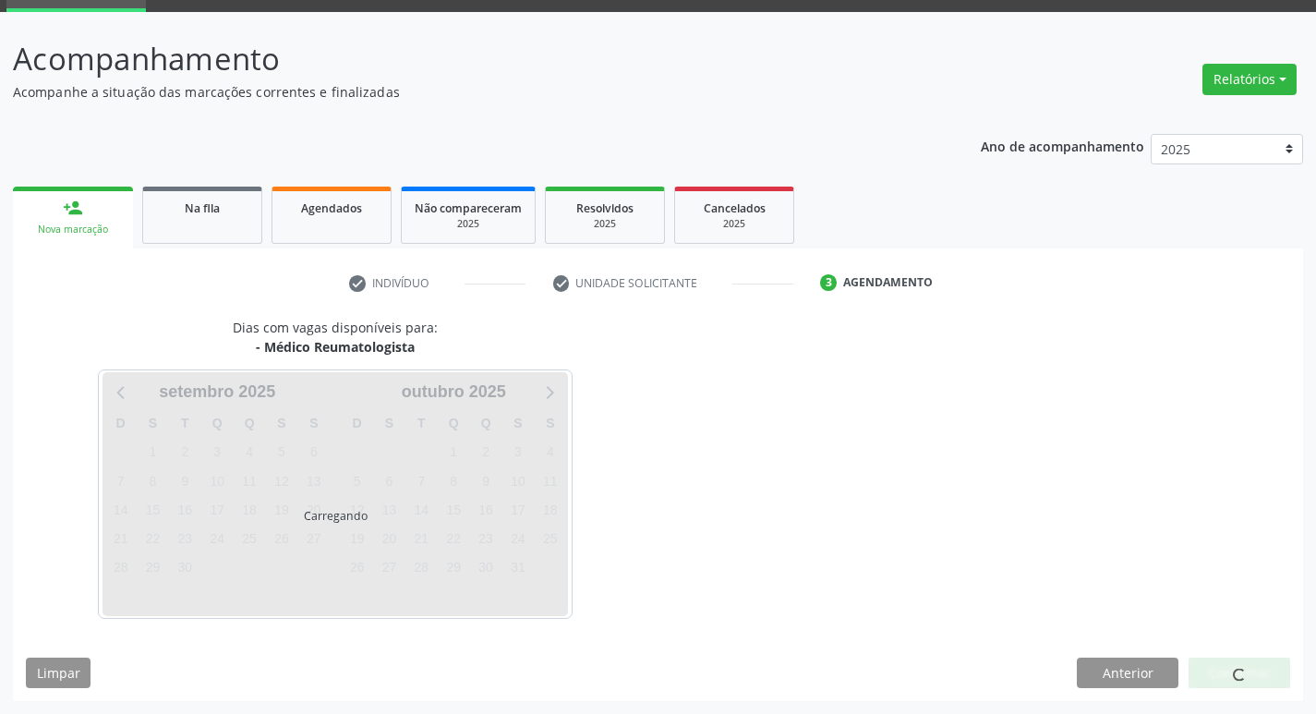
scroll to position [90, 0]
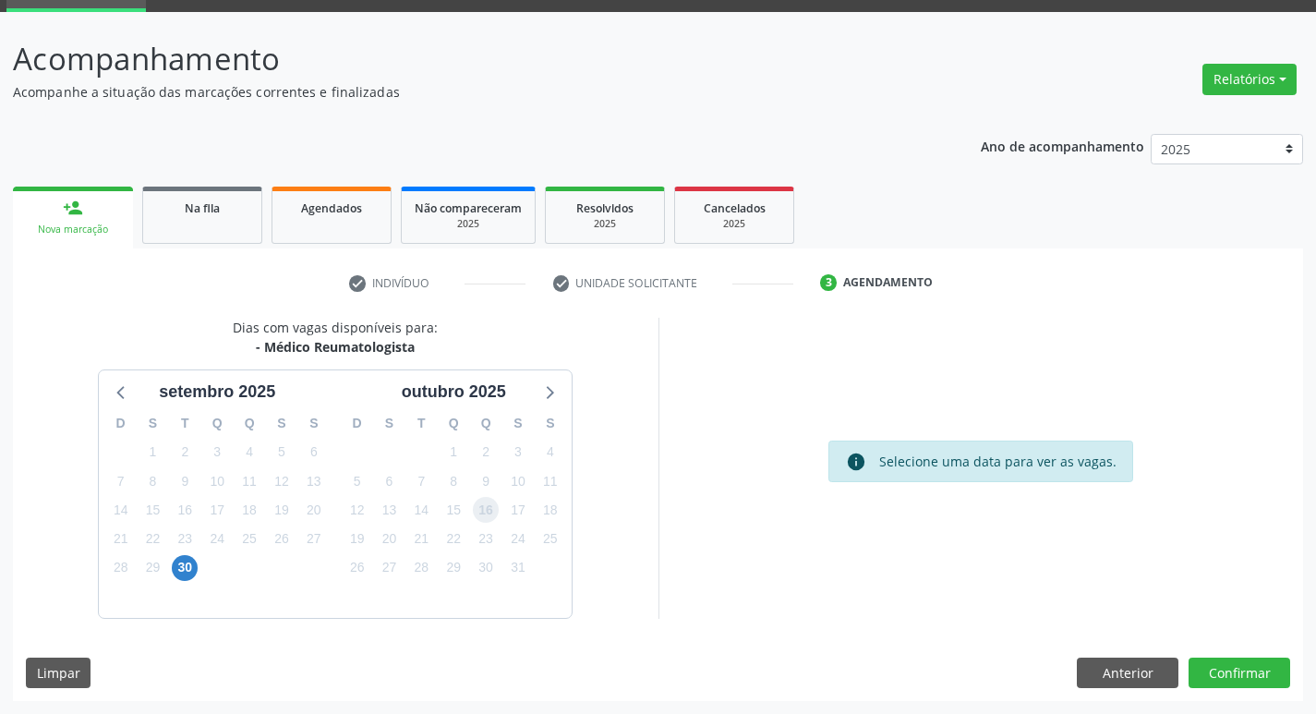
click at [483, 512] on span "16" at bounding box center [486, 510] width 26 height 26
click at [1247, 665] on button "Confirmar" at bounding box center [1239, 672] width 102 height 31
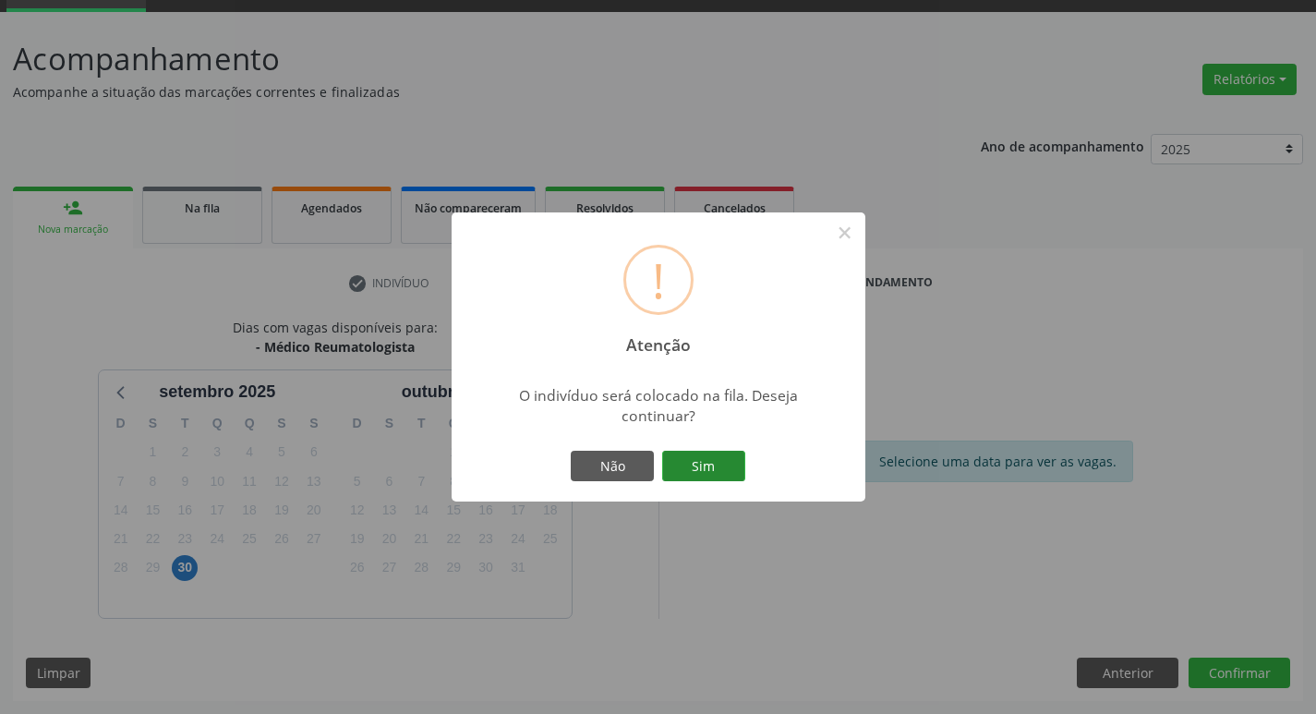
click at [704, 479] on button "Sim" at bounding box center [703, 466] width 83 height 31
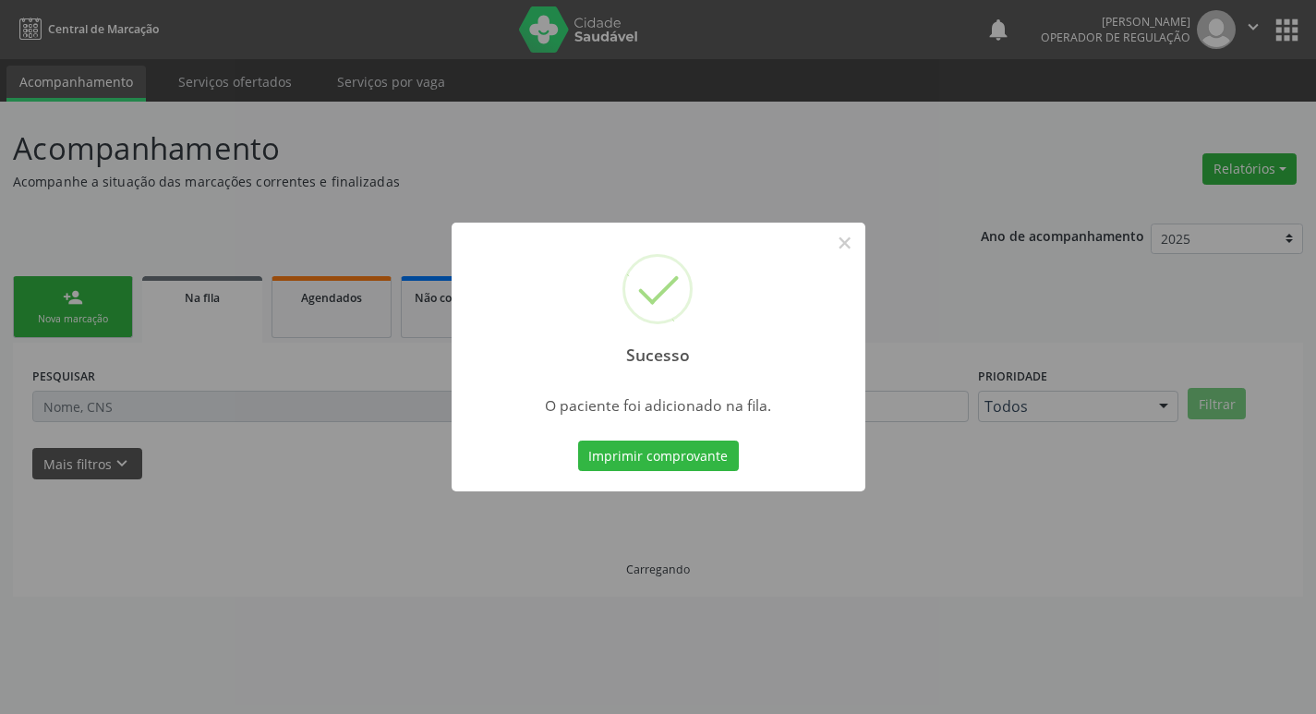
scroll to position [0, 0]
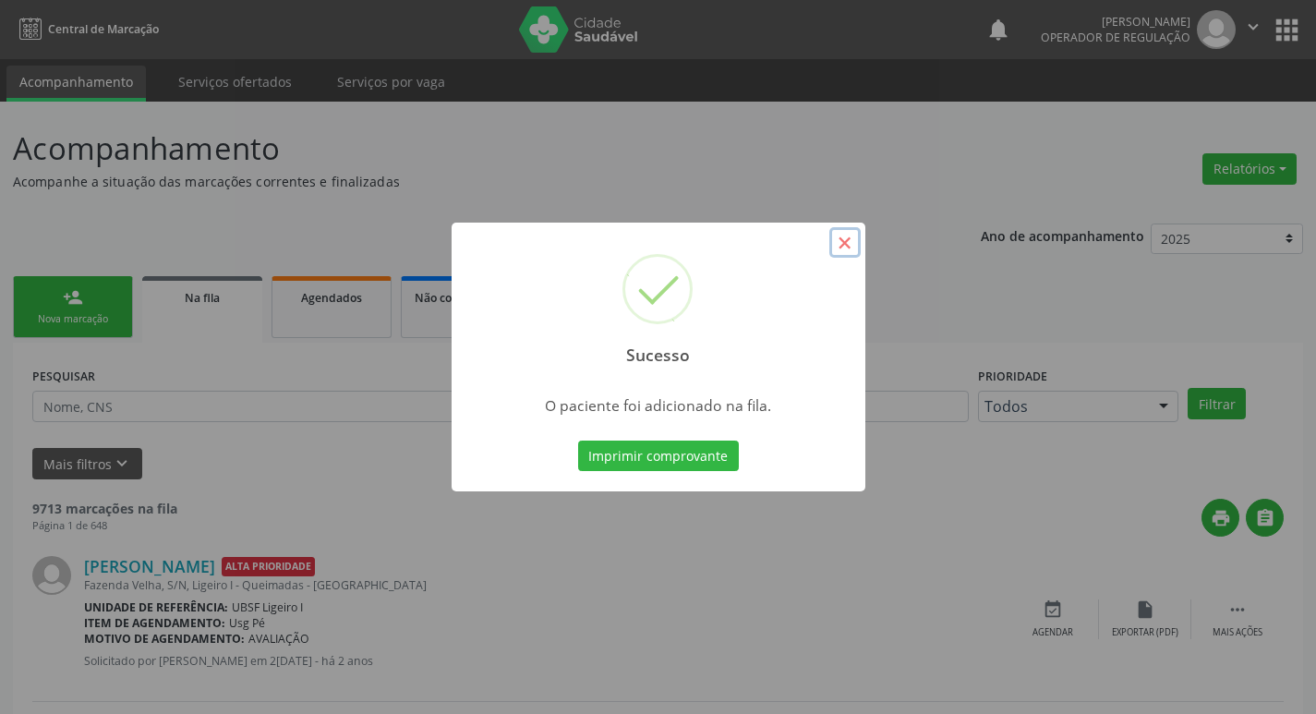
click at [856, 237] on button "×" at bounding box center [844, 242] width 31 height 31
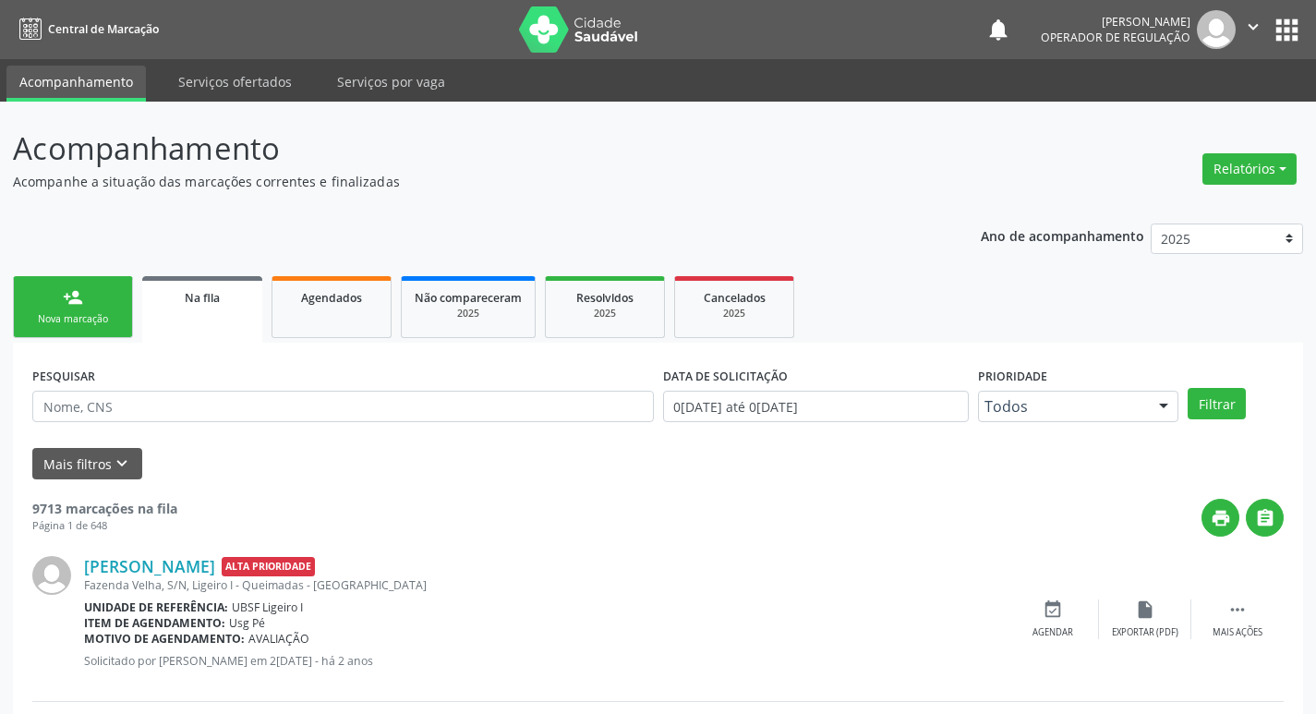
click at [57, 307] on link "person_add Nova marcação" at bounding box center [73, 307] width 120 height 62
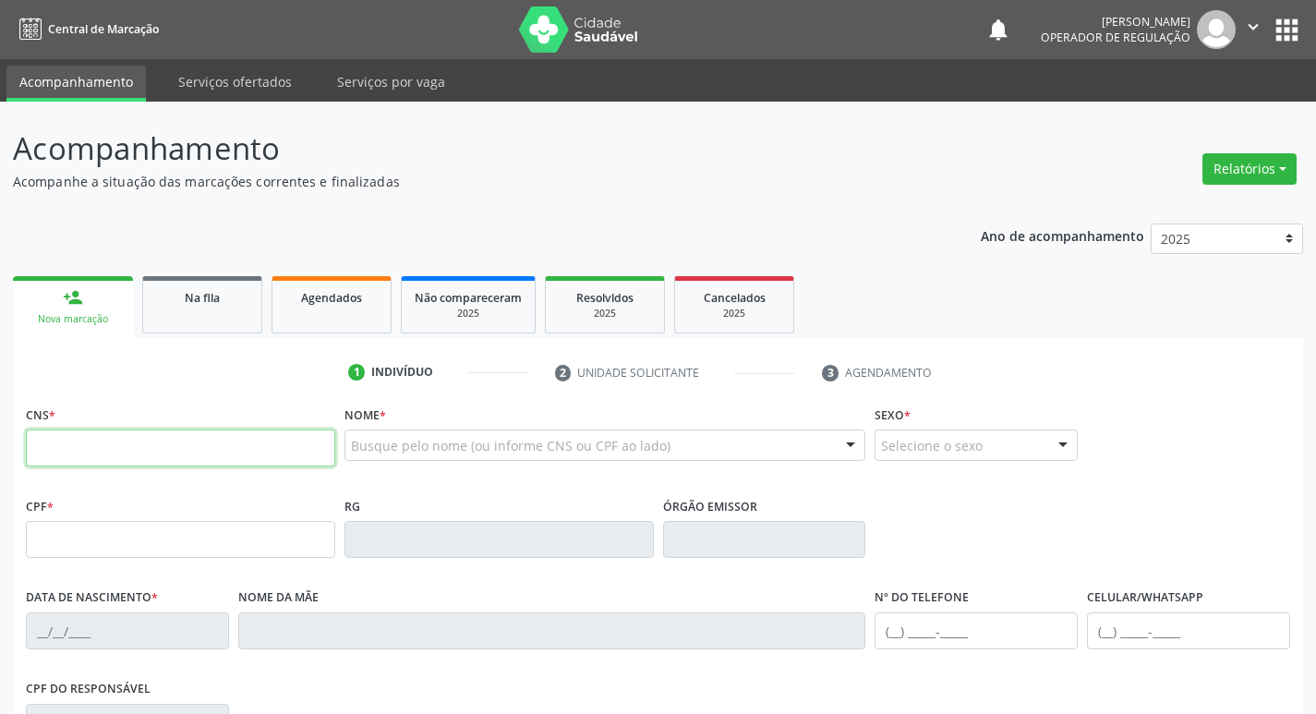
click at [120, 440] on input "text" at bounding box center [180, 447] width 309 height 37
click at [97, 447] on input "text" at bounding box center [180, 447] width 309 height 37
type input "700 6079 2870 6163"
type input "056.074.694-68"
type input "07/12/1946"
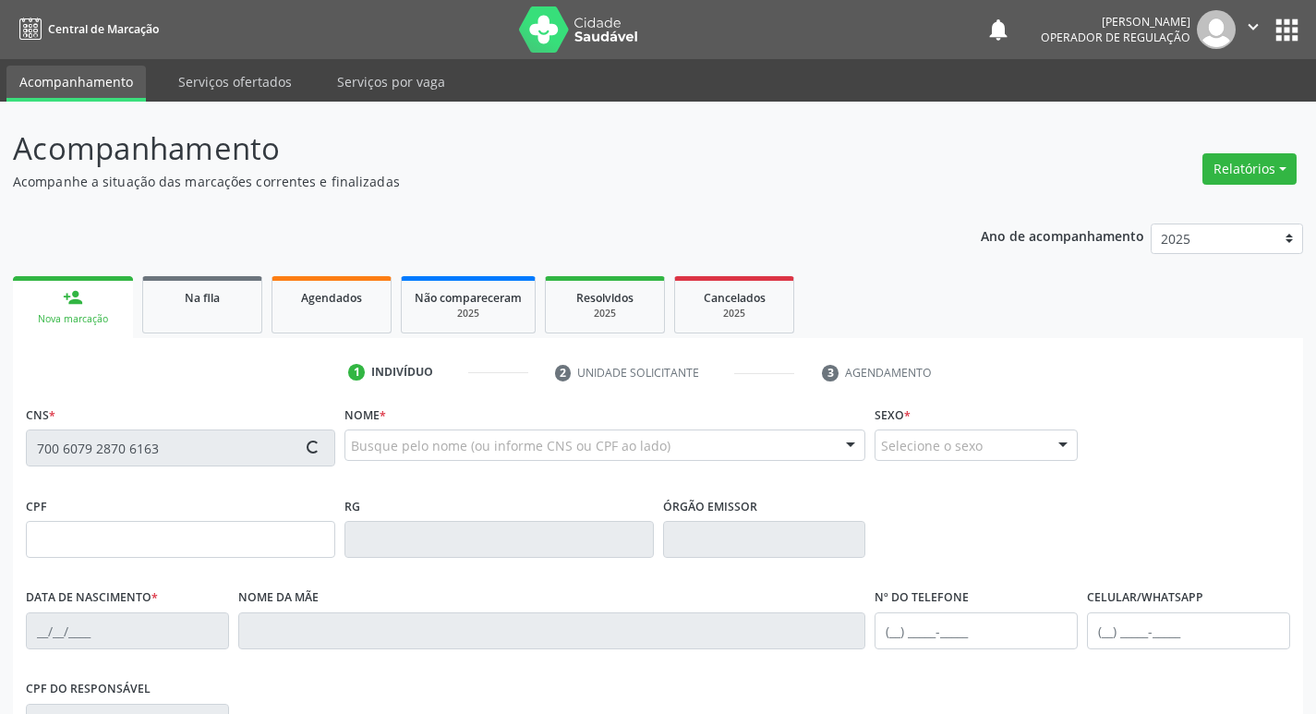
type input "Maria Senhora de Freitas"
type input "(83) 99993-1981"
type input "48"
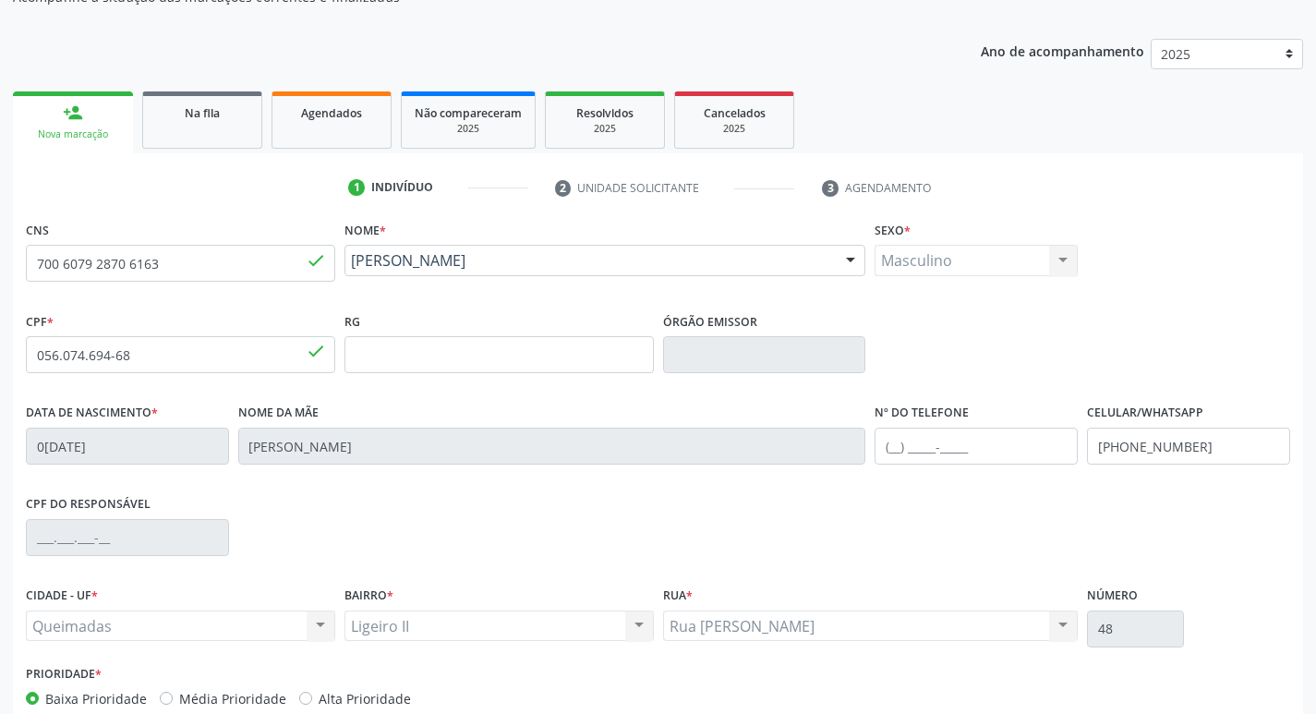
scroll to position [287, 0]
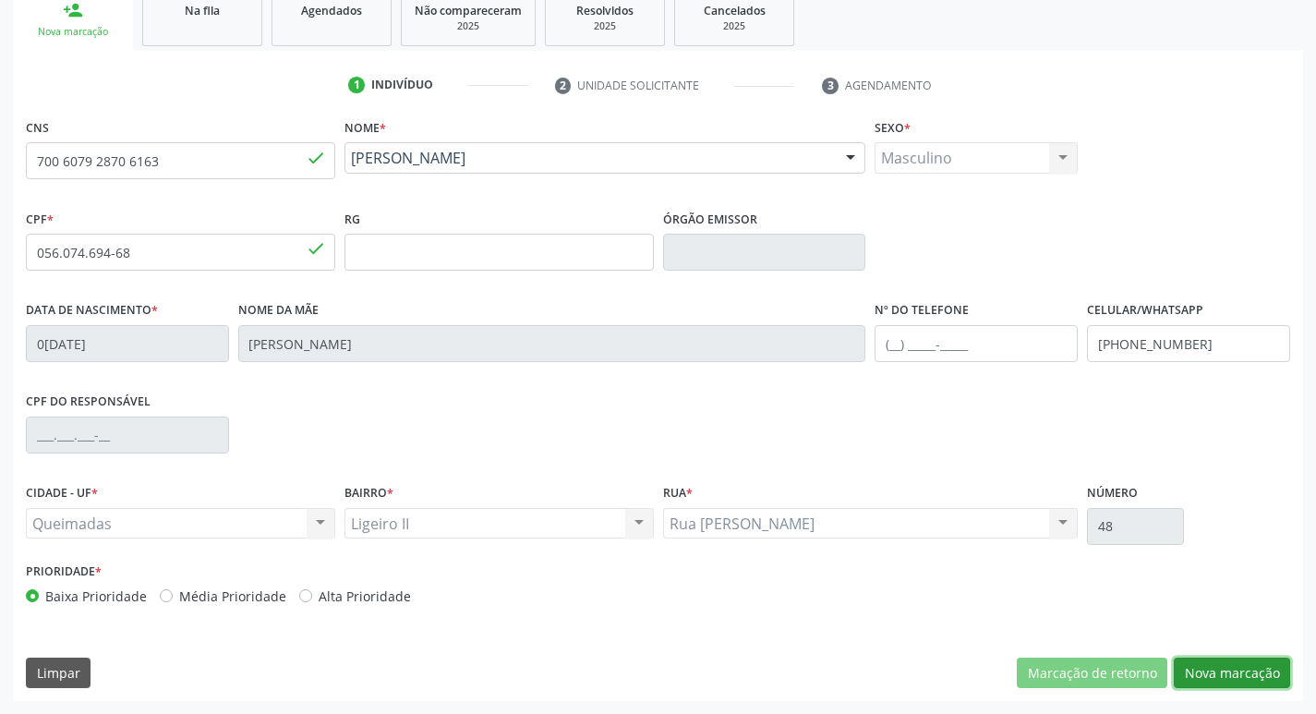
click at [1243, 665] on button "Nova marcação" at bounding box center [1231, 672] width 116 height 31
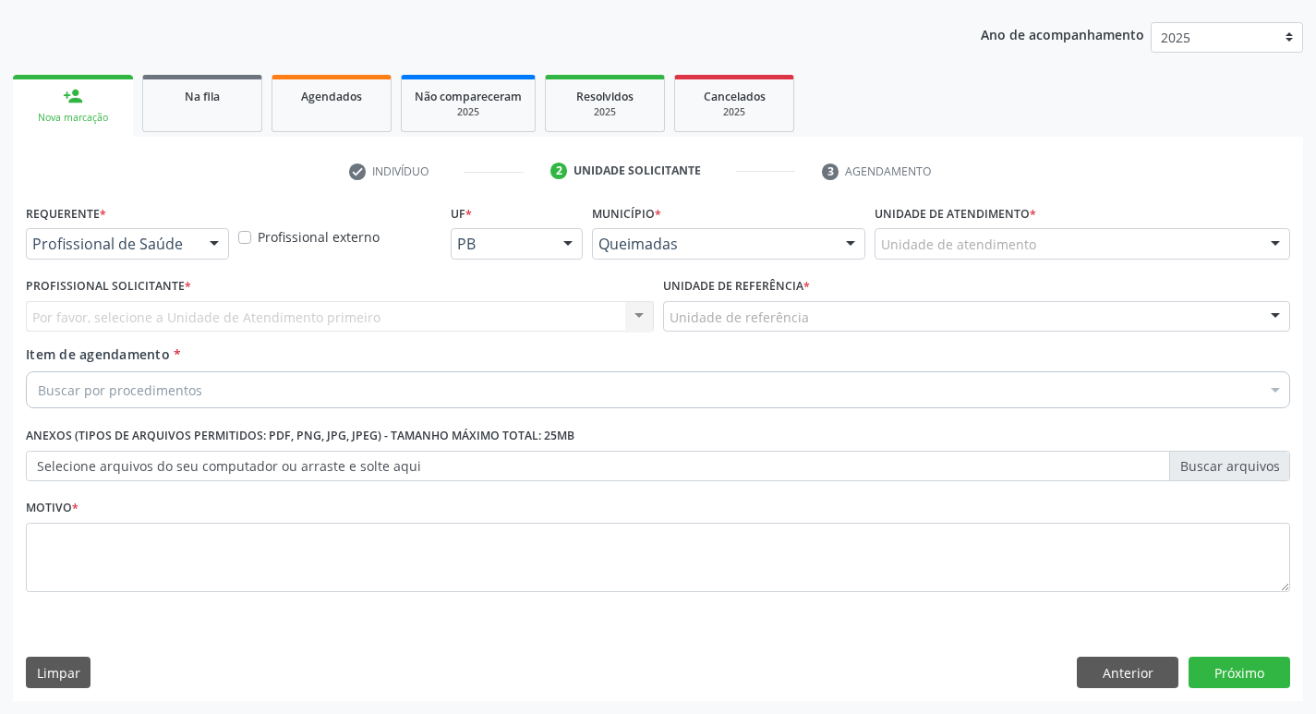
scroll to position [201, 0]
click at [214, 246] on div at bounding box center [214, 244] width 28 height 31
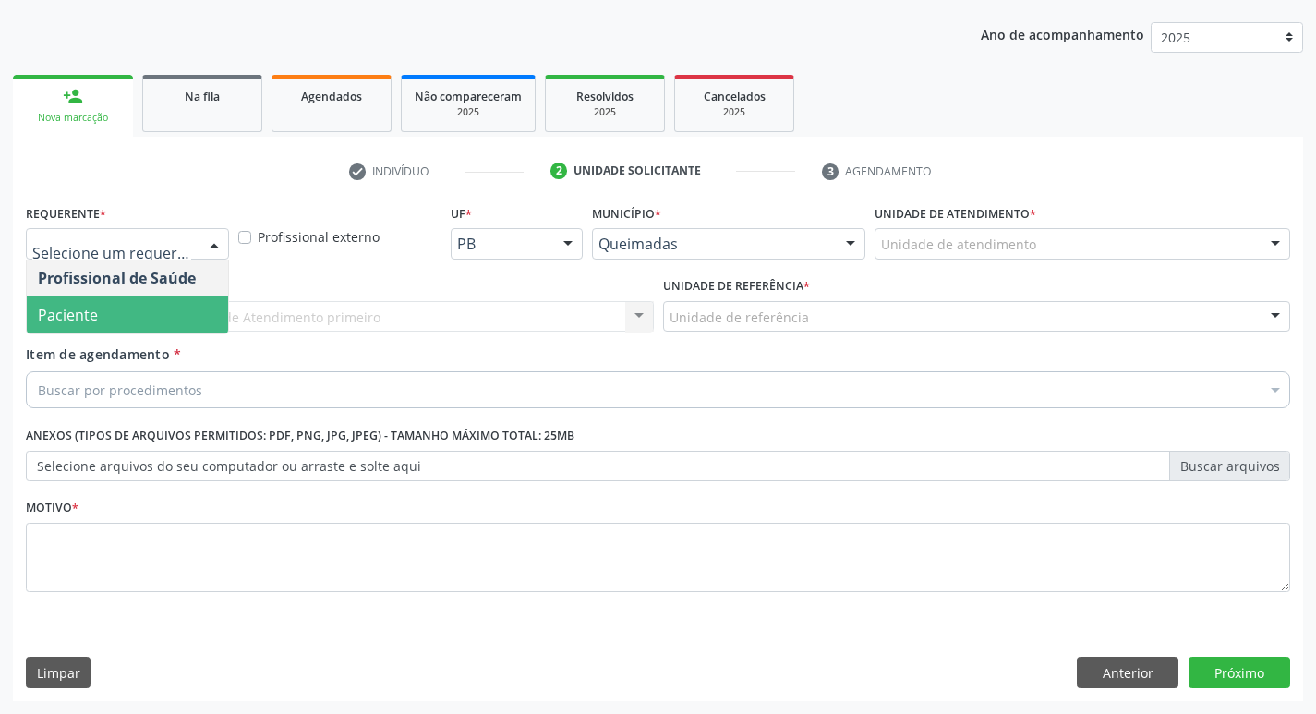
drag, startPoint x: 171, startPoint y: 305, endPoint x: 160, endPoint y: 308, distance: 11.7
click at [169, 304] on span "Paciente" at bounding box center [127, 314] width 201 height 37
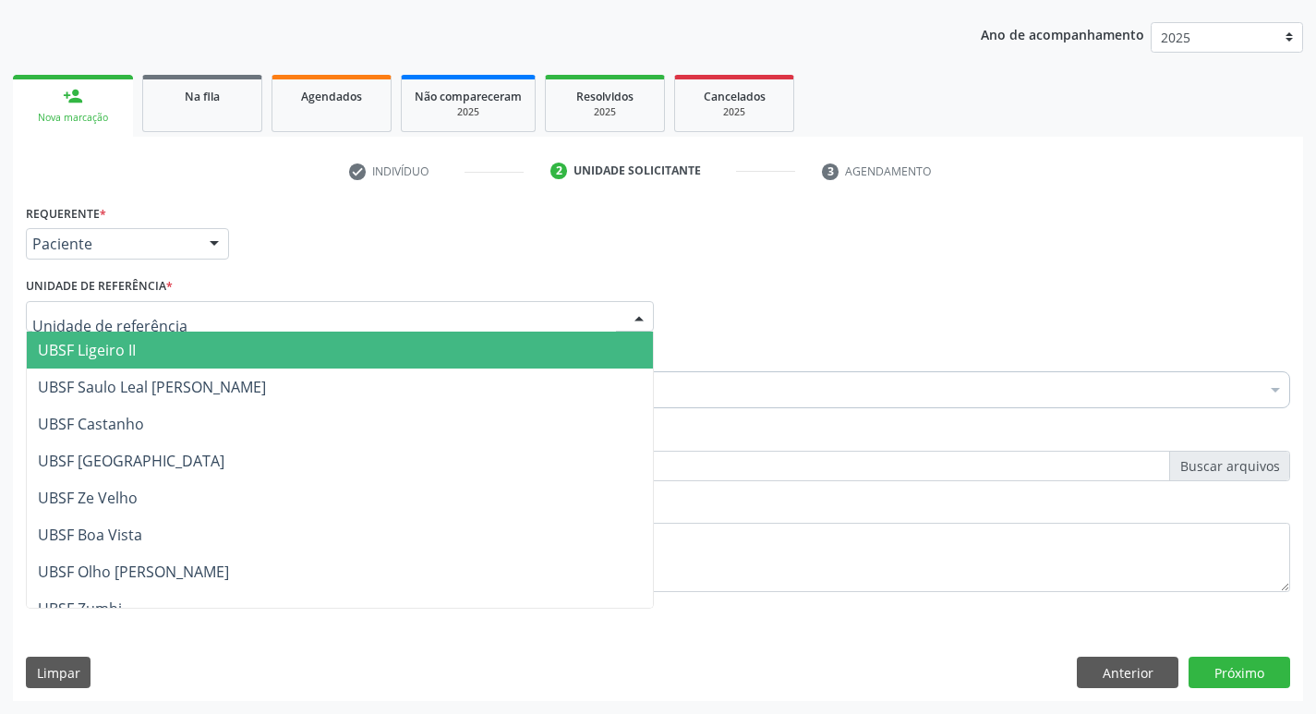
click at [114, 354] on span "UBSF Ligeiro II" at bounding box center [87, 350] width 98 height 20
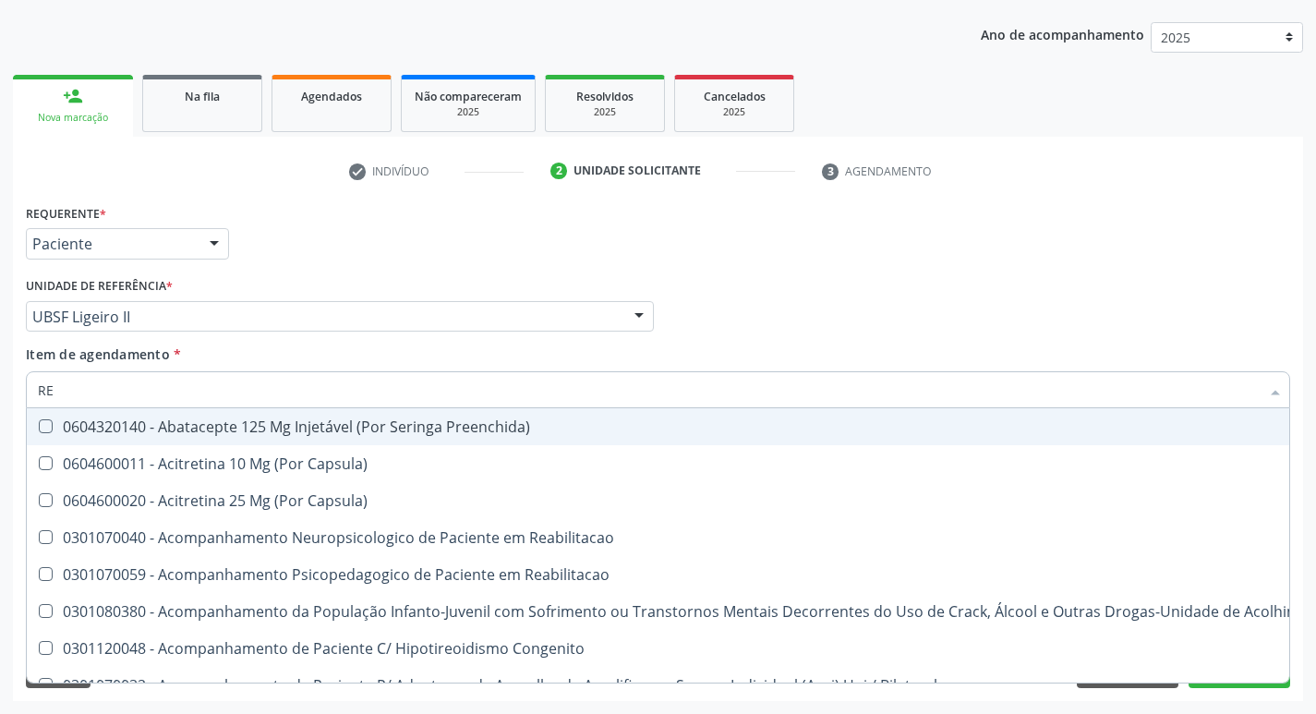
type input "REU"
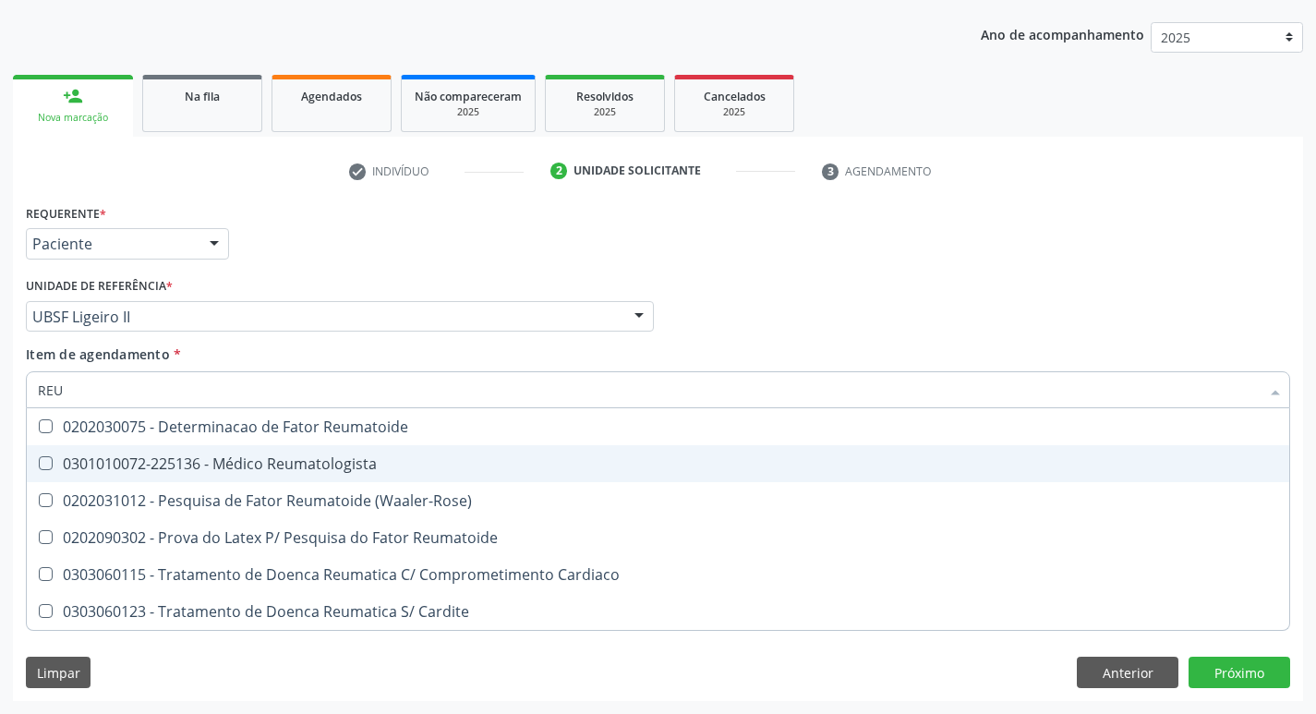
click at [43, 463] on Reumatologista at bounding box center [46, 463] width 14 height 14
click at [39, 463] on Reumatologista "checkbox" at bounding box center [33, 463] width 12 height 12
checkbox Reumatologista "true"
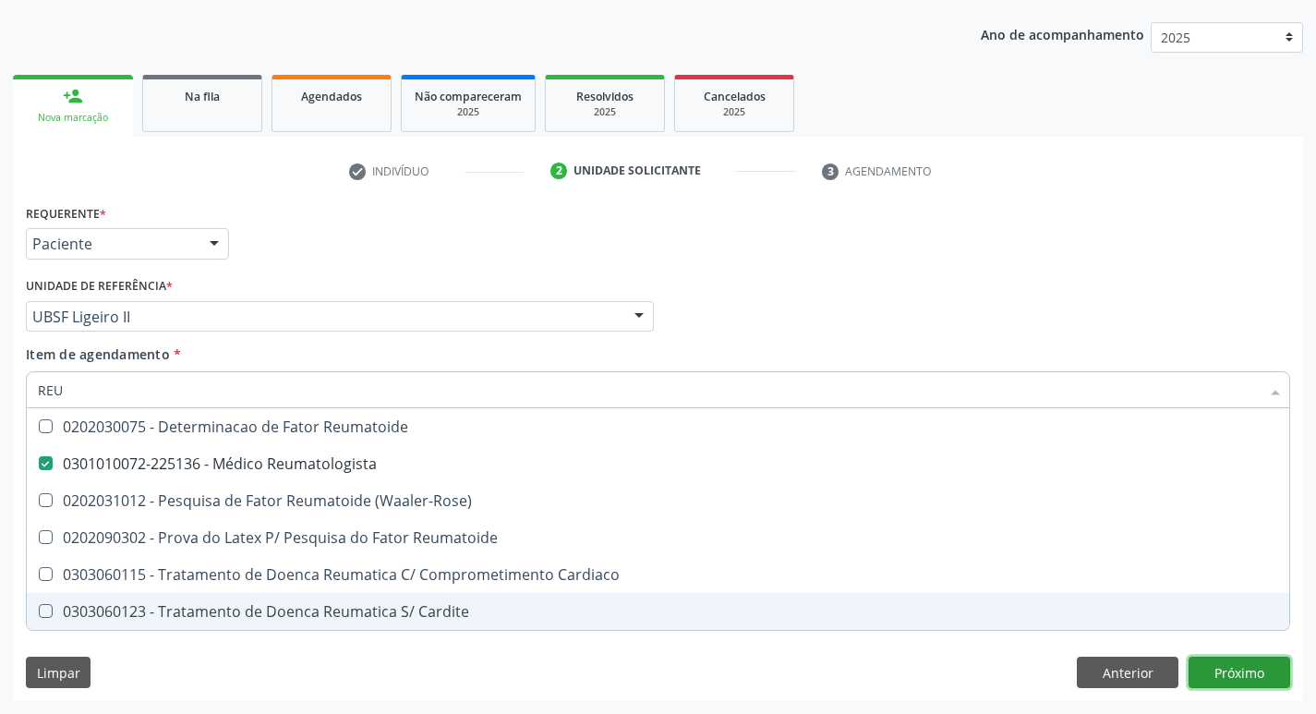
click at [1236, 671] on div "Requerente * Paciente Profissional de Saúde Paciente Nenhum resultado encontrad…" at bounding box center [658, 449] width 1290 height 501
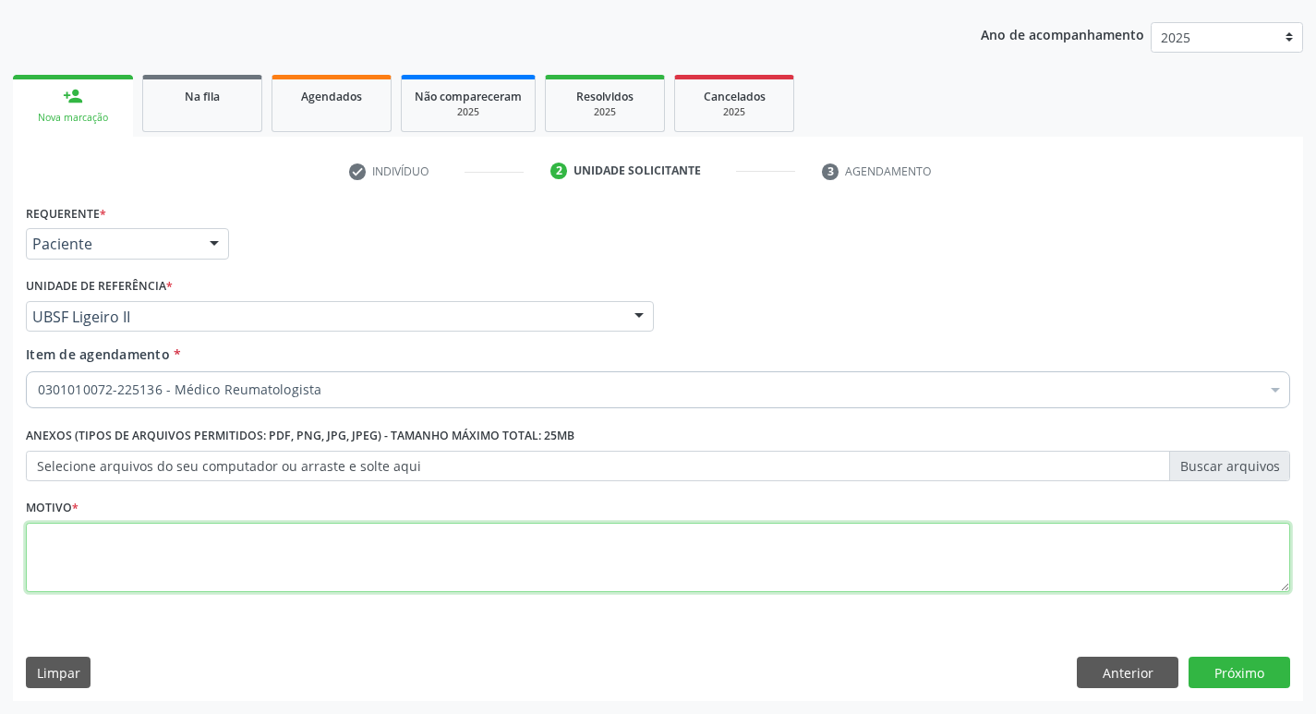
click at [47, 544] on textarea at bounding box center [658, 558] width 1264 height 70
type textarea "RETORNO"
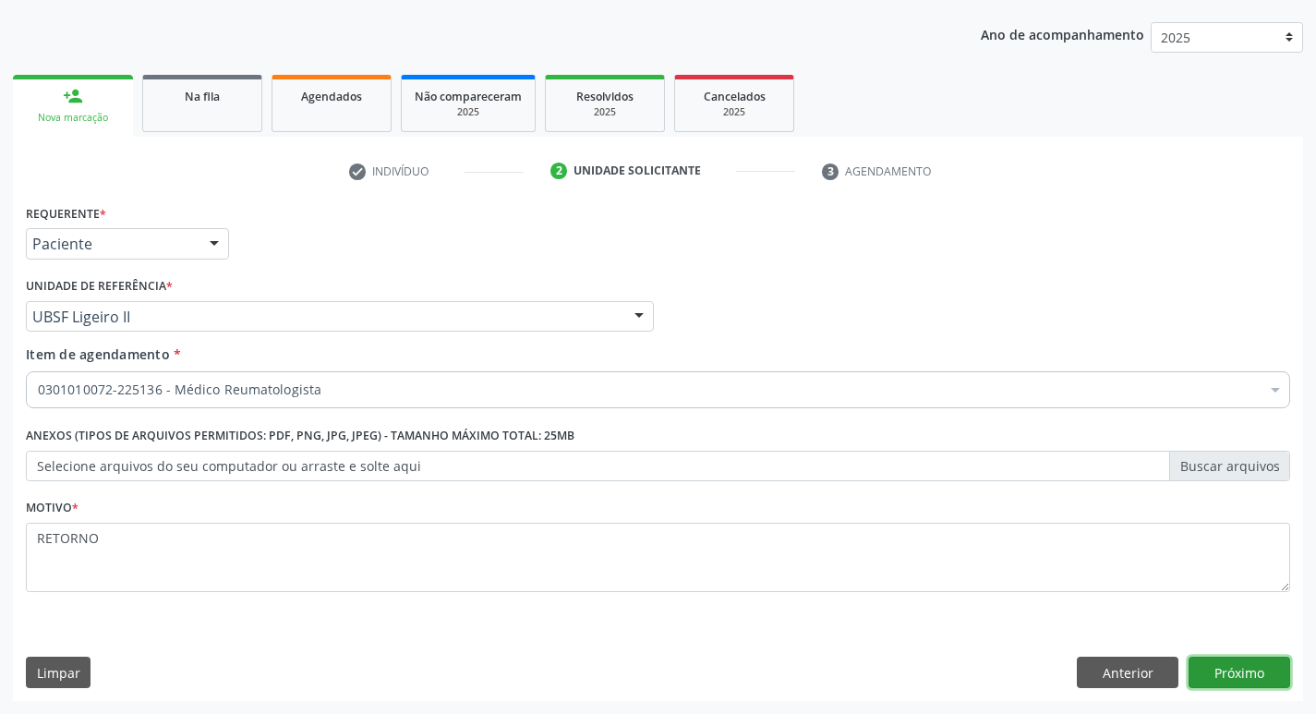
click at [1223, 668] on button "Próximo" at bounding box center [1239, 671] width 102 height 31
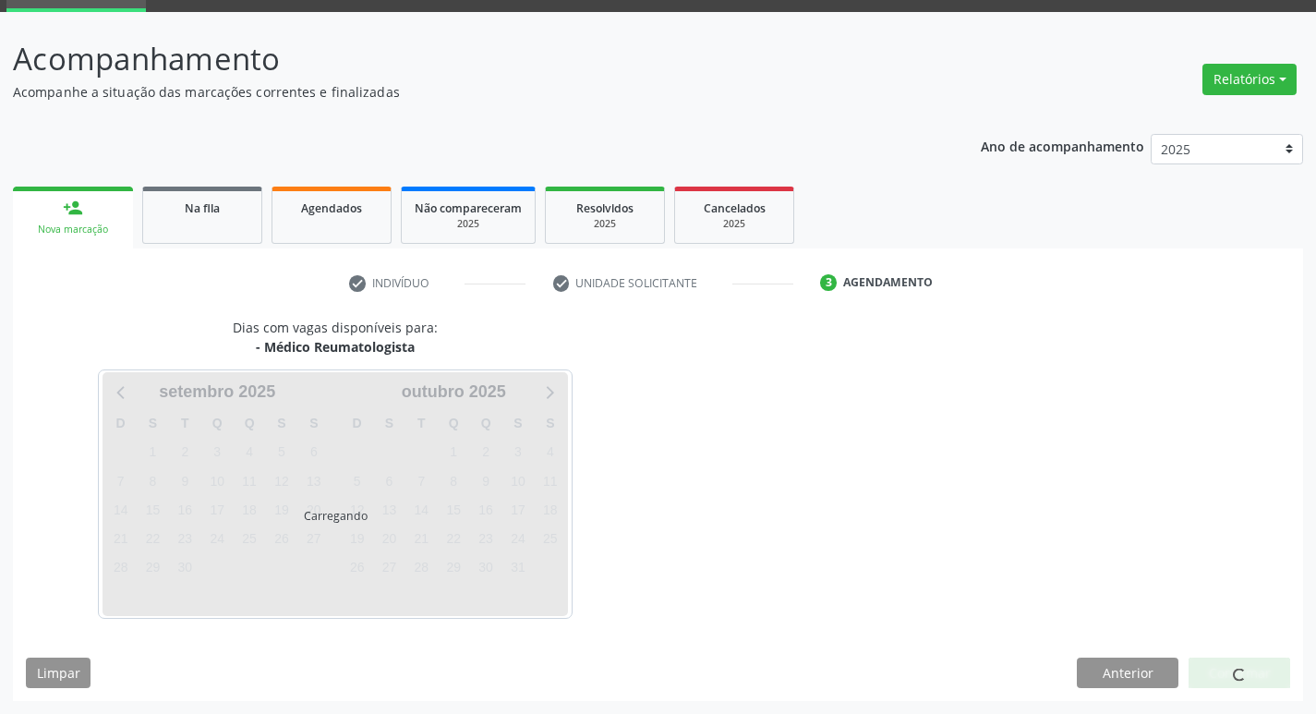
scroll to position [90, 0]
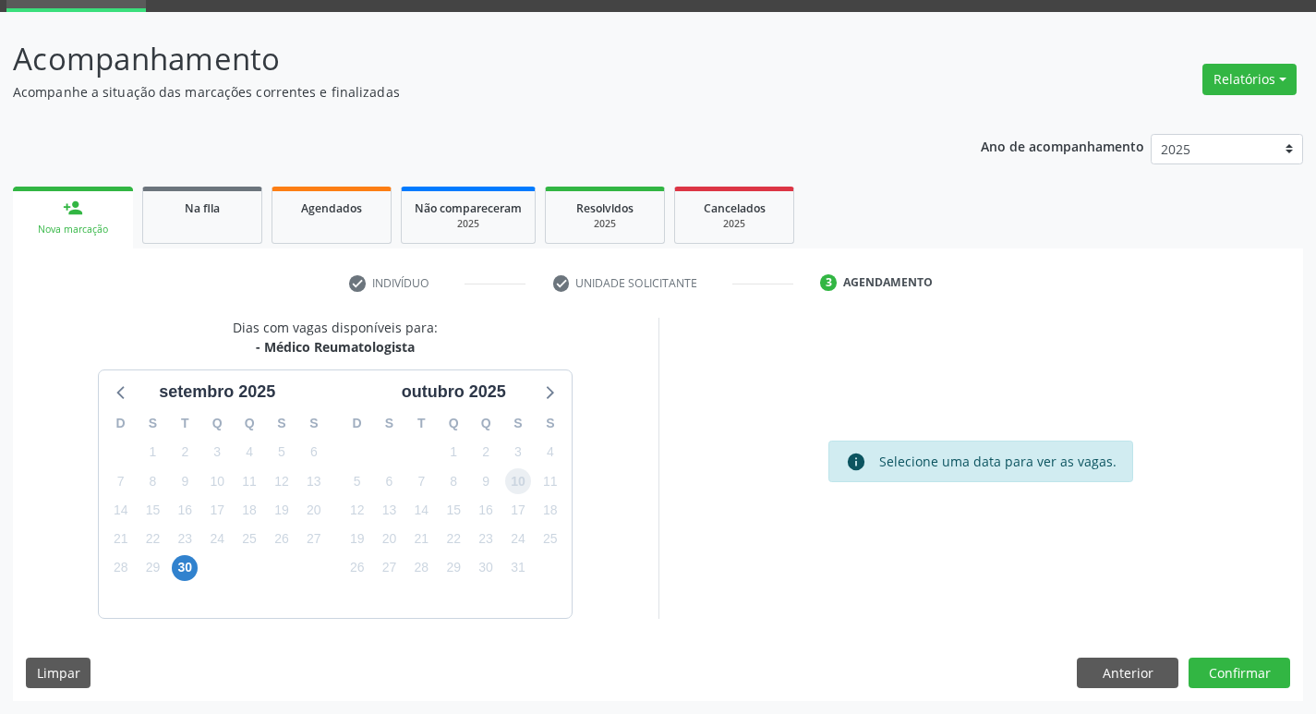
click at [522, 486] on span "10" at bounding box center [518, 481] width 26 height 26
click at [1226, 670] on button "Confirmar" at bounding box center [1239, 672] width 102 height 31
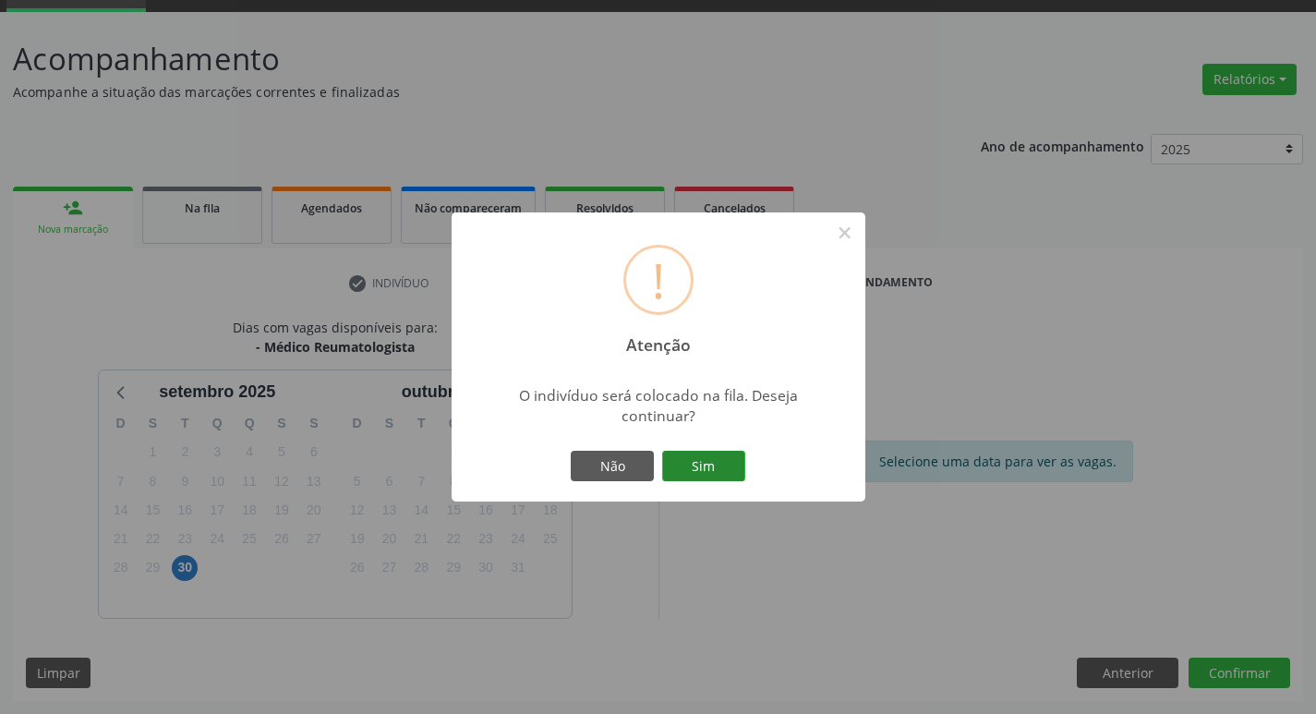
click at [714, 458] on button "Sim" at bounding box center [703, 466] width 83 height 31
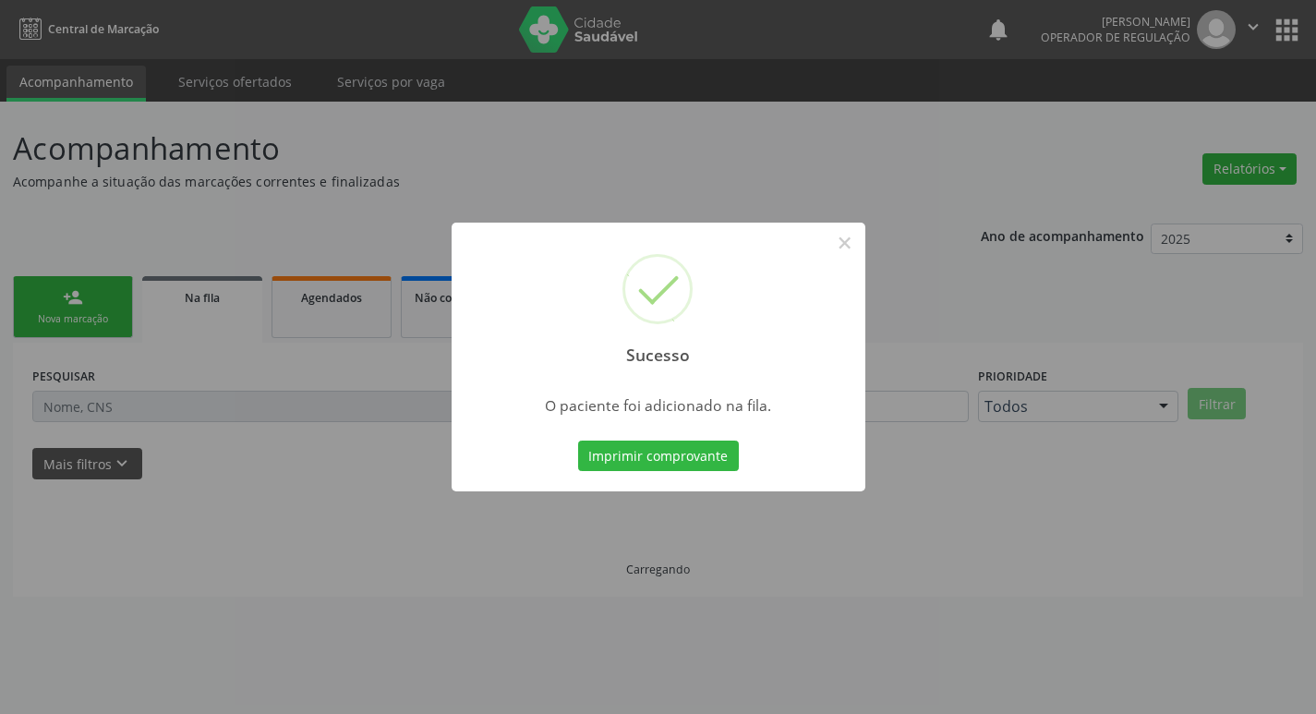
scroll to position [0, 0]
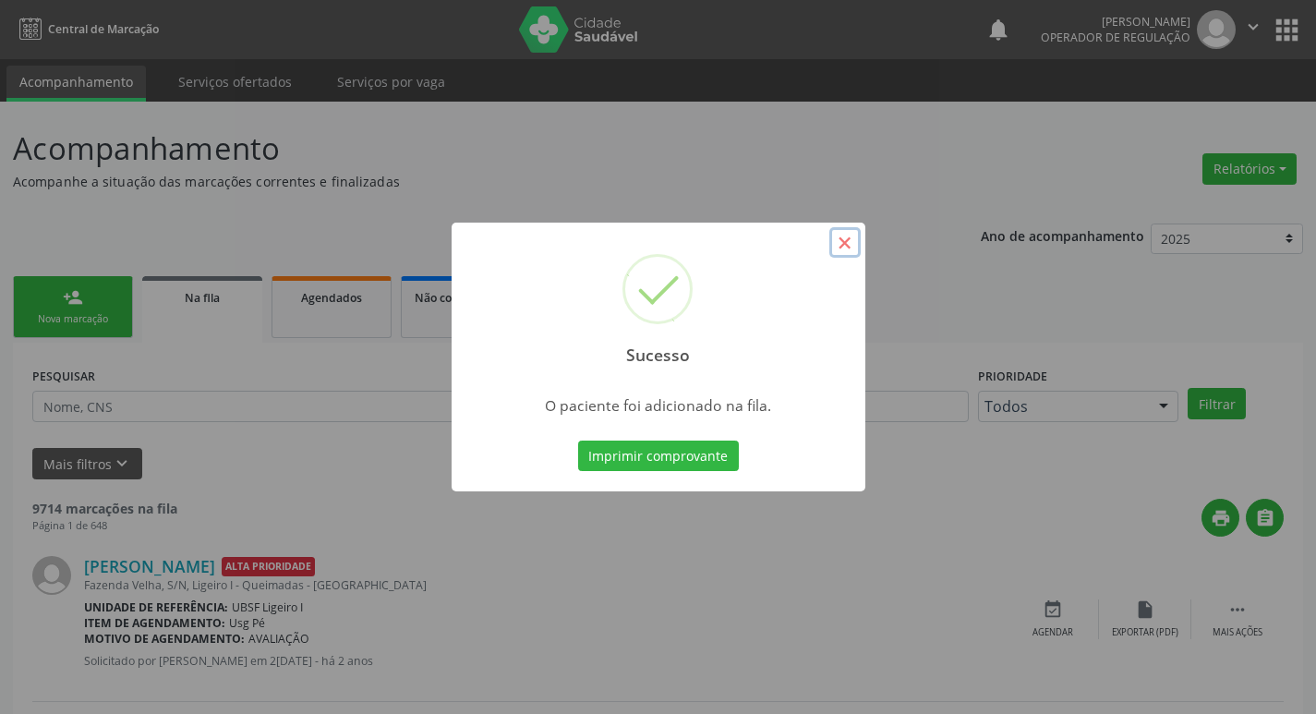
click at [846, 242] on button "×" at bounding box center [844, 242] width 31 height 31
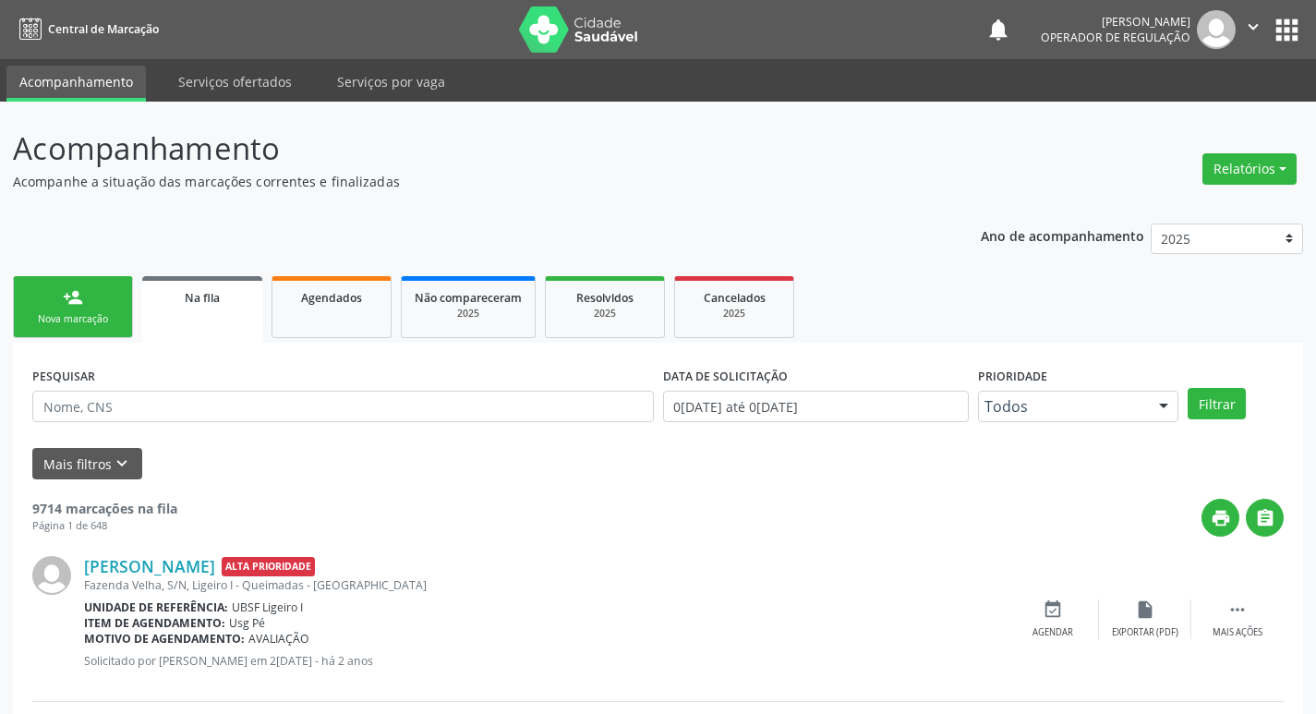
click at [69, 295] on div "person_add" at bounding box center [73, 297] width 20 height 20
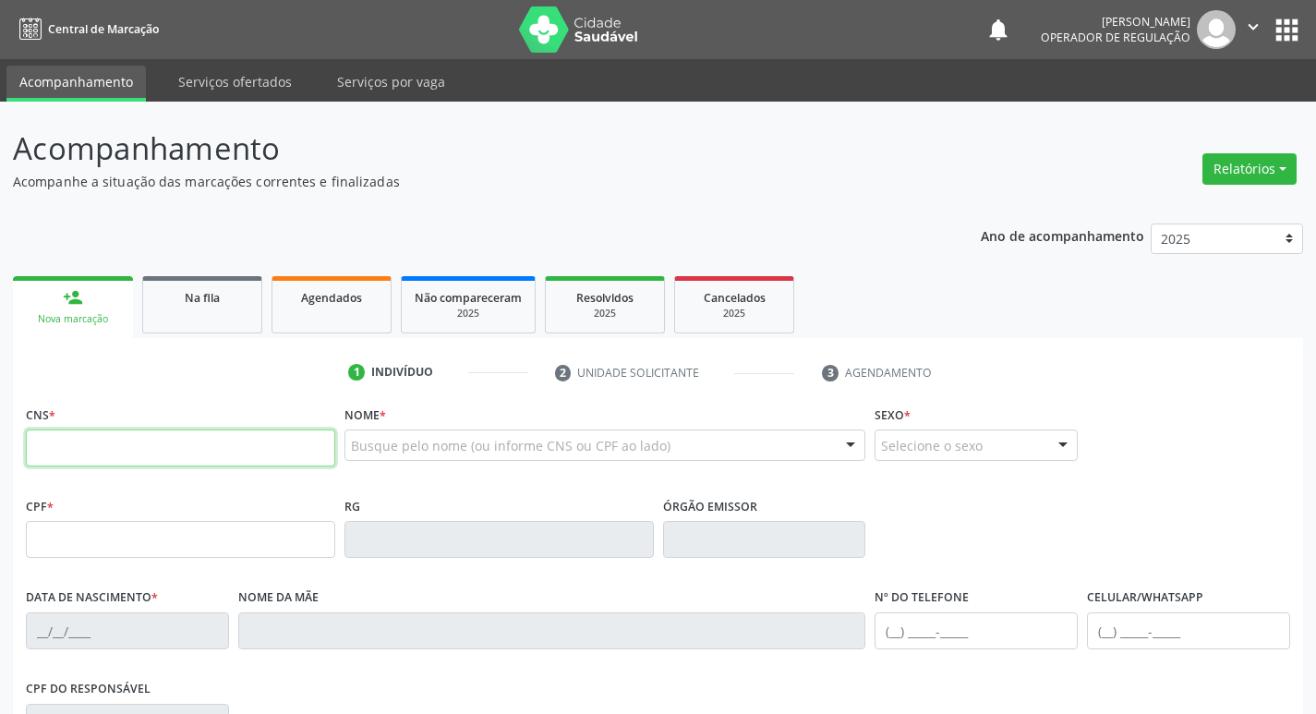
click at [66, 454] on input "text" at bounding box center [180, 447] width 309 height 37
type input "700 5033 5496 7056"
type input "067.321.424-96"
type input "03/11/1964"
type input "Josefa Rafael de Sousa"
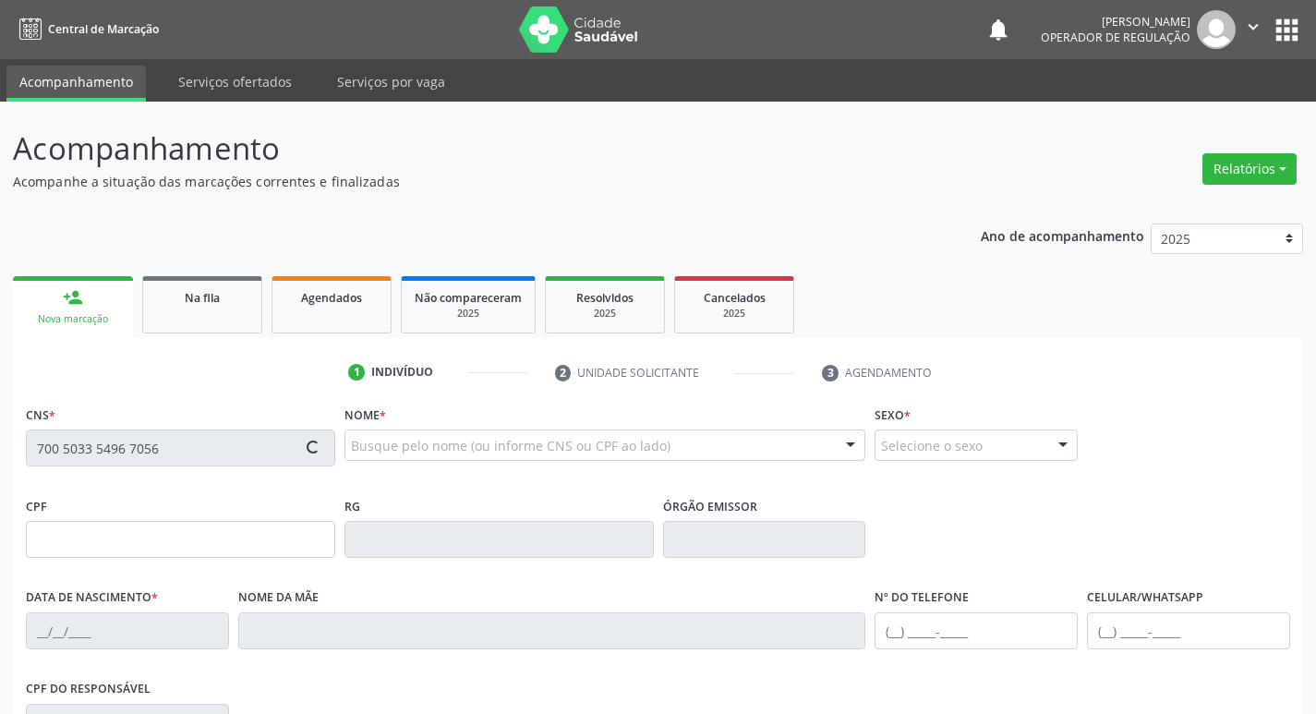
type input "(83) 99169-1792"
type input "172"
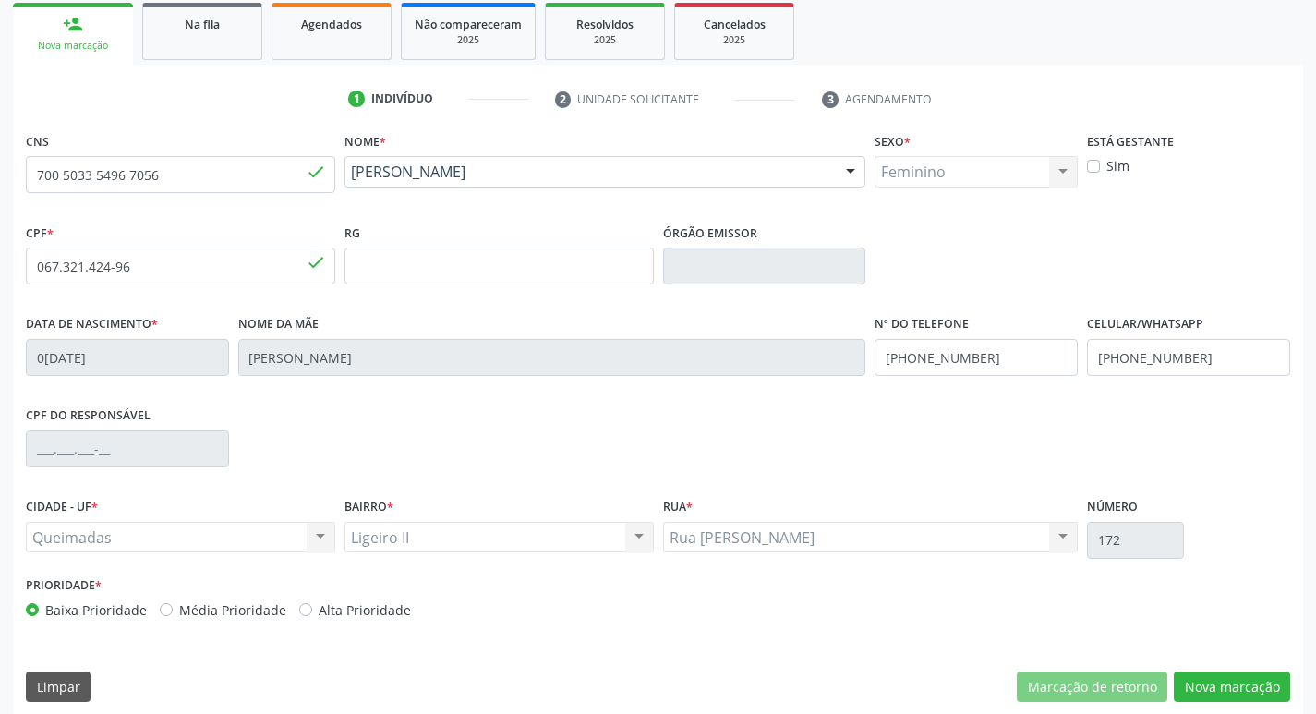
scroll to position [287, 0]
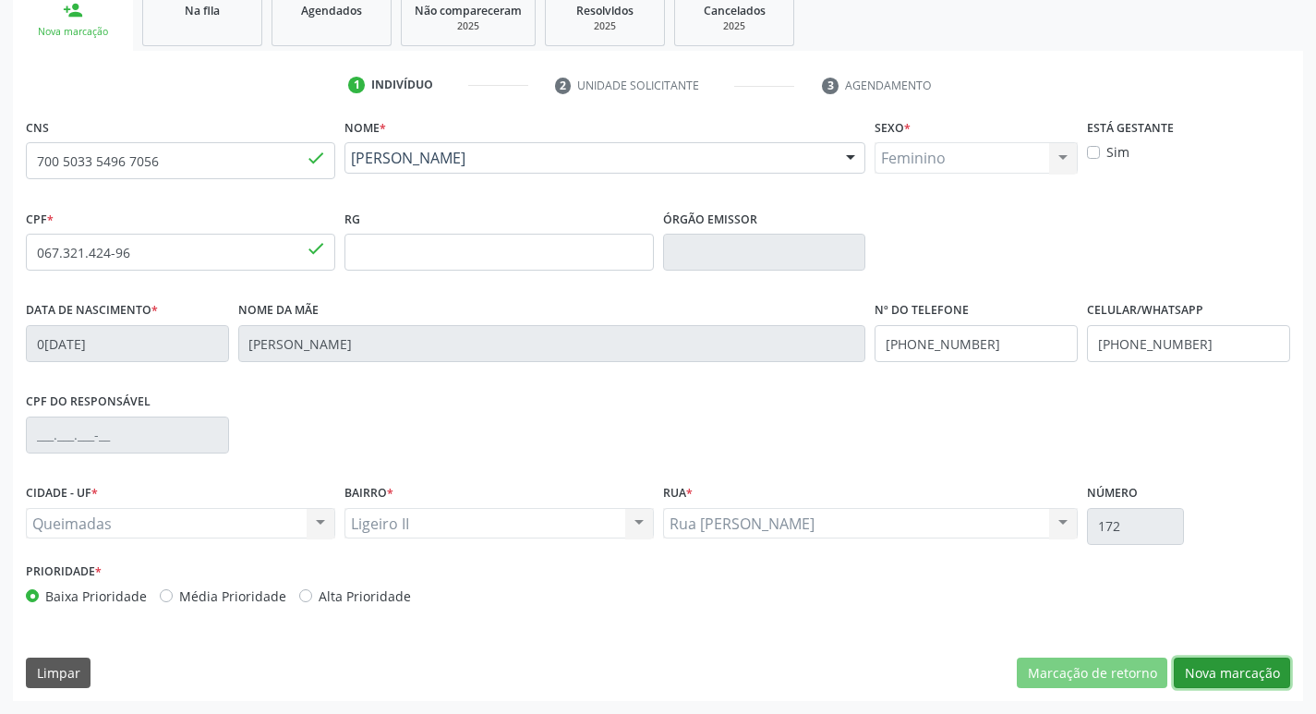
click at [1234, 668] on button "Nova marcação" at bounding box center [1231, 672] width 116 height 31
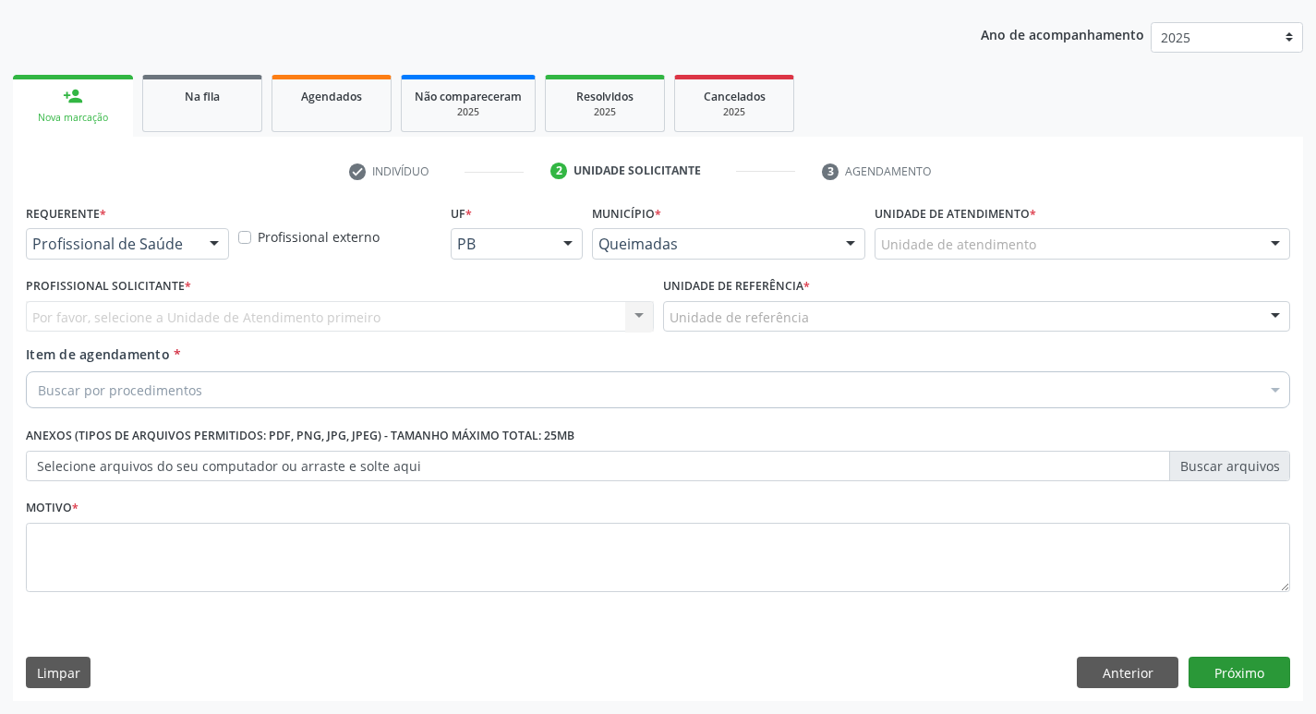
scroll to position [201, 0]
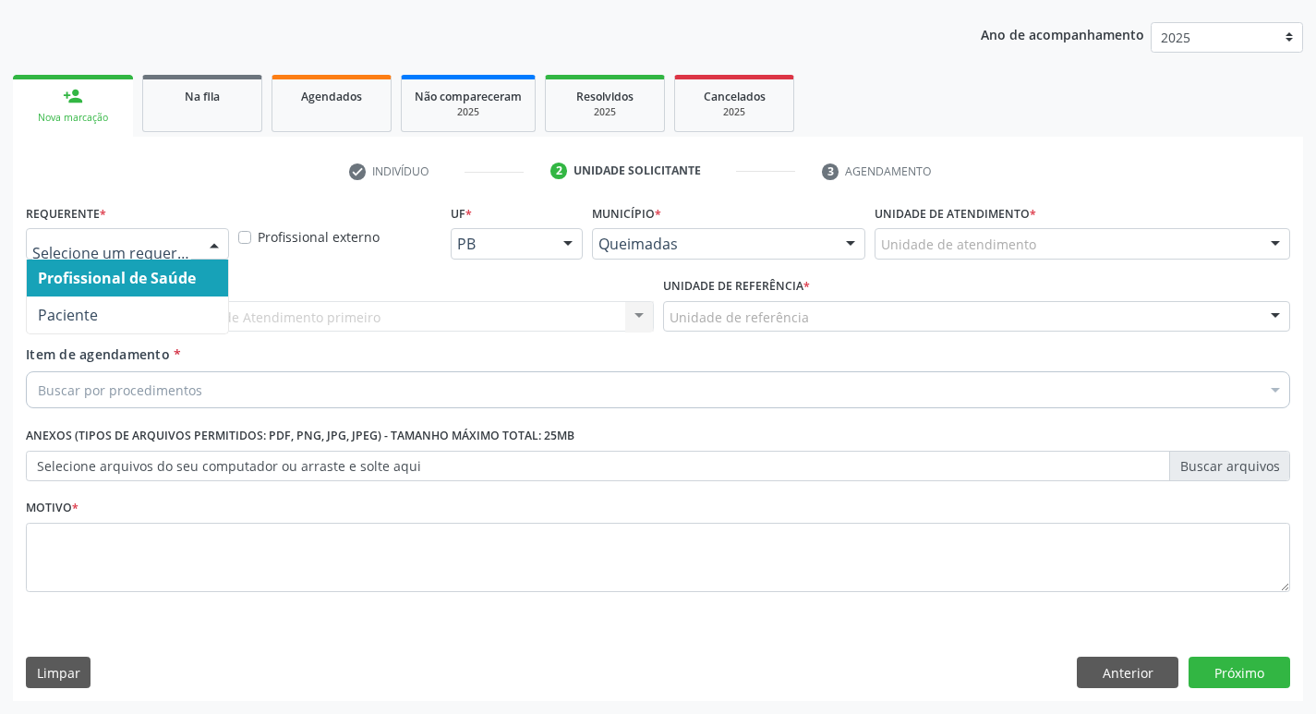
click at [210, 243] on div at bounding box center [214, 244] width 28 height 31
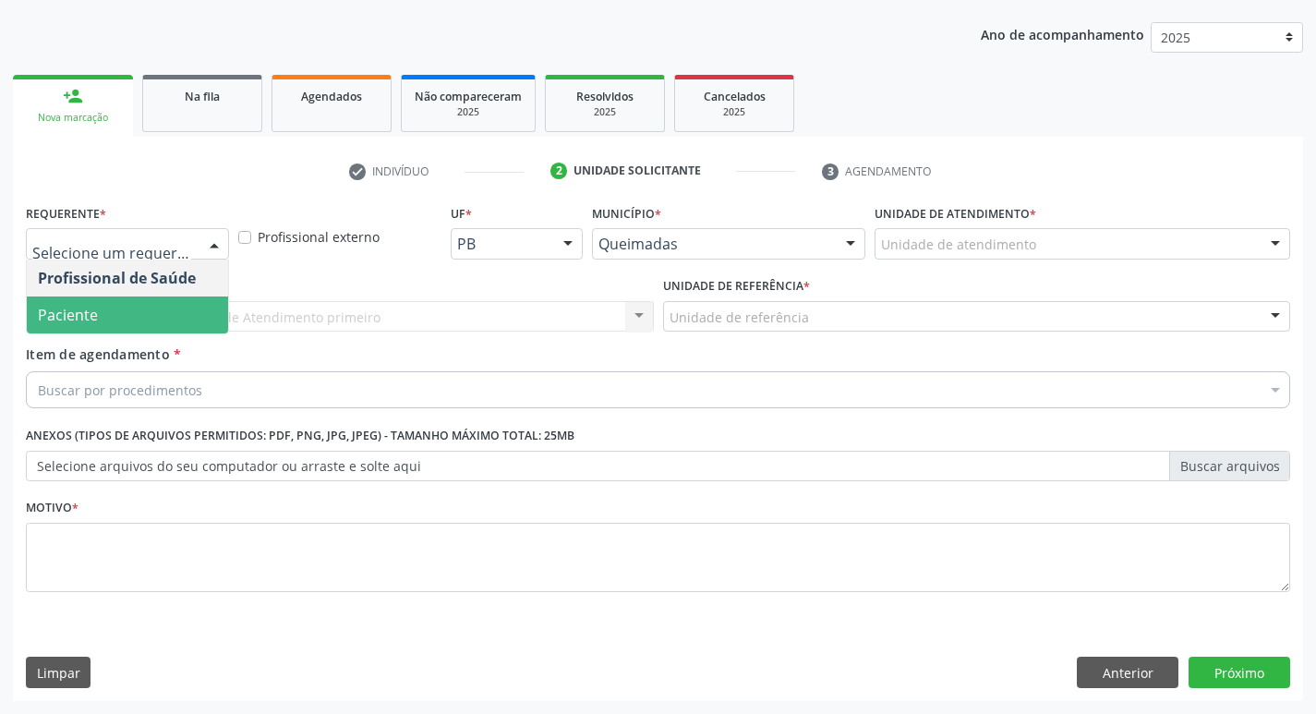
click at [199, 309] on span "Paciente" at bounding box center [127, 314] width 201 height 37
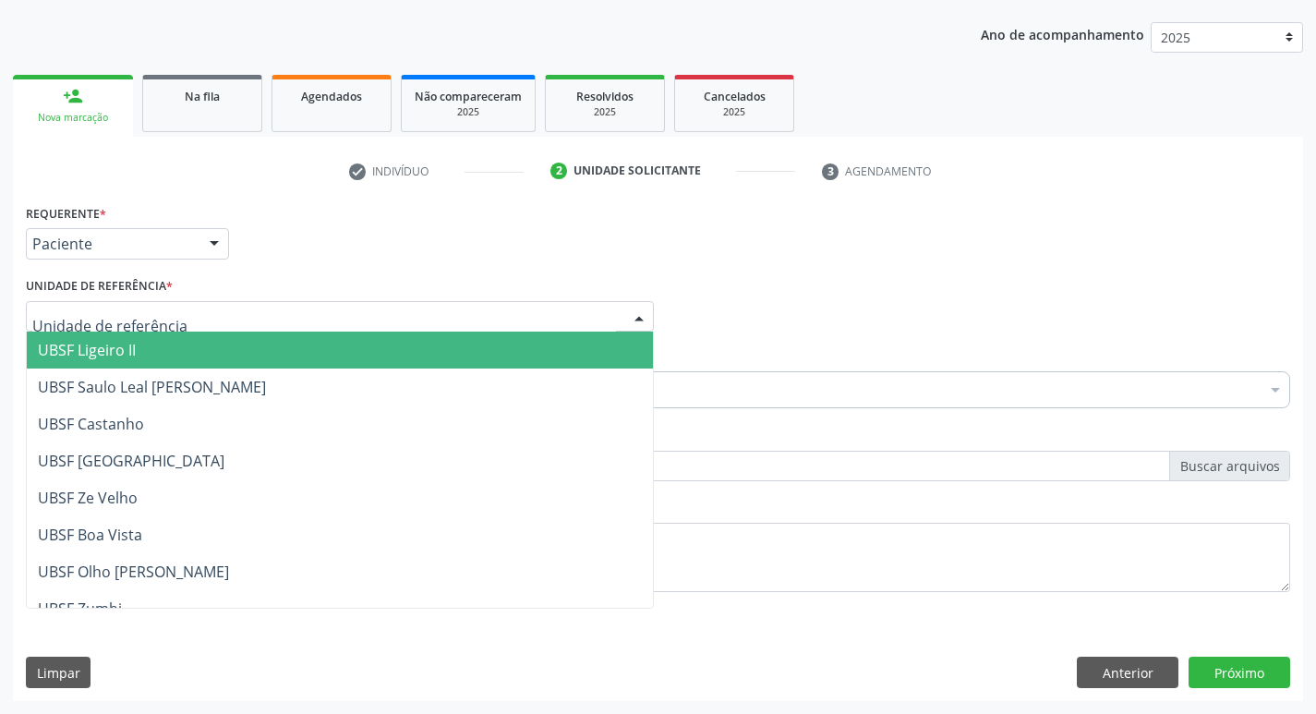
click at [123, 348] on span "UBSF Ligeiro II" at bounding box center [87, 350] width 98 height 20
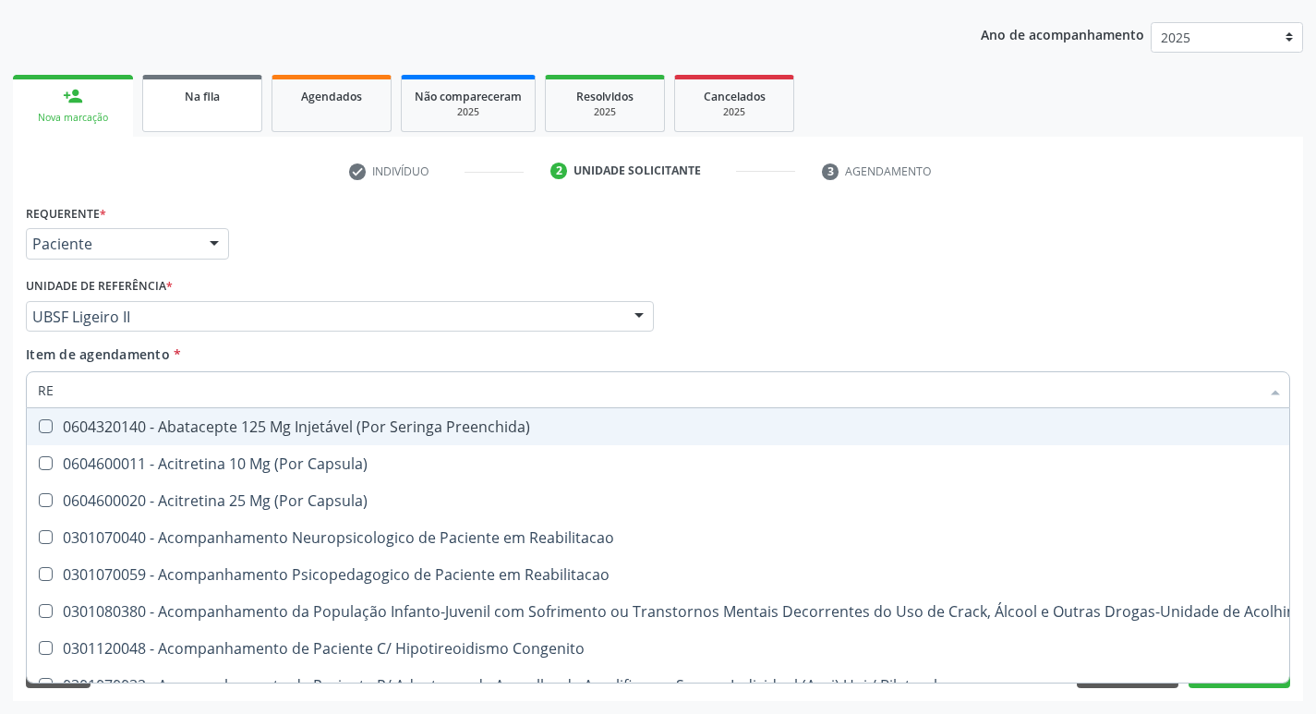
type input "REU"
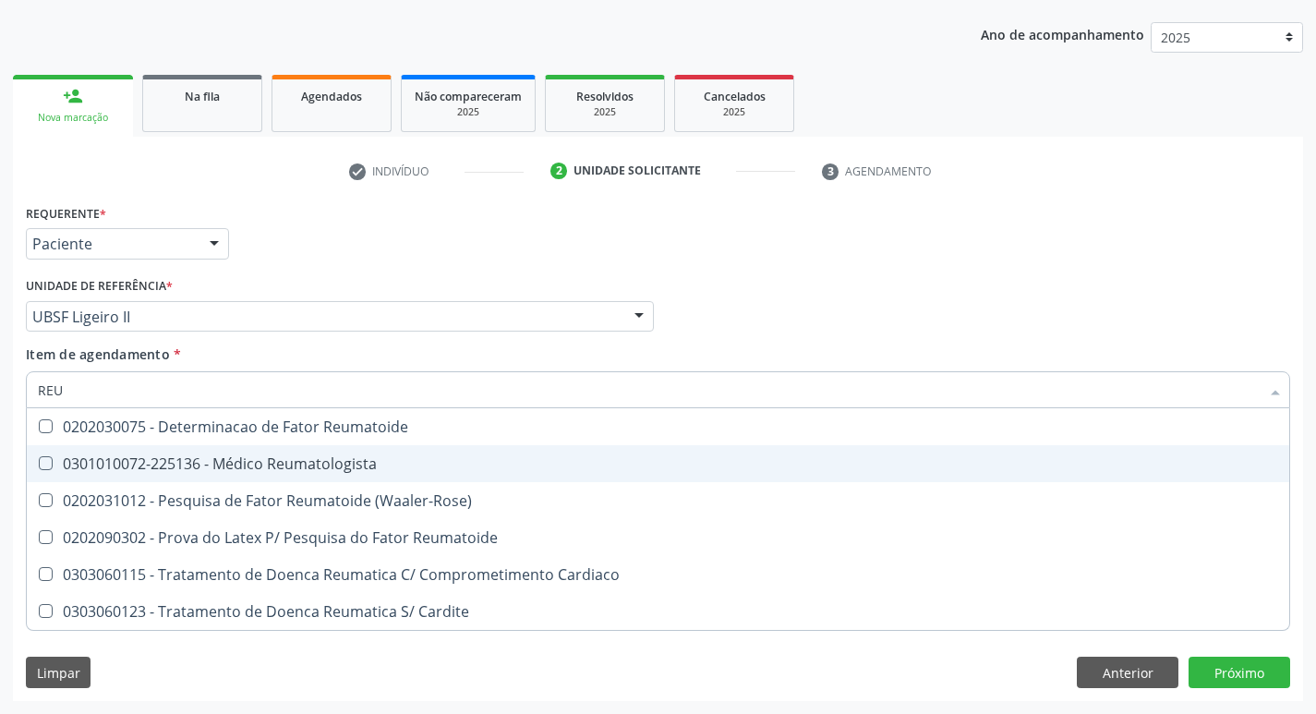
click at [39, 464] on Reumatologista at bounding box center [46, 463] width 14 height 14
click at [39, 464] on Reumatologista "checkbox" at bounding box center [33, 463] width 12 height 12
checkbox Reumatologista "true"
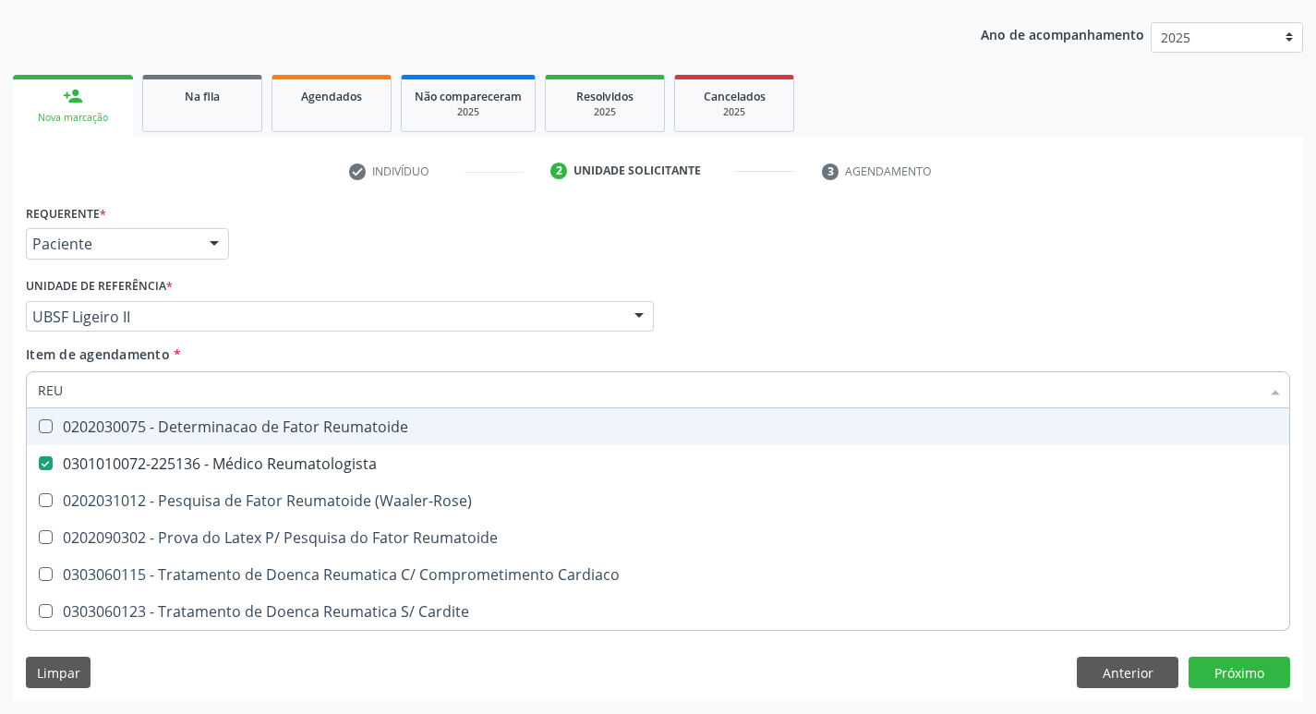
click at [781, 349] on div "Item de agendamento * REU Desfazer seleção 0202030075 - Determinacao de Fator R…" at bounding box center [658, 373] width 1264 height 58
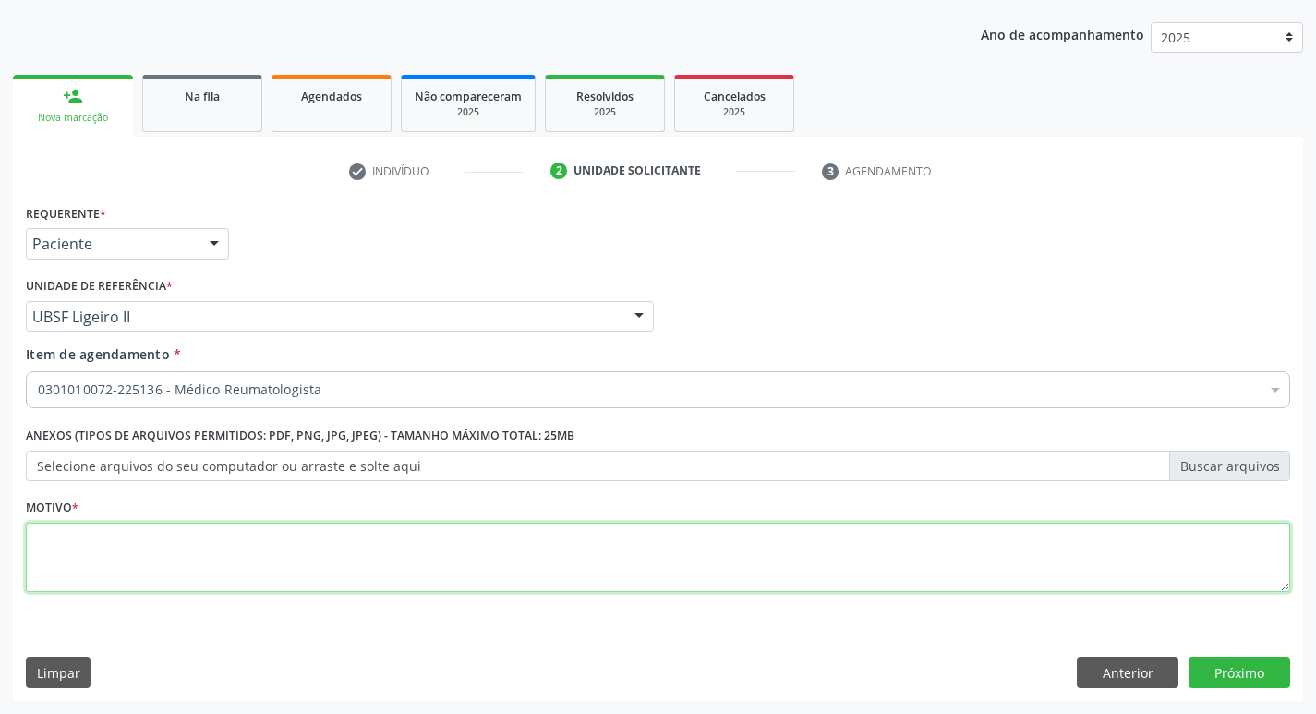
click at [106, 571] on textarea at bounding box center [658, 558] width 1264 height 70
type textarea "RETORNO"
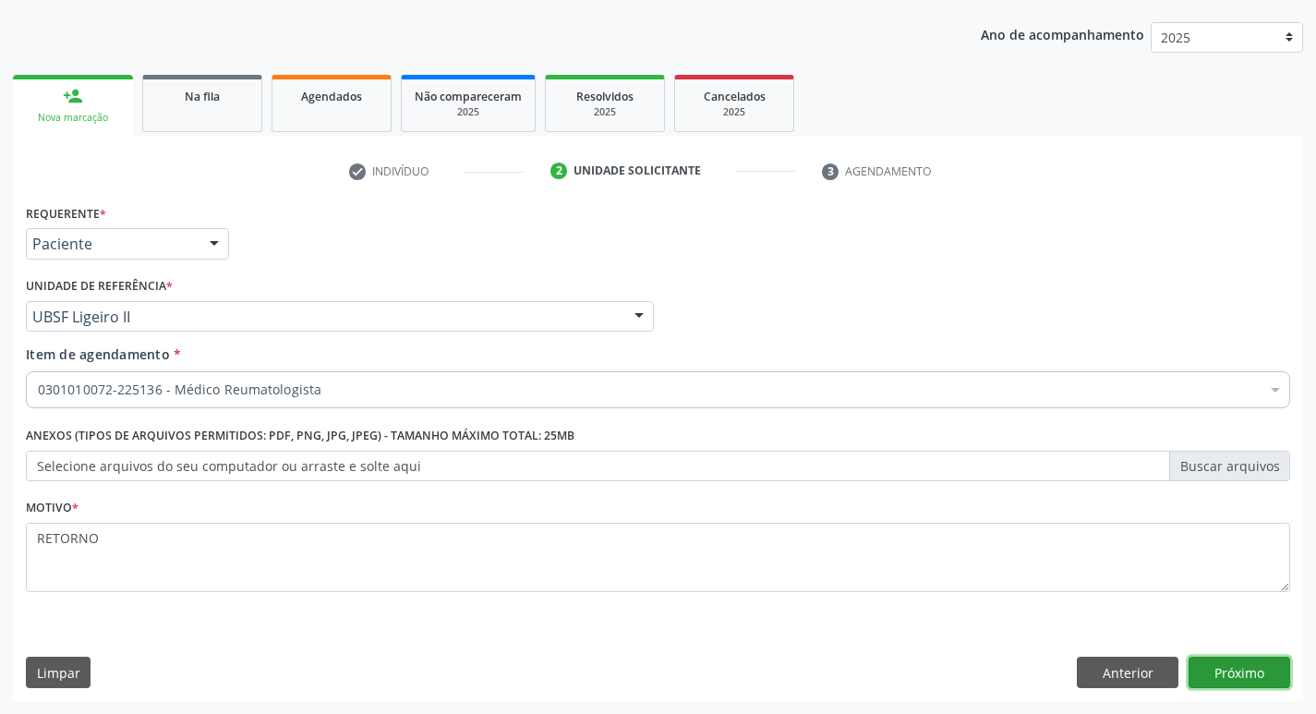
click at [1238, 683] on button "Próximo" at bounding box center [1239, 671] width 102 height 31
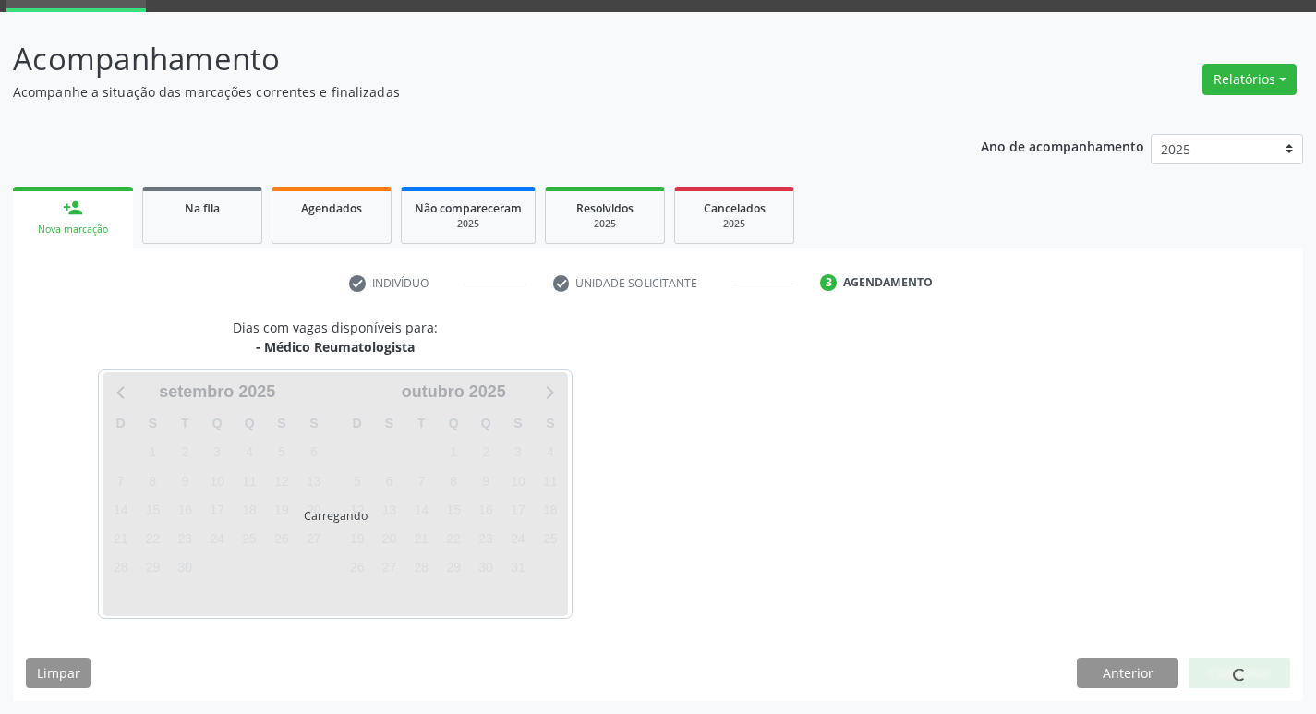
scroll to position [90, 0]
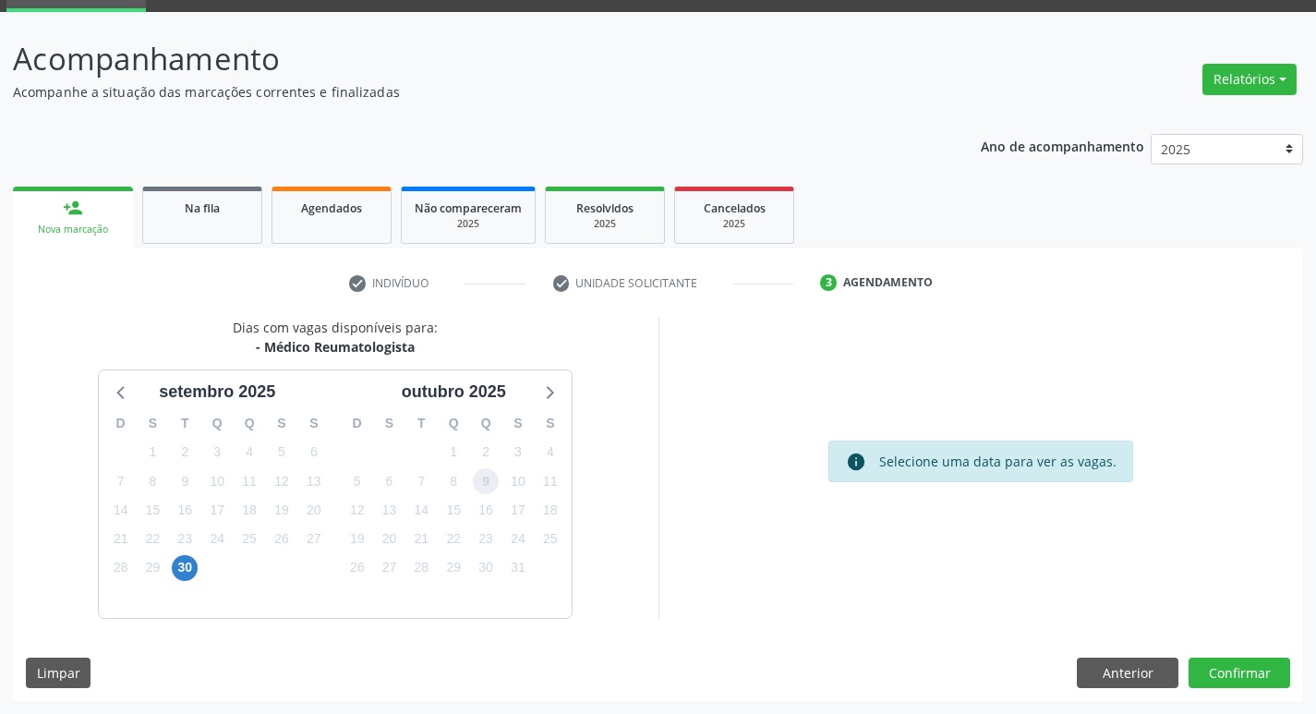
click at [486, 485] on span "9" at bounding box center [486, 481] width 26 height 26
click at [1238, 668] on button "Confirmar" at bounding box center [1239, 672] width 102 height 31
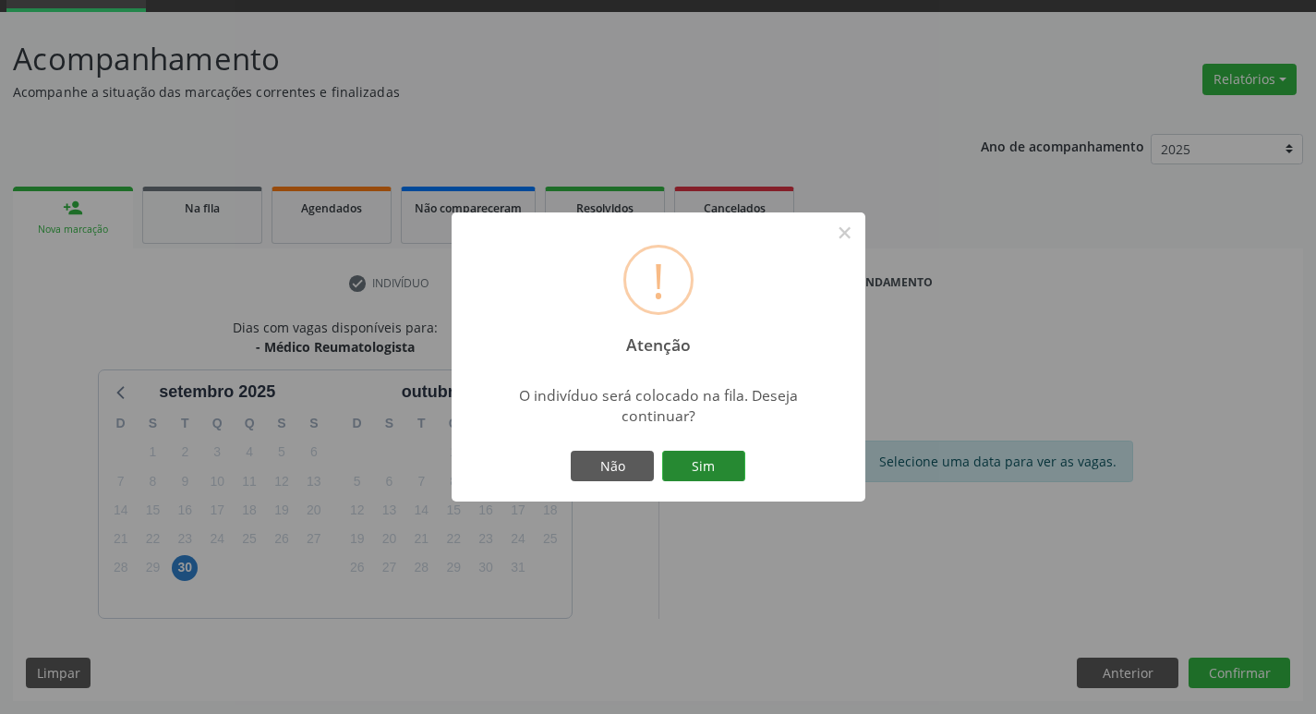
click at [704, 456] on button "Sim" at bounding box center [703, 466] width 83 height 31
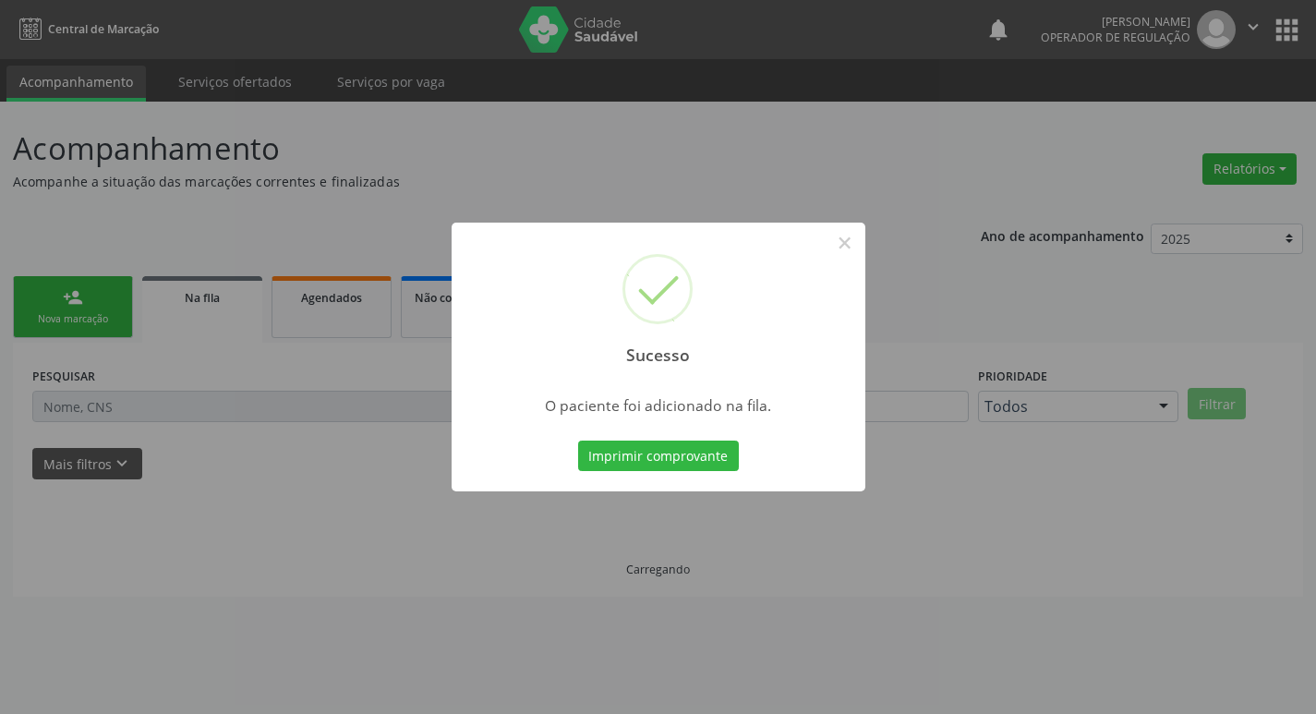
scroll to position [0, 0]
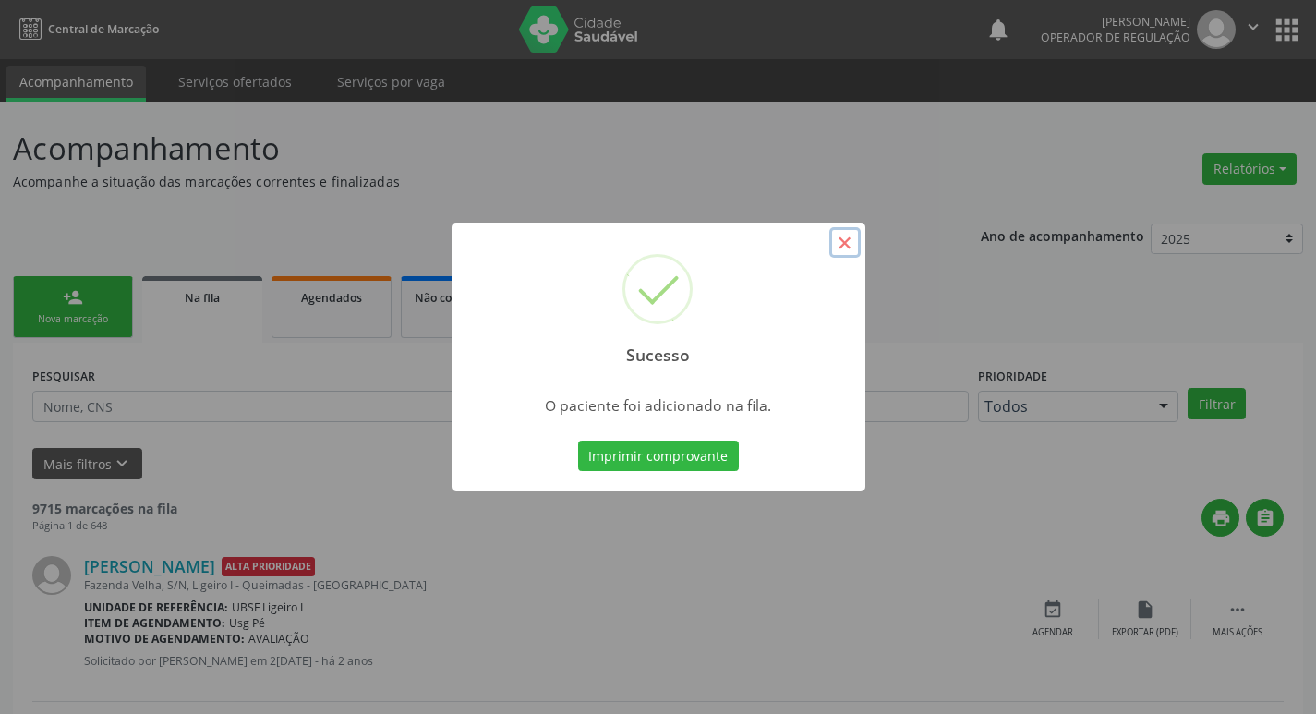
click at [842, 237] on button "×" at bounding box center [844, 242] width 31 height 31
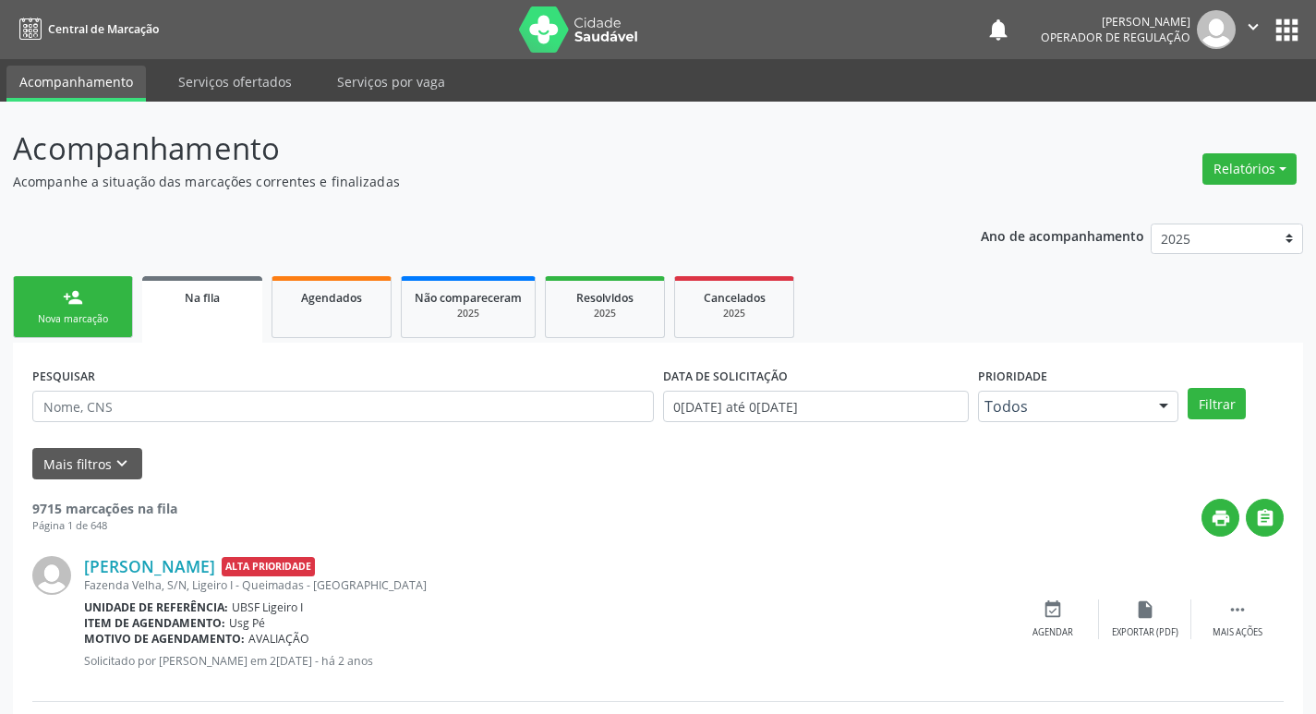
click at [114, 315] on div "Nova marcação" at bounding box center [73, 319] width 92 height 14
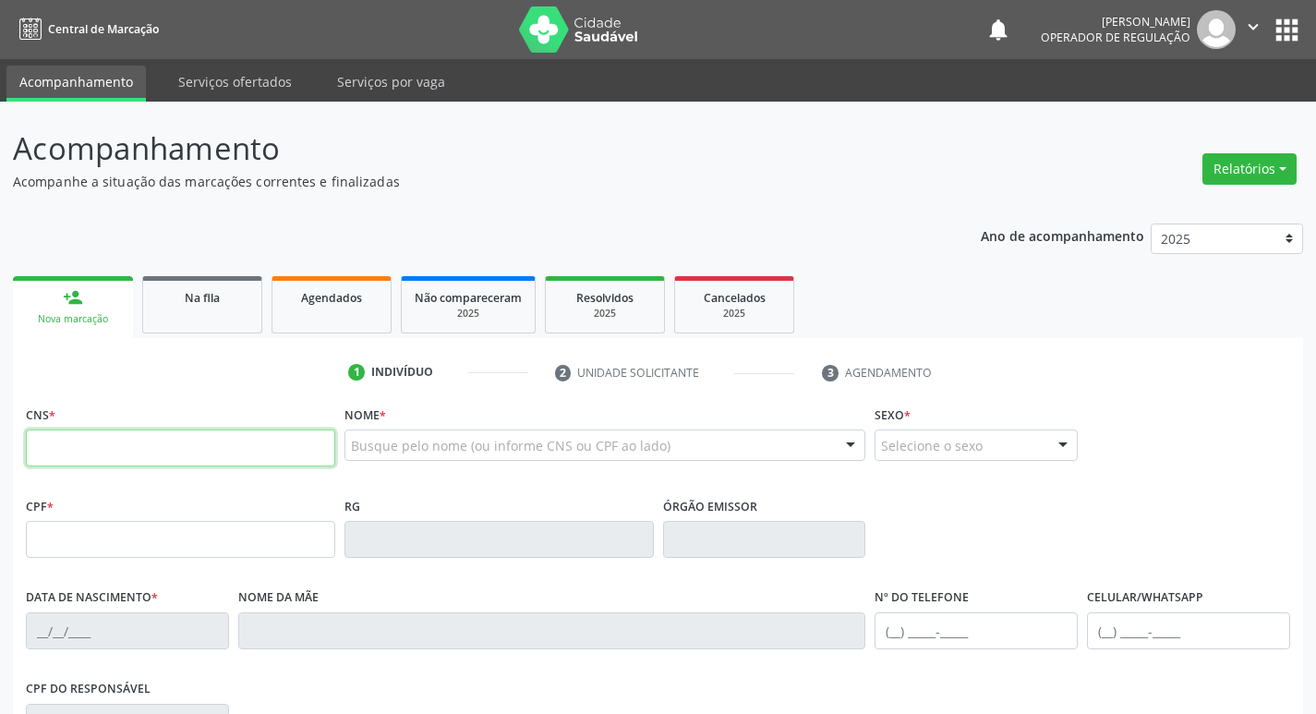
click at [92, 448] on input "text" at bounding box center [180, 447] width 309 height 37
click at [144, 445] on input "text" at bounding box center [180, 447] width 309 height 37
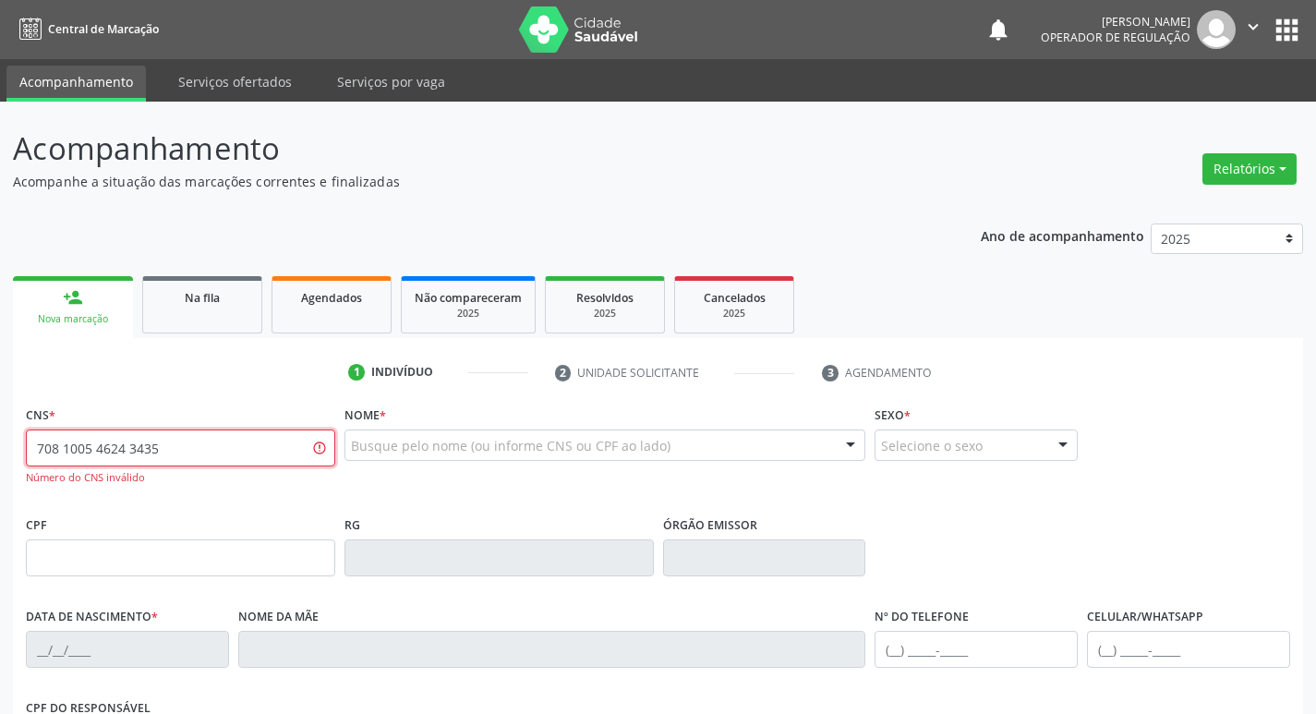
type input "708 1005 4624 3435"
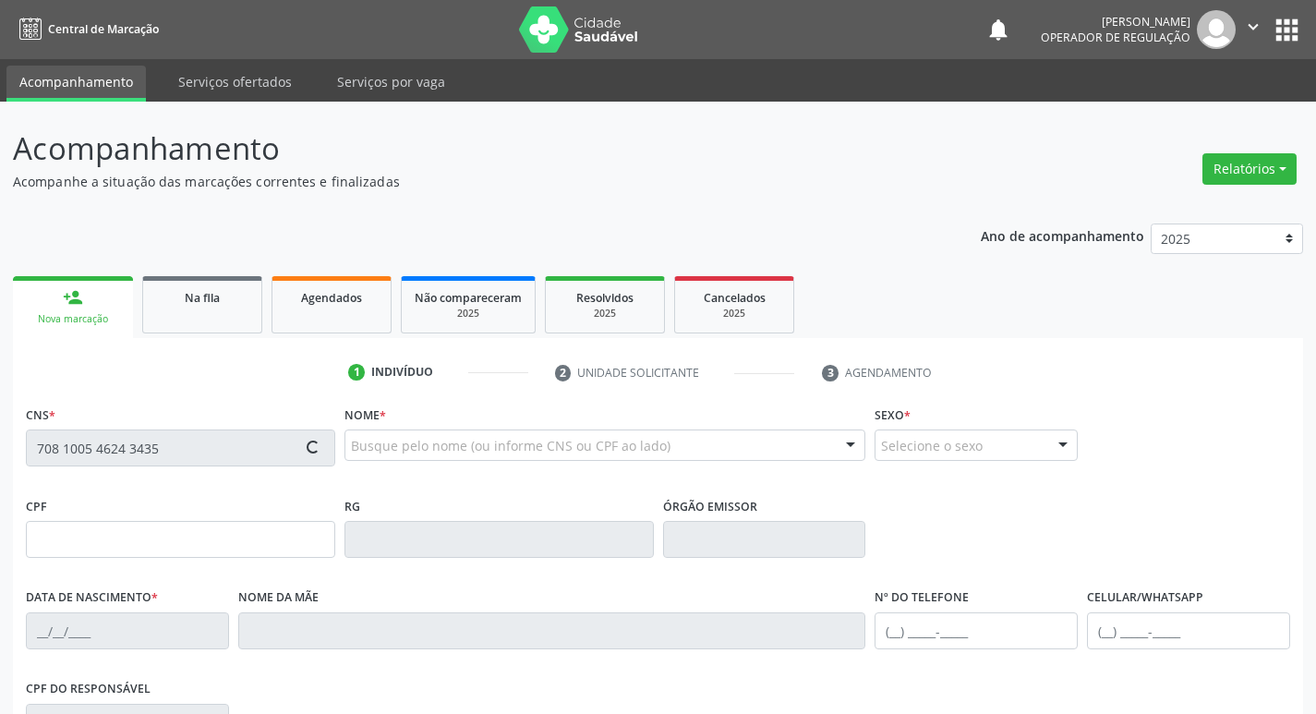
type input "674.853.164-00"
type input "12/02/1966"
type input "Auta Mendes Barbosa"
type input "(83) 99985-1507"
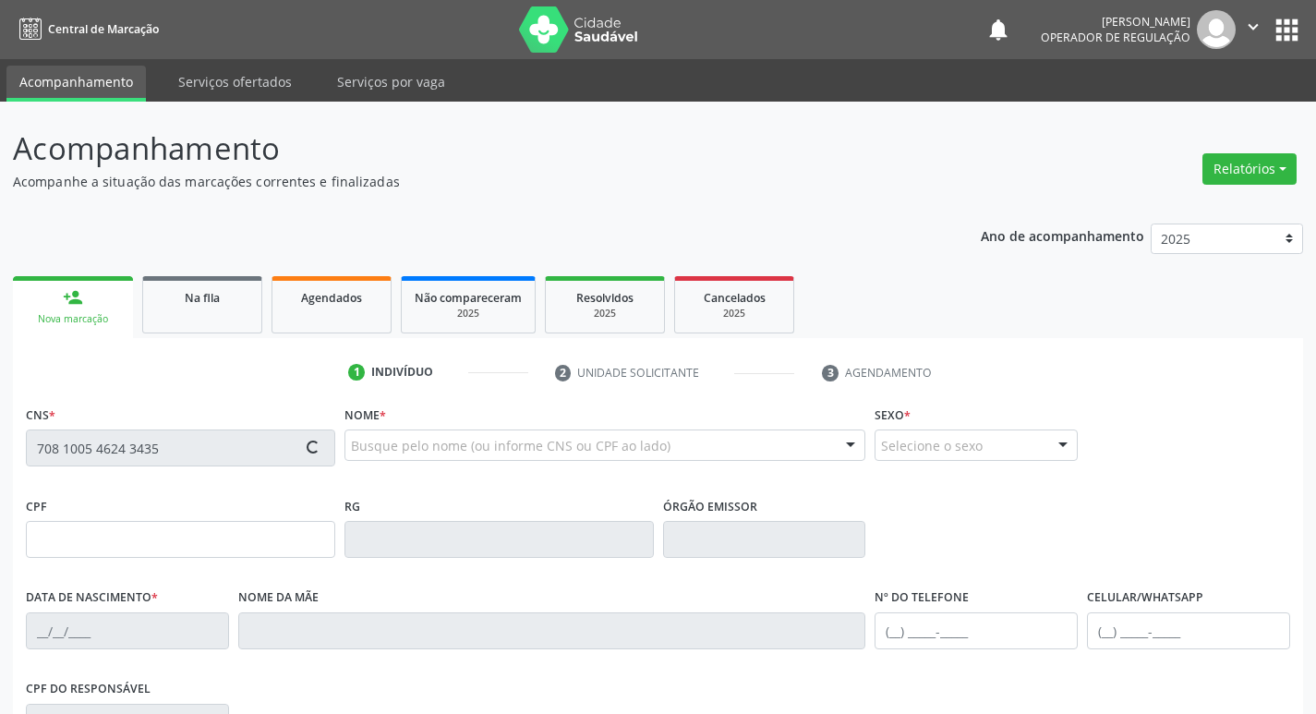
type input "53"
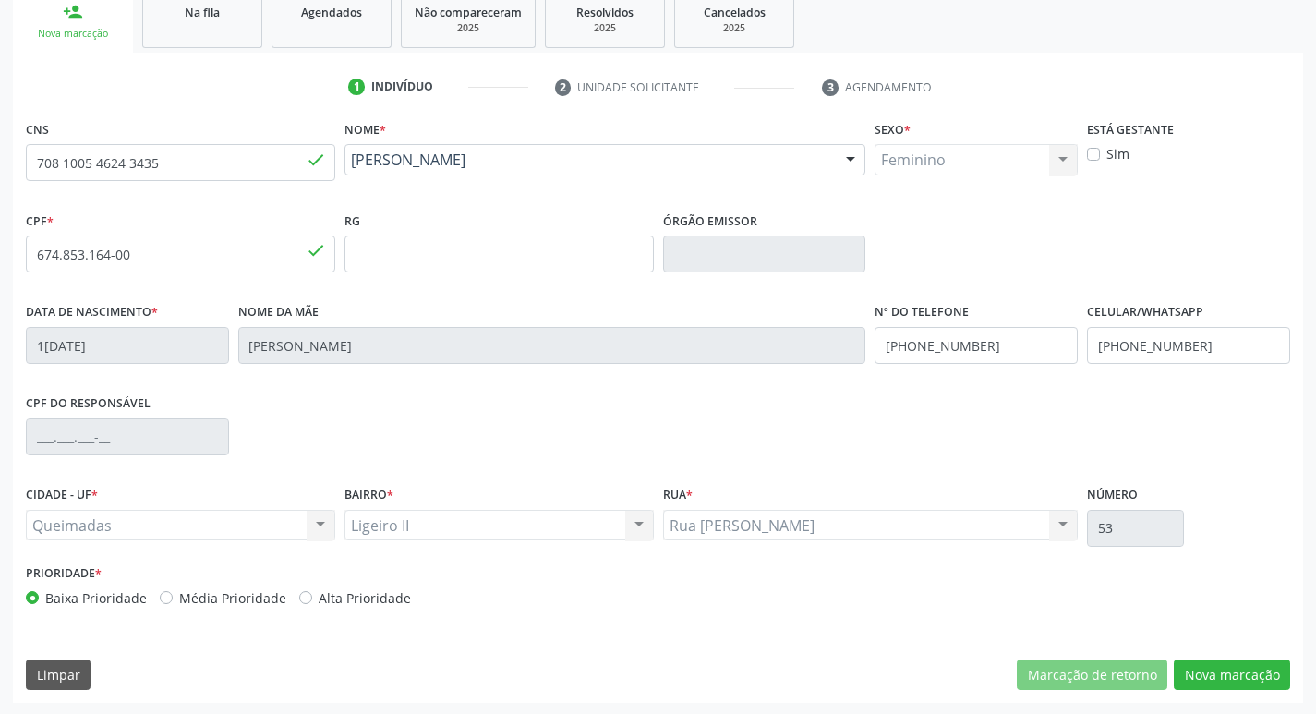
scroll to position [287, 0]
click at [1225, 663] on button "Nova marcação" at bounding box center [1231, 672] width 116 height 31
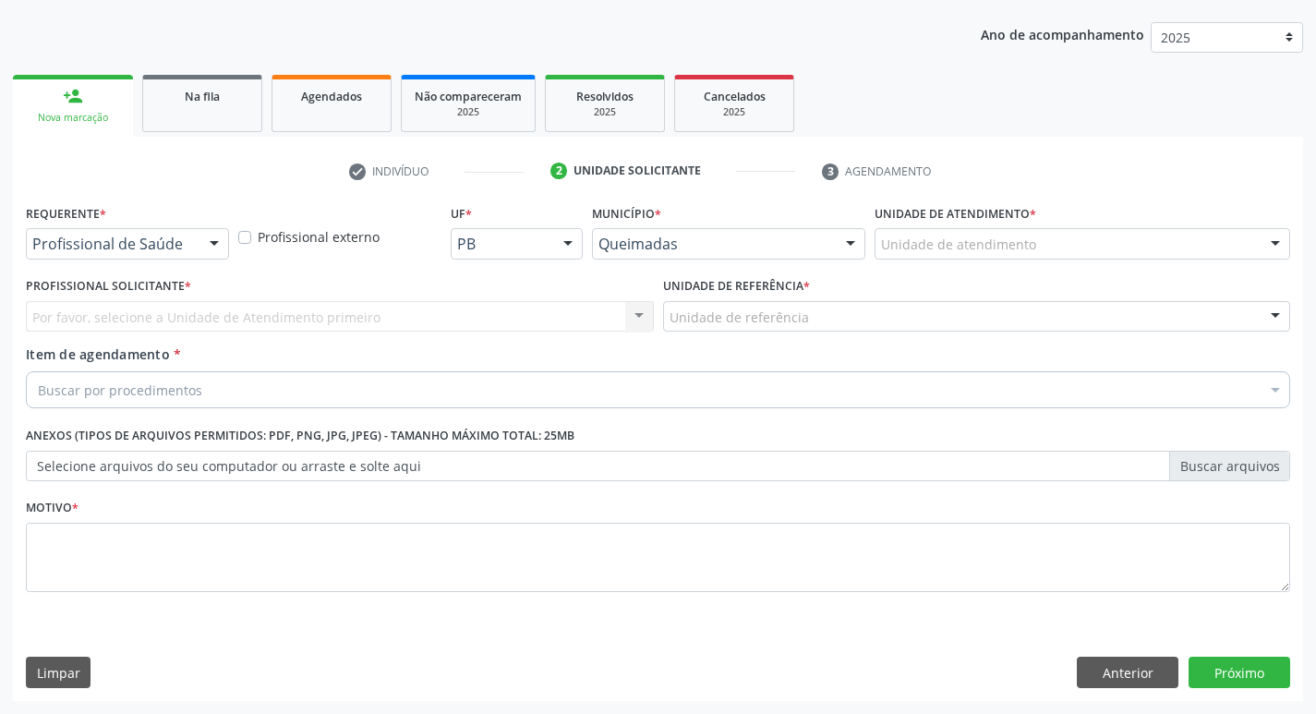
scroll to position [201, 0]
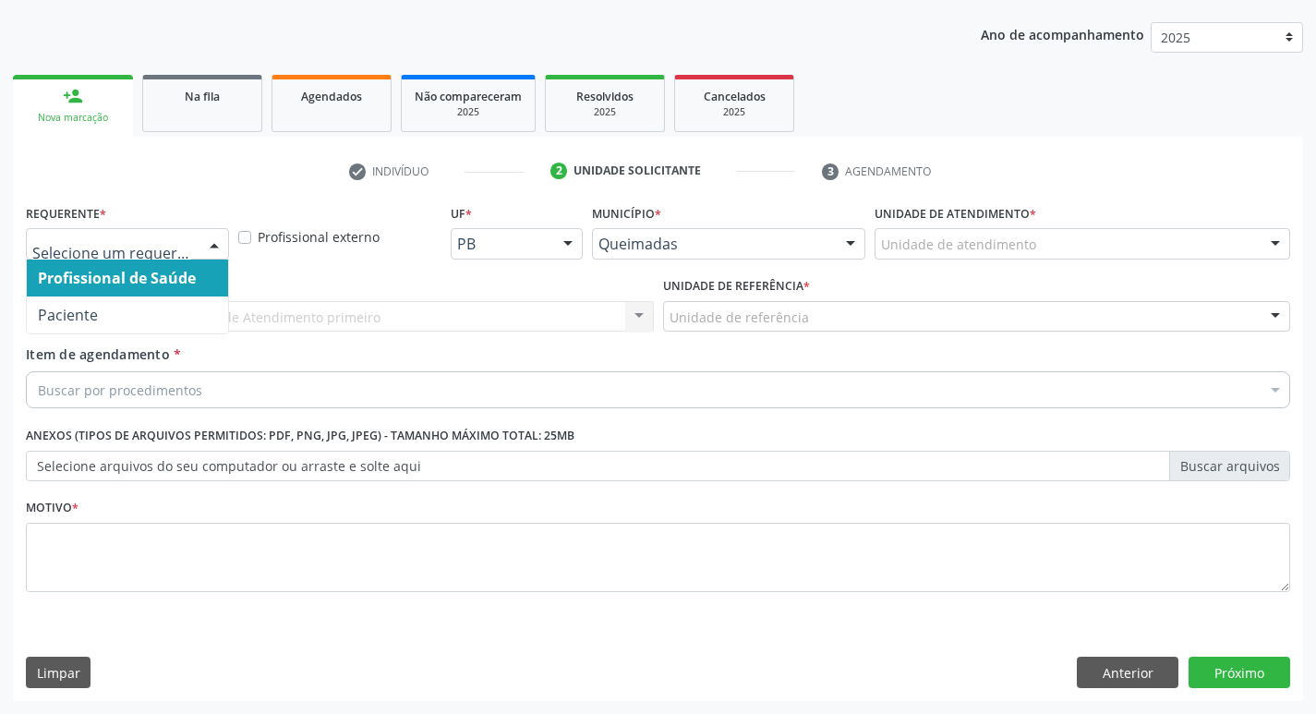
click at [208, 242] on div at bounding box center [214, 244] width 28 height 31
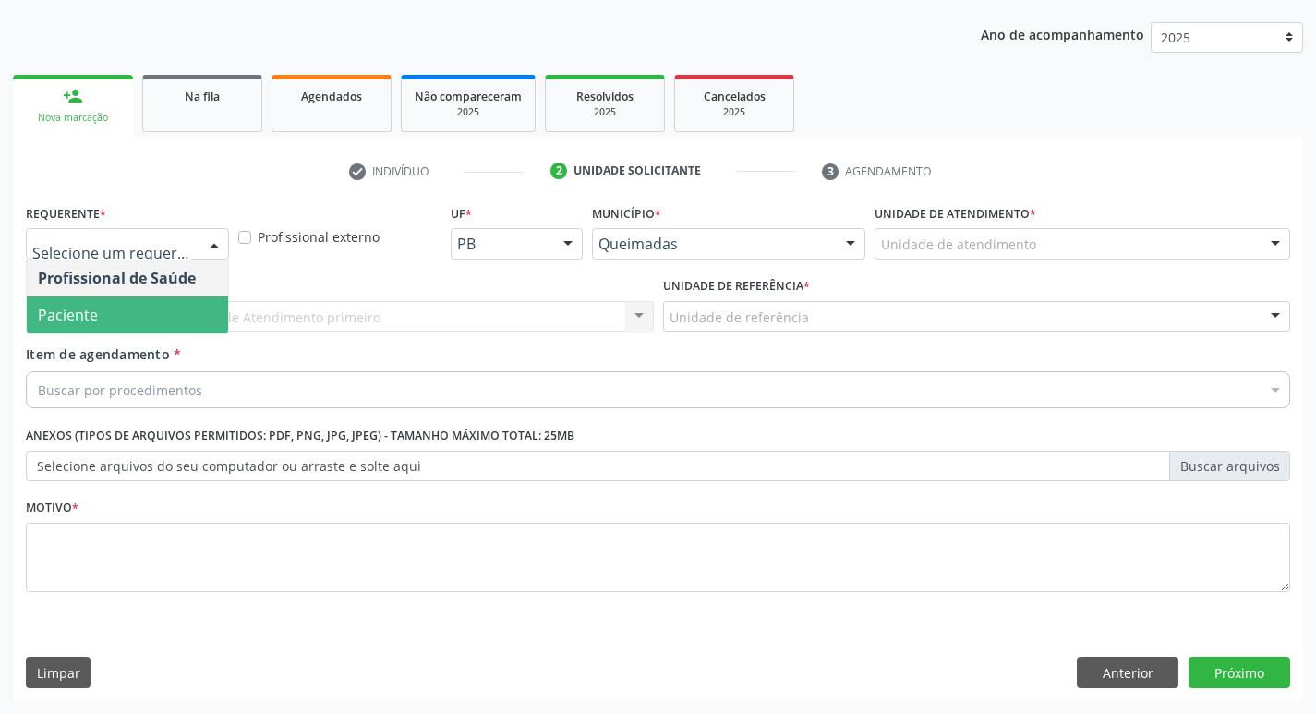
click at [186, 308] on span "Paciente" at bounding box center [127, 314] width 201 height 37
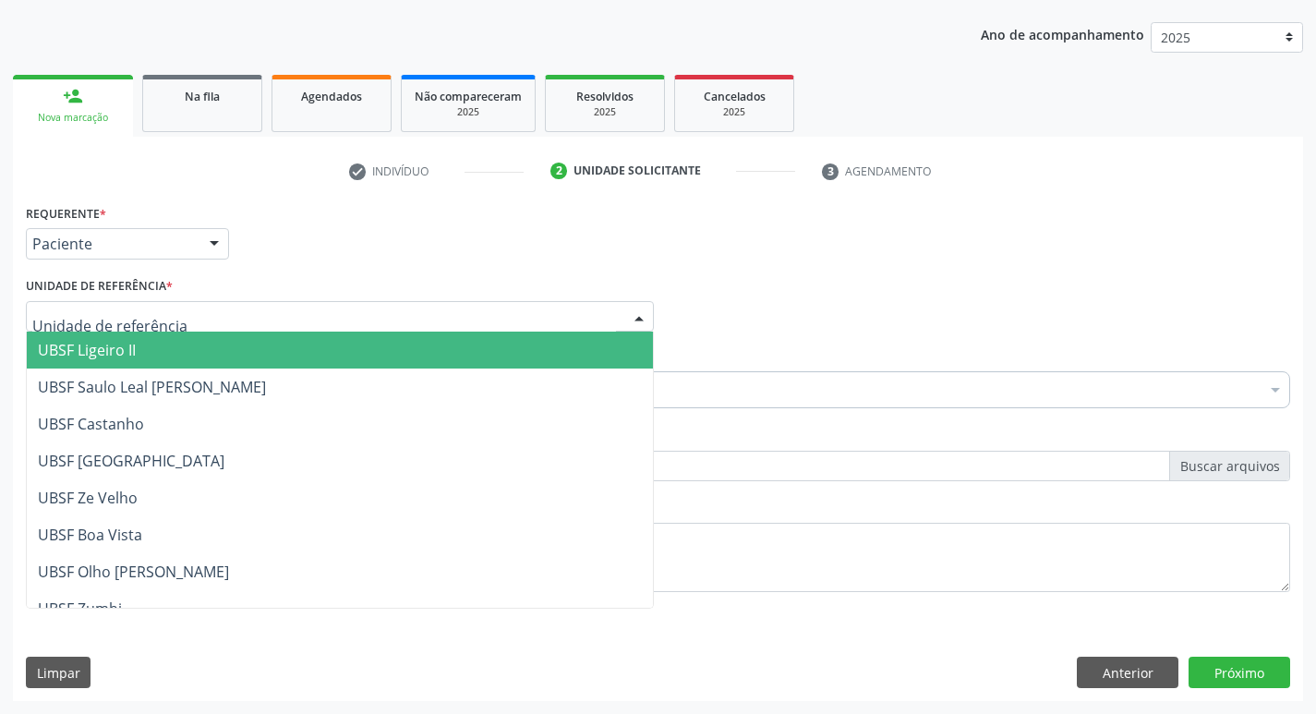
click at [149, 354] on span "UBSF Ligeiro II" at bounding box center [340, 349] width 626 height 37
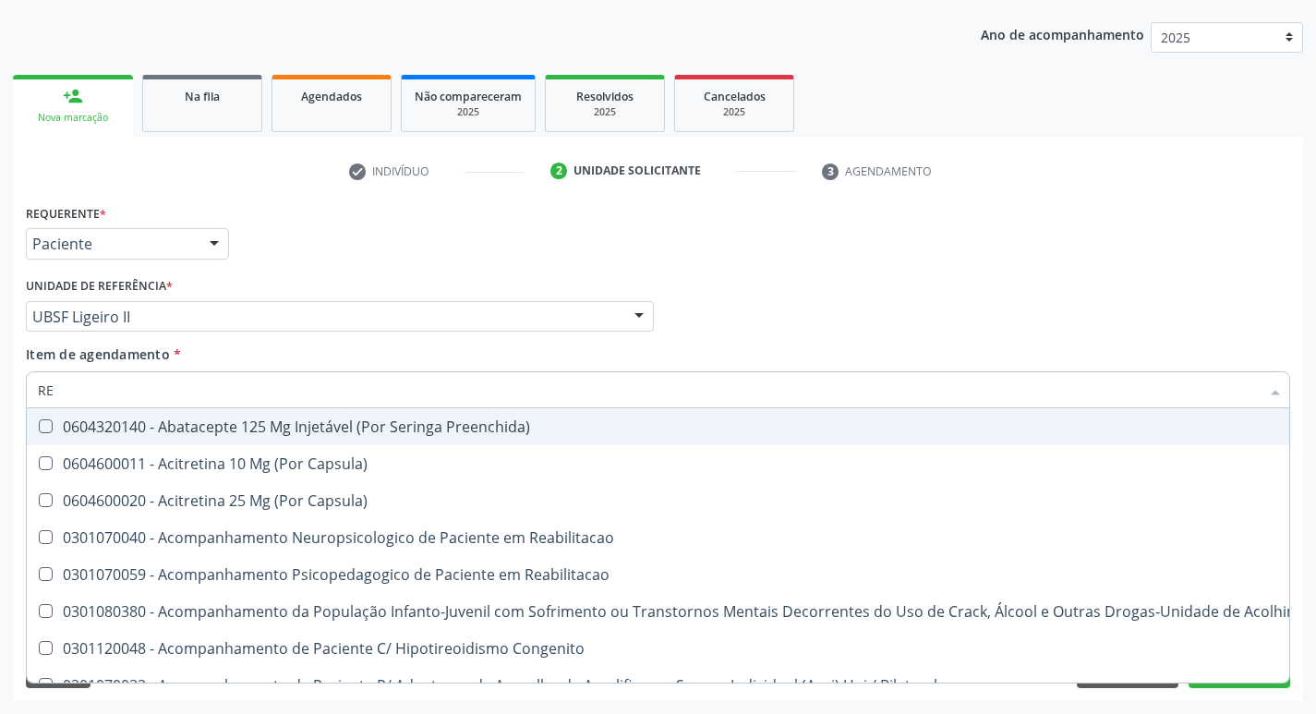
type input "REU"
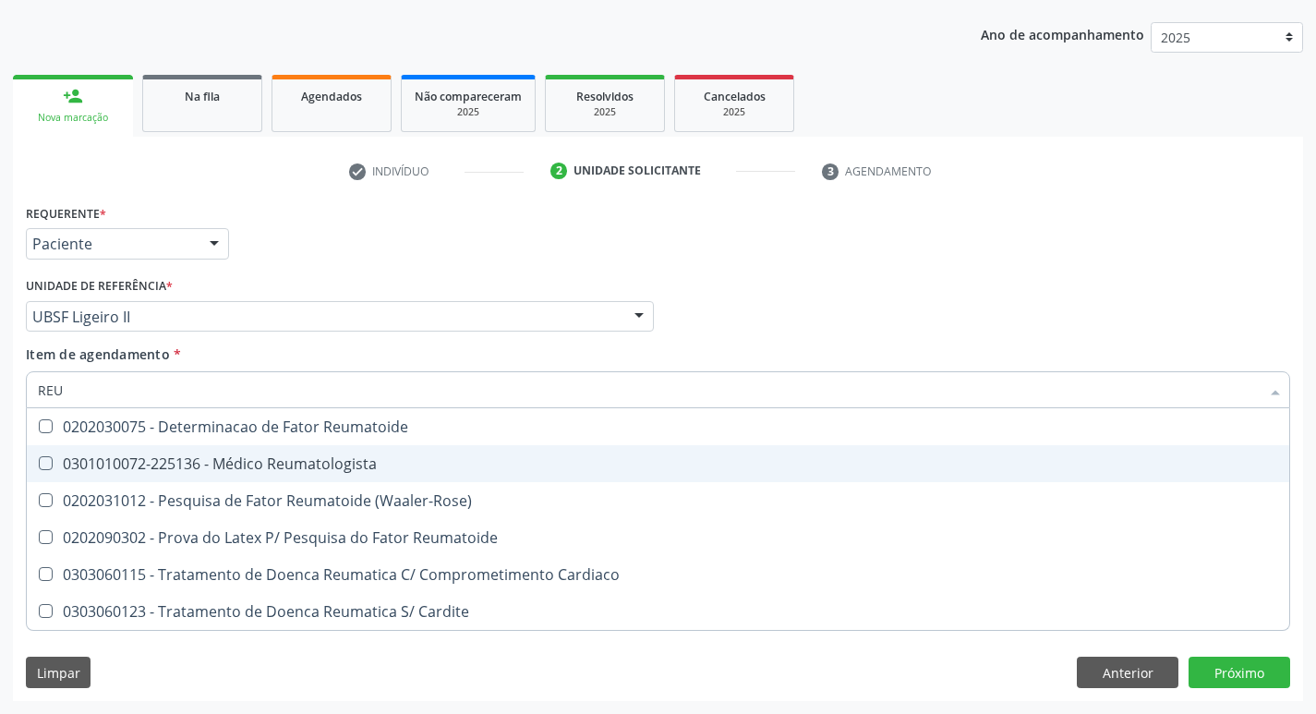
click at [51, 471] on span "0301010072-225136 - Médico Reumatologista" at bounding box center [658, 463] width 1262 height 37
checkbox Reumatologista "true"
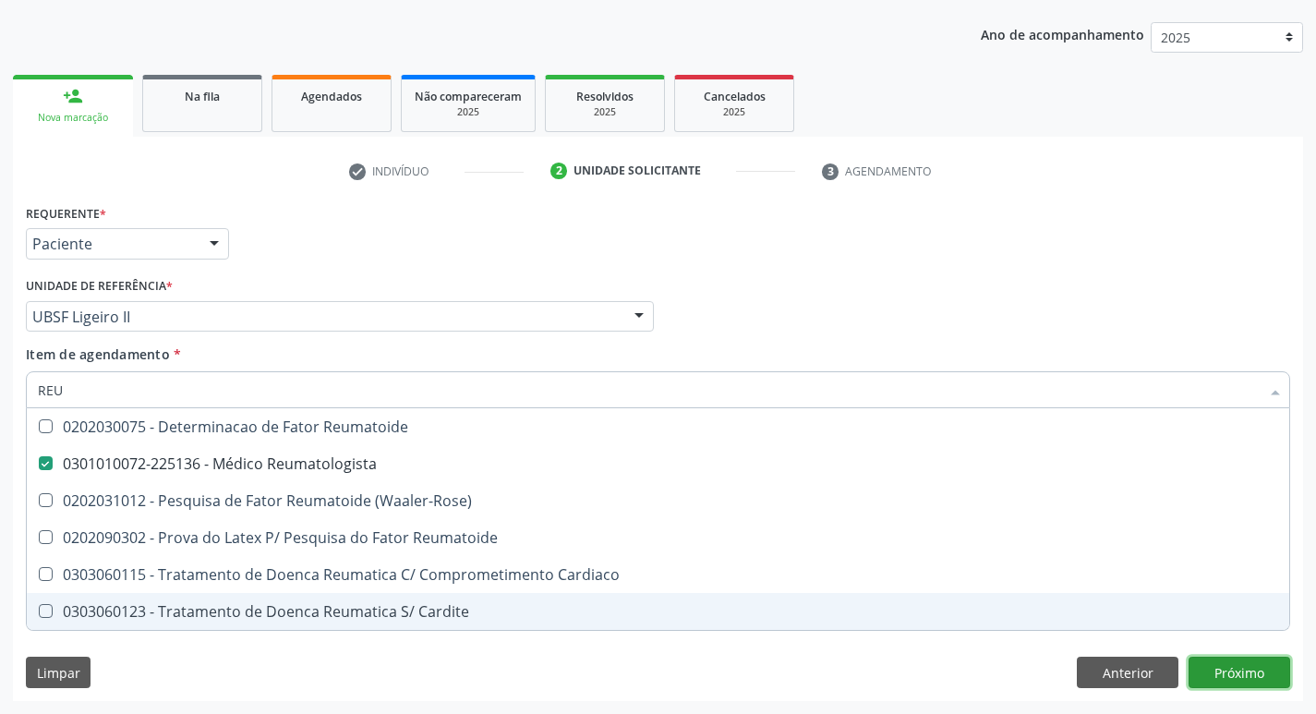
click at [1239, 671] on div "Requerente * Paciente Profissional de Saúde Paciente Nenhum resultado encontrad…" at bounding box center [658, 449] width 1290 height 501
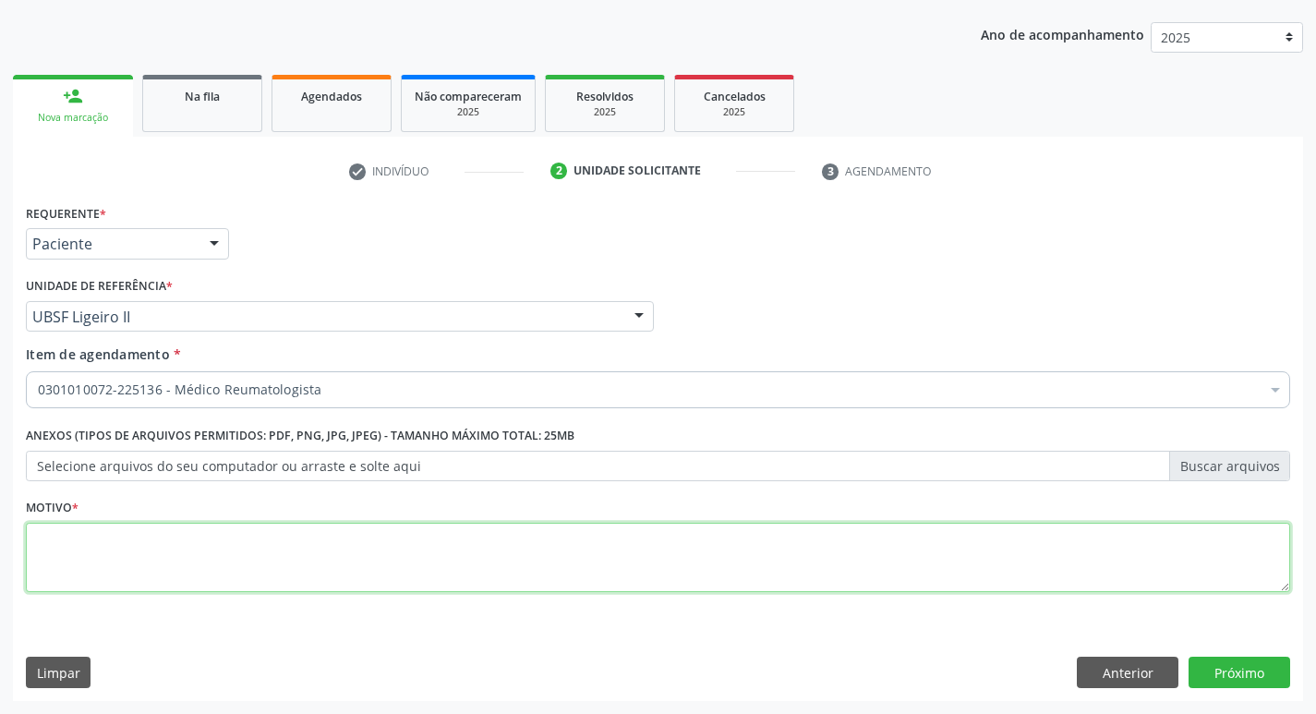
click at [74, 553] on textarea at bounding box center [658, 558] width 1264 height 70
type textarea "RETORNO"
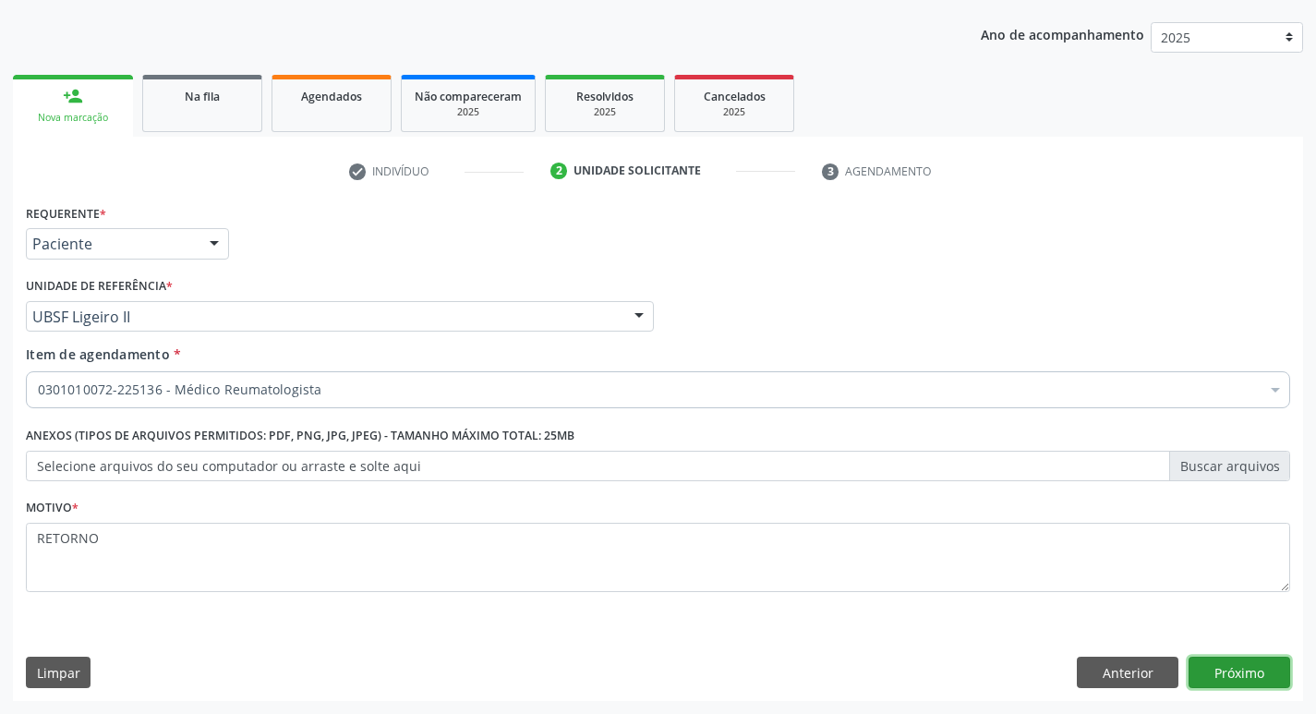
click at [1225, 671] on button "Próximo" at bounding box center [1239, 671] width 102 height 31
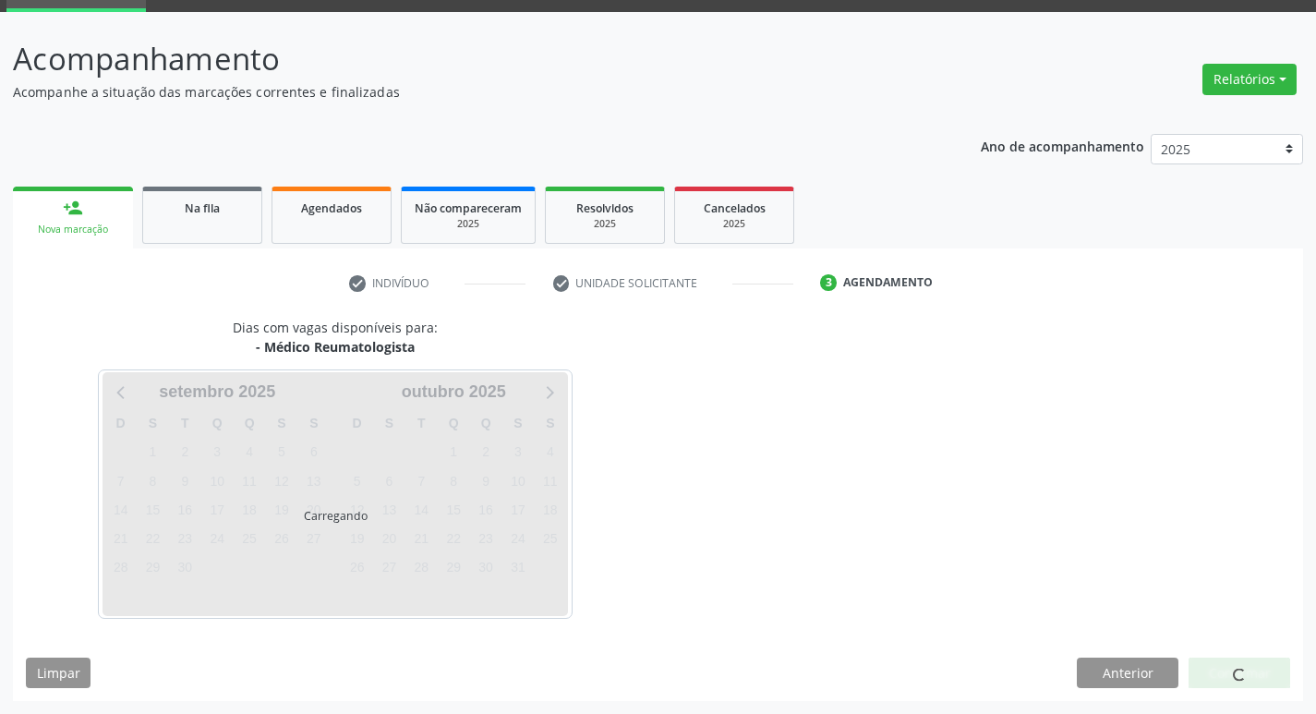
scroll to position [90, 0]
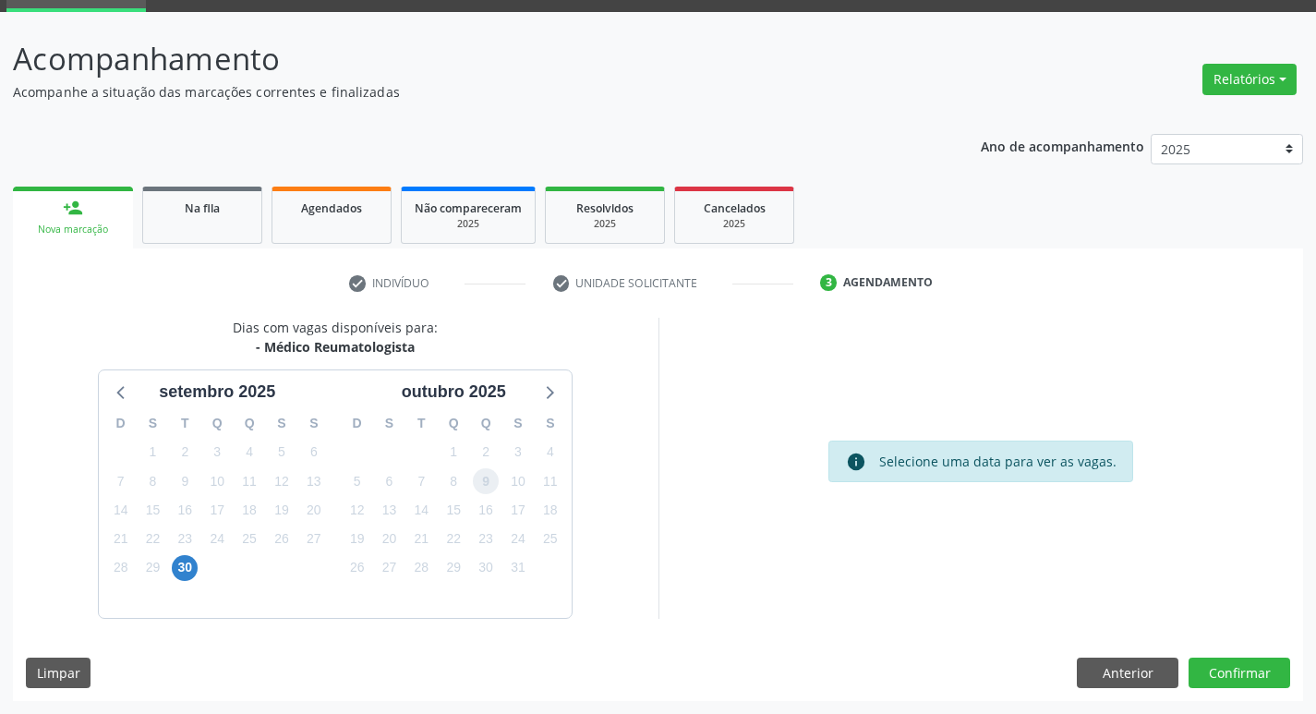
click at [488, 480] on span "9" at bounding box center [486, 481] width 26 height 26
click at [1216, 659] on button "Confirmar" at bounding box center [1239, 672] width 102 height 31
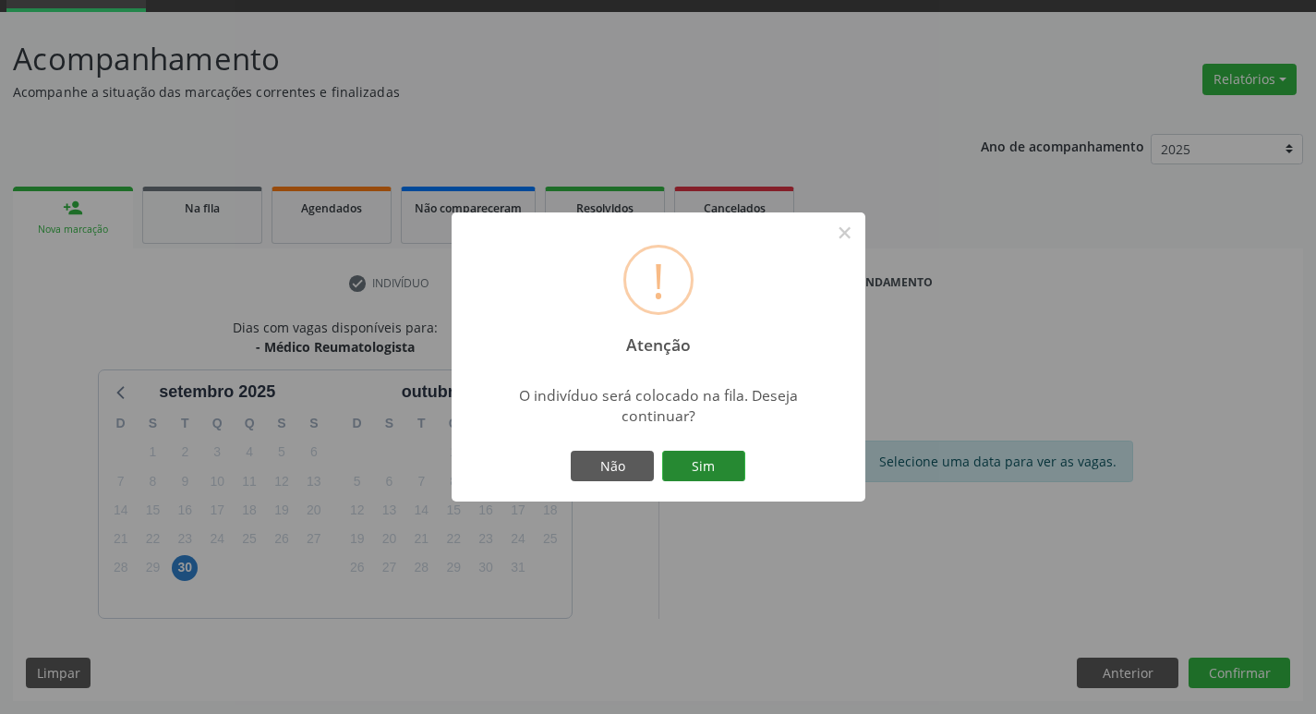
click at [713, 462] on button "Sim" at bounding box center [703, 466] width 83 height 31
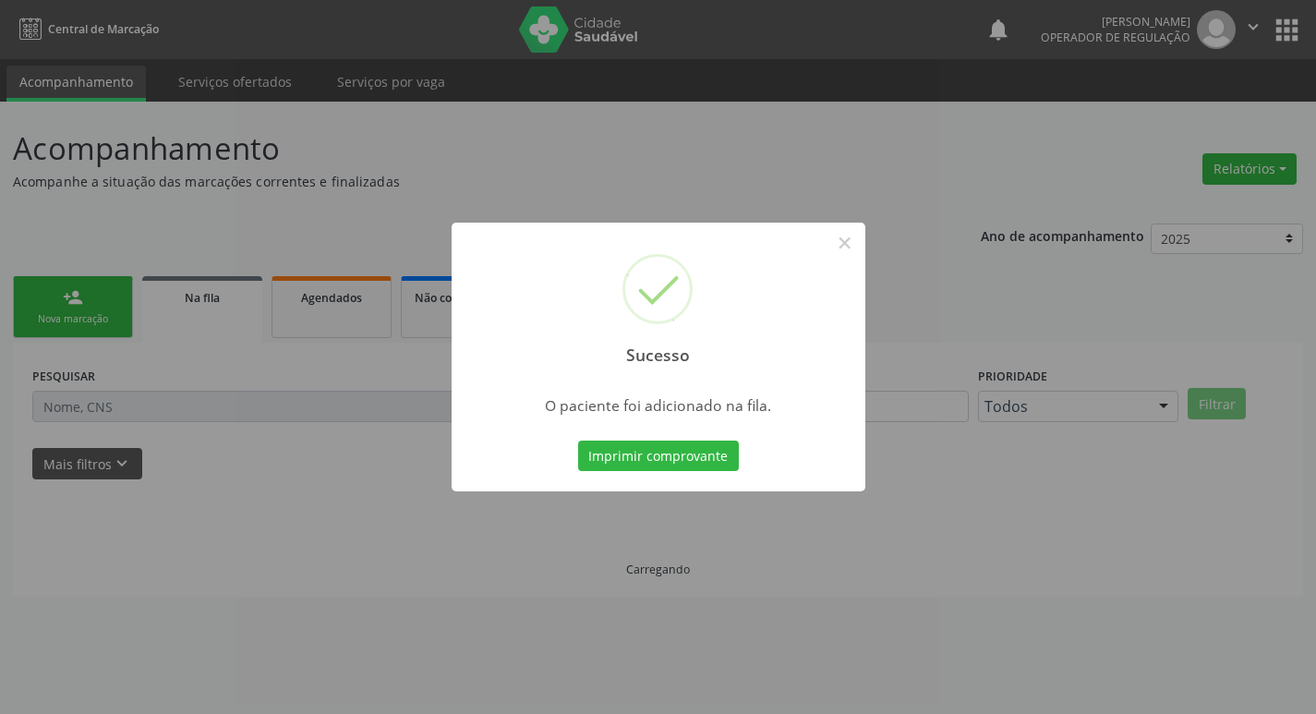
scroll to position [0, 0]
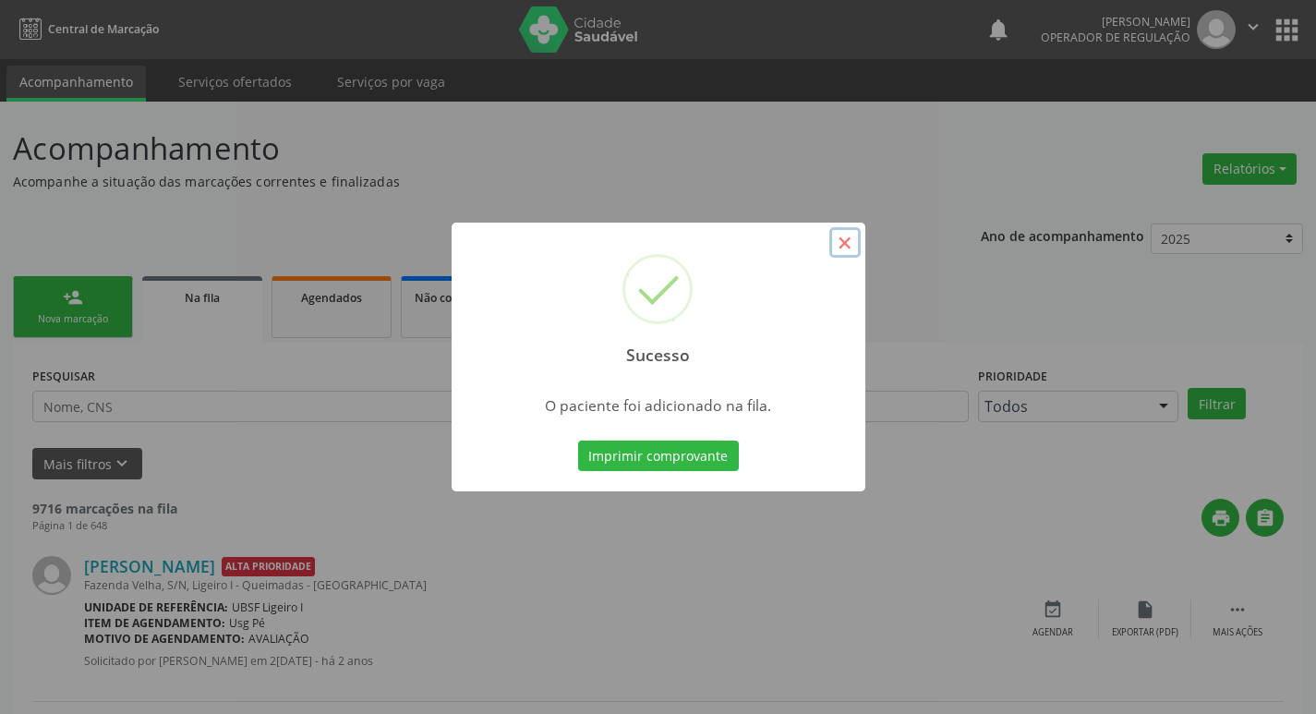
click at [841, 253] on button "×" at bounding box center [844, 242] width 31 height 31
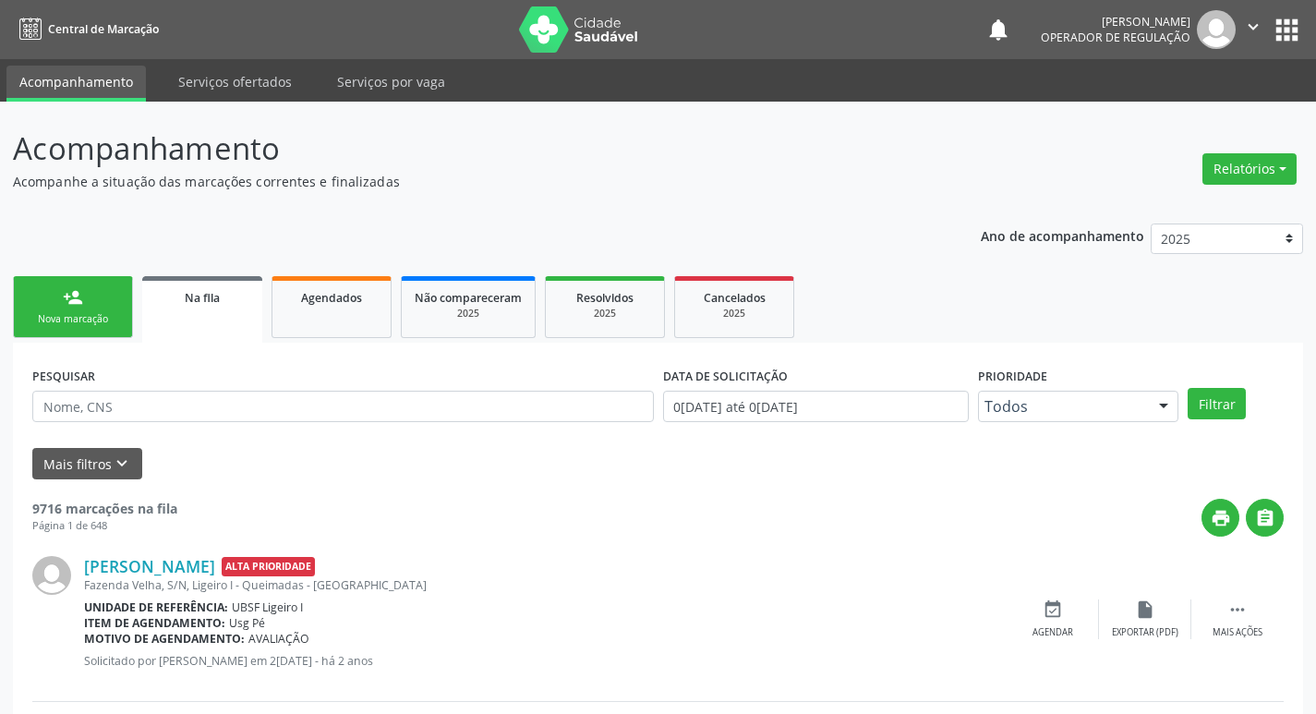
click at [74, 304] on div "person_add" at bounding box center [73, 297] width 20 height 20
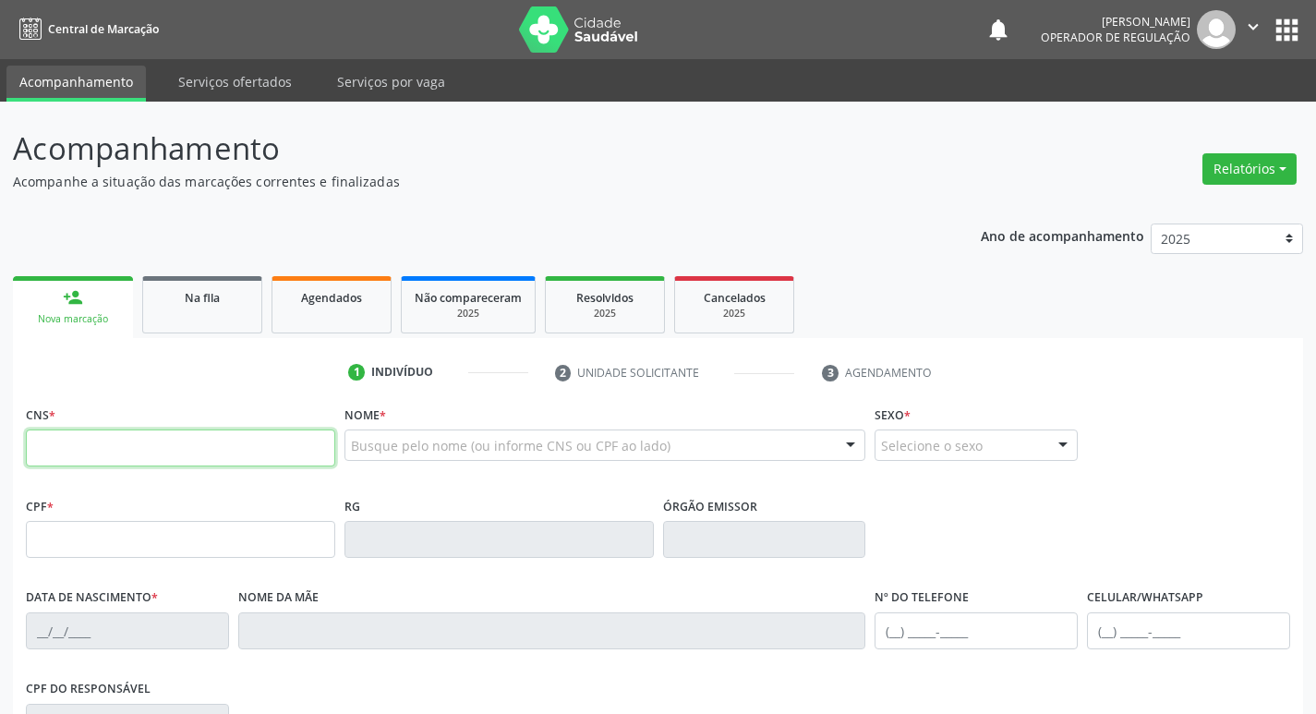
click at [102, 451] on input "text" at bounding box center [180, 447] width 309 height 37
click at [157, 444] on input "text" at bounding box center [180, 447] width 309 height 37
type input "700 5077 3751 1253"
type input "282.159.378-37"
type input "26/11/1961"
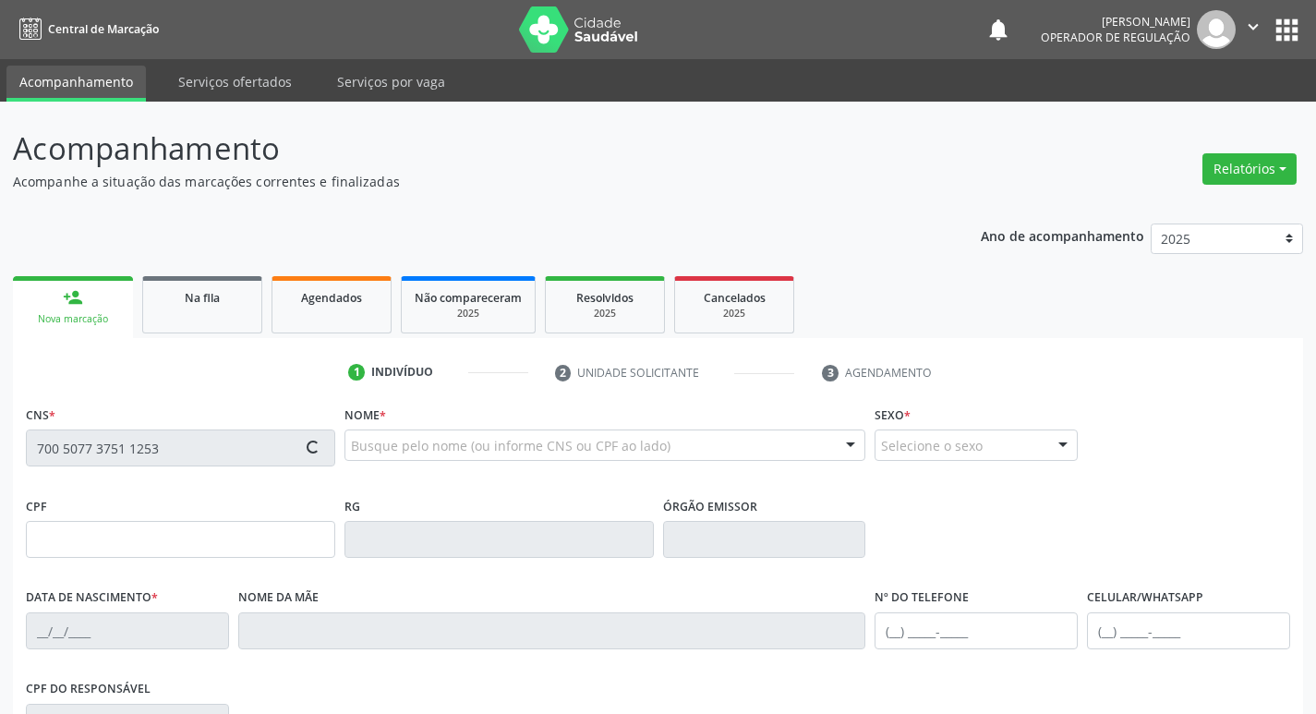
type input "Inacia Rodrigues da Rocha"
type input "(11) 97350-8439"
type input "31"
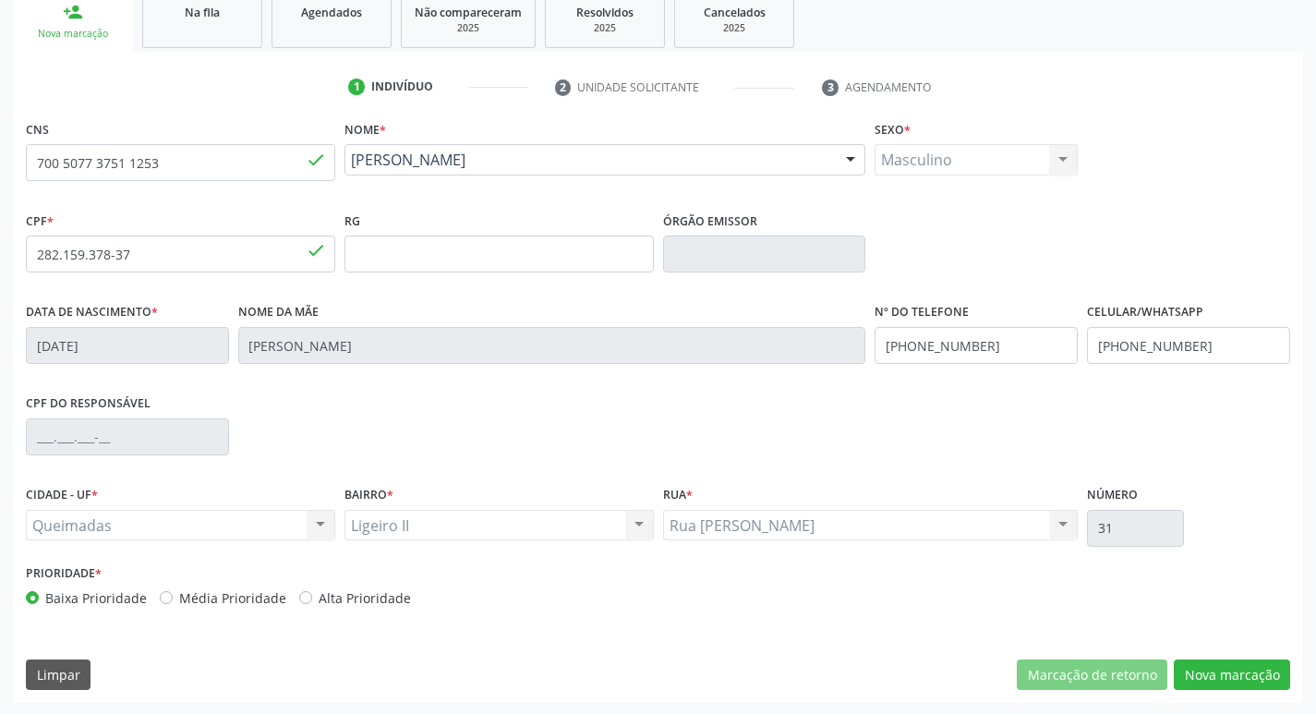
scroll to position [287, 0]
click at [1190, 680] on button "Nova marcação" at bounding box center [1231, 672] width 116 height 31
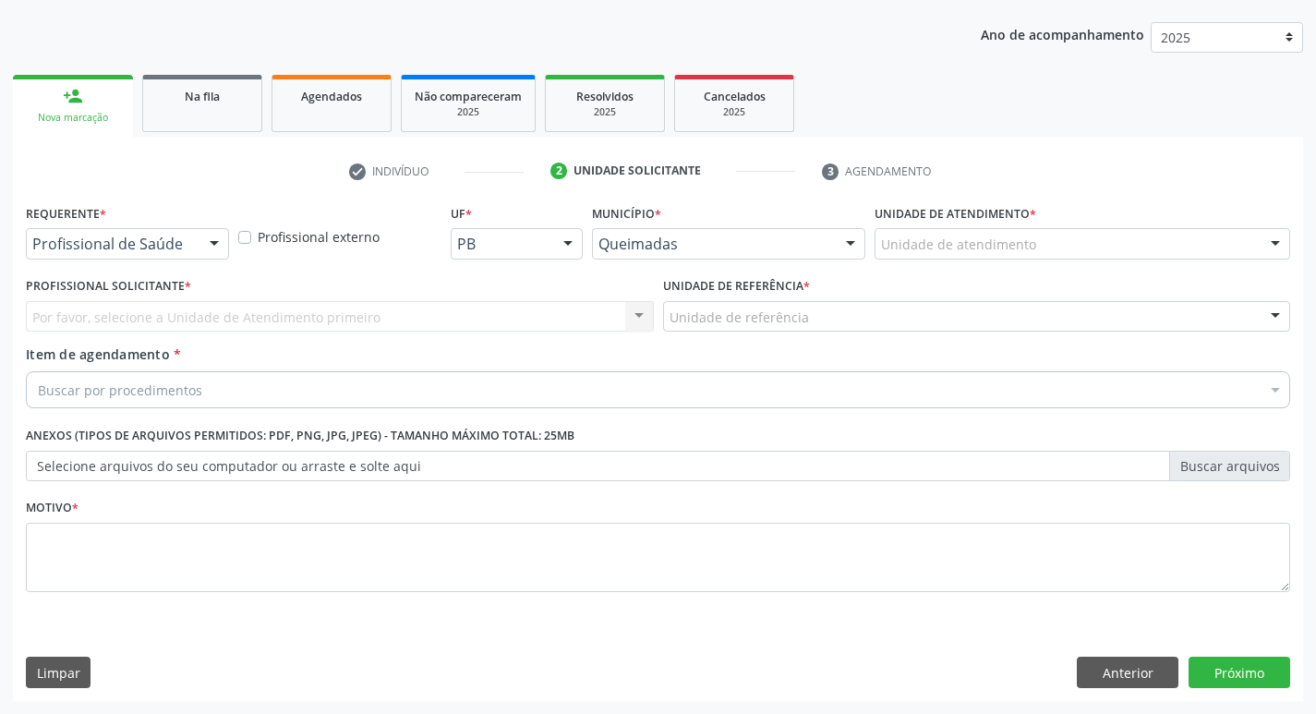
scroll to position [201, 0]
click at [216, 247] on div at bounding box center [214, 244] width 28 height 31
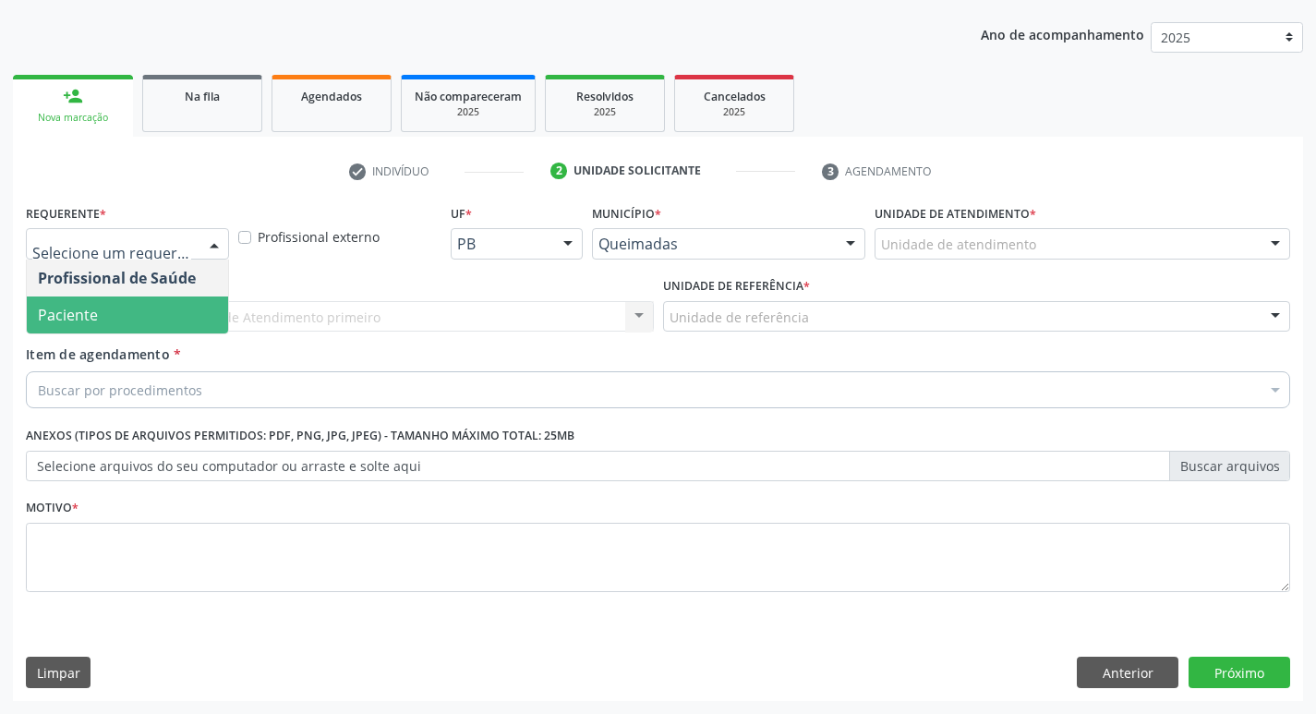
click at [173, 310] on span "Paciente" at bounding box center [127, 314] width 201 height 37
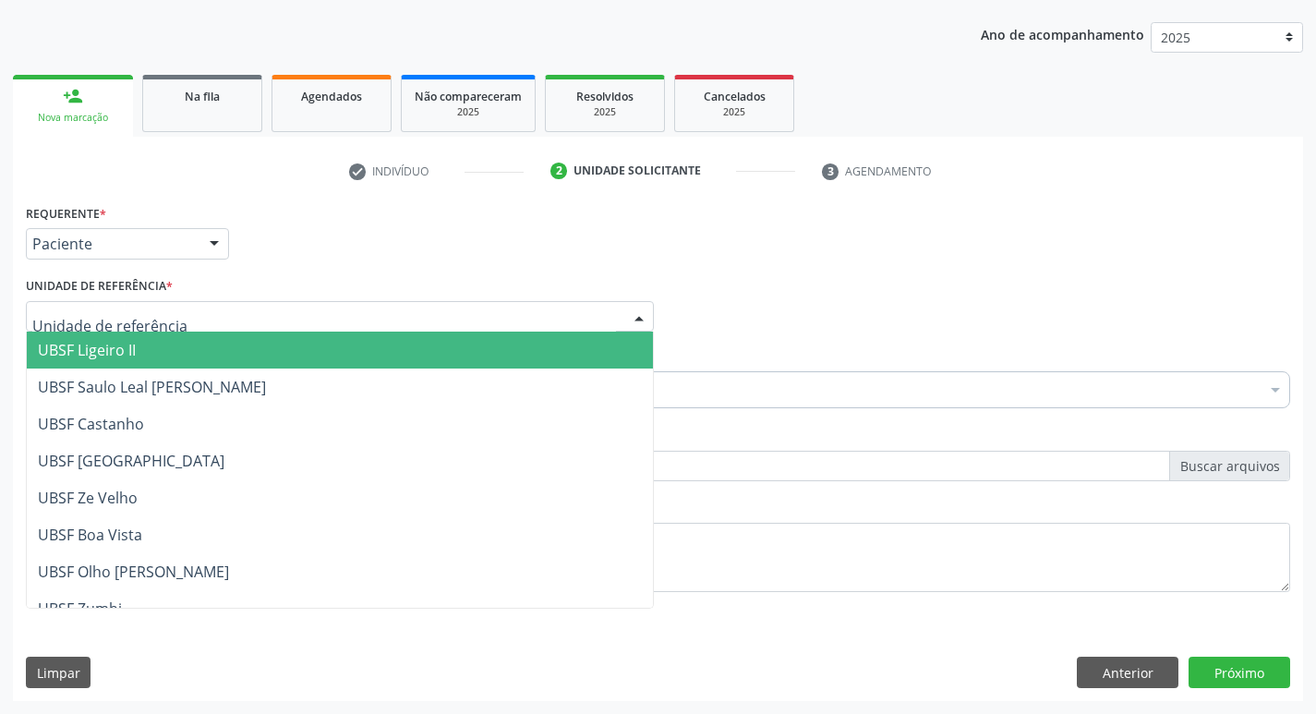
click at [108, 345] on span "UBSF Ligeiro II" at bounding box center [87, 350] width 98 height 20
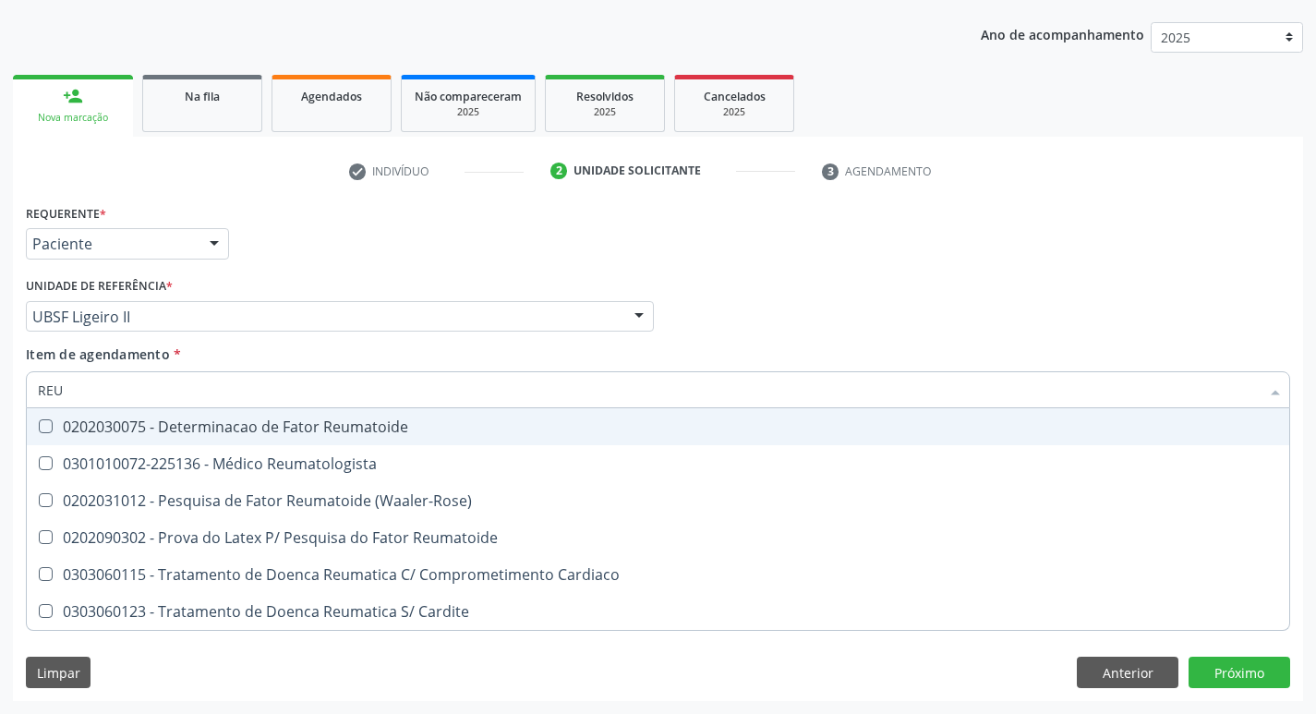
type input "REUM"
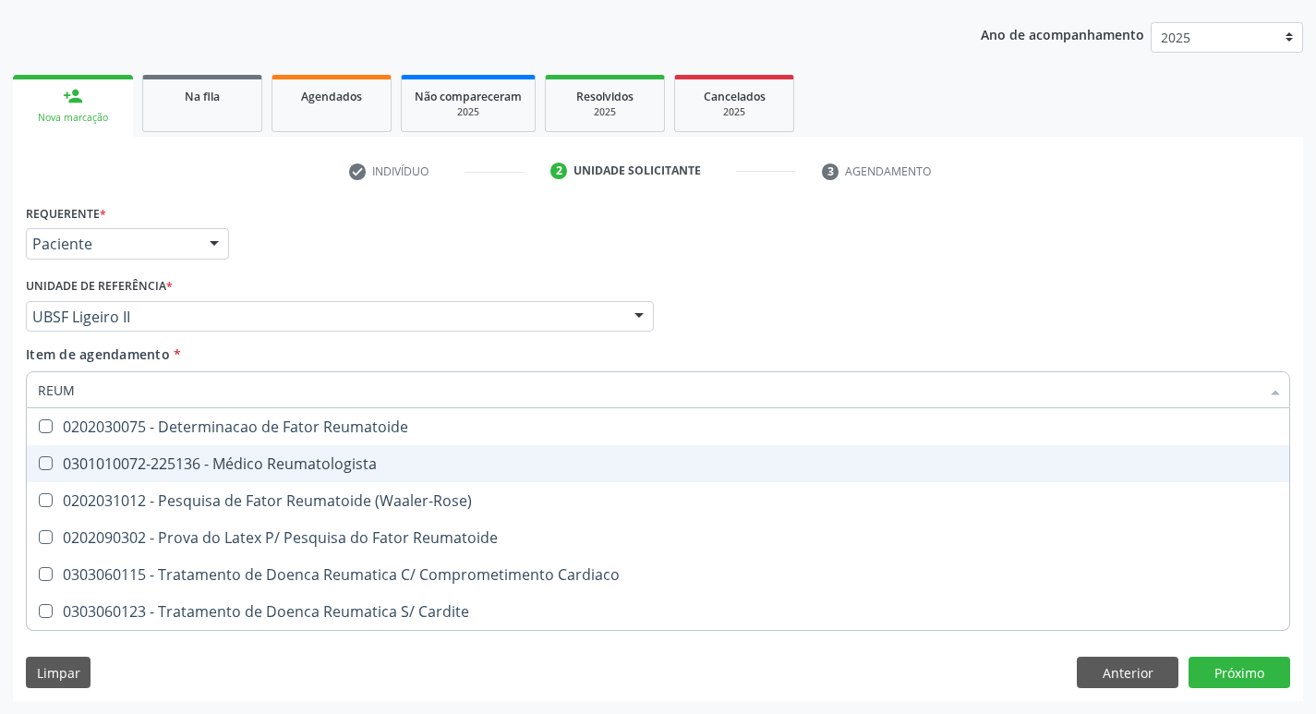
click at [45, 464] on Reumatologista at bounding box center [46, 463] width 14 height 14
click at [39, 464] on Reumatologista "checkbox" at bounding box center [33, 463] width 12 height 12
checkbox Reumatologista "true"
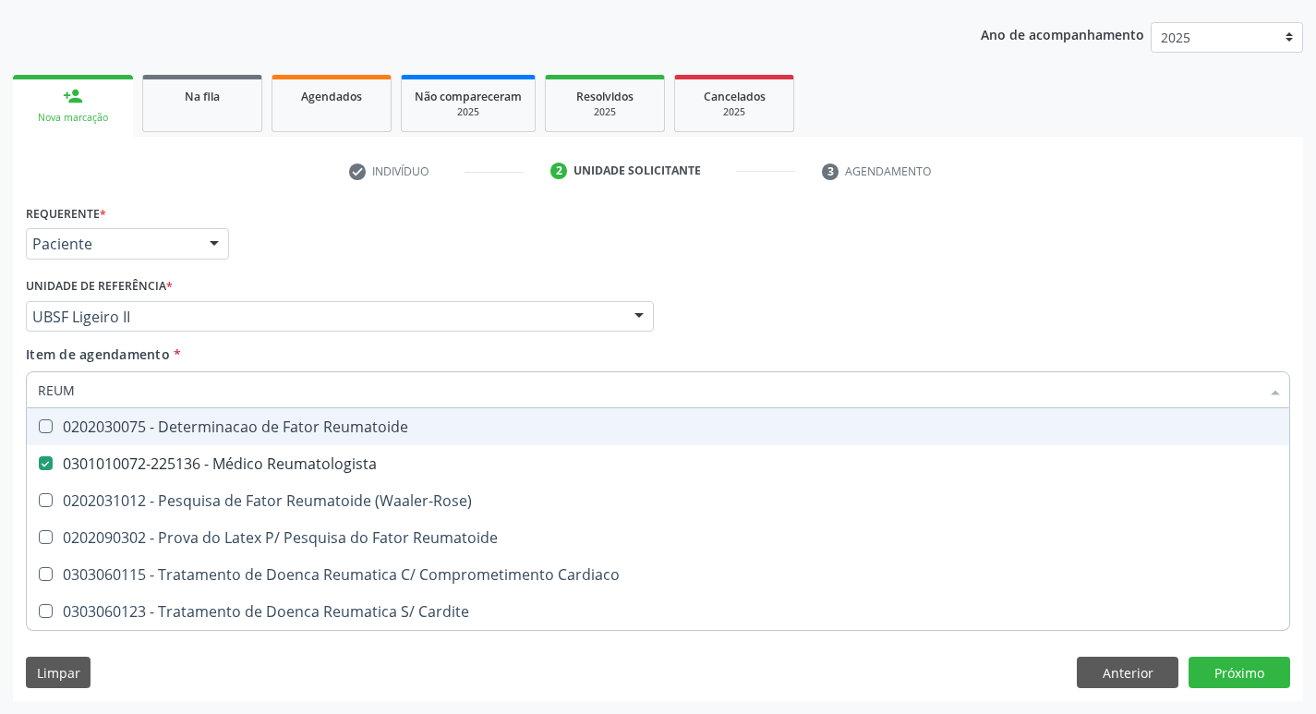
click at [1023, 236] on div "Requerente * Paciente Profissional de Saúde Paciente Nenhum resultado encontrad…" at bounding box center [657, 235] width 1273 height 72
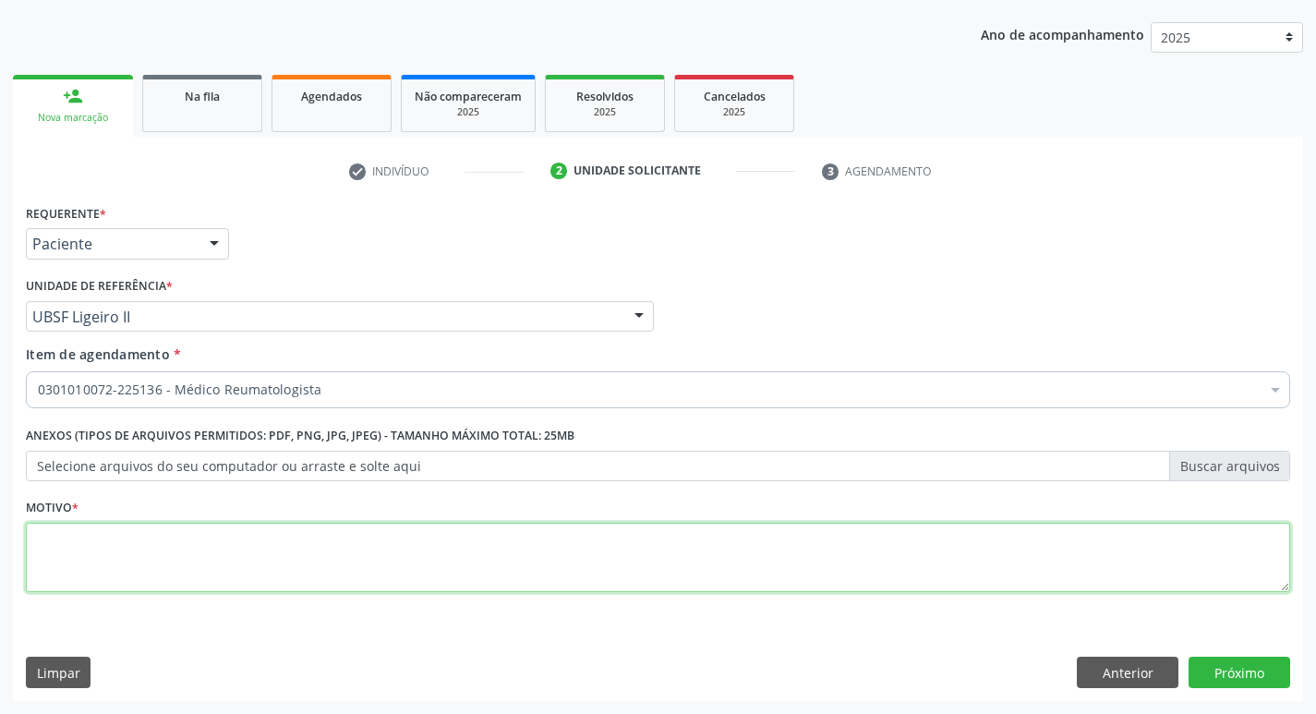
click at [110, 571] on textarea at bounding box center [658, 558] width 1264 height 70
type textarea "RETORNO"
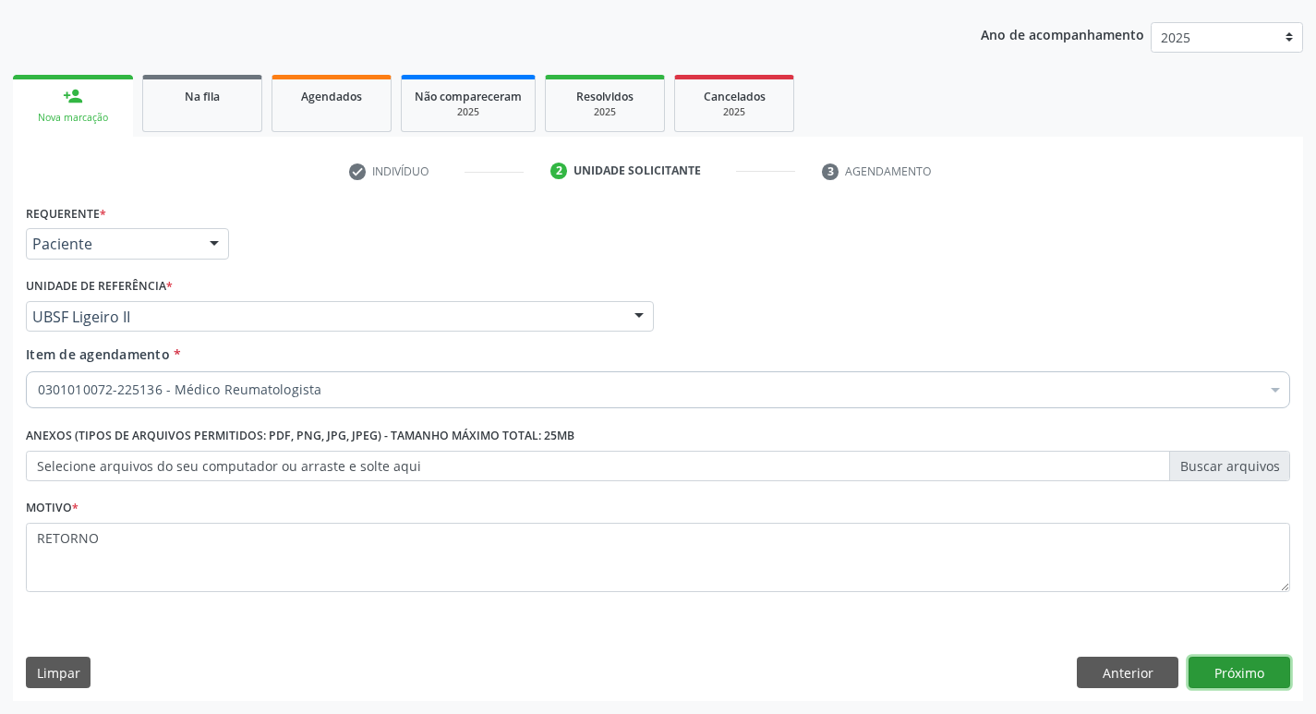
click at [1243, 660] on button "Próximo" at bounding box center [1239, 671] width 102 height 31
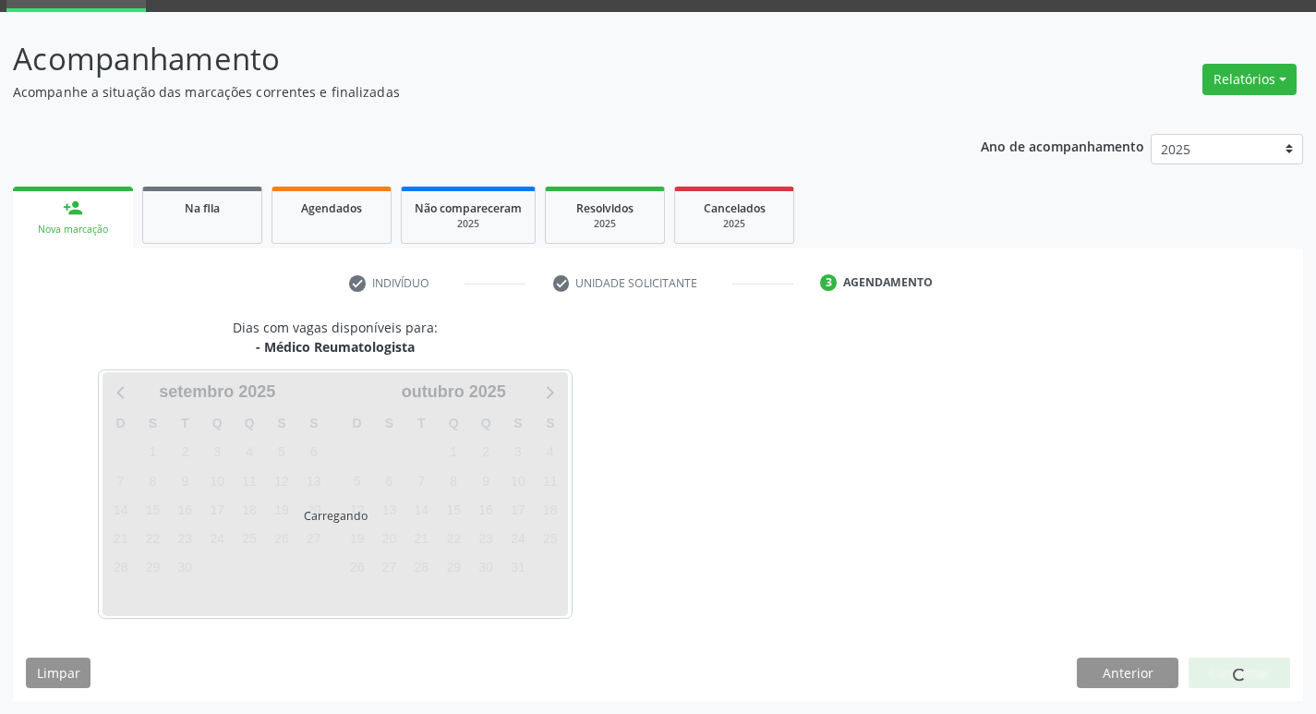
scroll to position [90, 0]
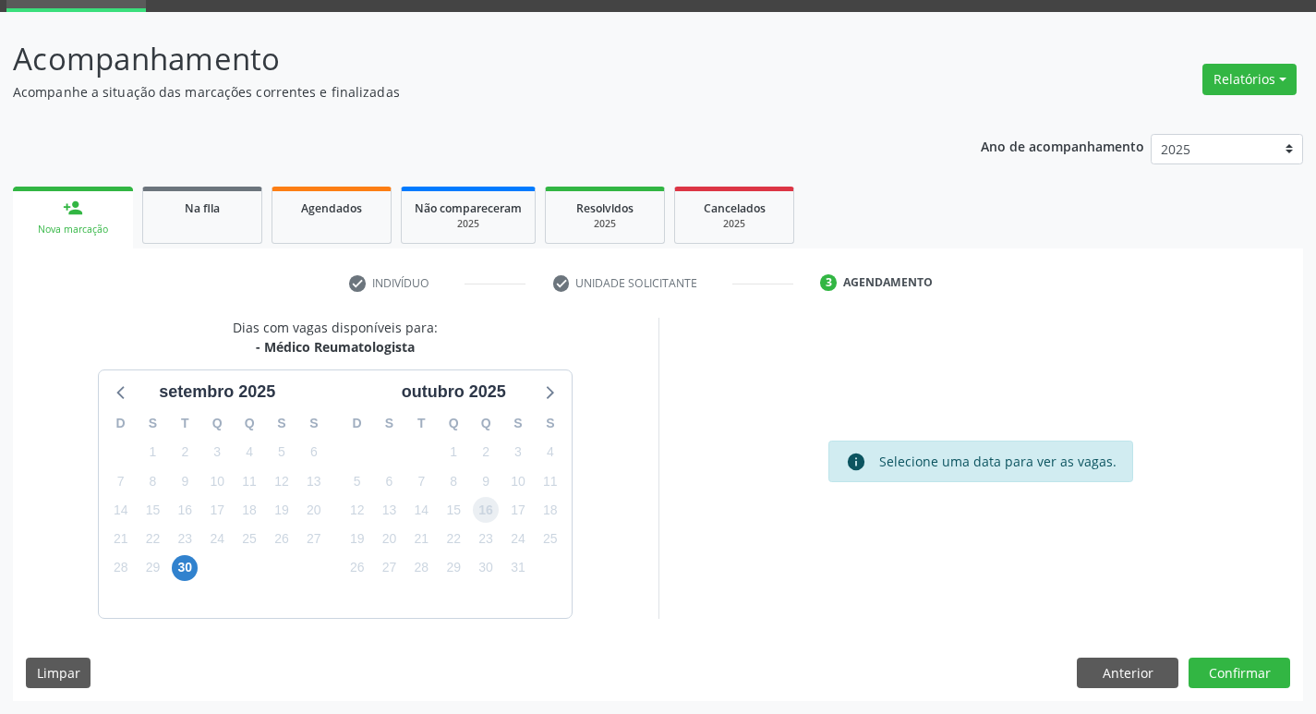
click at [482, 510] on span "16" at bounding box center [486, 510] width 26 height 26
click at [1255, 673] on button "Confirmar" at bounding box center [1239, 672] width 102 height 31
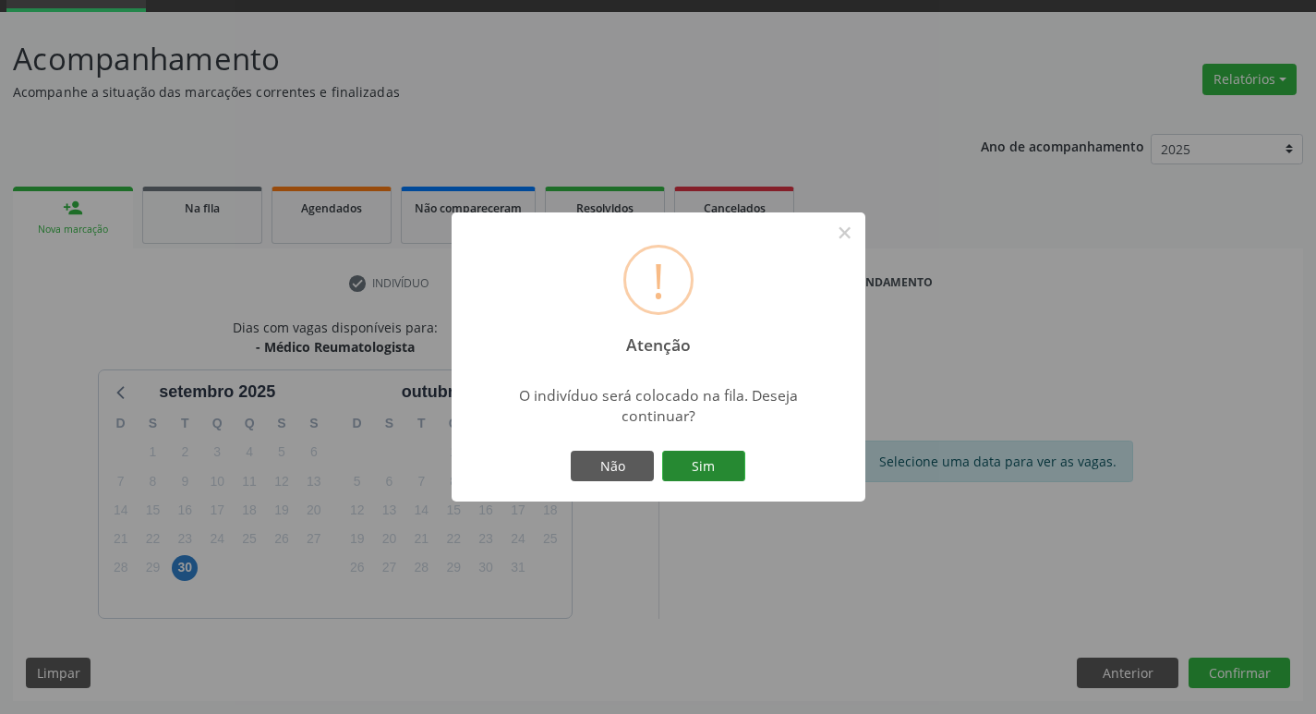
click at [742, 463] on button "Sim" at bounding box center [703, 466] width 83 height 31
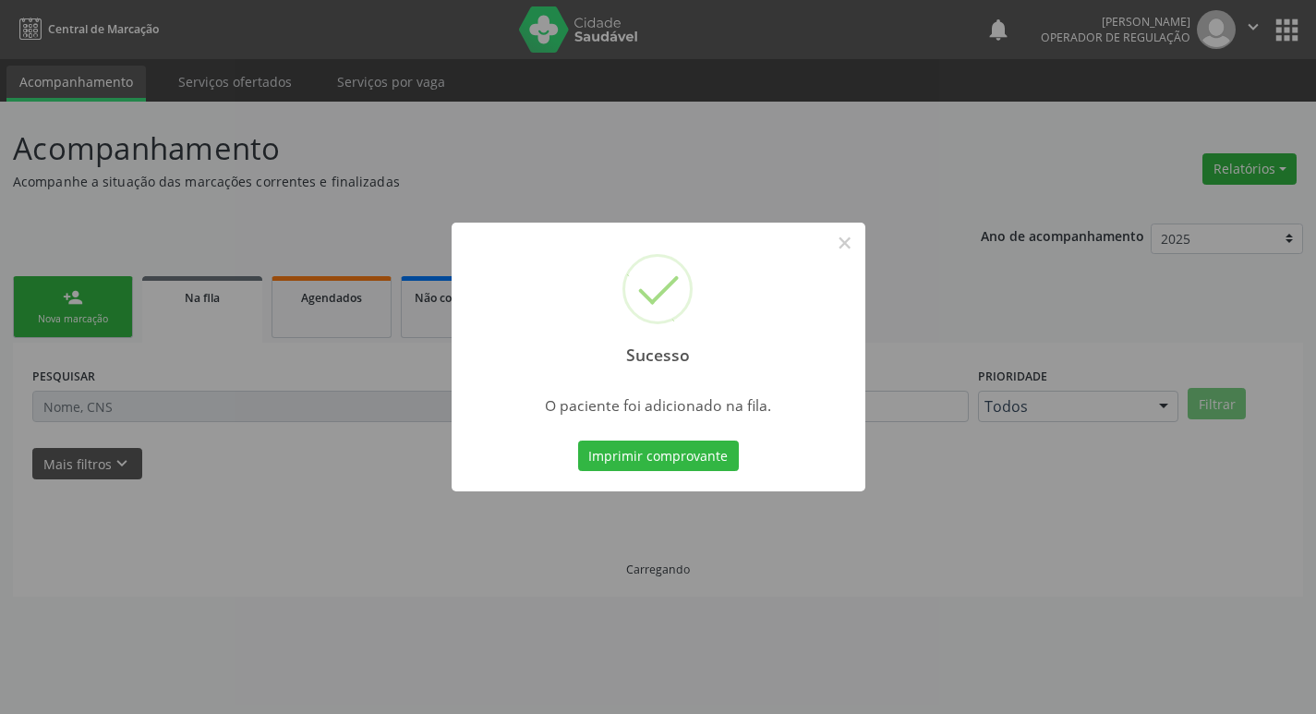
scroll to position [0, 0]
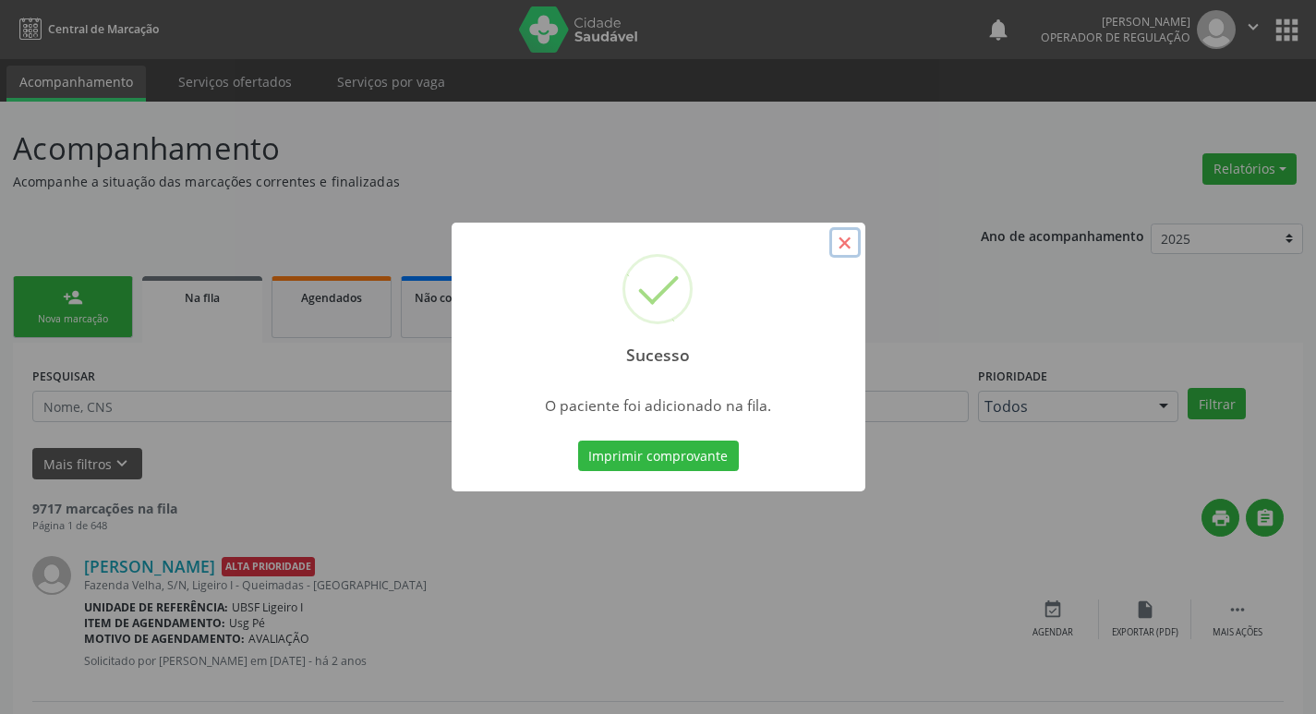
click at [842, 244] on button "×" at bounding box center [844, 242] width 31 height 31
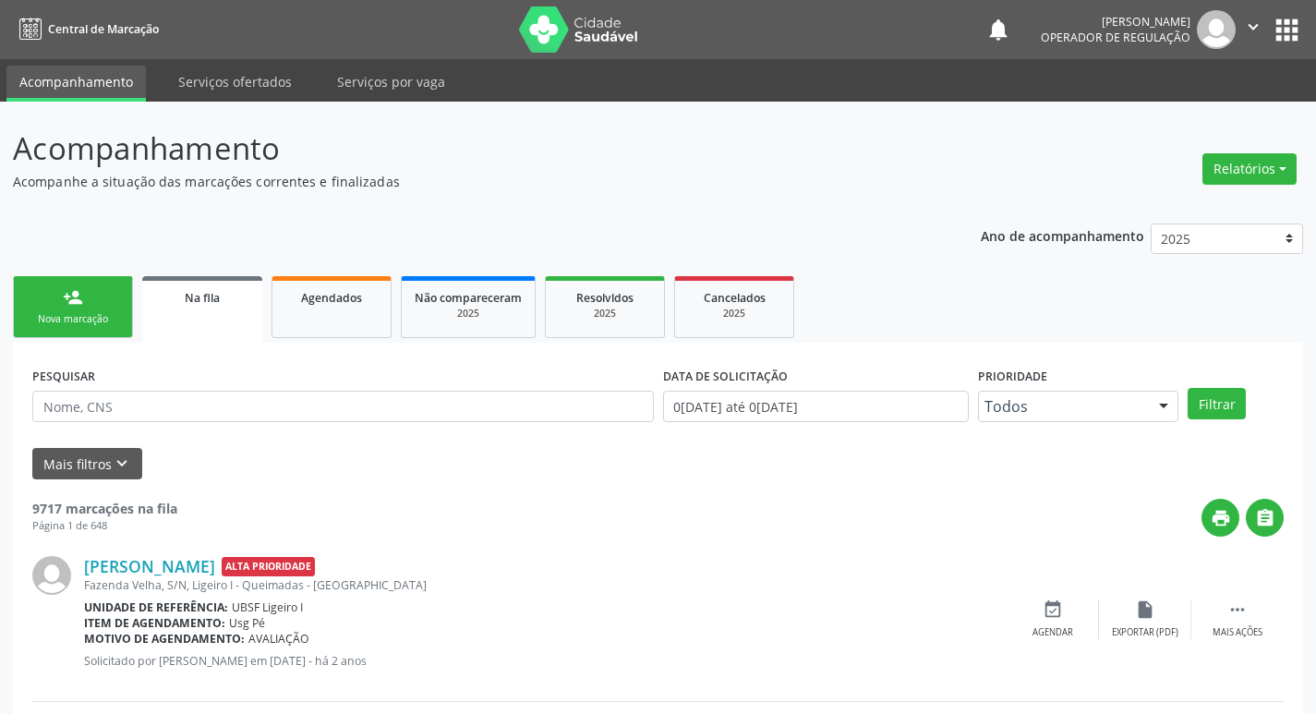
click at [101, 324] on div "Nova marcação" at bounding box center [73, 319] width 92 height 14
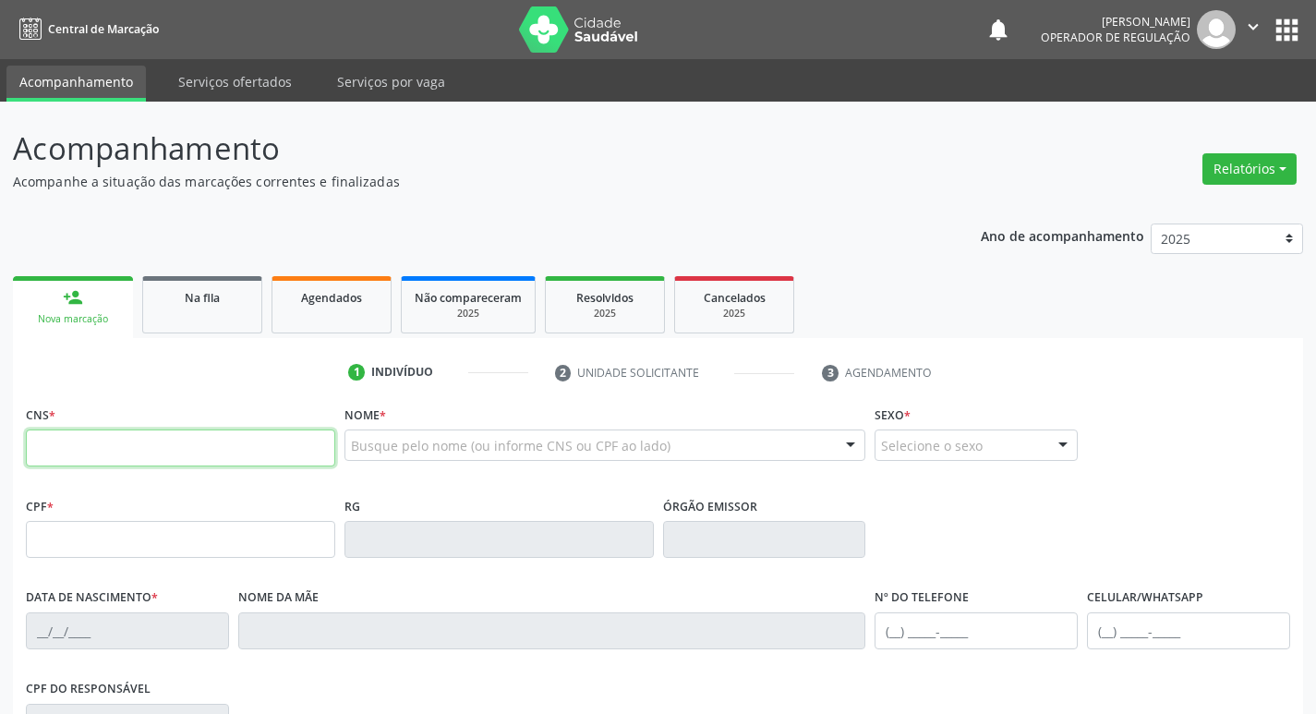
click at [120, 452] on input "text" at bounding box center [180, 447] width 309 height 37
click at [130, 433] on input "text" at bounding box center [180, 447] width 309 height 37
type input "700 0055 2585 1304"
type input "076.985.744-23"
type input "05/06/1964"
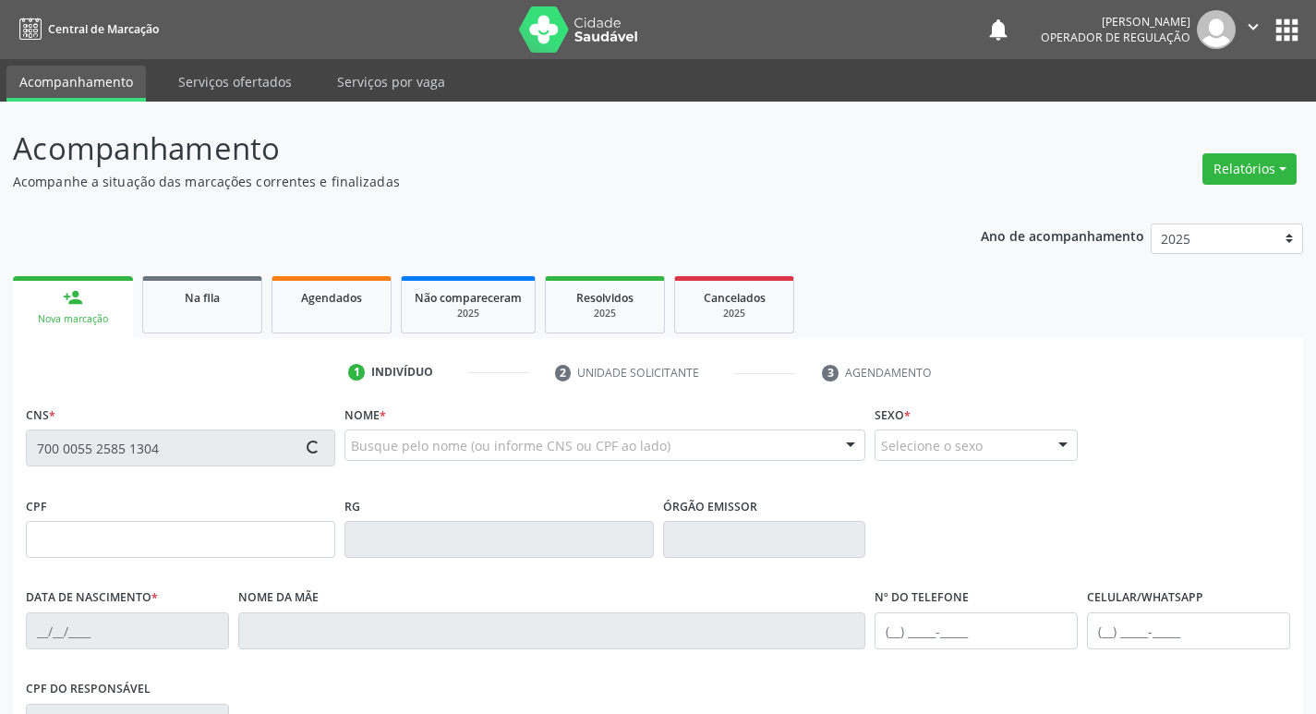
type input "Maria José Marques da Silva"
type input "(83) 99395-7899"
type input "107"
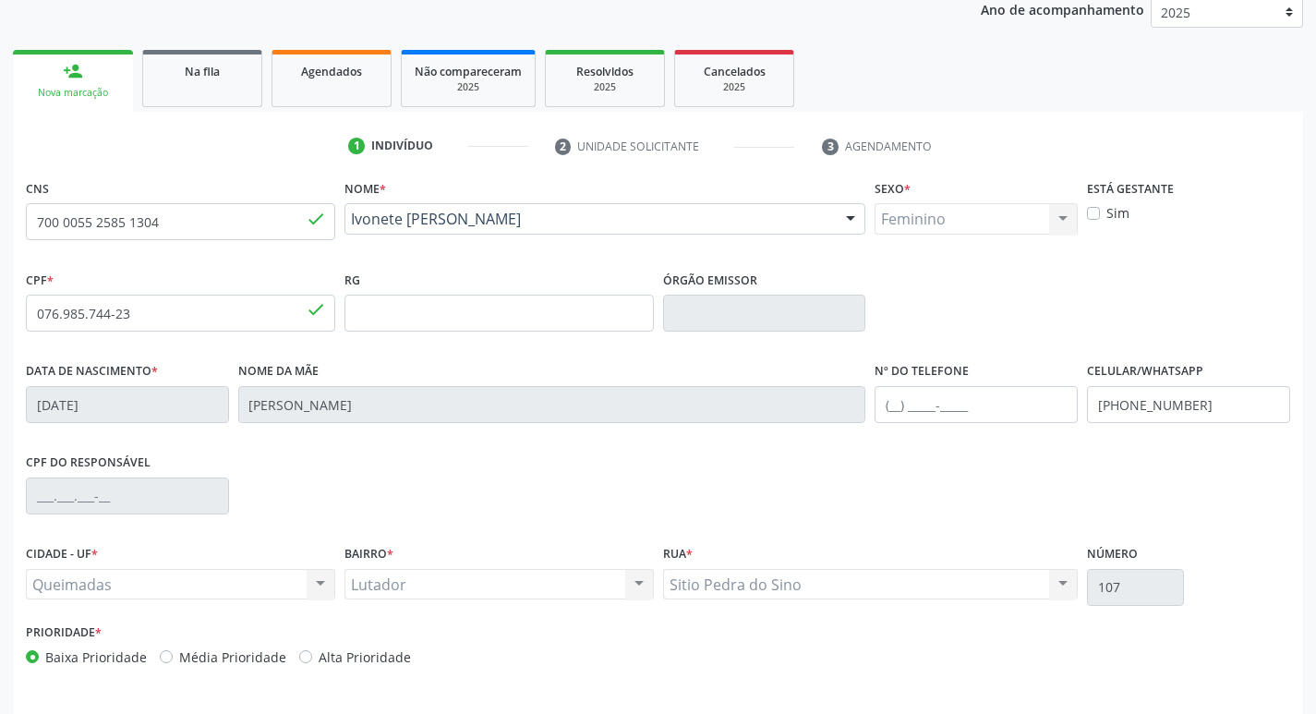
scroll to position [287, 0]
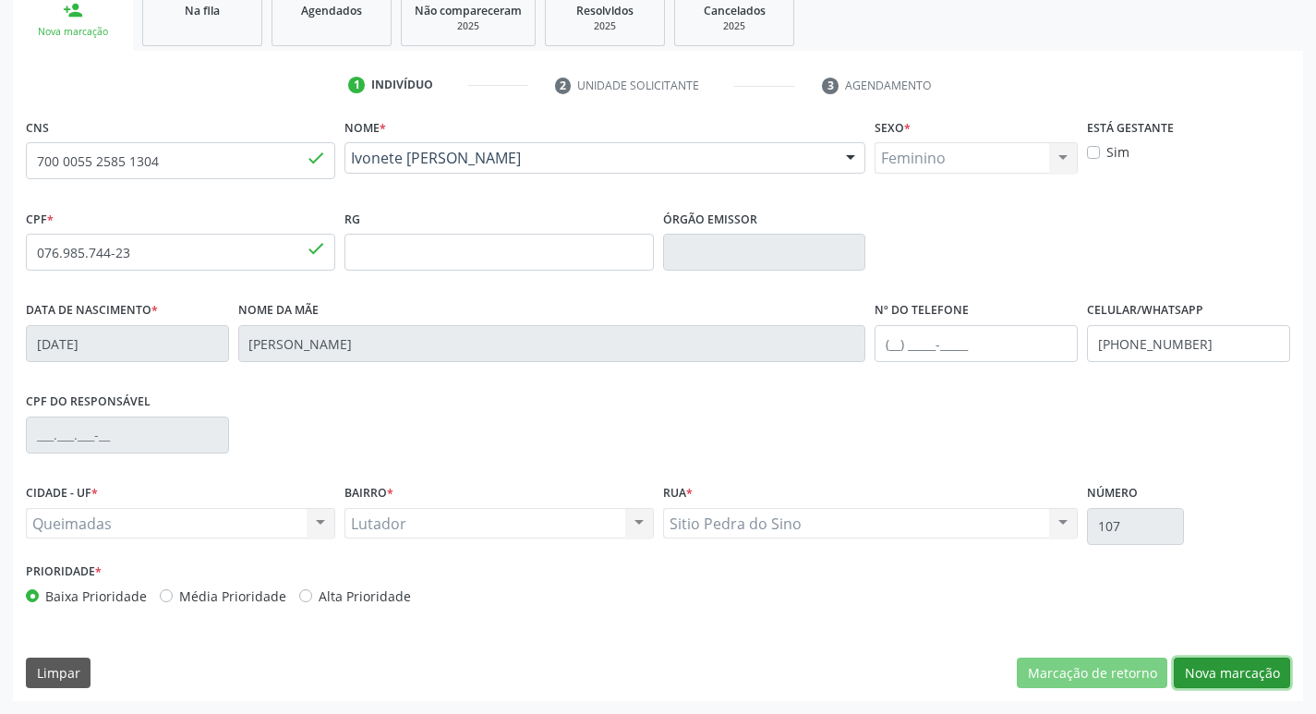
click at [1252, 677] on button "Nova marcação" at bounding box center [1231, 672] width 116 height 31
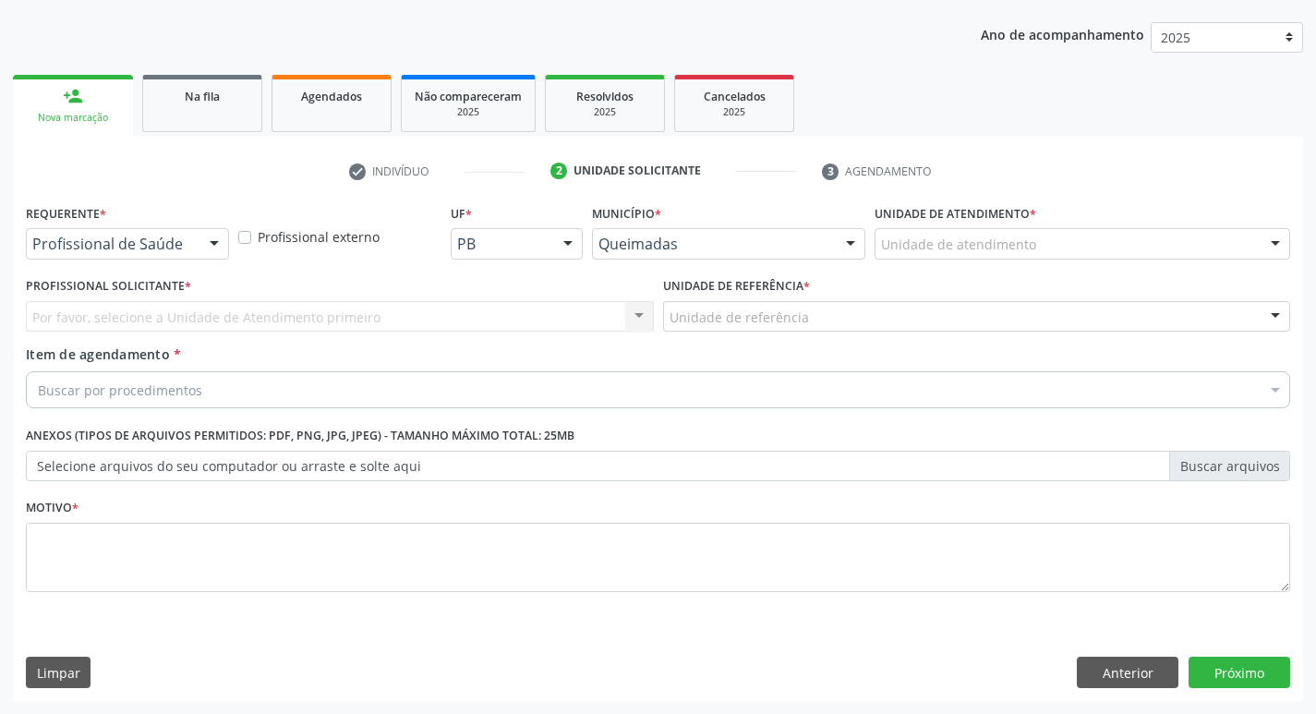
scroll to position [201, 0]
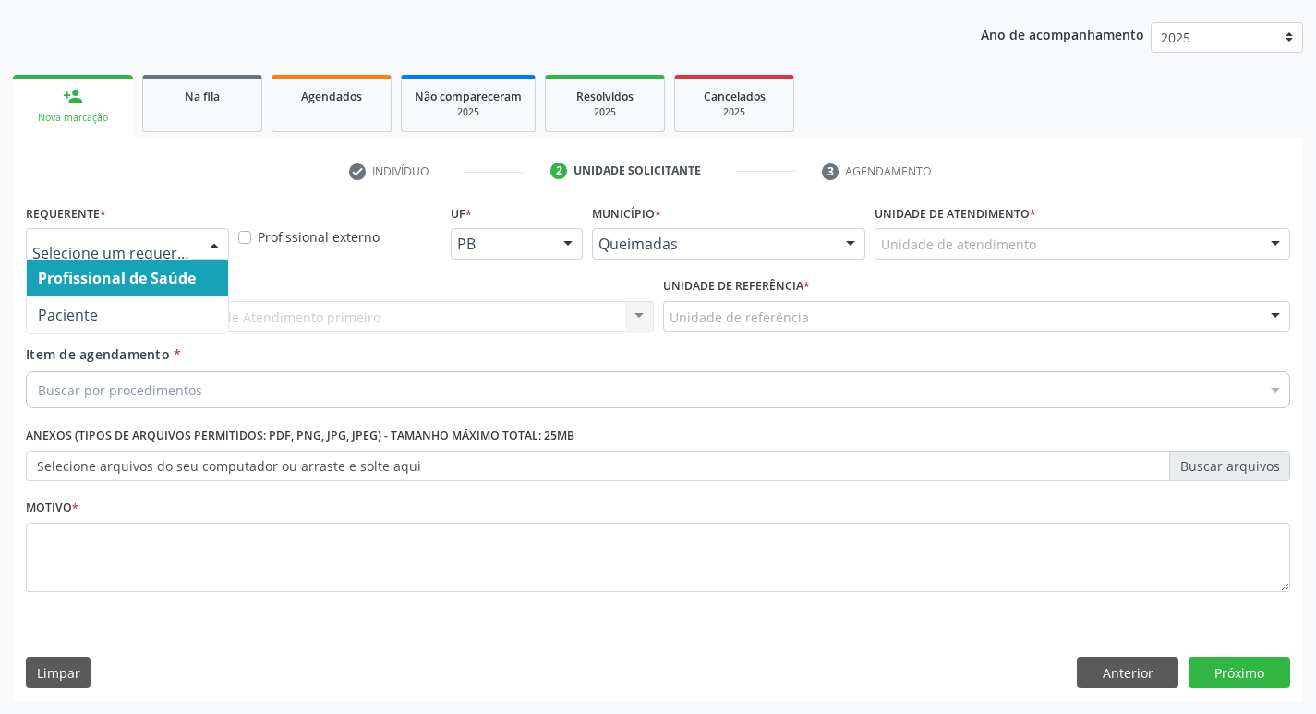
click at [216, 236] on div at bounding box center [214, 244] width 28 height 31
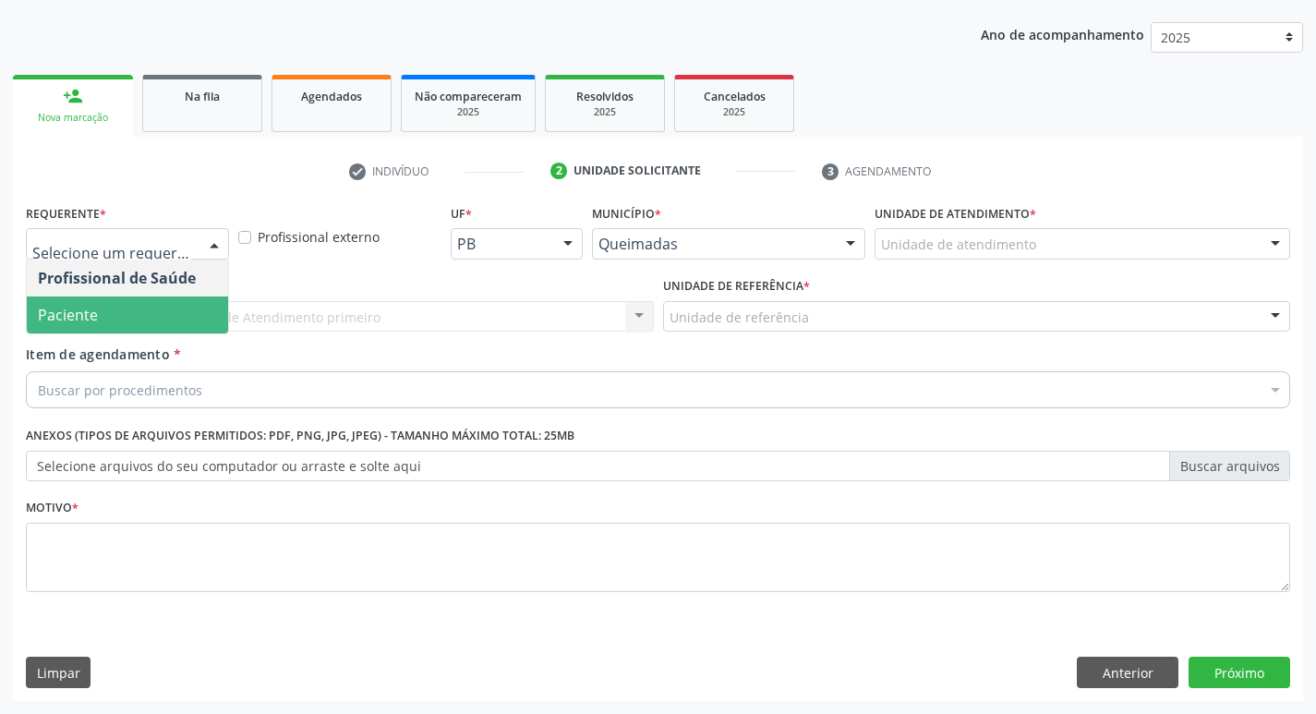
click at [176, 319] on span "Paciente" at bounding box center [127, 314] width 201 height 37
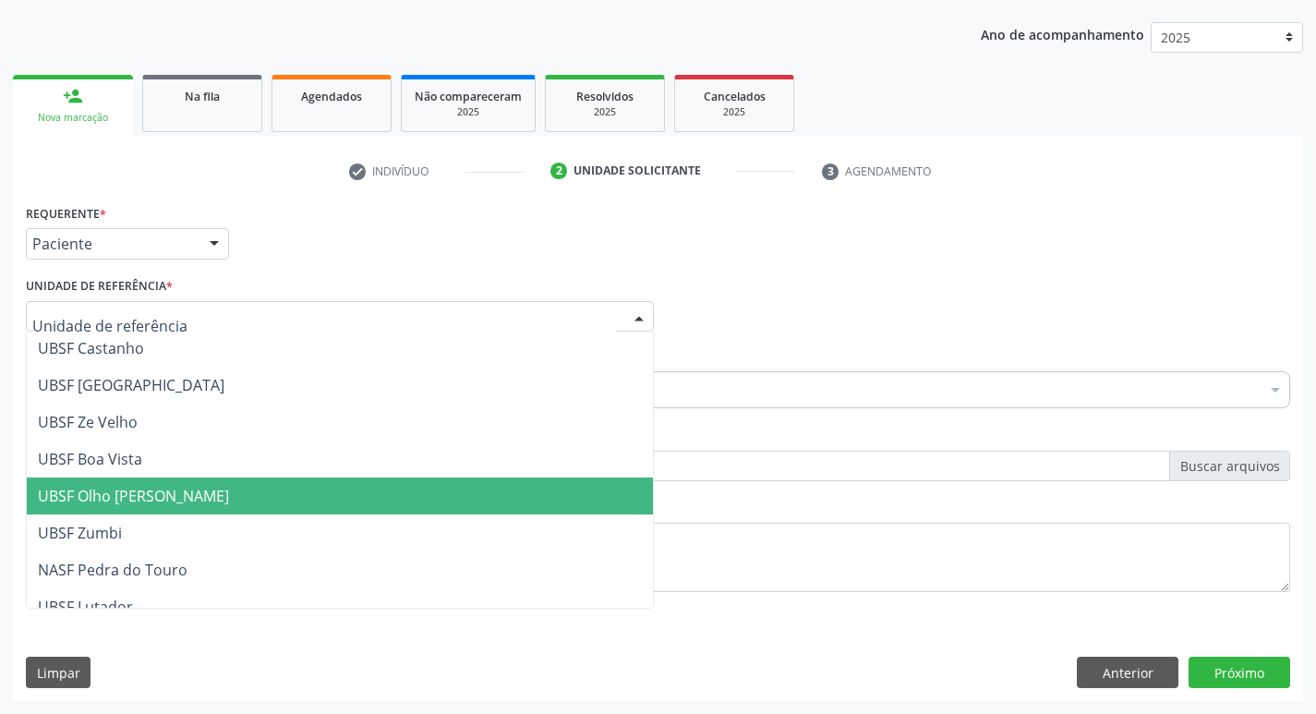
scroll to position [185, 0]
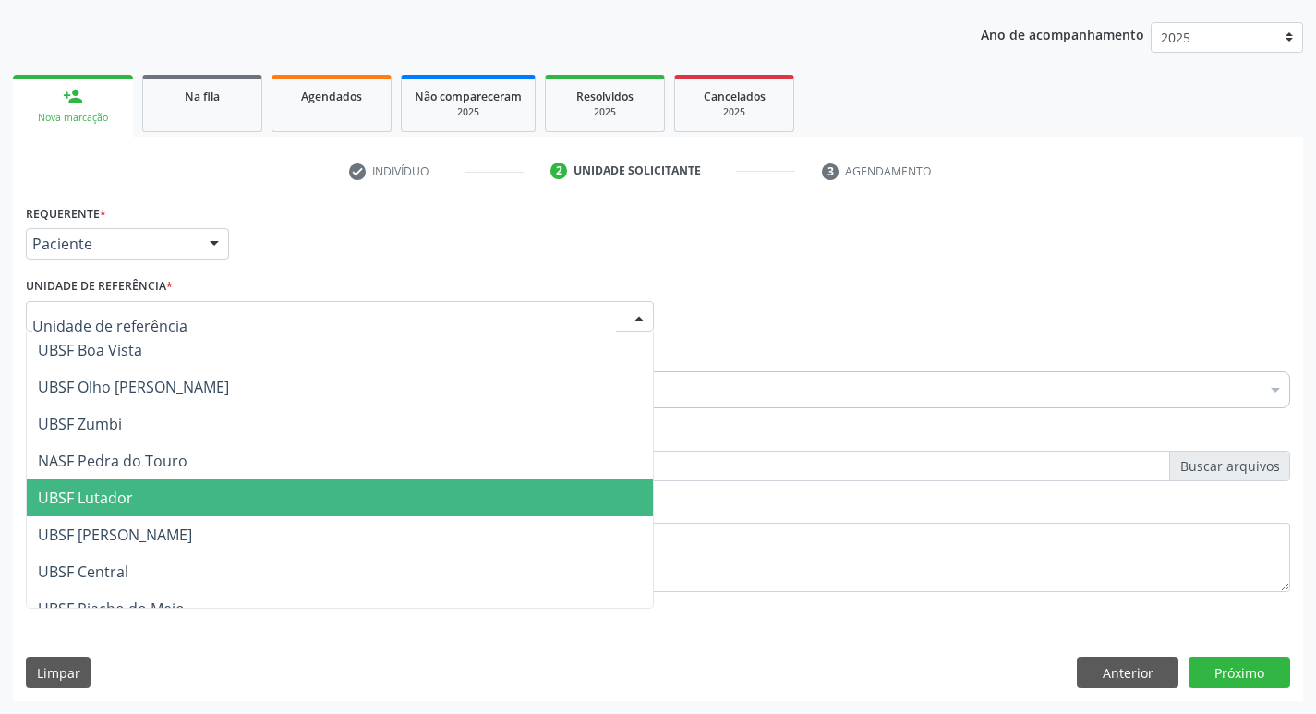
click at [203, 498] on span "UBSF Lutador" at bounding box center [340, 497] width 626 height 37
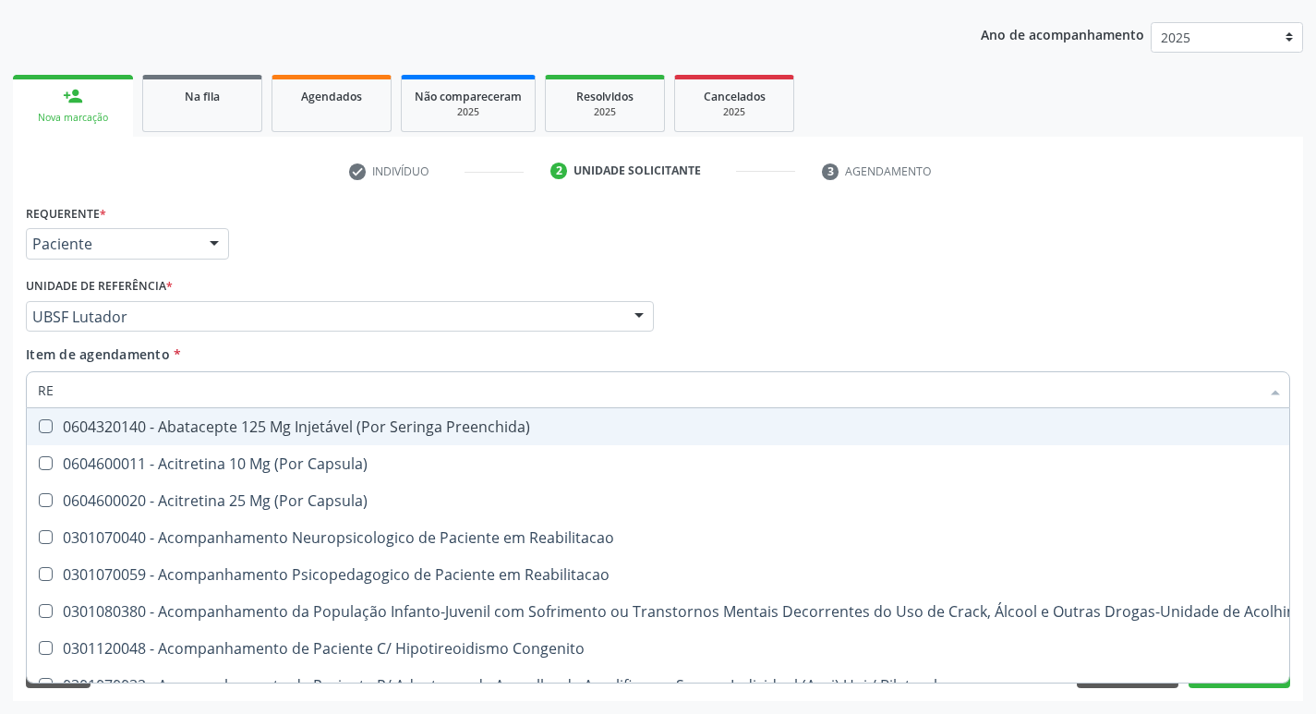
type input "REU"
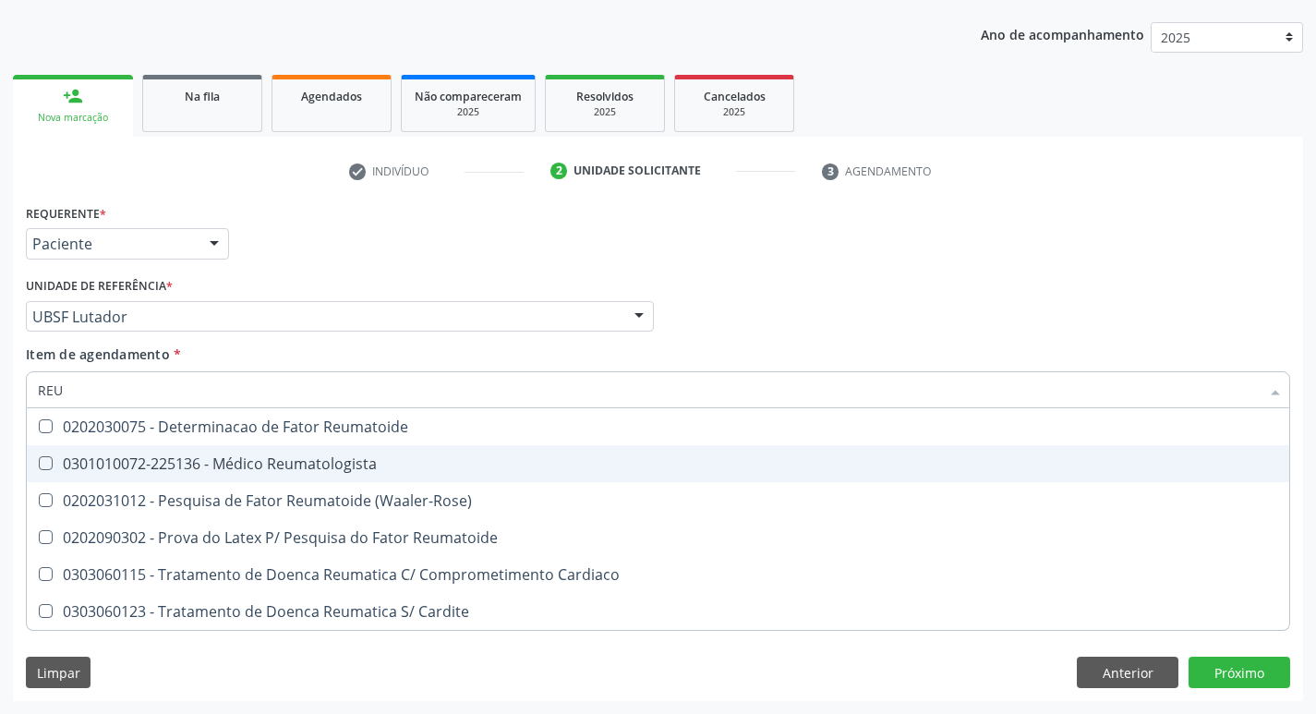
click at [44, 463] on Reumatologista at bounding box center [46, 463] width 14 height 14
click at [39, 463] on Reumatologista "checkbox" at bounding box center [33, 463] width 12 height 12
checkbox Reumatologista "true"
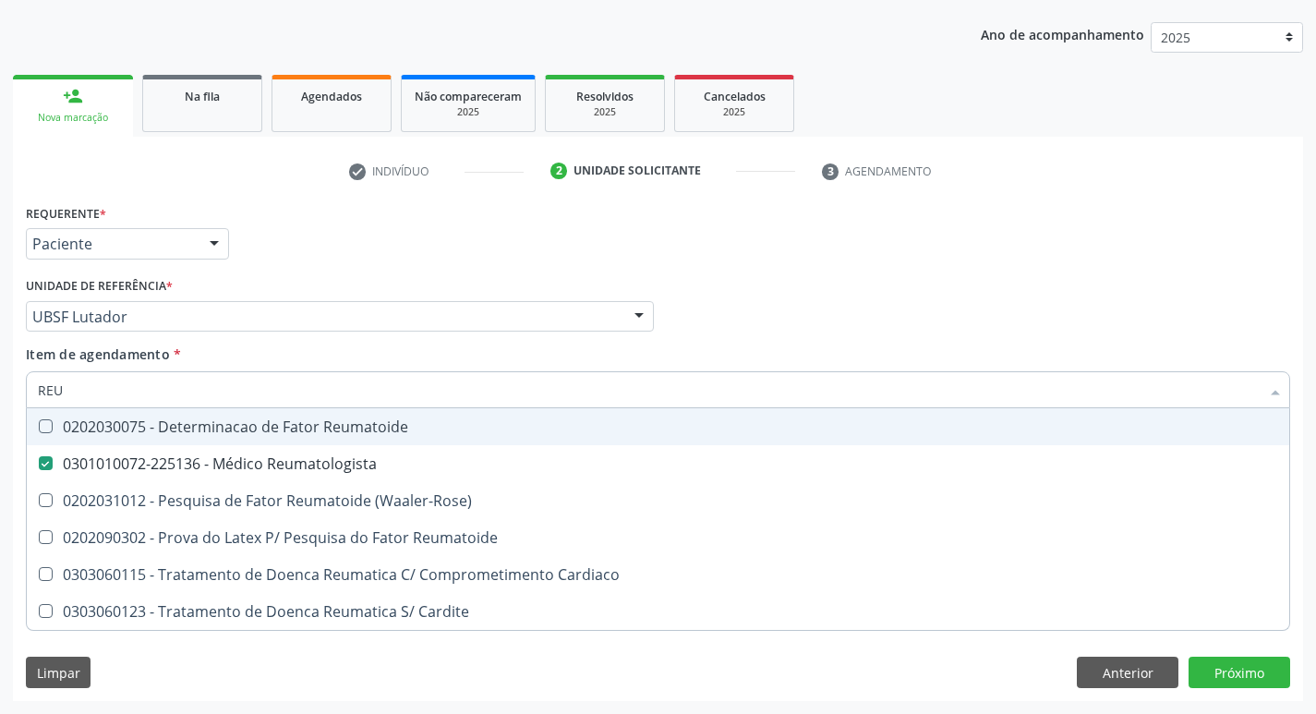
click at [780, 328] on div "Profissional Solicitante Por favor, selecione a Unidade de Atendimento primeiro…" at bounding box center [657, 308] width 1273 height 72
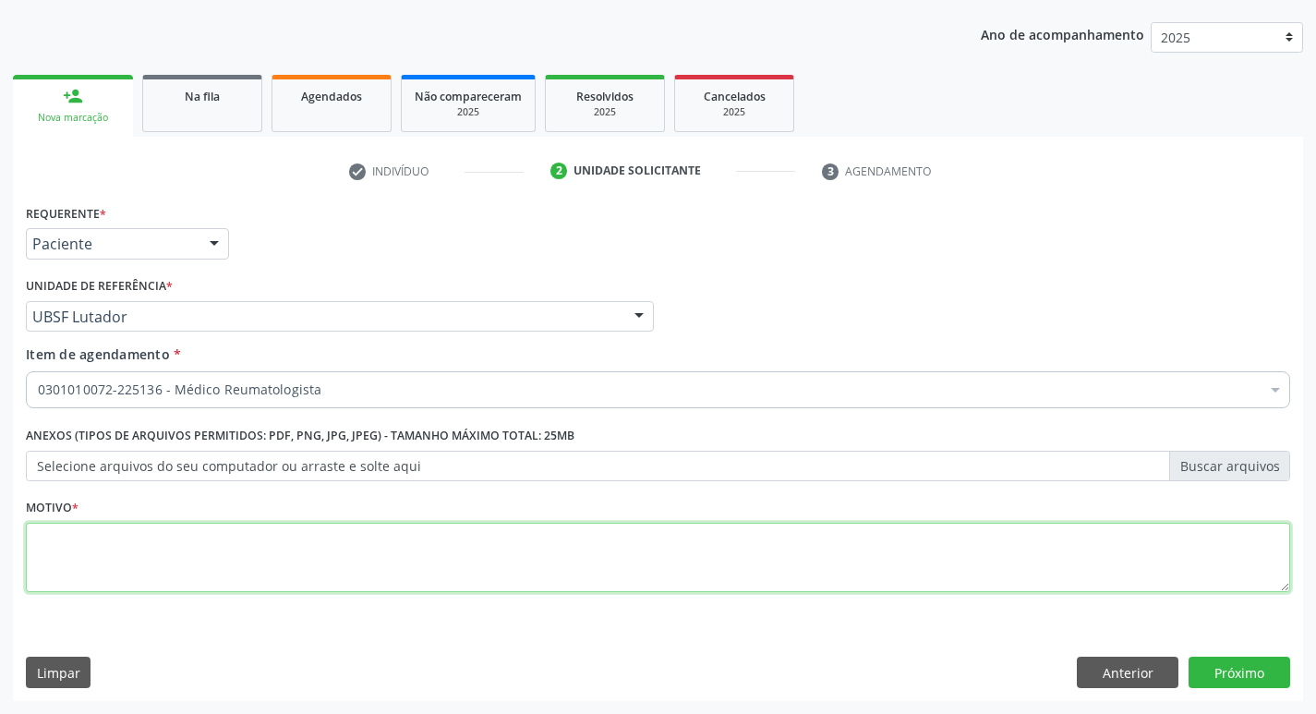
click at [54, 539] on textarea at bounding box center [658, 558] width 1264 height 70
type textarea "RETORNO"
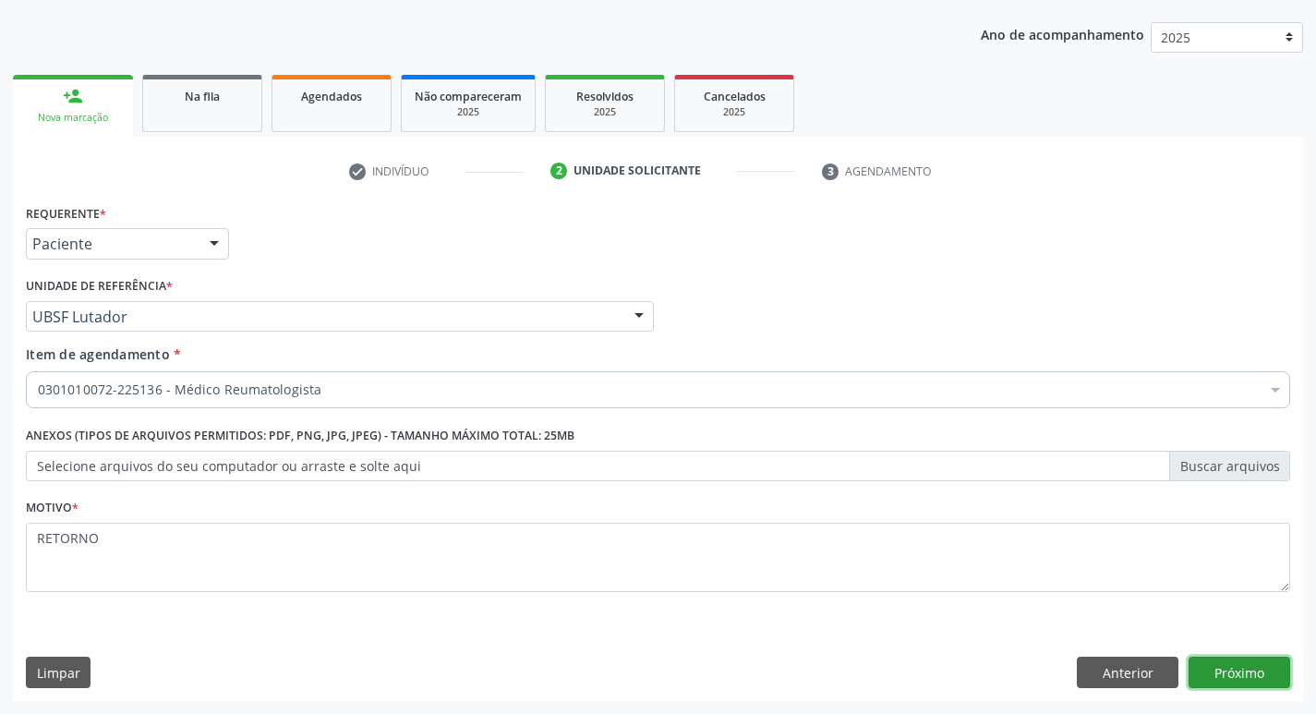
click at [1254, 666] on button "Próximo" at bounding box center [1239, 671] width 102 height 31
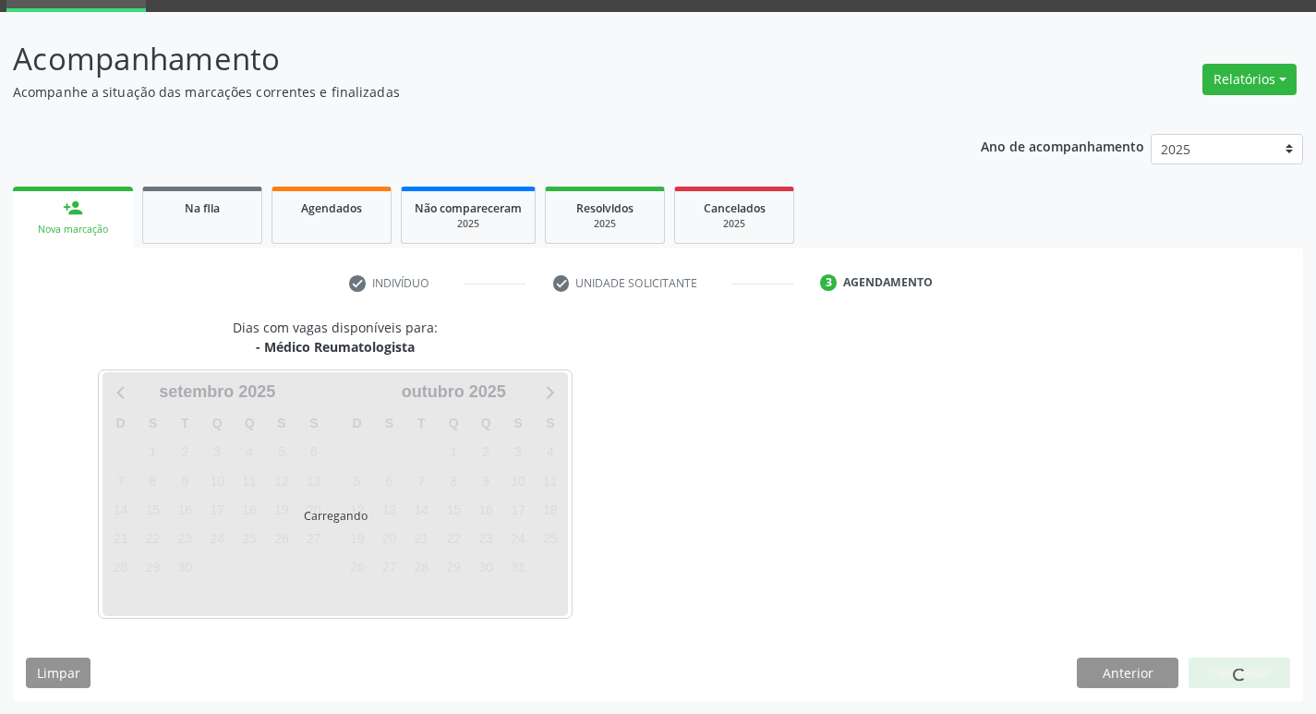
scroll to position [90, 0]
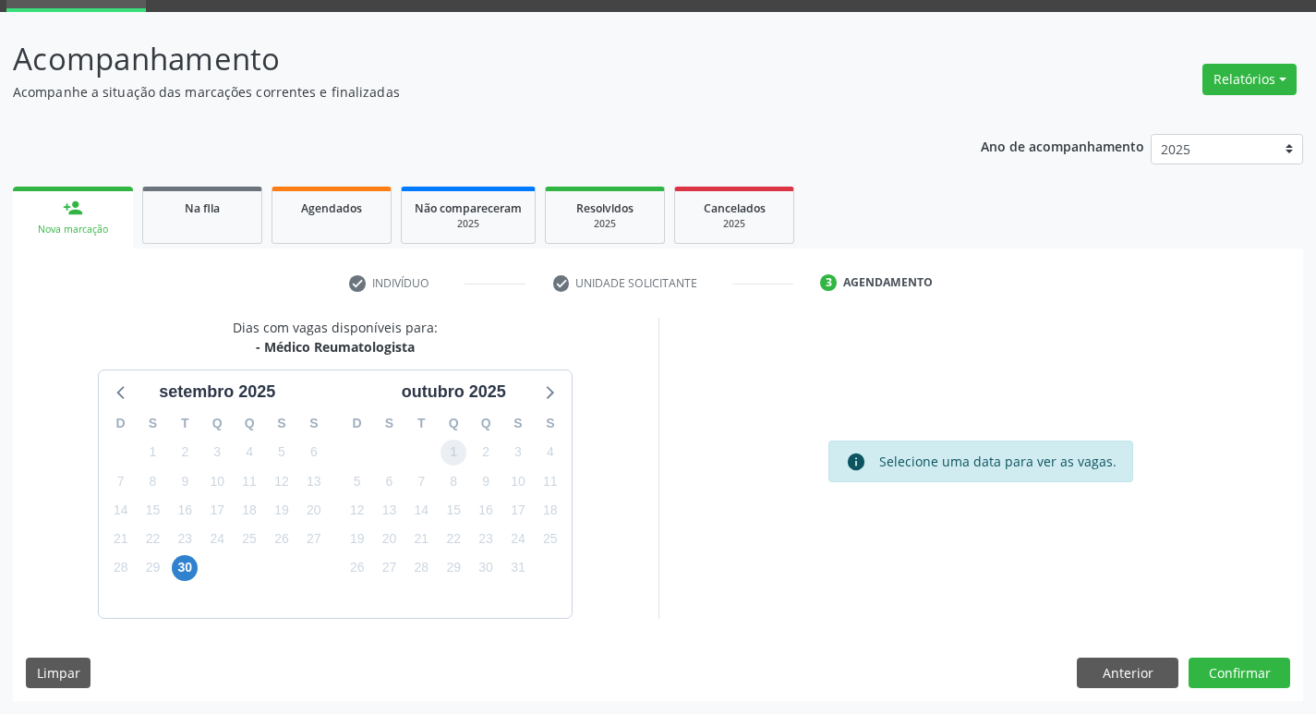
click at [461, 455] on span "1" at bounding box center [453, 452] width 26 height 26
click at [1217, 670] on button "Confirmar" at bounding box center [1239, 672] width 102 height 31
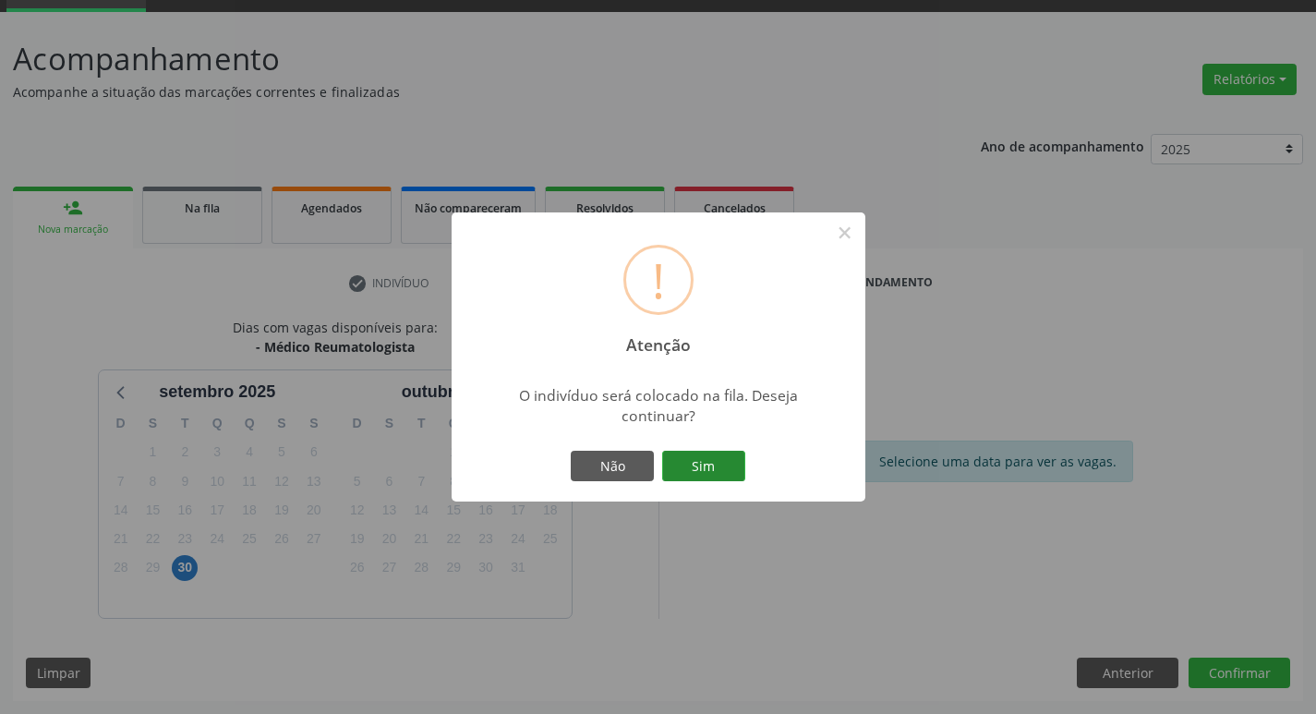
click at [692, 466] on button "Sim" at bounding box center [703, 466] width 83 height 31
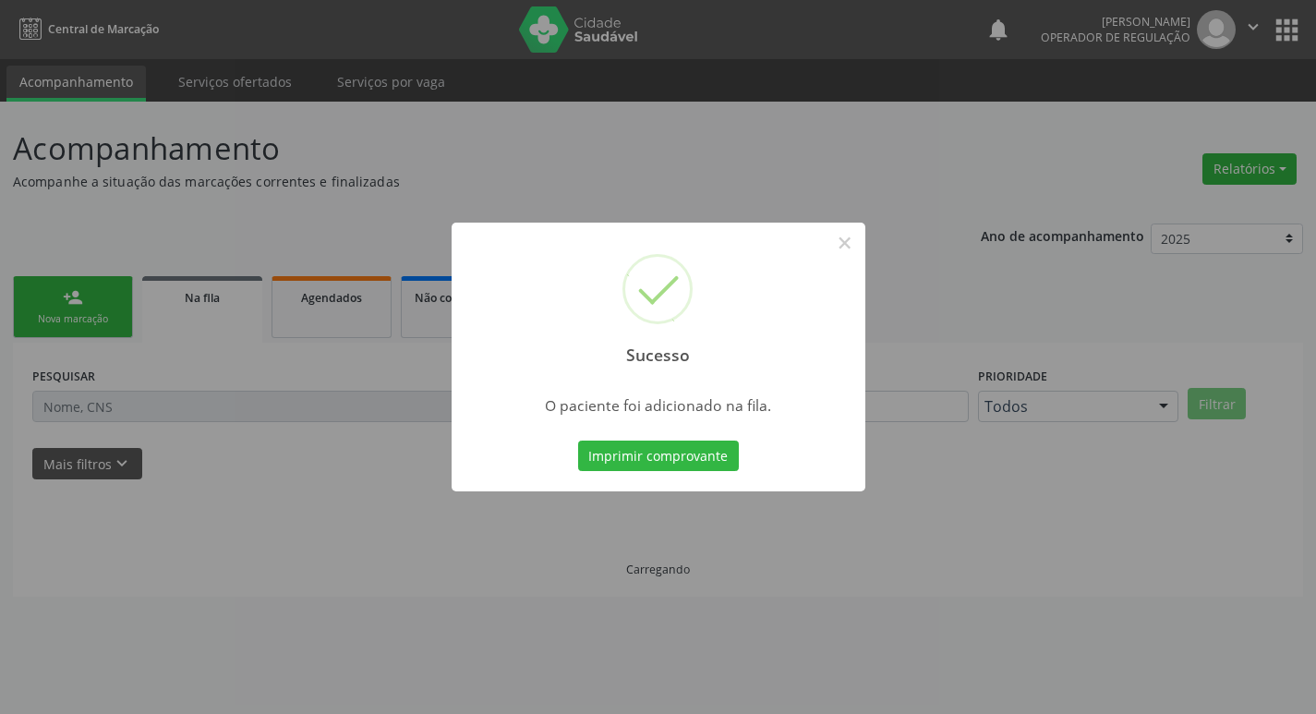
scroll to position [0, 0]
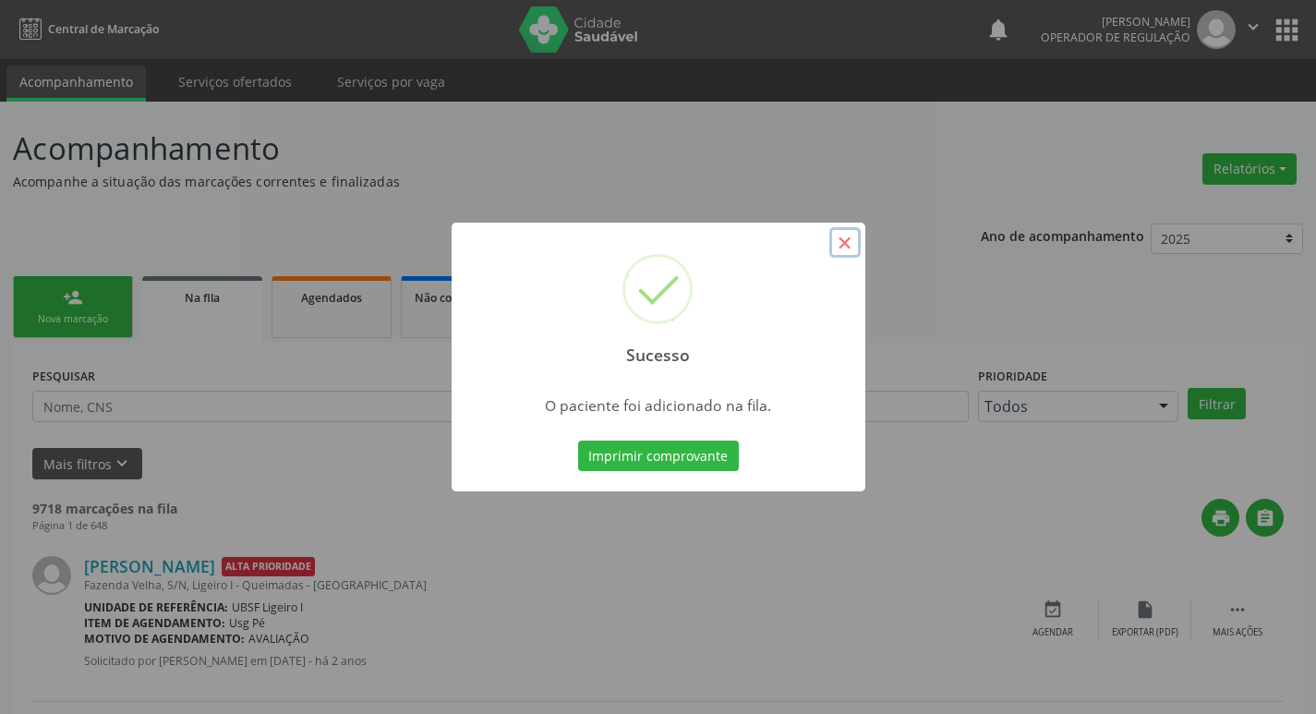
click at [848, 247] on button "×" at bounding box center [844, 242] width 31 height 31
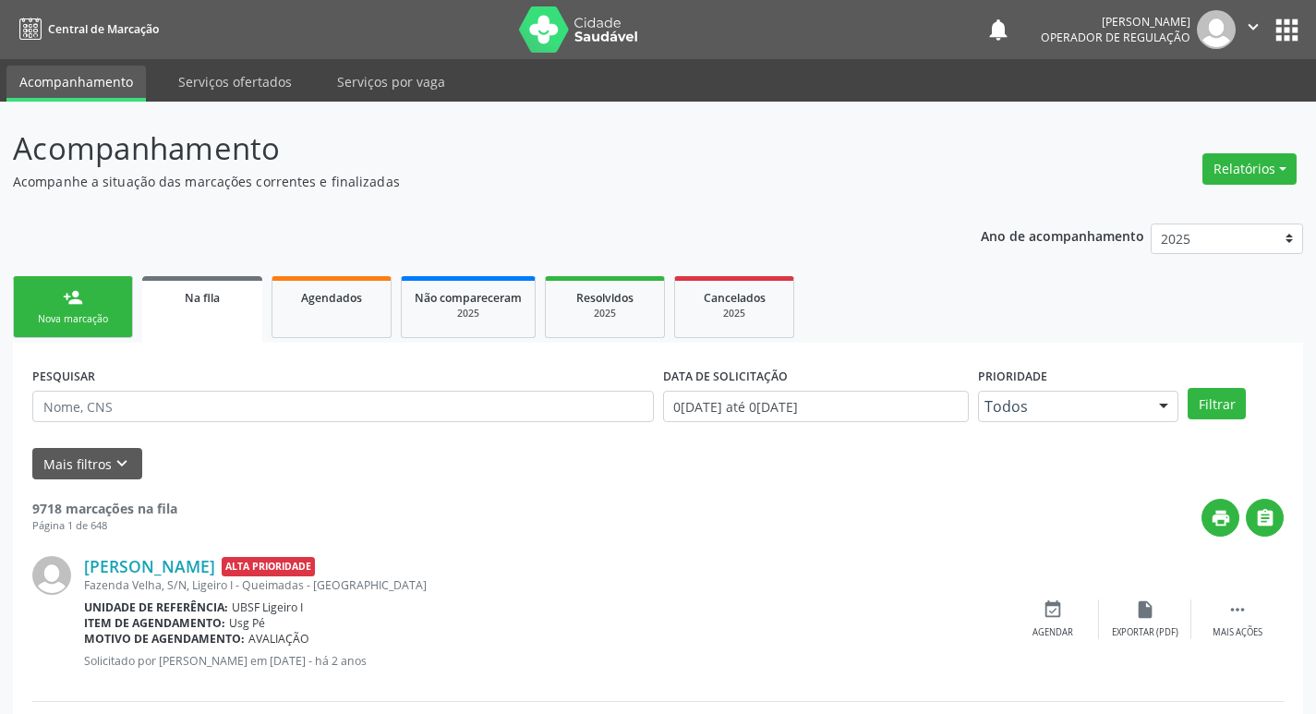
click at [94, 317] on div "Nova marcação" at bounding box center [73, 319] width 92 height 14
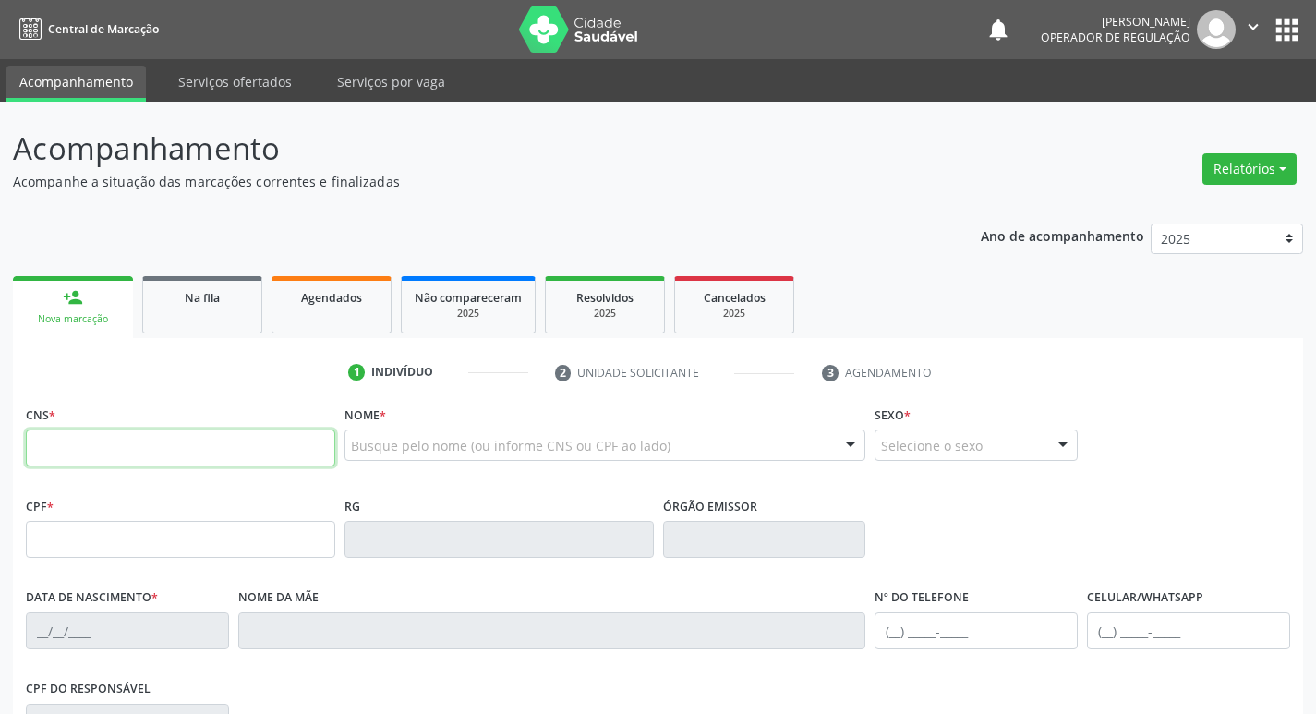
click at [95, 448] on input "text" at bounding box center [180, 447] width 309 height 37
type input "706 8087 9910 2524"
type input "056.541.004-08"
type input "26/08/1985"
type input "Maria Salete da Silva"
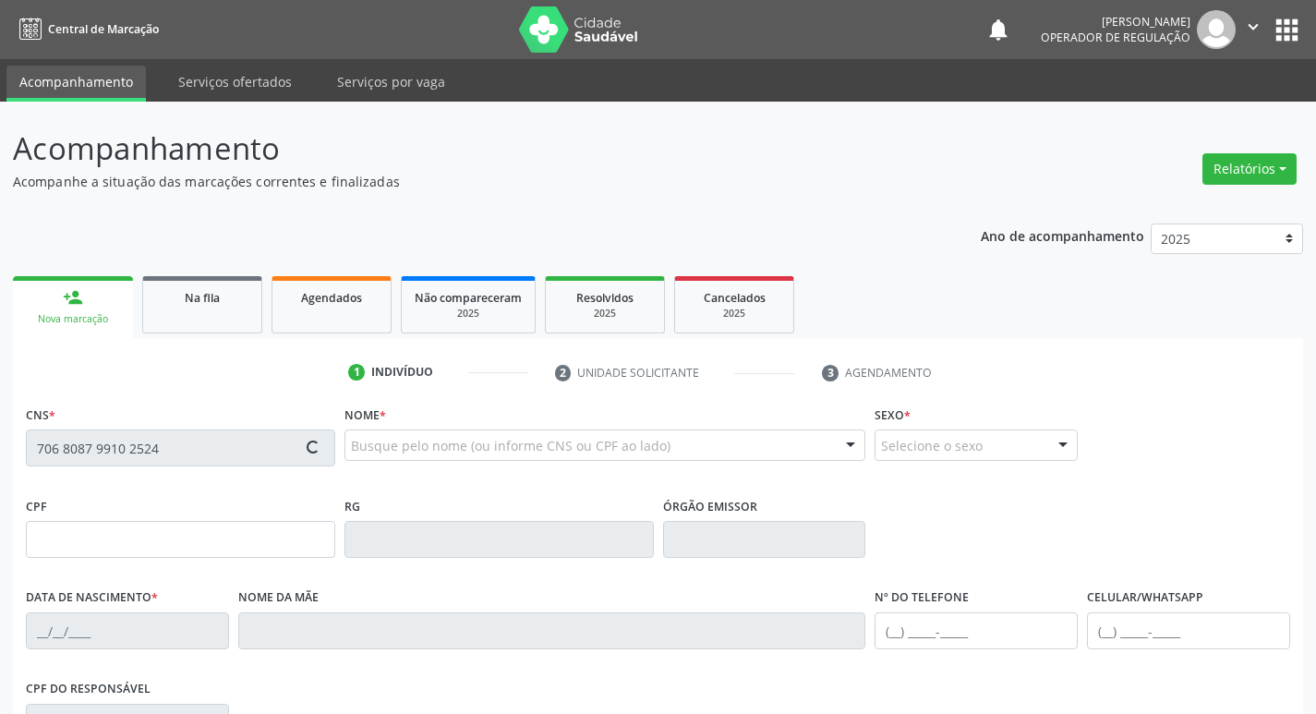
type input "(83) 99397-0531"
type input "92"
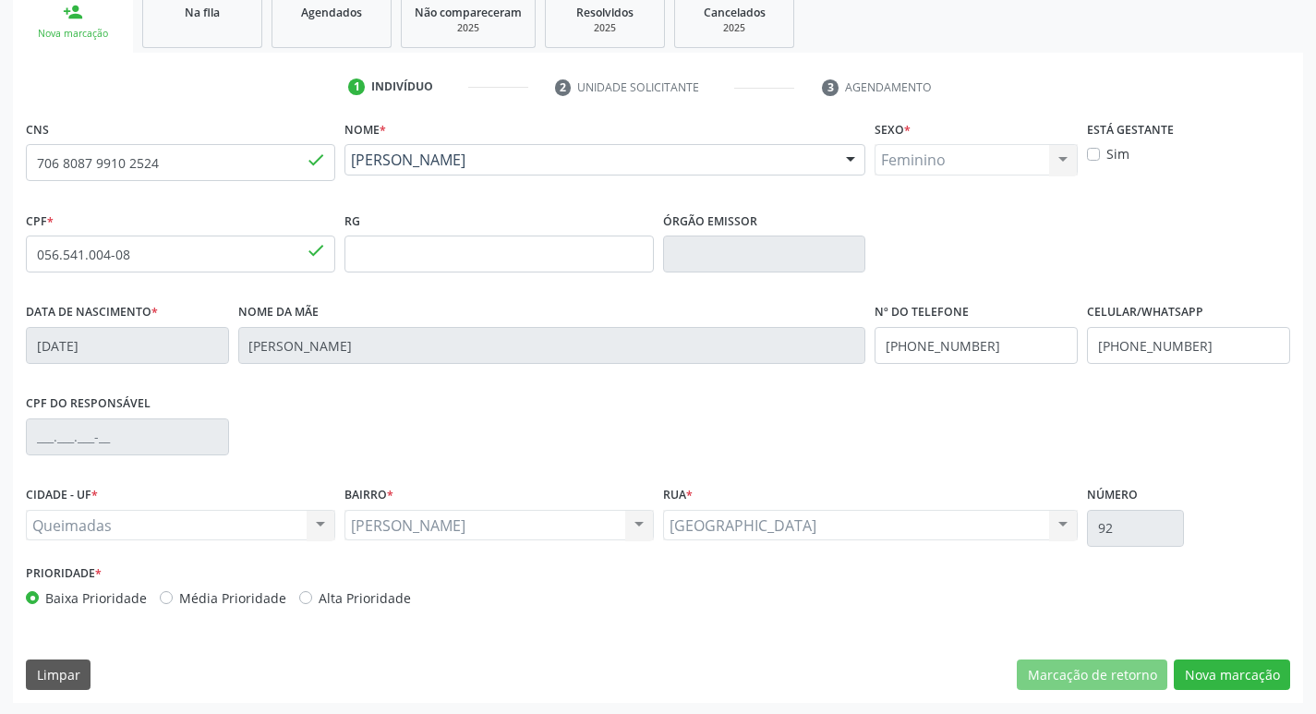
scroll to position [287, 0]
click at [1250, 667] on button "Nova marcação" at bounding box center [1231, 672] width 116 height 31
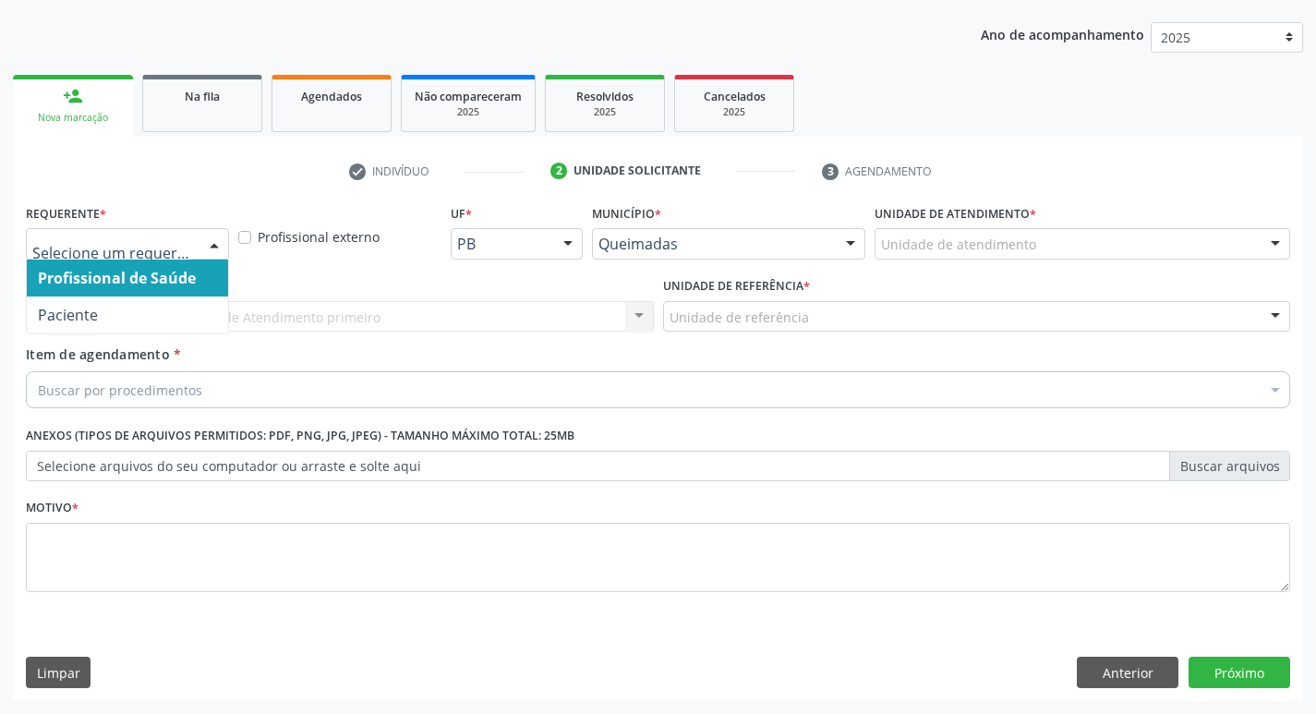
click at [210, 237] on div at bounding box center [214, 244] width 28 height 31
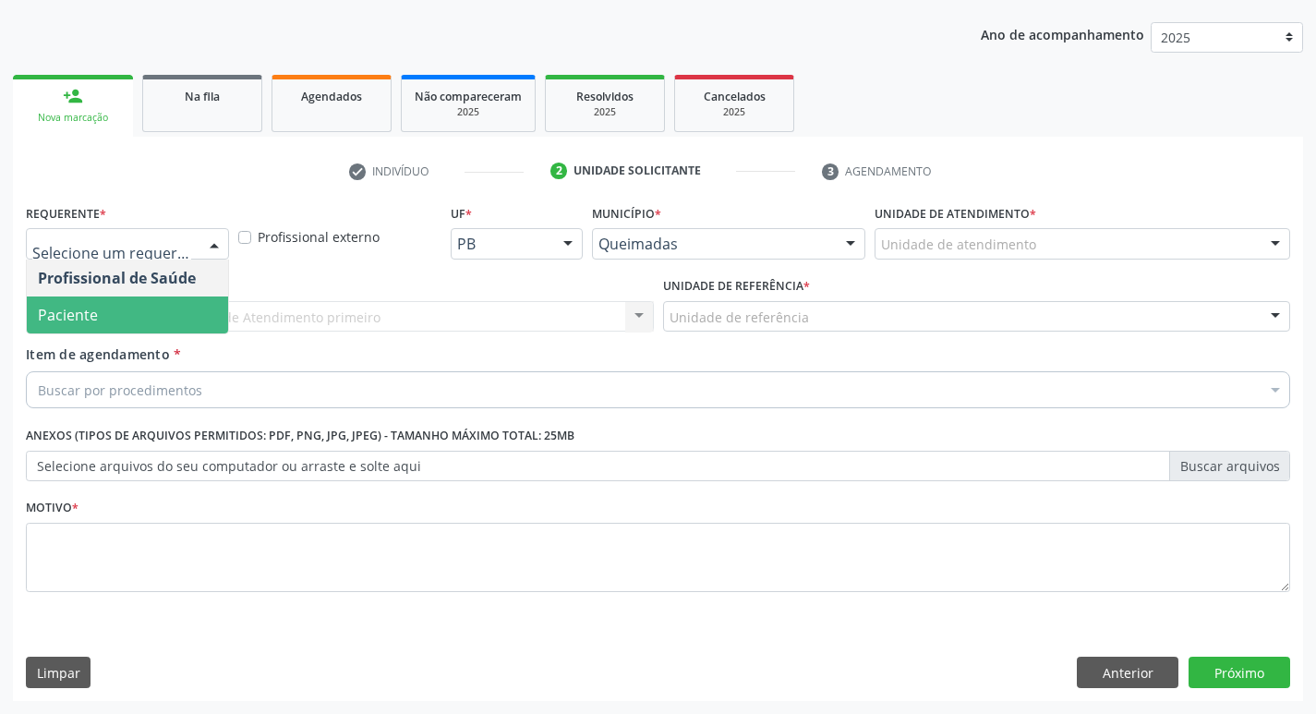
click at [145, 319] on span "Paciente" at bounding box center [127, 314] width 201 height 37
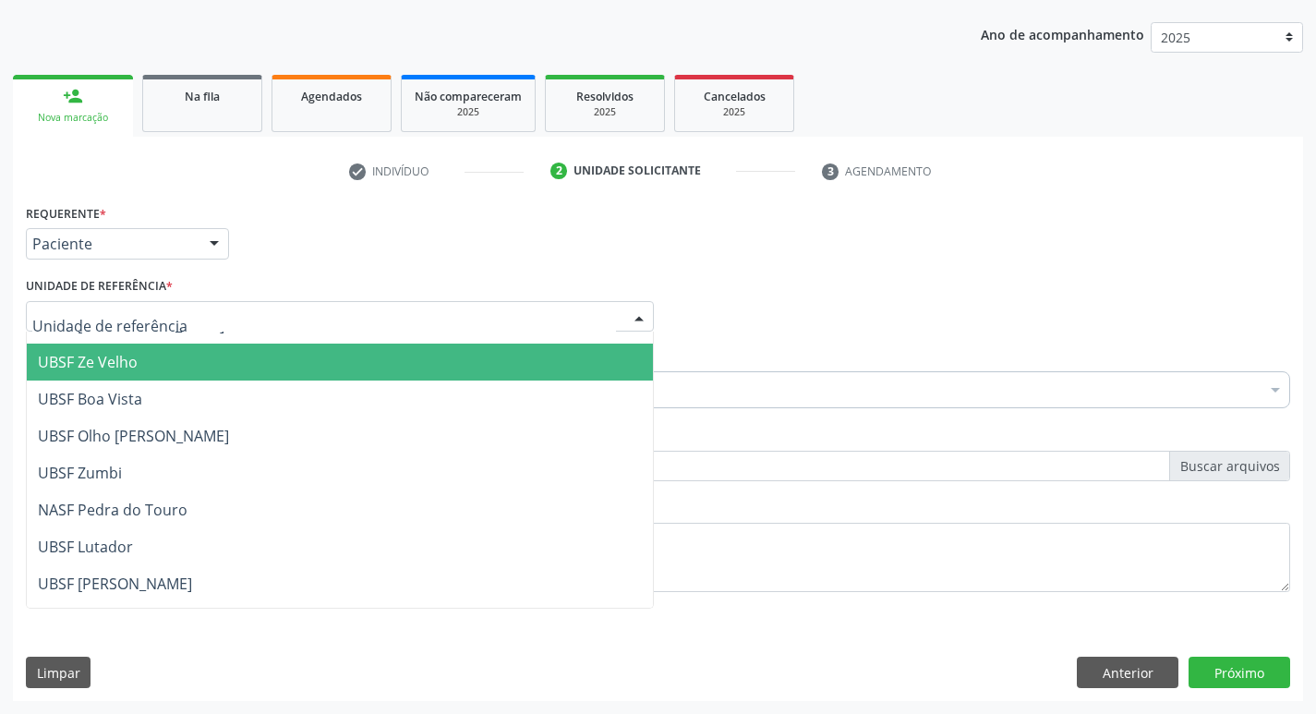
scroll to position [185, 0]
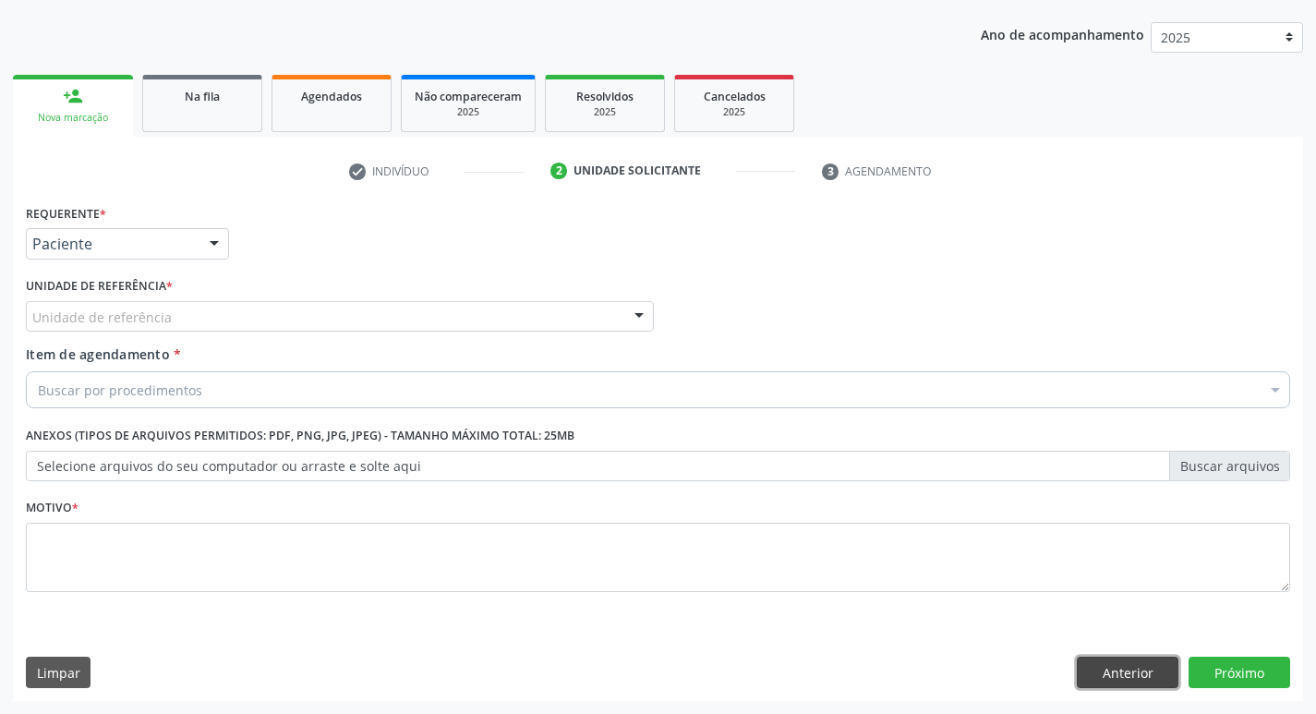
click at [1123, 663] on button "Anterior" at bounding box center [1128, 671] width 102 height 31
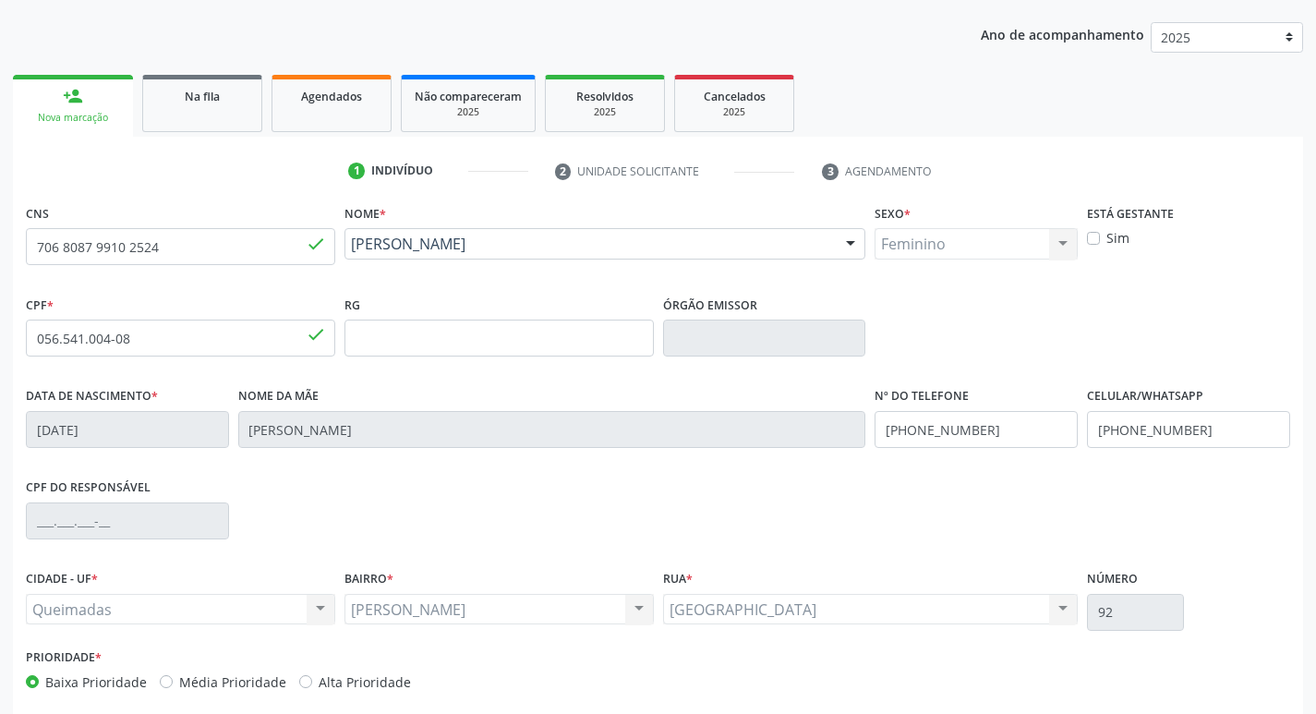
scroll to position [287, 0]
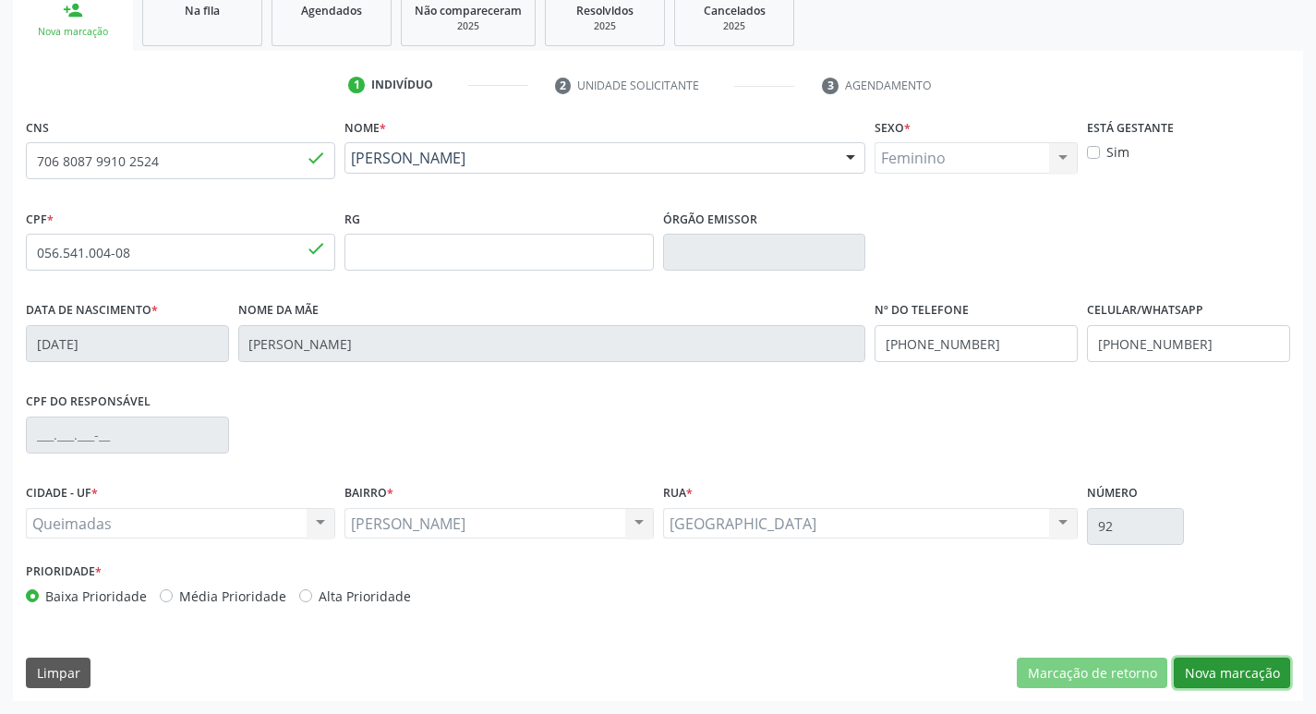
click at [1200, 672] on button "Nova marcação" at bounding box center [1231, 672] width 116 height 31
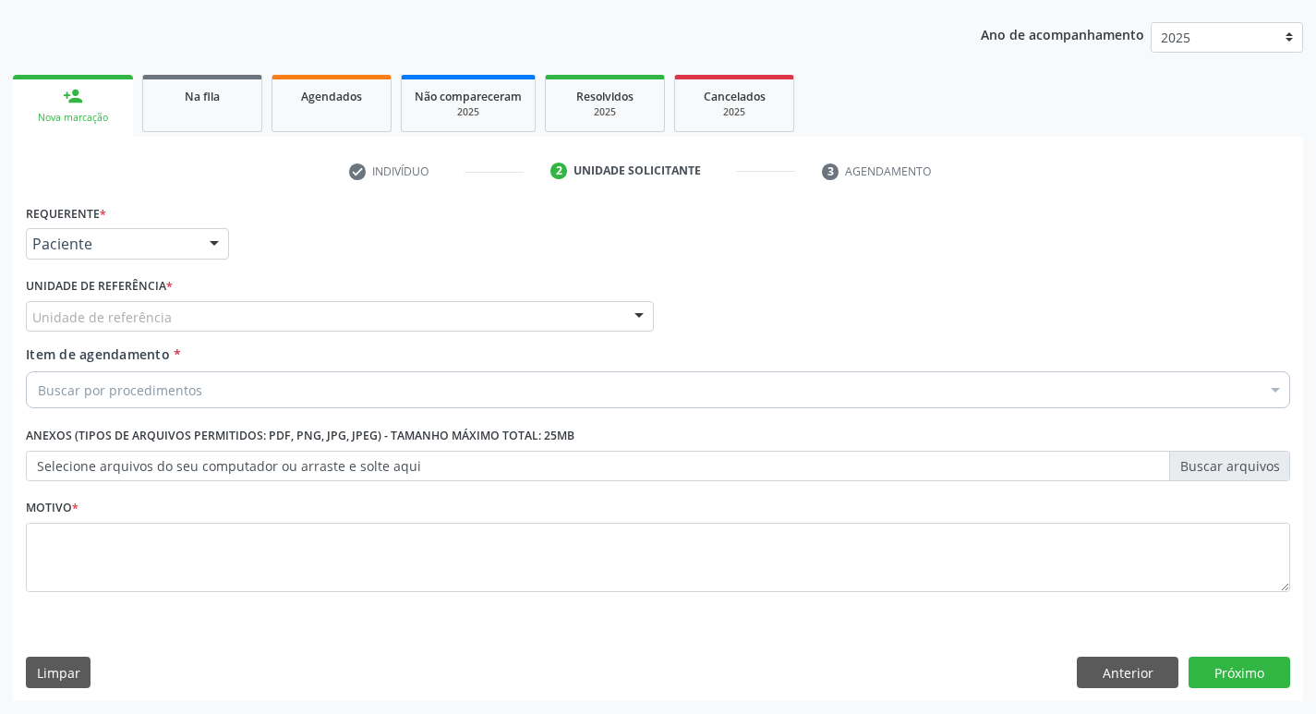
scroll to position [201, 0]
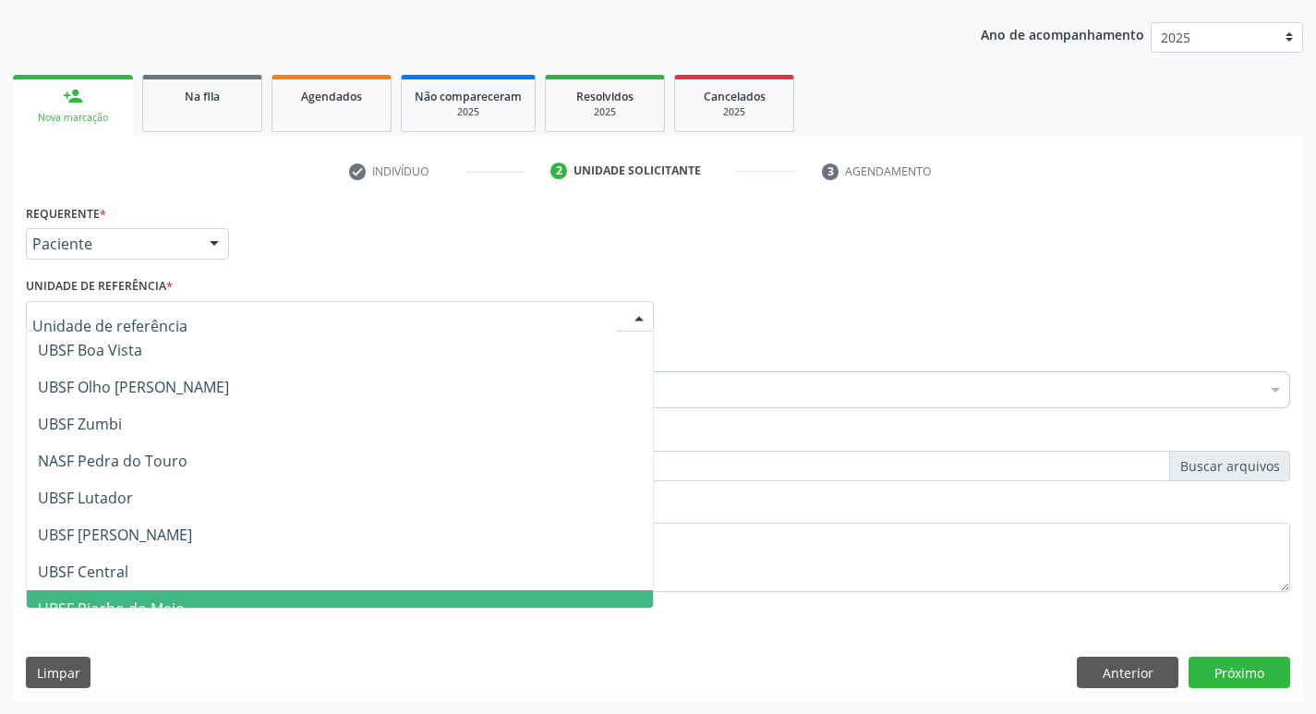
click at [138, 306] on div at bounding box center [340, 316] width 628 height 31
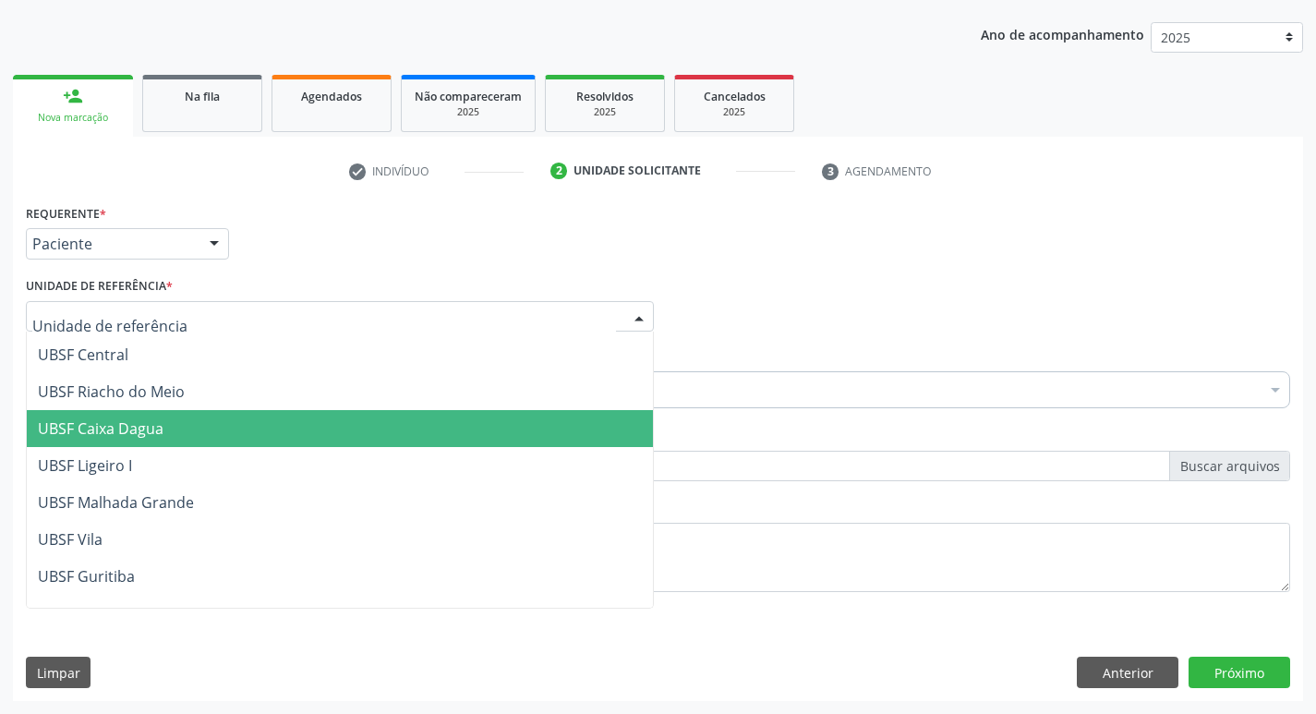
scroll to position [369, 0]
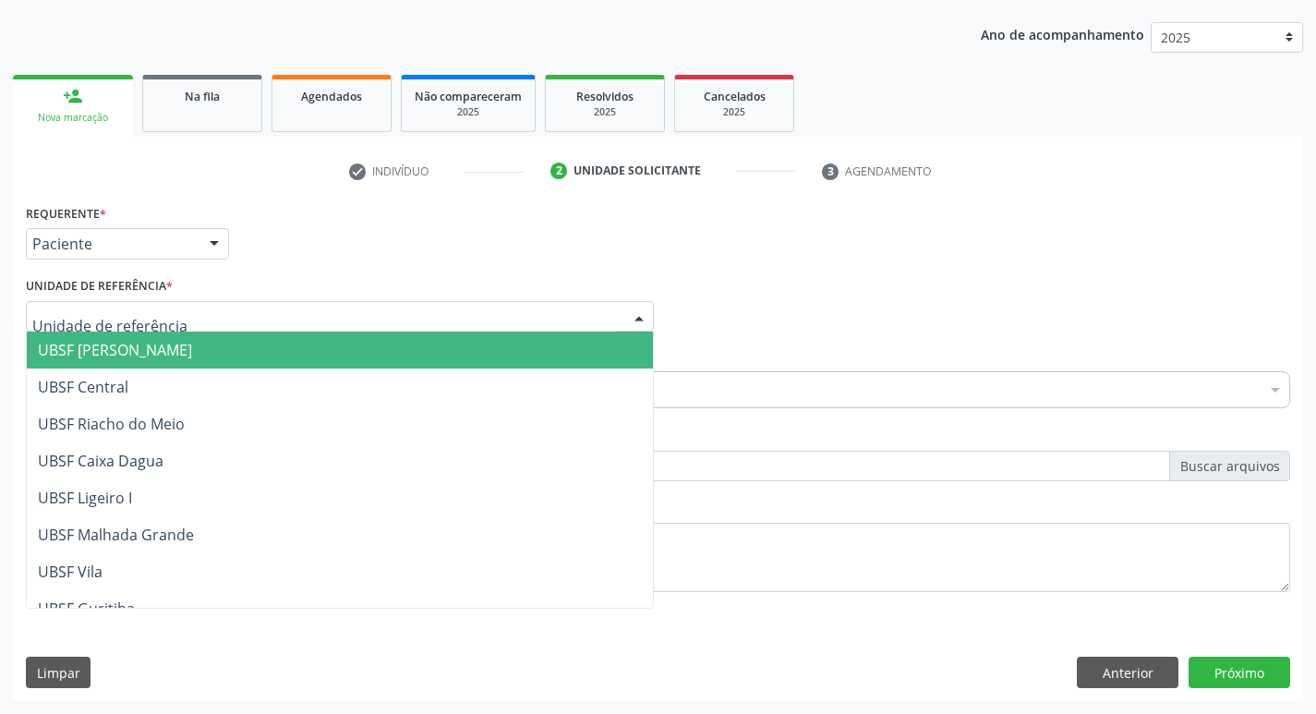
click at [131, 355] on span "UBSF [PERSON_NAME]" at bounding box center [115, 350] width 154 height 20
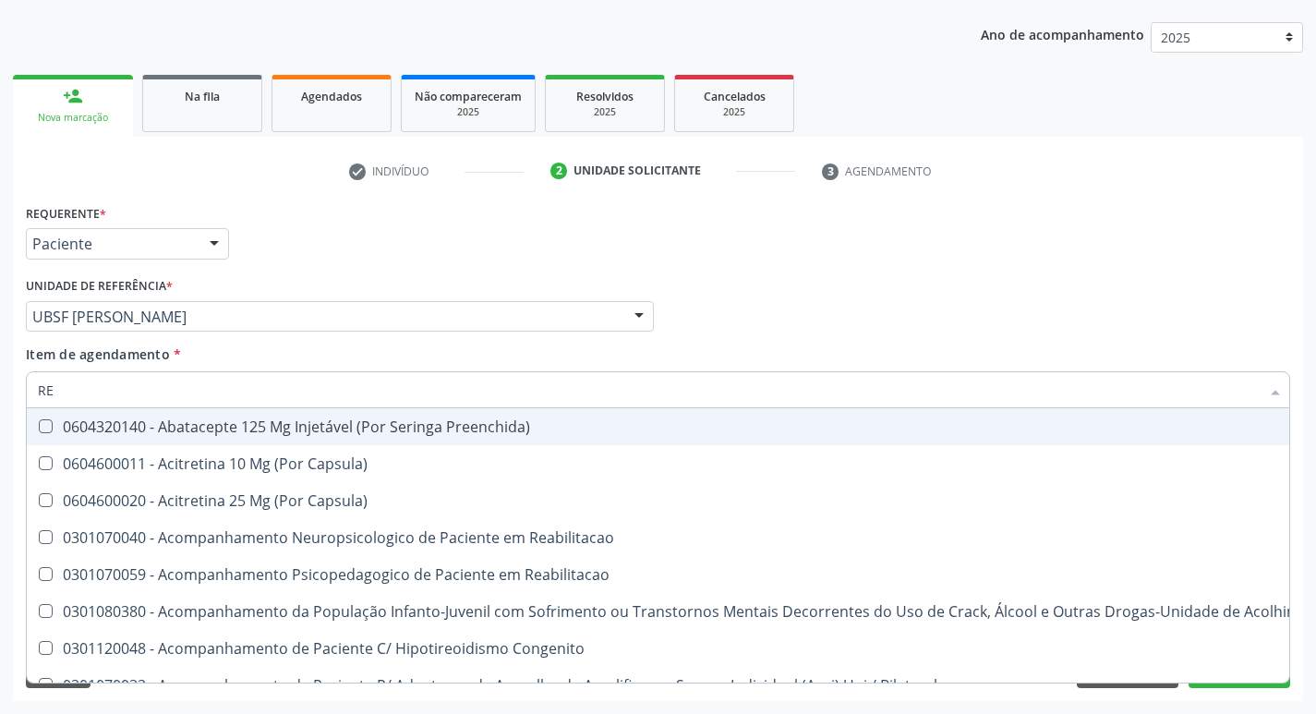
type input "REU"
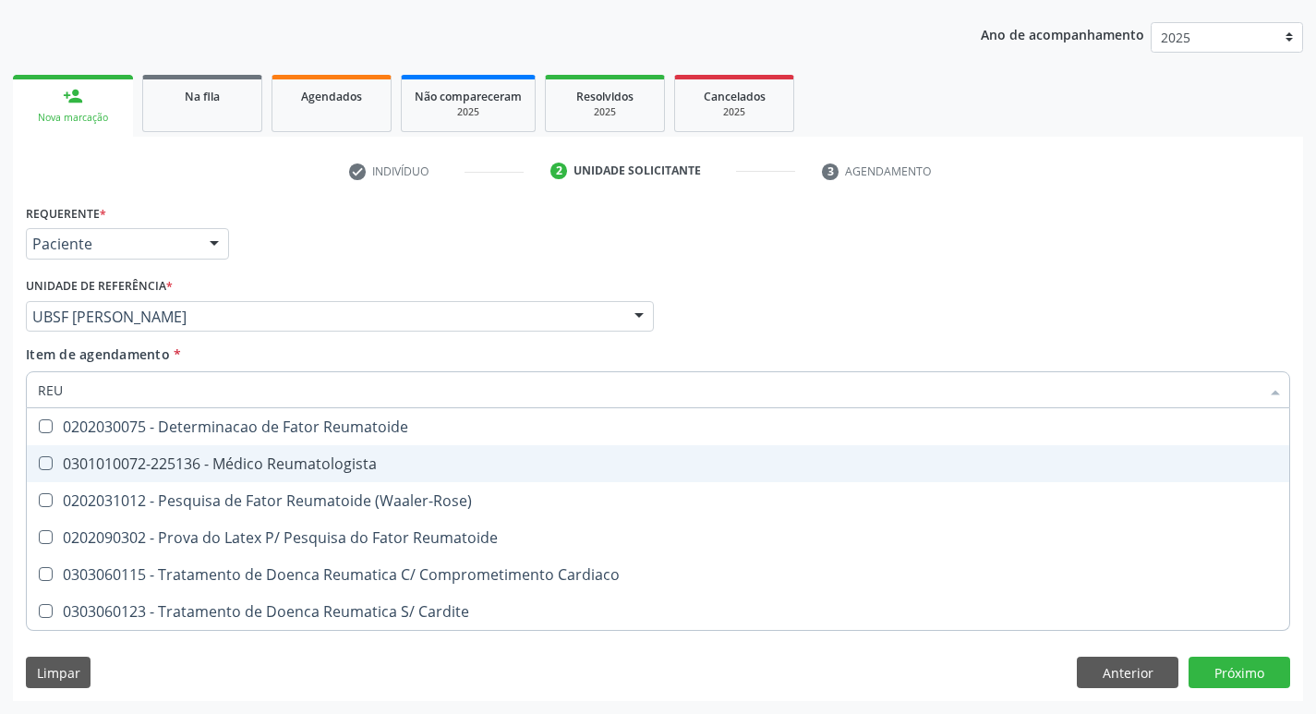
click at [43, 455] on span "0301010072-225136 - Médico Reumatologista" at bounding box center [658, 463] width 1262 height 37
checkbox Reumatologista "true"
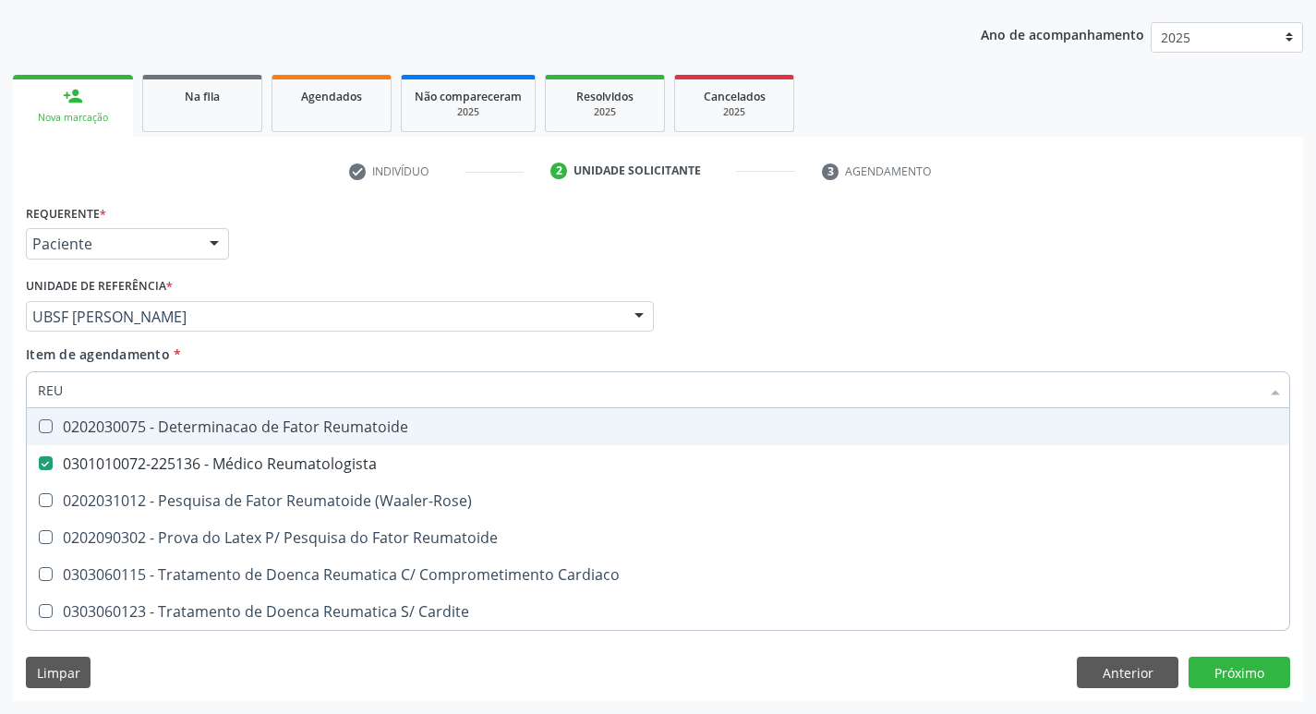
click at [887, 338] on div "Profissional Solicitante Por favor, selecione a Unidade de Atendimento primeiro…" at bounding box center [657, 308] width 1273 height 72
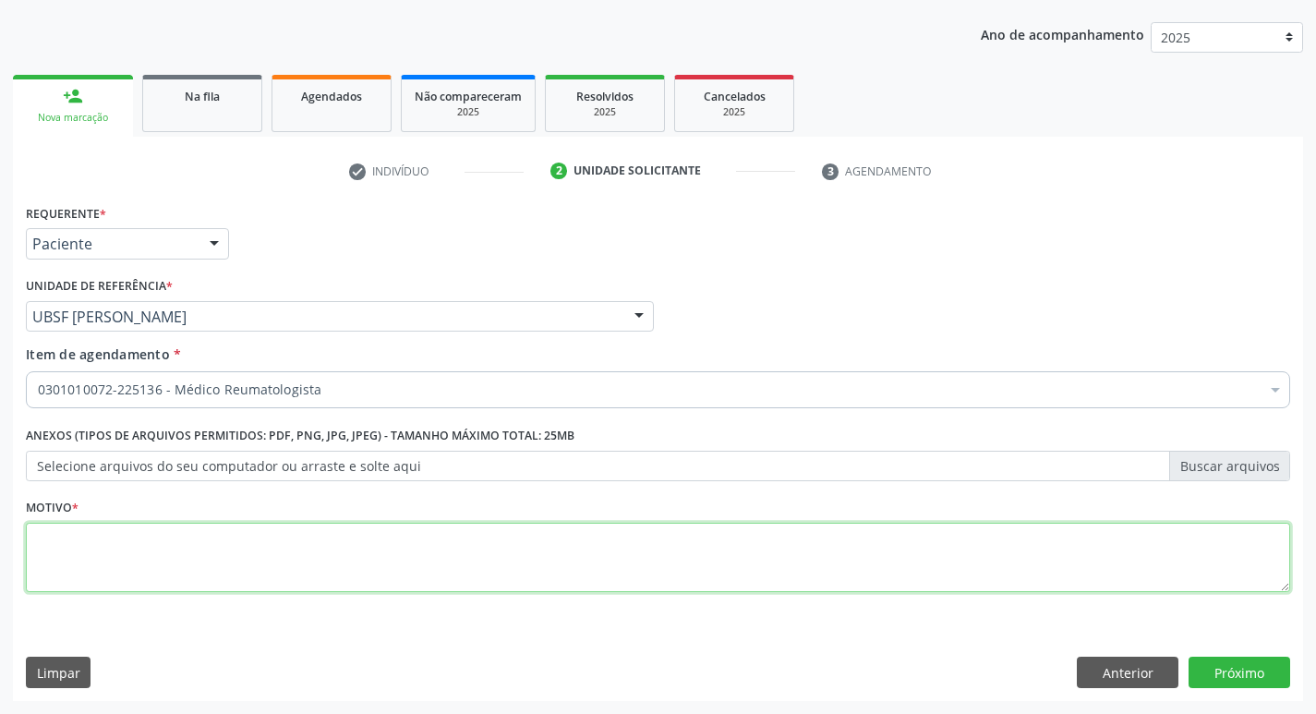
click at [98, 543] on textarea at bounding box center [658, 558] width 1264 height 70
type textarea "RETORNO"
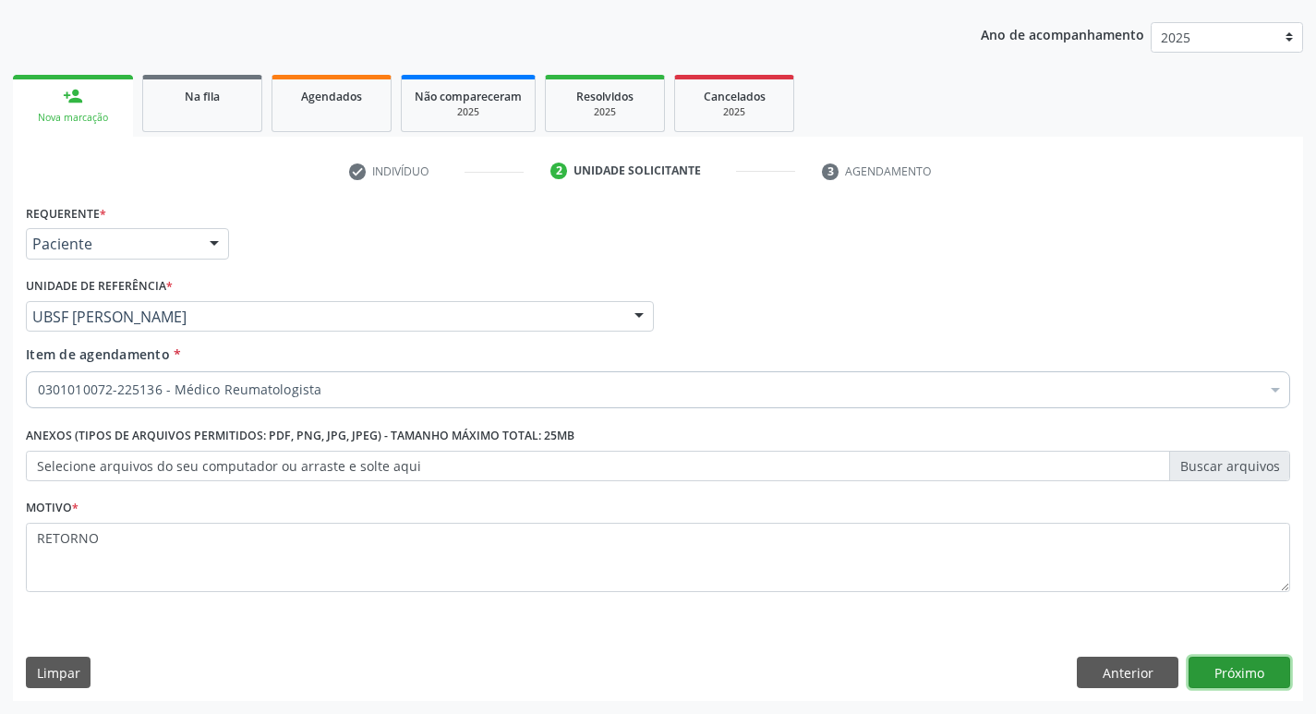
click at [1252, 678] on button "Próximo" at bounding box center [1239, 671] width 102 height 31
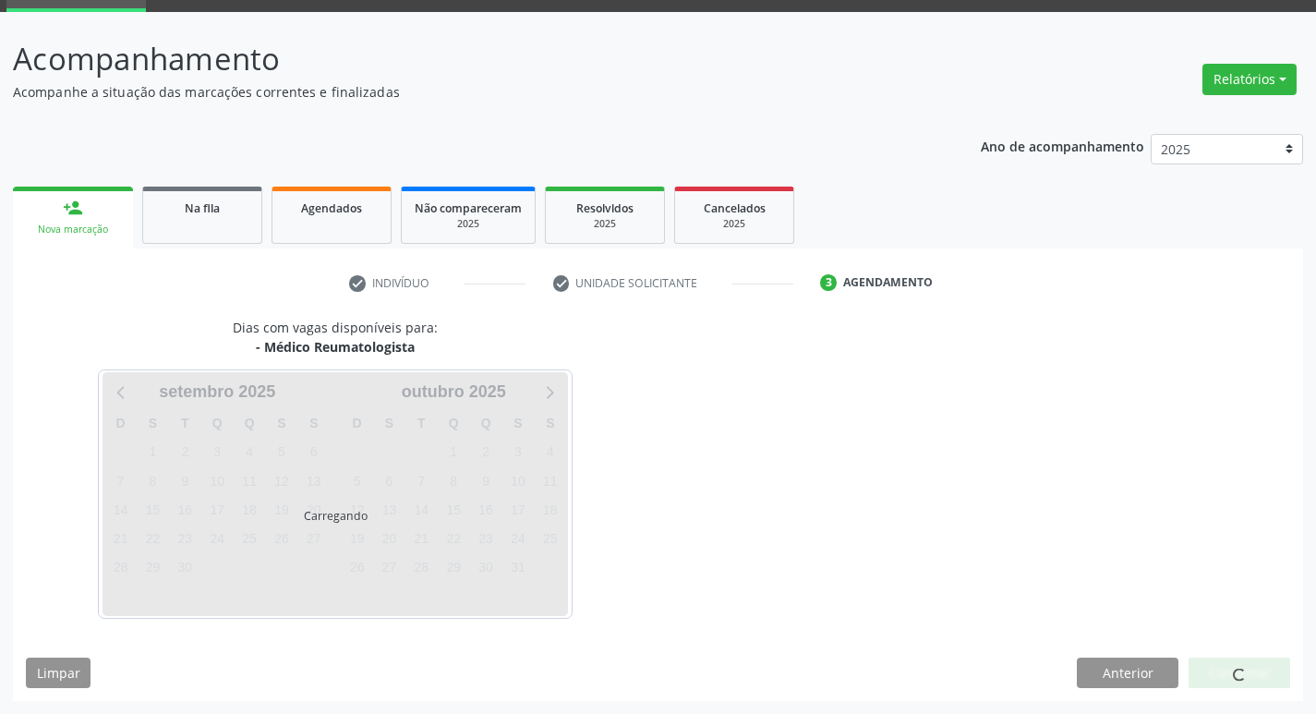
scroll to position [90, 0]
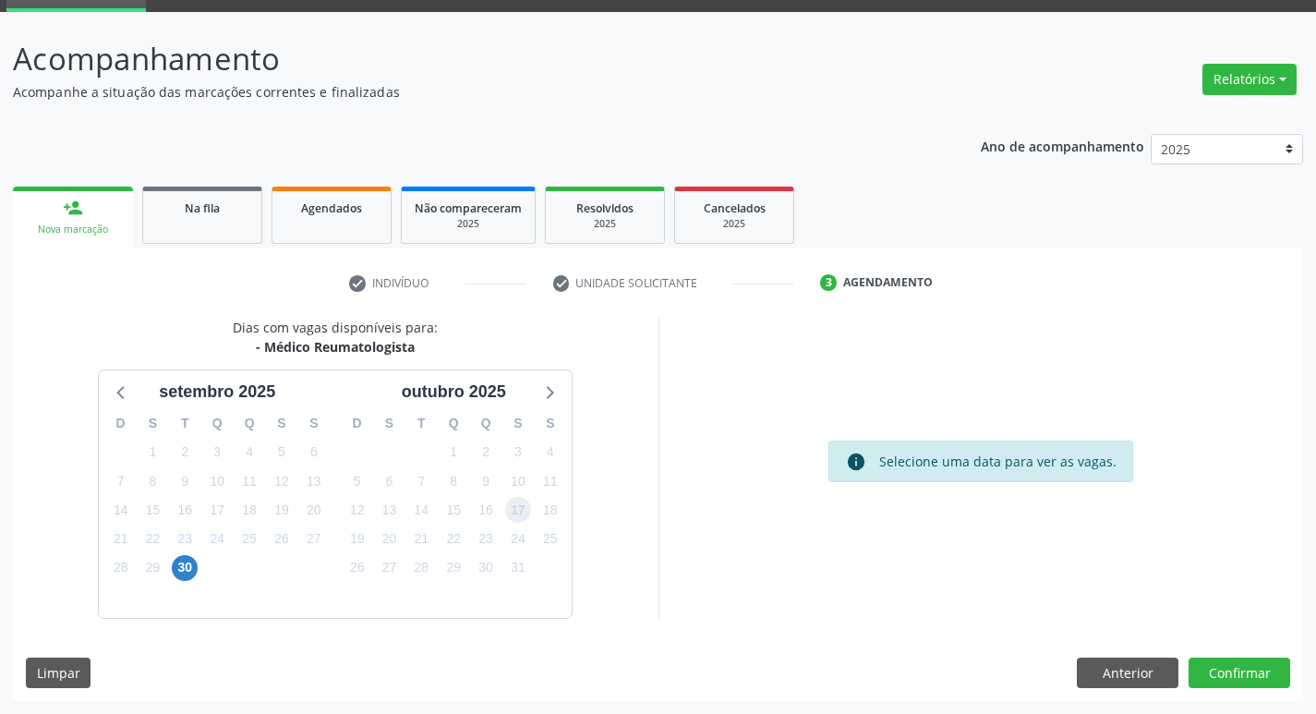
click at [523, 515] on span "17" at bounding box center [518, 510] width 26 height 26
click at [1204, 670] on button "Confirmar" at bounding box center [1239, 672] width 102 height 31
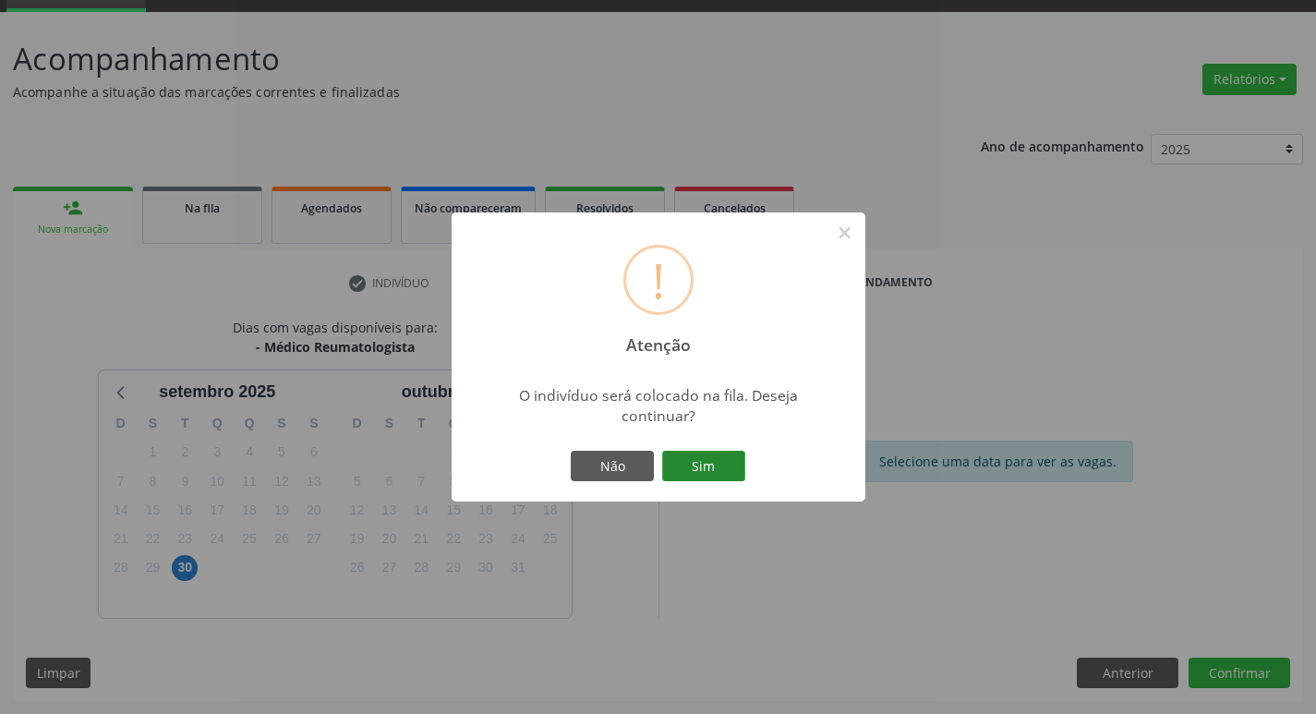
click at [715, 473] on button "Sim" at bounding box center [703, 466] width 83 height 31
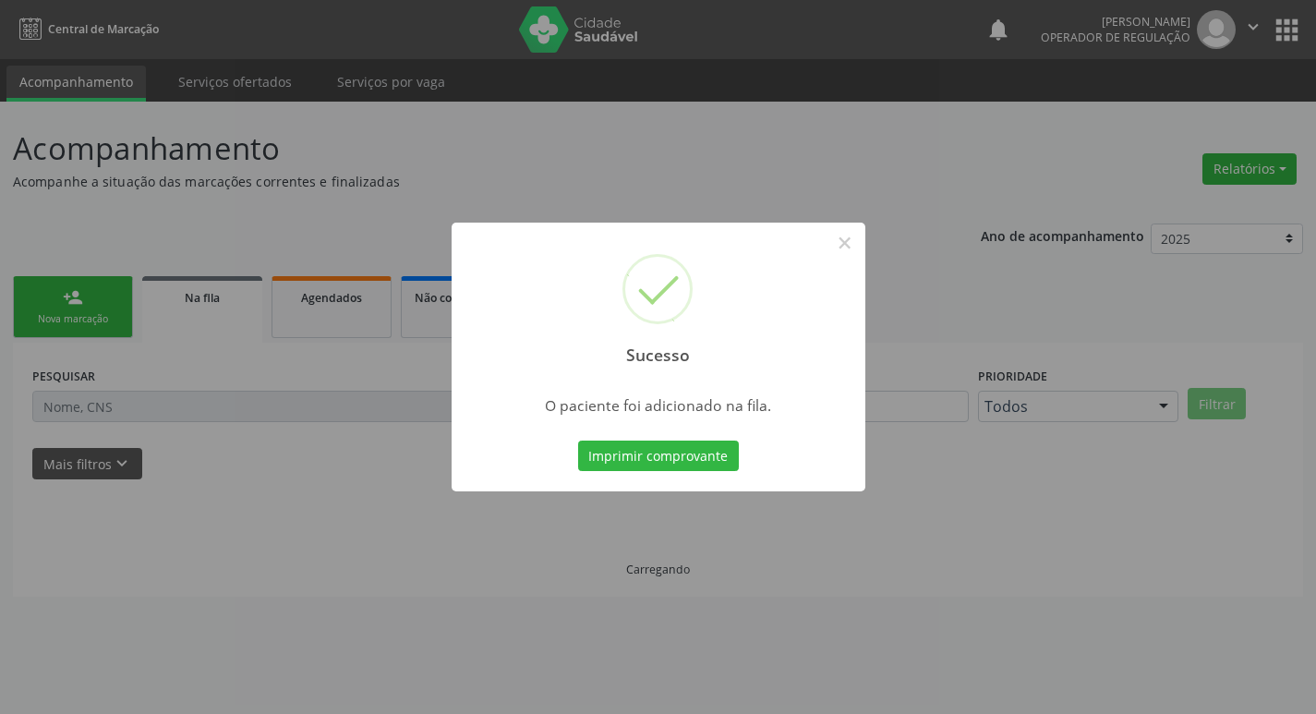
scroll to position [0, 0]
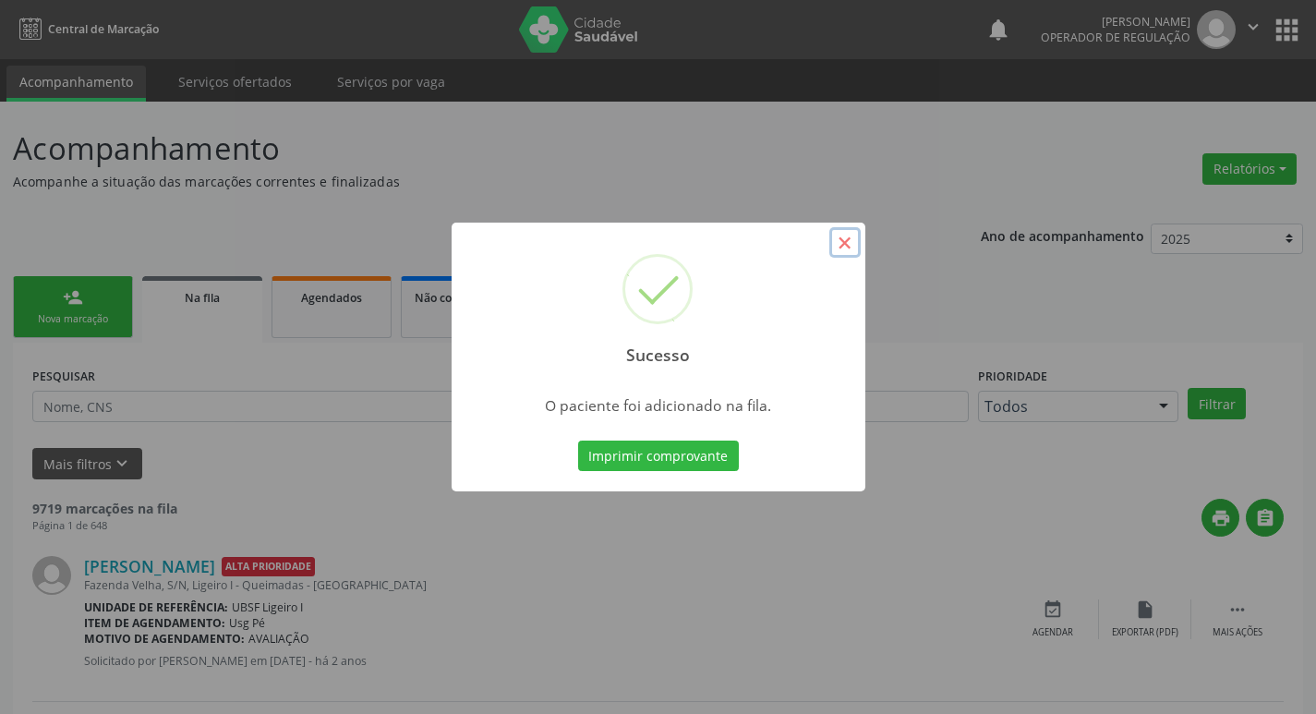
click at [840, 243] on button "×" at bounding box center [844, 242] width 31 height 31
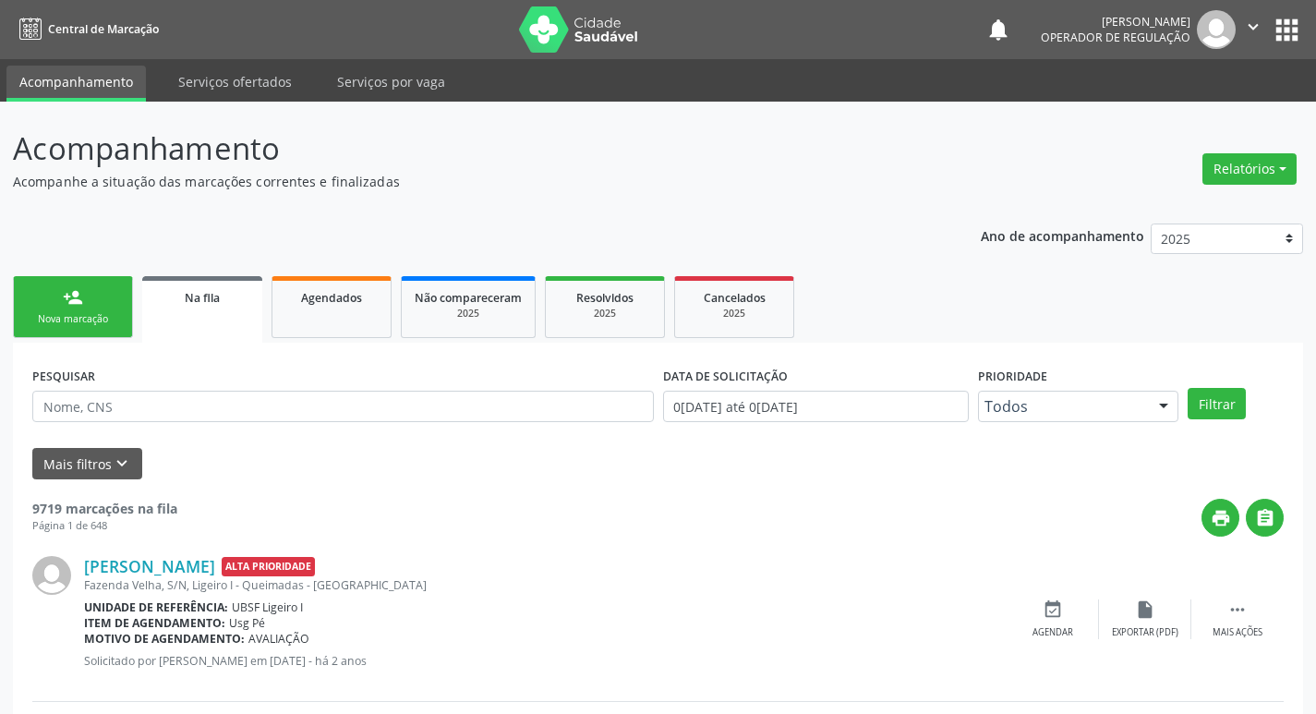
click at [98, 320] on div "Nova marcação" at bounding box center [73, 319] width 92 height 14
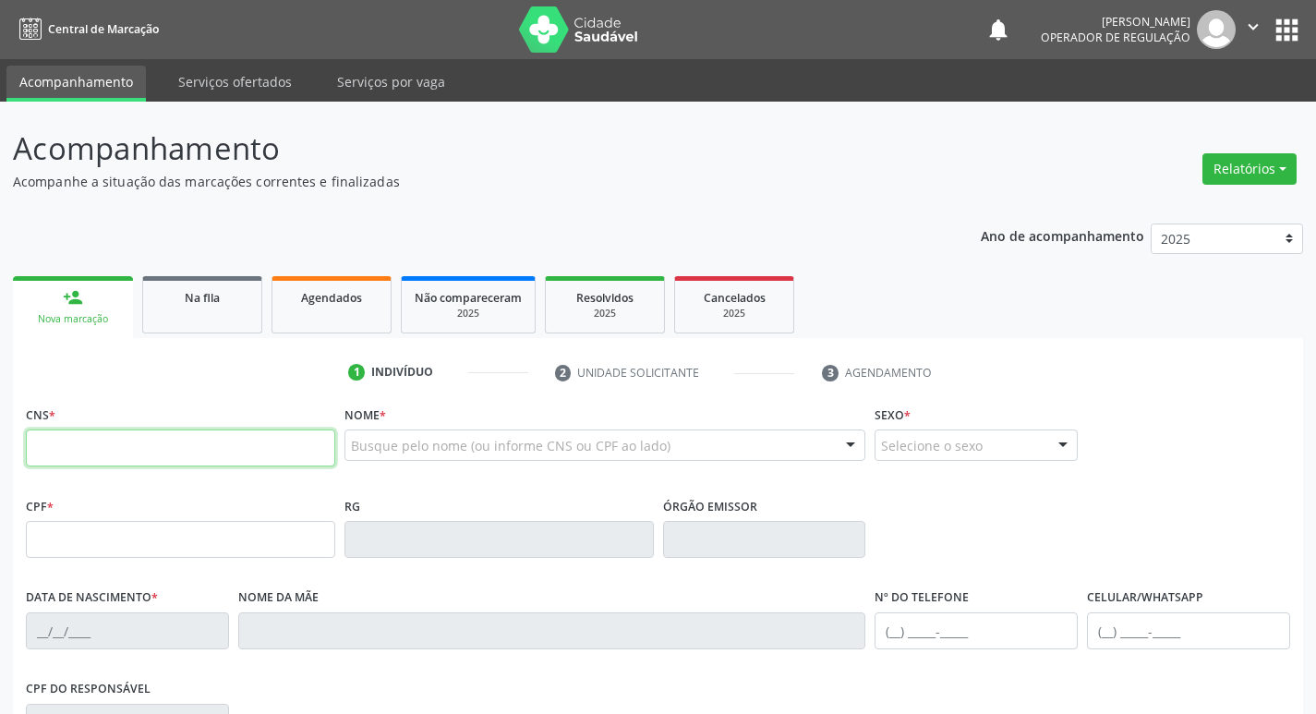
click at [84, 436] on input "text" at bounding box center [180, 447] width 309 height 37
click at [66, 447] on input "text" at bounding box center [180, 447] width 309 height 37
type input "706 0048 1309 4248"
type input "057.154.784-21"
type input "21/04/1976"
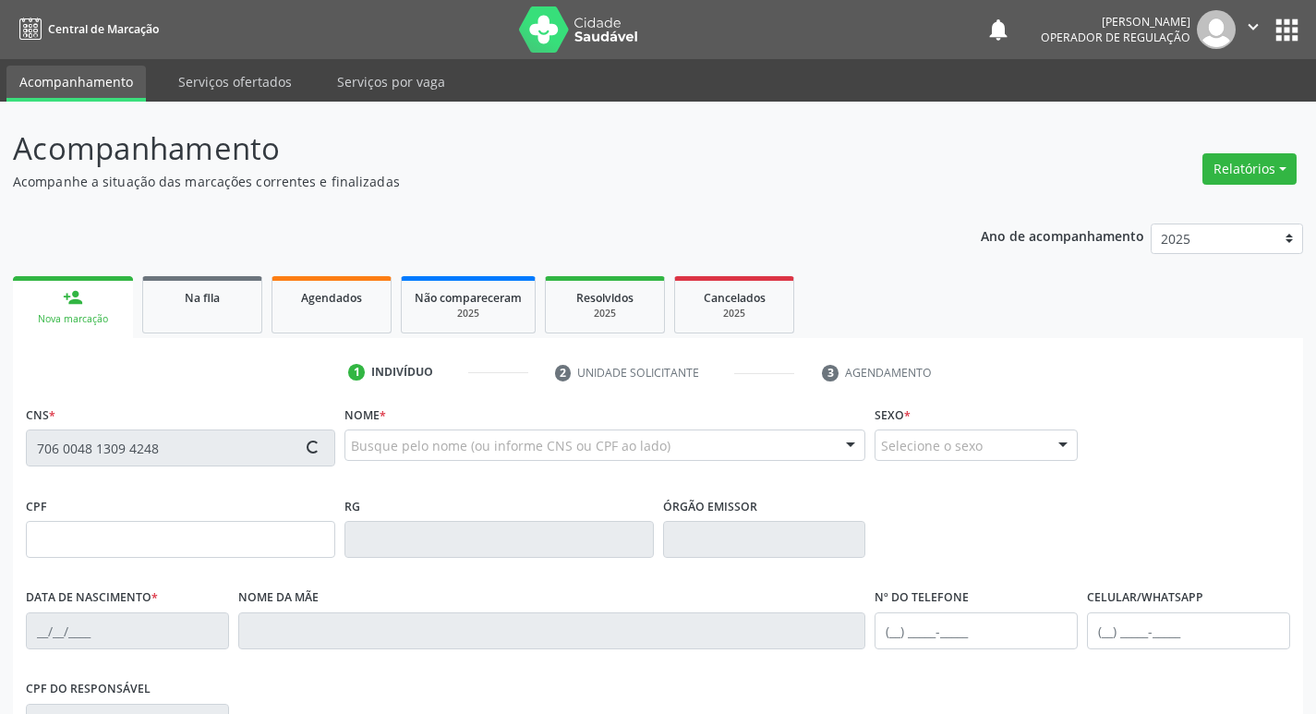
type input "Maria das Dores Leal"
type input "(83) 99383-5195"
type input "108"
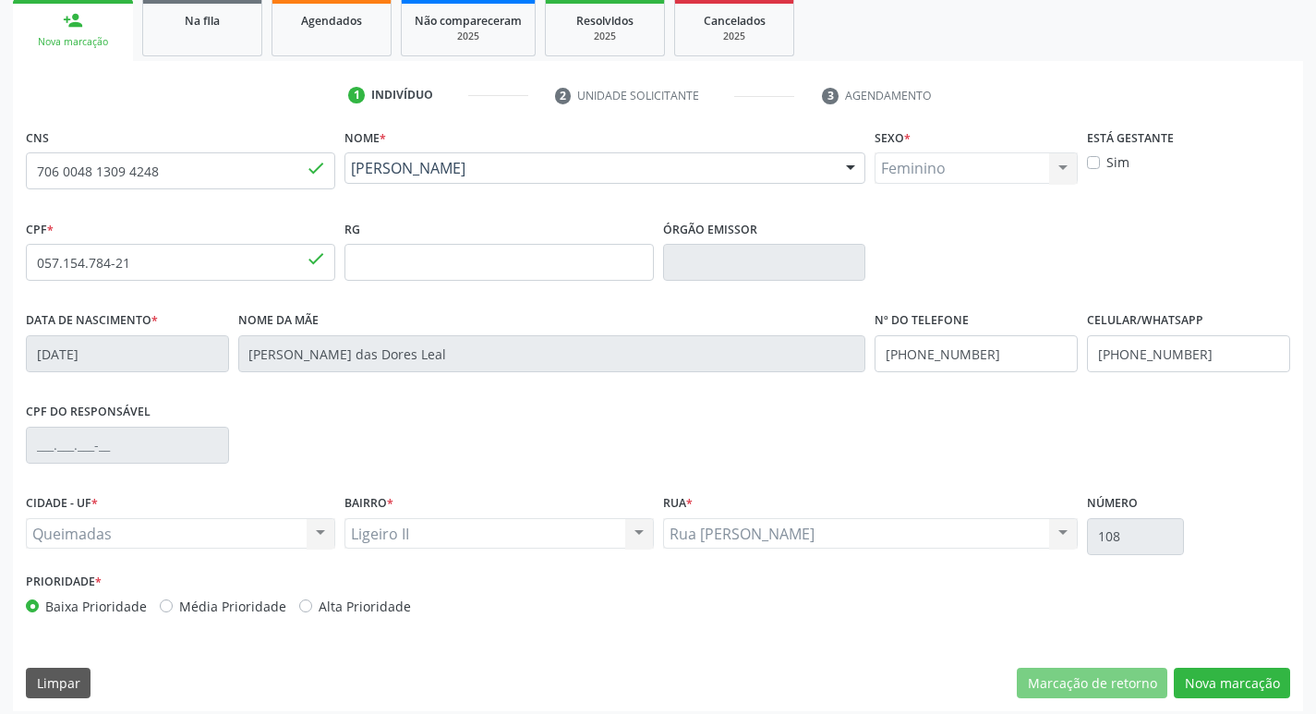
scroll to position [287, 0]
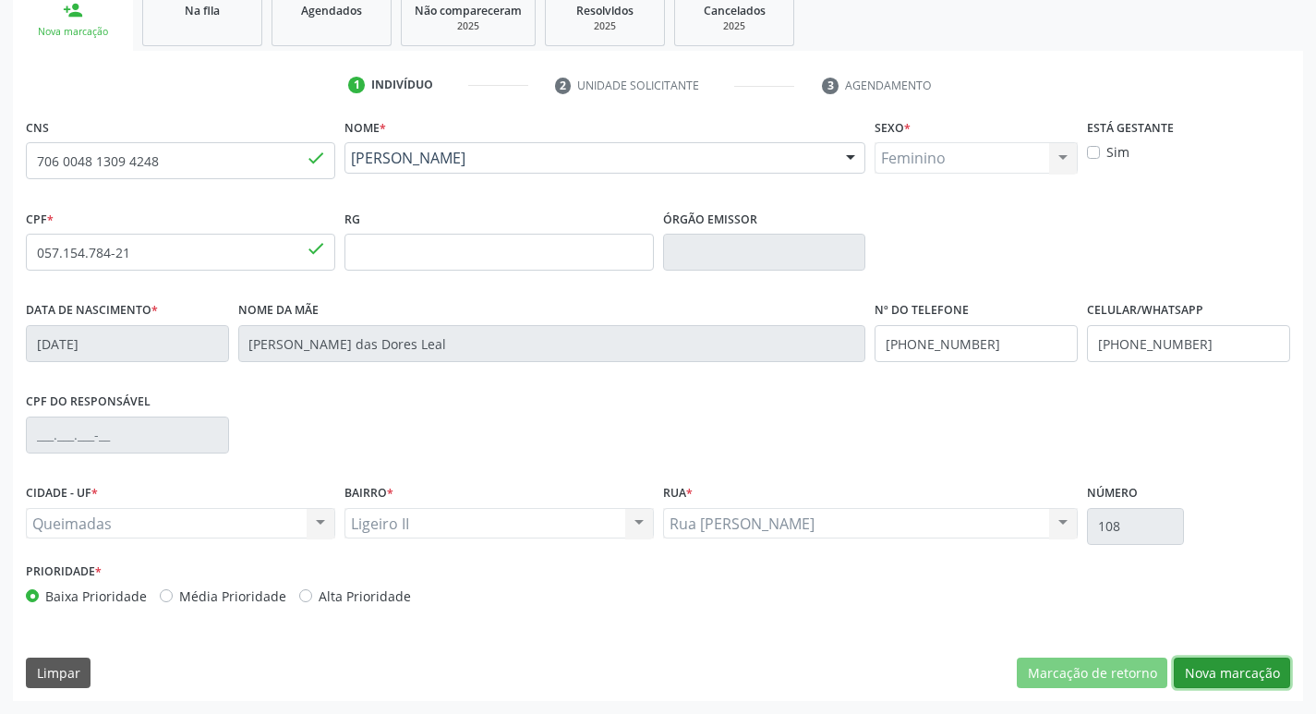
click at [1203, 671] on button "Nova marcação" at bounding box center [1231, 672] width 116 height 31
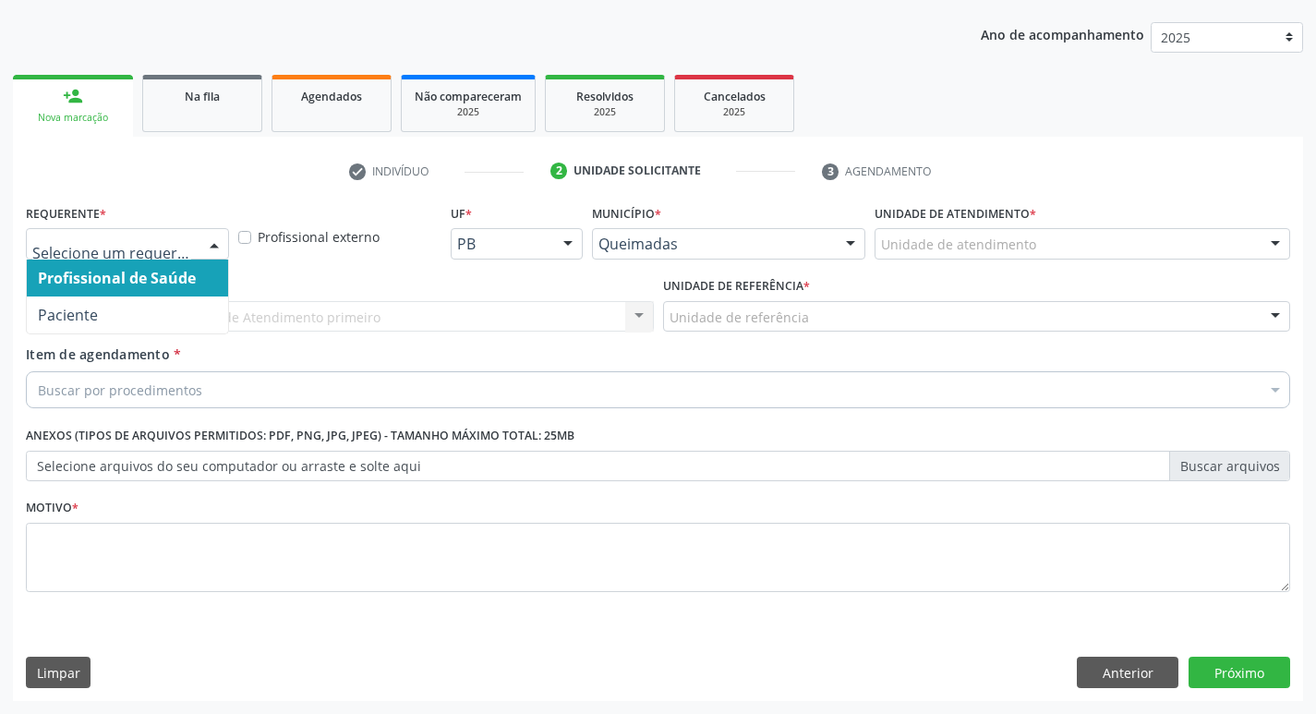
click at [209, 242] on div at bounding box center [214, 244] width 28 height 31
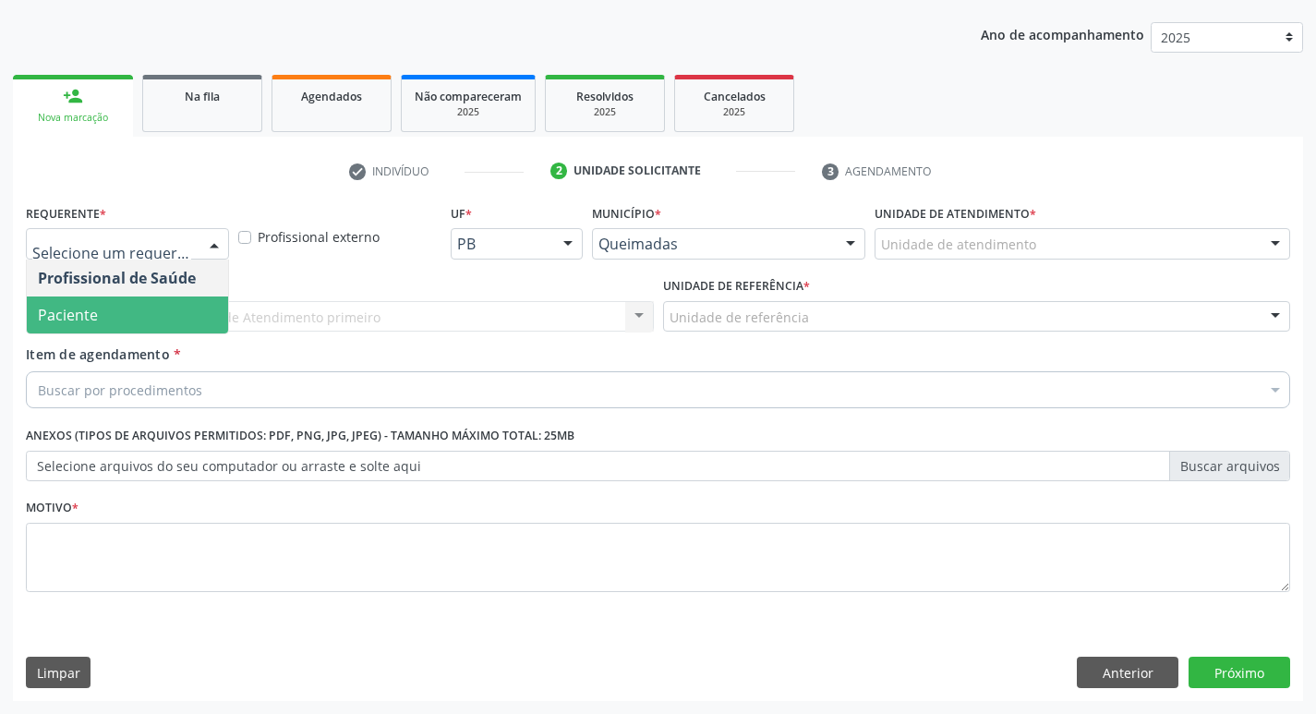
click at [153, 313] on span "Paciente" at bounding box center [127, 314] width 201 height 37
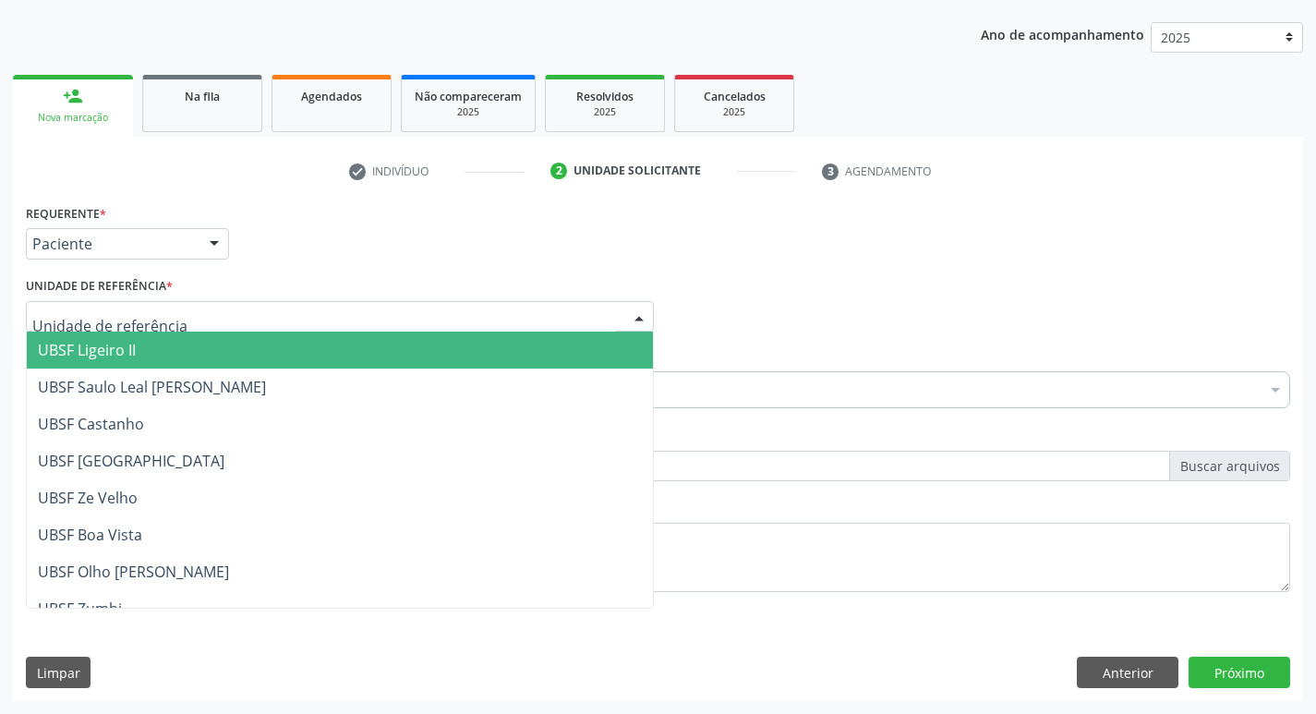
click at [102, 347] on span "UBSF Ligeiro II" at bounding box center [87, 350] width 98 height 20
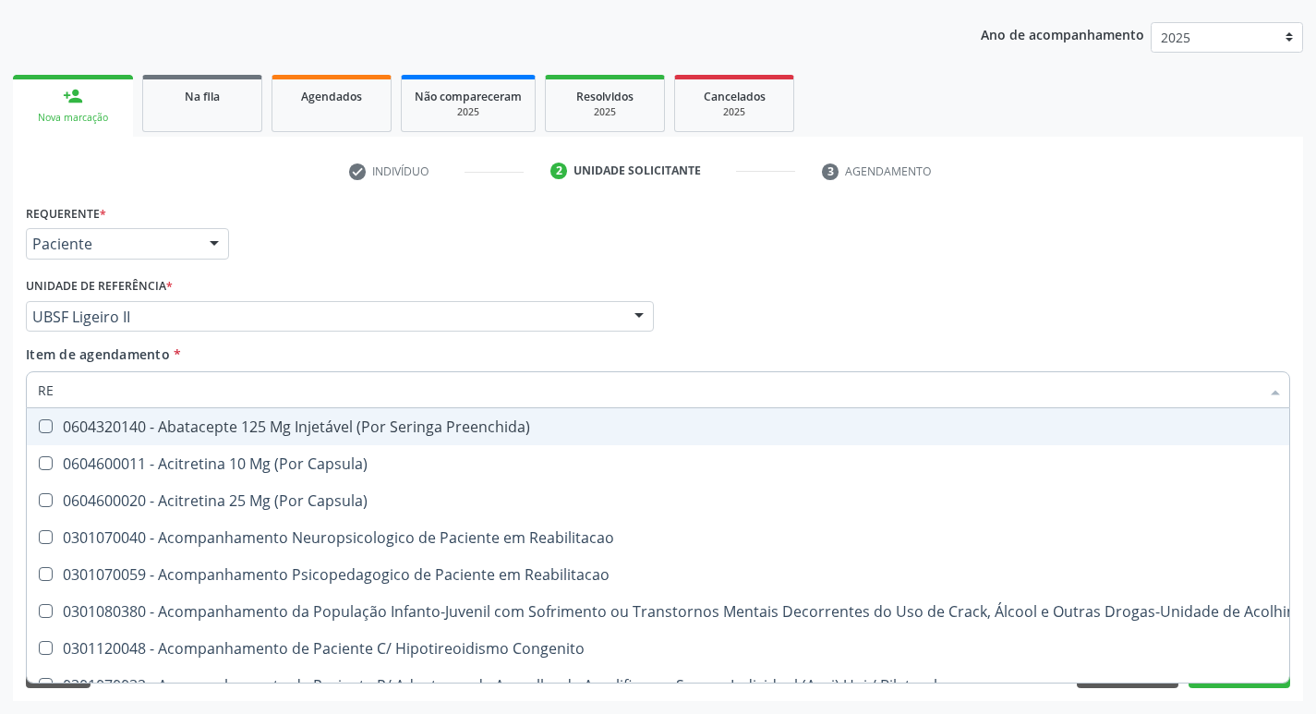
type input "REU"
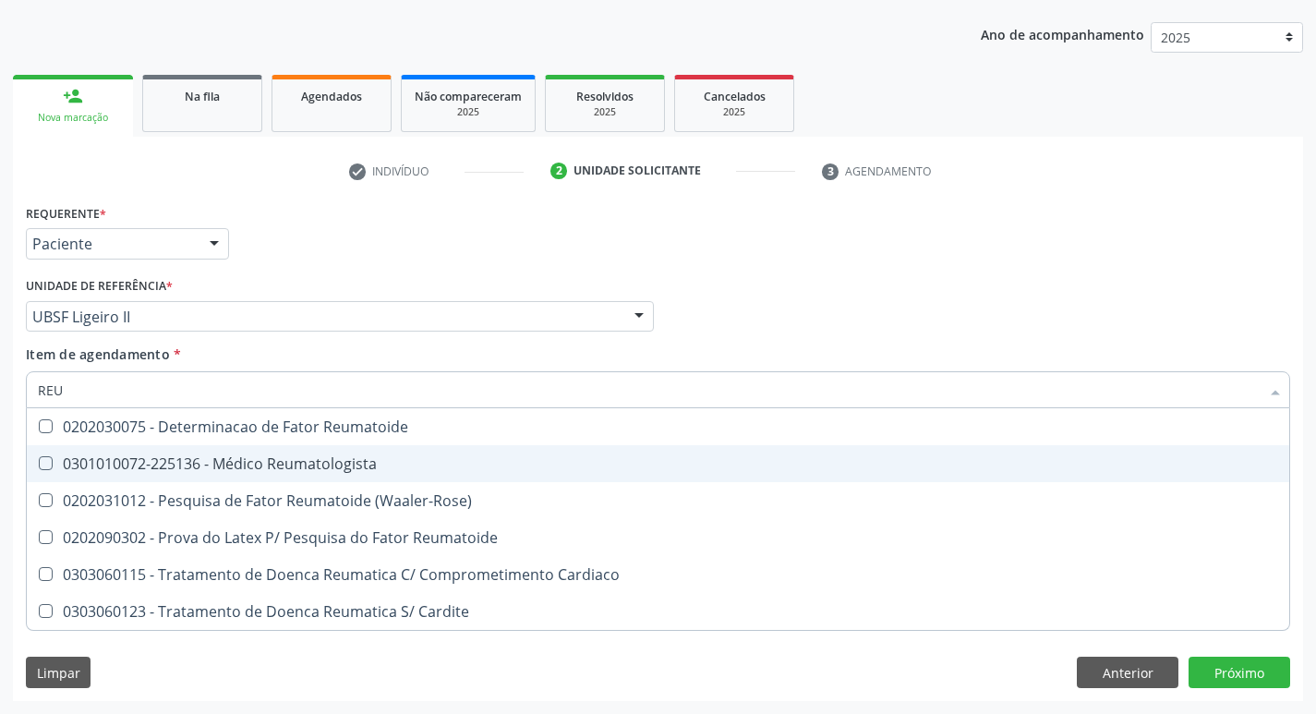
click at [43, 462] on Reumatologista at bounding box center [46, 463] width 14 height 14
click at [39, 462] on Reumatologista "checkbox" at bounding box center [33, 463] width 12 height 12
checkbox Reumatologista "true"
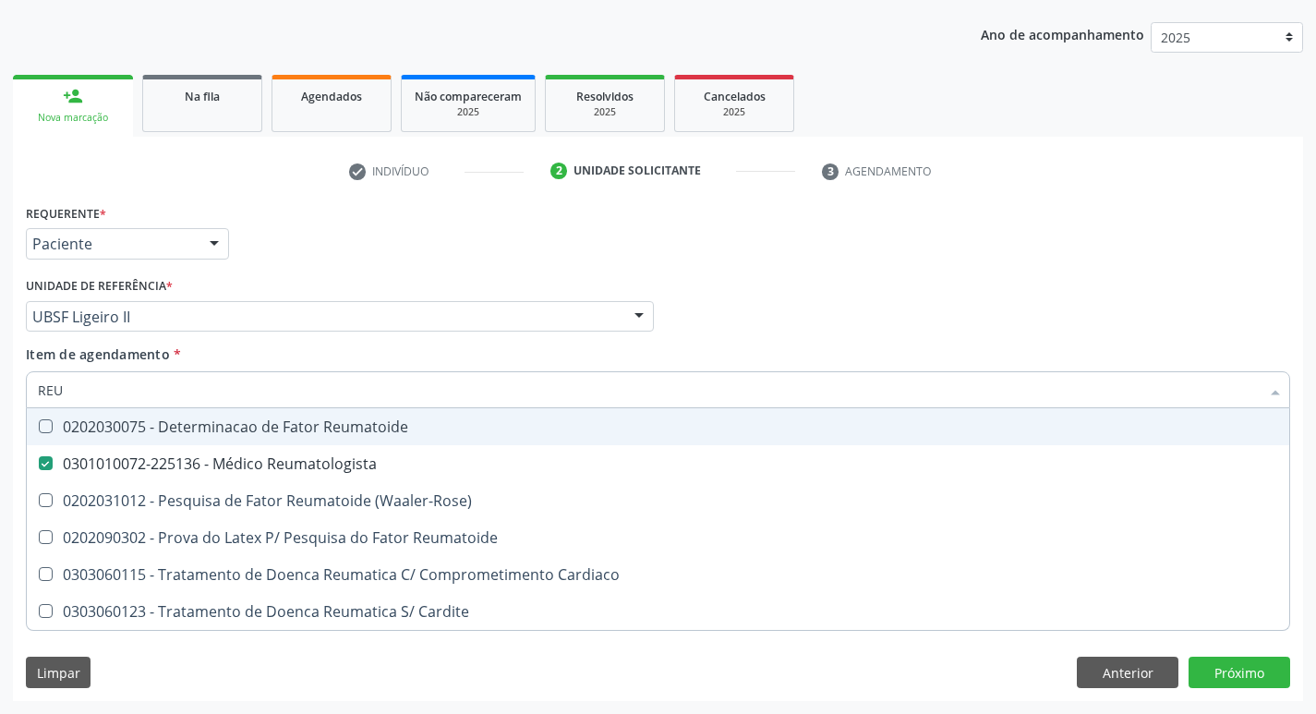
click at [828, 339] on div "Profissional Solicitante Por favor, selecione a Unidade de Atendimento primeiro…" at bounding box center [657, 308] width 1273 height 72
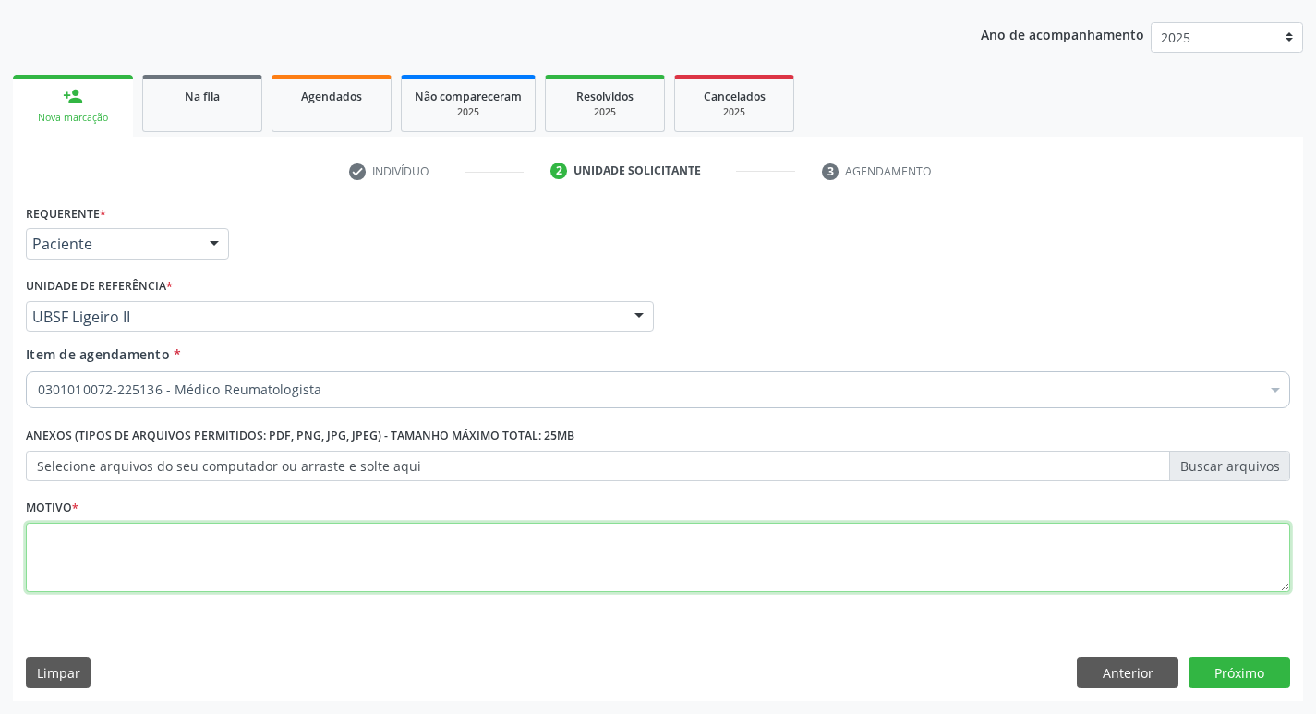
click at [66, 551] on textarea at bounding box center [658, 558] width 1264 height 70
type textarea "RETORNO"
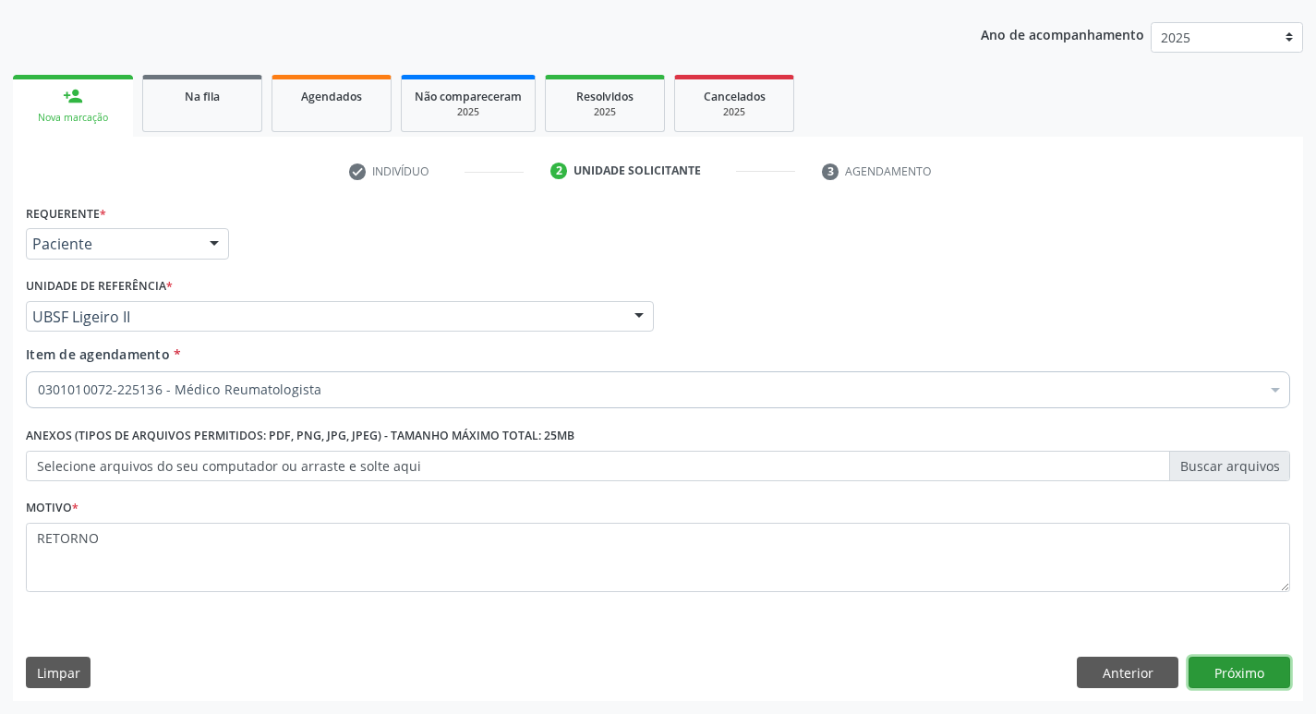
click at [1264, 668] on button "Próximo" at bounding box center [1239, 671] width 102 height 31
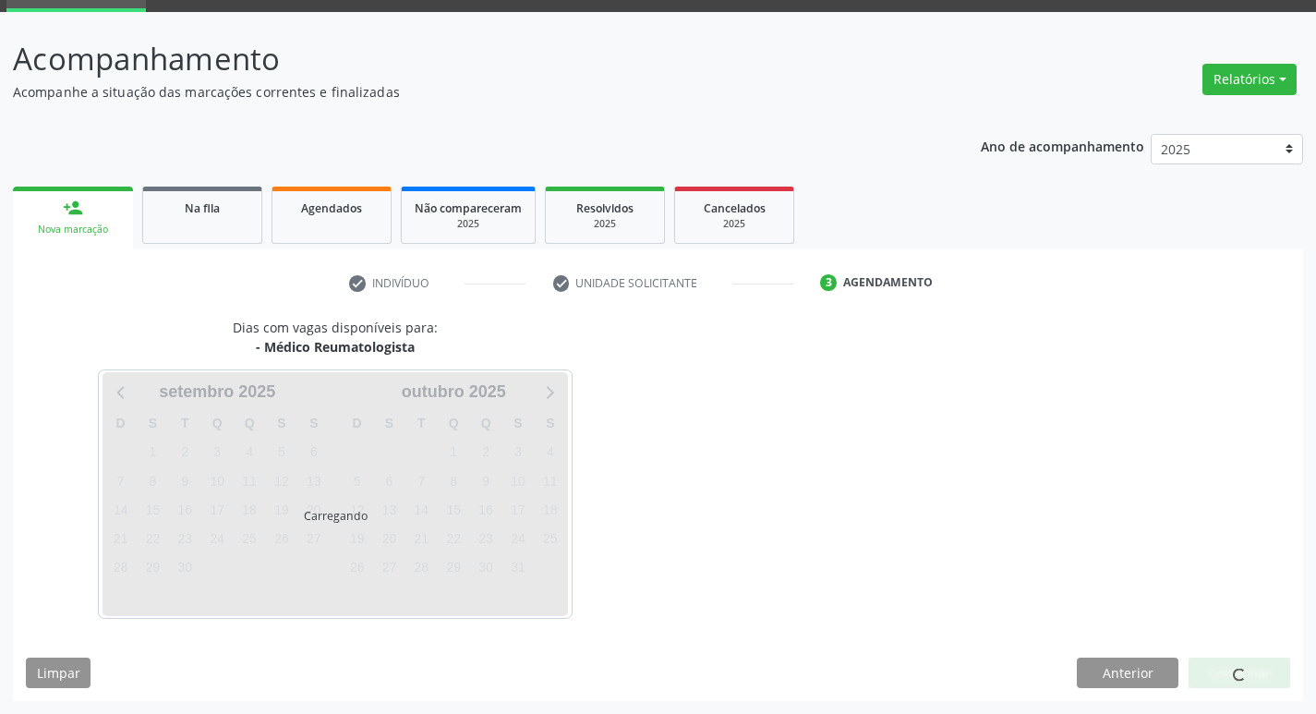
scroll to position [90, 0]
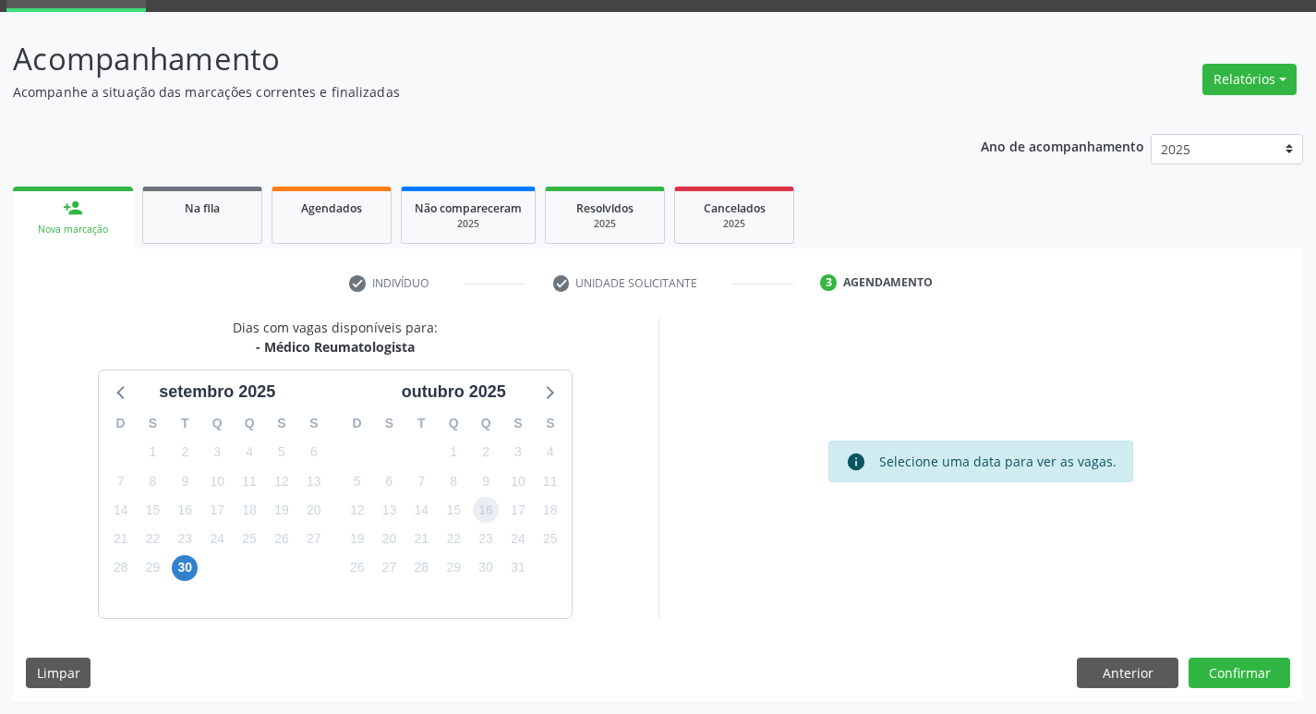
click at [492, 507] on span "16" at bounding box center [486, 510] width 26 height 26
click at [1221, 670] on button "Confirmar" at bounding box center [1239, 672] width 102 height 31
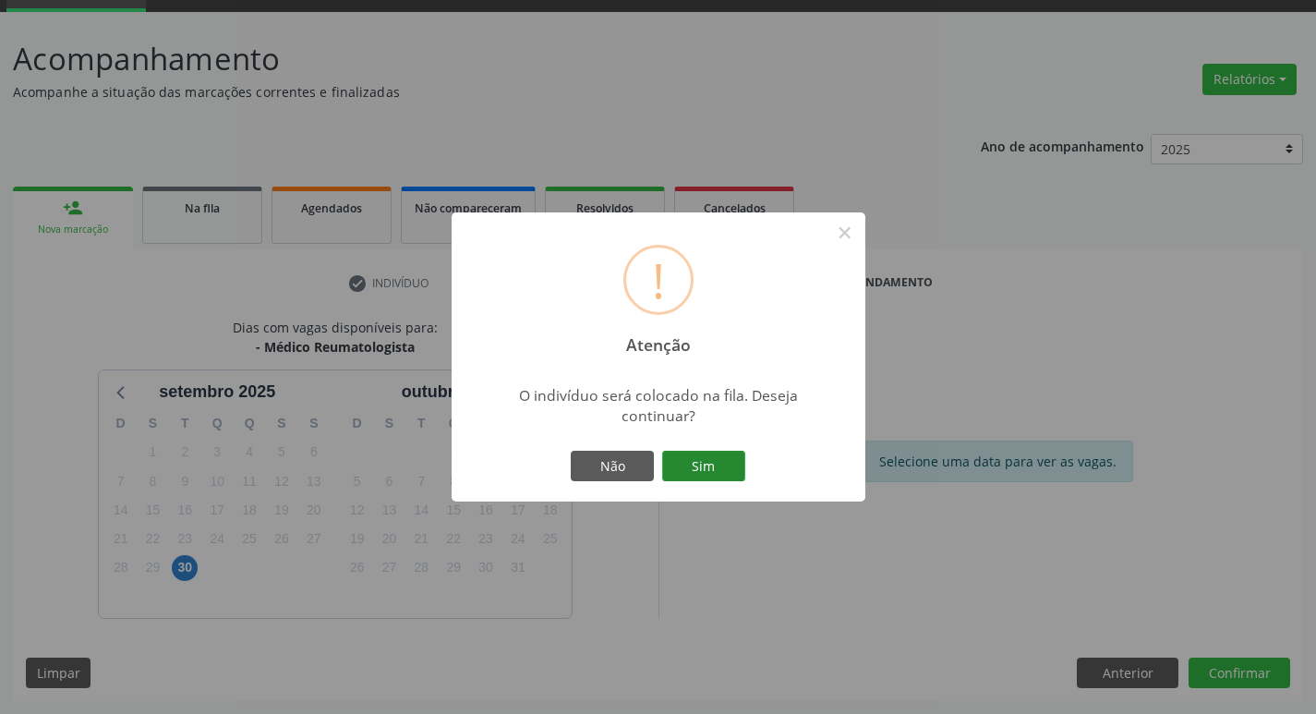
click at [673, 451] on button "Sim" at bounding box center [703, 466] width 83 height 31
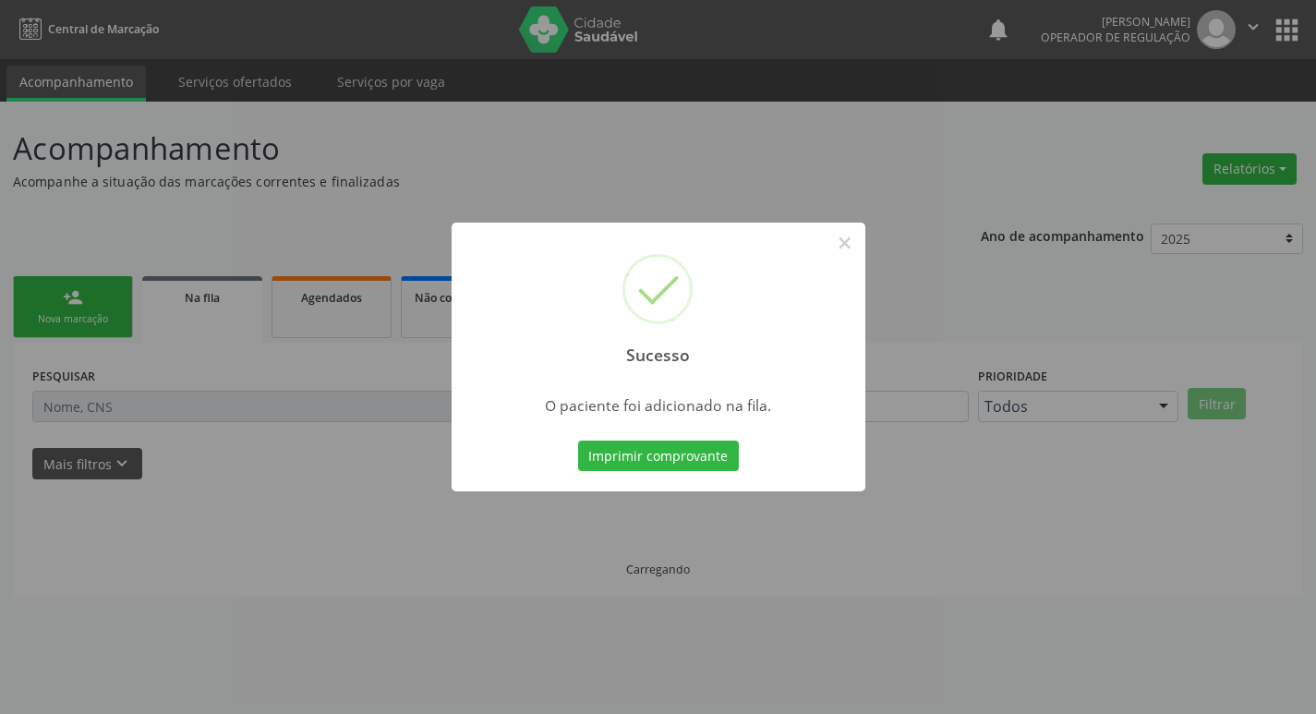
scroll to position [0, 0]
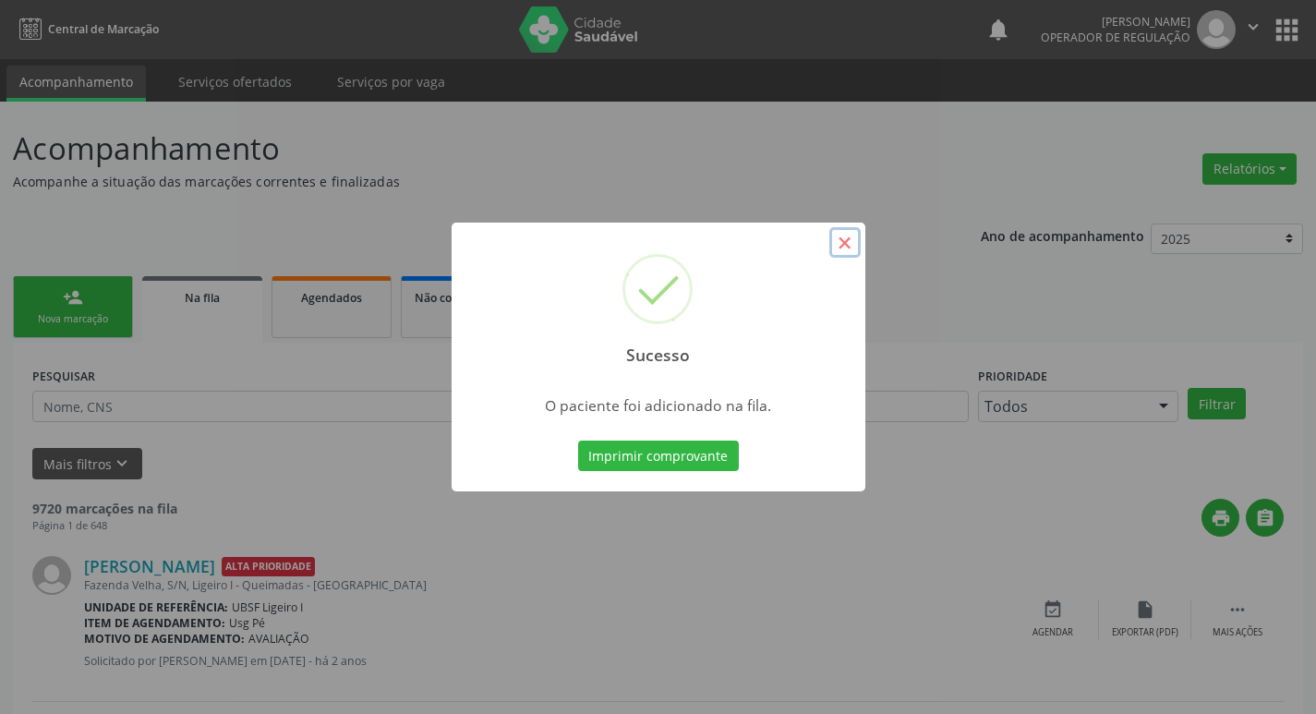
click at [856, 235] on button "×" at bounding box center [844, 242] width 31 height 31
